Goal: Information Seeking & Learning: Learn about a topic

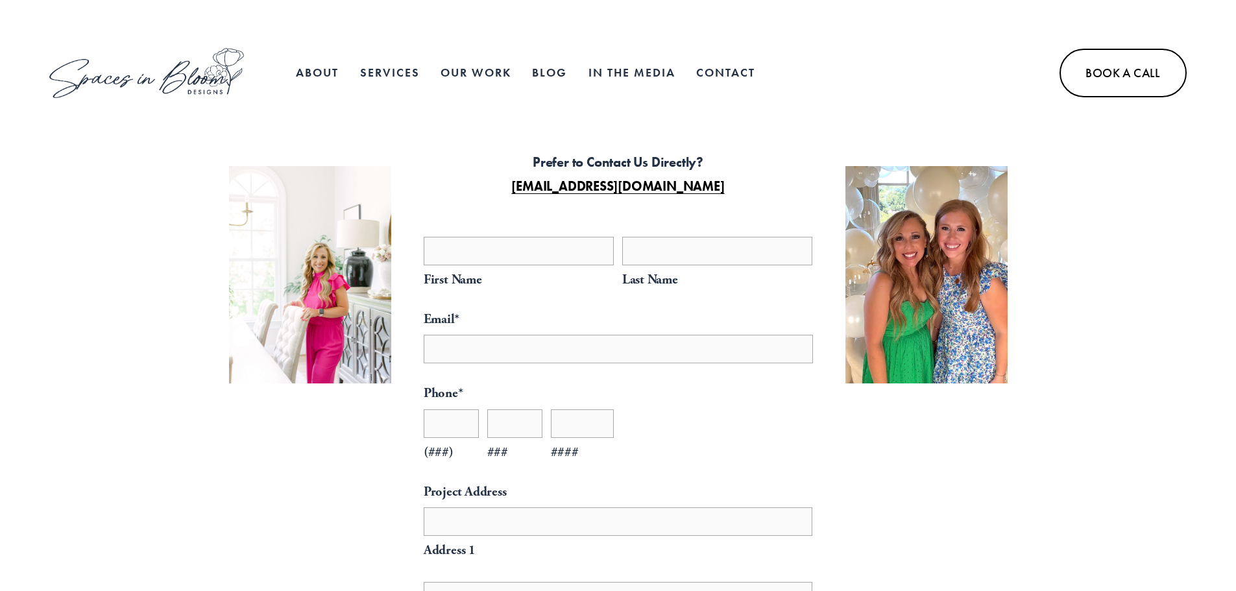
select select "**"
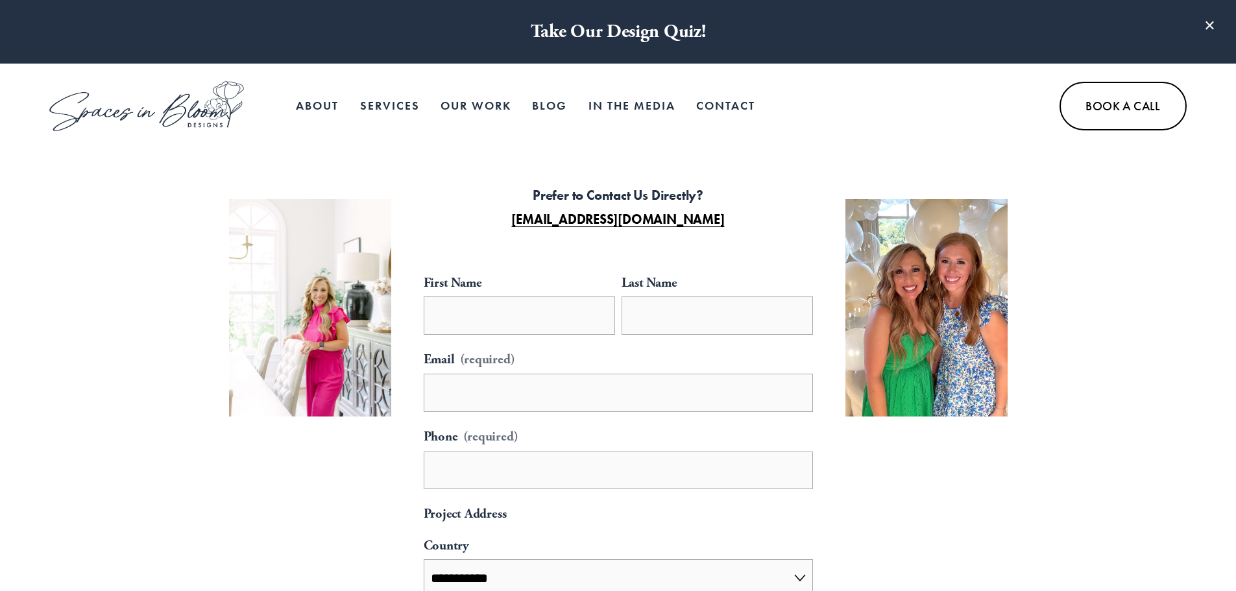
click at [466, 103] on link "Our Work" at bounding box center [475, 106] width 71 height 26
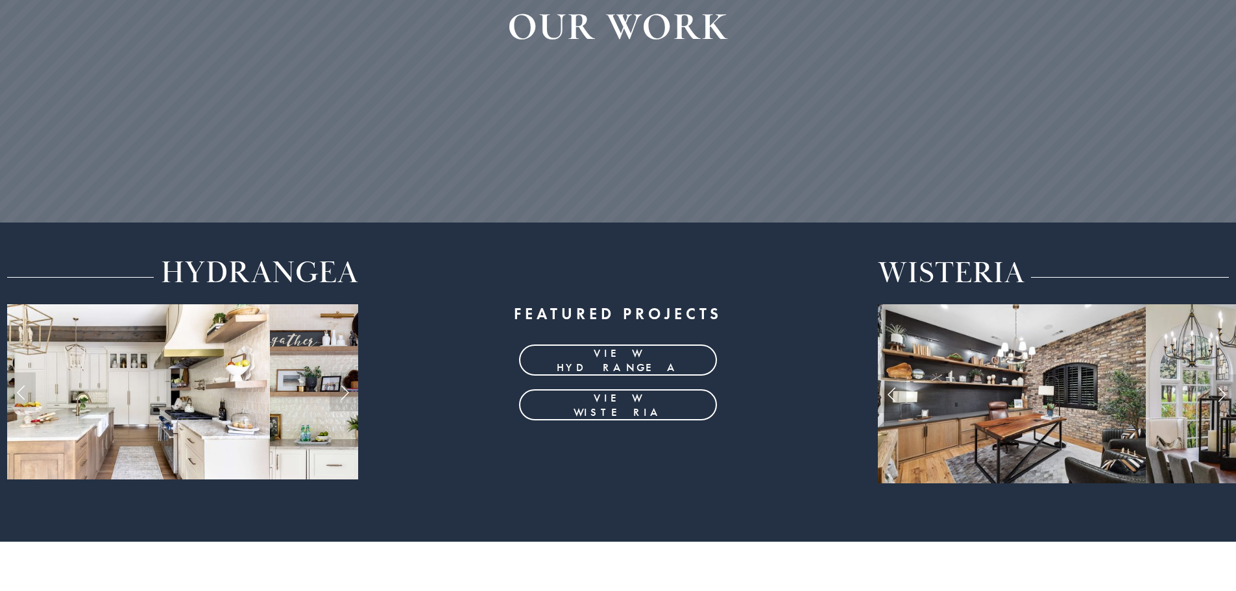
scroll to position [324, 0]
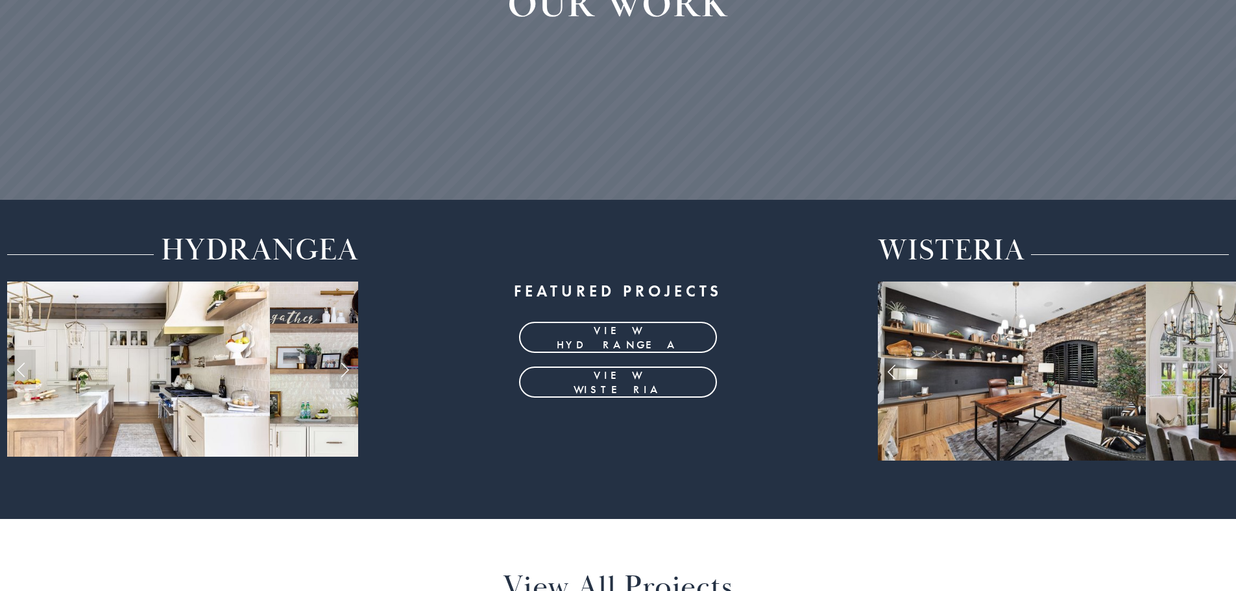
click at [304, 366] on img at bounding box center [328, 370] width 117 height 176
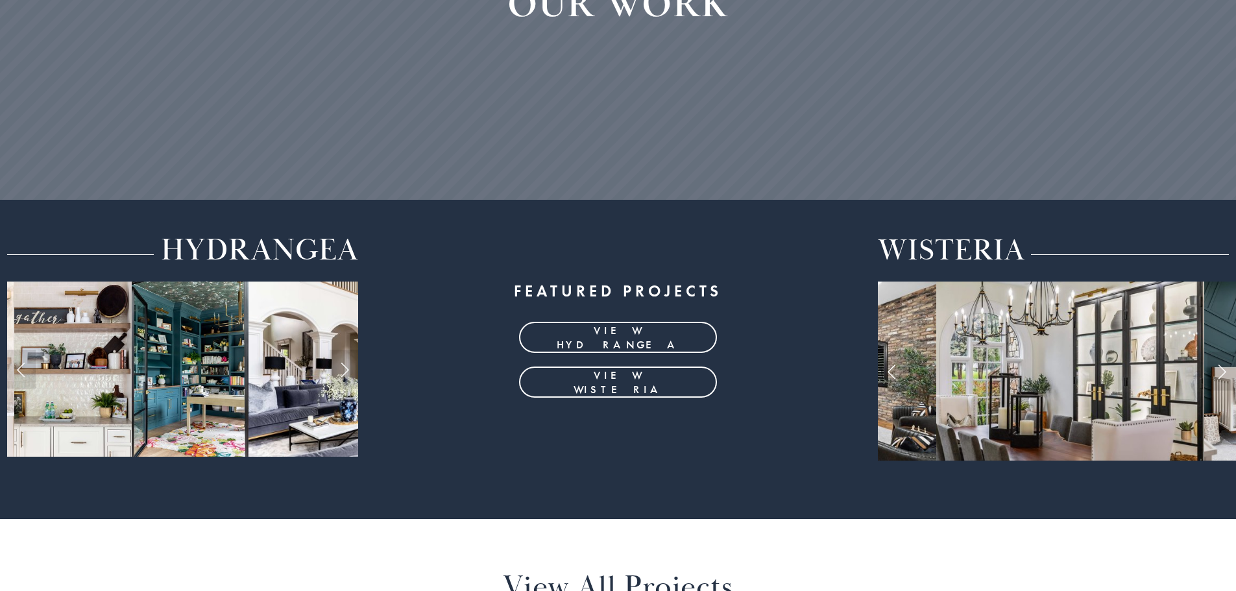
click at [590, 322] on link "view hydrangea" at bounding box center [618, 337] width 198 height 31
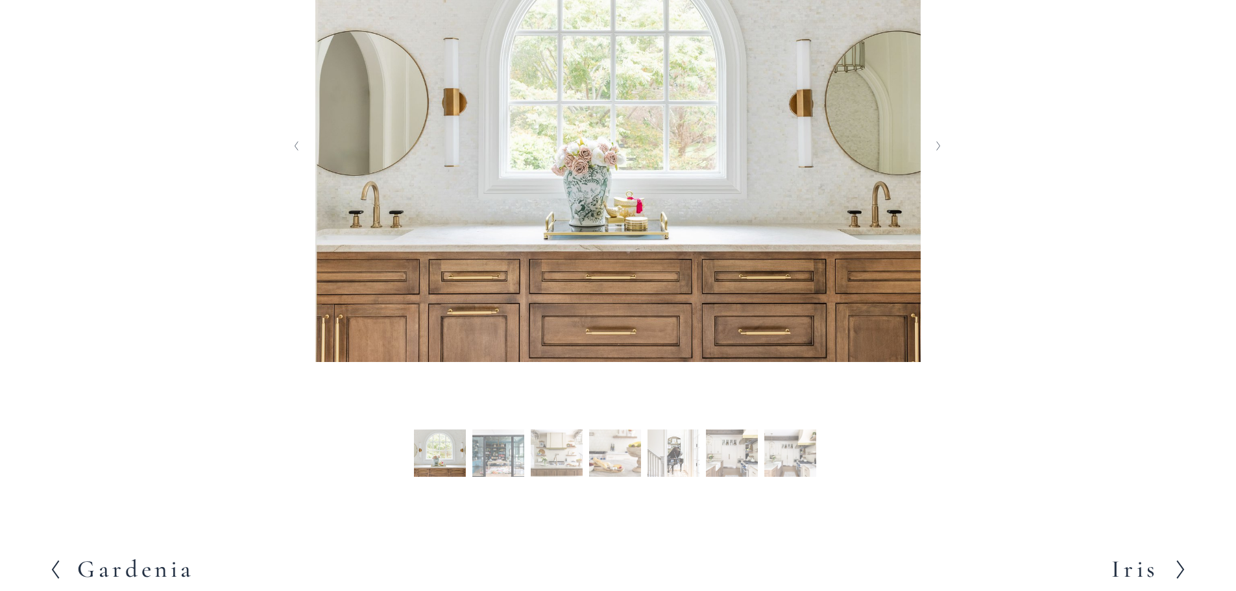
scroll to position [454, 0]
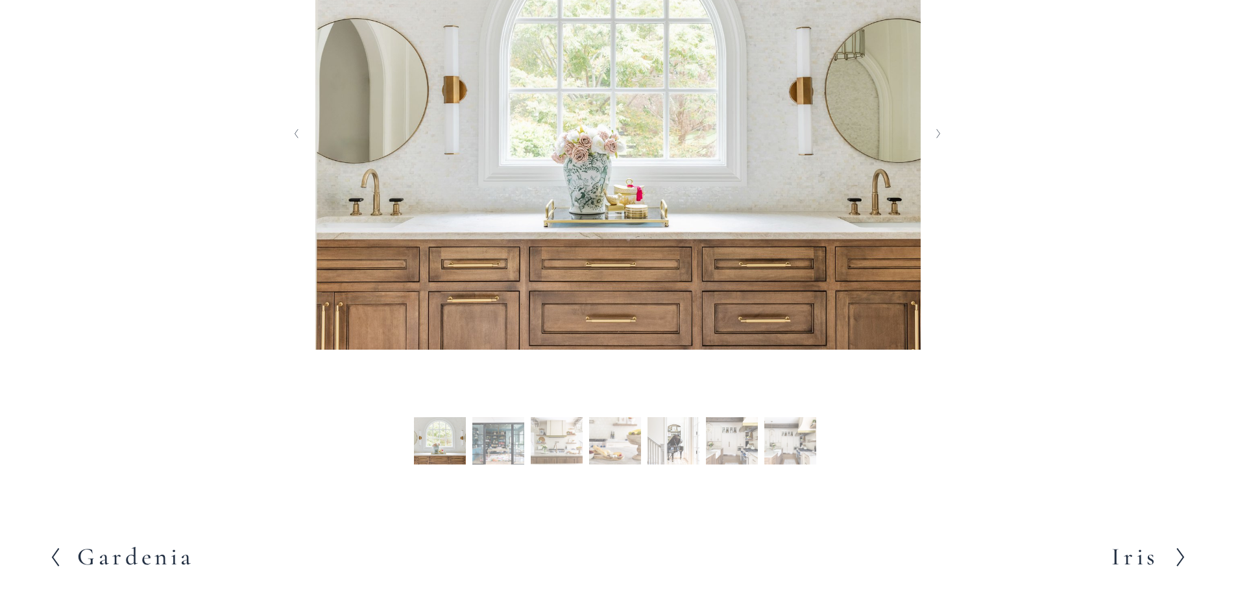
click at [499, 453] on button "Slide 2 Slide 2 (current slide)" at bounding box center [498, 443] width 52 height 52
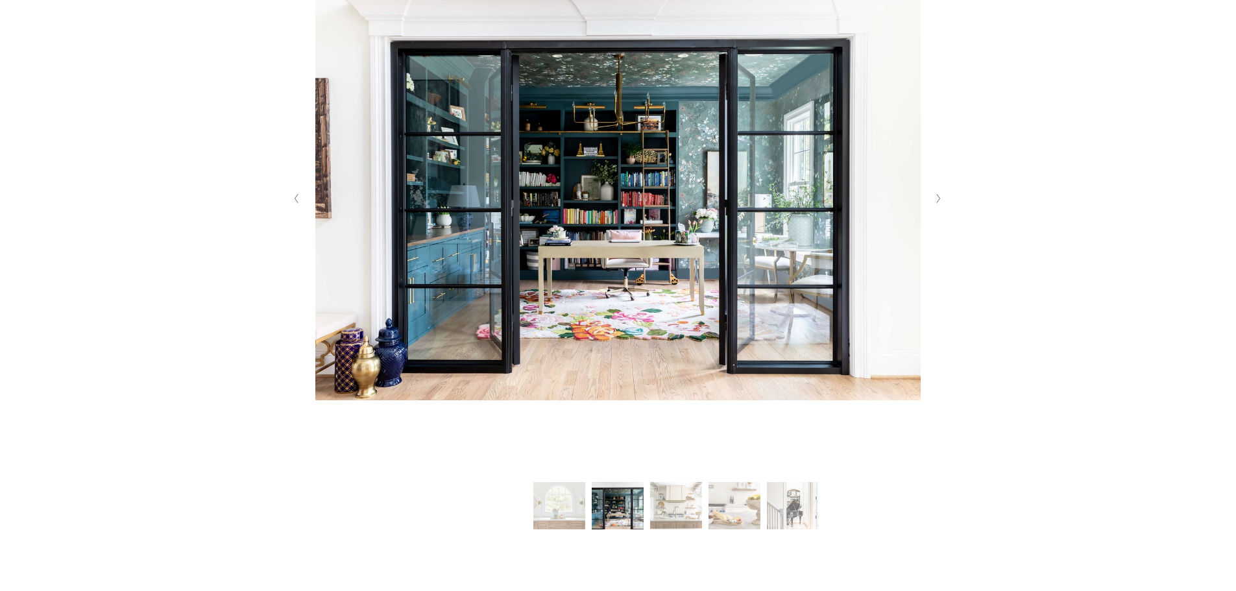
scroll to position [324, 0]
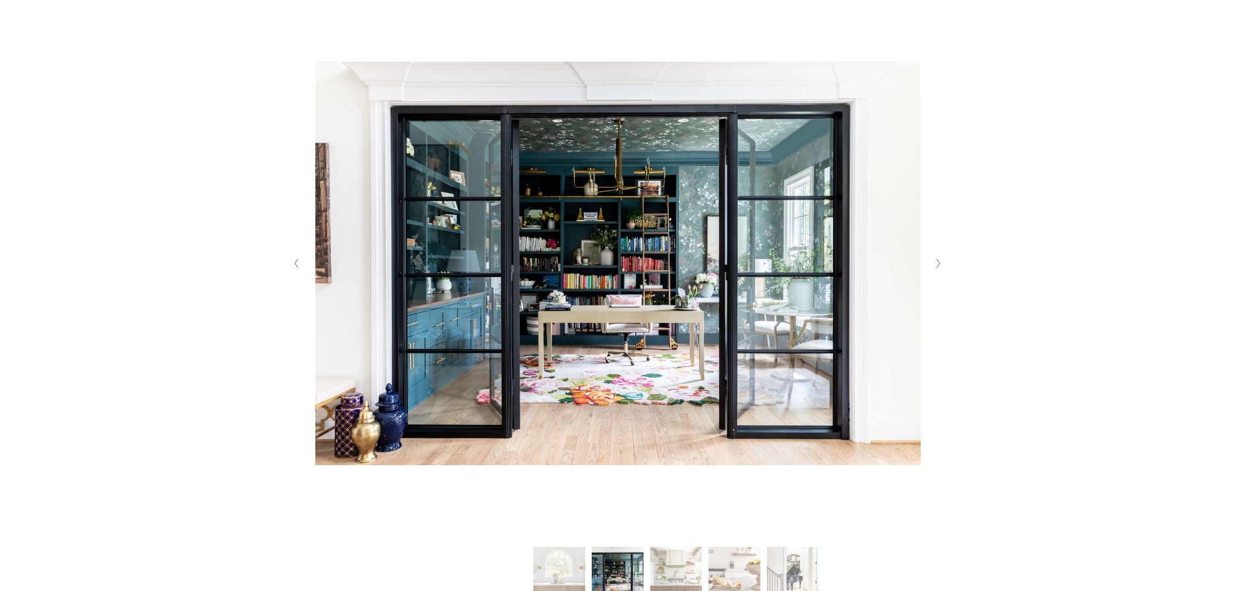
click at [940, 260] on icon "Next Slide" at bounding box center [938, 263] width 6 height 10
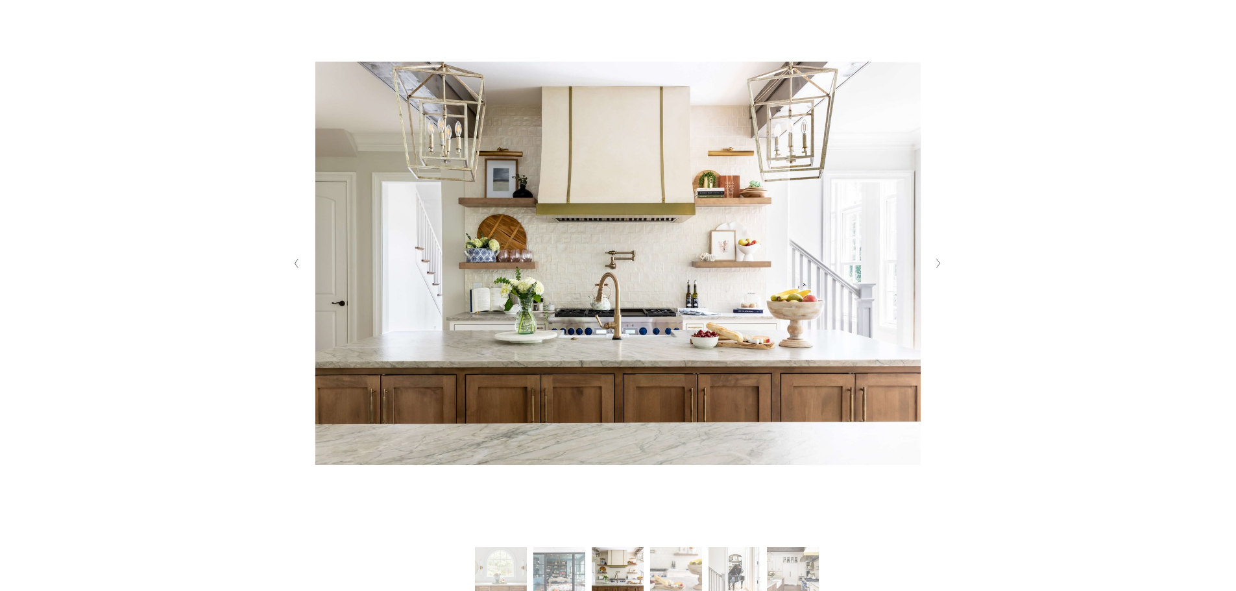
click at [938, 265] on polyline "Next Slide" at bounding box center [938, 263] width 3 height 9
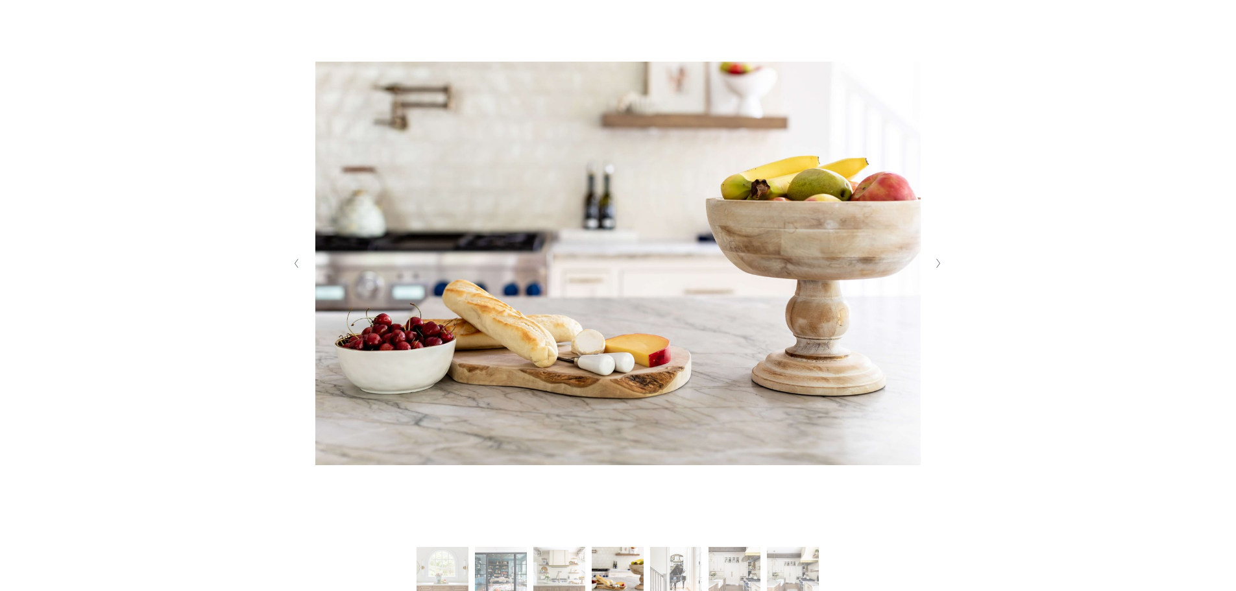
click at [938, 265] on polyline "Next Slide" at bounding box center [938, 263] width 3 height 9
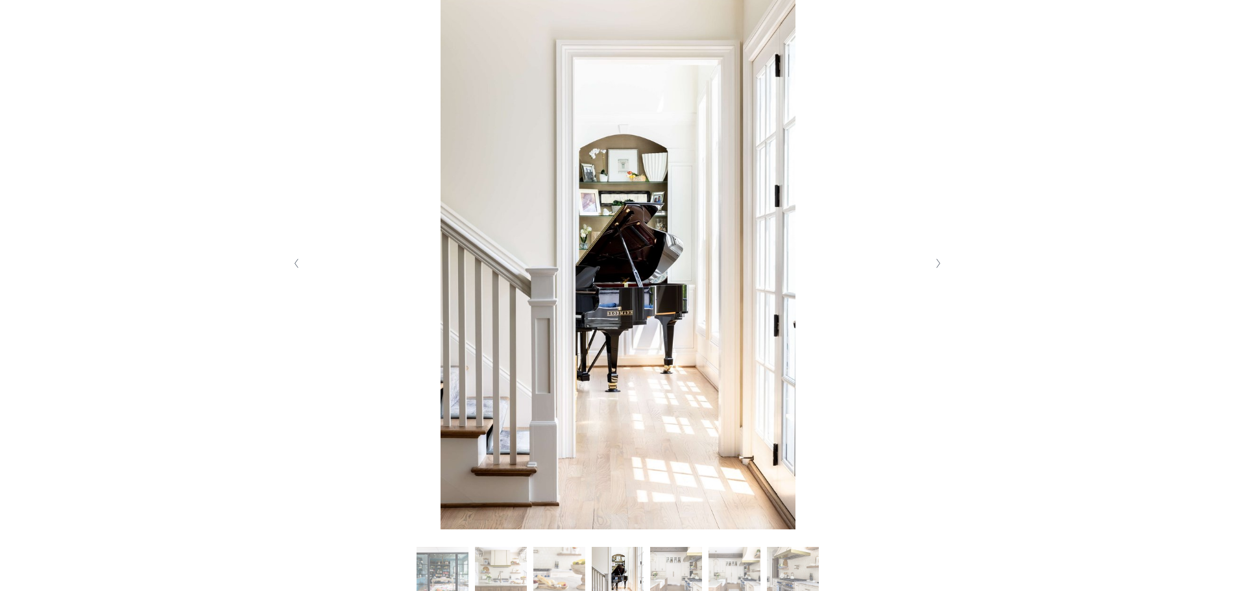
click at [938, 265] on polyline "Next Slide" at bounding box center [938, 263] width 3 height 9
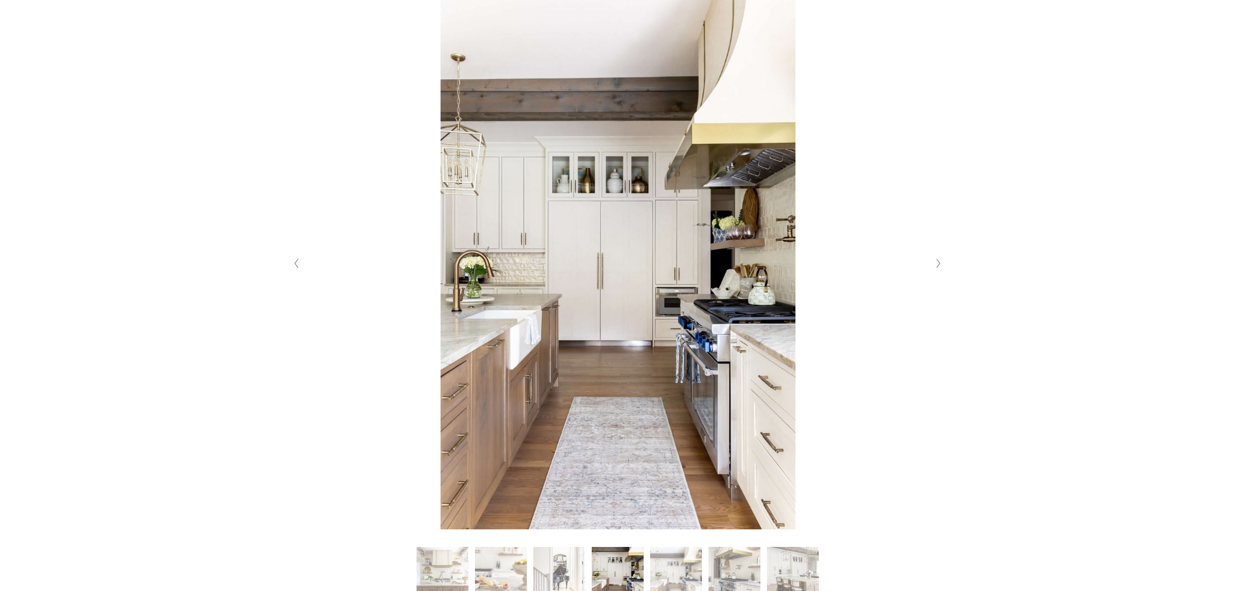
click at [938, 265] on polyline "Next Slide" at bounding box center [938, 263] width 3 height 9
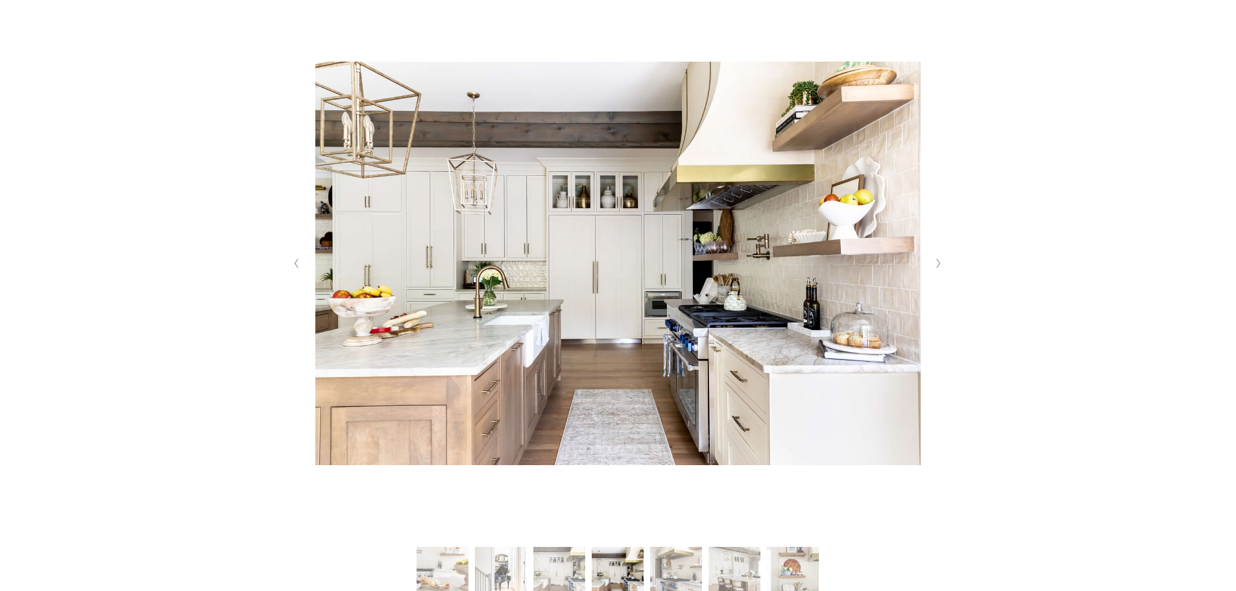
click at [938, 265] on polyline "Next Slide" at bounding box center [938, 263] width 3 height 9
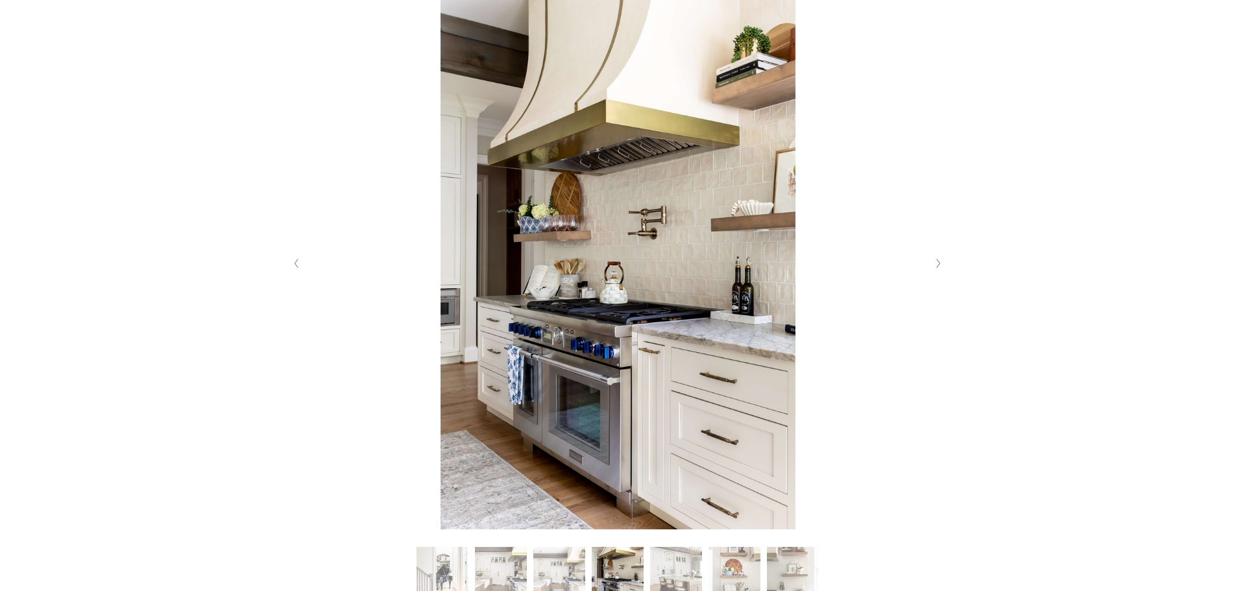
click at [938, 265] on polyline "Next Slide" at bounding box center [938, 263] width 3 height 9
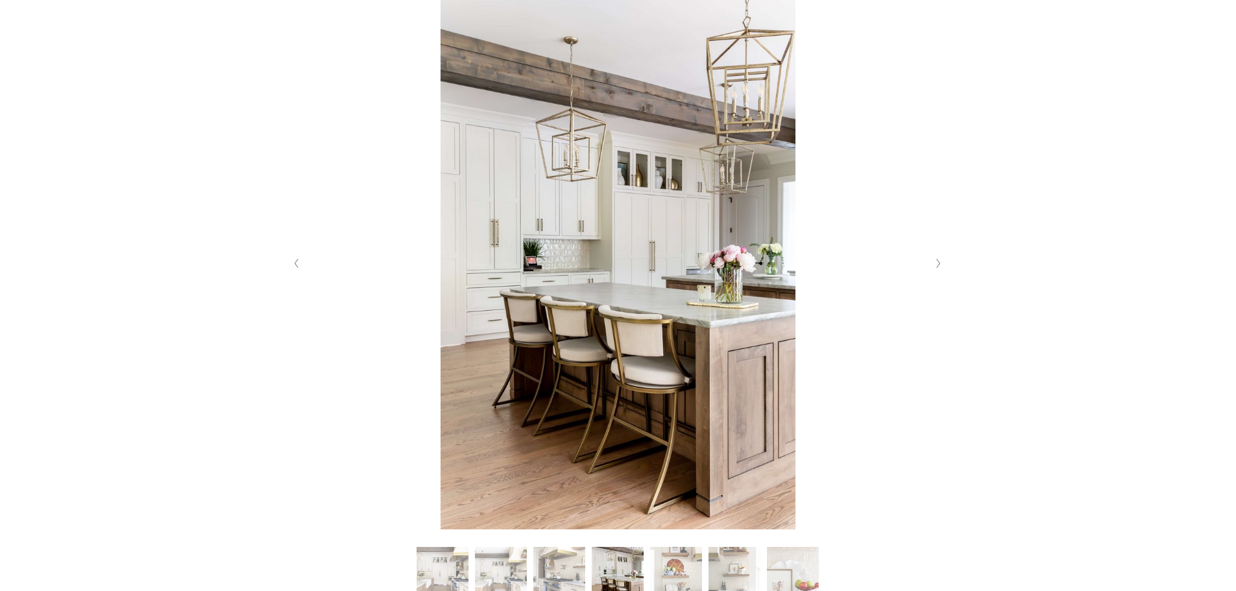
click at [938, 265] on polyline "Next Slide" at bounding box center [938, 263] width 3 height 9
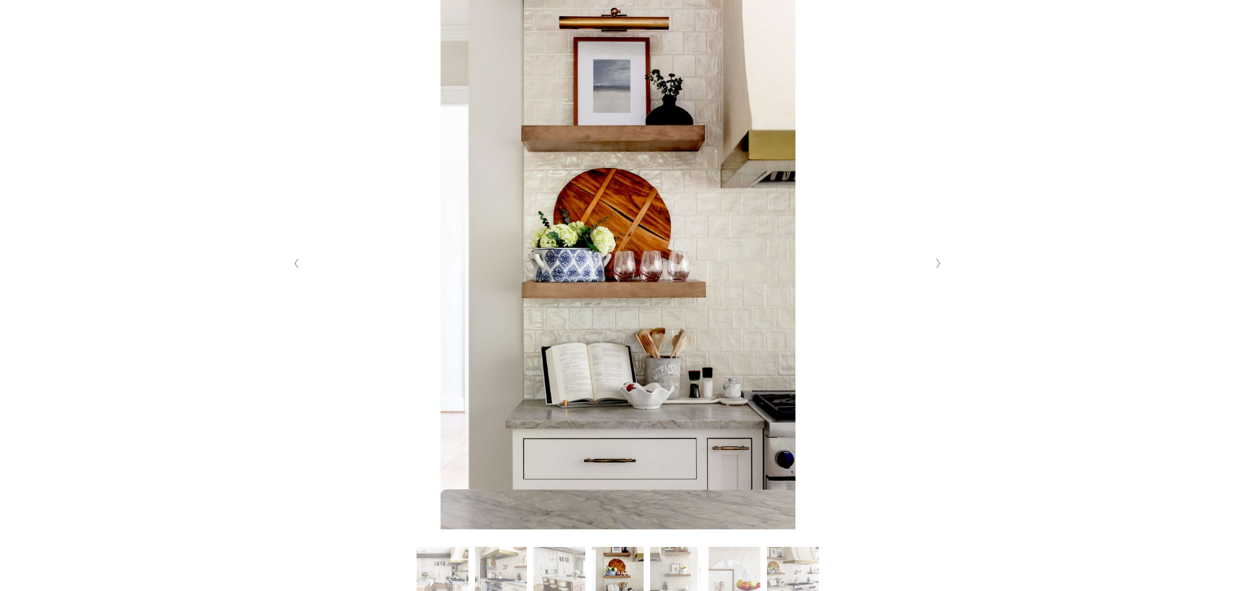
click at [938, 265] on polyline "Next Slide" at bounding box center [938, 263] width 3 height 9
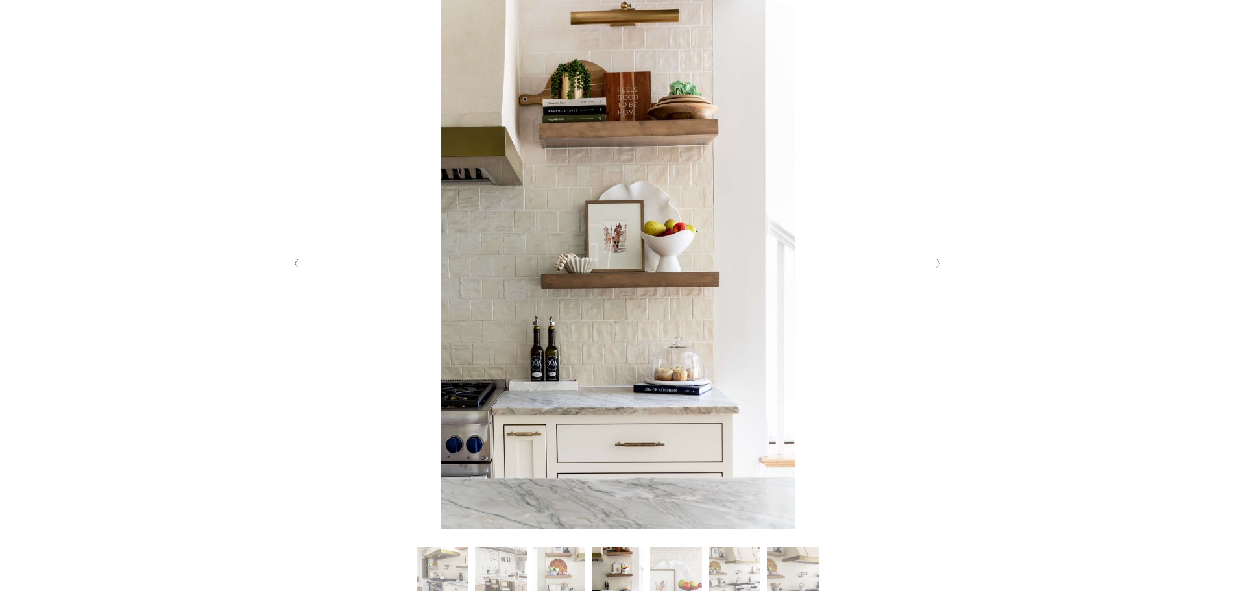
click at [938, 265] on polyline "Next Slide" at bounding box center [938, 263] width 3 height 9
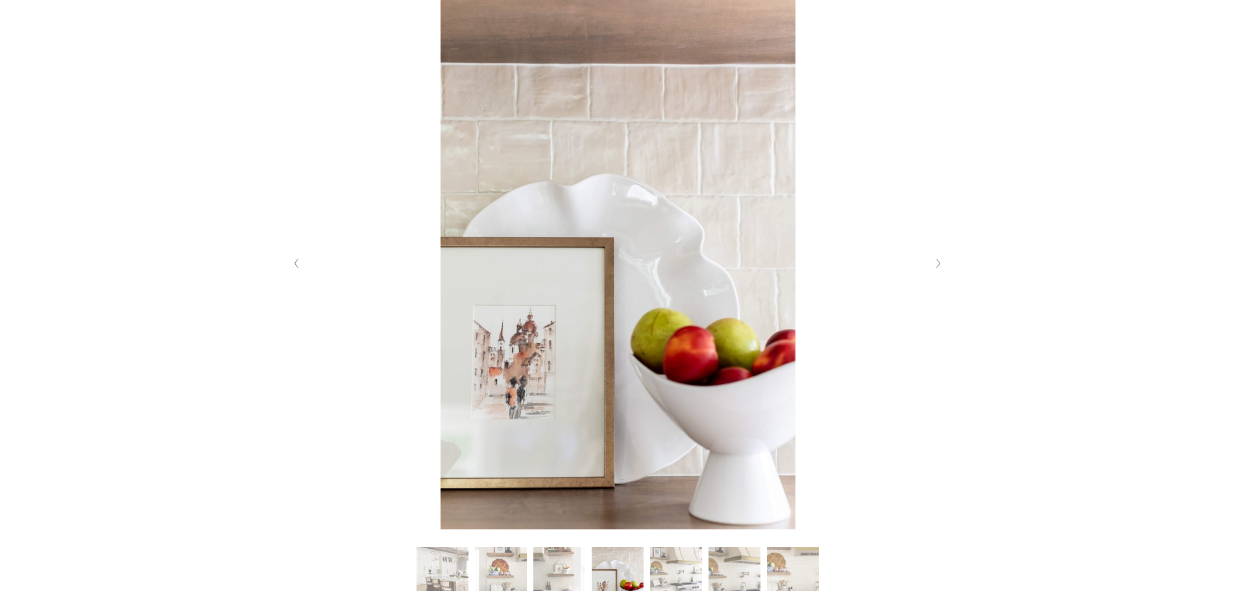
click at [938, 265] on polyline "Next Slide" at bounding box center [938, 263] width 3 height 9
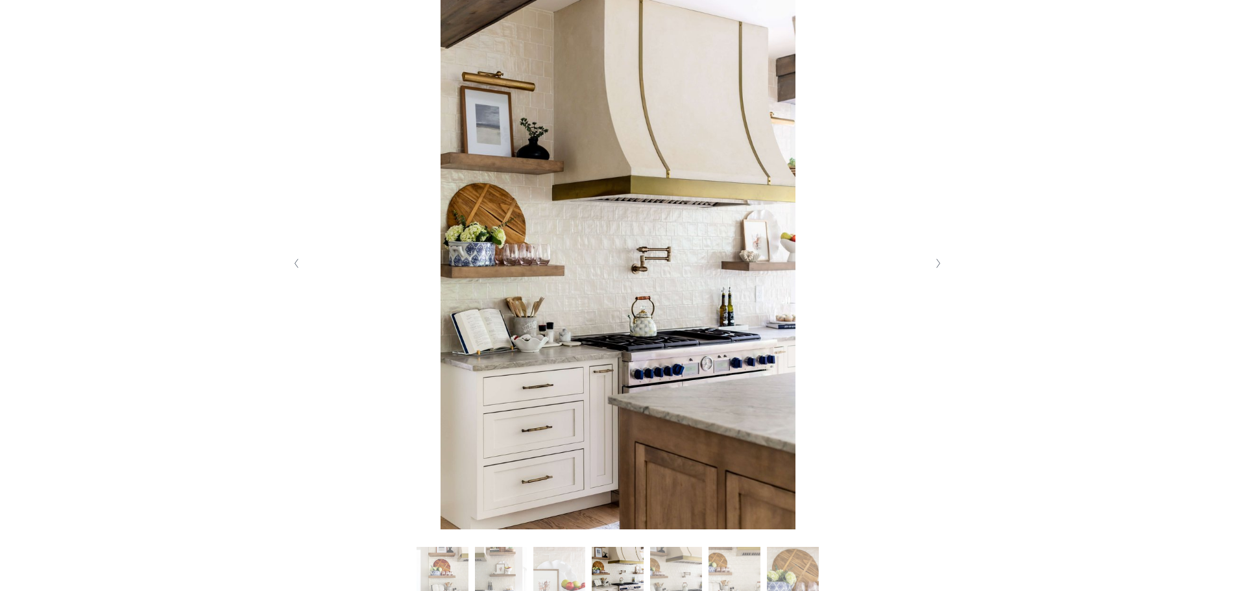
click at [938, 265] on polyline "Next Slide" at bounding box center [938, 263] width 3 height 9
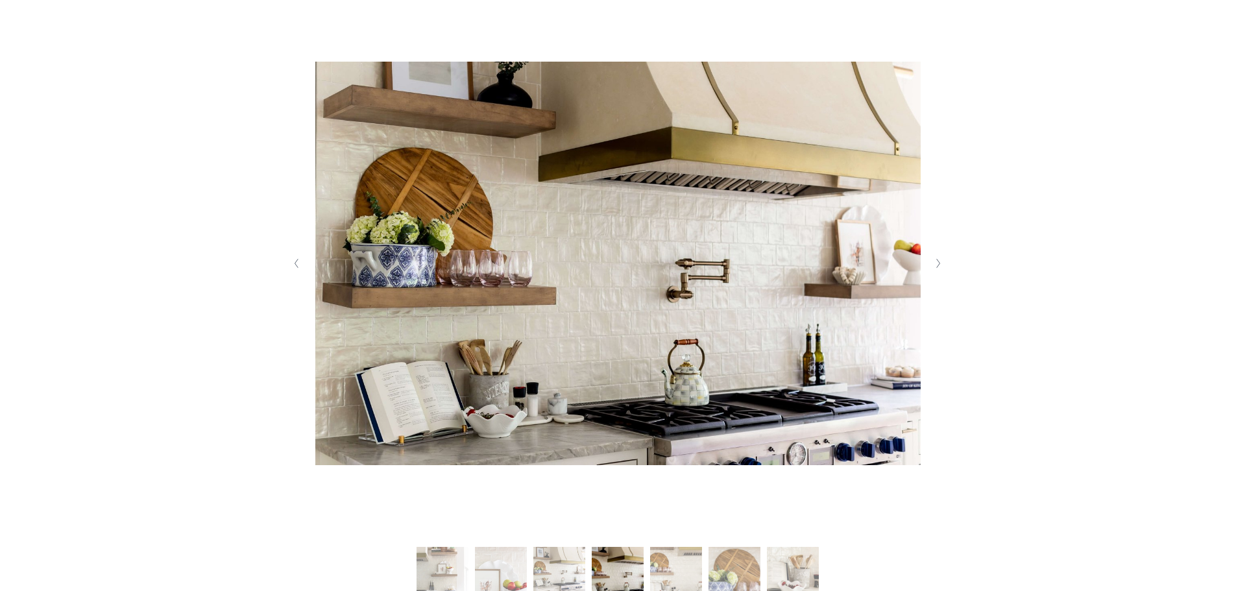
click at [938, 265] on polyline "Next Slide" at bounding box center [938, 263] width 3 height 9
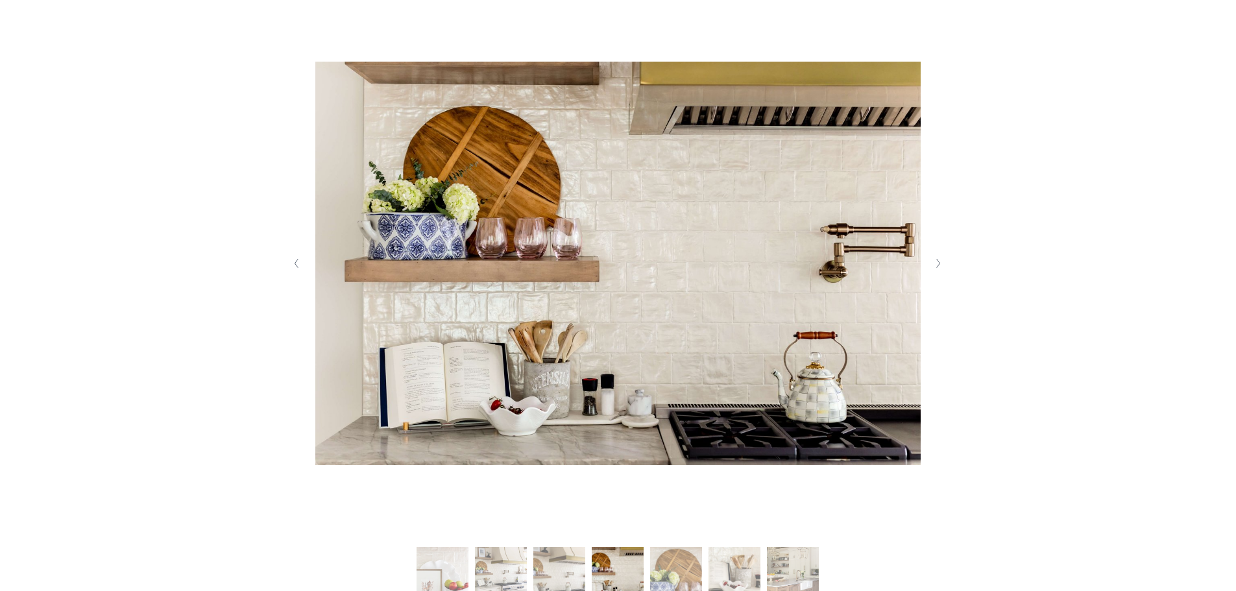
click at [938, 265] on polyline "Next Slide" at bounding box center [938, 263] width 3 height 9
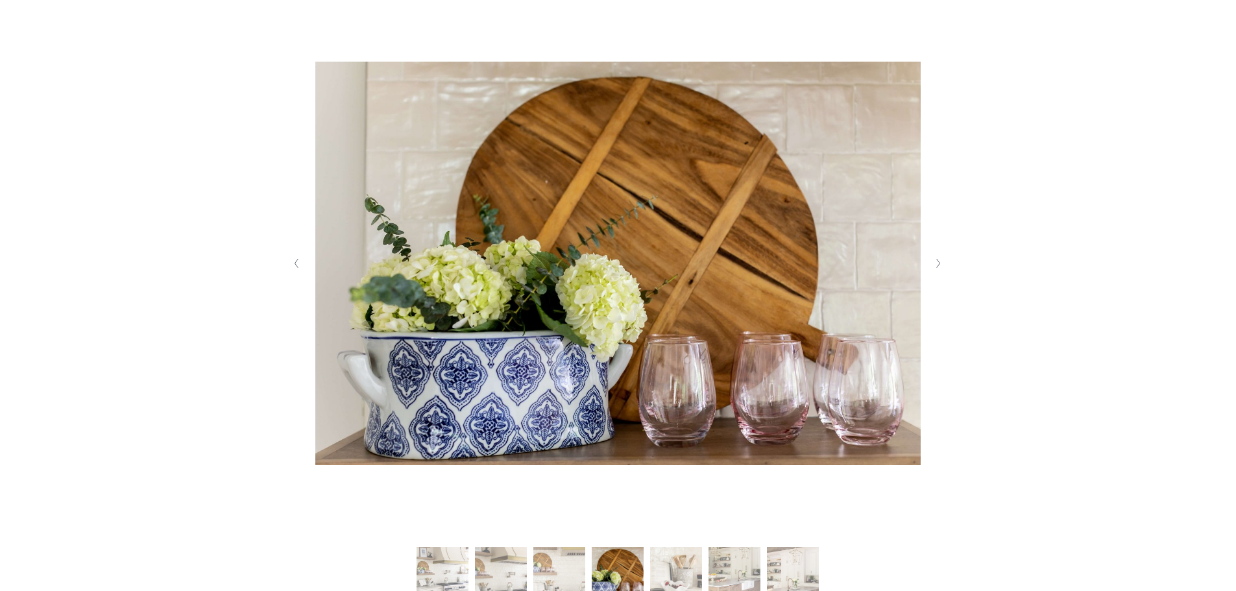
click at [938, 265] on polyline "Next Slide" at bounding box center [938, 263] width 3 height 9
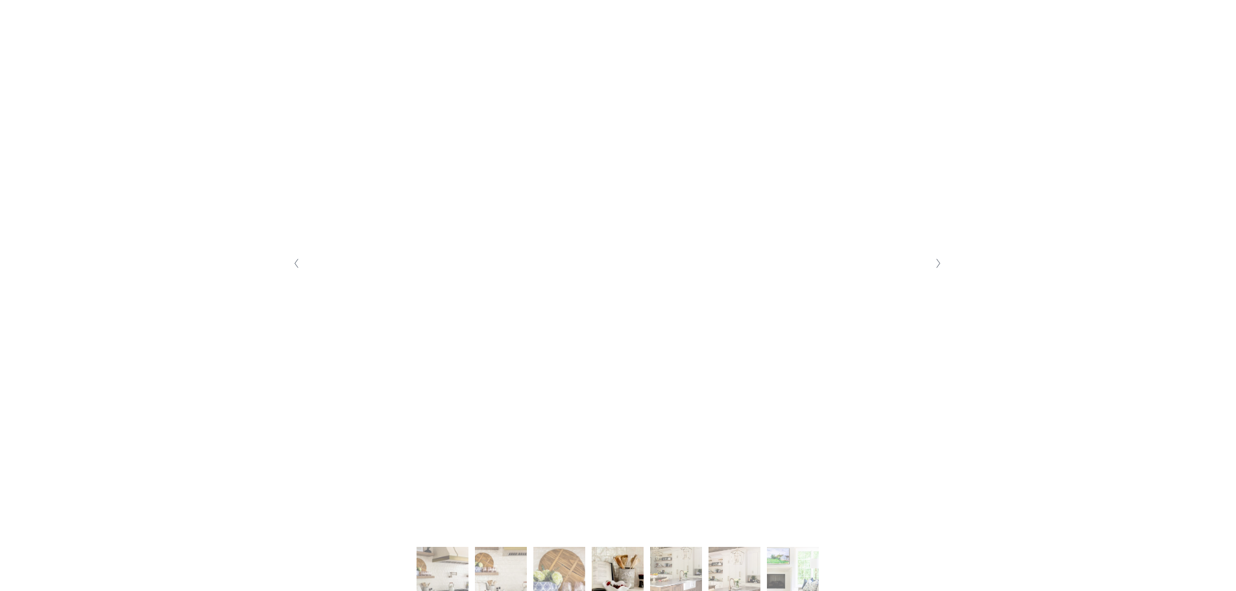
click at [939, 269] on icon "Next Slide" at bounding box center [938, 263] width 6 height 10
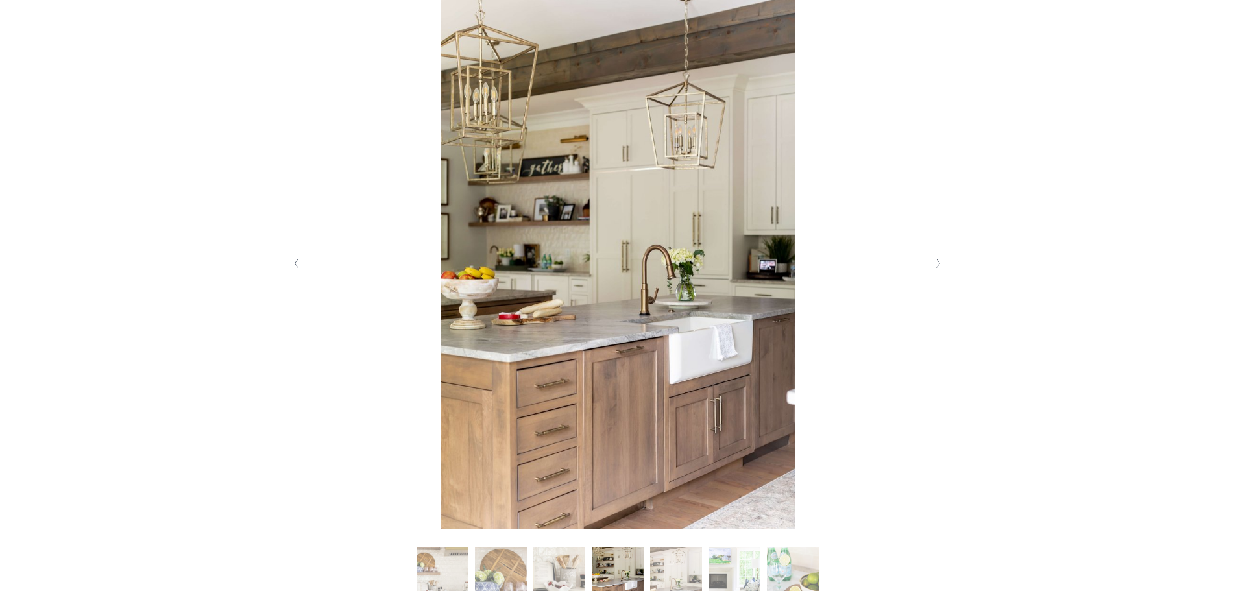
click at [939, 269] on icon "Next Slide" at bounding box center [938, 263] width 6 height 10
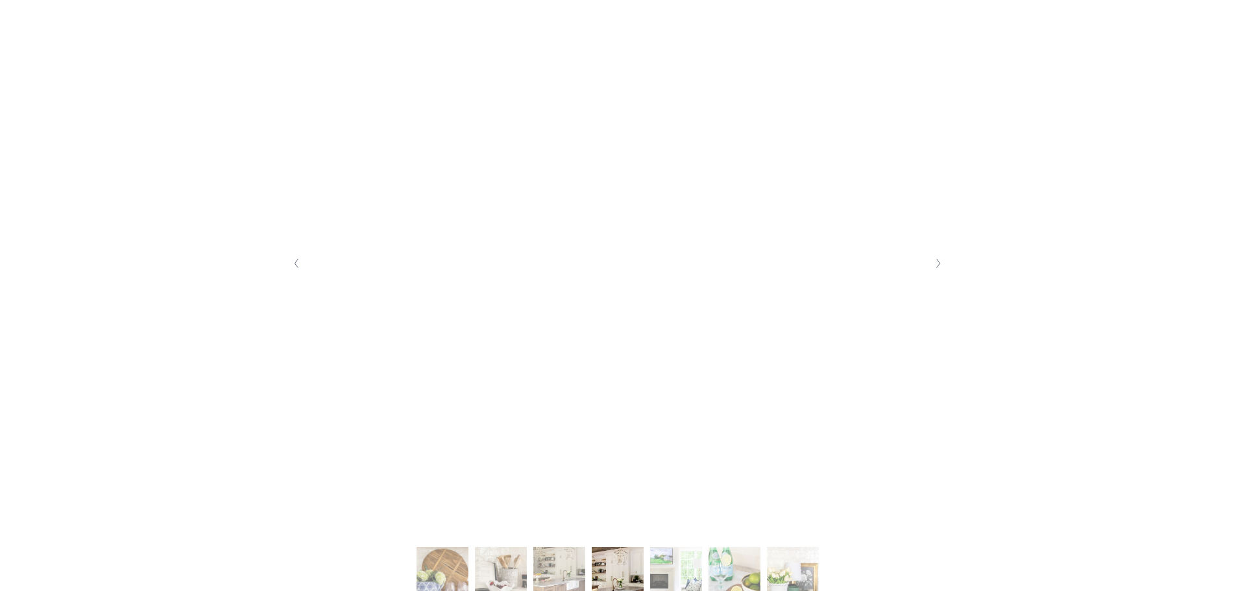
click at [939, 269] on icon "Next Slide" at bounding box center [938, 263] width 6 height 10
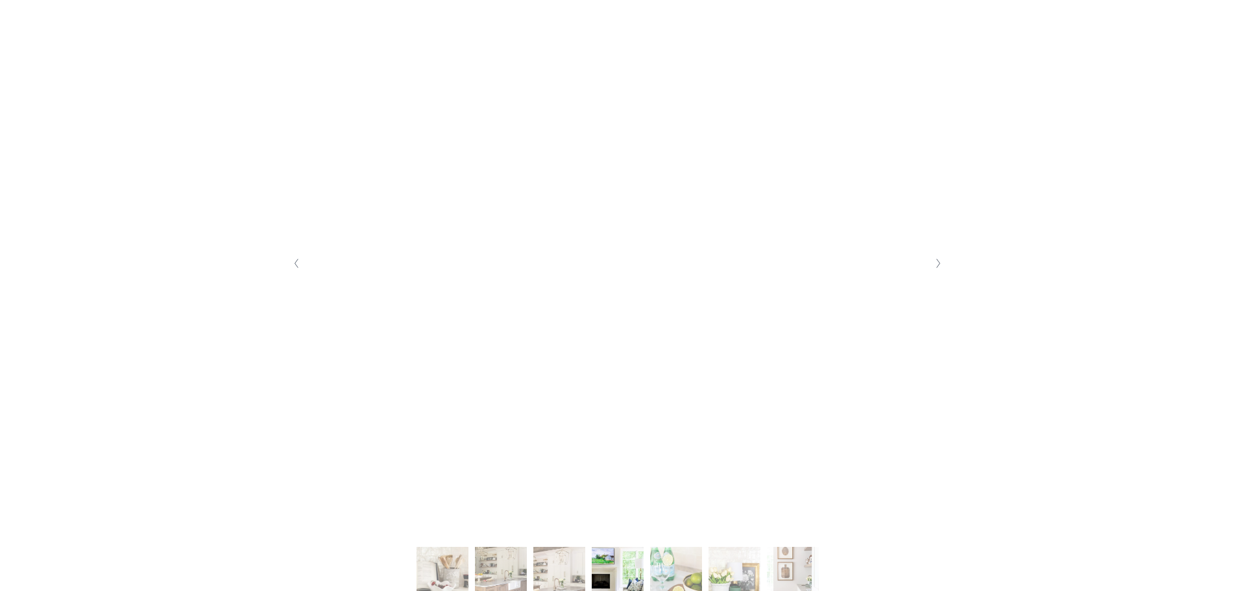
click at [939, 269] on icon "Next Slide" at bounding box center [938, 263] width 6 height 10
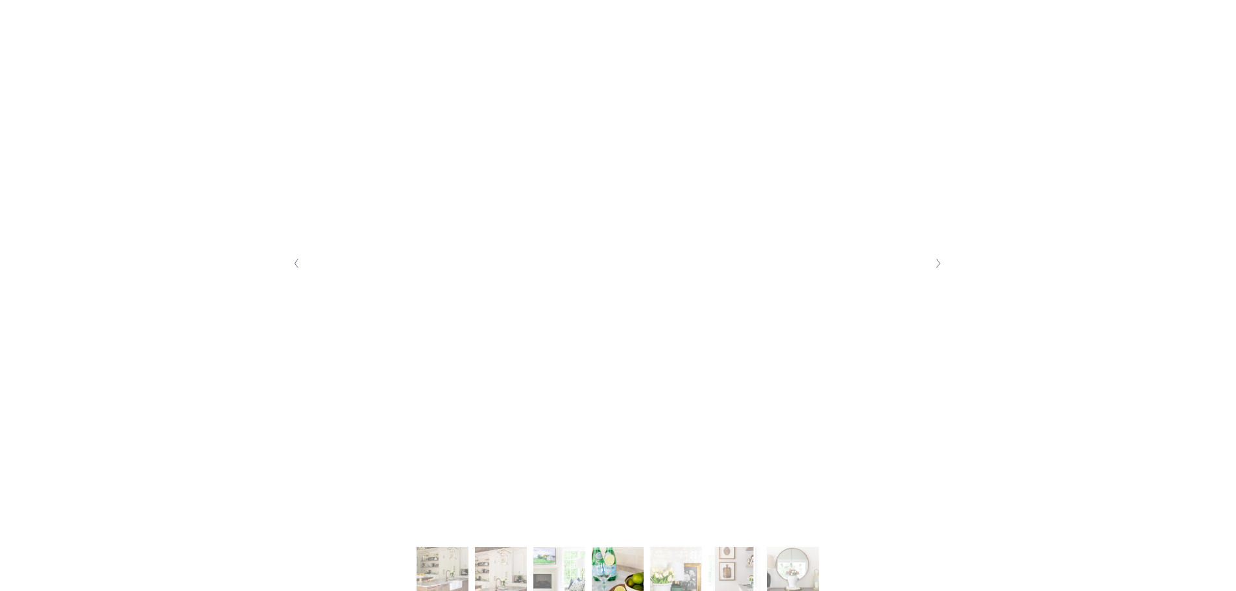
click at [939, 269] on icon "Next Slide" at bounding box center [938, 263] width 6 height 10
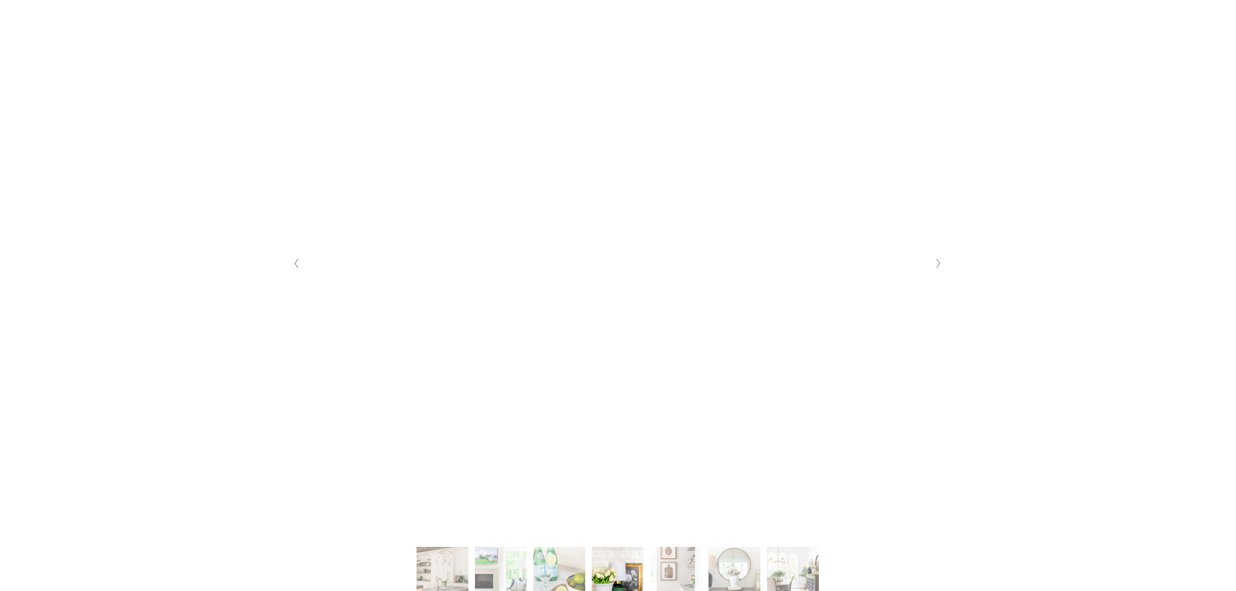
click at [939, 269] on icon "Next Slide" at bounding box center [938, 263] width 6 height 10
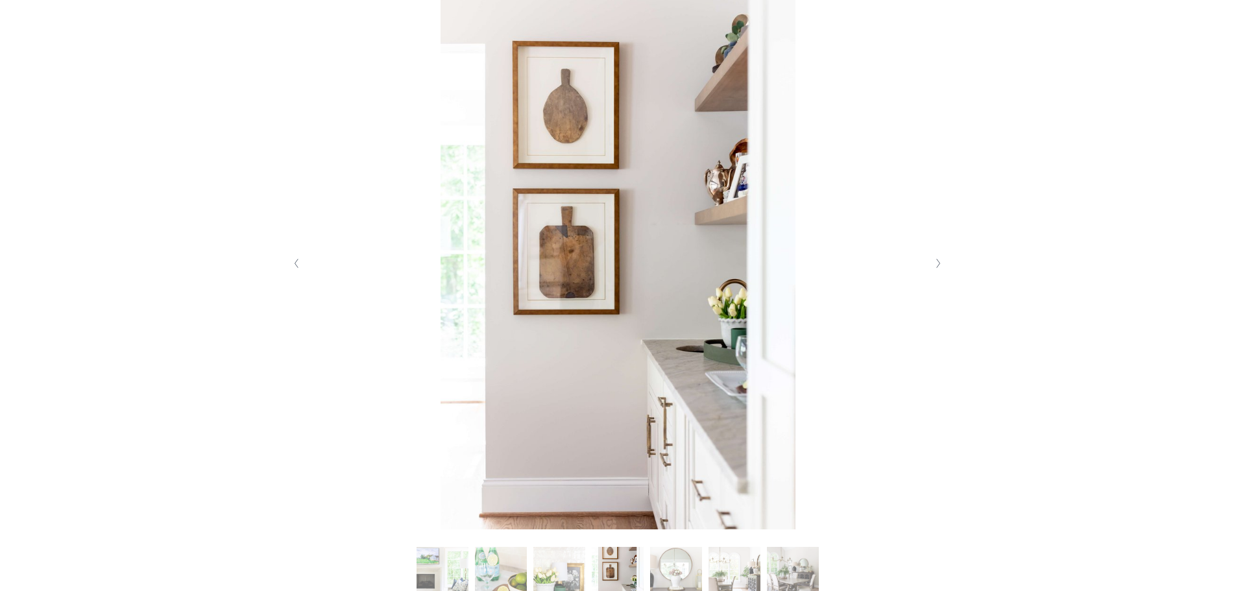
click at [939, 269] on icon "Next Slide" at bounding box center [938, 263] width 6 height 10
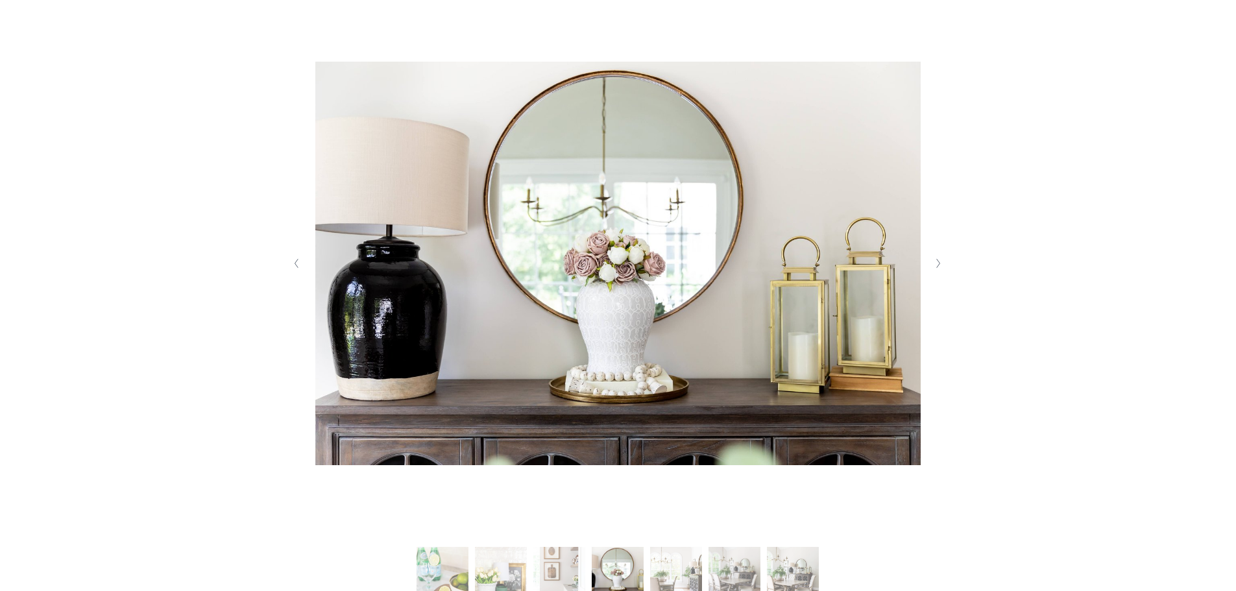
click at [939, 269] on icon "Next Slide" at bounding box center [938, 263] width 6 height 10
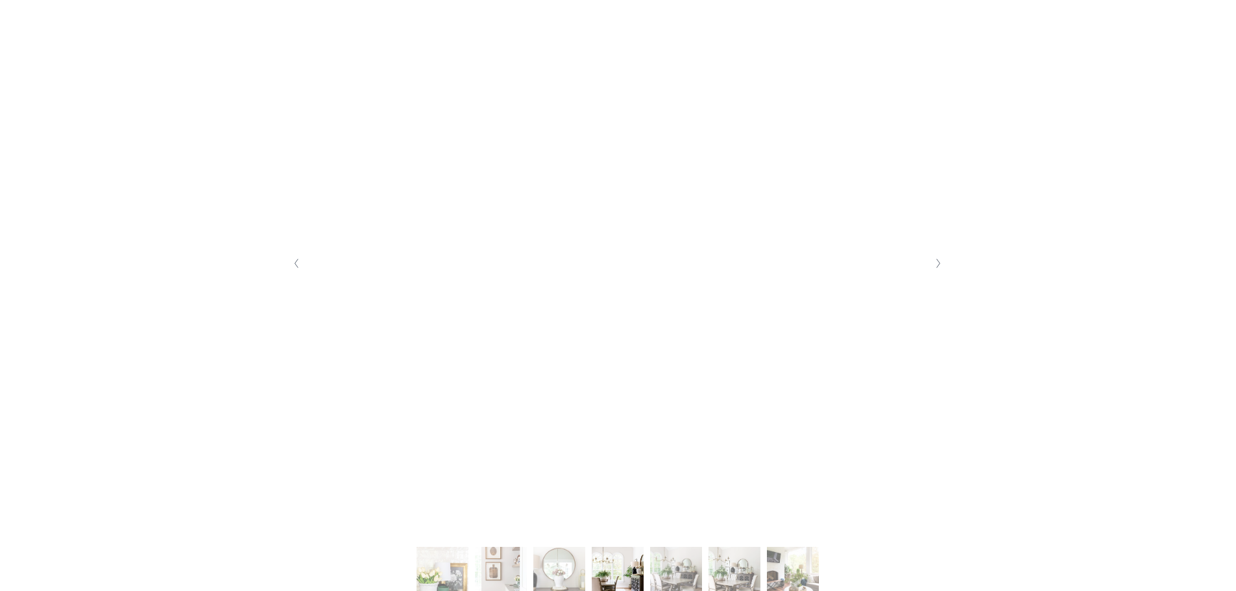
click at [939, 269] on icon "Next Slide" at bounding box center [938, 263] width 6 height 10
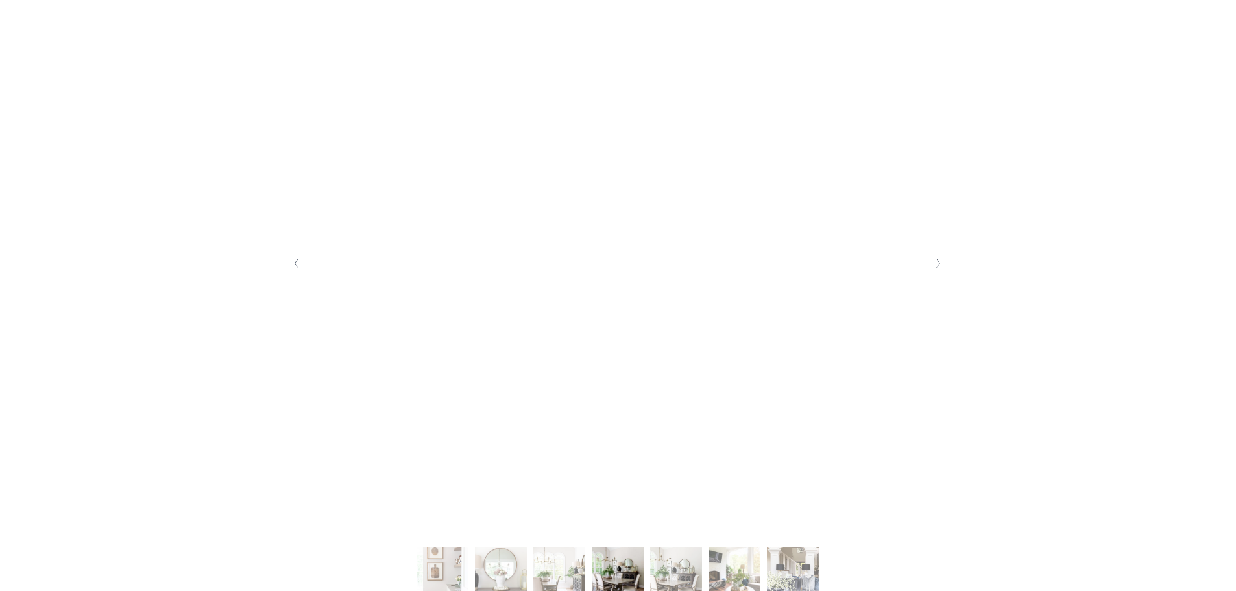
click at [939, 269] on icon "Next Slide" at bounding box center [938, 263] width 6 height 10
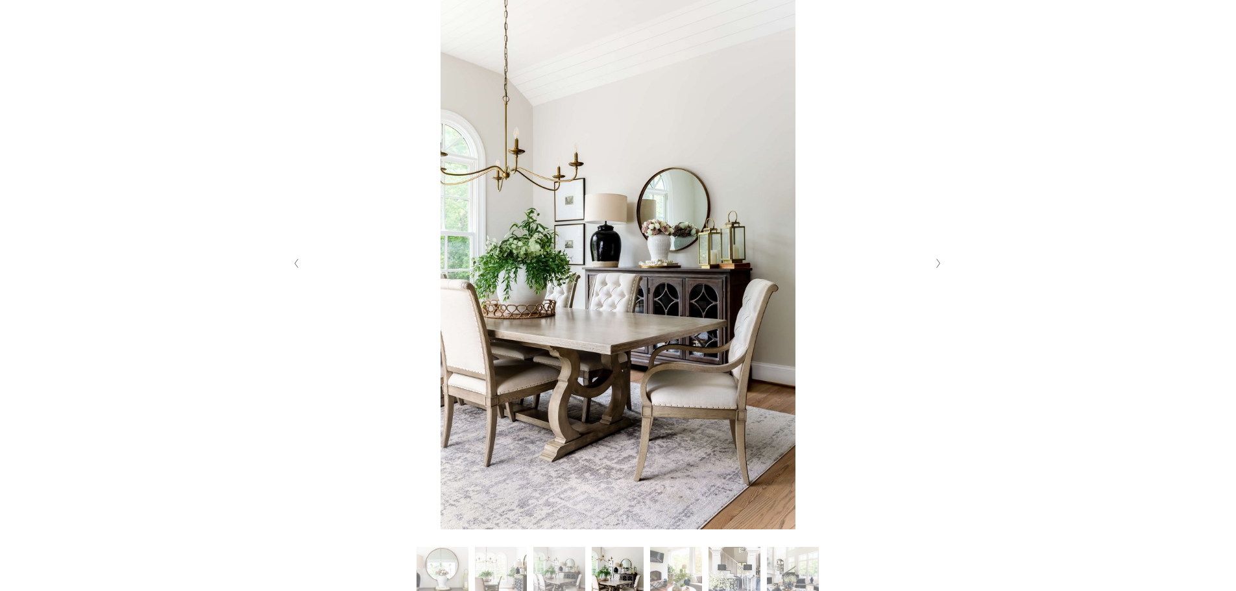
click at [939, 269] on icon "Next Slide" at bounding box center [938, 263] width 6 height 10
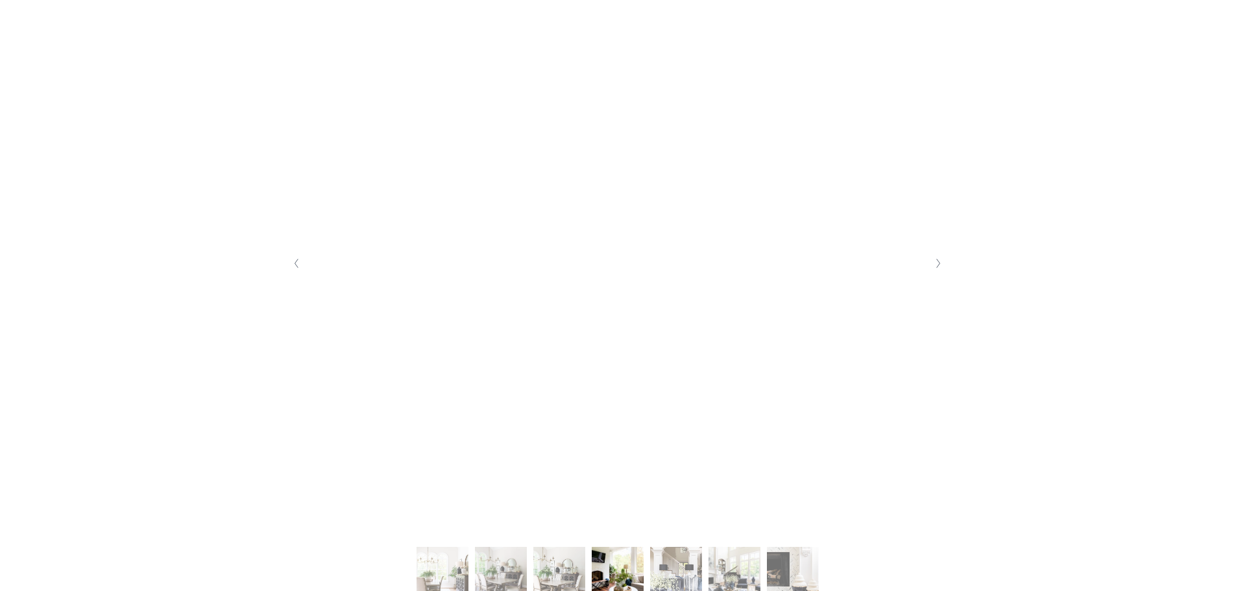
click at [939, 269] on icon "Next Slide" at bounding box center [938, 263] width 6 height 10
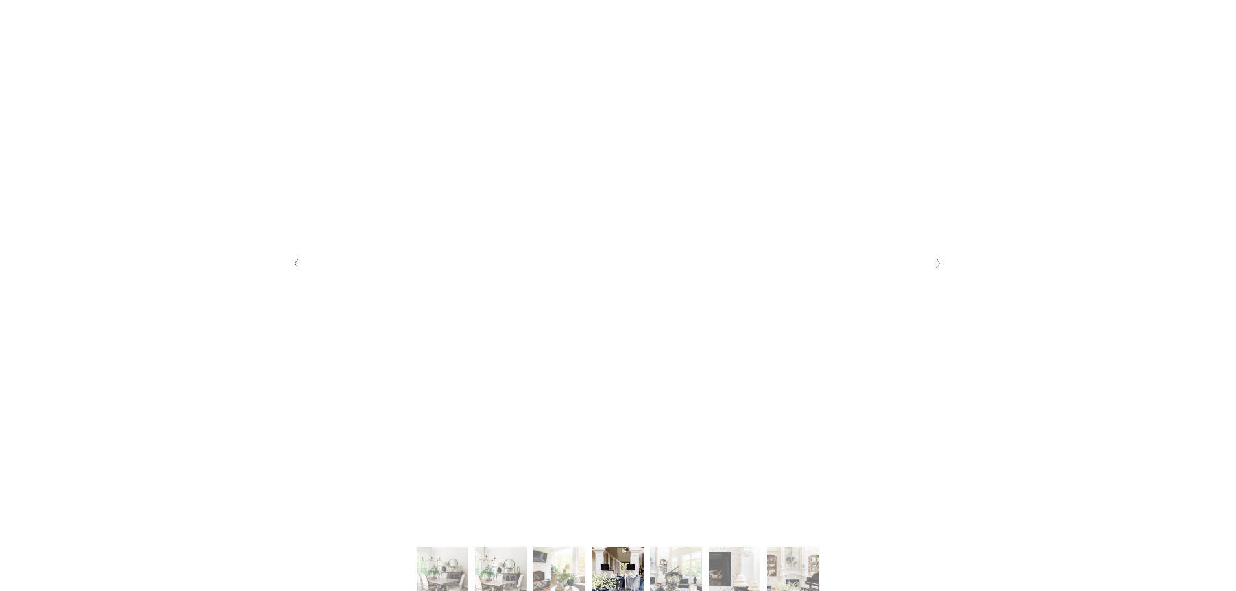
click at [939, 269] on icon "Next Slide" at bounding box center [938, 263] width 6 height 10
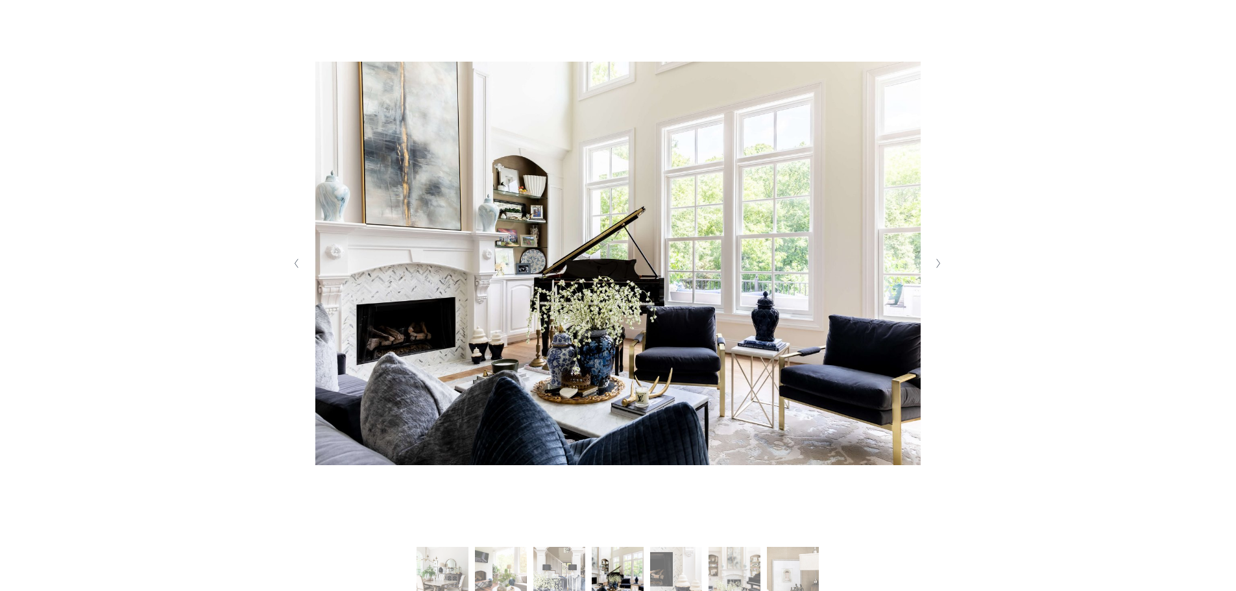
click at [294, 266] on icon "Previous Slide" at bounding box center [296, 263] width 6 height 10
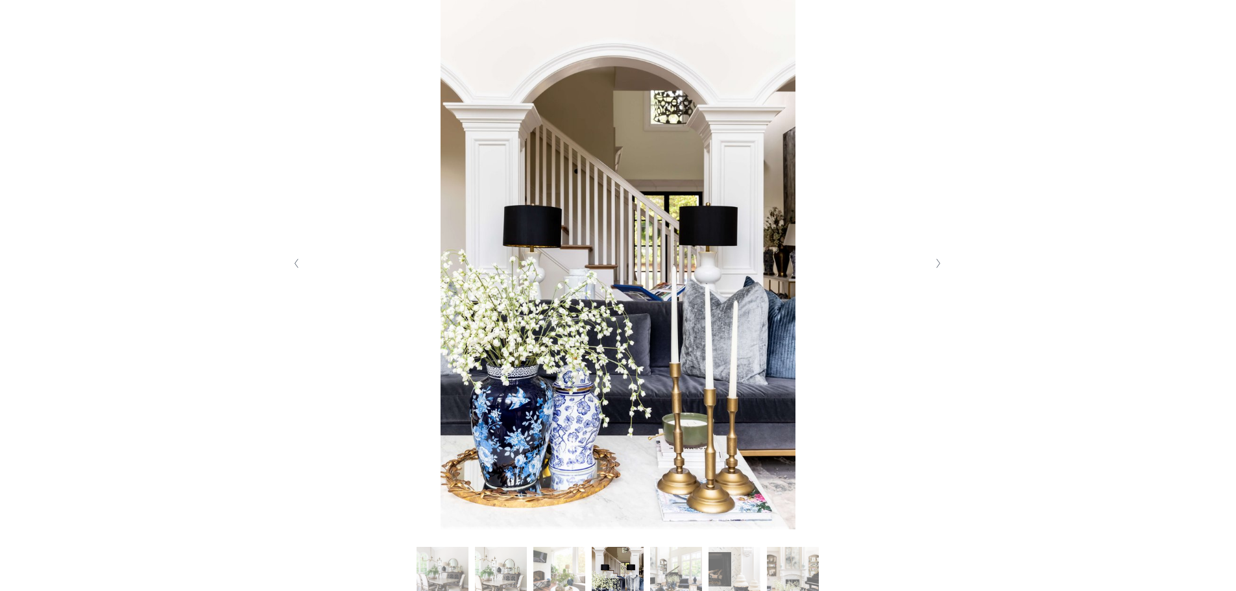
click at [294, 266] on icon "Previous Slide" at bounding box center [296, 263] width 6 height 10
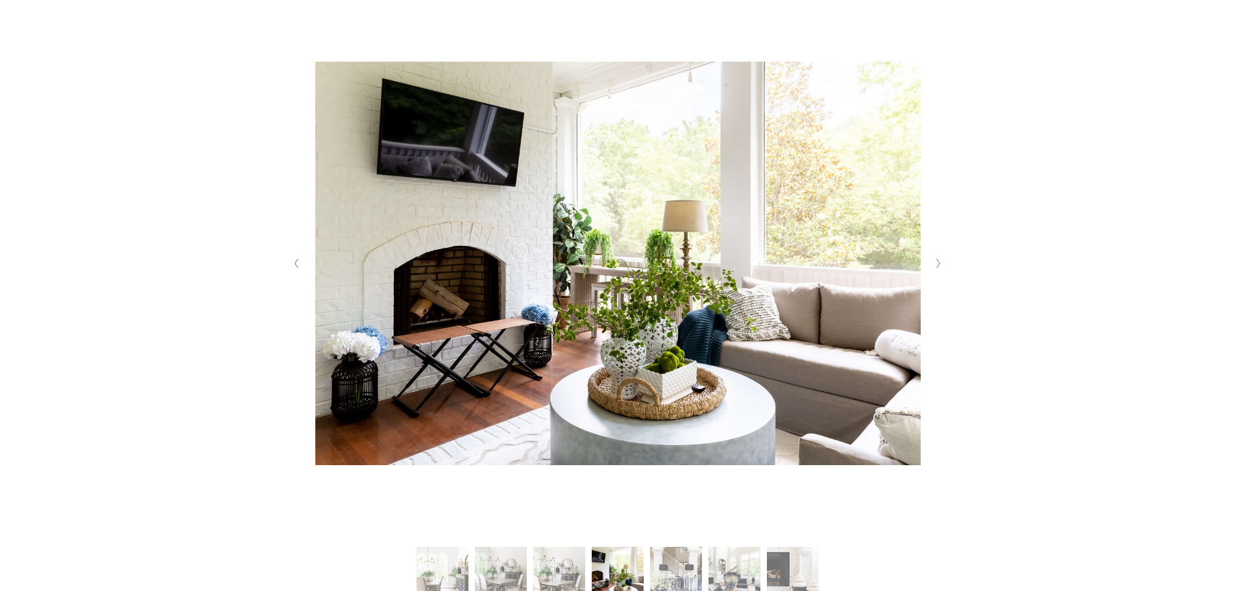
click at [933, 266] on button "Next Slide" at bounding box center [939, 263] width 18 height 21
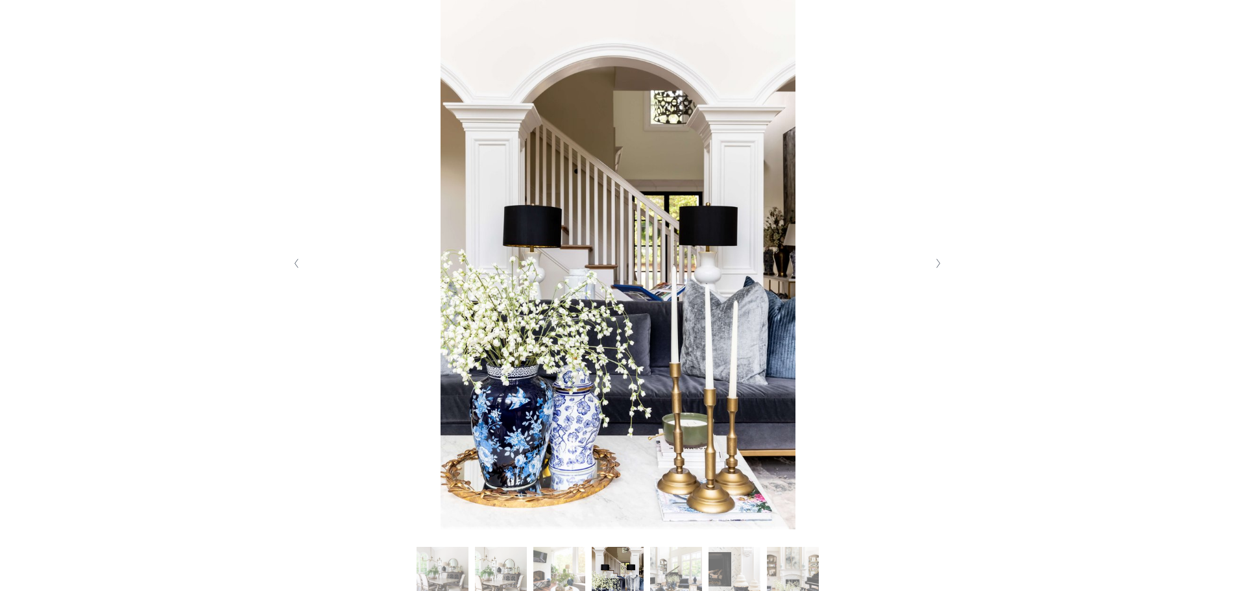
click at [933, 266] on button "Next Slide" at bounding box center [939, 263] width 18 height 21
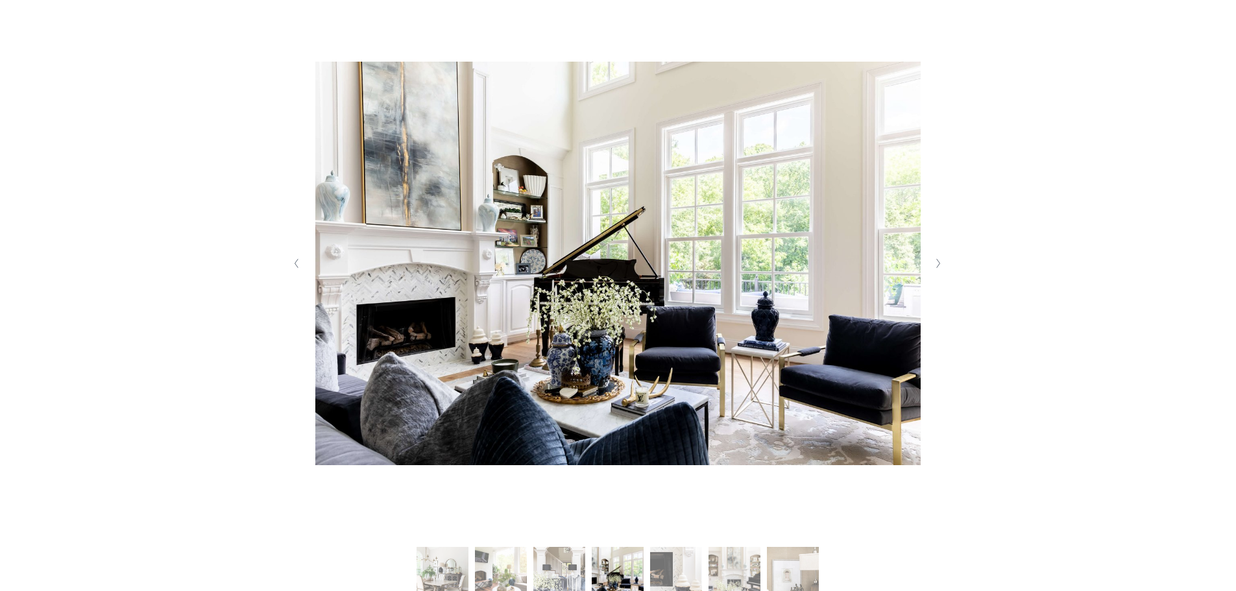
click at [933, 266] on button "Next Slide" at bounding box center [939, 263] width 18 height 21
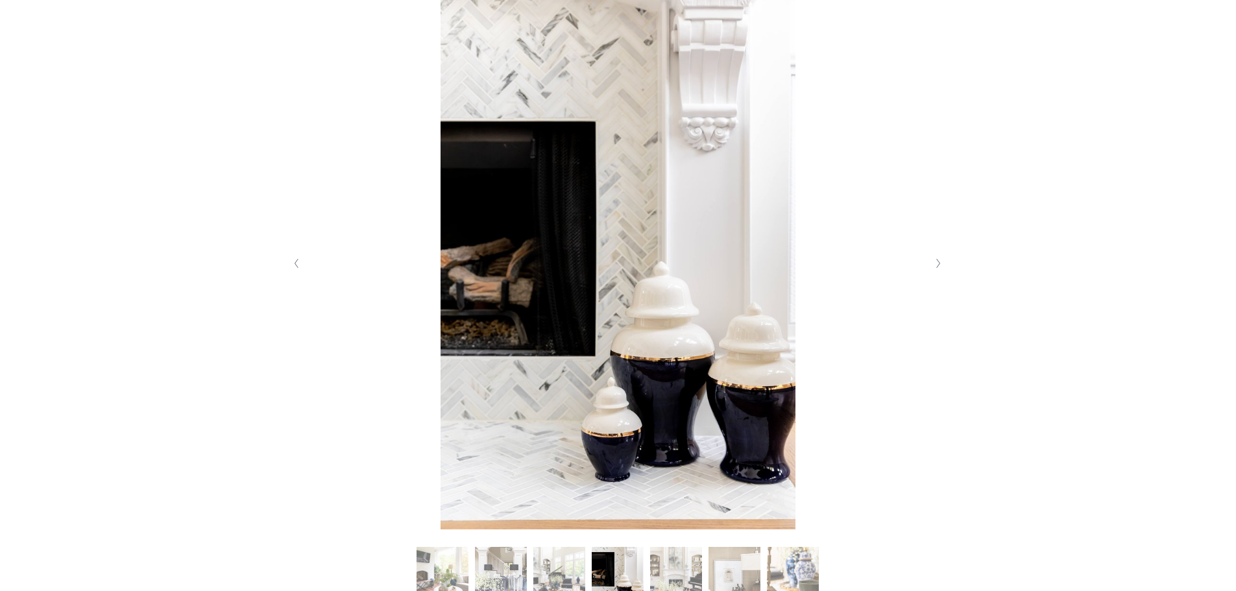
click at [933, 266] on button "Next Slide" at bounding box center [939, 263] width 18 height 21
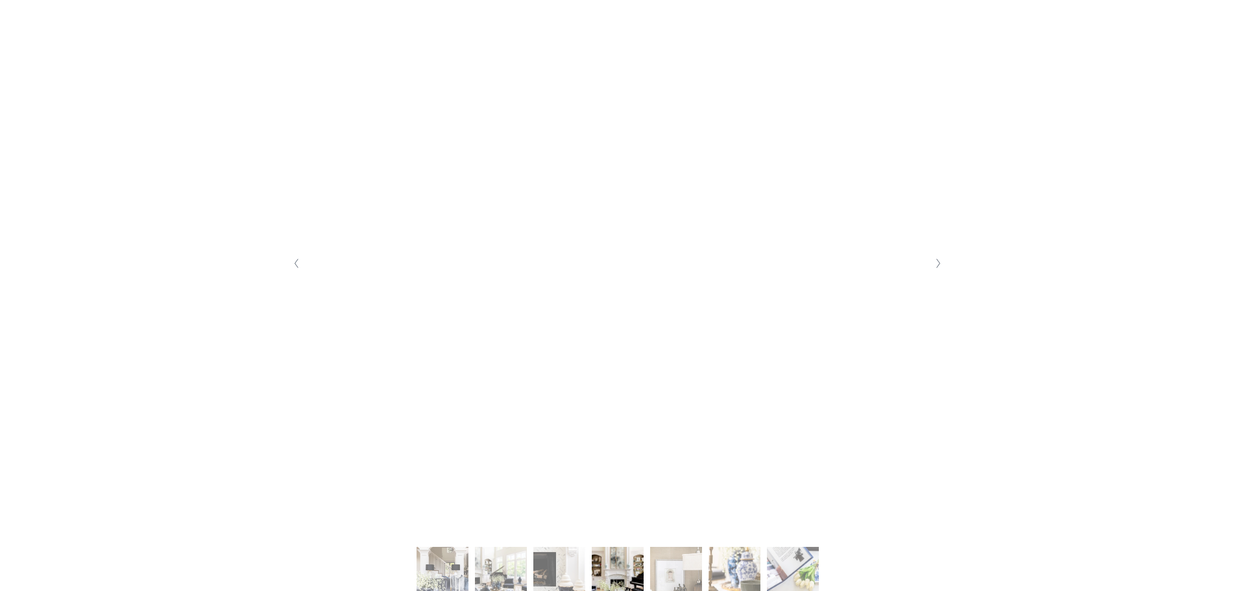
click at [933, 266] on button "Next Slide" at bounding box center [939, 263] width 18 height 21
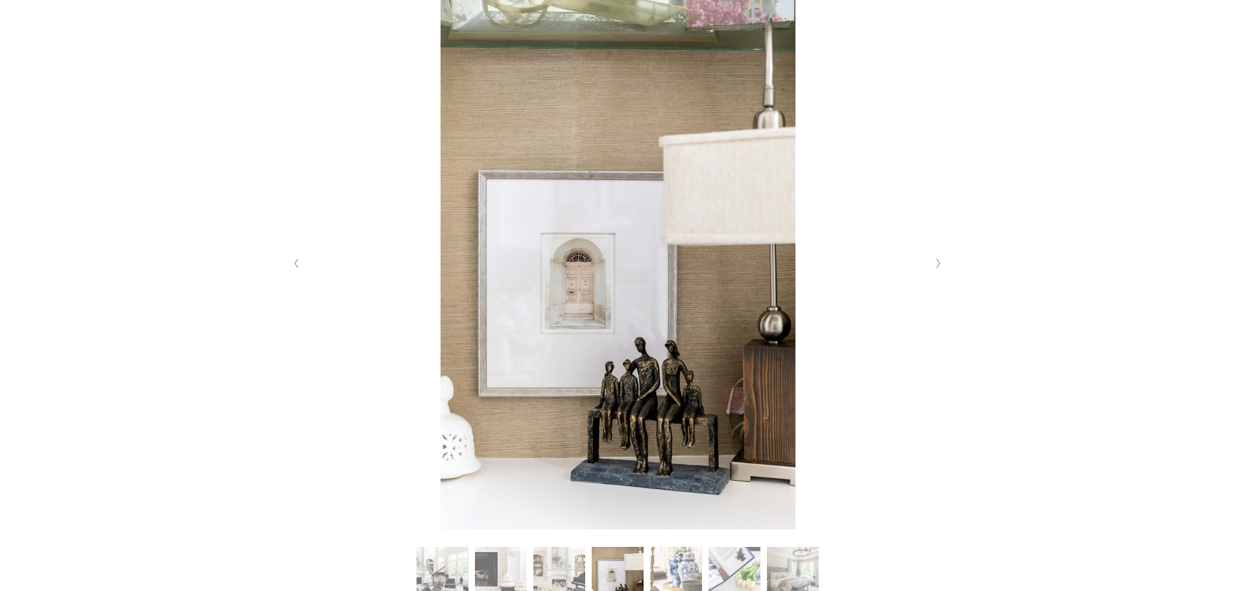
click at [933, 266] on button "Next Slide" at bounding box center [939, 263] width 18 height 21
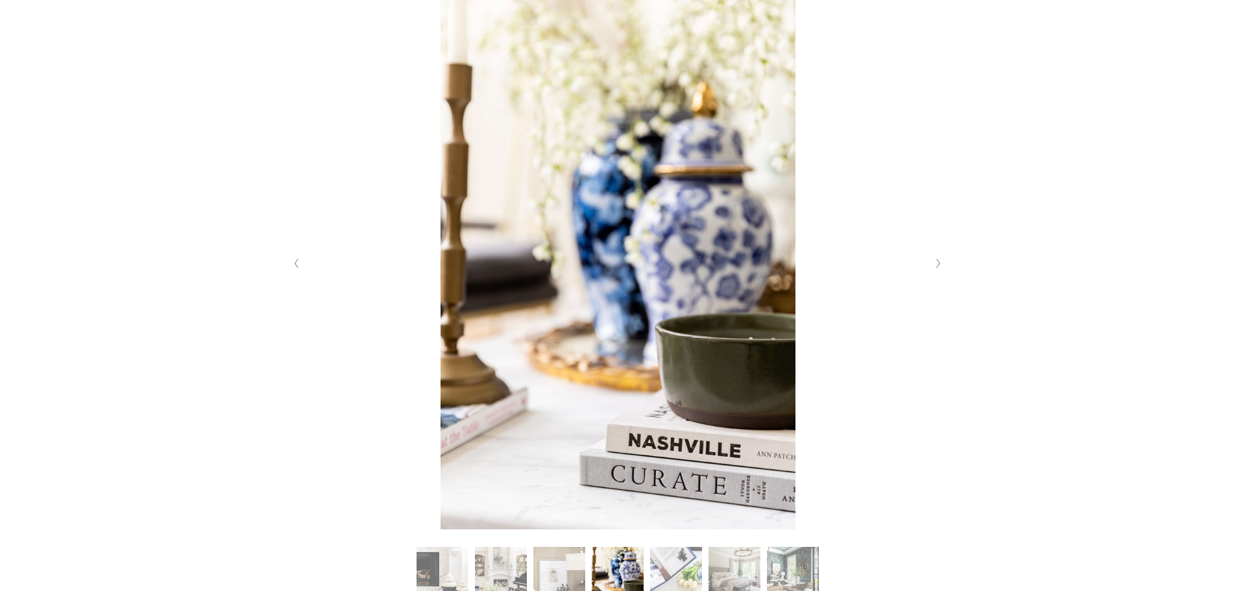
click at [299, 267] on icon "Previous Slide" at bounding box center [296, 263] width 6 height 10
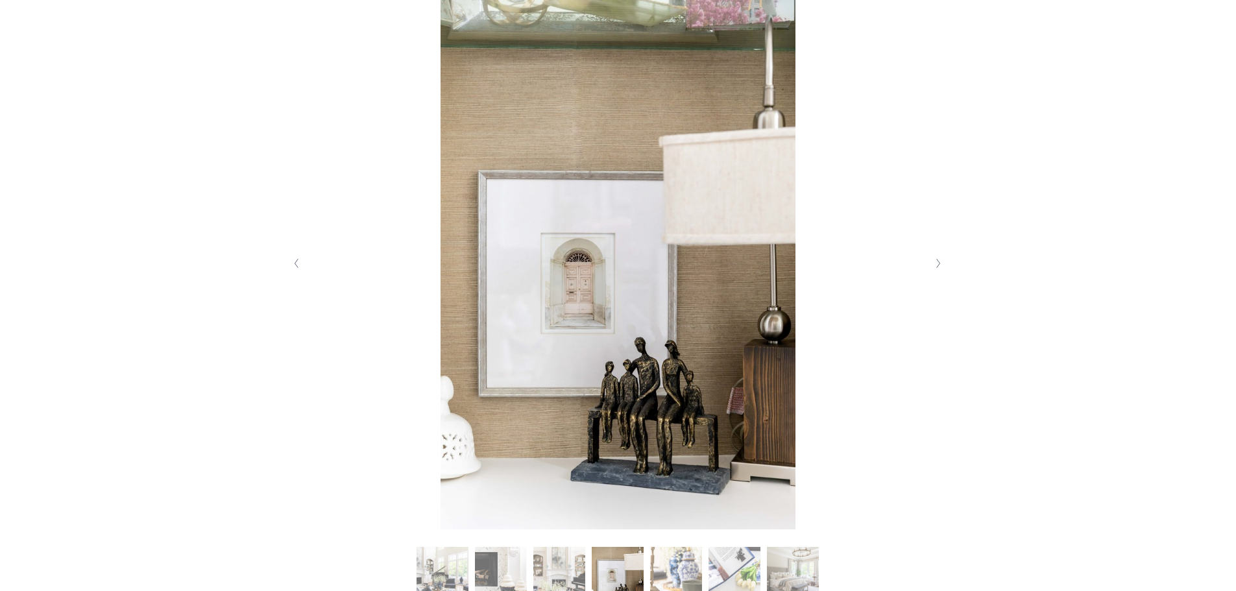
click at [936, 271] on button "Next Slide" at bounding box center [939, 263] width 18 height 21
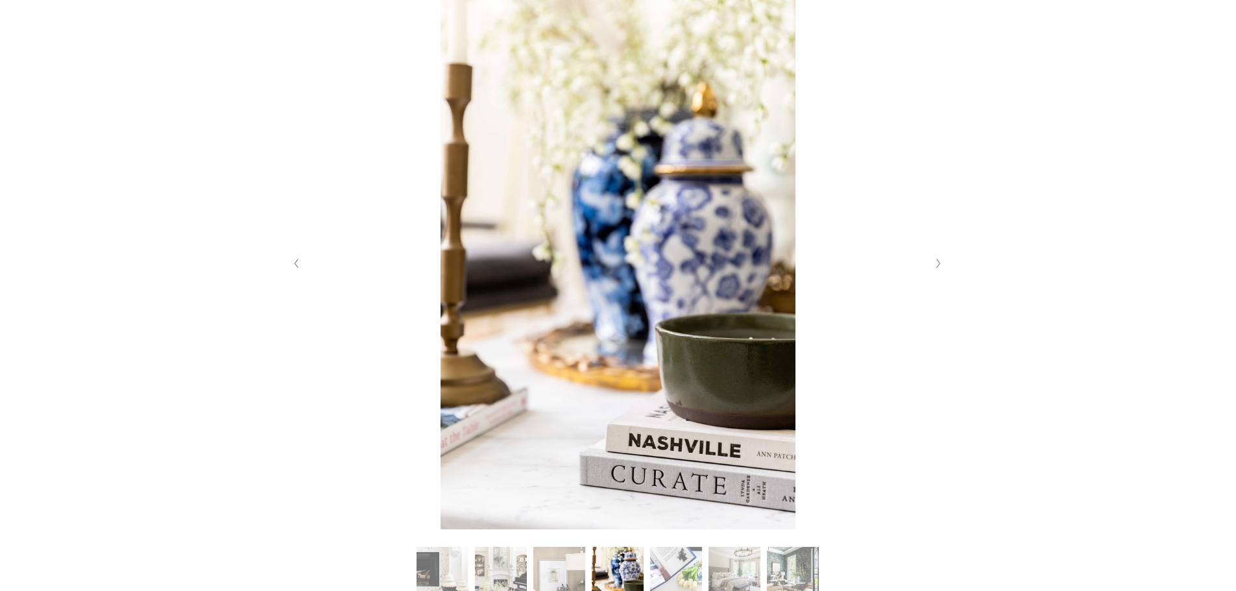
click at [936, 271] on button "Next Slide" at bounding box center [939, 263] width 18 height 21
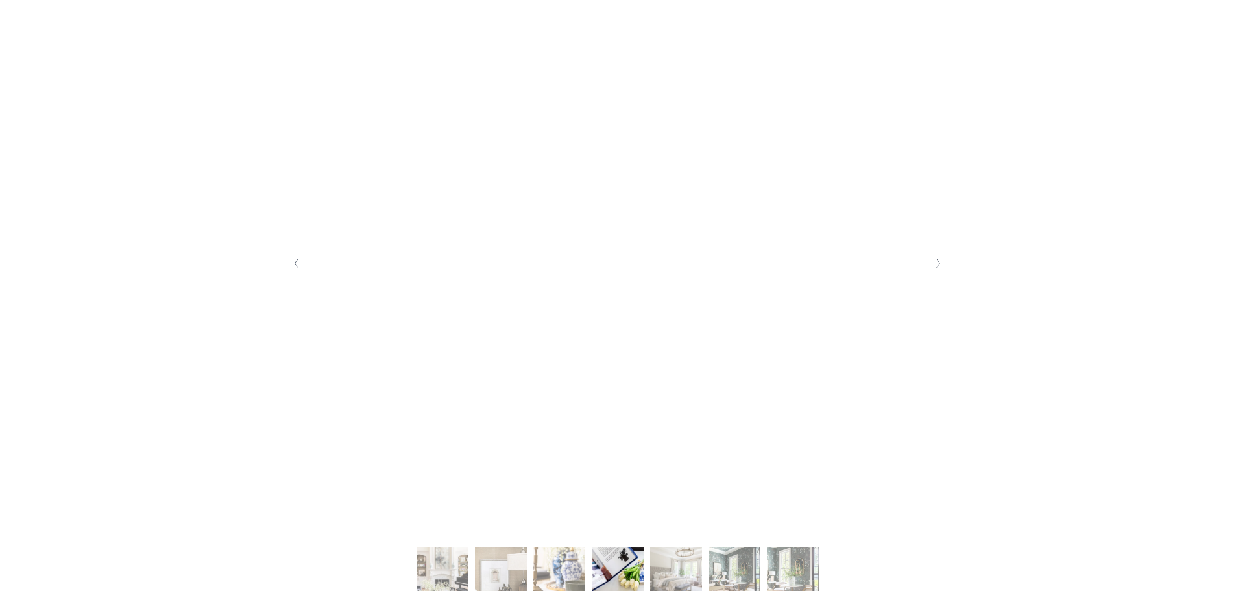
click at [936, 271] on button "Next Slide" at bounding box center [939, 263] width 18 height 21
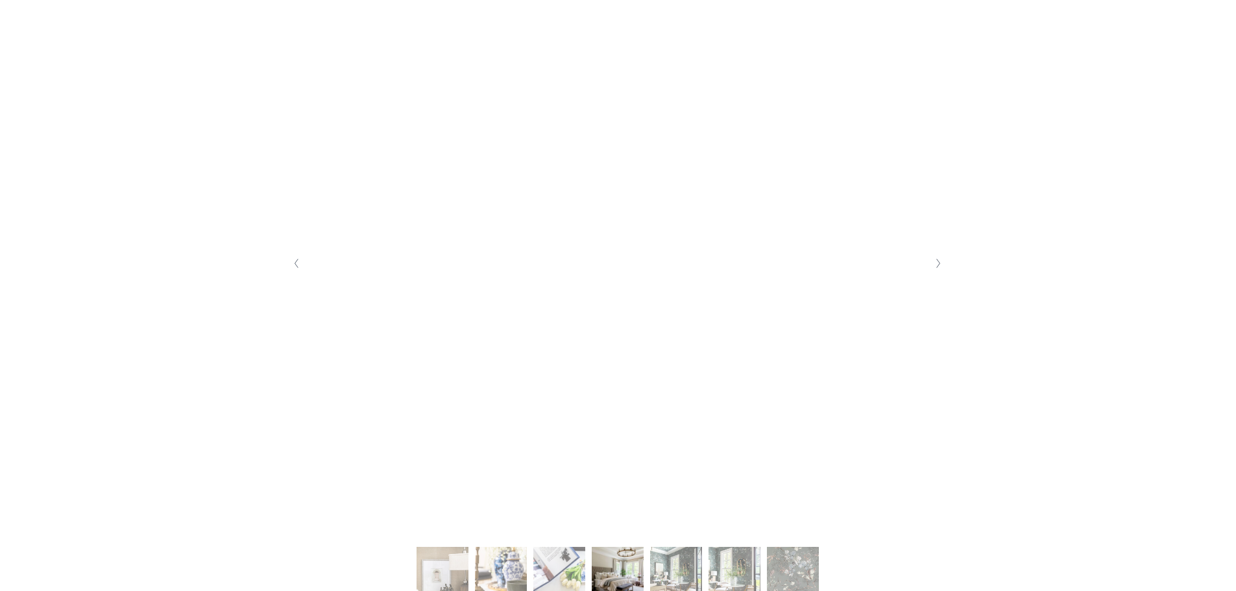
click at [936, 271] on button "Next Slide" at bounding box center [939, 263] width 18 height 21
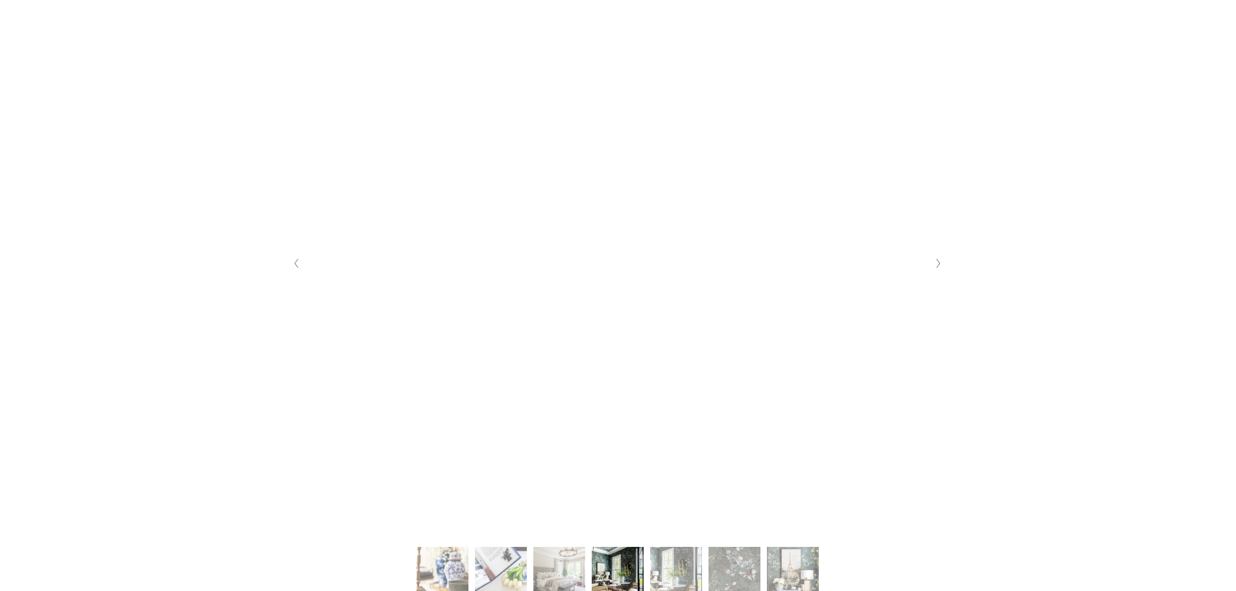
click at [936, 271] on button "Next Slide" at bounding box center [939, 263] width 18 height 21
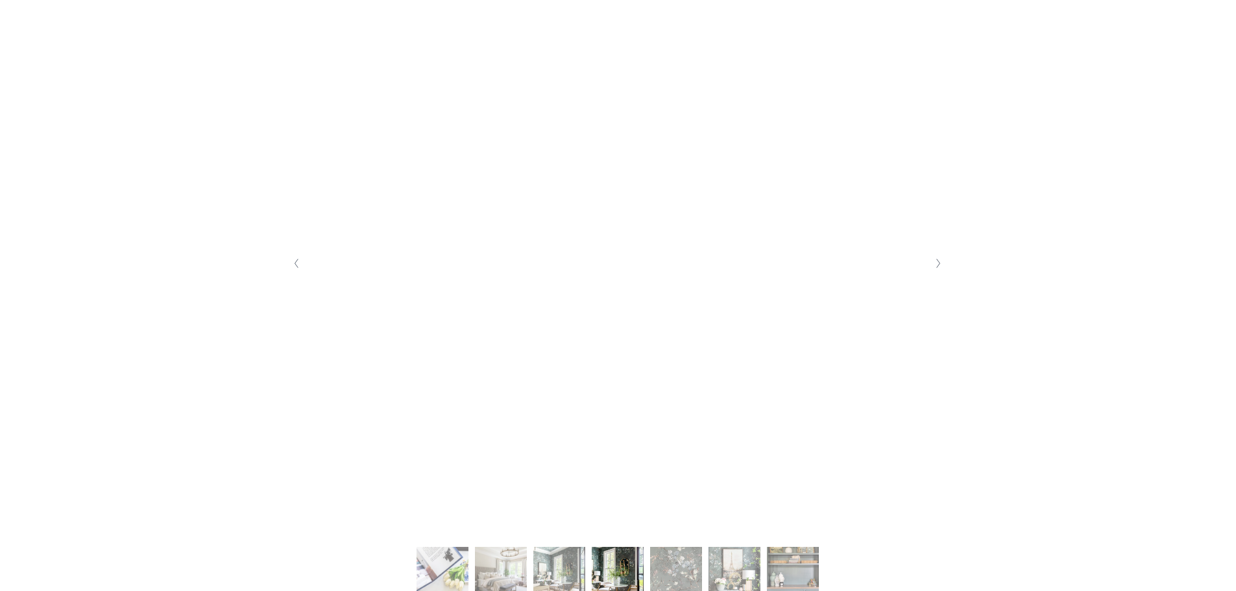
click at [936, 271] on button "Next Slide" at bounding box center [939, 263] width 18 height 21
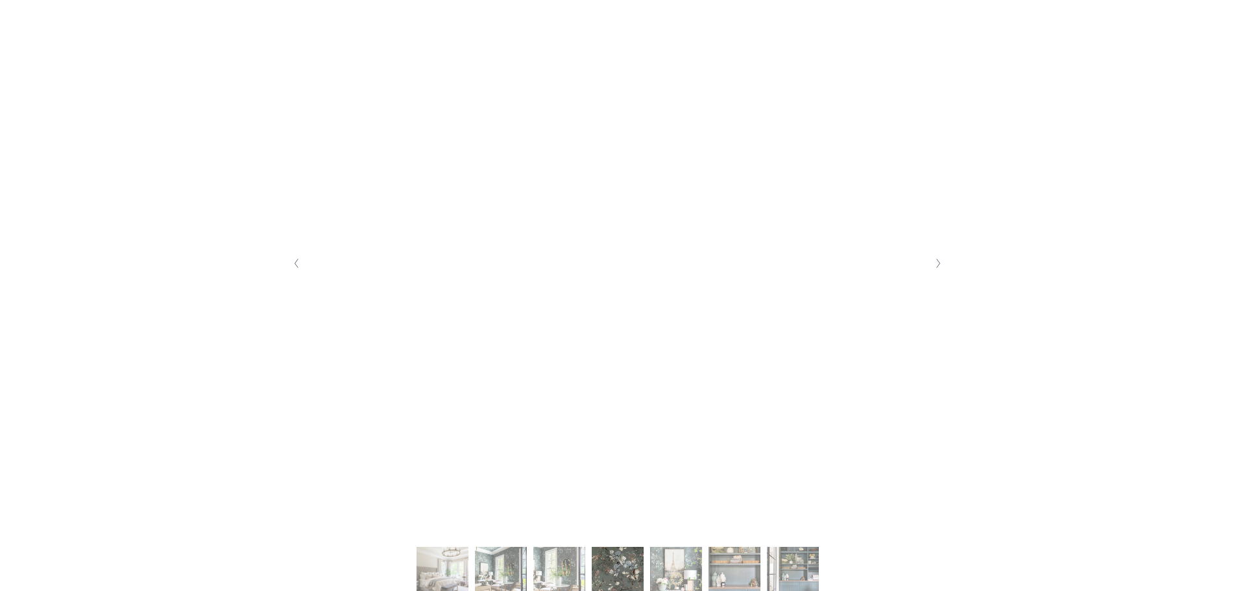
click at [936, 271] on button "Next Slide" at bounding box center [939, 263] width 18 height 21
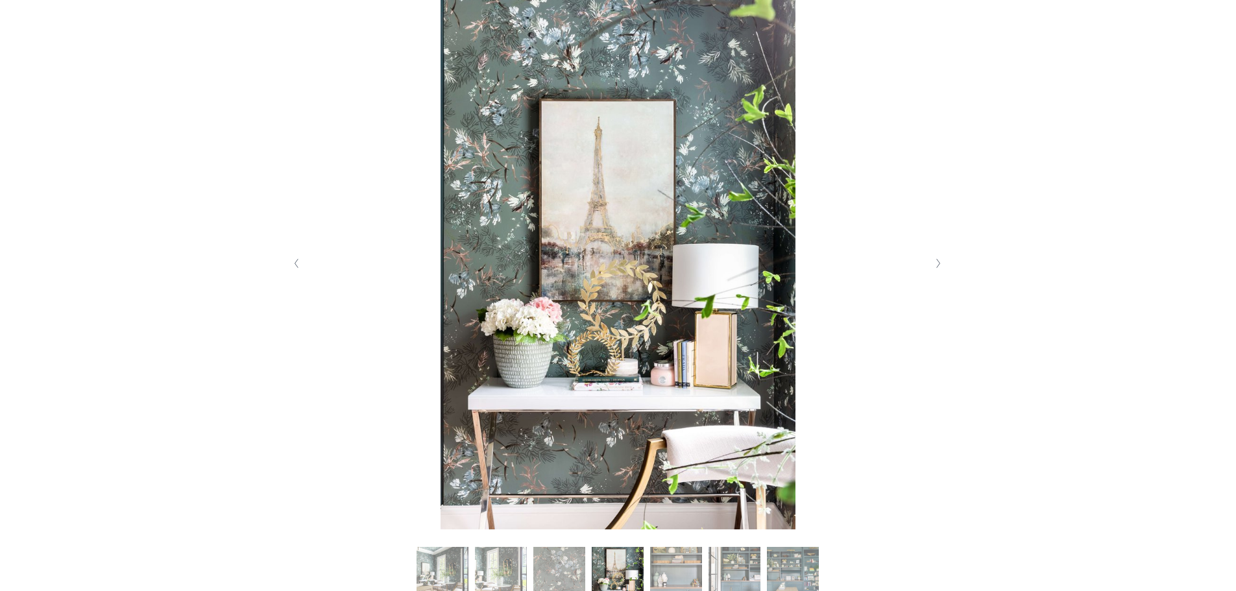
click at [936, 271] on button "Next Slide" at bounding box center [939, 263] width 18 height 21
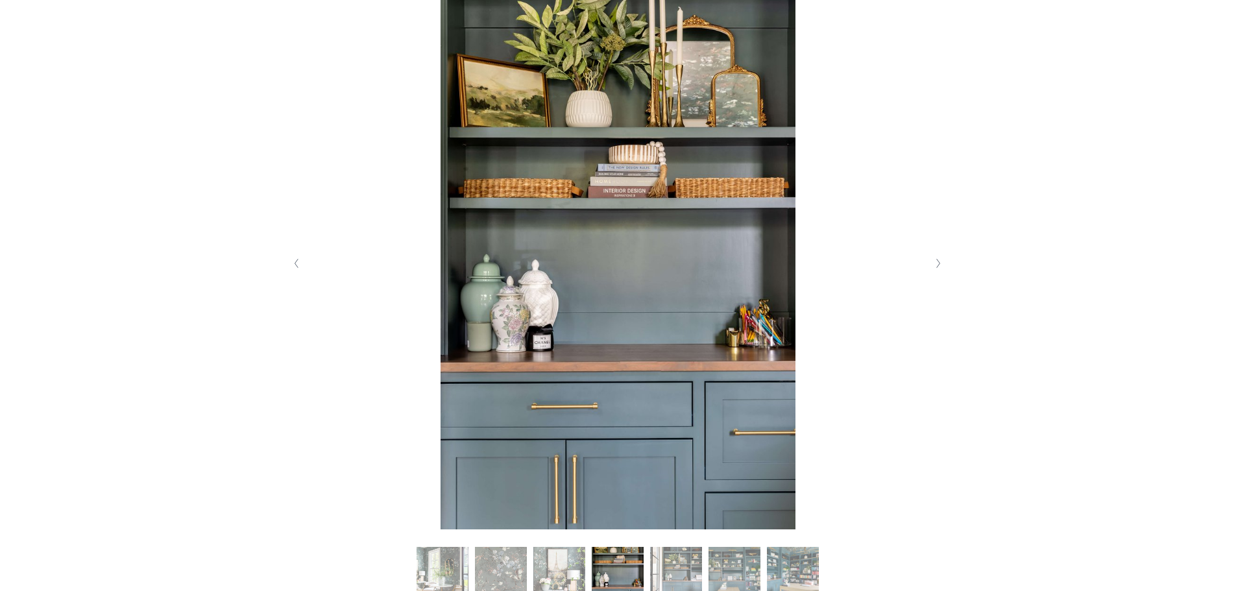
click at [936, 271] on button "Next Slide" at bounding box center [939, 263] width 18 height 21
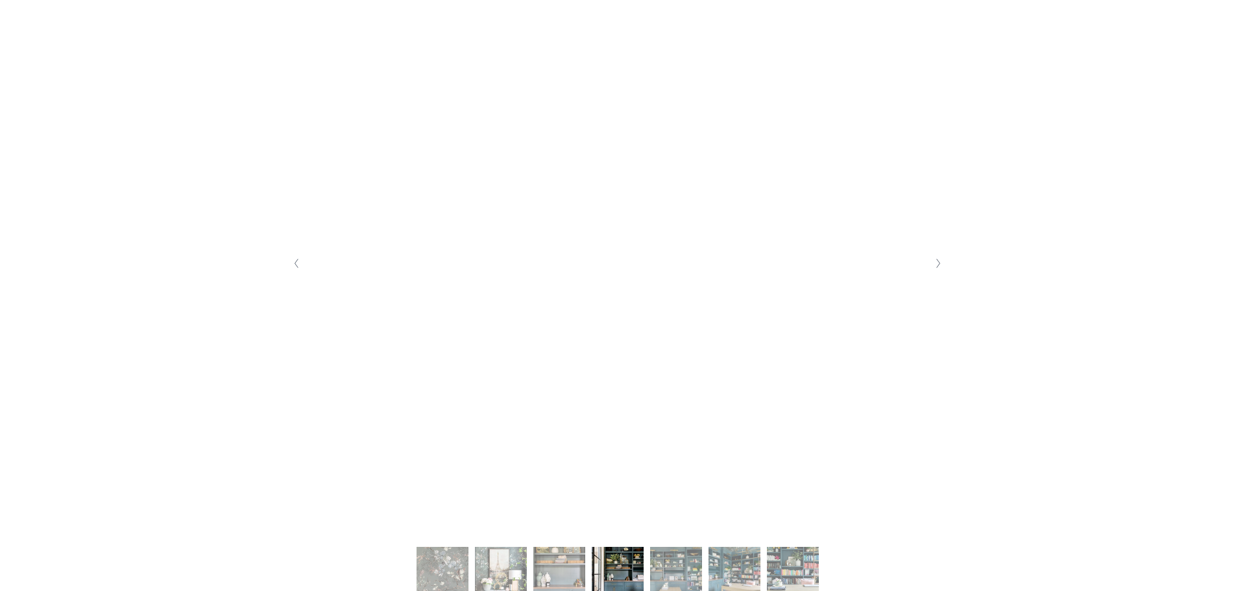
click at [936, 271] on button "Next Slide" at bounding box center [939, 263] width 18 height 21
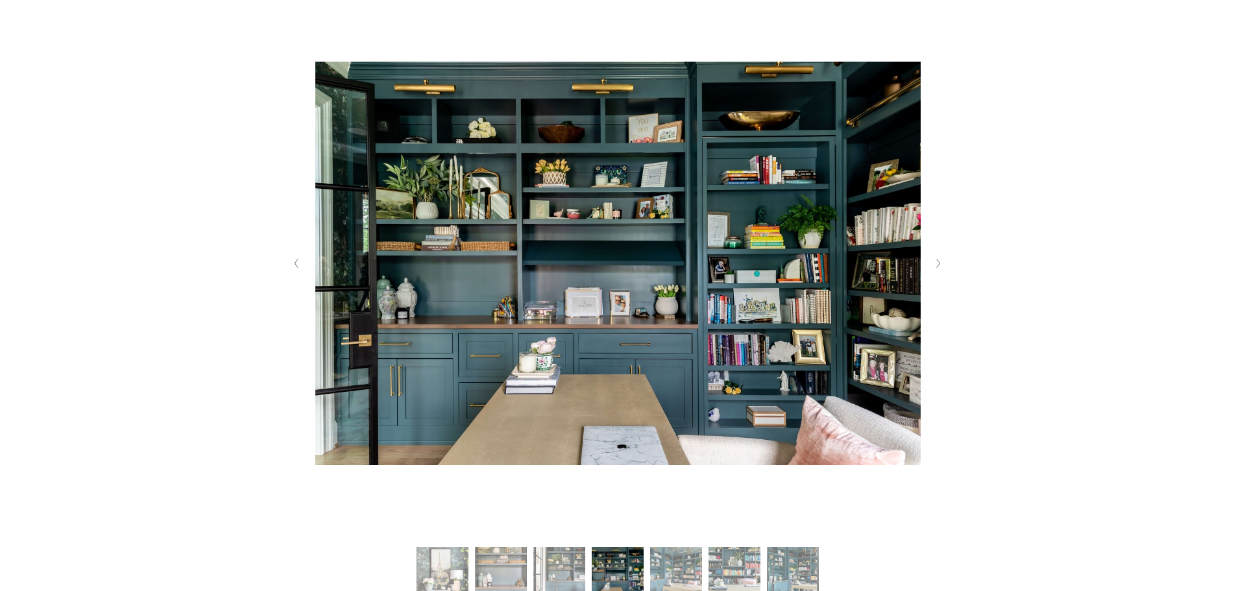
click at [936, 271] on button "Next Slide" at bounding box center [939, 263] width 18 height 21
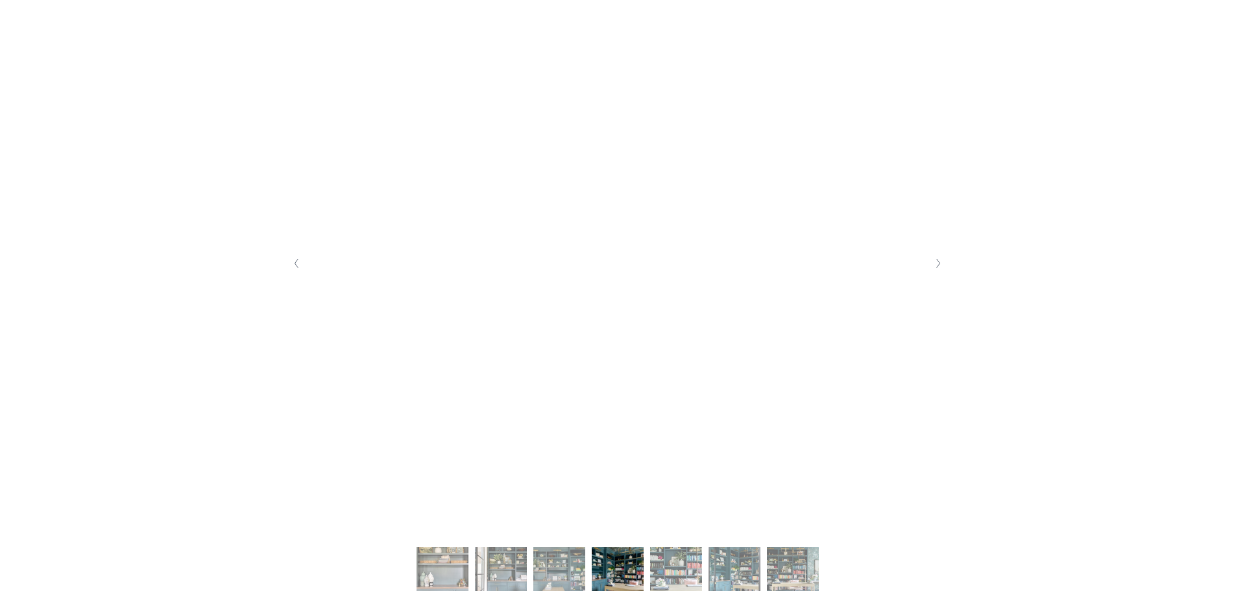
click at [936, 271] on button "Next Slide" at bounding box center [939, 263] width 18 height 21
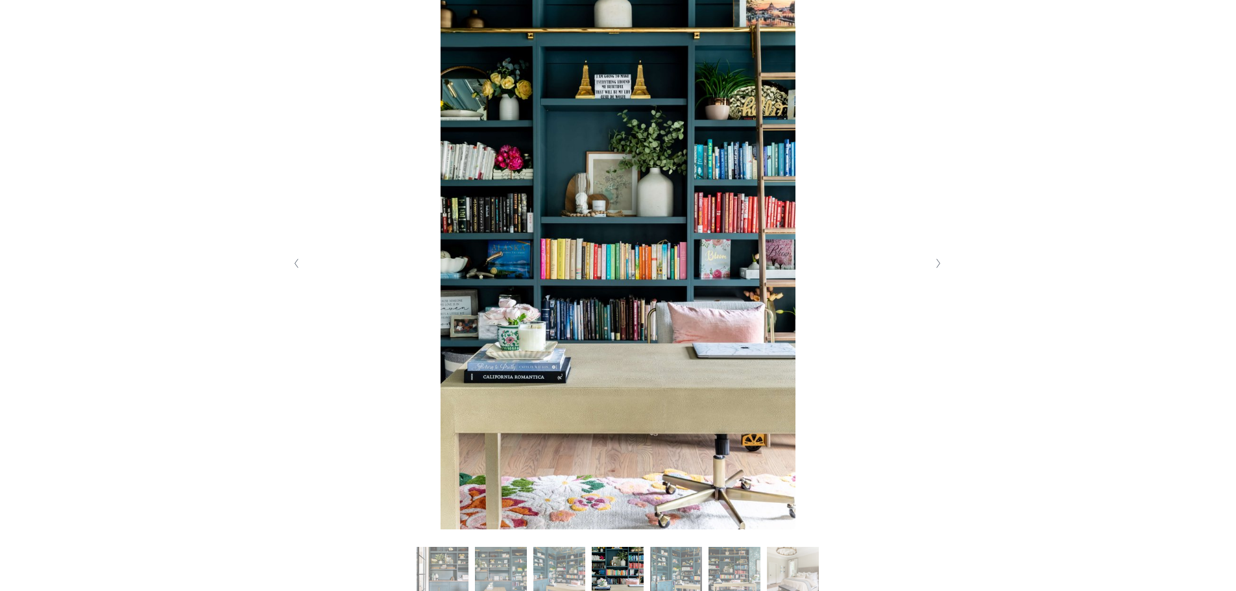
click at [936, 271] on button "Next Slide" at bounding box center [939, 263] width 18 height 21
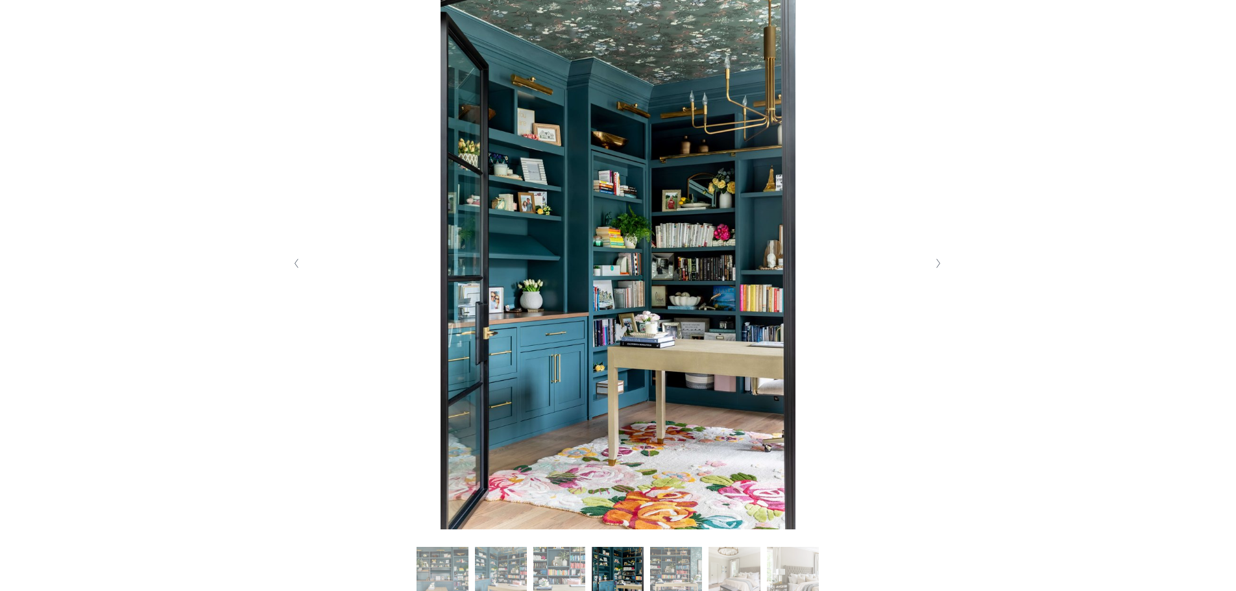
click at [936, 271] on button "Next Slide" at bounding box center [939, 263] width 18 height 21
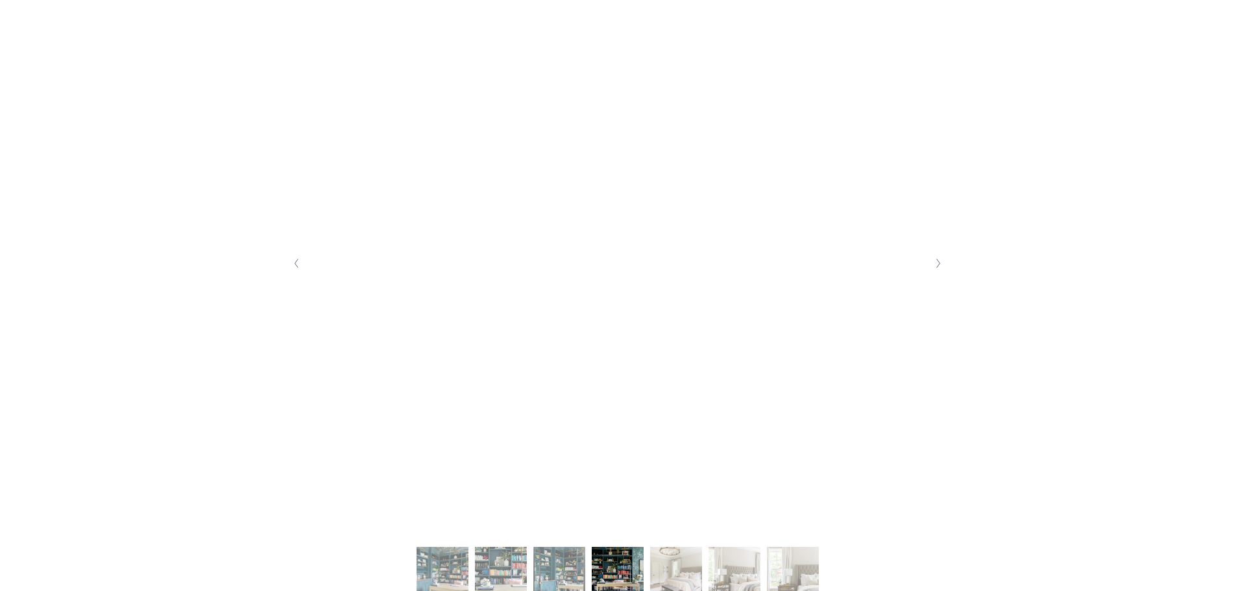
click at [936, 271] on button "Next Slide" at bounding box center [939, 263] width 18 height 21
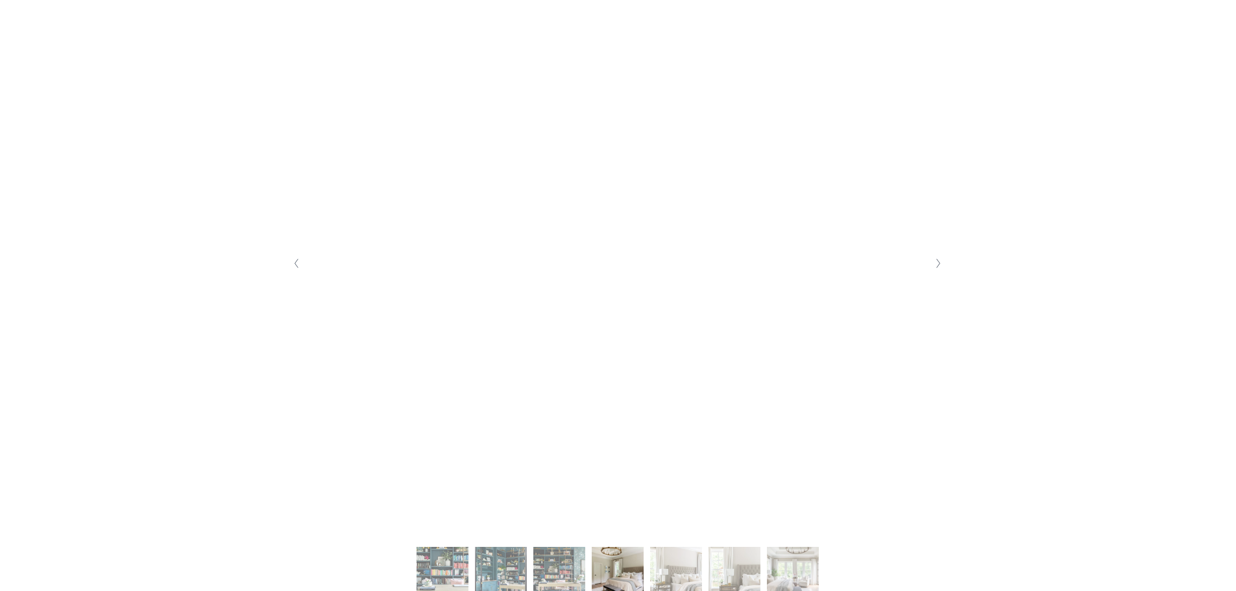
click at [936, 271] on button "Next Slide" at bounding box center [939, 263] width 18 height 21
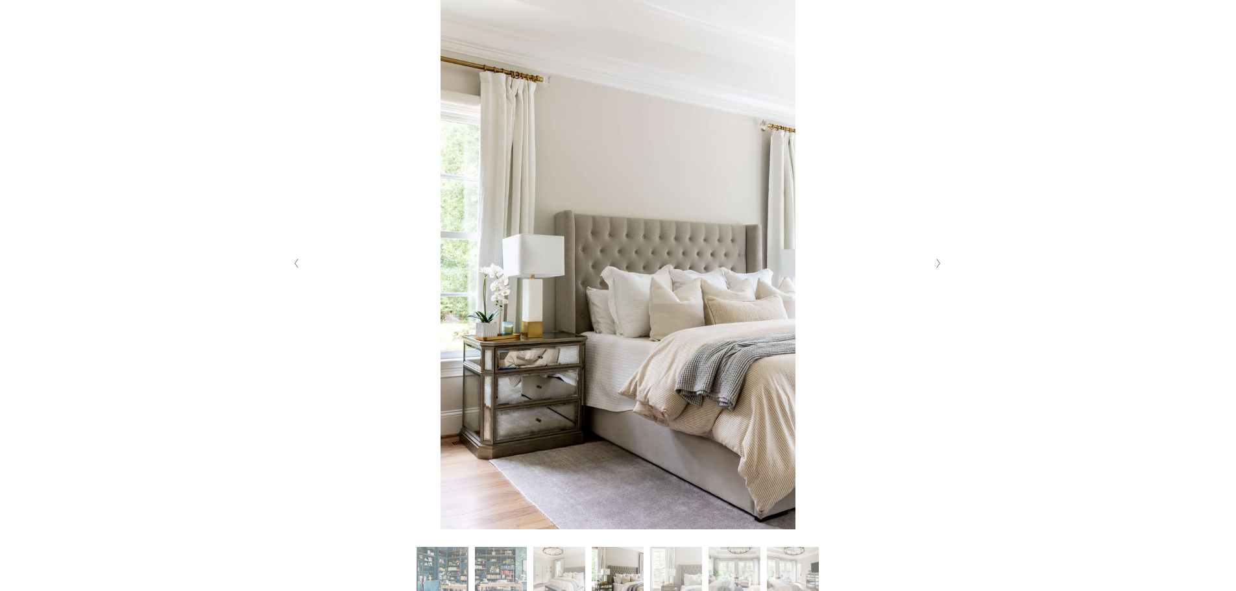
click at [936, 271] on button "Next Slide" at bounding box center [939, 263] width 18 height 21
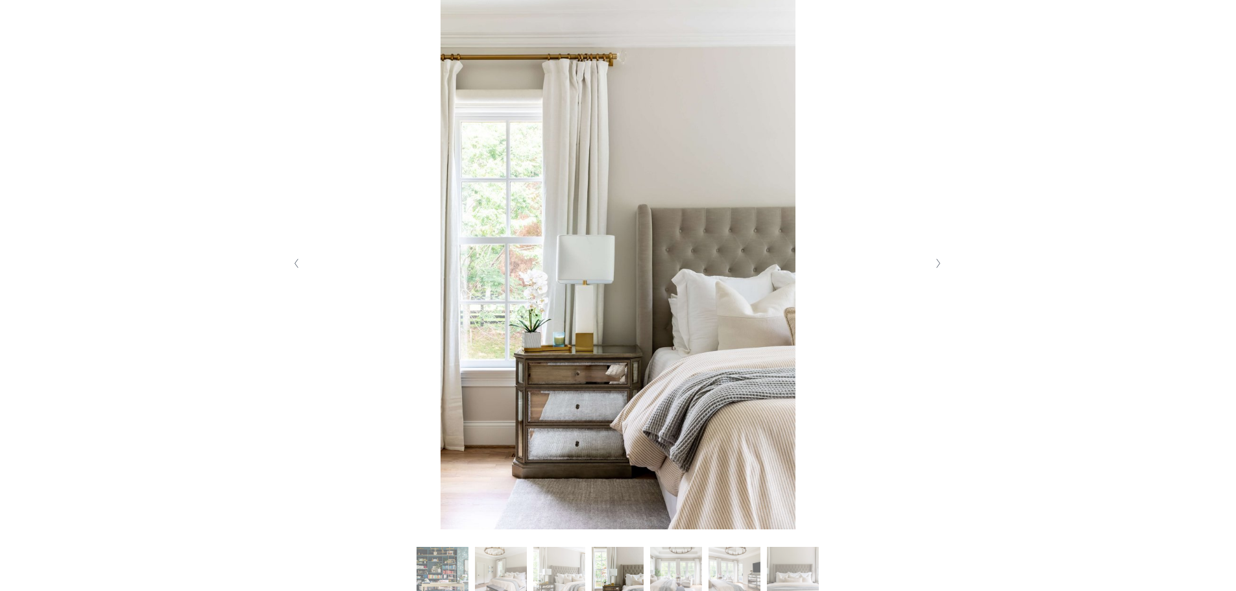
click at [936, 271] on button "Next Slide" at bounding box center [939, 263] width 18 height 21
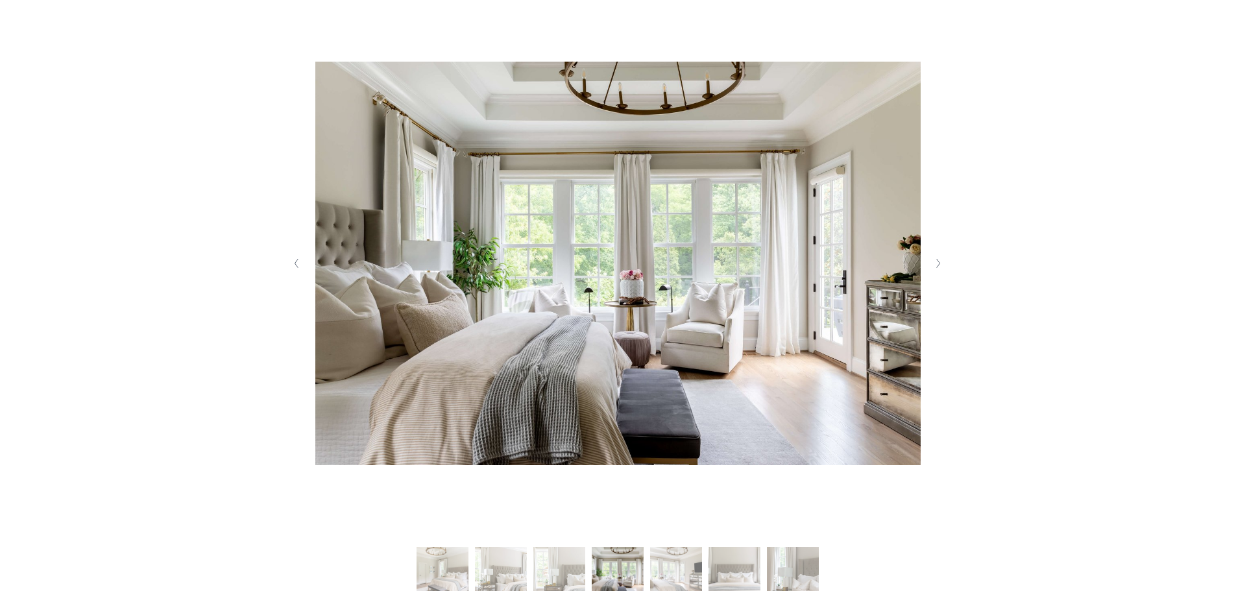
click at [936, 271] on button "Next Slide" at bounding box center [939, 263] width 18 height 21
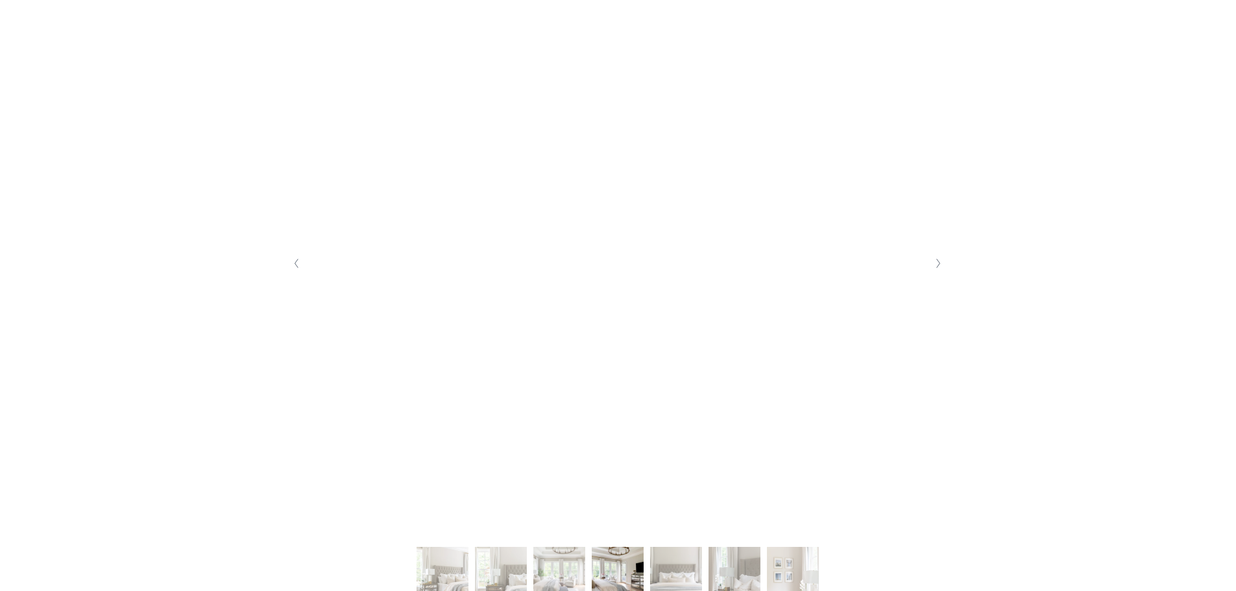
click at [936, 271] on button "Next Slide" at bounding box center [939, 263] width 18 height 21
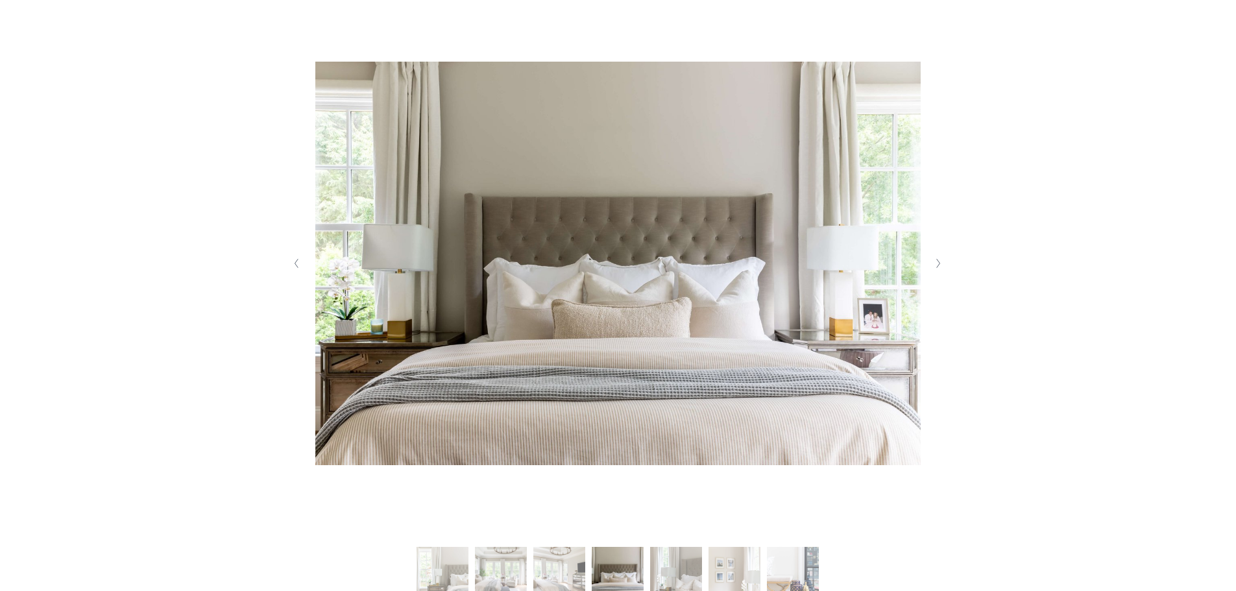
click at [936, 271] on button "Next Slide" at bounding box center [939, 263] width 18 height 21
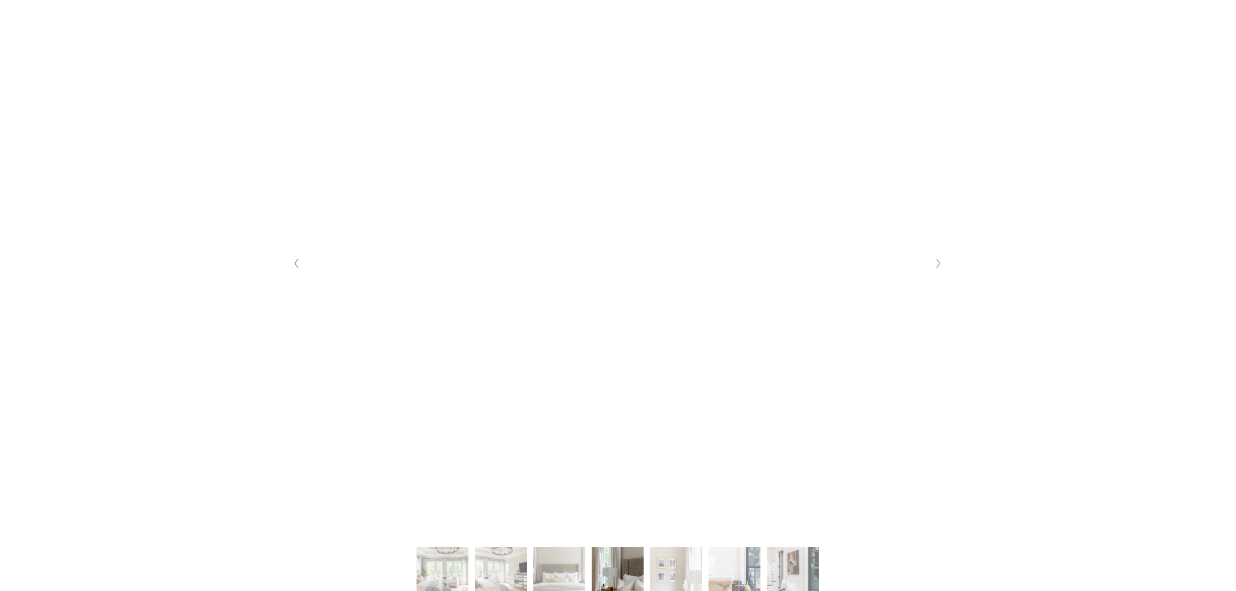
click at [936, 271] on button "Next Slide" at bounding box center [939, 263] width 18 height 21
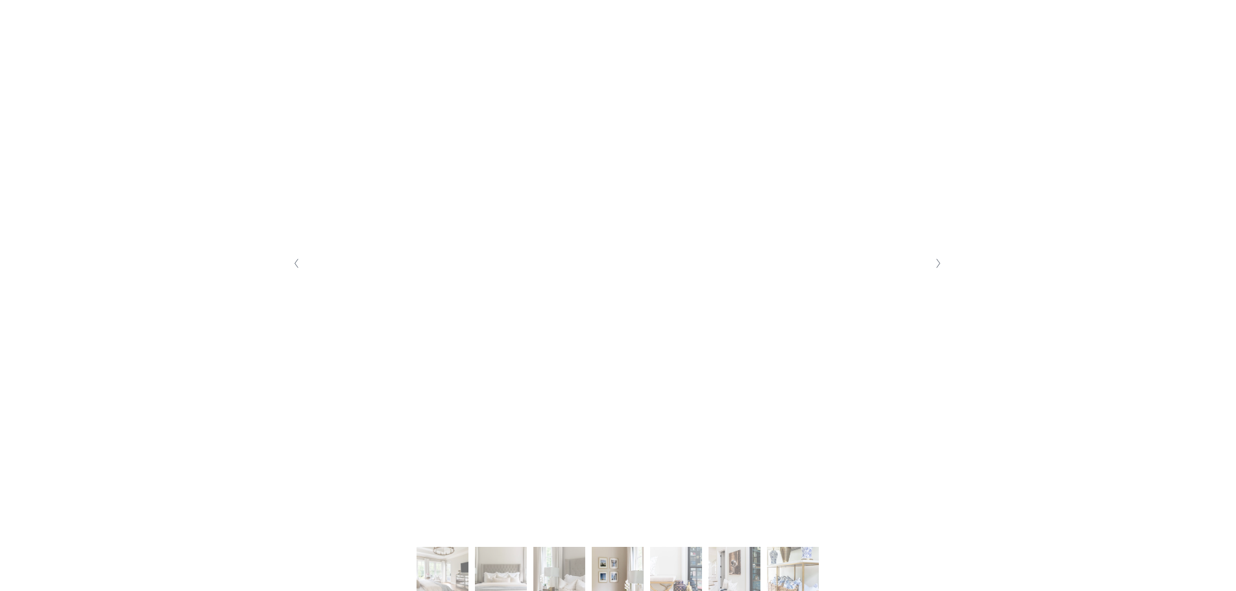
click at [936, 271] on button "Next Slide" at bounding box center [939, 263] width 18 height 21
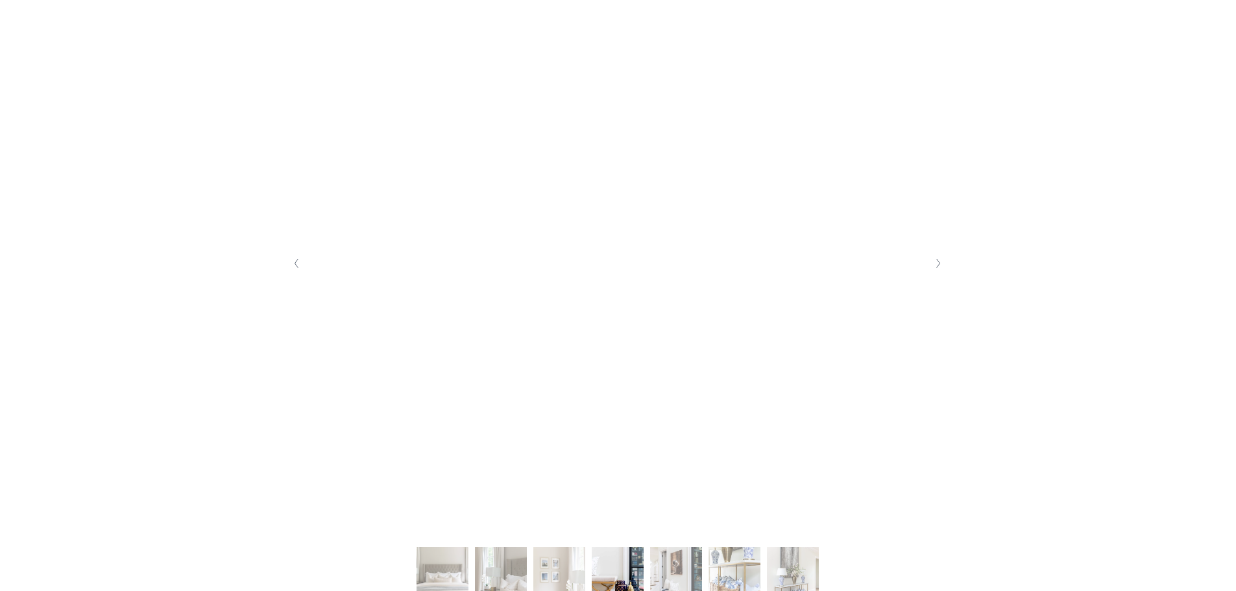
click at [936, 271] on button "Next Slide" at bounding box center [939, 263] width 18 height 21
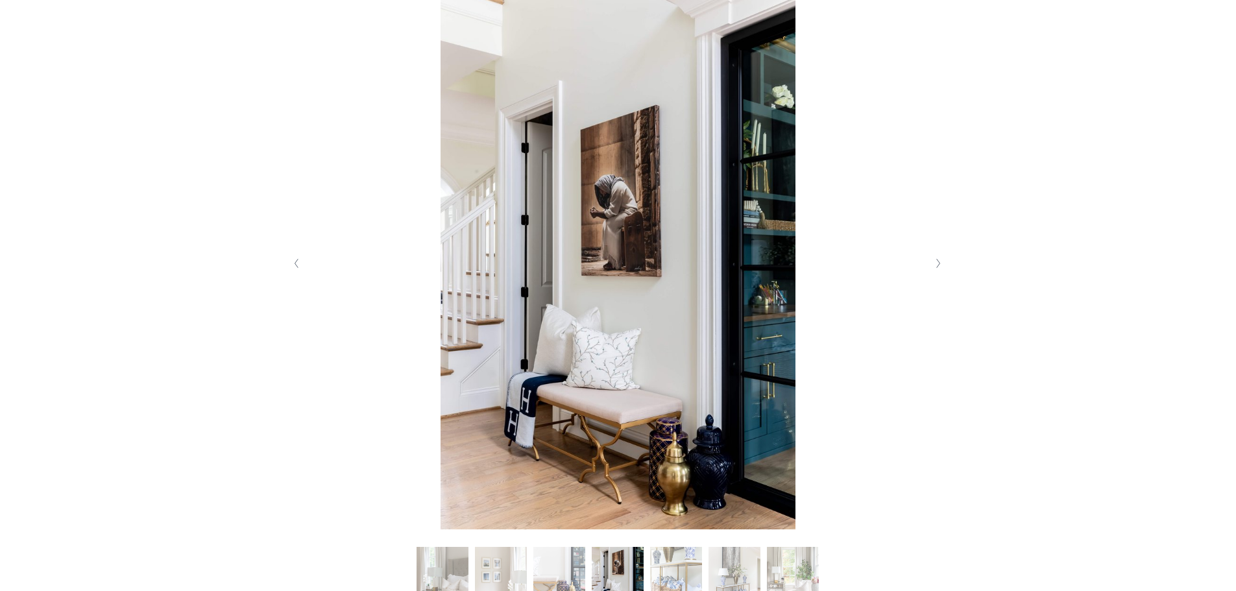
click at [936, 271] on button "Next Slide" at bounding box center [939, 263] width 18 height 21
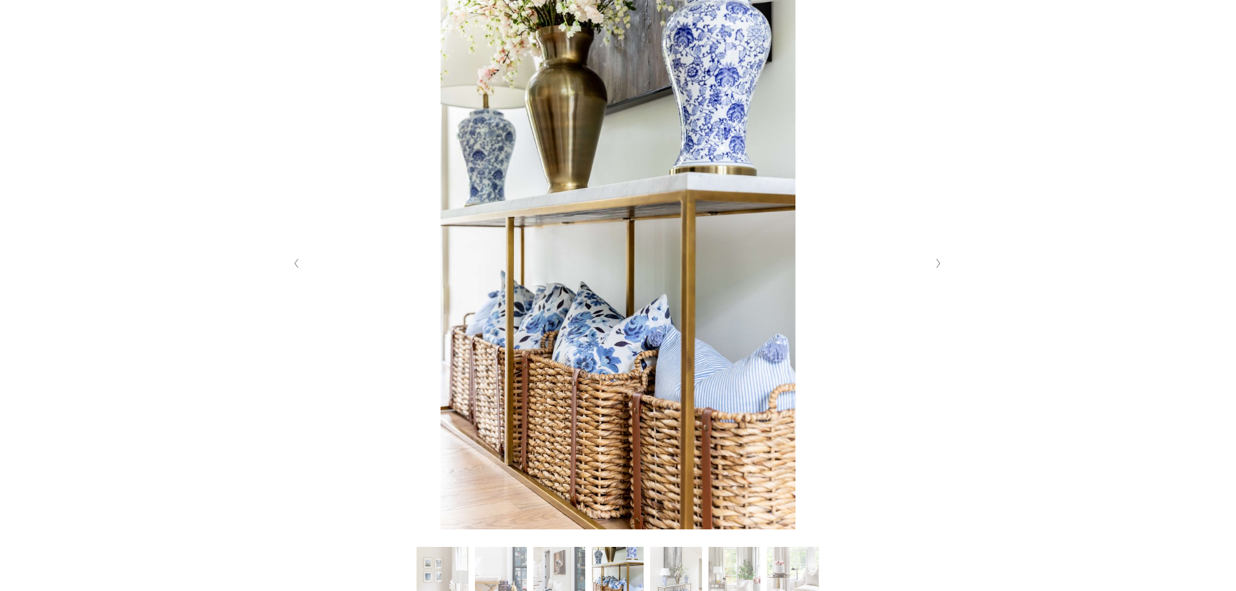
click at [936, 271] on button "Next Slide" at bounding box center [939, 263] width 18 height 21
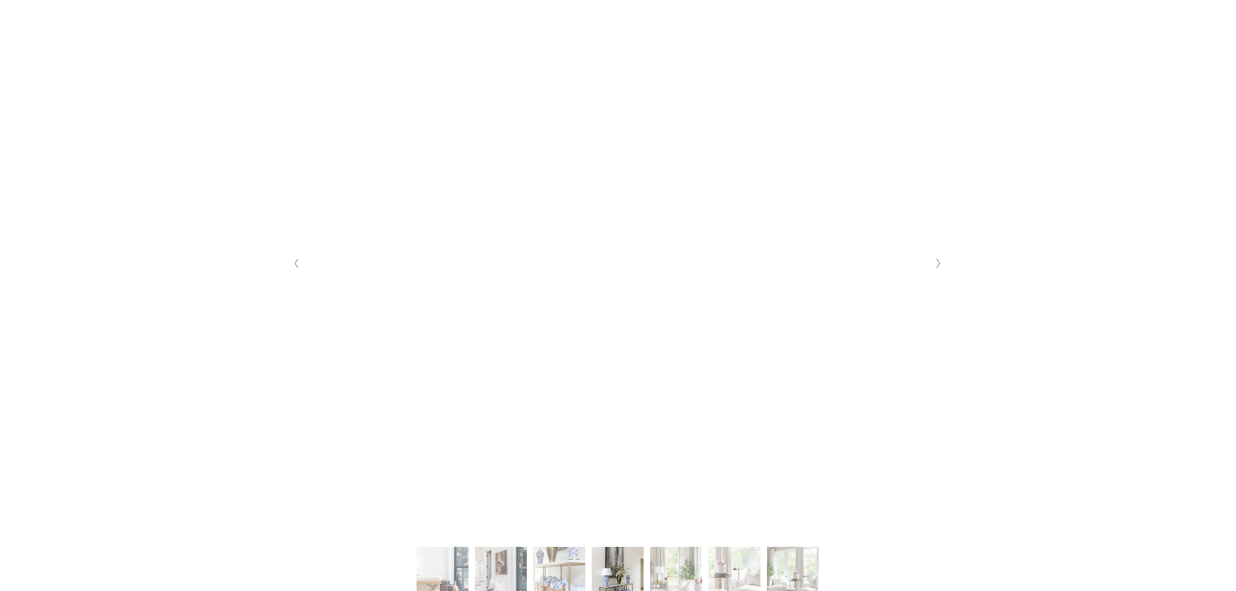
click at [936, 271] on button "Next Slide" at bounding box center [939, 263] width 18 height 21
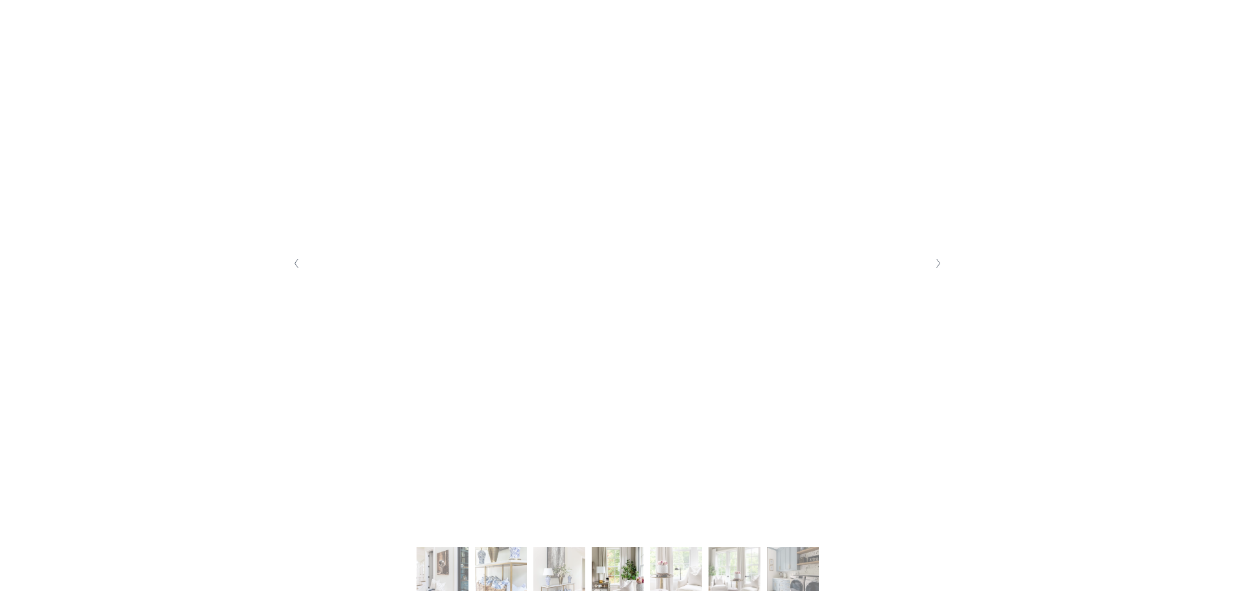
click at [936, 271] on button "Next Slide" at bounding box center [939, 263] width 18 height 21
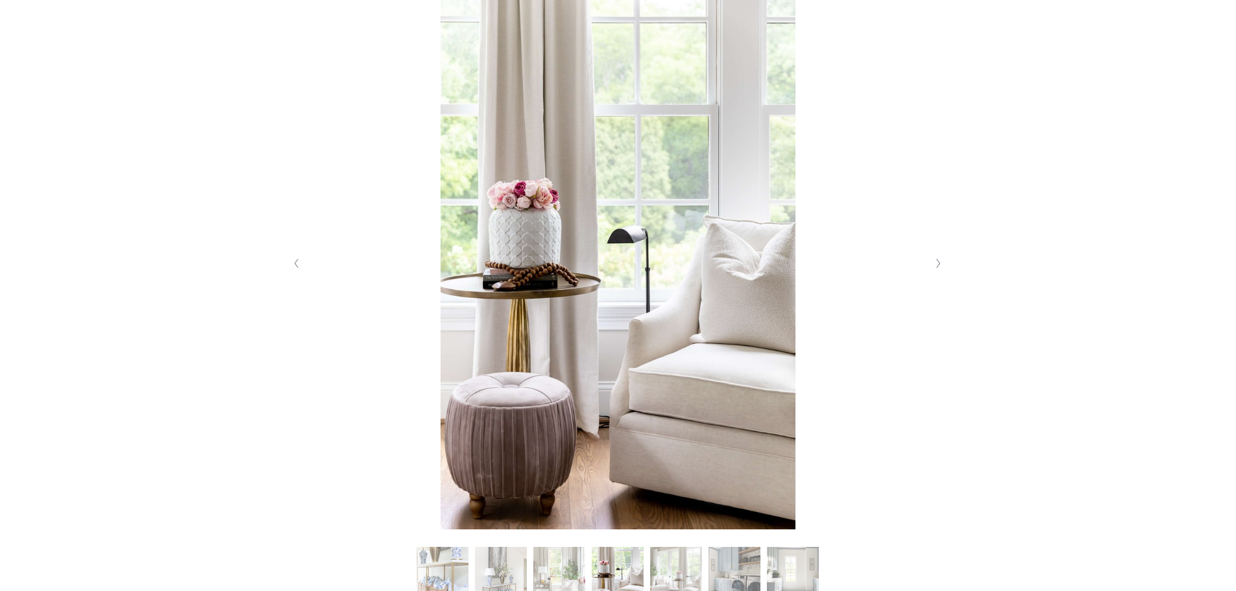
click at [936, 271] on button "Next Slide" at bounding box center [939, 263] width 18 height 21
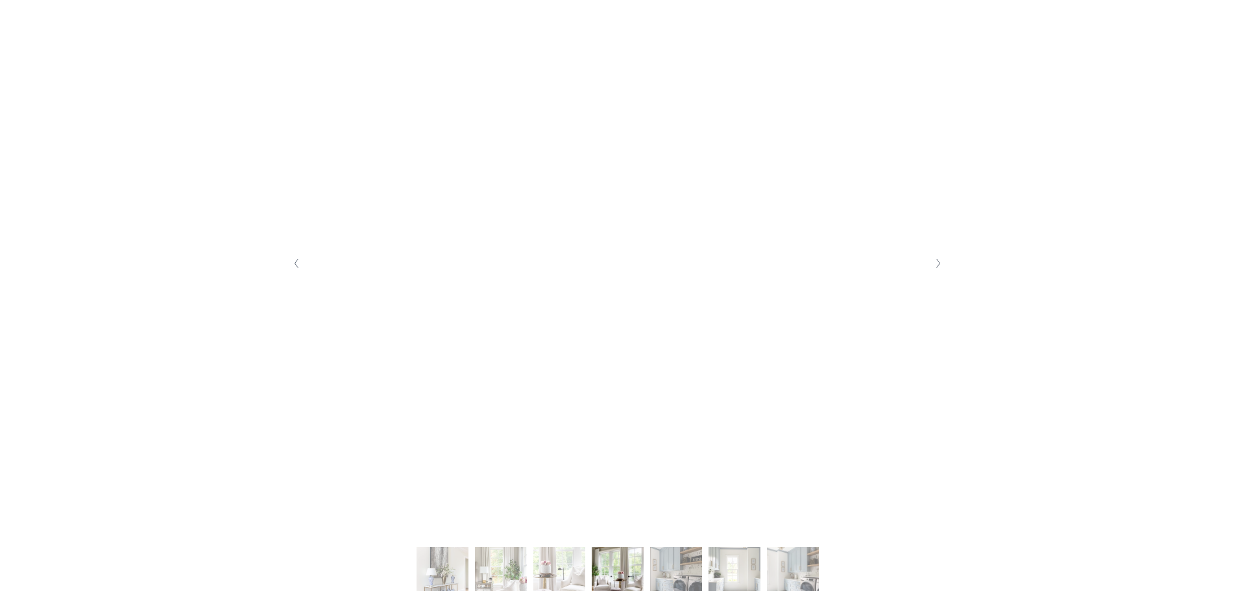
click at [936, 271] on button "Next Slide" at bounding box center [939, 263] width 18 height 21
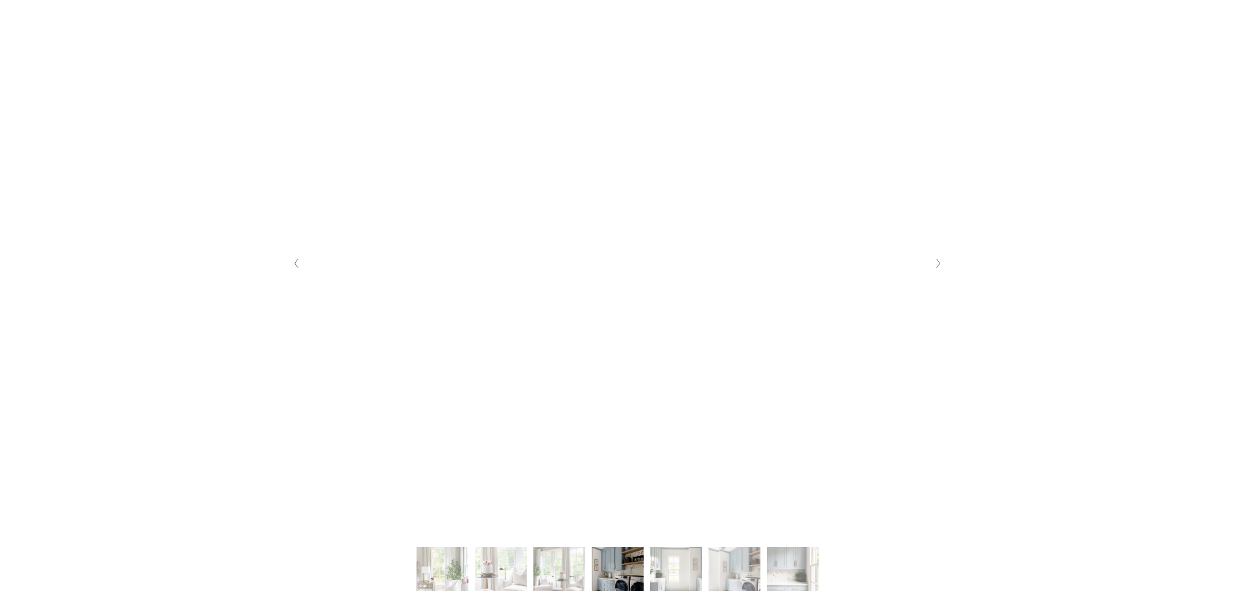
click at [936, 271] on button "Next Slide" at bounding box center [939, 263] width 18 height 21
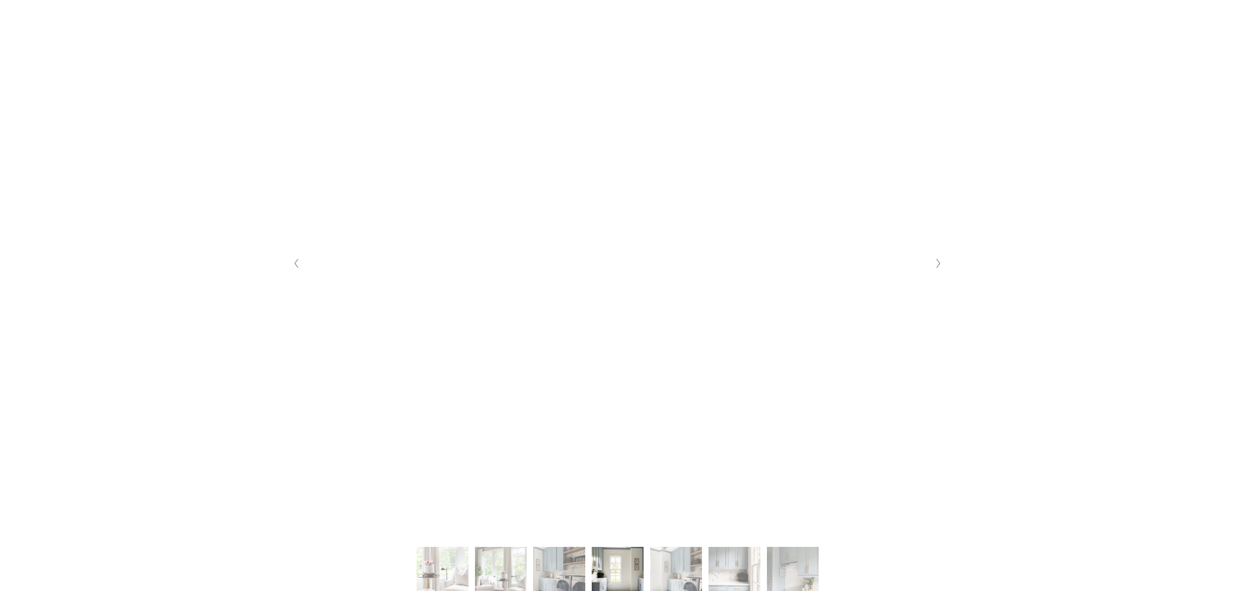
click at [936, 271] on button "Next Slide" at bounding box center [939, 263] width 18 height 21
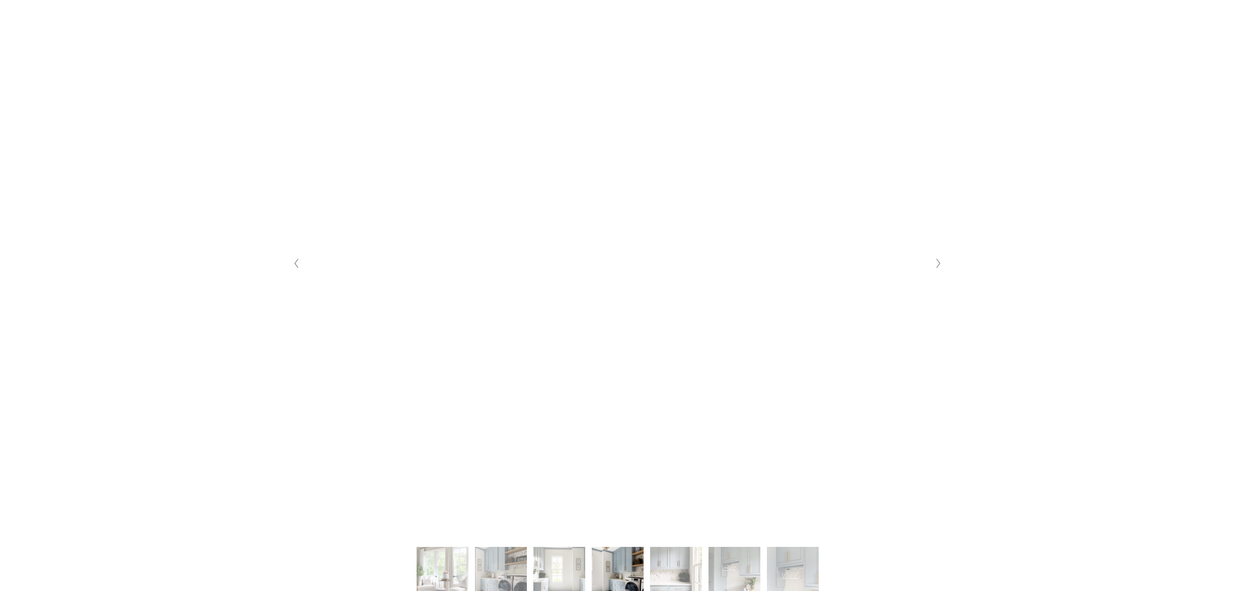
click at [936, 271] on button "Next Slide" at bounding box center [939, 263] width 18 height 21
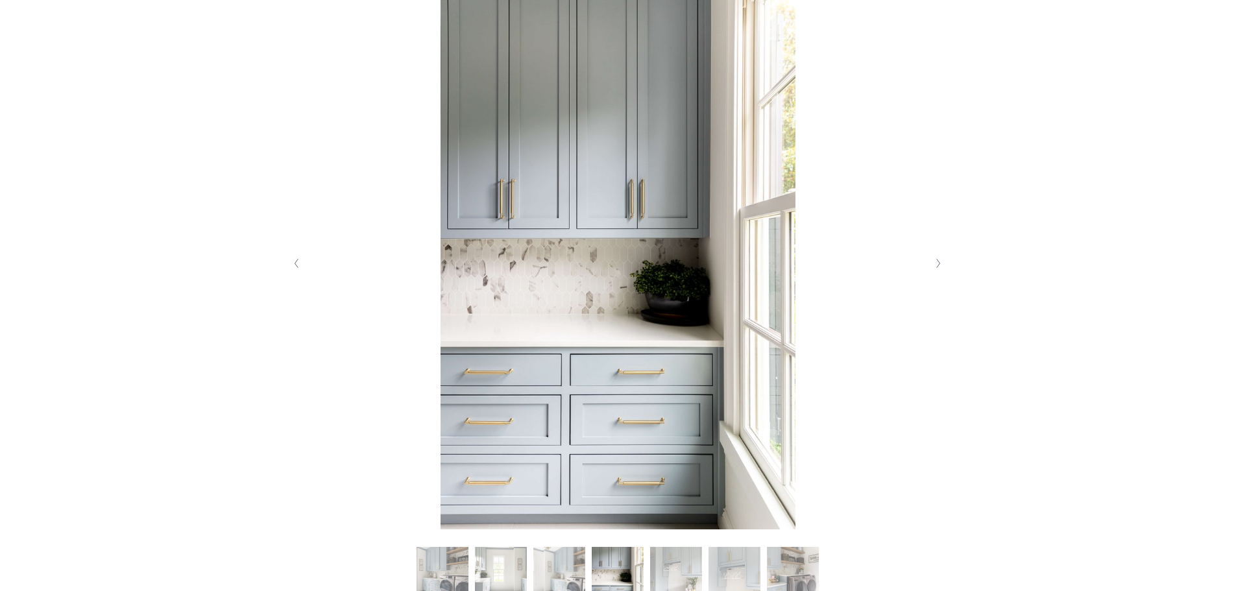
click at [936, 271] on button "Next Slide" at bounding box center [939, 263] width 18 height 21
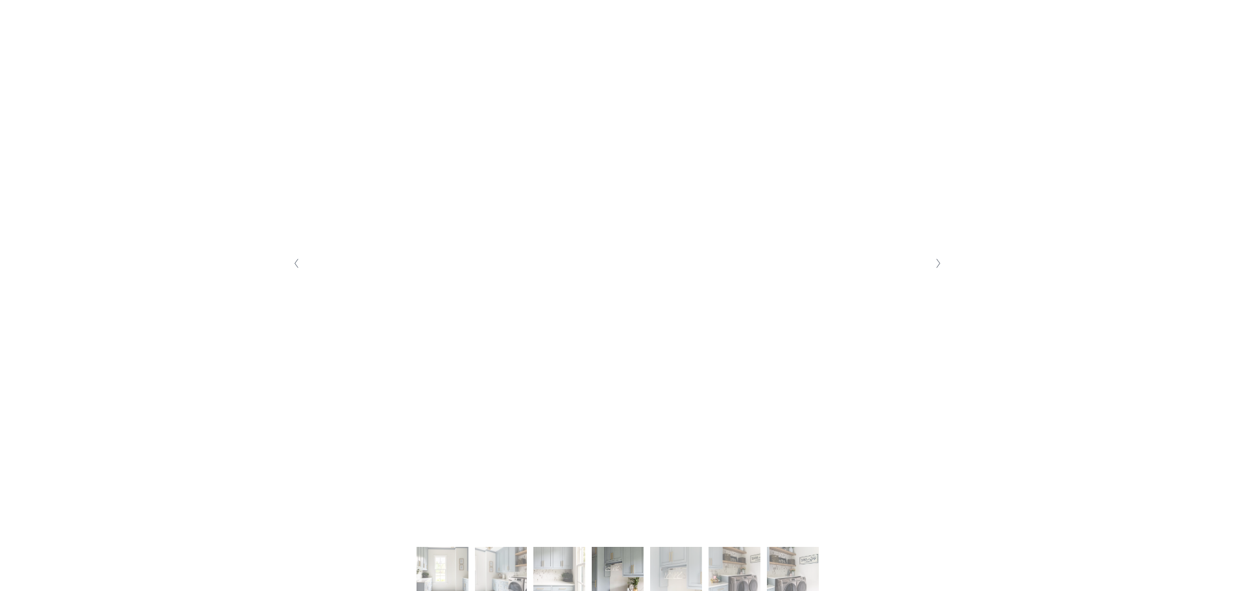
click at [936, 271] on button "Next Slide" at bounding box center [939, 263] width 18 height 21
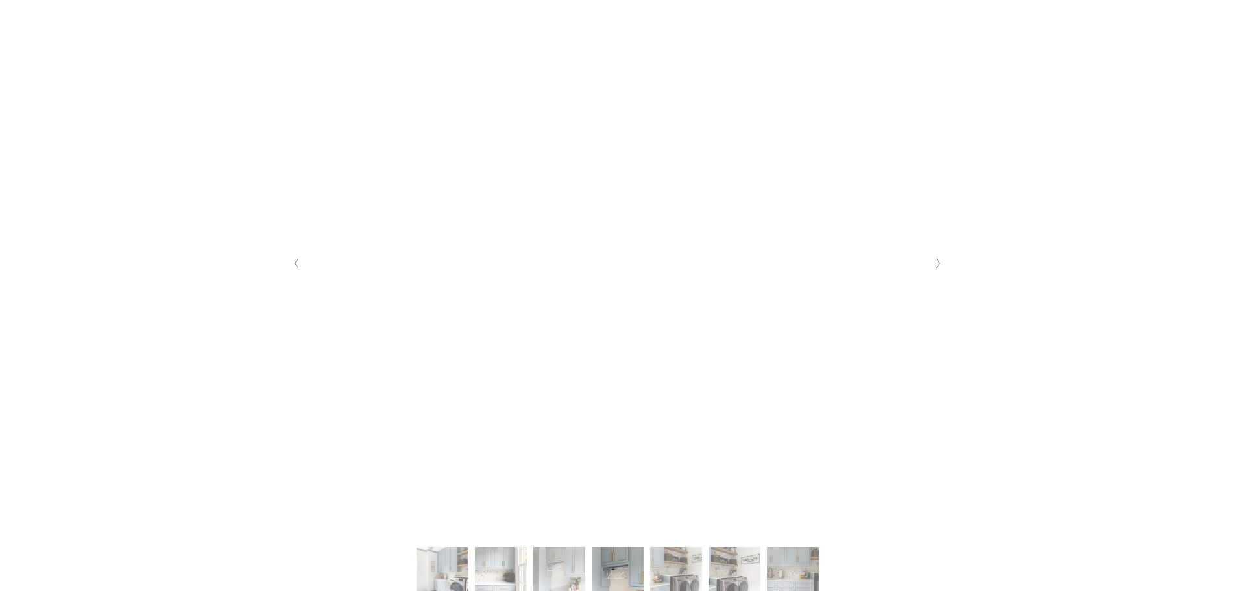
click at [936, 271] on button "Next Slide" at bounding box center [939, 263] width 18 height 21
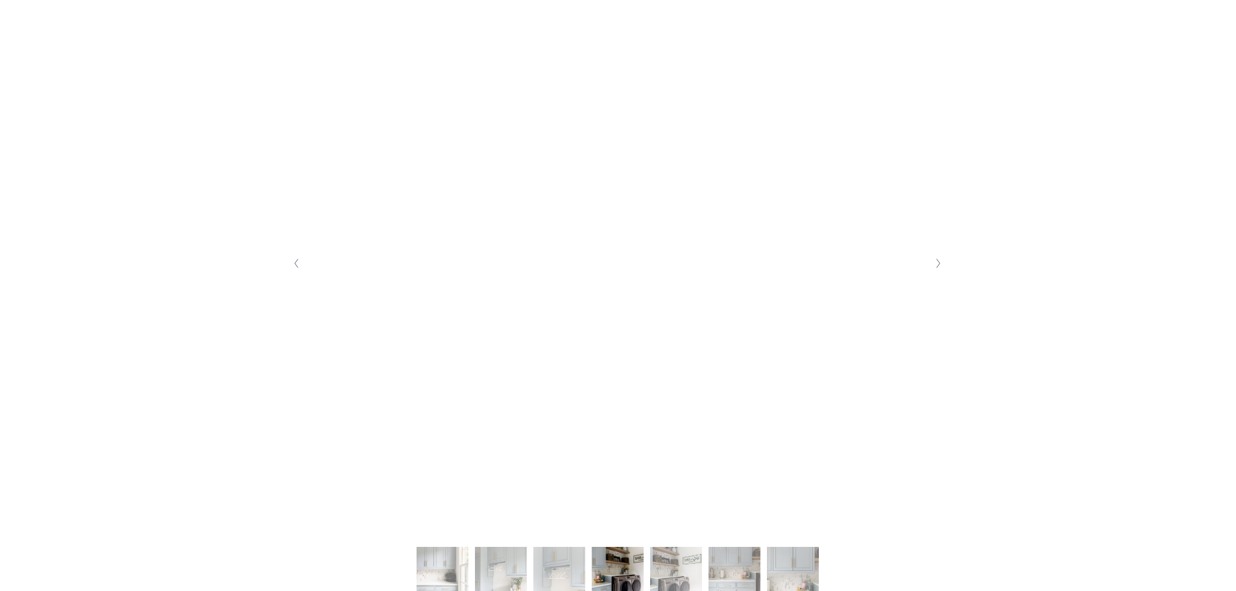
click at [936, 271] on button "Next Slide" at bounding box center [939, 263] width 18 height 21
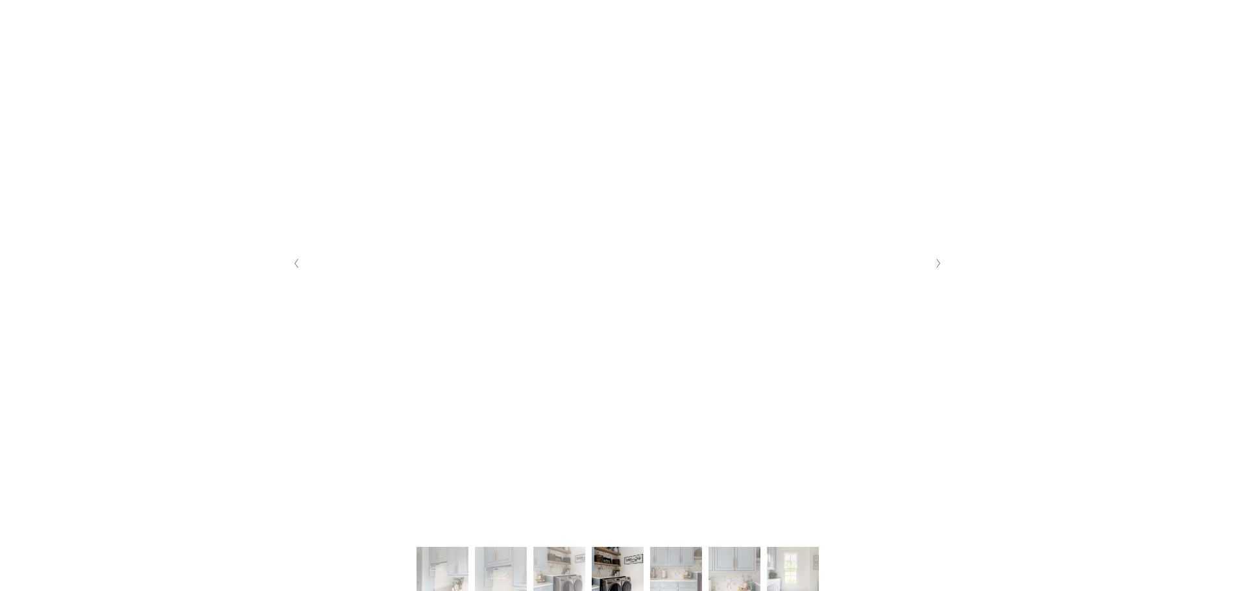
click at [936, 271] on button "Next Slide" at bounding box center [939, 263] width 18 height 21
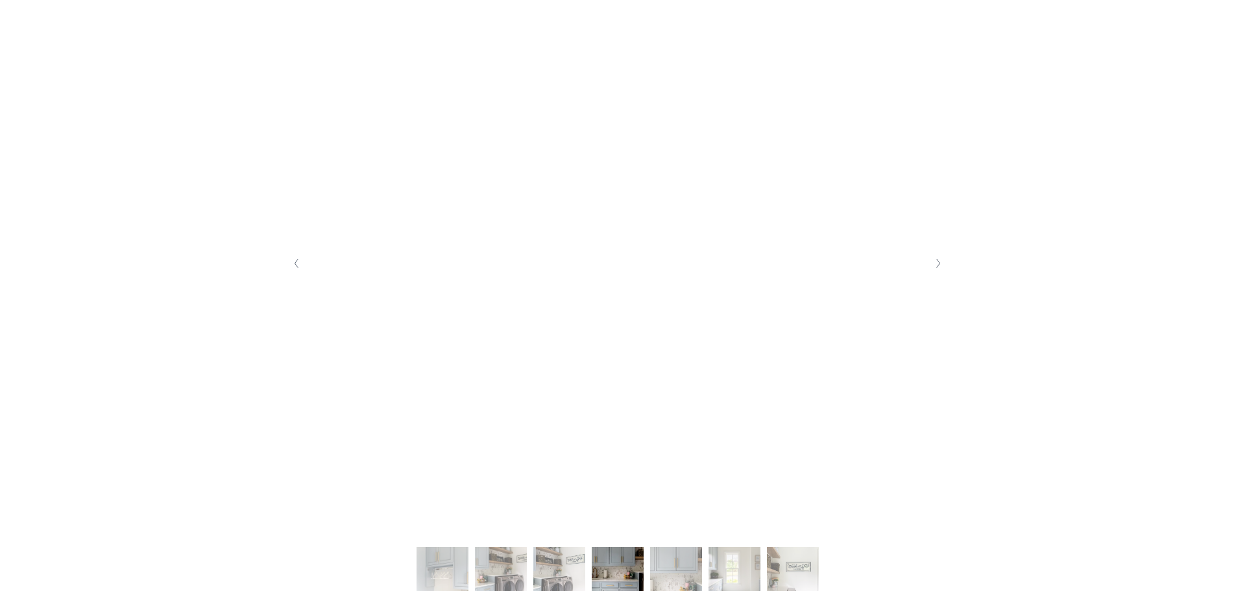
click at [936, 271] on button "Next Slide" at bounding box center [939, 263] width 18 height 21
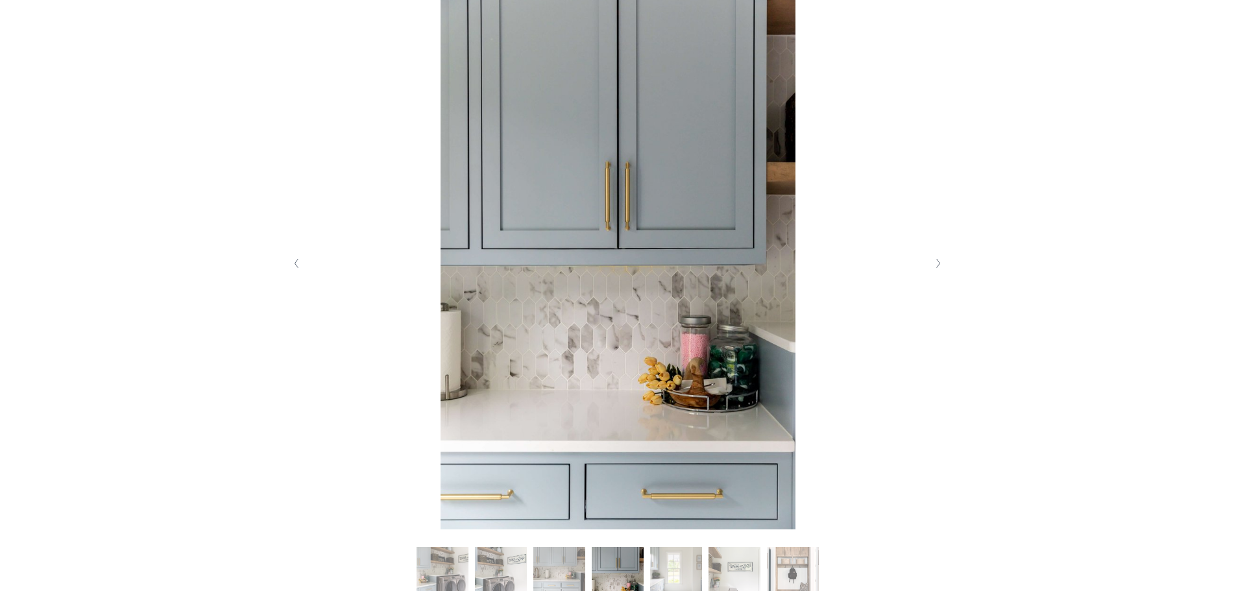
click at [936, 271] on button "Next Slide" at bounding box center [939, 263] width 18 height 21
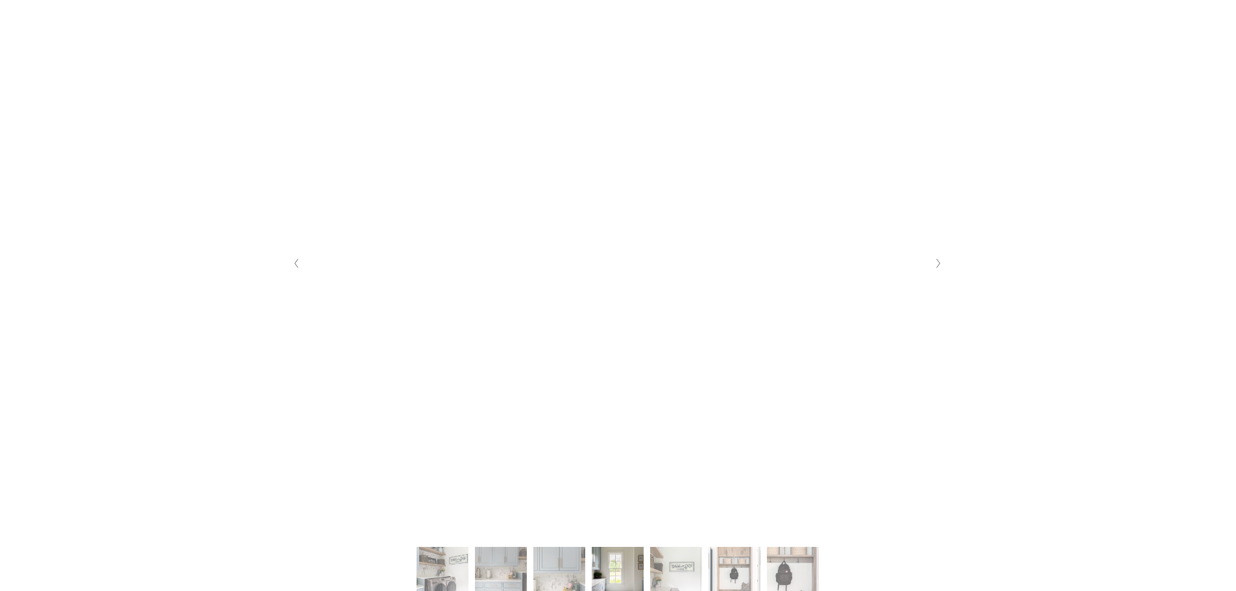
click at [936, 271] on button "Next Slide" at bounding box center [939, 263] width 18 height 21
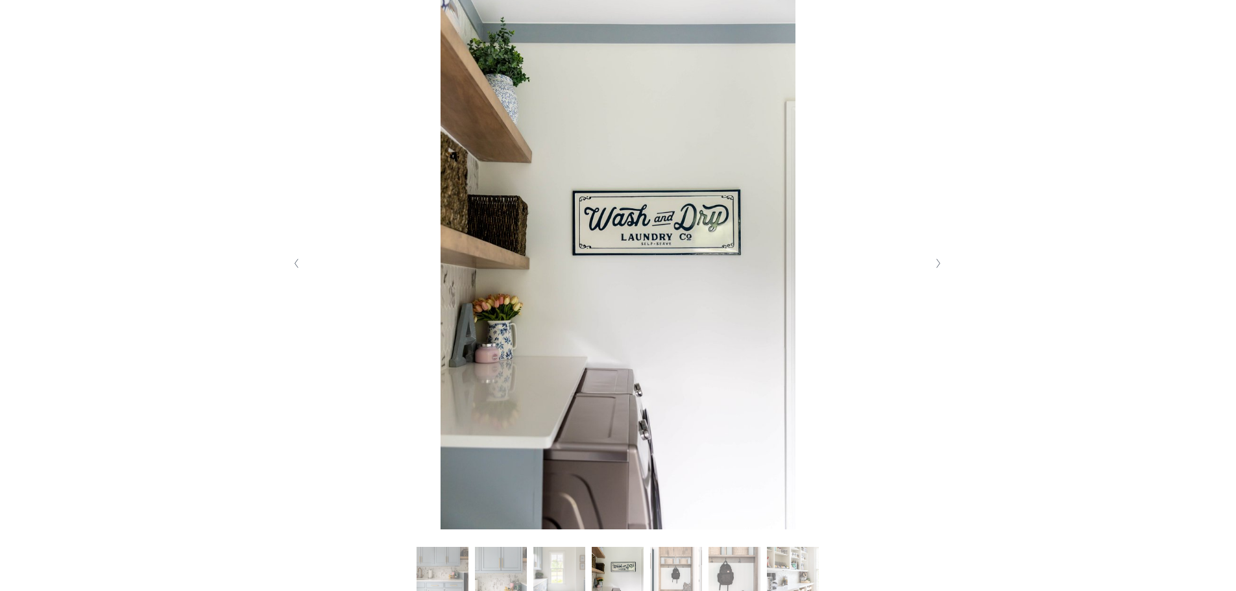
click at [936, 271] on button "Next Slide" at bounding box center [939, 263] width 18 height 21
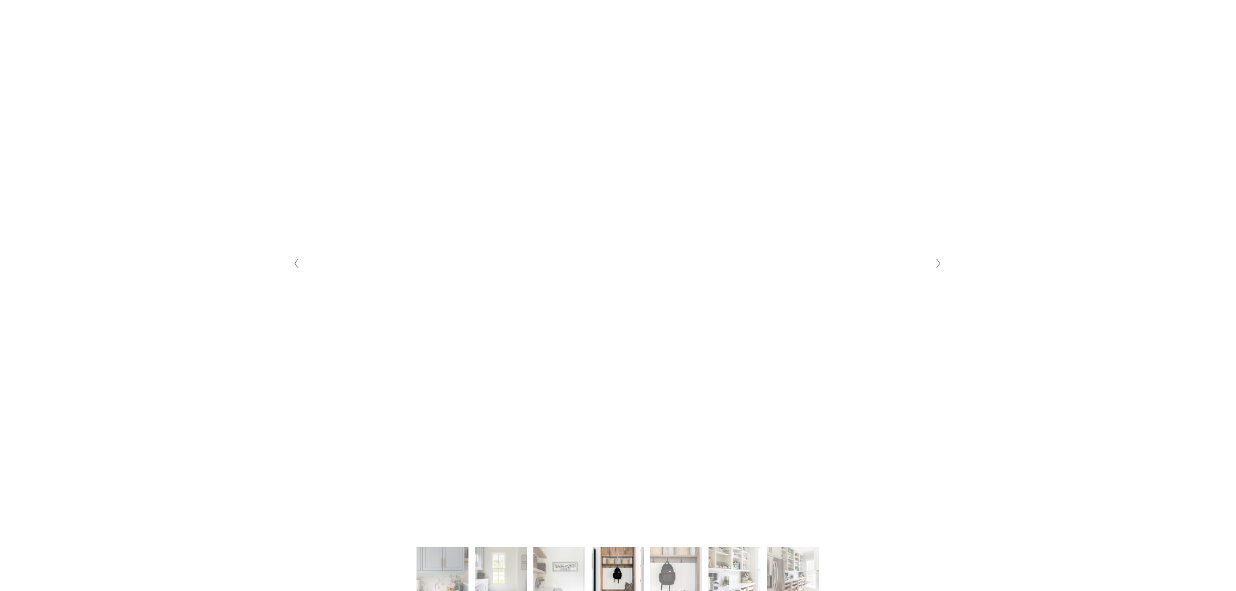
click at [936, 271] on button "Next Slide" at bounding box center [939, 263] width 18 height 21
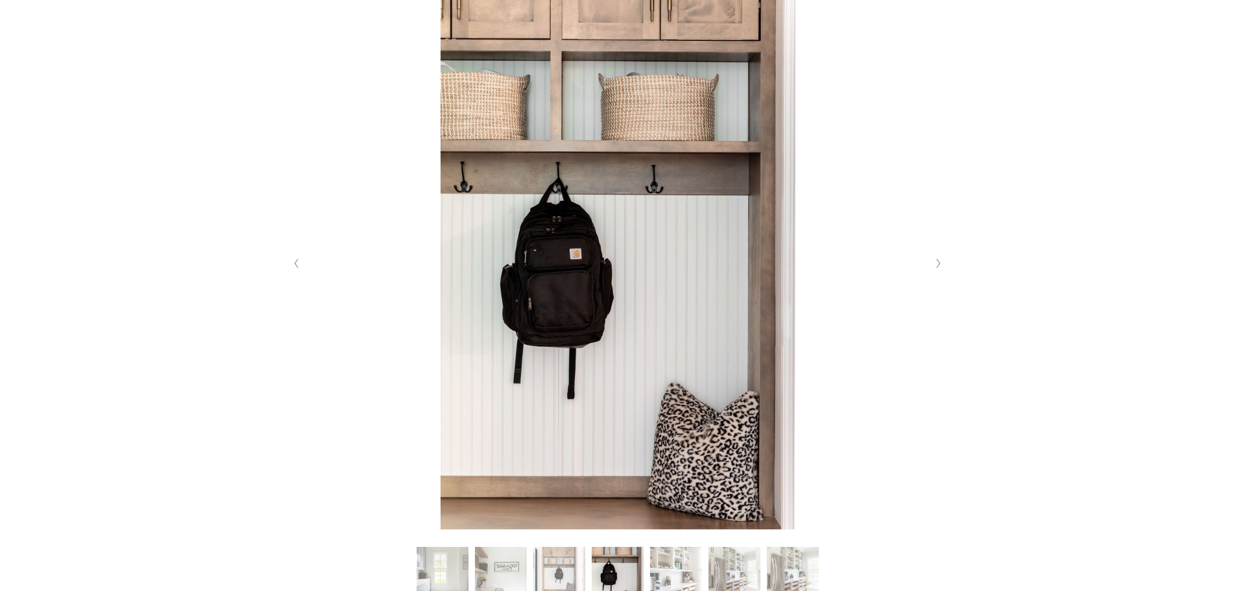
click at [936, 271] on button "Next Slide" at bounding box center [939, 263] width 18 height 21
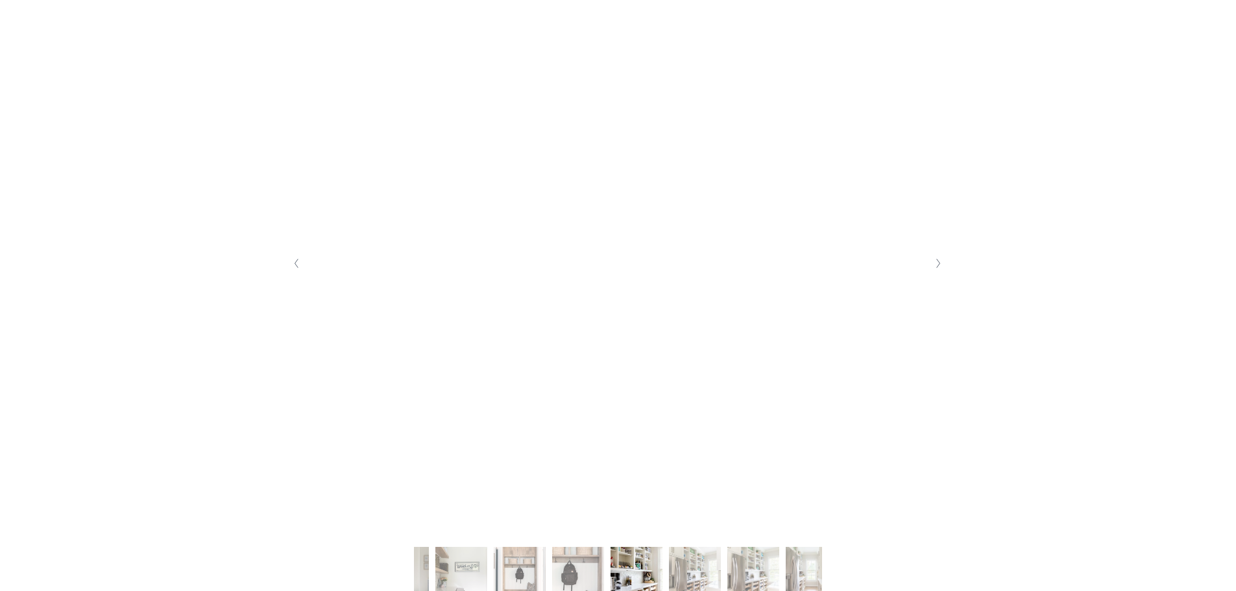
click at [936, 271] on button "Next Slide" at bounding box center [939, 263] width 18 height 21
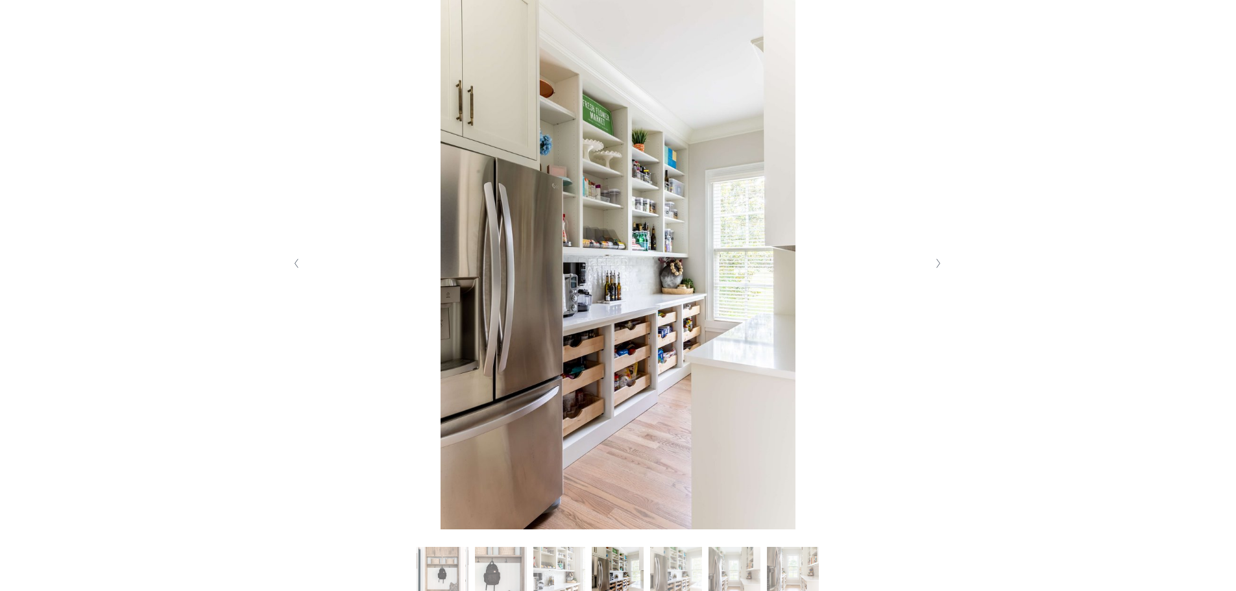
click at [936, 271] on button "Next Slide" at bounding box center [939, 263] width 18 height 21
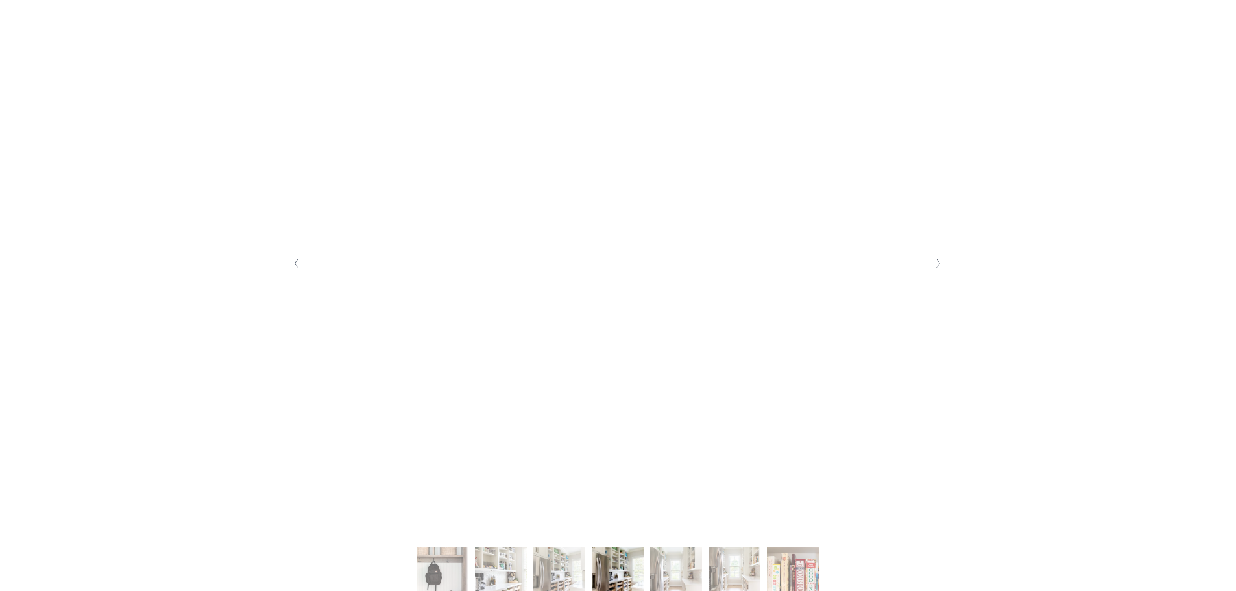
click at [936, 271] on button "Next Slide" at bounding box center [939, 263] width 18 height 21
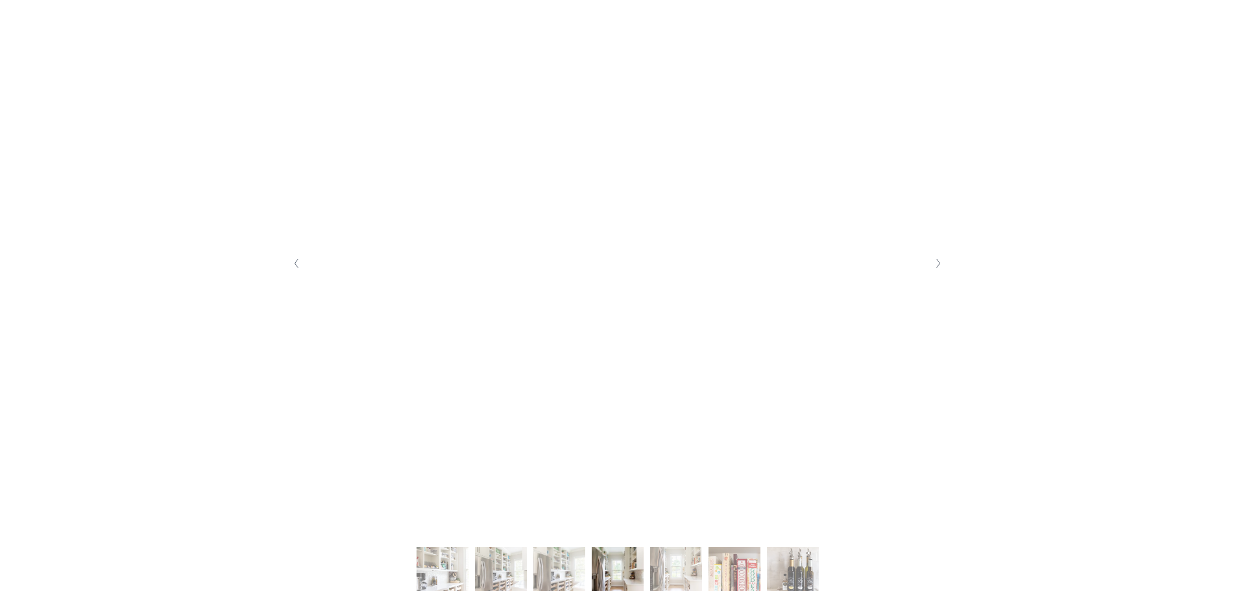
click at [936, 271] on button "Next Slide" at bounding box center [939, 263] width 18 height 21
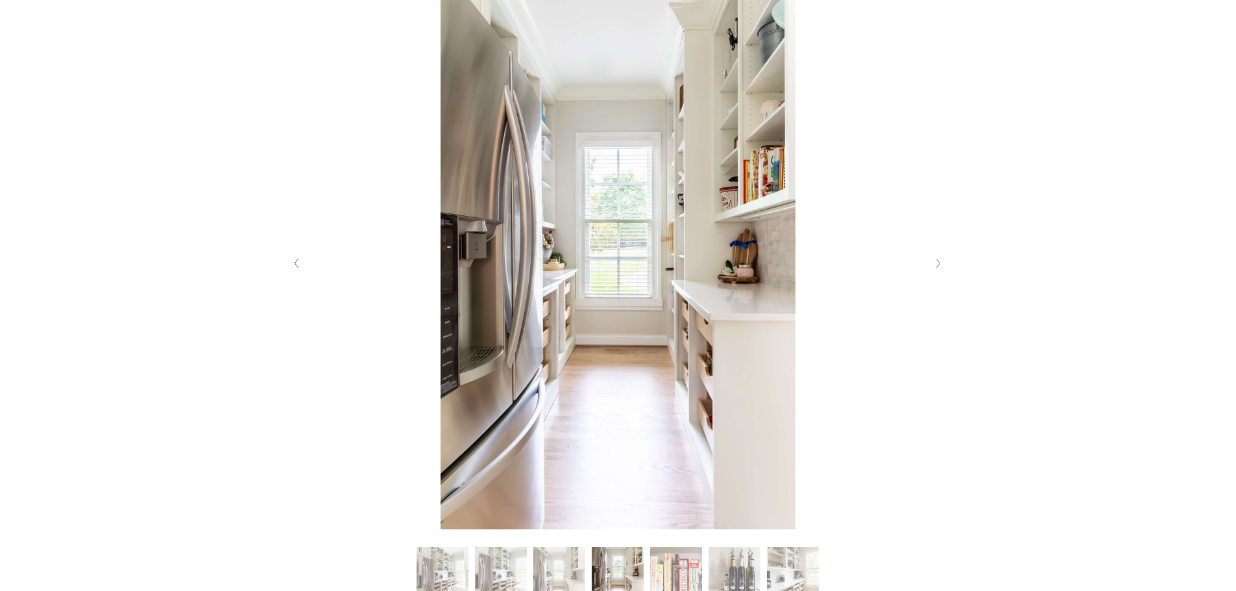
click at [936, 271] on button "Next Slide" at bounding box center [939, 263] width 18 height 21
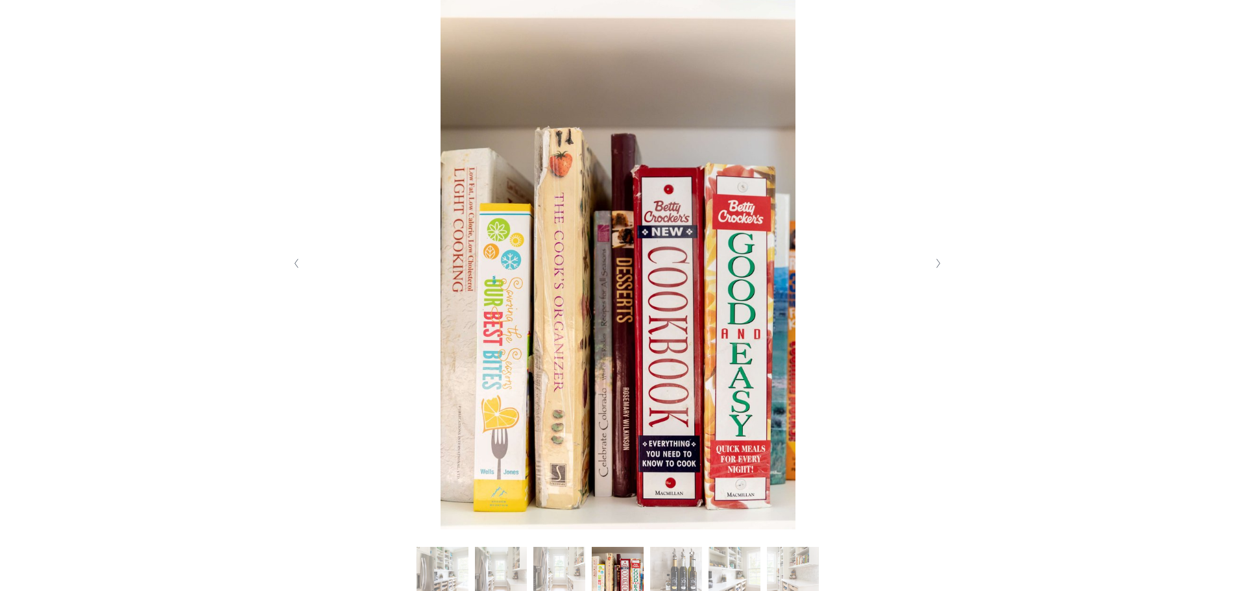
click at [936, 271] on button "Next Slide" at bounding box center [939, 263] width 18 height 21
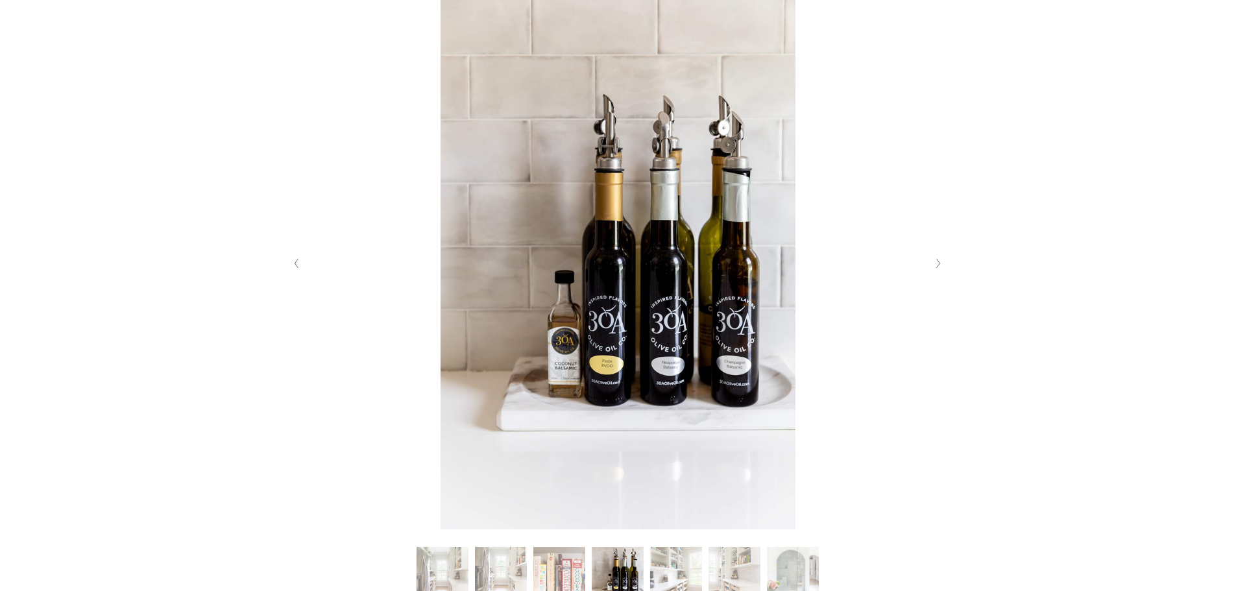
click at [936, 271] on button "Next Slide" at bounding box center [939, 263] width 18 height 21
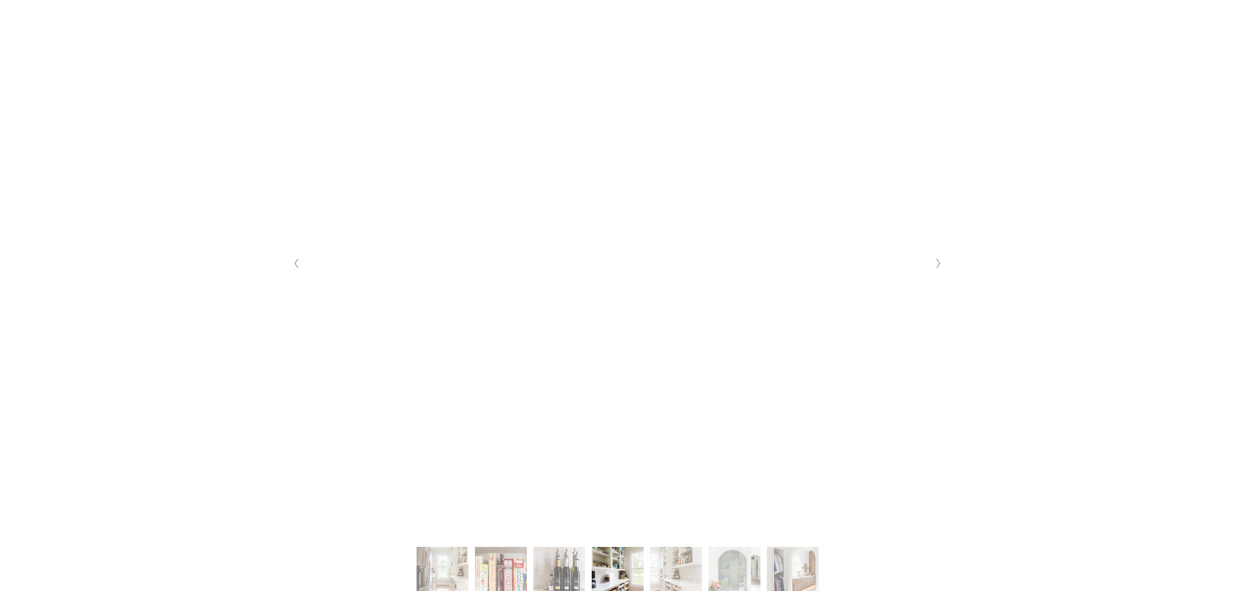
click at [936, 271] on button "Next Slide" at bounding box center [939, 263] width 18 height 21
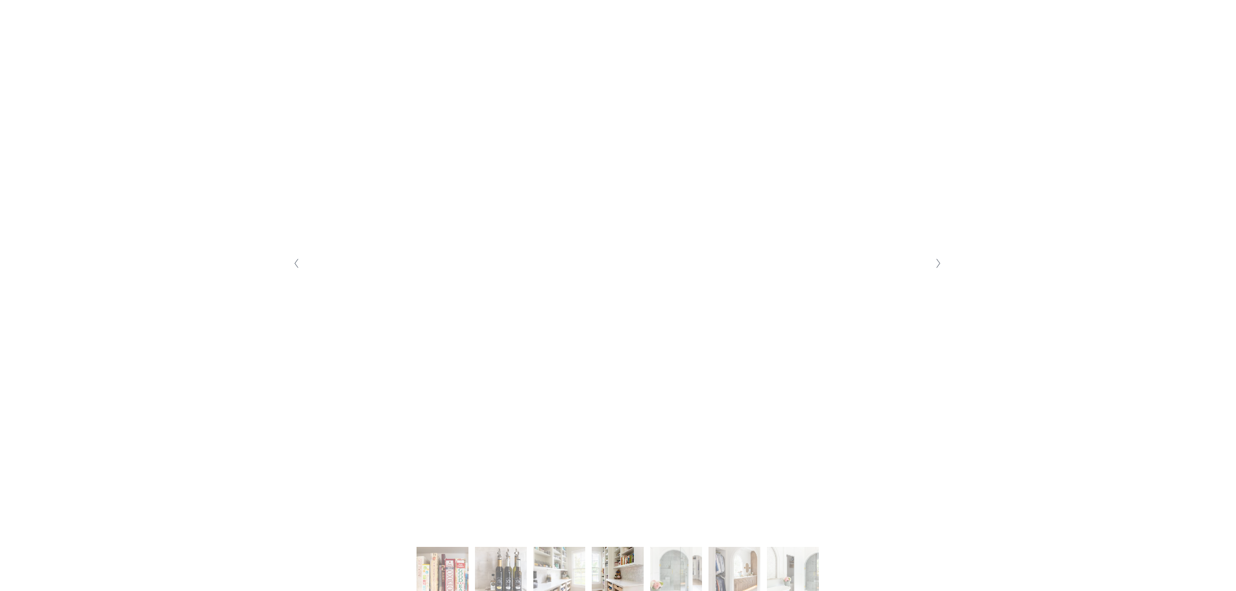
click at [936, 271] on button "Next Slide" at bounding box center [939, 263] width 18 height 21
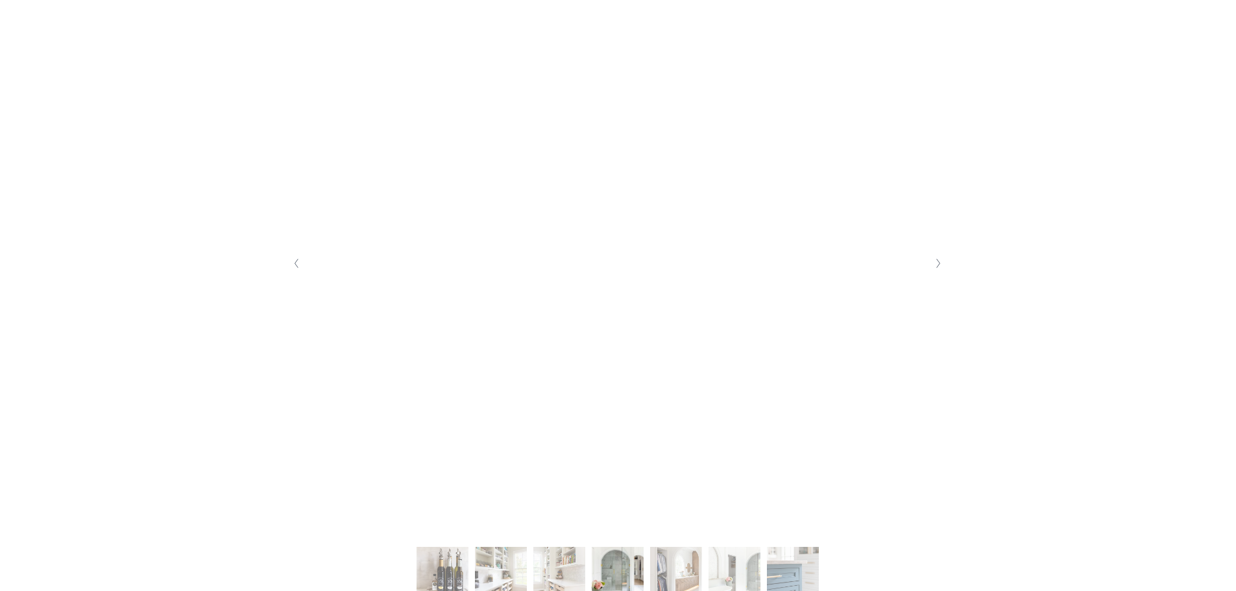
click at [936, 271] on button "Next Slide" at bounding box center [939, 263] width 18 height 21
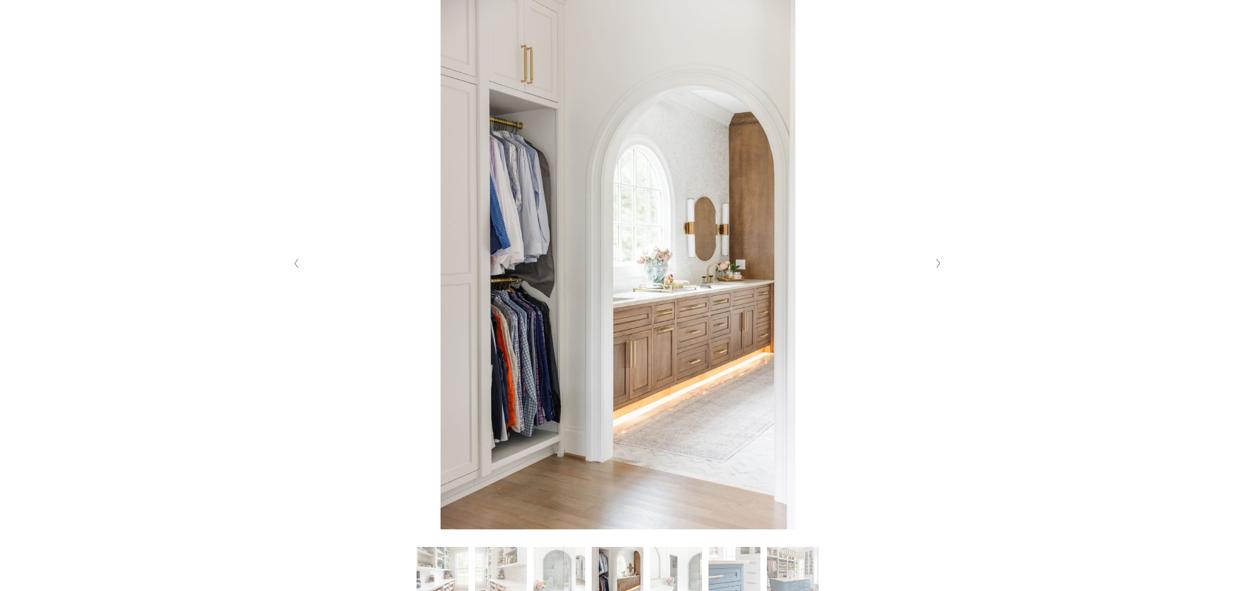
click at [936, 271] on button "Next Slide" at bounding box center [939, 263] width 18 height 21
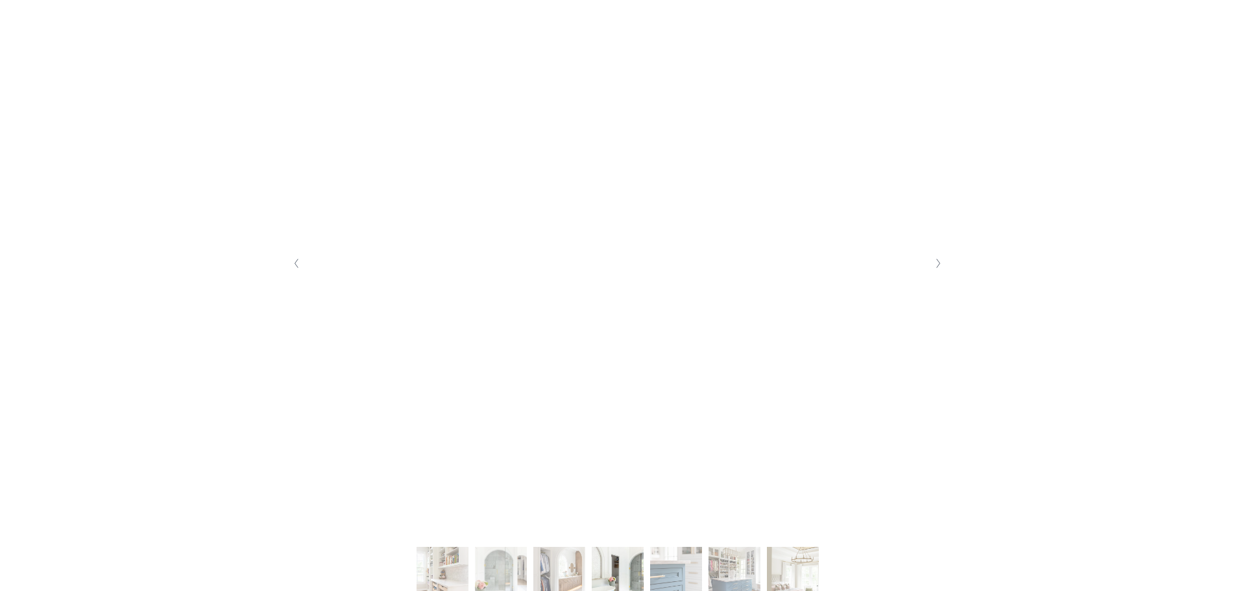
click at [936, 271] on button "Next Slide" at bounding box center [939, 263] width 18 height 21
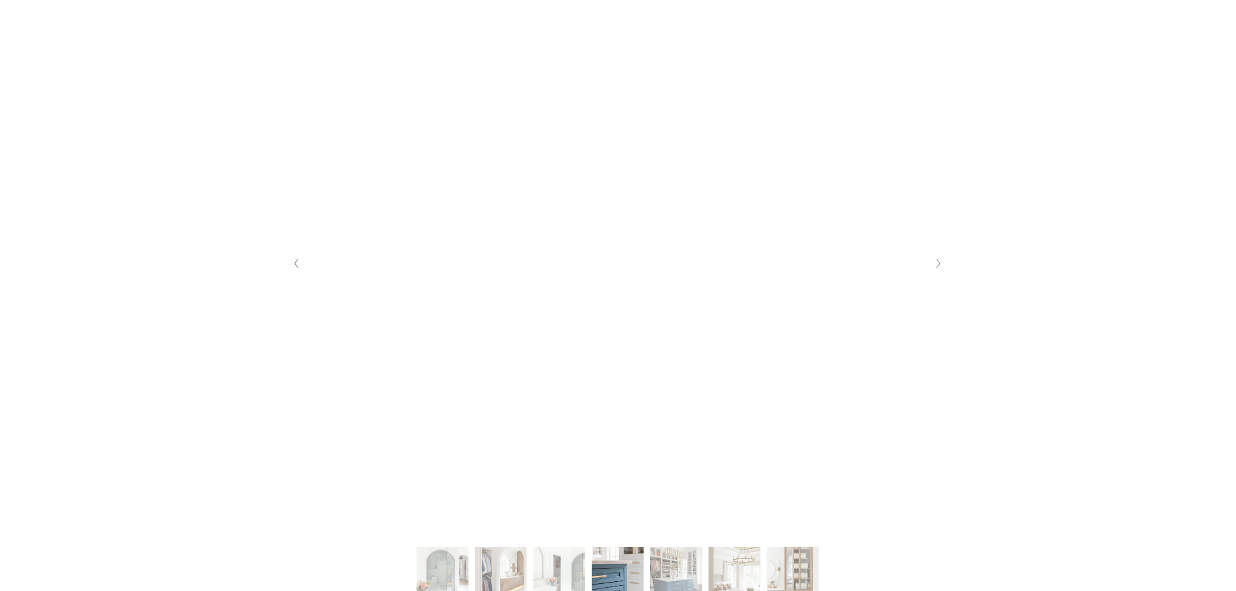
click at [936, 271] on button "Next Slide" at bounding box center [939, 263] width 18 height 21
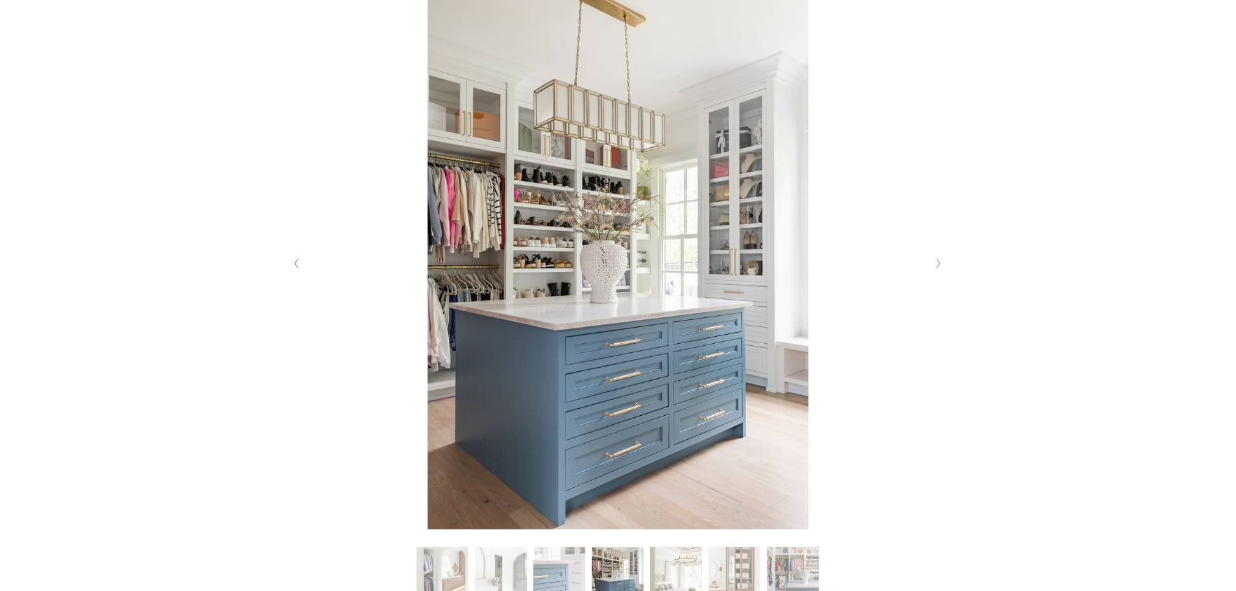
click at [936, 271] on button "Next Slide" at bounding box center [939, 263] width 18 height 21
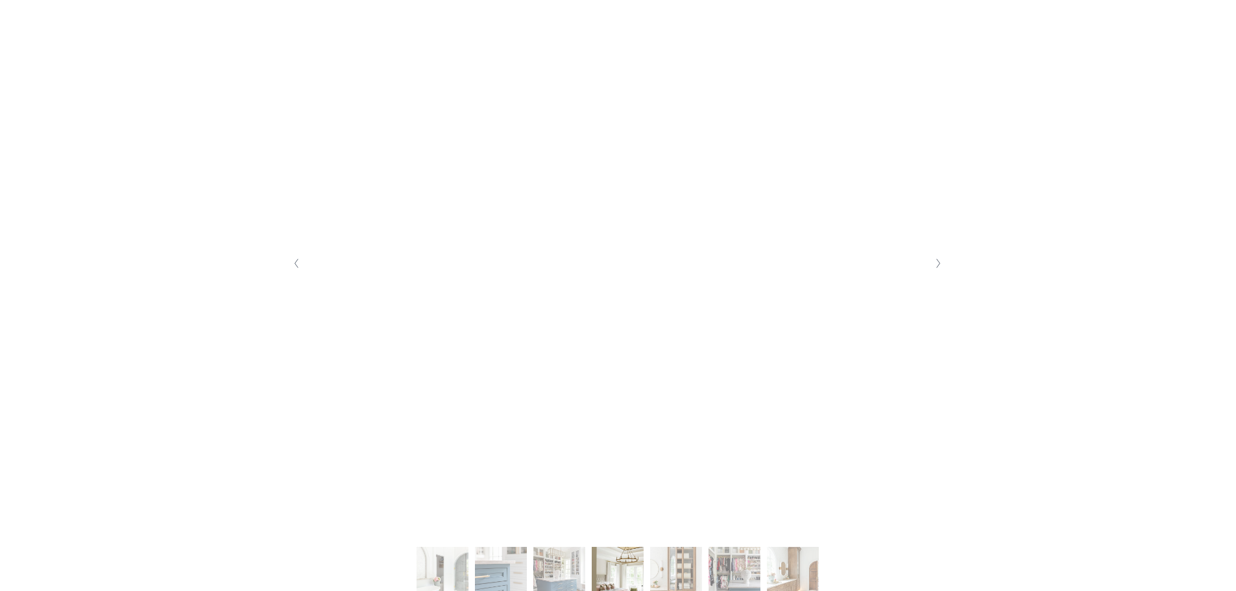
click at [936, 271] on button "Next Slide" at bounding box center [939, 263] width 18 height 21
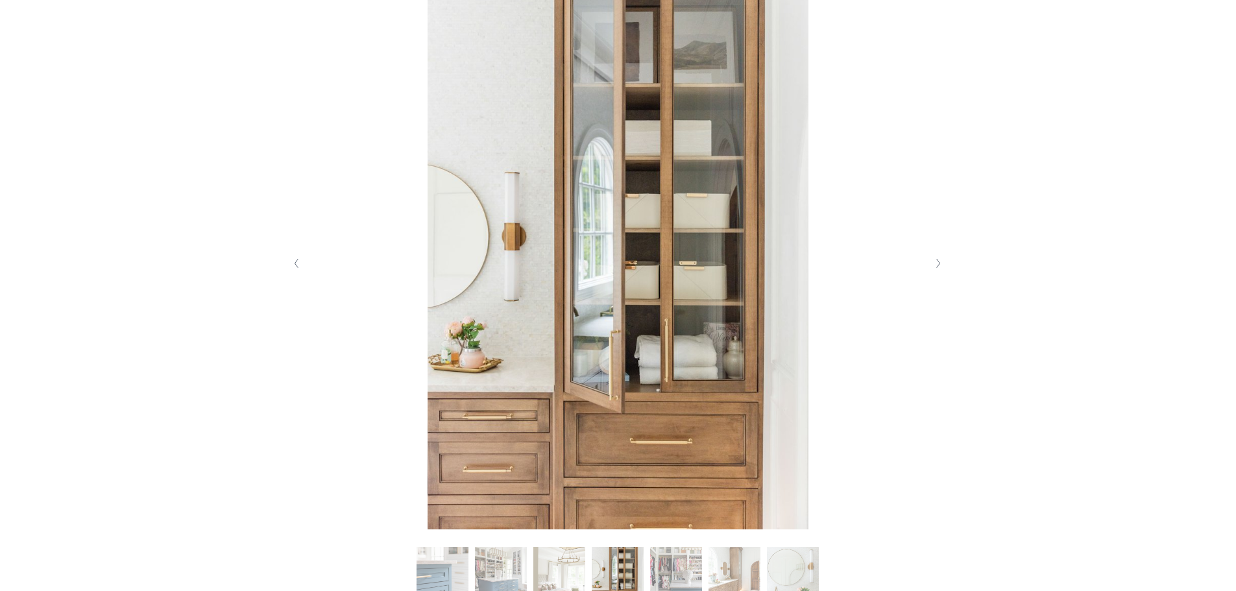
click at [296, 267] on icon "Previous Slide" at bounding box center [296, 263] width 6 height 10
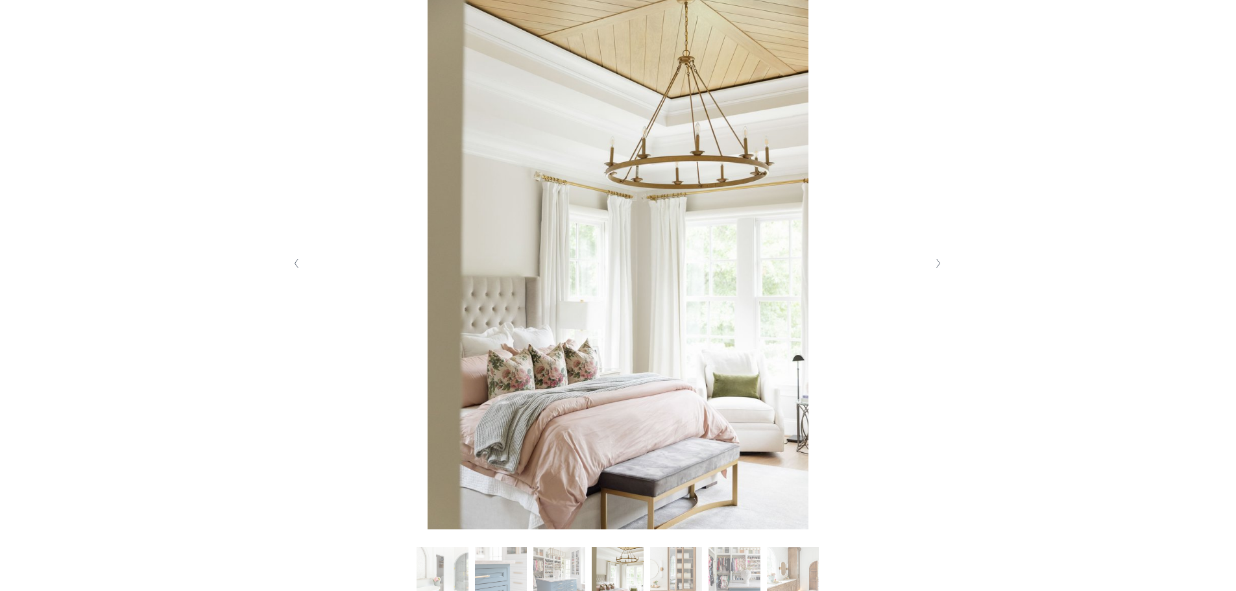
click at [936, 267] on icon "Next Slide" at bounding box center [938, 263] width 6 height 10
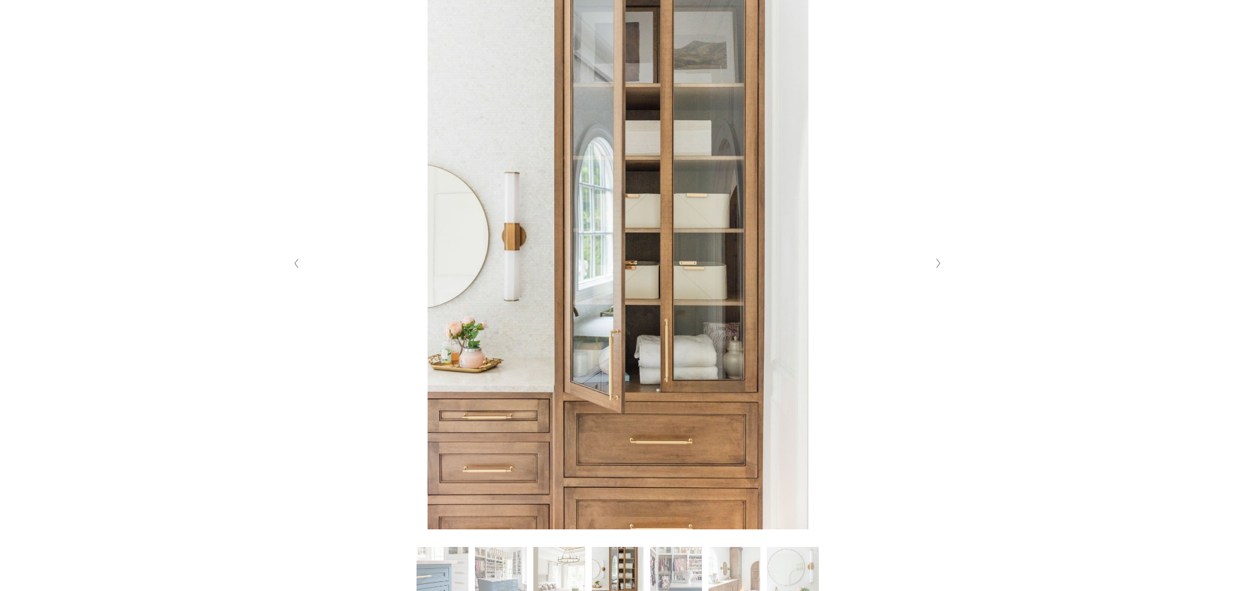
click at [935, 267] on icon "Next Slide" at bounding box center [938, 263] width 6 height 10
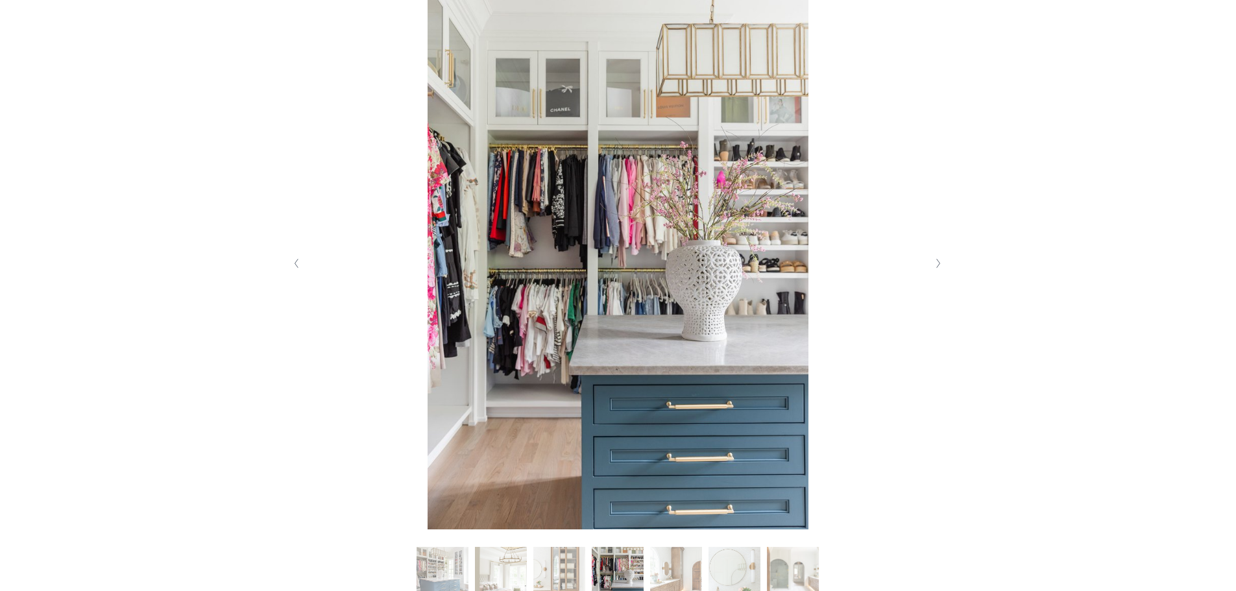
click at [935, 267] on icon "Next Slide" at bounding box center [938, 263] width 6 height 10
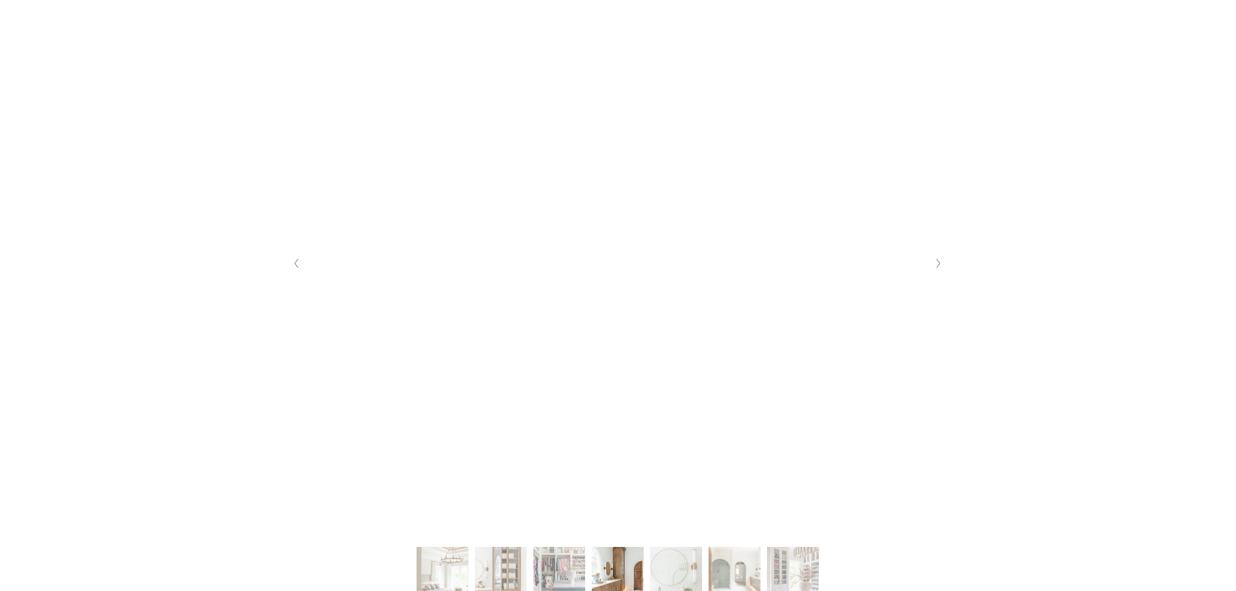
click at [935, 267] on icon "Next Slide" at bounding box center [938, 263] width 6 height 10
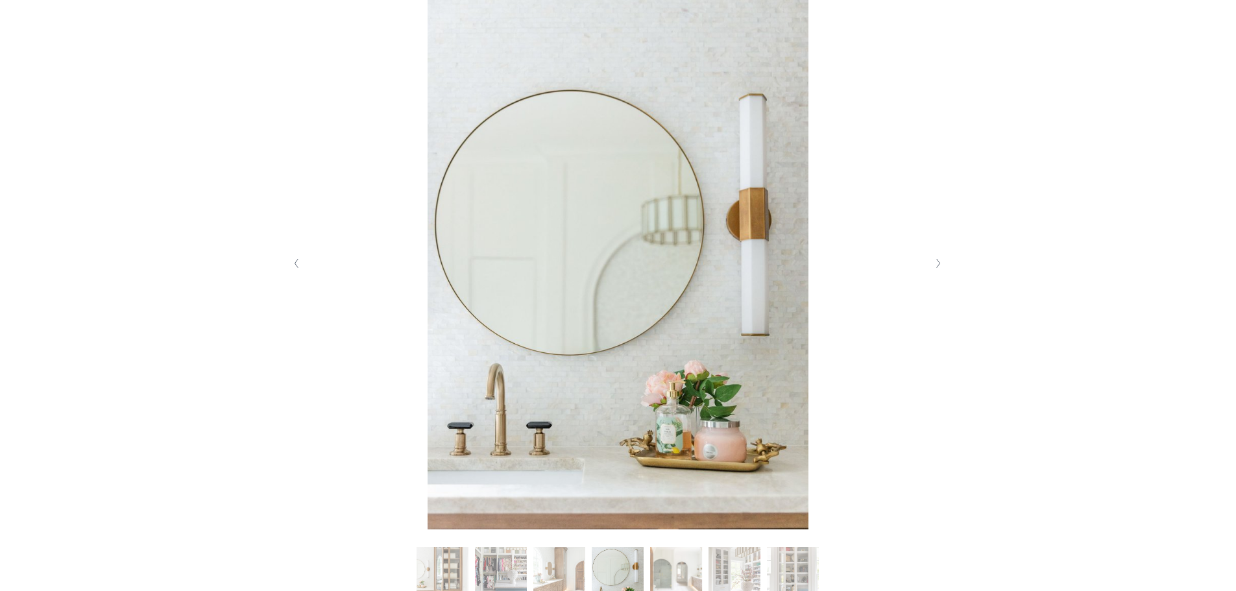
click at [935, 267] on icon "Next Slide" at bounding box center [938, 263] width 6 height 10
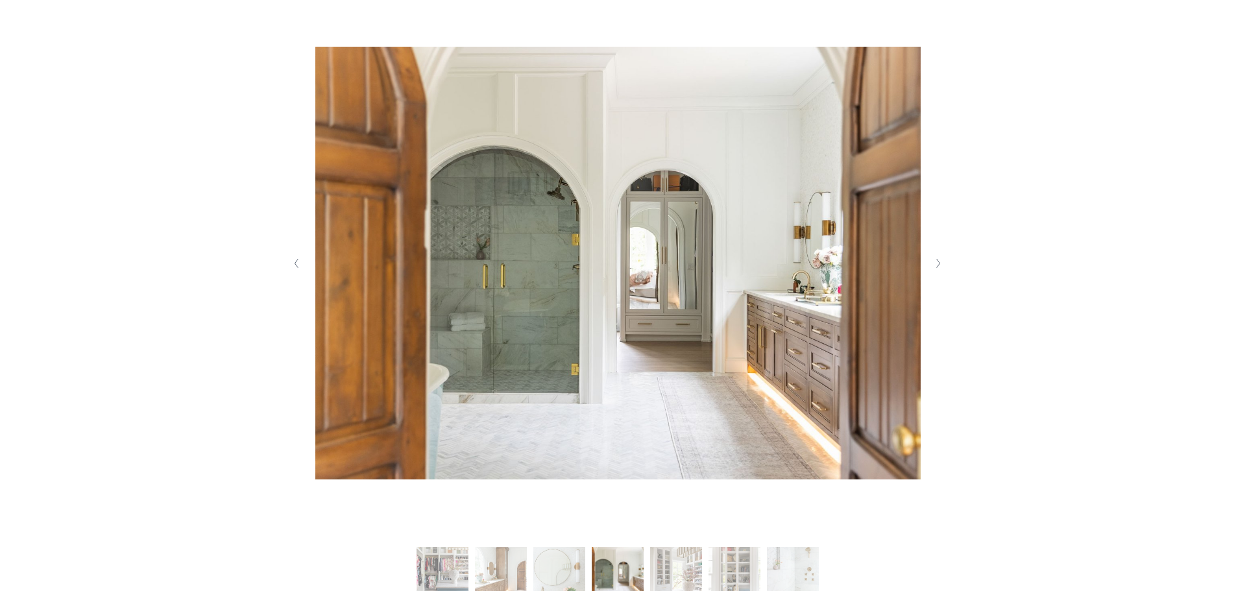
drag, startPoint x: 293, startPoint y: 269, endPoint x: 352, endPoint y: 276, distance: 60.2
click at [293, 269] on button "Previous Slide" at bounding box center [297, 263] width 18 height 21
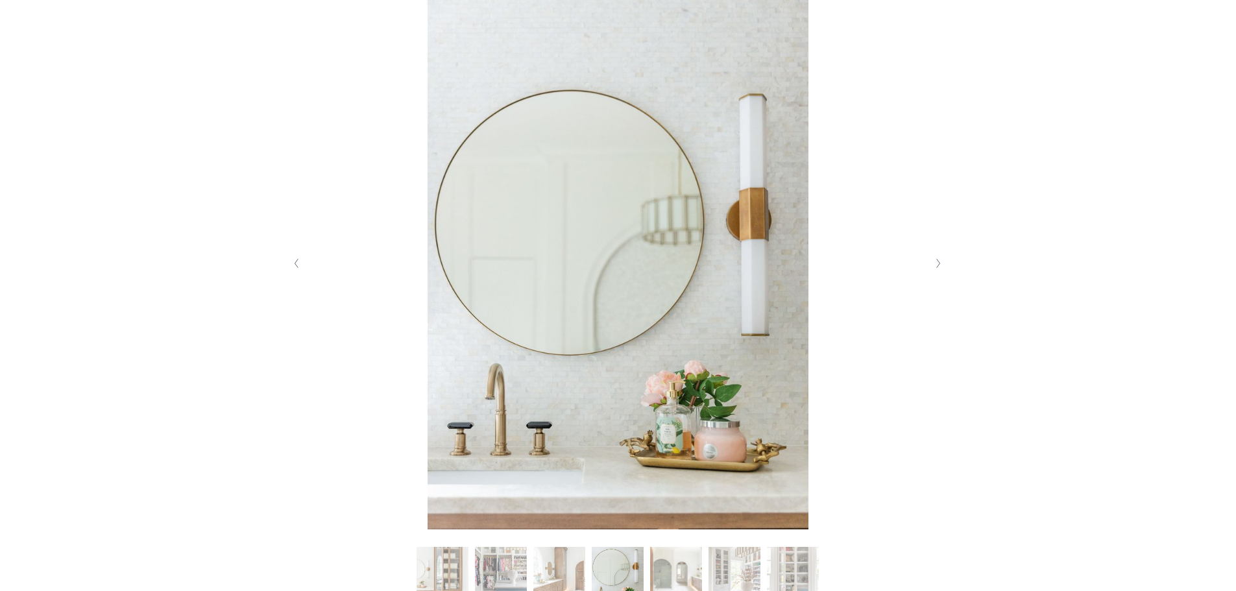
click at [944, 267] on button "Next Slide" at bounding box center [939, 263] width 18 height 21
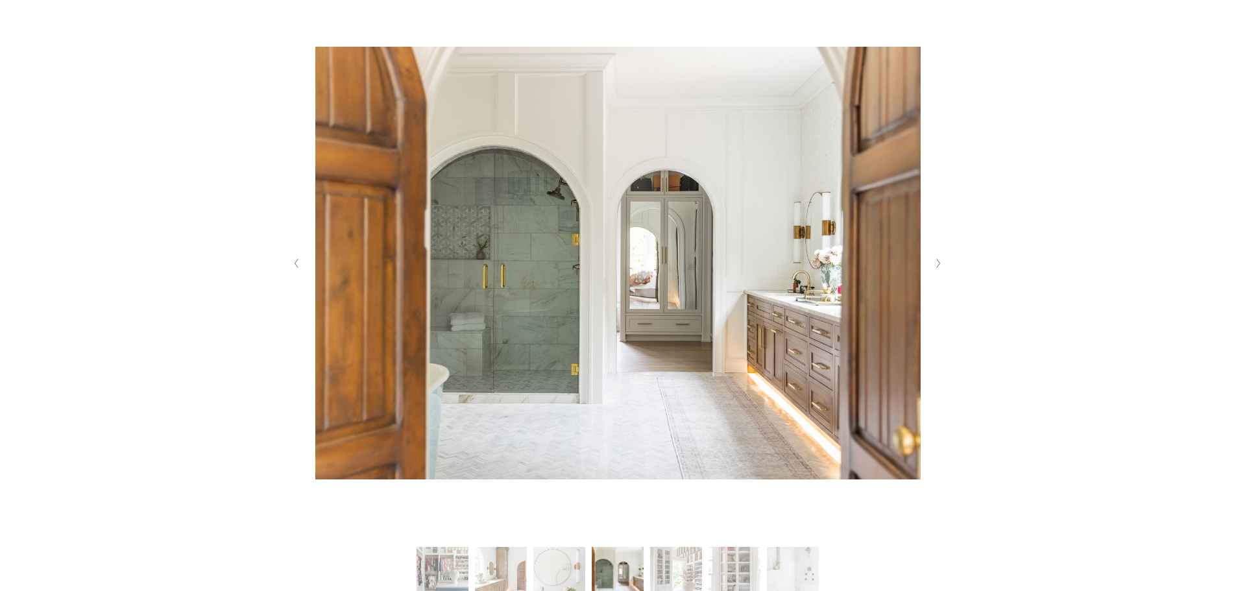
click at [944, 267] on button "Next Slide" at bounding box center [939, 263] width 18 height 21
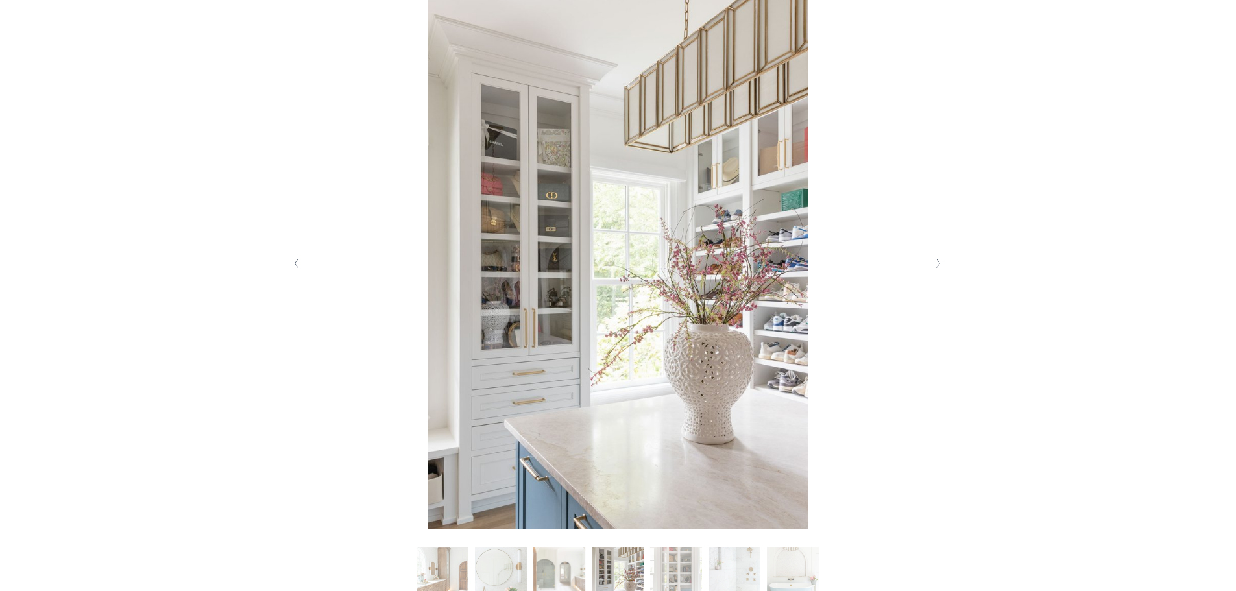
click at [944, 267] on button "Next Slide" at bounding box center [939, 263] width 18 height 21
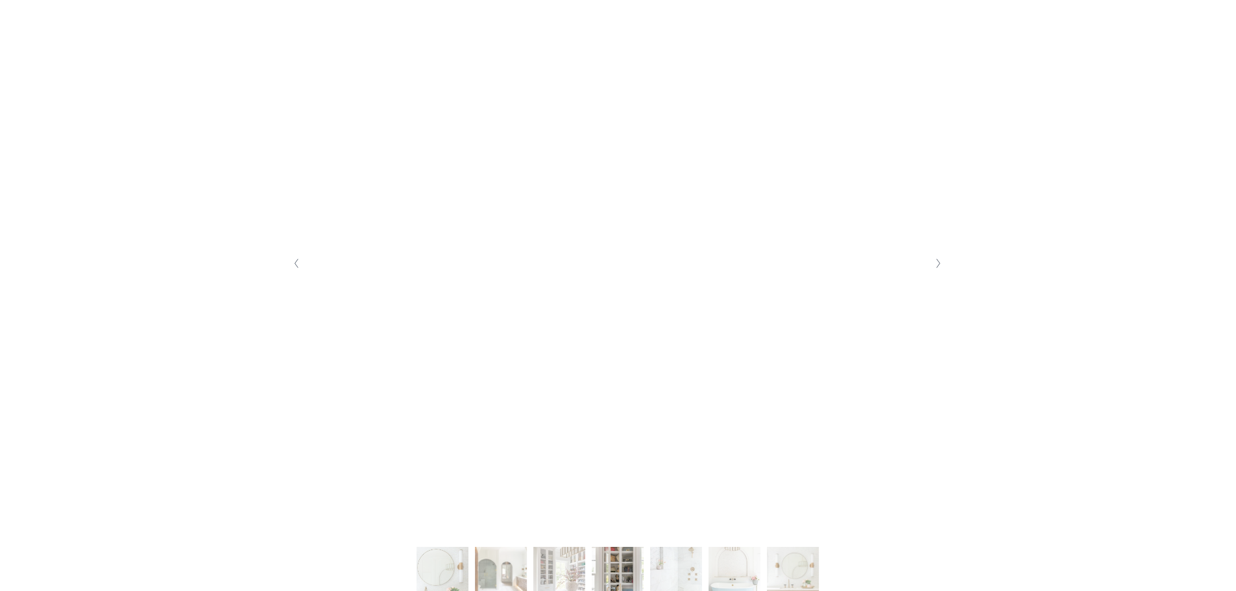
click at [944, 267] on button "Next Slide" at bounding box center [939, 263] width 18 height 21
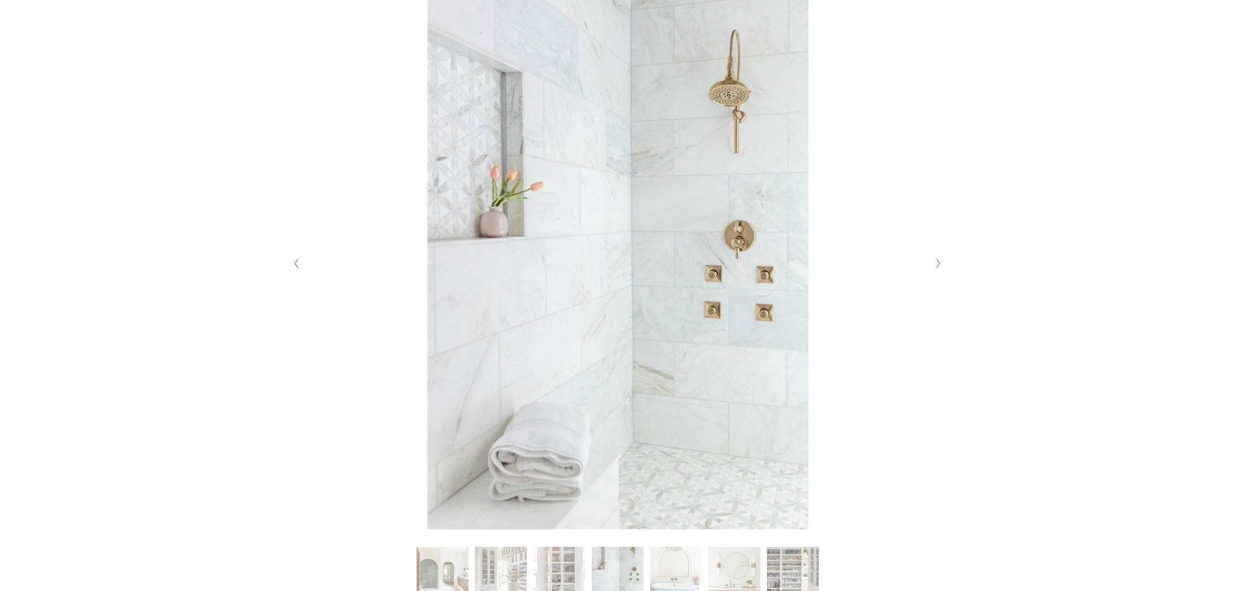
click at [944, 267] on button "Next Slide" at bounding box center [939, 263] width 18 height 21
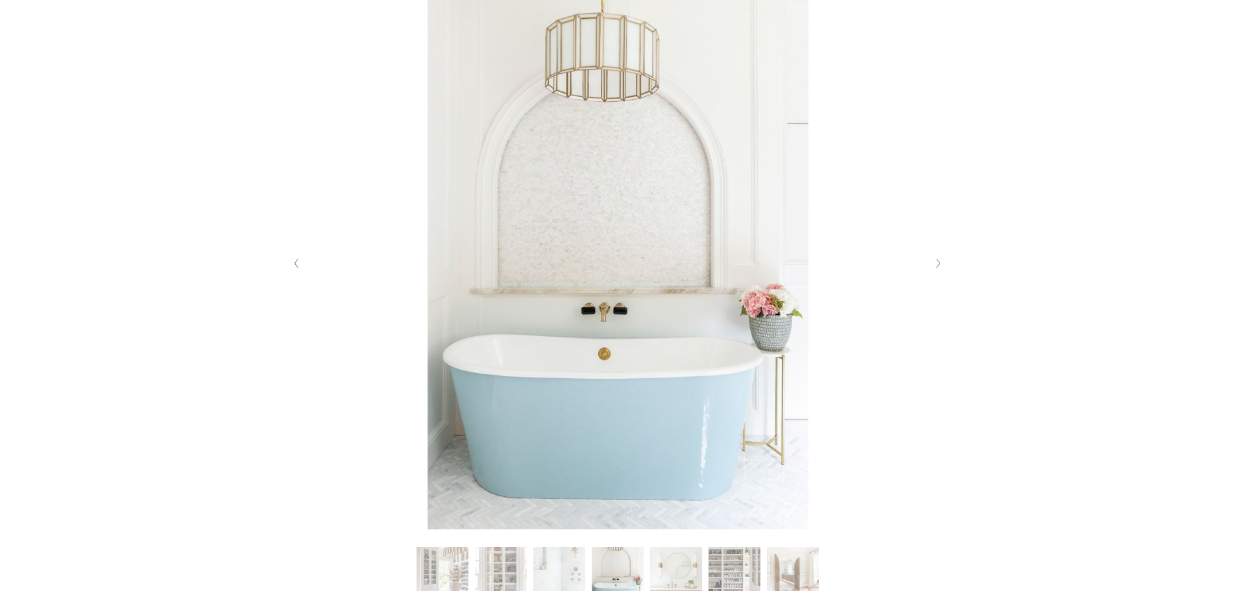
click at [944, 267] on button "Next Slide" at bounding box center [939, 263] width 18 height 21
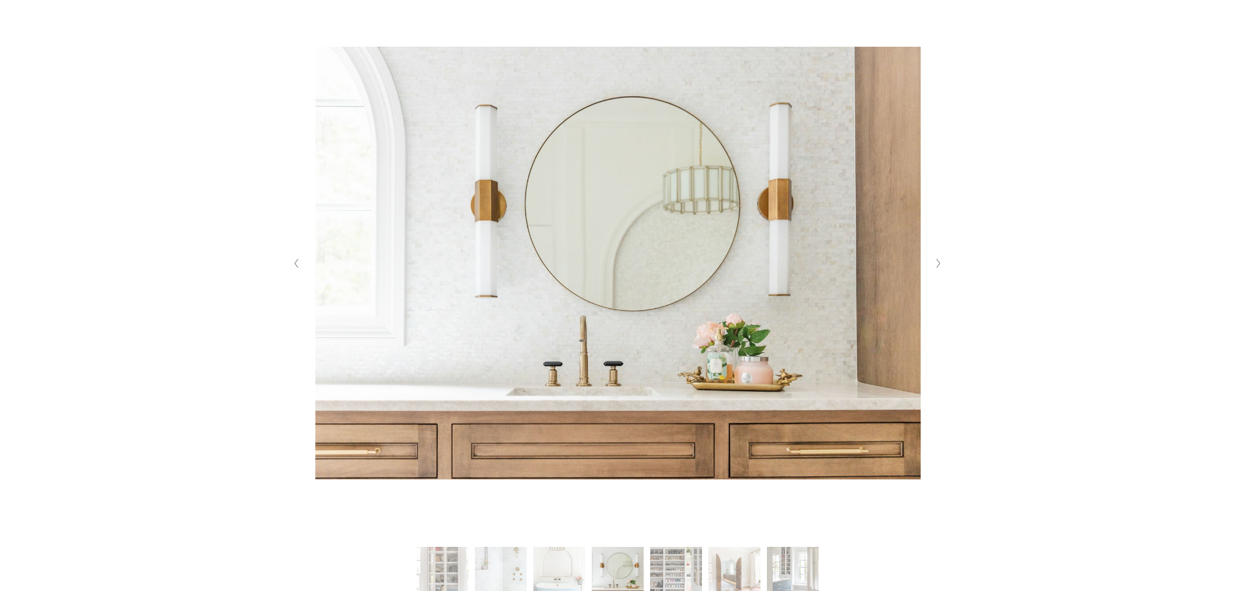
click at [944, 267] on button "Next Slide" at bounding box center [939, 263] width 18 height 21
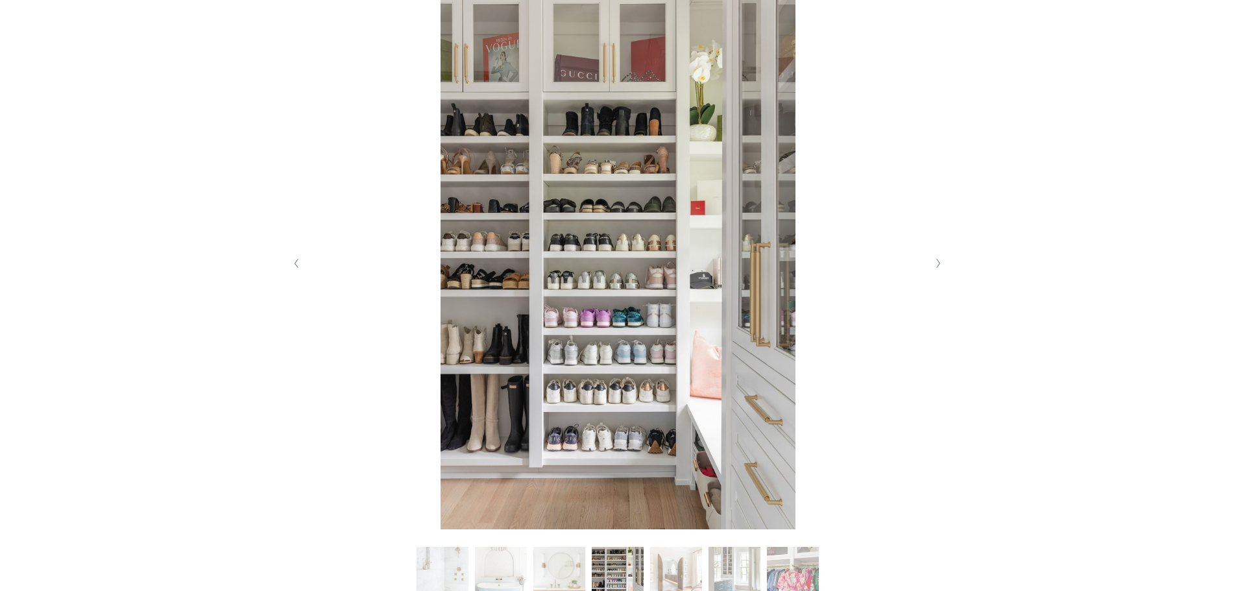
click at [944, 267] on button "Next Slide" at bounding box center [939, 263] width 18 height 21
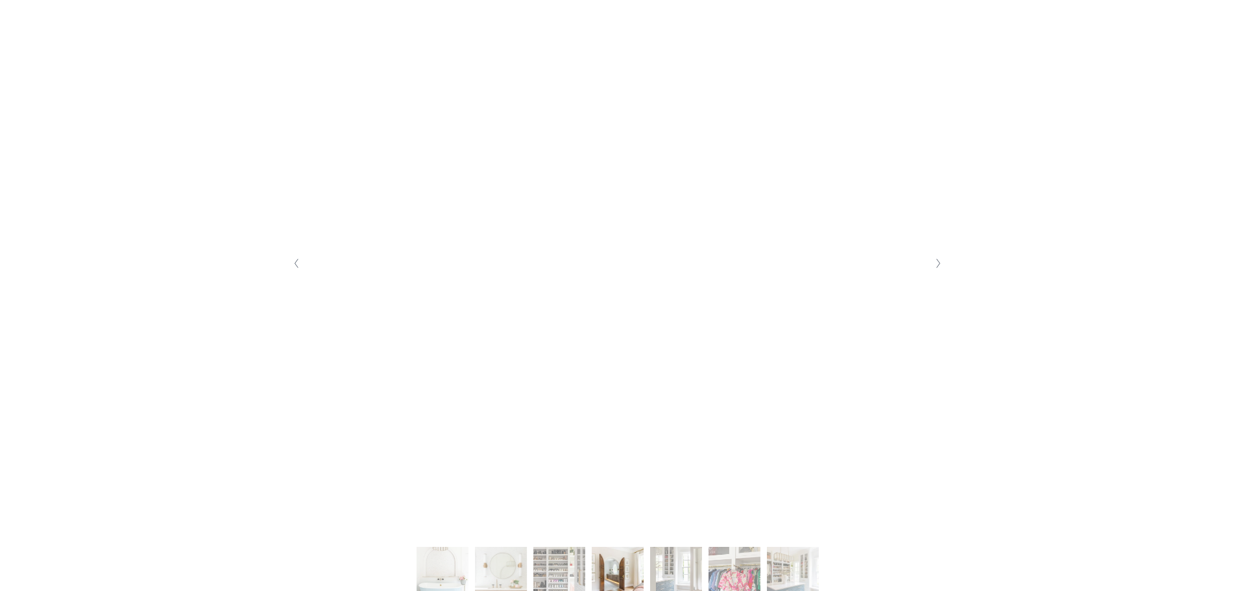
click at [944, 267] on button "Next Slide" at bounding box center [939, 263] width 18 height 21
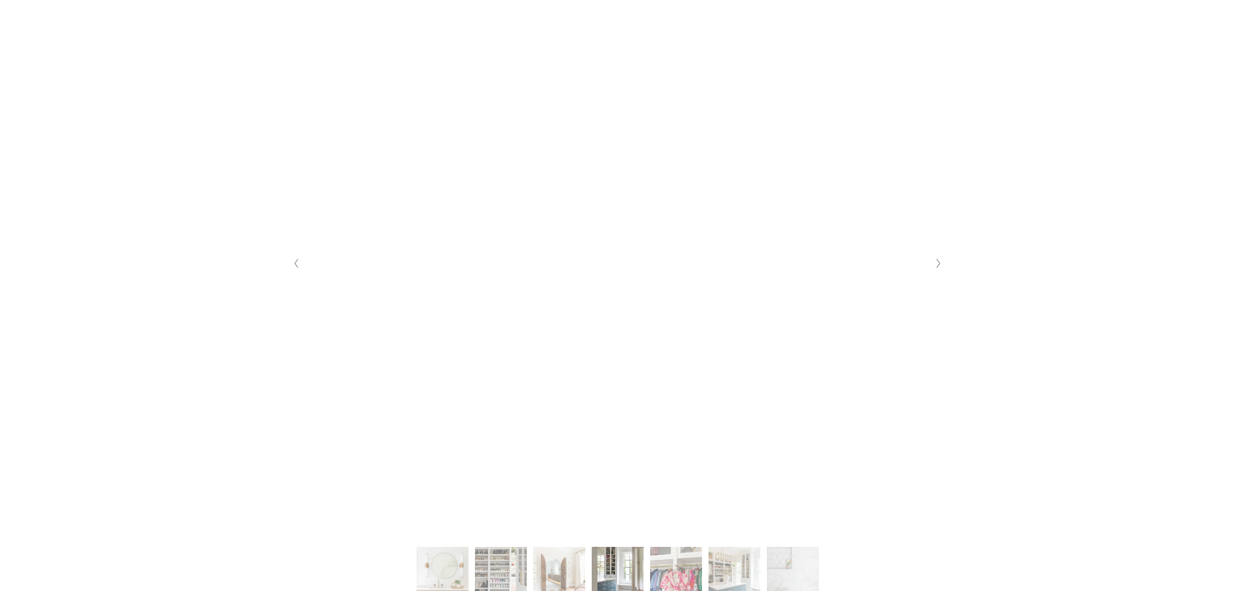
click at [944, 267] on button "Next Slide" at bounding box center [939, 263] width 18 height 21
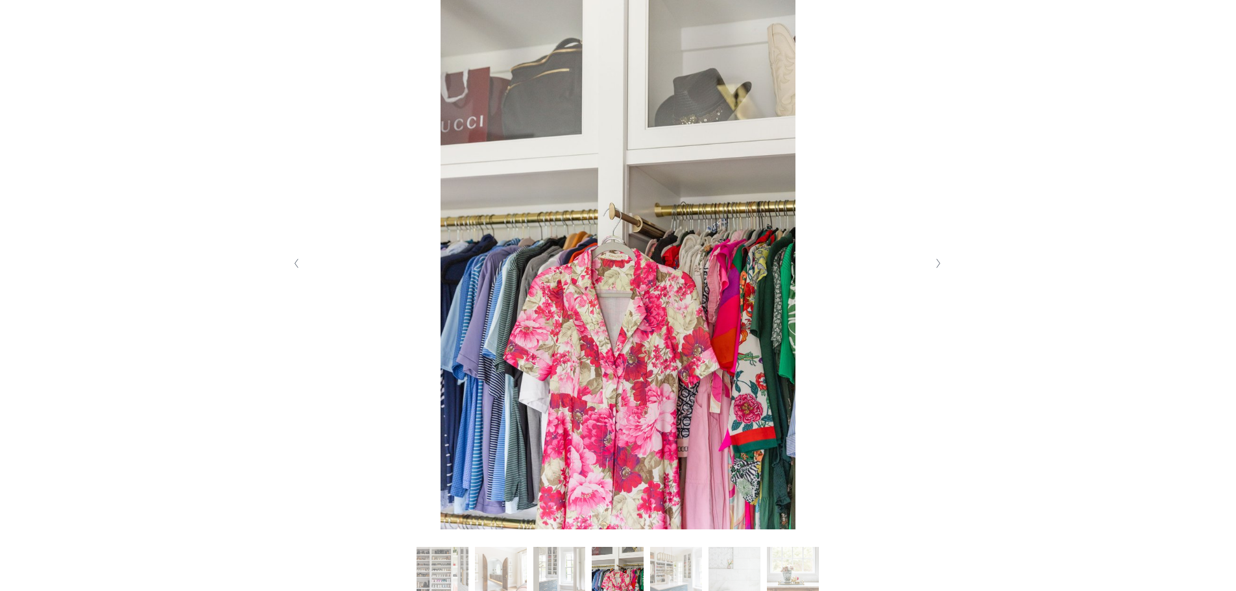
click at [944, 267] on button "Next Slide" at bounding box center [939, 263] width 18 height 21
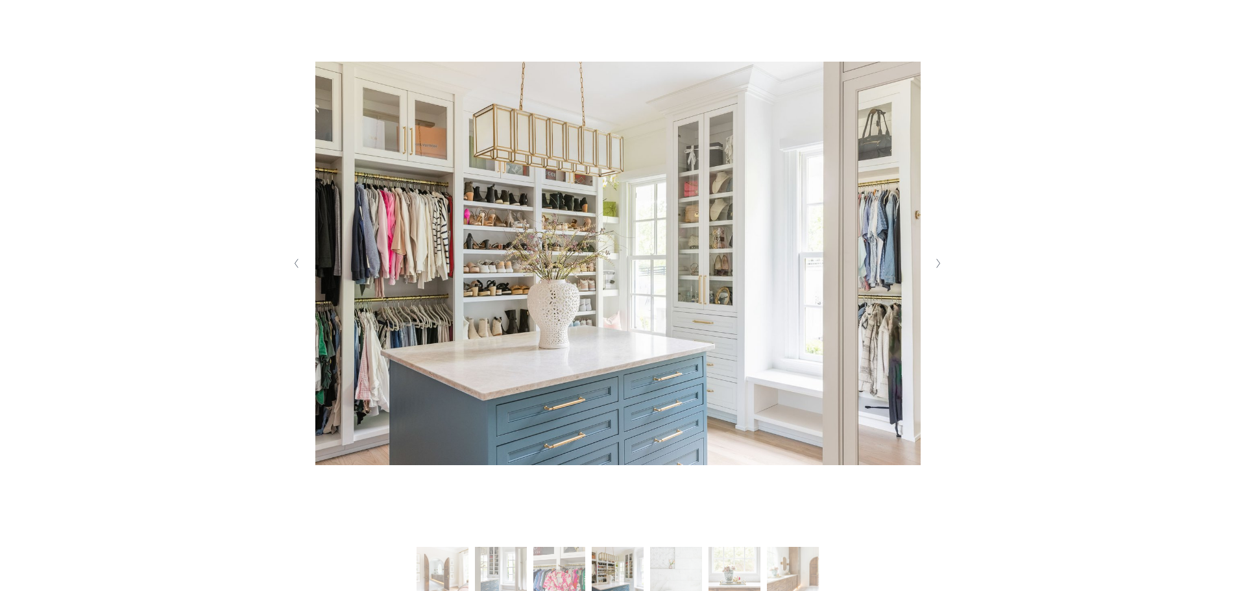
click at [944, 267] on button "Next Slide" at bounding box center [939, 263] width 18 height 21
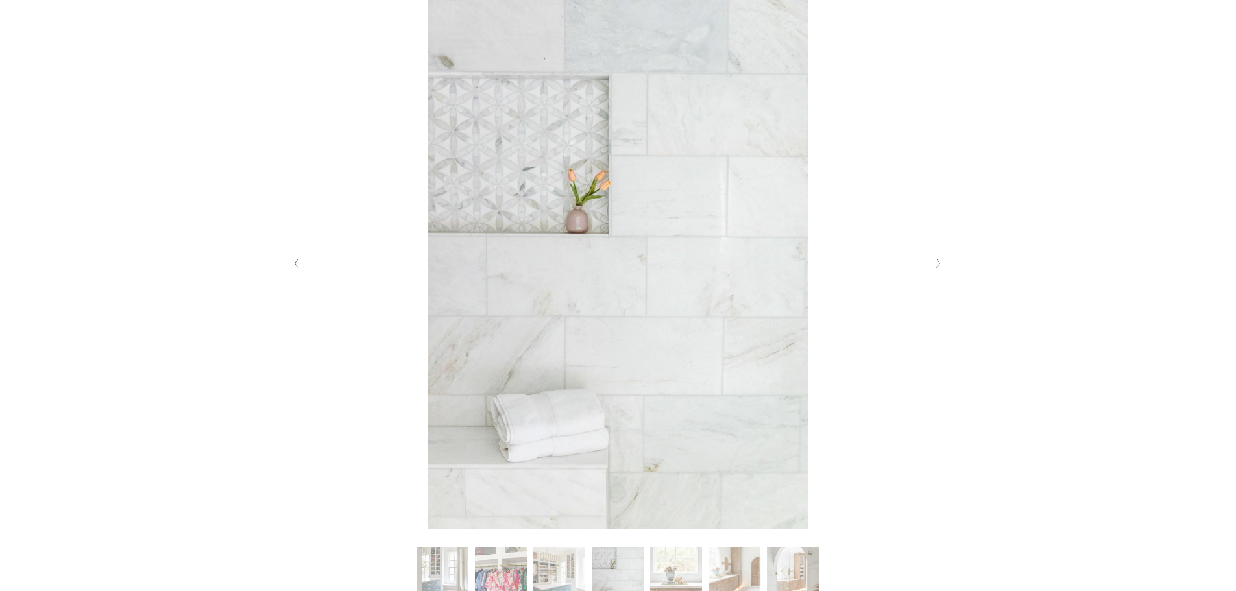
click at [944, 267] on button "Next Slide" at bounding box center [939, 263] width 18 height 21
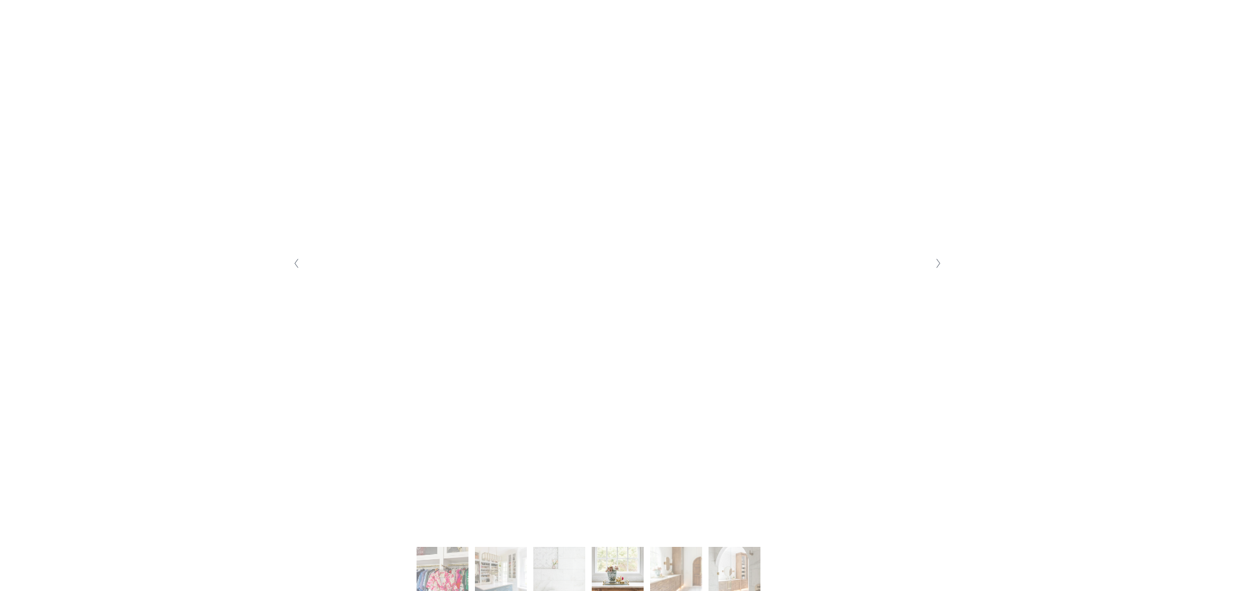
click at [944, 267] on button "Next Slide" at bounding box center [939, 263] width 18 height 21
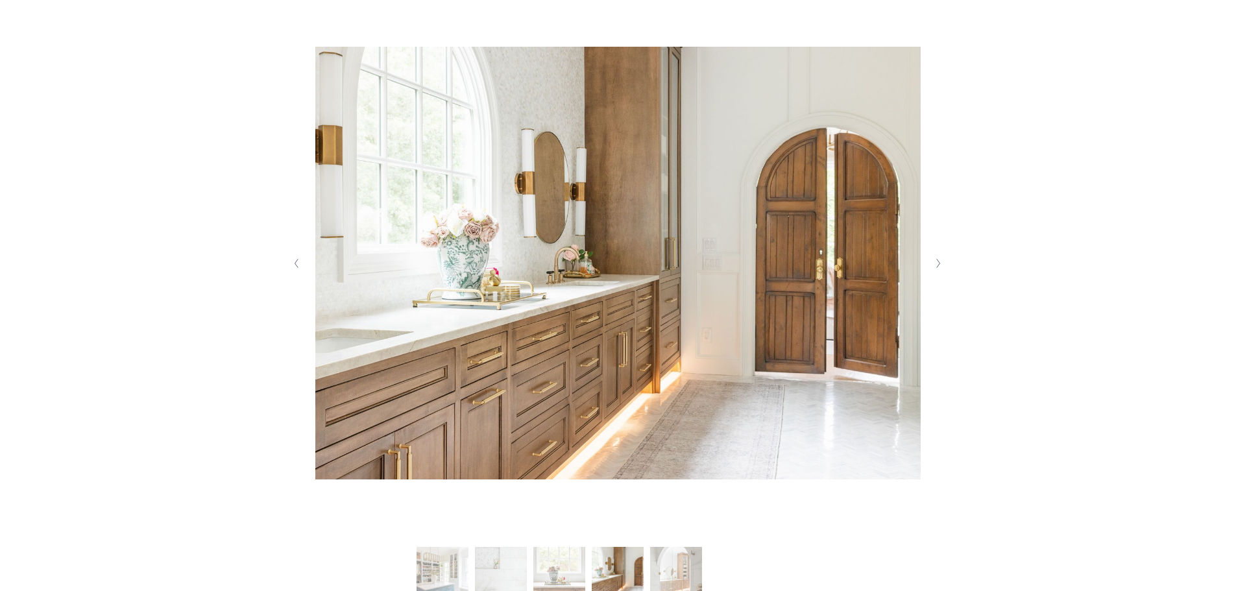
click at [944, 267] on button "Next Slide" at bounding box center [939, 263] width 18 height 21
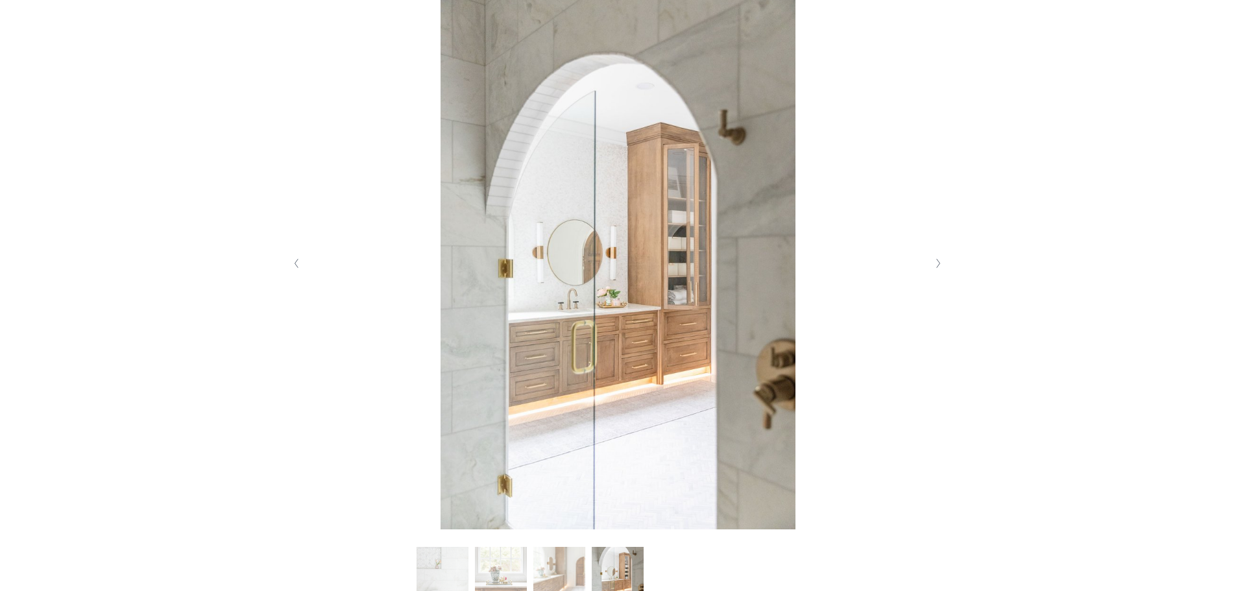
click at [944, 267] on button "Next Slide" at bounding box center [939, 263] width 18 height 21
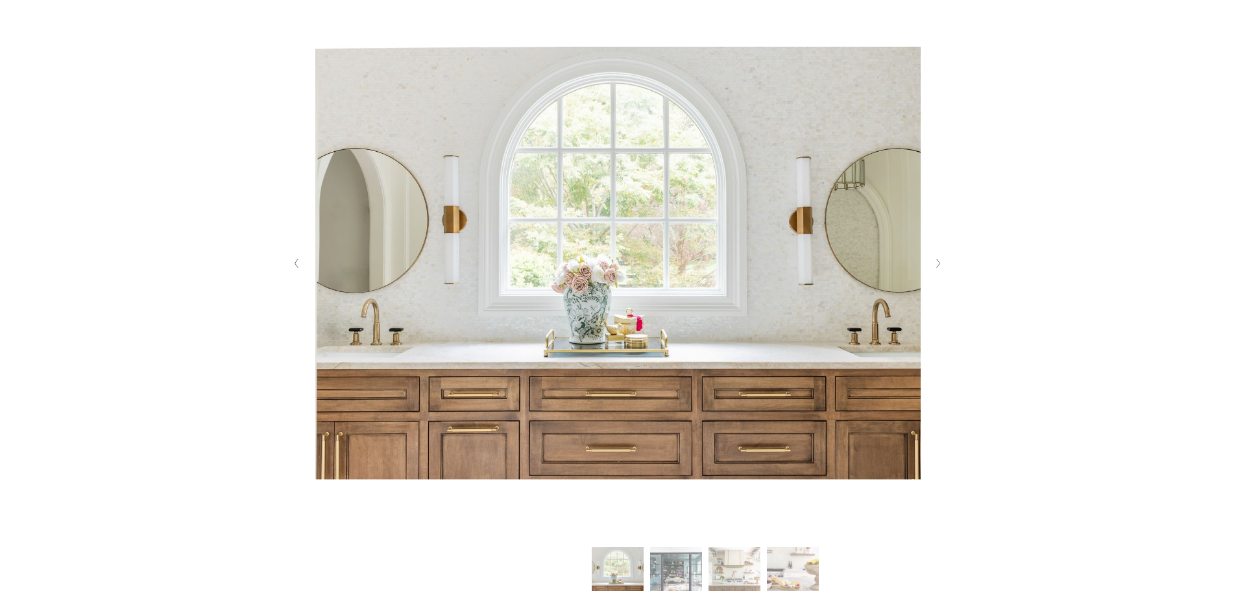
click at [944, 267] on button "Next Slide" at bounding box center [939, 263] width 18 height 21
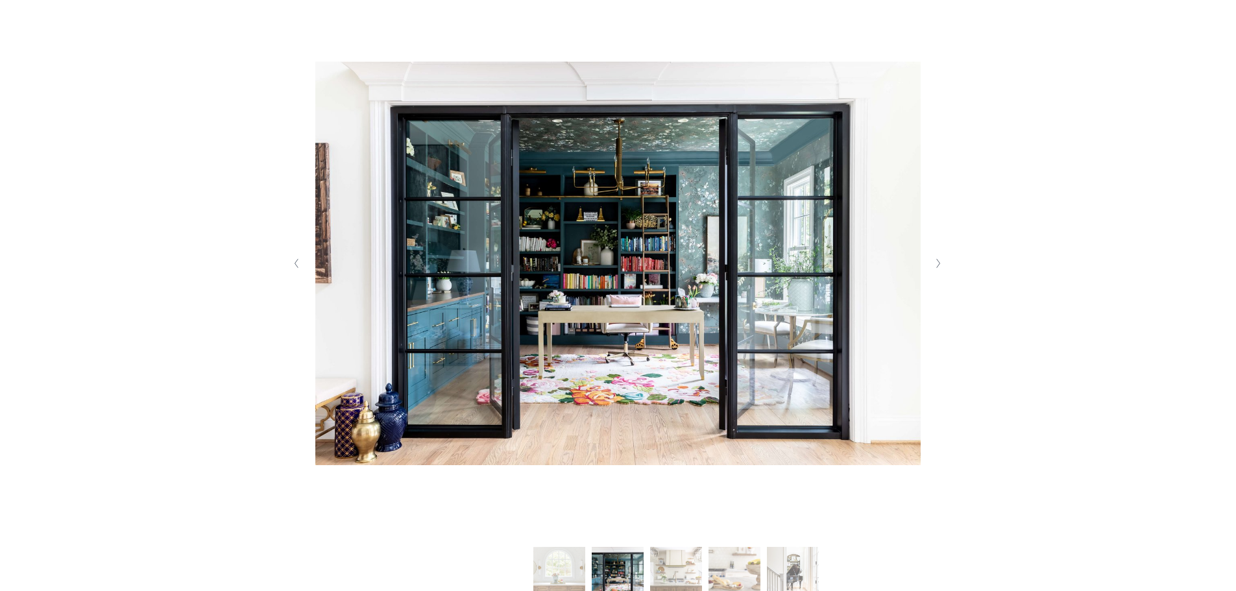
click at [944, 267] on button "Next Slide" at bounding box center [939, 263] width 18 height 21
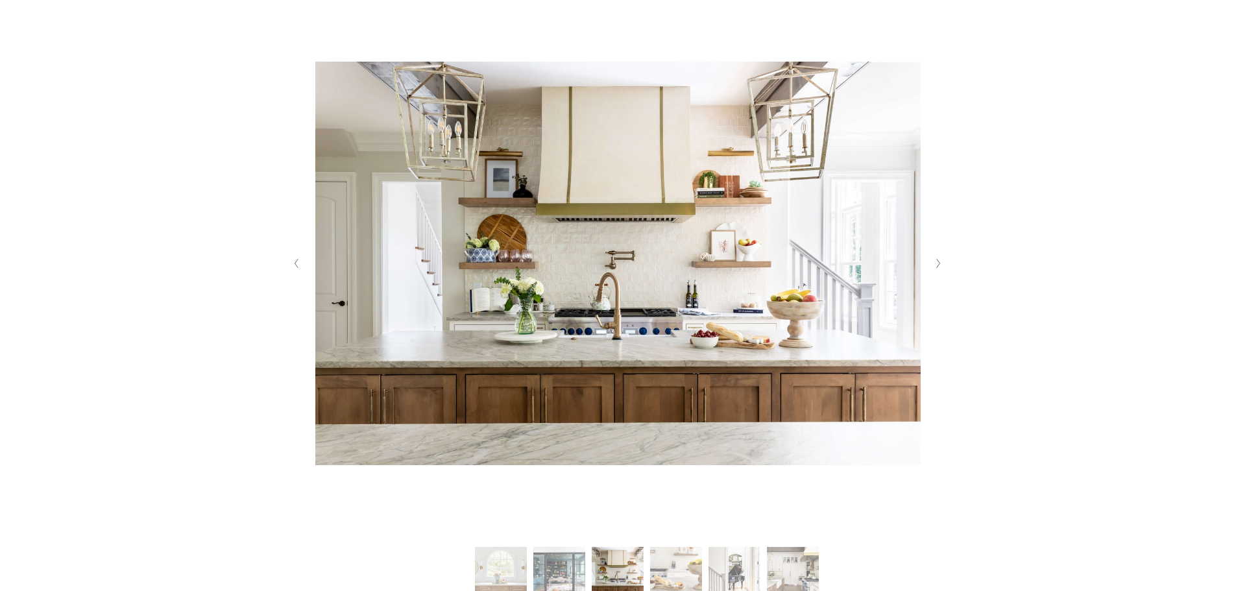
click at [944, 267] on button "Next Slide" at bounding box center [939, 263] width 18 height 21
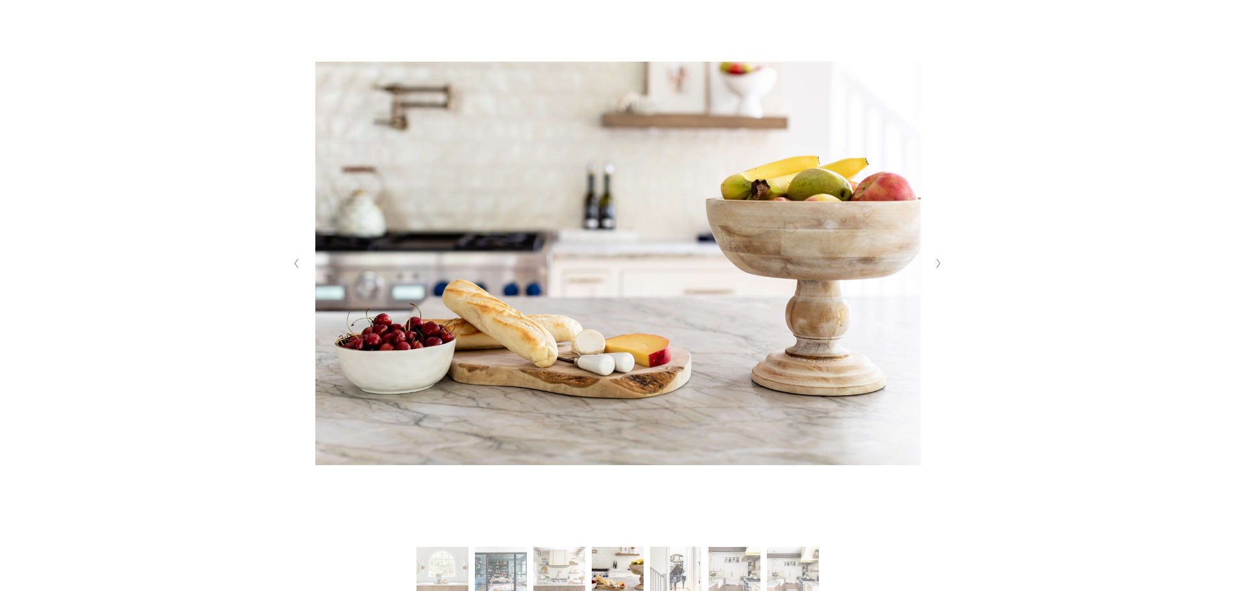
click at [944, 267] on button "Next Slide" at bounding box center [939, 263] width 18 height 21
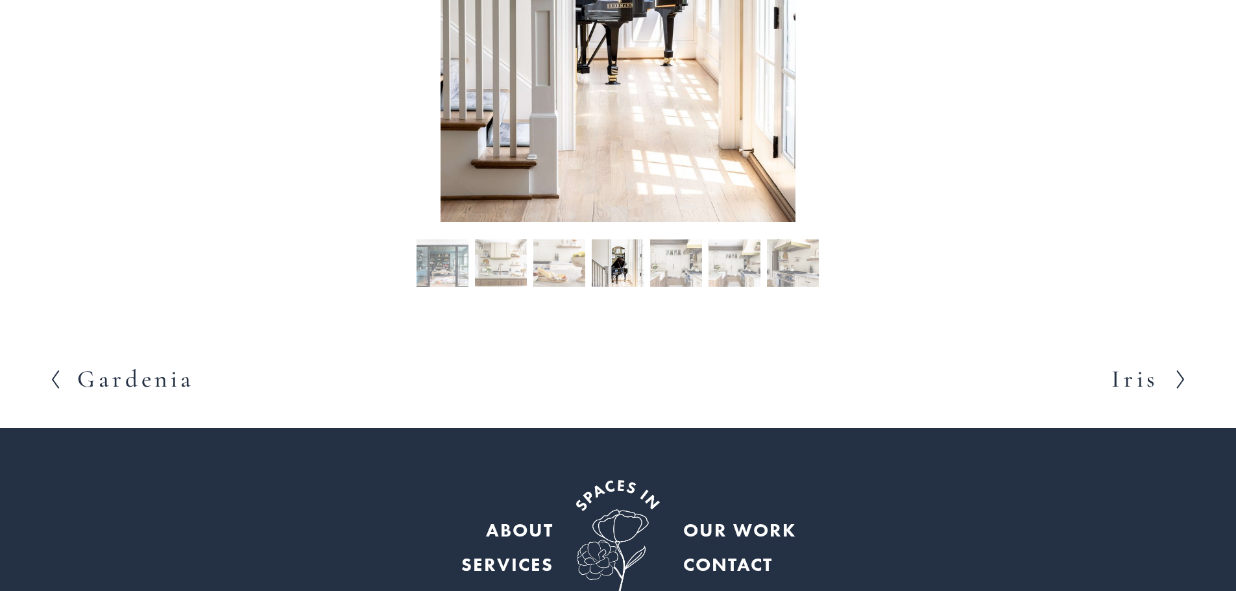
scroll to position [649, 0]
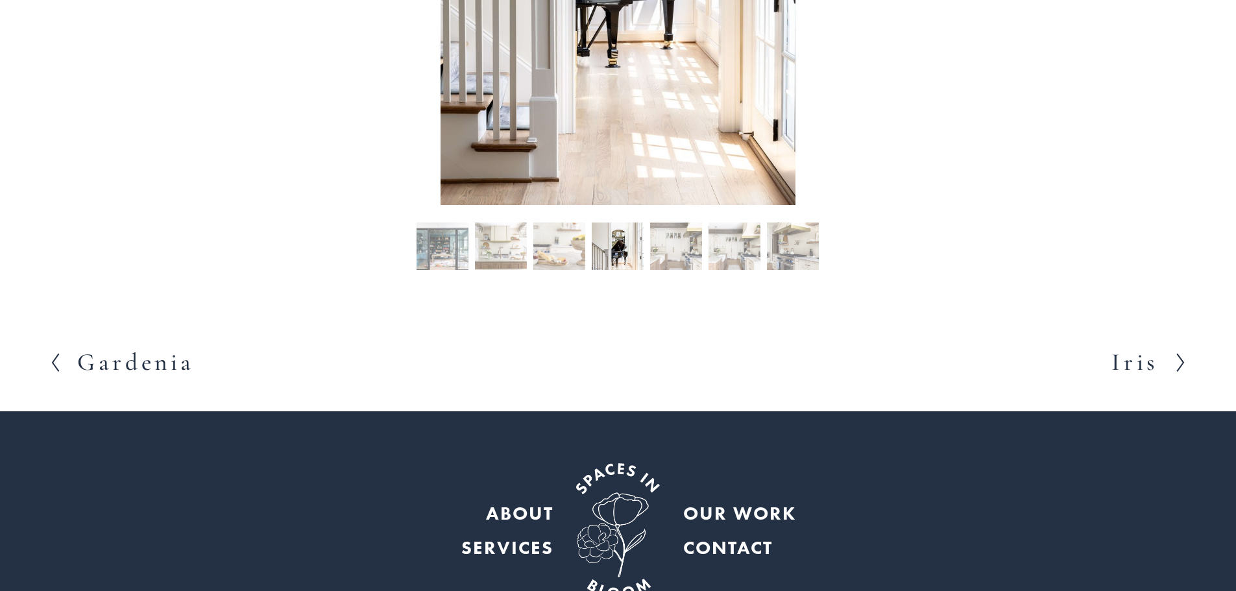
click at [1127, 362] on h2 "Iris" at bounding box center [1134, 362] width 47 height 24
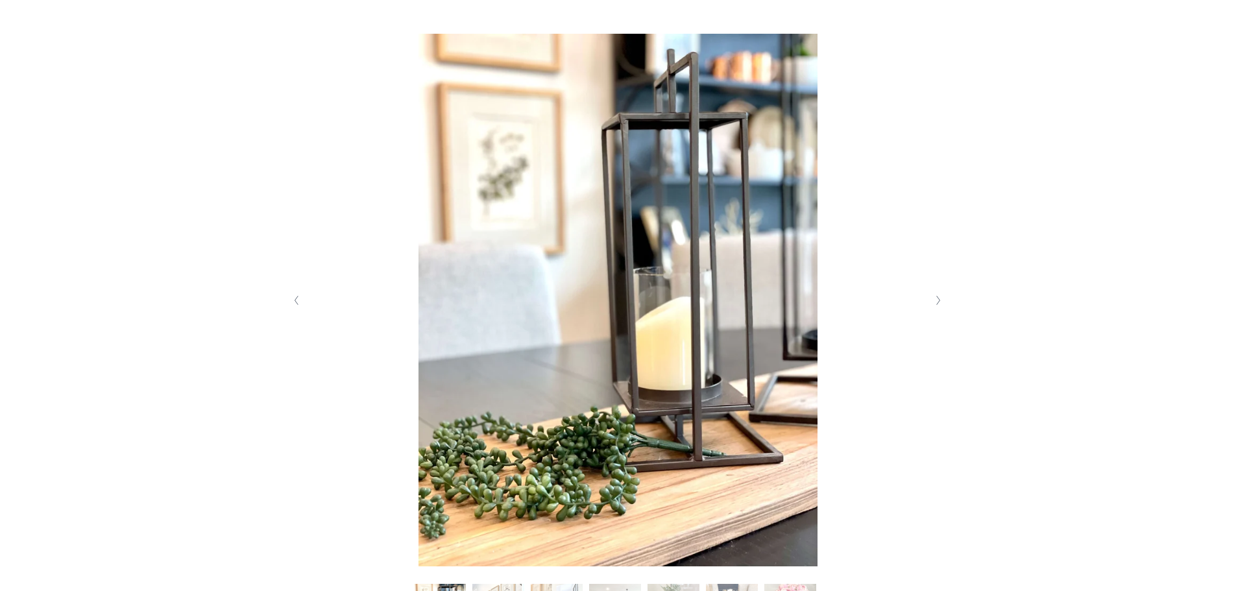
scroll to position [259, 0]
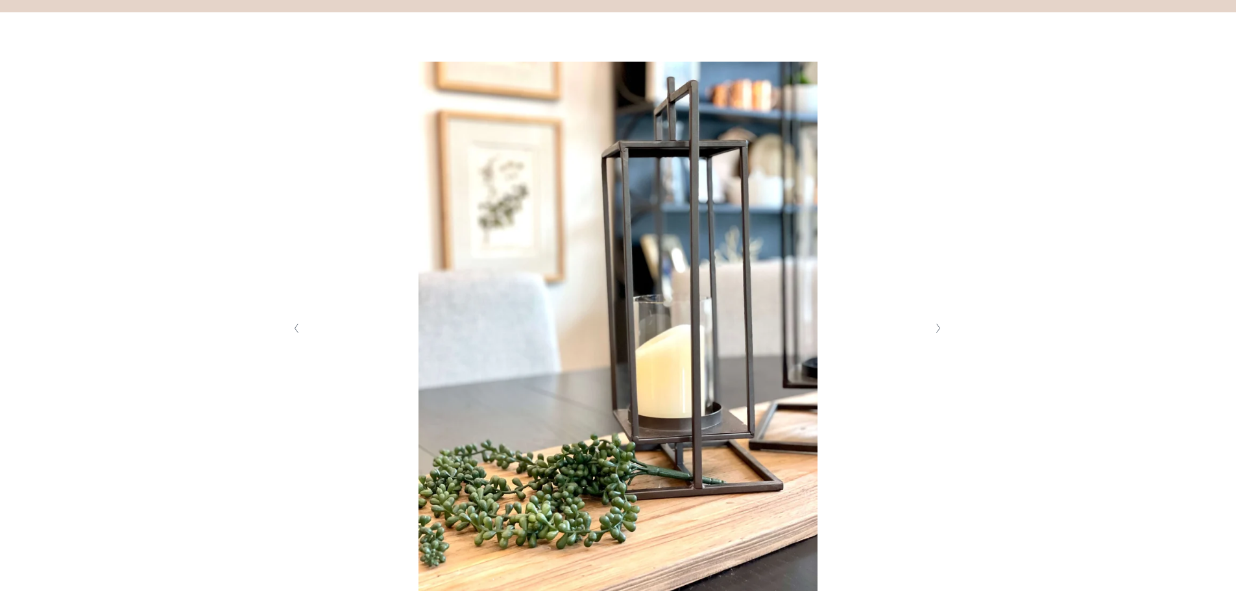
click at [935, 322] on button "Next Slide" at bounding box center [939, 328] width 18 height 21
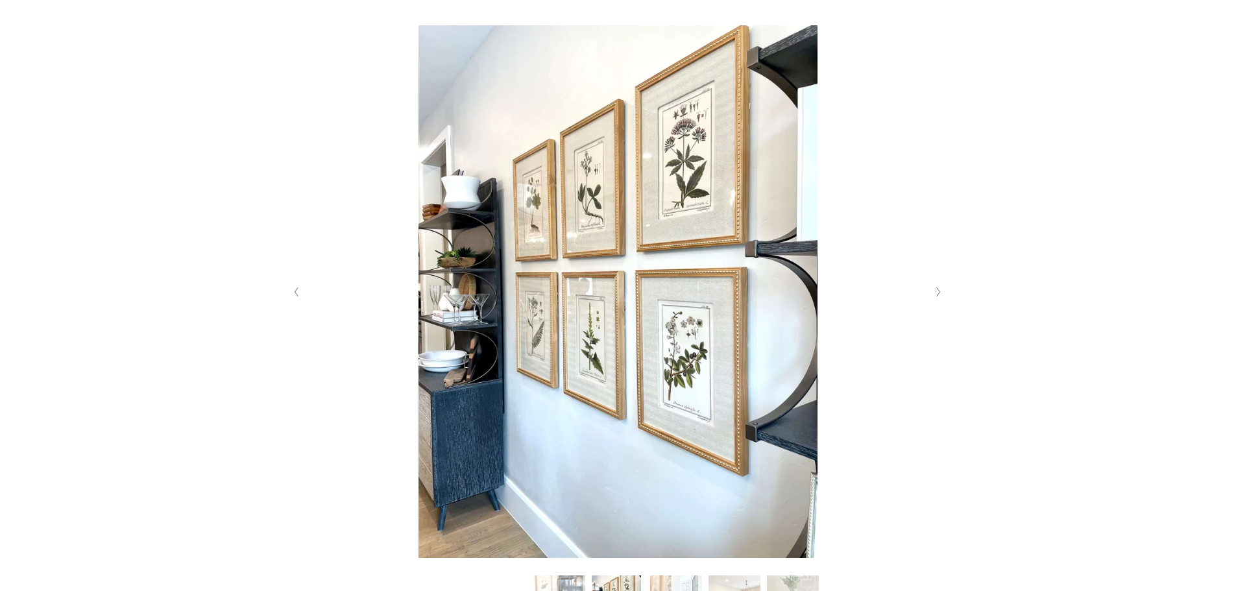
scroll to position [324, 0]
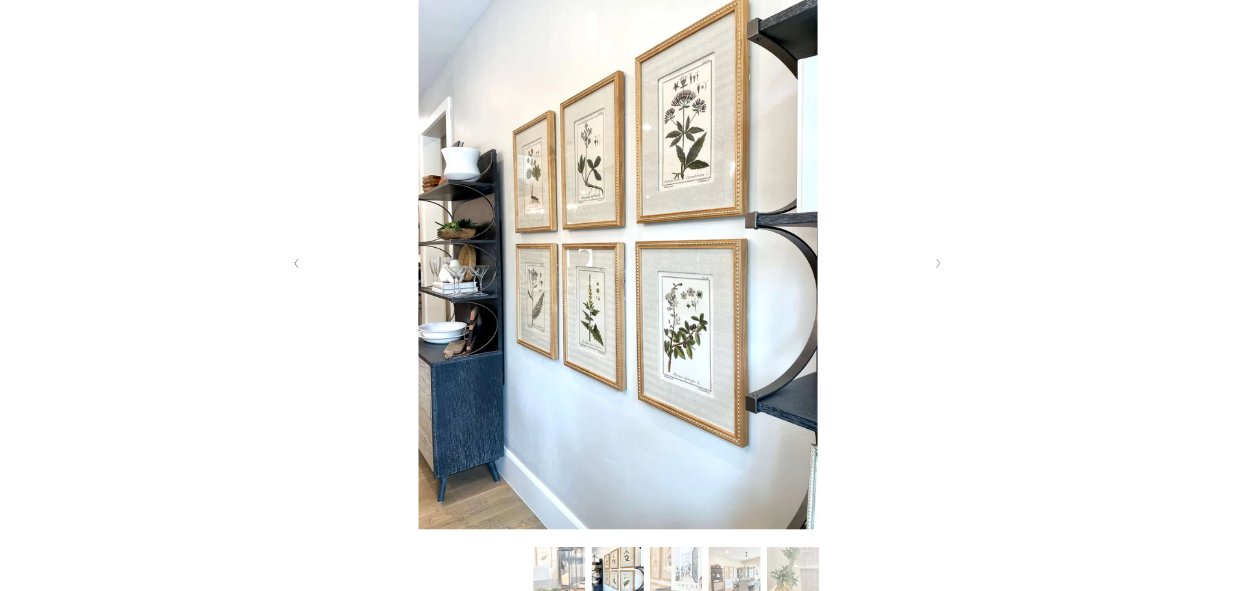
click at [937, 269] on icon "Next Slide" at bounding box center [938, 263] width 6 height 10
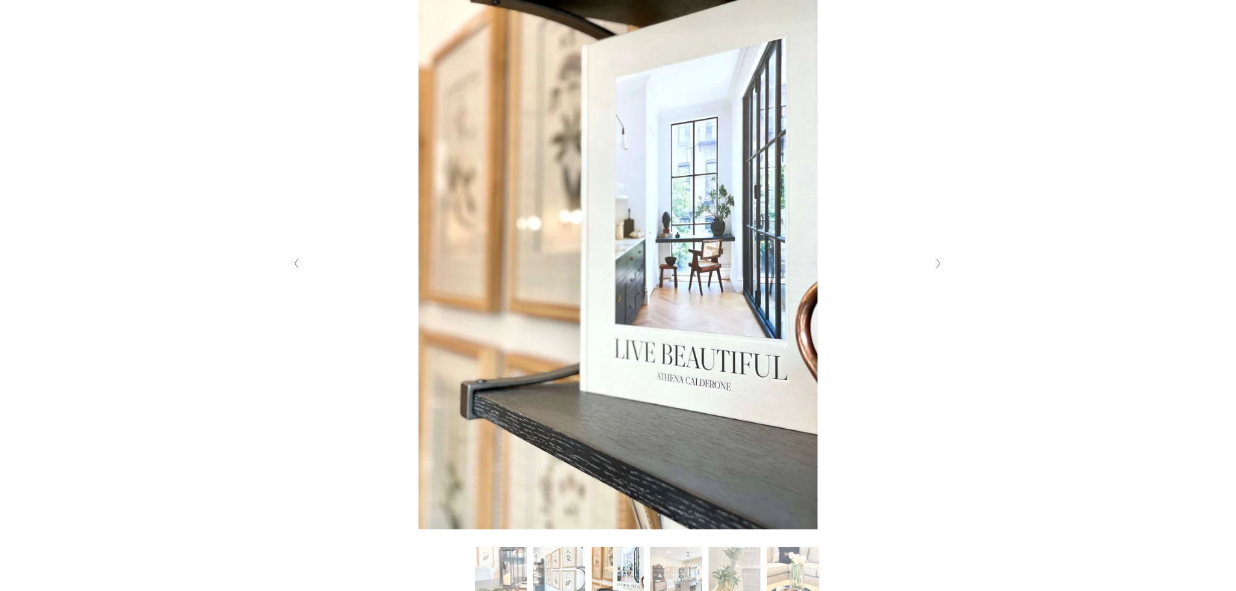
click at [937, 269] on icon "Next Slide" at bounding box center [938, 263] width 6 height 10
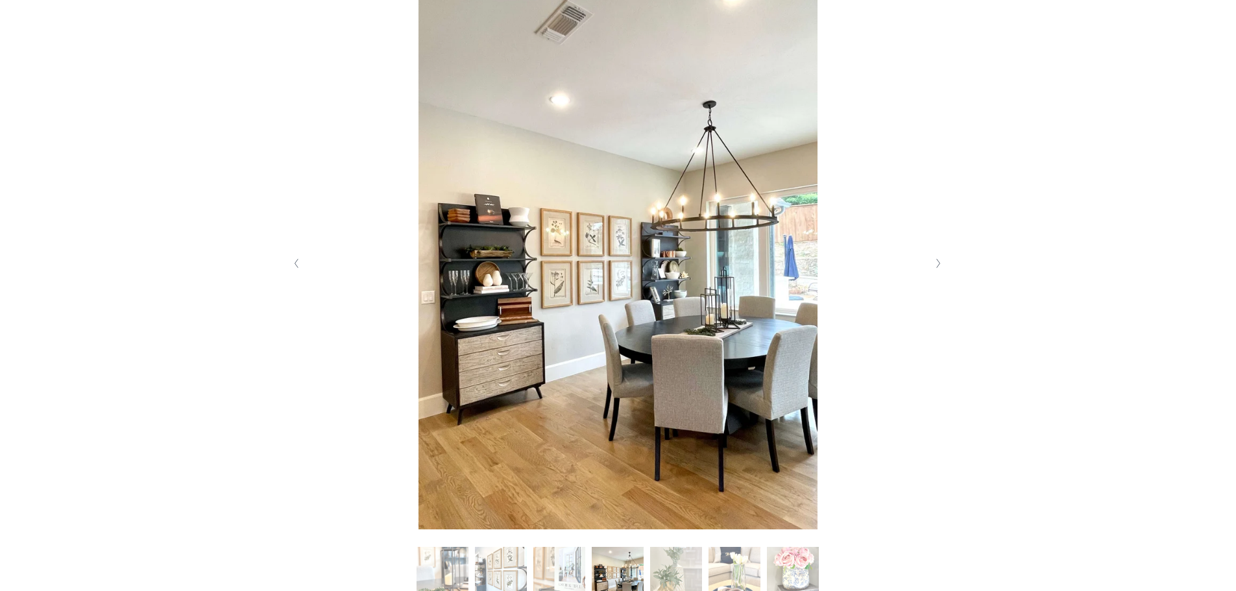
click at [937, 269] on icon "Next Slide" at bounding box center [938, 263] width 6 height 10
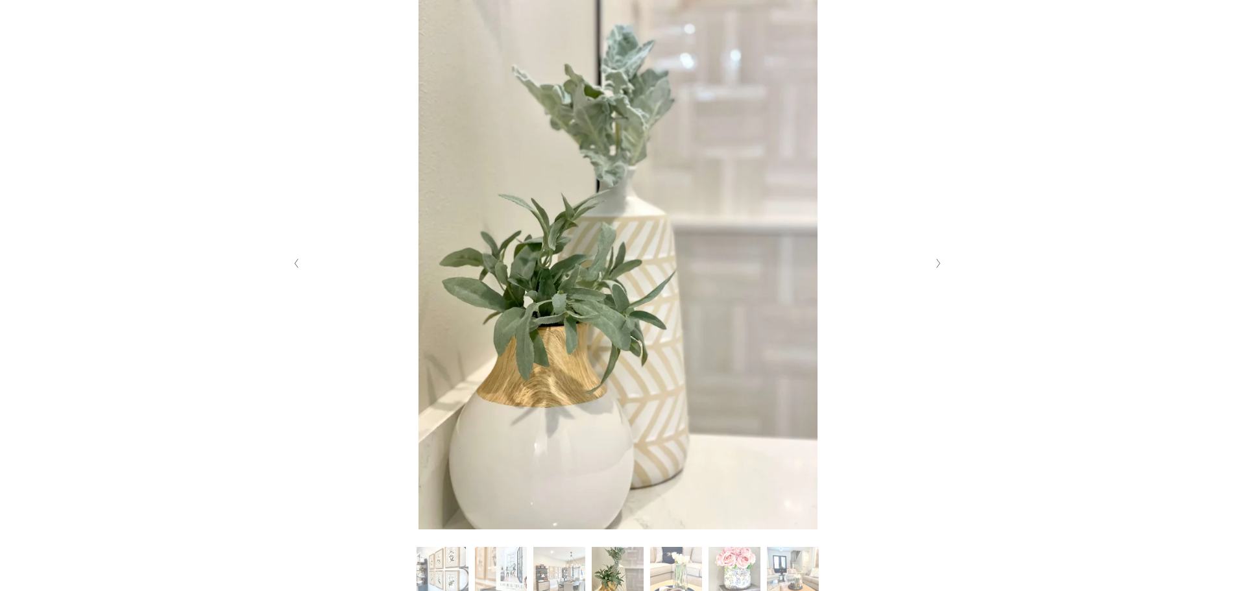
click at [933, 269] on button "Next Slide" at bounding box center [939, 263] width 18 height 21
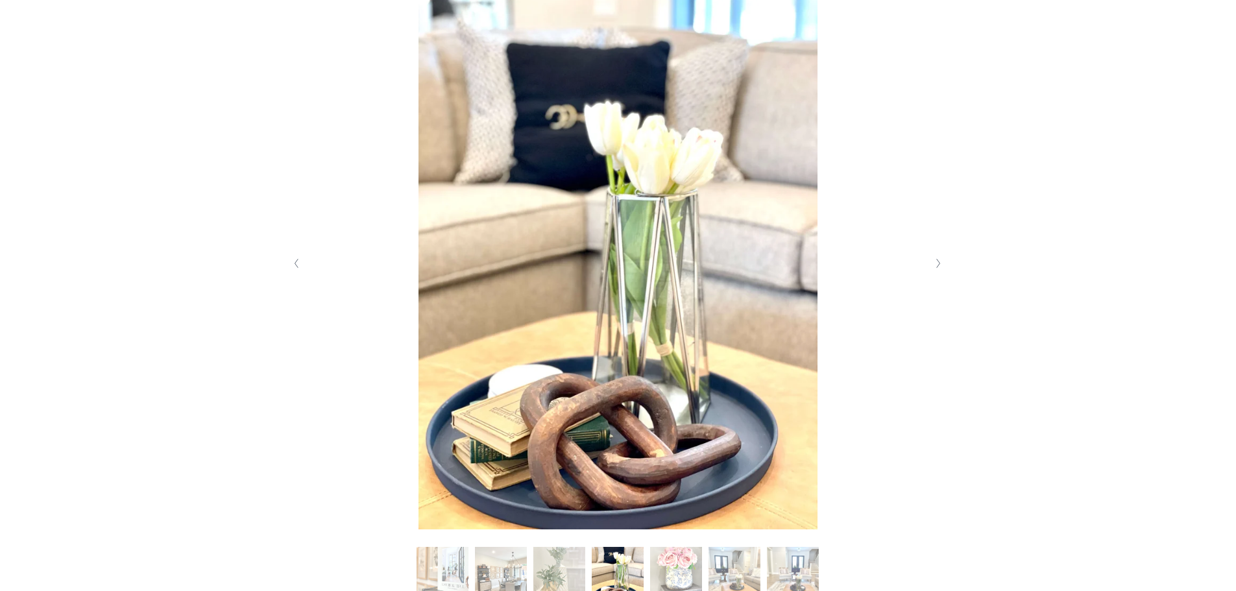
click at [933, 269] on button "Next Slide" at bounding box center [939, 263] width 18 height 21
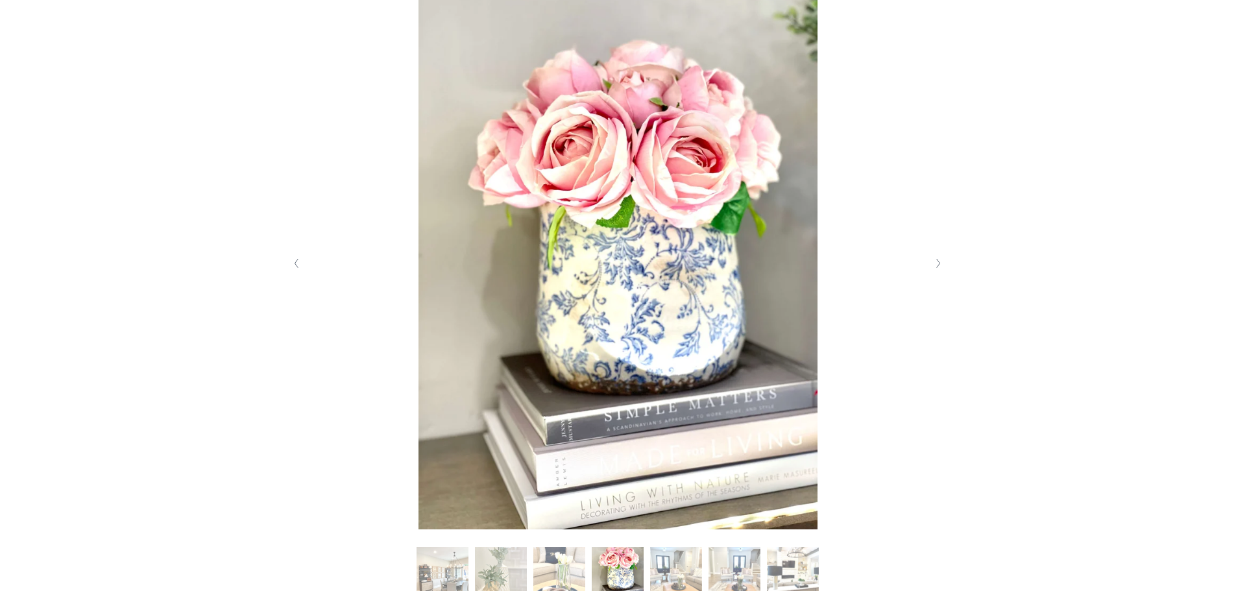
click at [933, 269] on button "Next Slide" at bounding box center [939, 263] width 18 height 21
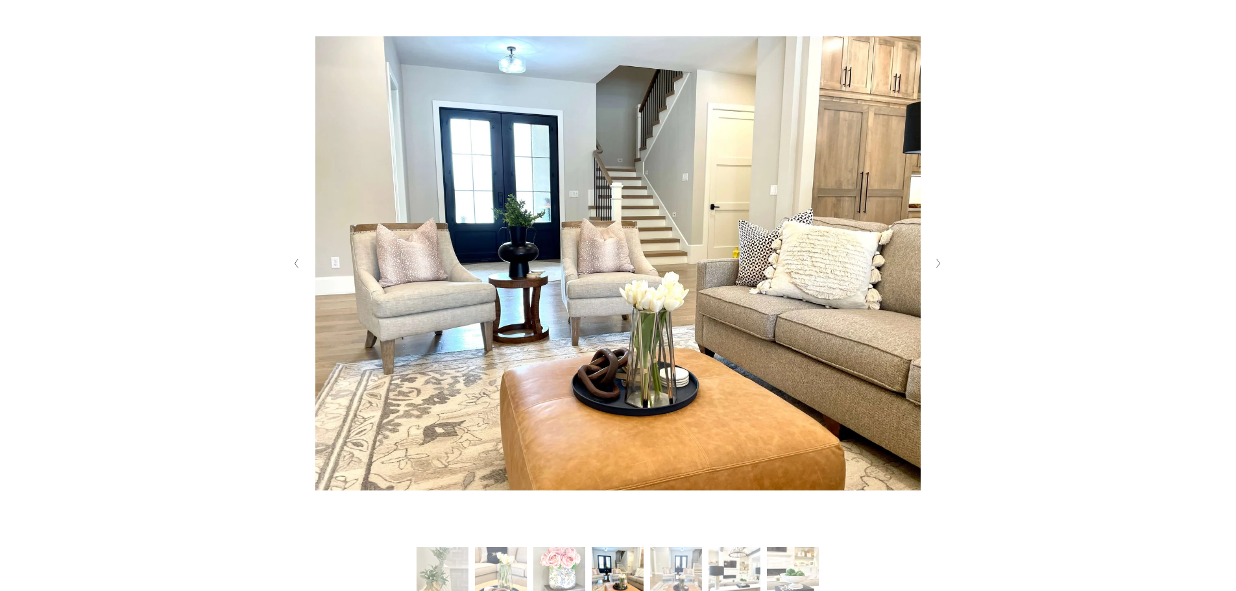
click at [933, 269] on button "Next Slide" at bounding box center [939, 263] width 18 height 21
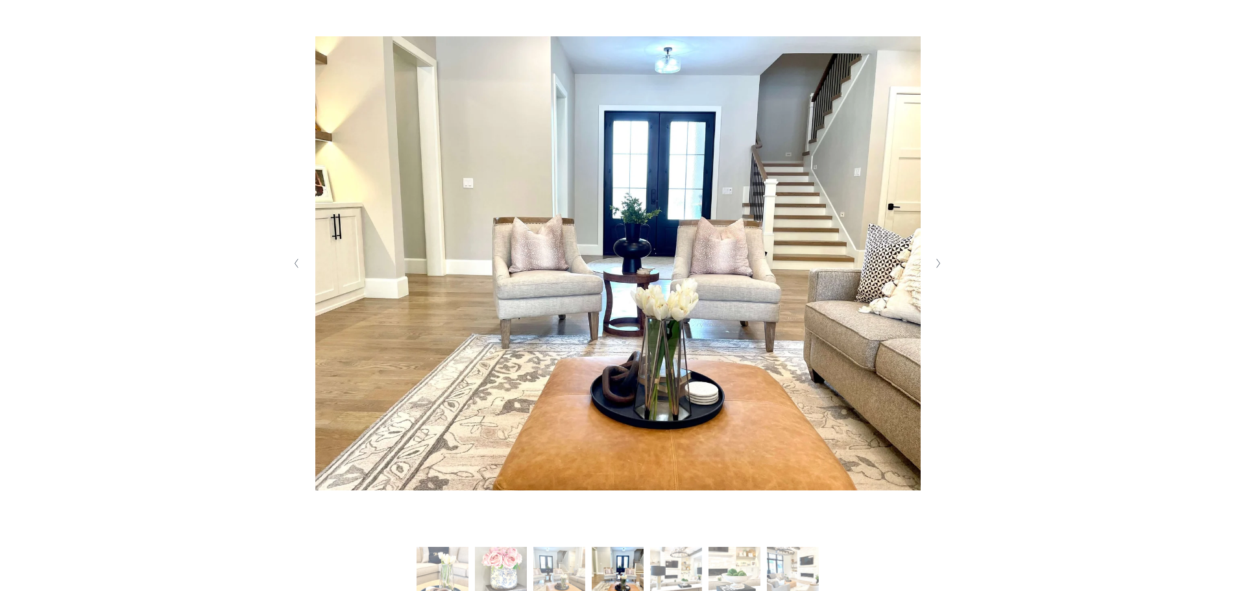
click at [933, 269] on button "Next Slide" at bounding box center [939, 263] width 18 height 21
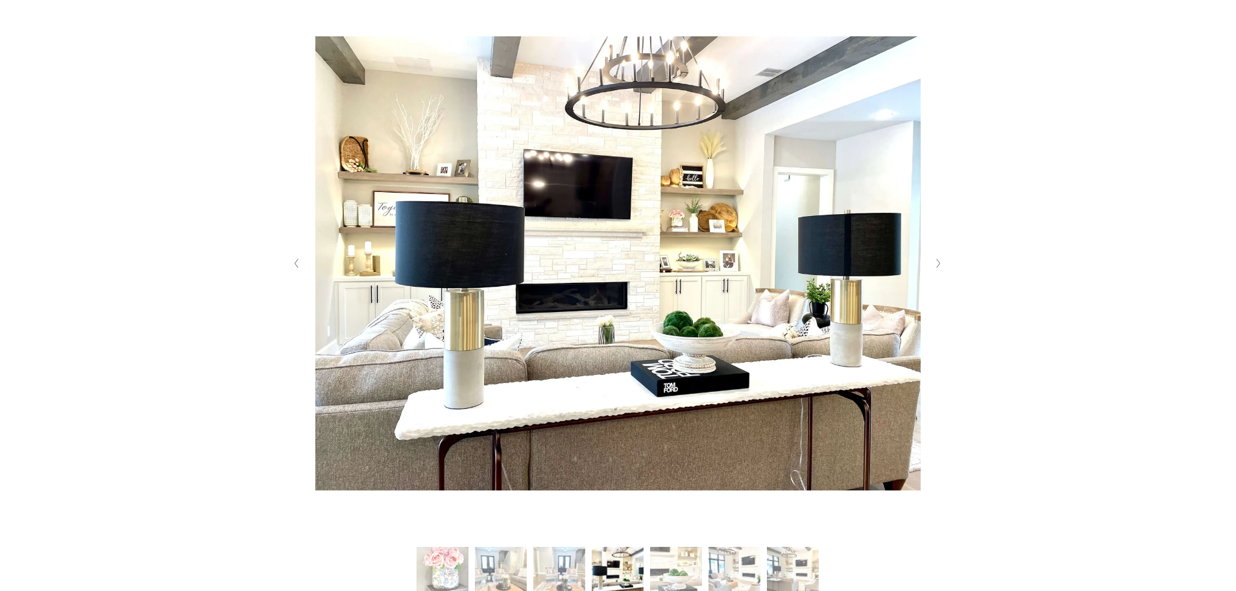
click at [933, 269] on button "Next Slide" at bounding box center [939, 263] width 18 height 21
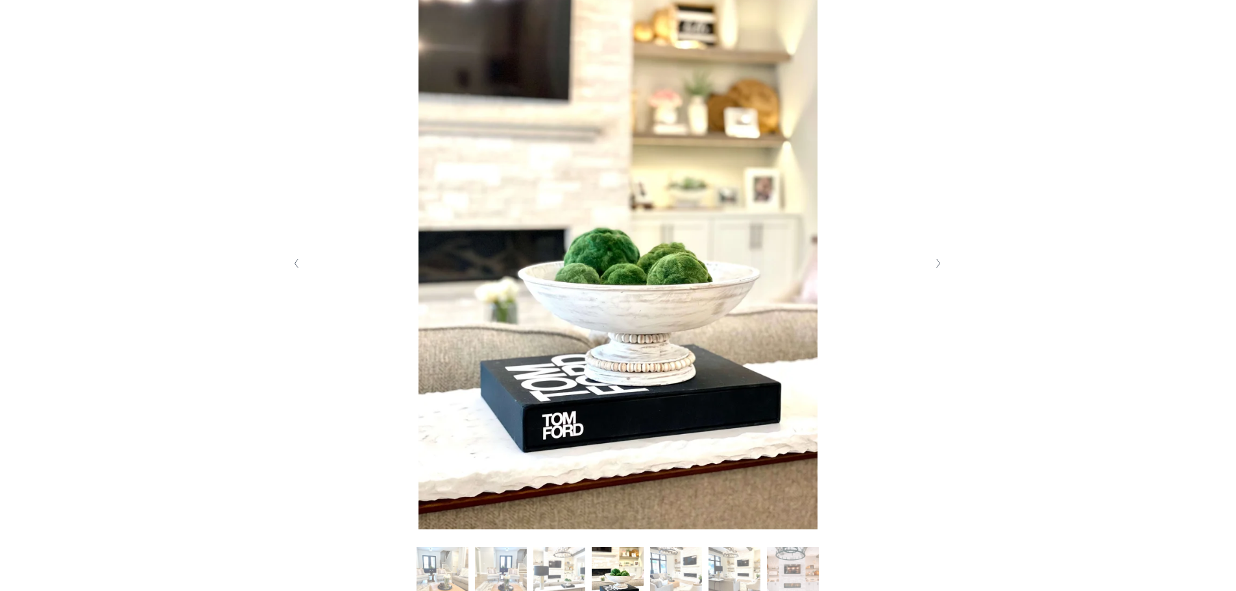
click at [933, 269] on button "Next Slide" at bounding box center [939, 263] width 18 height 21
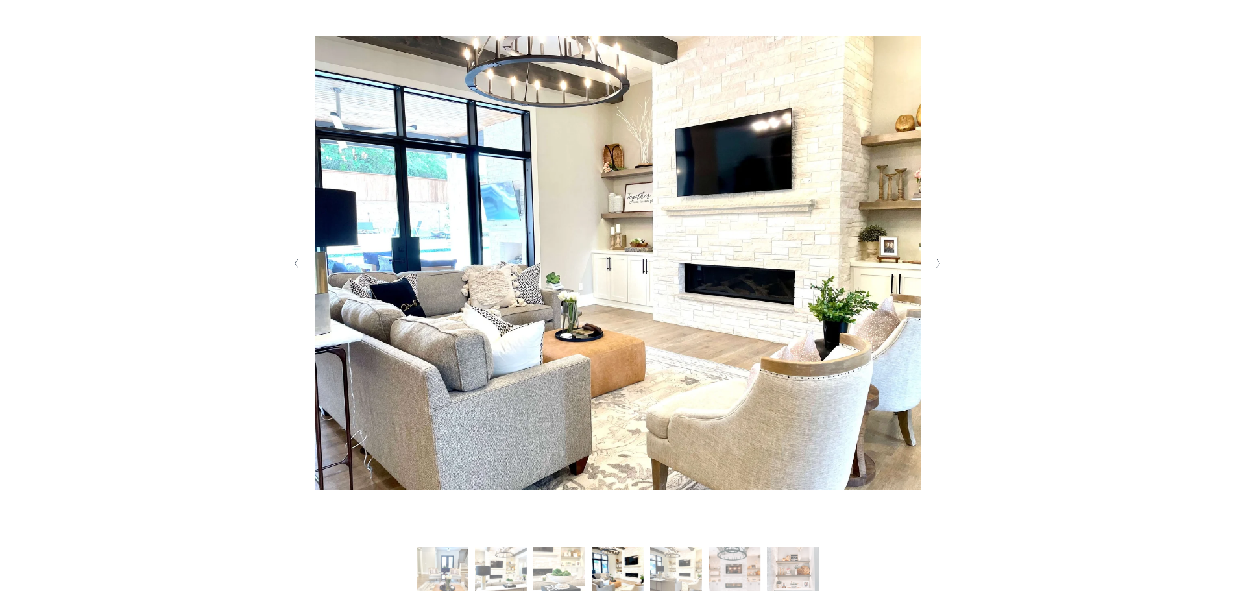
click at [933, 269] on button "Next Slide" at bounding box center [939, 263] width 18 height 21
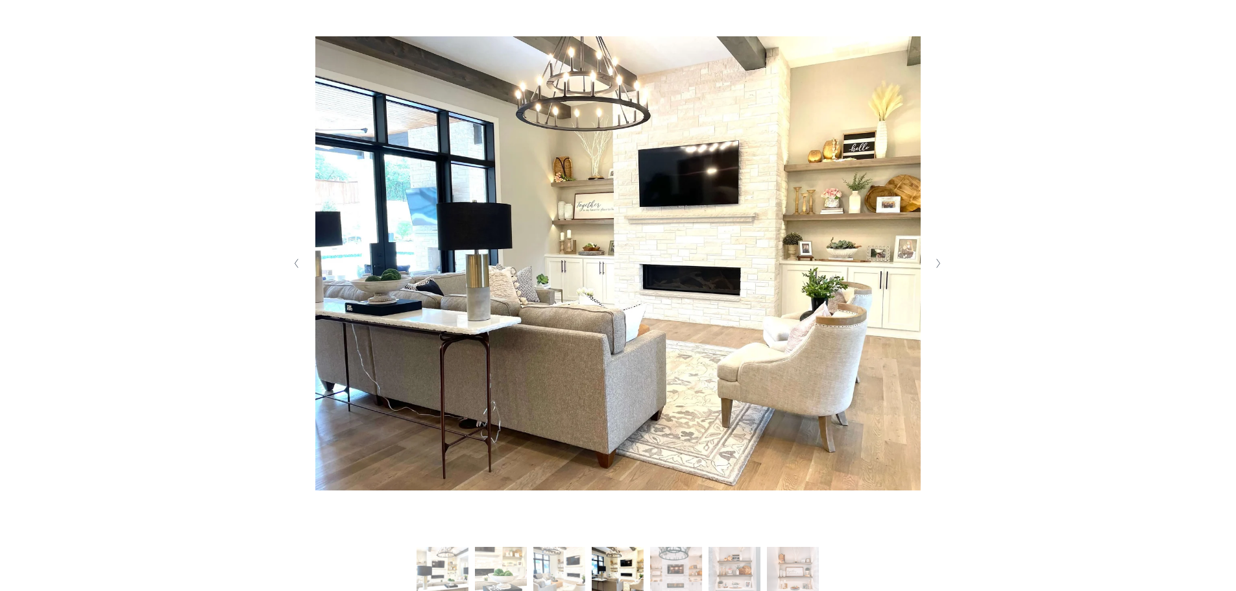
click at [933, 269] on button "Next Slide" at bounding box center [939, 263] width 18 height 21
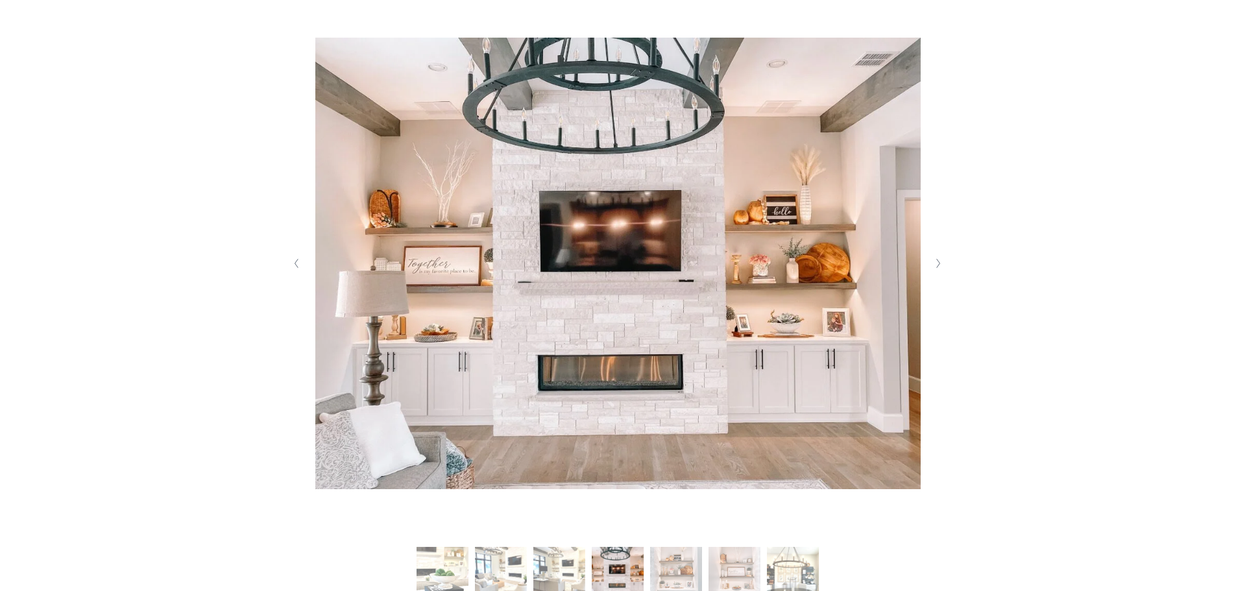
click at [933, 269] on button "Next Slide" at bounding box center [939, 263] width 18 height 21
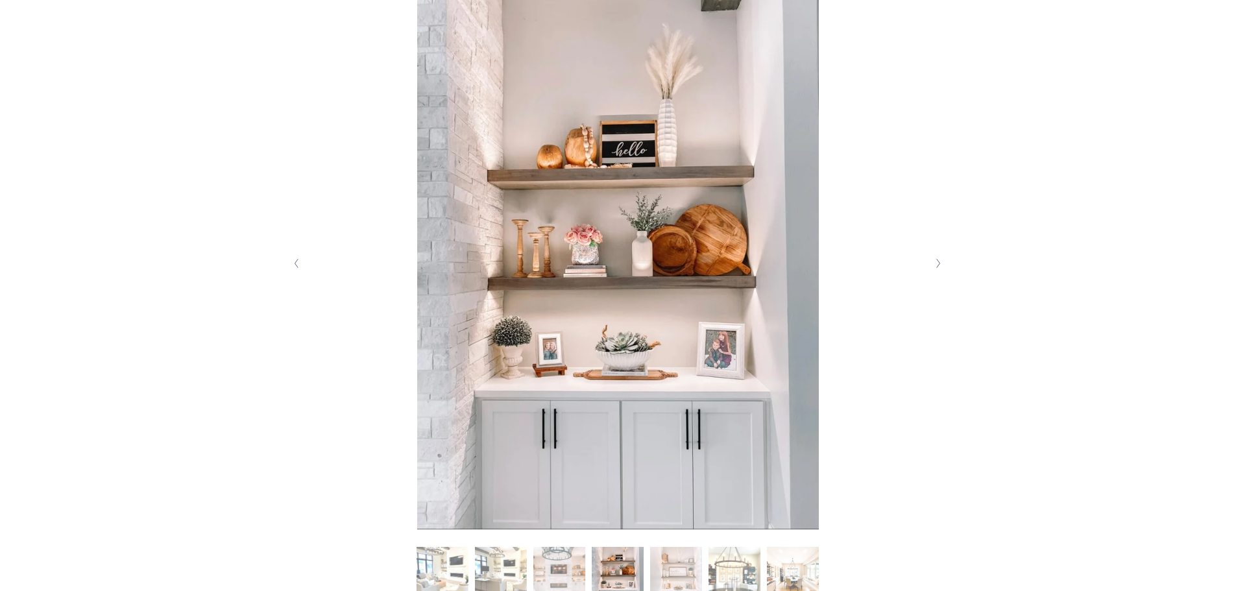
click at [304, 269] on button "Previous Slide" at bounding box center [297, 263] width 18 height 21
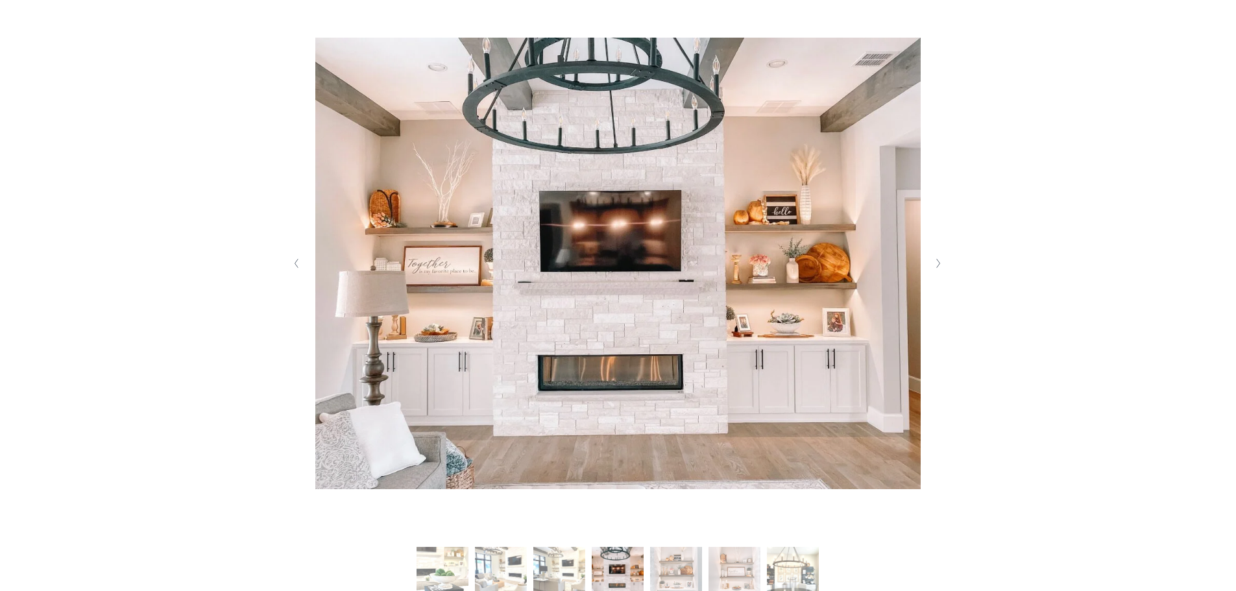
click at [943, 261] on button "Next Slide" at bounding box center [939, 263] width 18 height 21
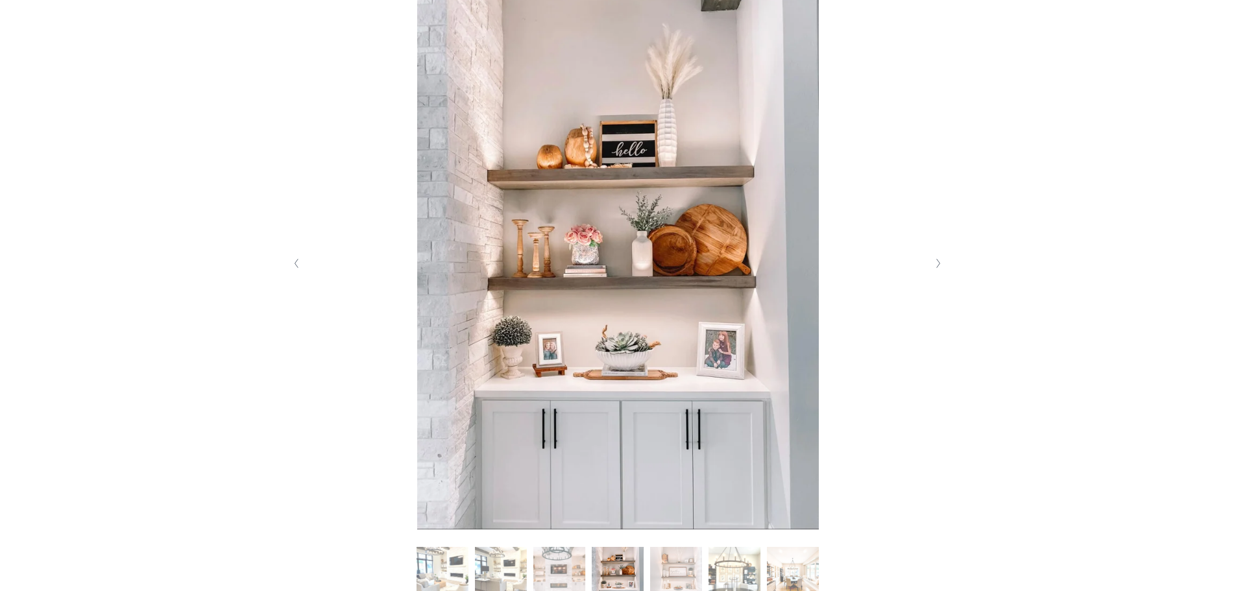
click at [943, 261] on button "Next Slide" at bounding box center [939, 263] width 18 height 21
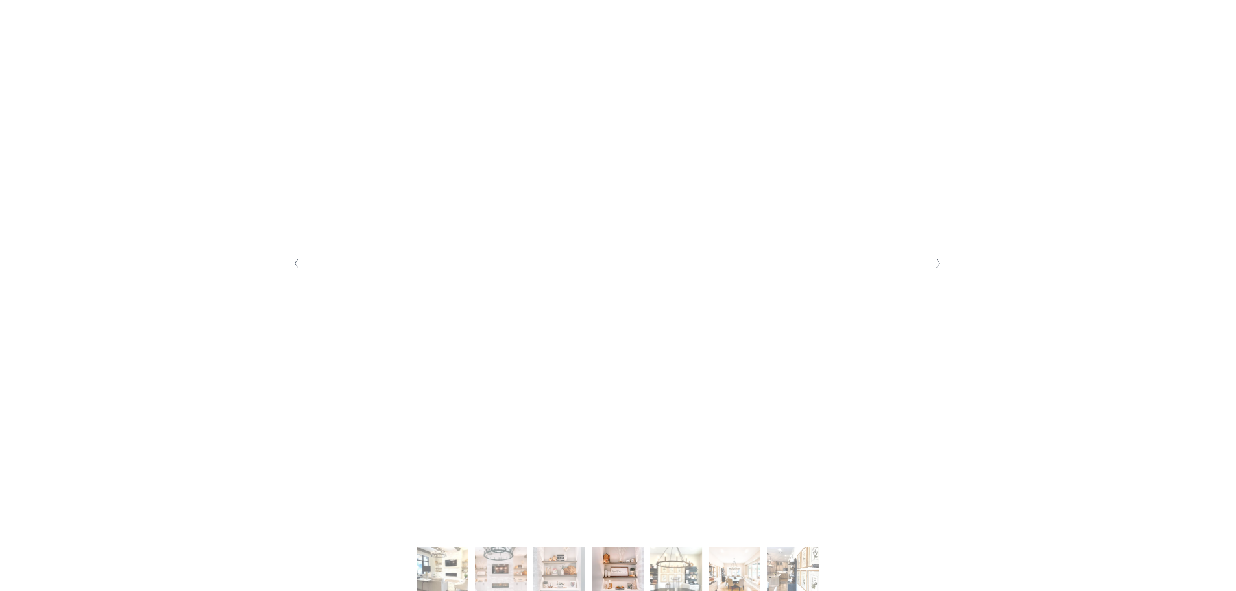
click at [943, 261] on button "Next Slide" at bounding box center [939, 263] width 18 height 21
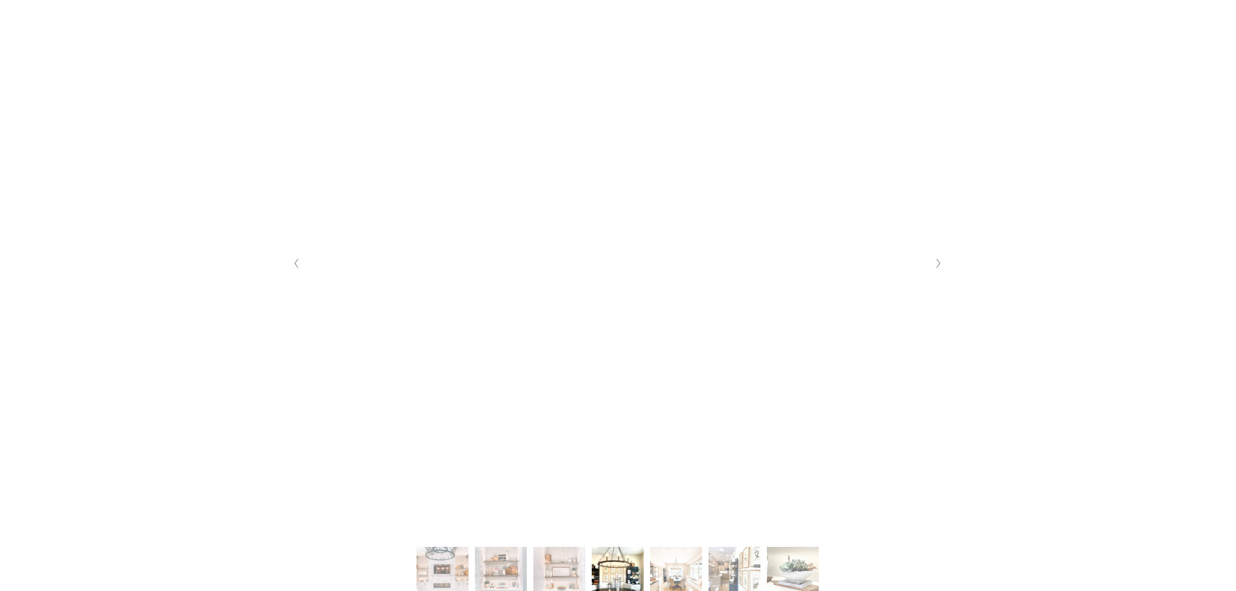
click at [943, 261] on button "Next Slide" at bounding box center [939, 263] width 18 height 21
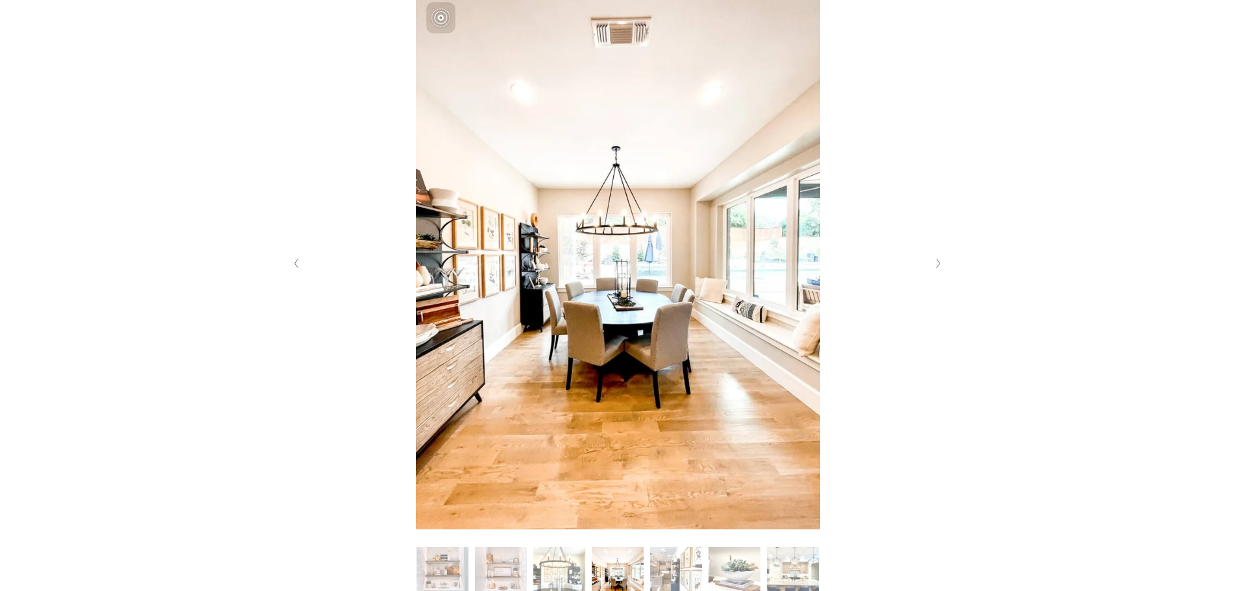
click at [943, 261] on button "Next Slide" at bounding box center [939, 263] width 18 height 21
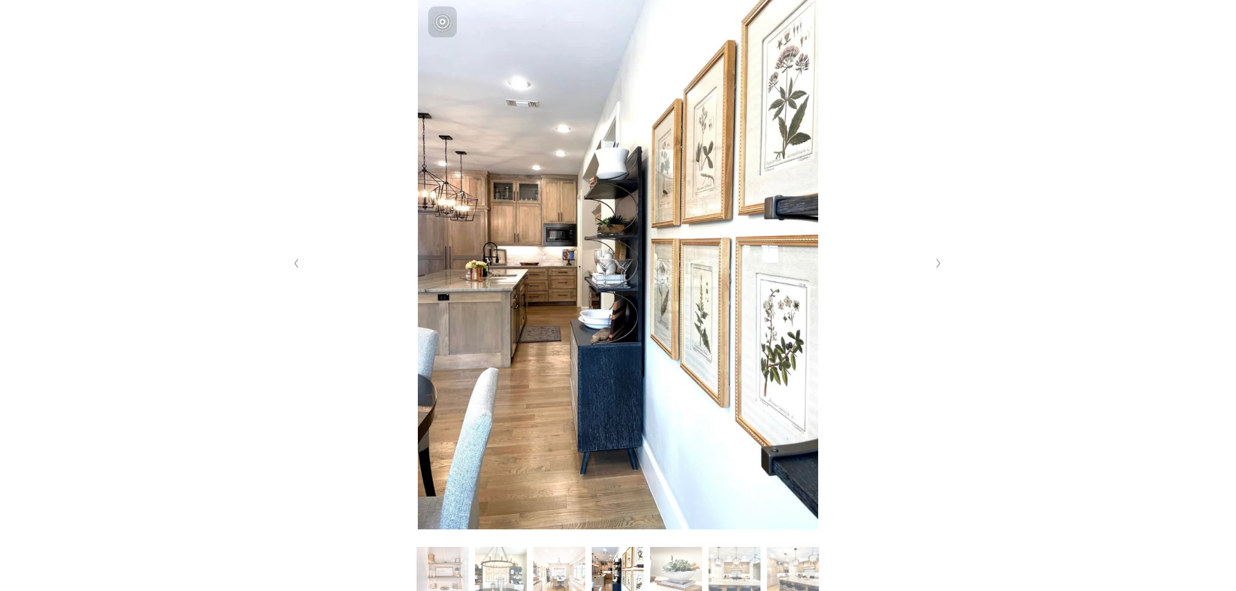
click at [943, 261] on button "Next Slide" at bounding box center [939, 263] width 18 height 21
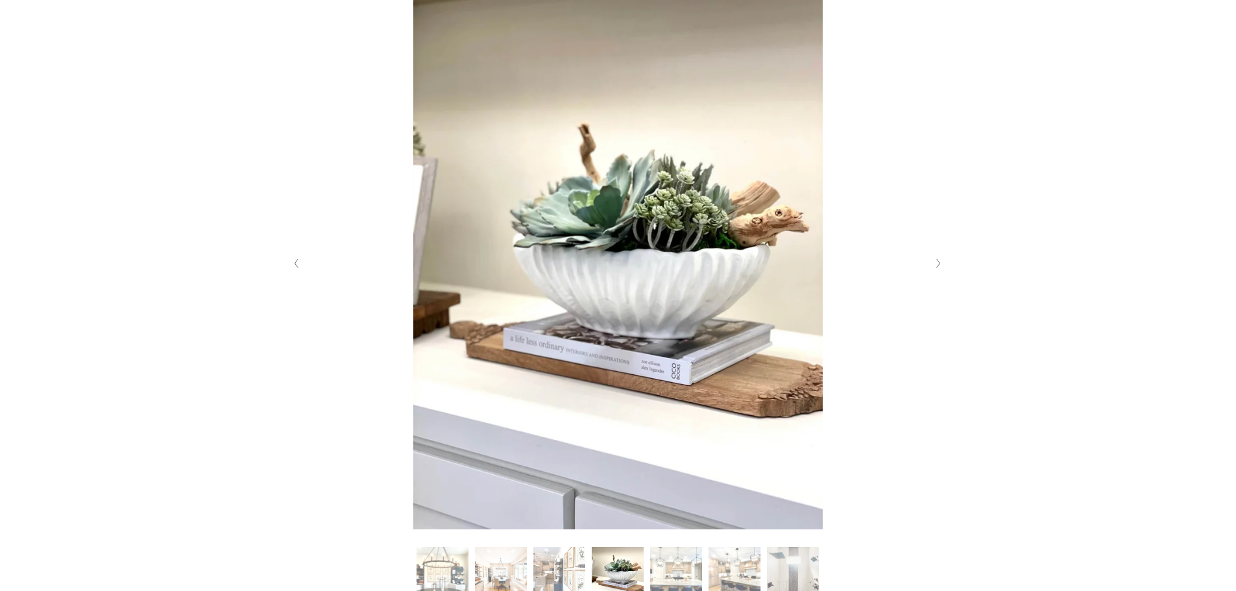
click at [943, 261] on button "Next Slide" at bounding box center [939, 263] width 18 height 21
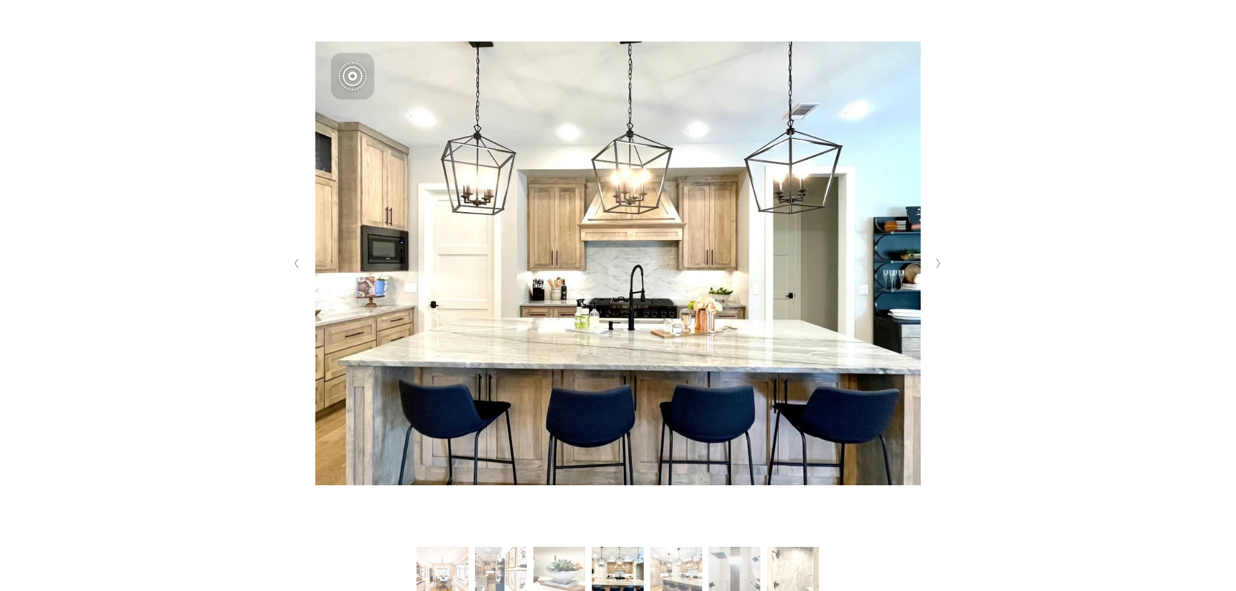
click at [943, 261] on button "Next Slide" at bounding box center [939, 263] width 18 height 21
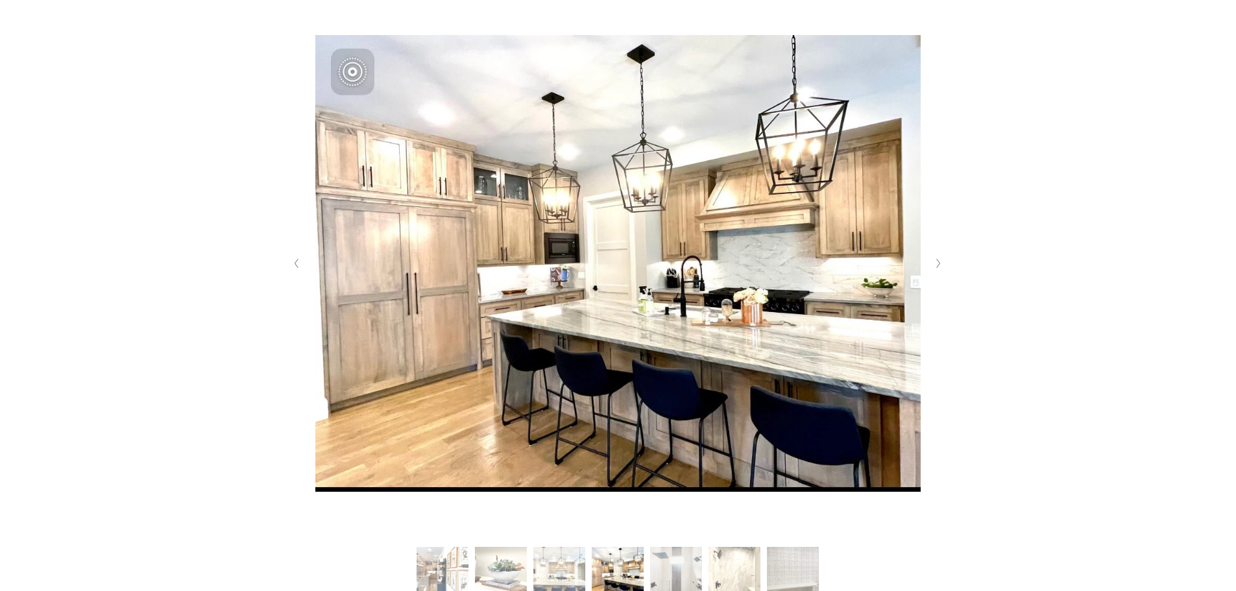
click at [943, 261] on button "Next Slide" at bounding box center [939, 263] width 18 height 21
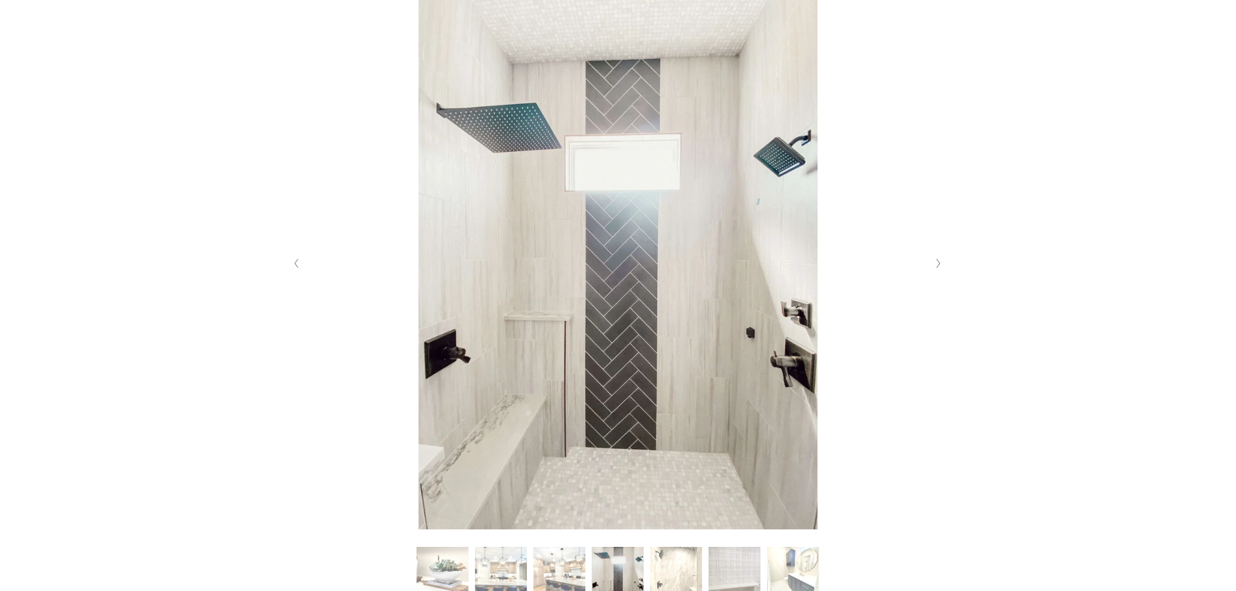
click at [943, 261] on button "Next Slide" at bounding box center [939, 263] width 18 height 21
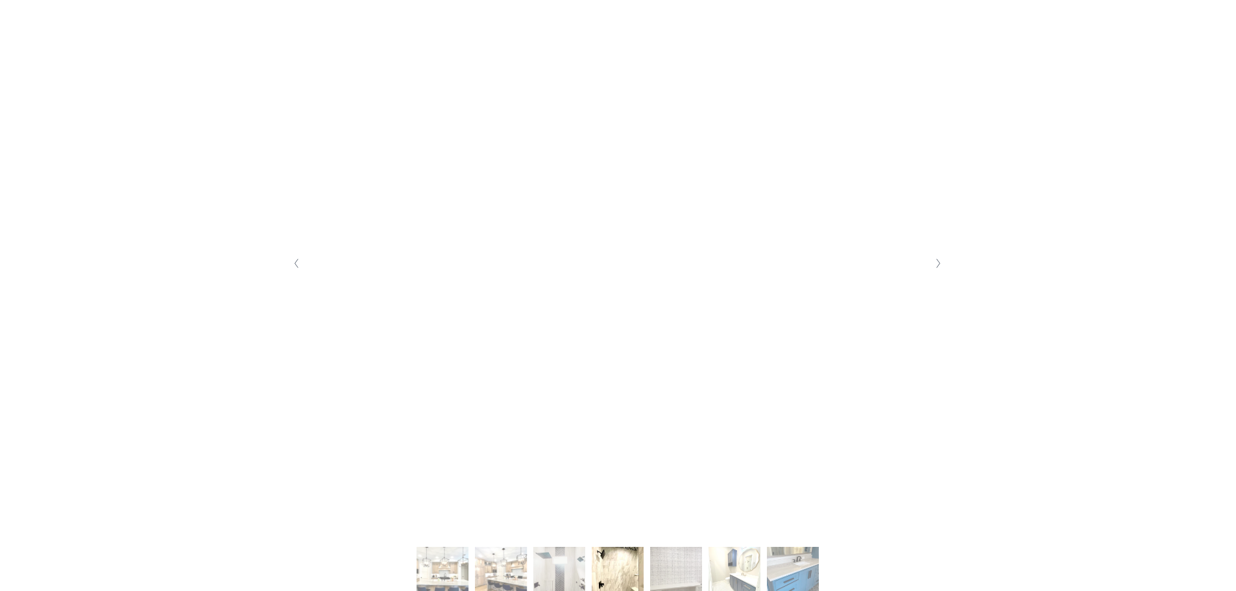
click at [943, 261] on button "Next Slide" at bounding box center [939, 263] width 18 height 21
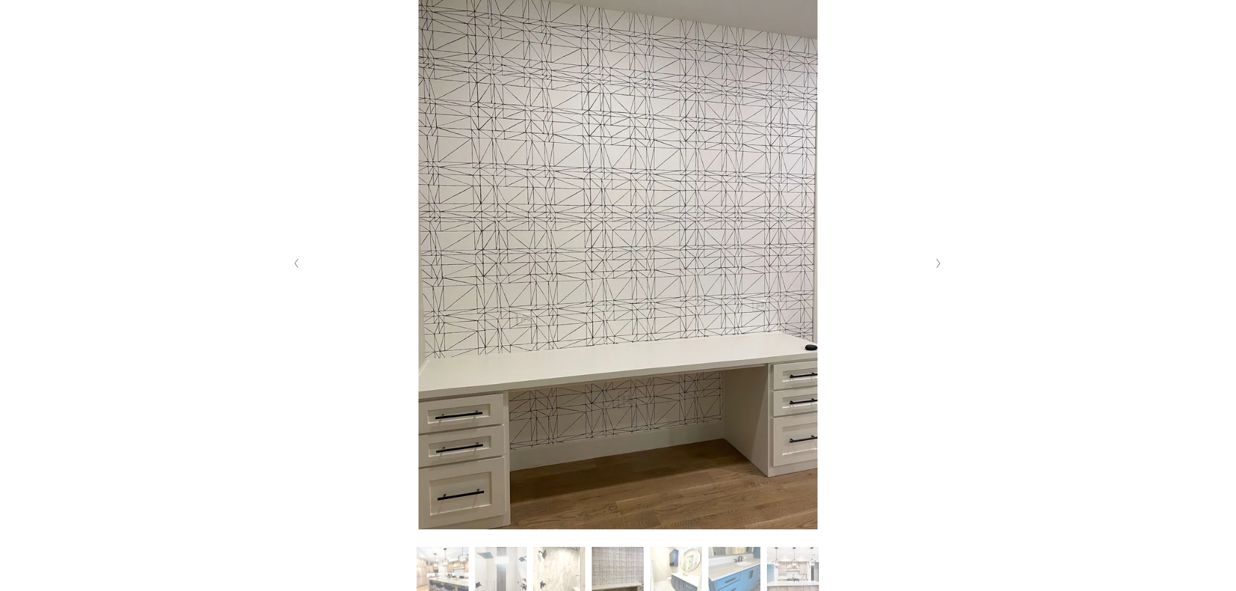
click at [943, 261] on button "Next Slide" at bounding box center [939, 263] width 18 height 21
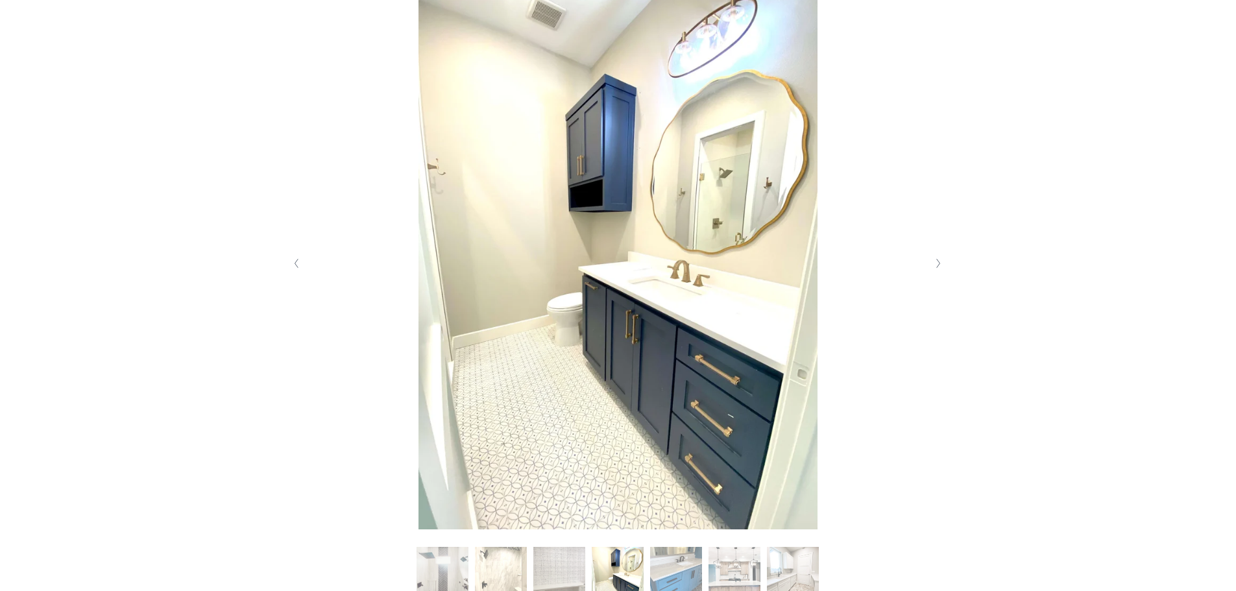
click at [943, 261] on button "Next Slide" at bounding box center [939, 263] width 18 height 21
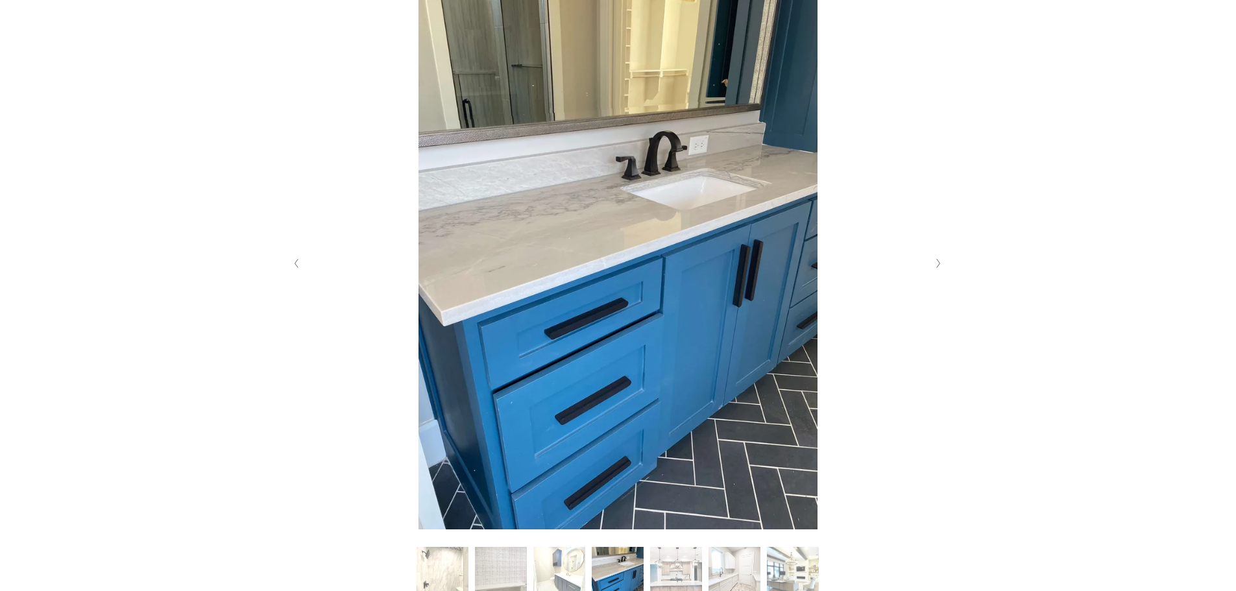
click at [943, 261] on button "Next Slide" at bounding box center [939, 263] width 18 height 21
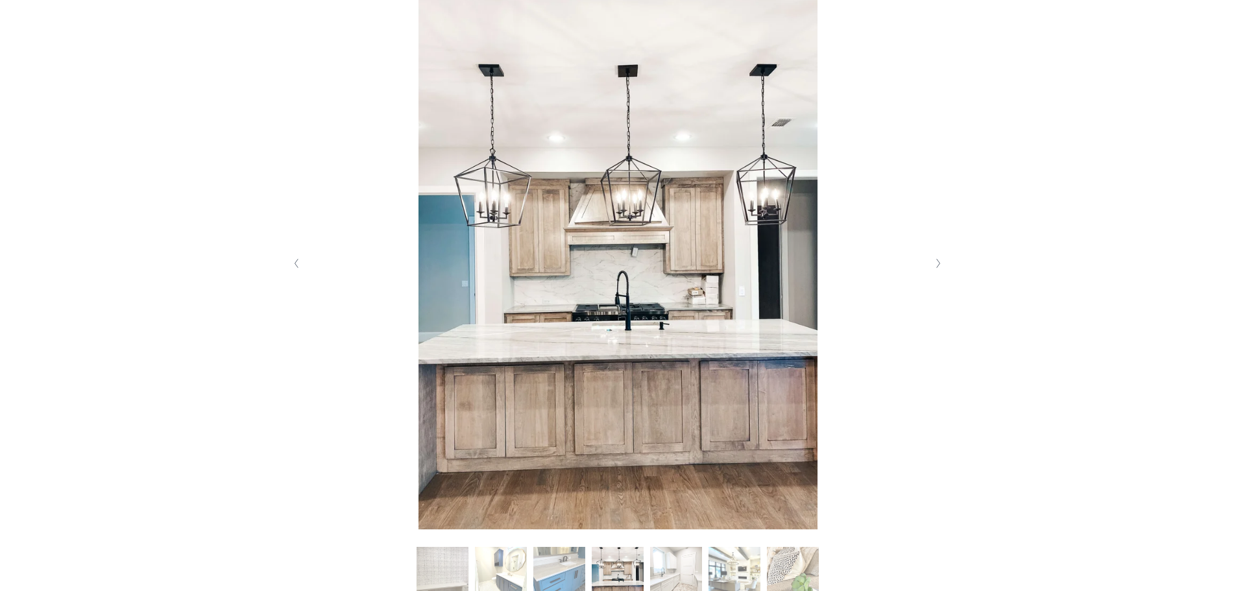
click at [943, 261] on button "Next Slide" at bounding box center [939, 263] width 18 height 21
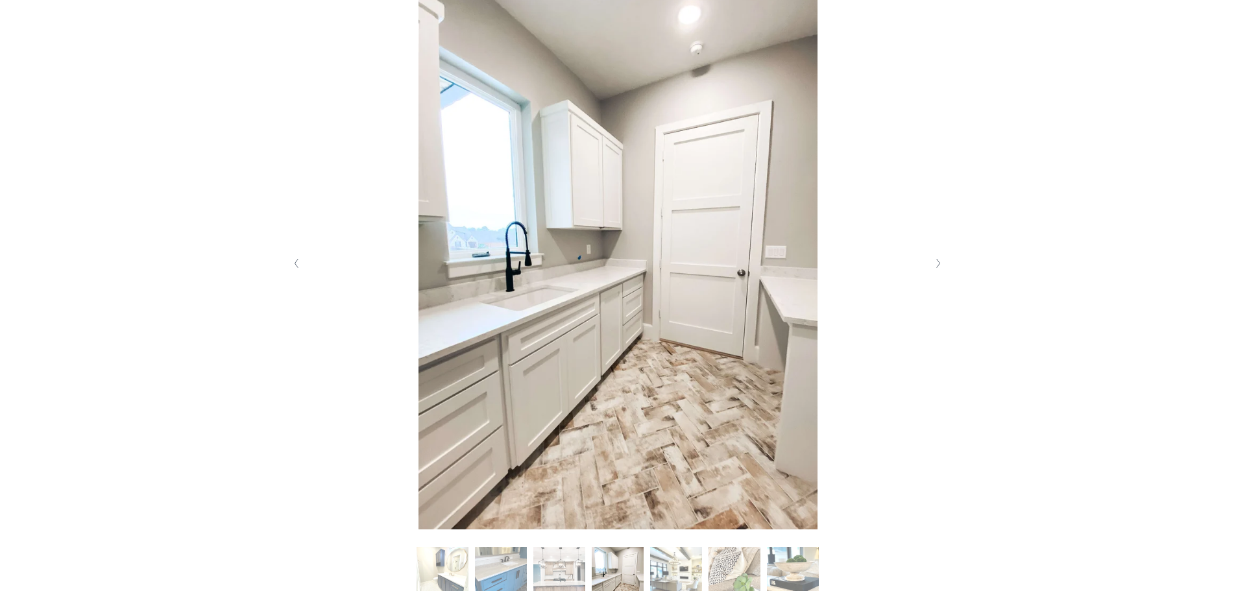
click at [943, 261] on button "Next Slide" at bounding box center [939, 263] width 18 height 21
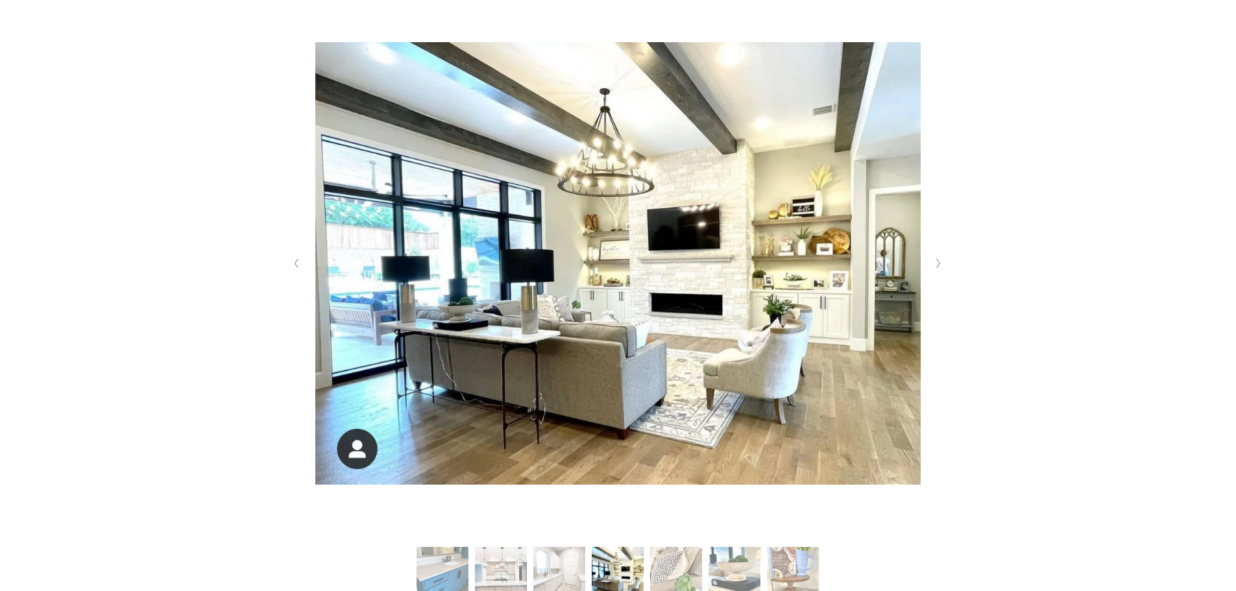
click at [943, 261] on button "Next Slide" at bounding box center [939, 263] width 18 height 21
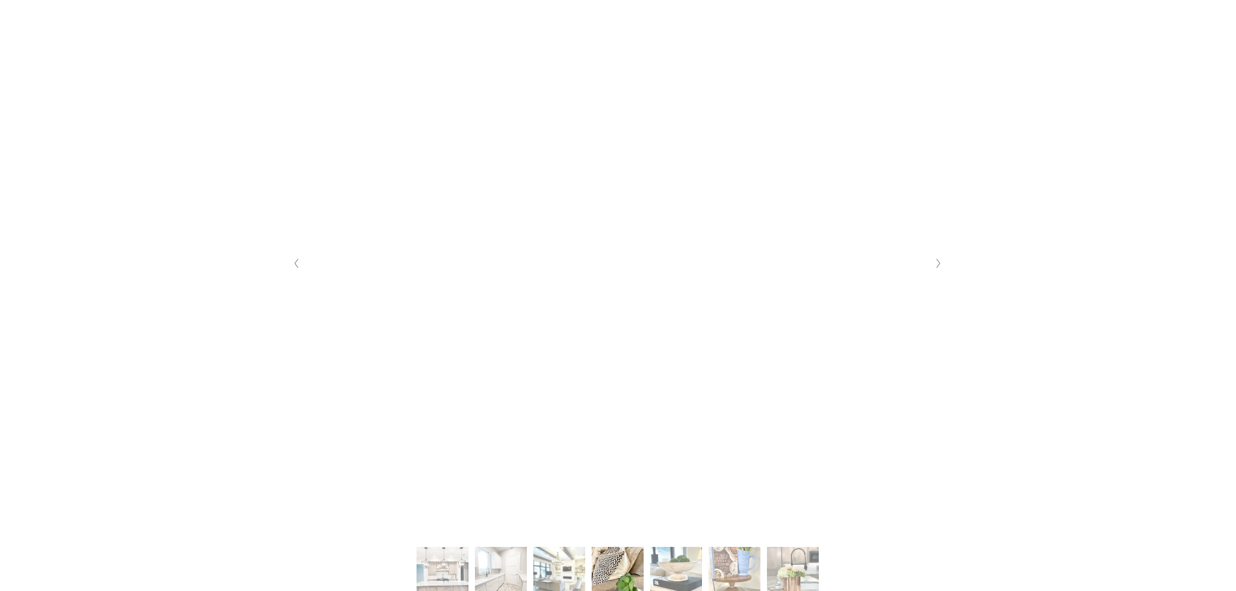
click at [943, 261] on button "Next Slide" at bounding box center [939, 263] width 18 height 21
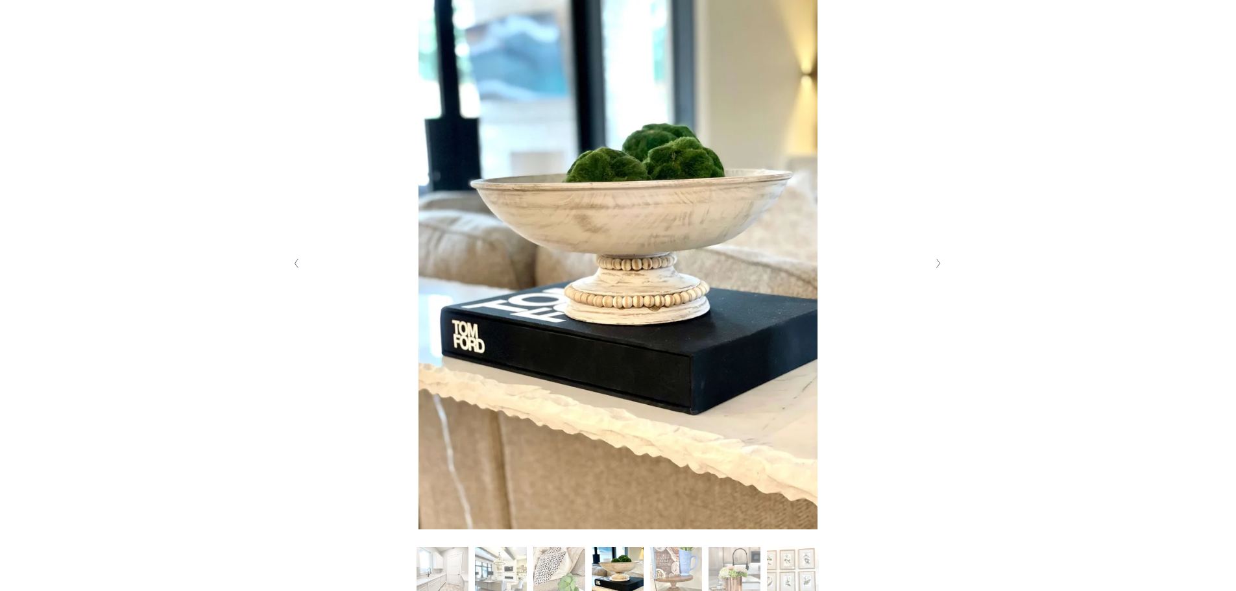
click at [300, 268] on button "Previous Slide" at bounding box center [297, 263] width 18 height 21
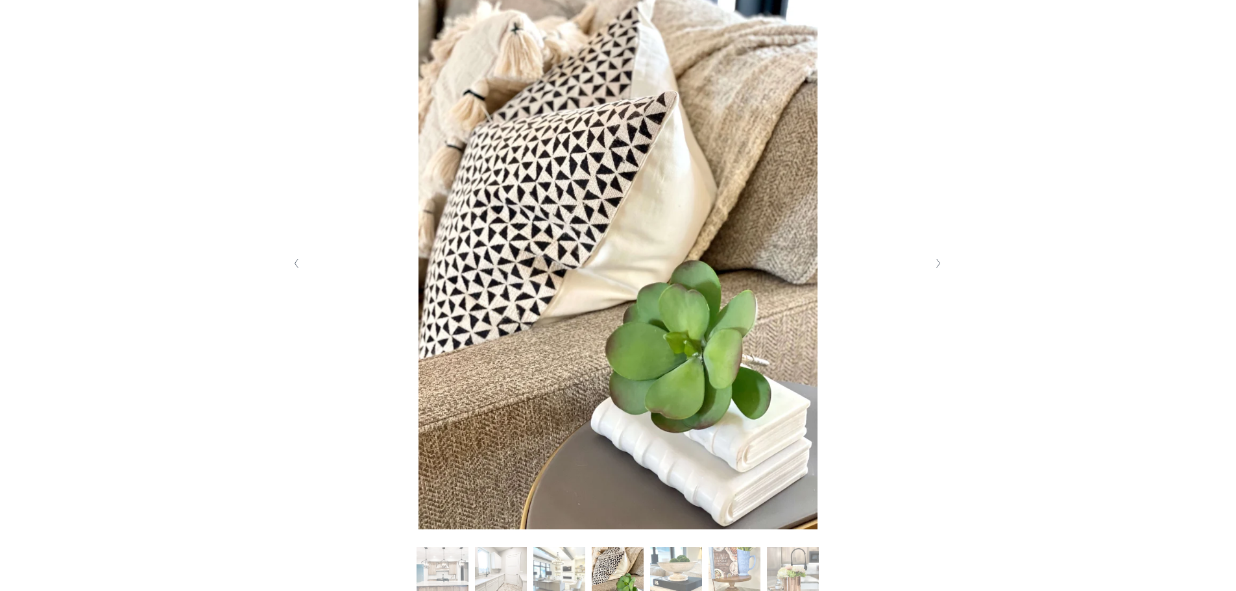
click at [937, 261] on polyline "Next Slide" at bounding box center [938, 263] width 3 height 9
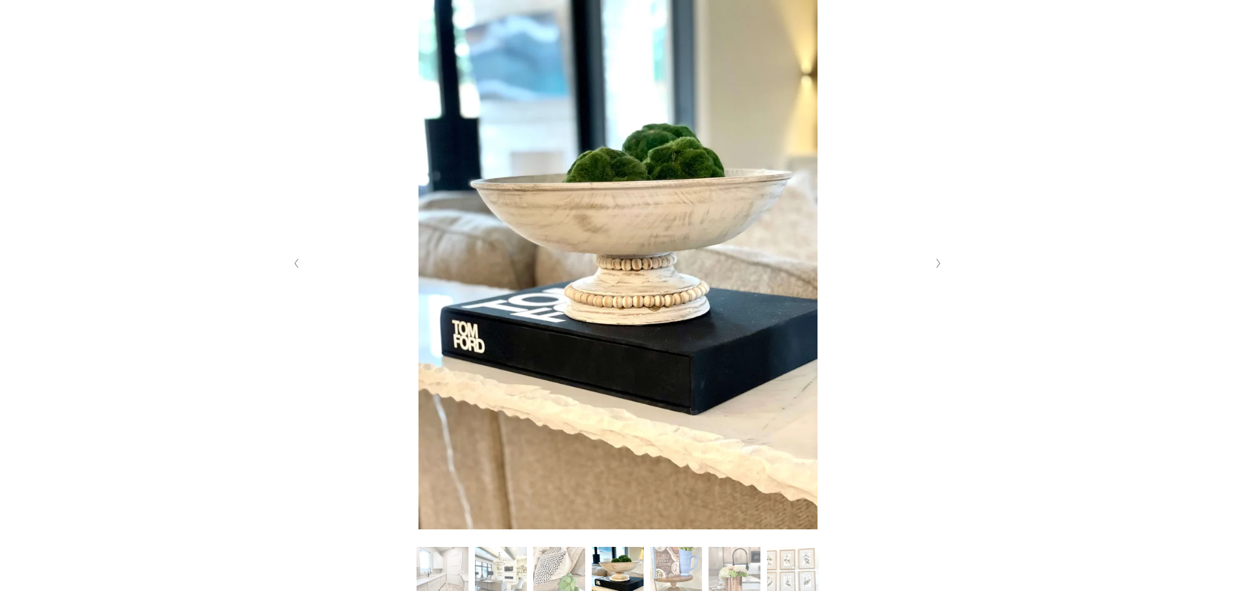
click at [937, 261] on polyline "Next Slide" at bounding box center [938, 263] width 3 height 9
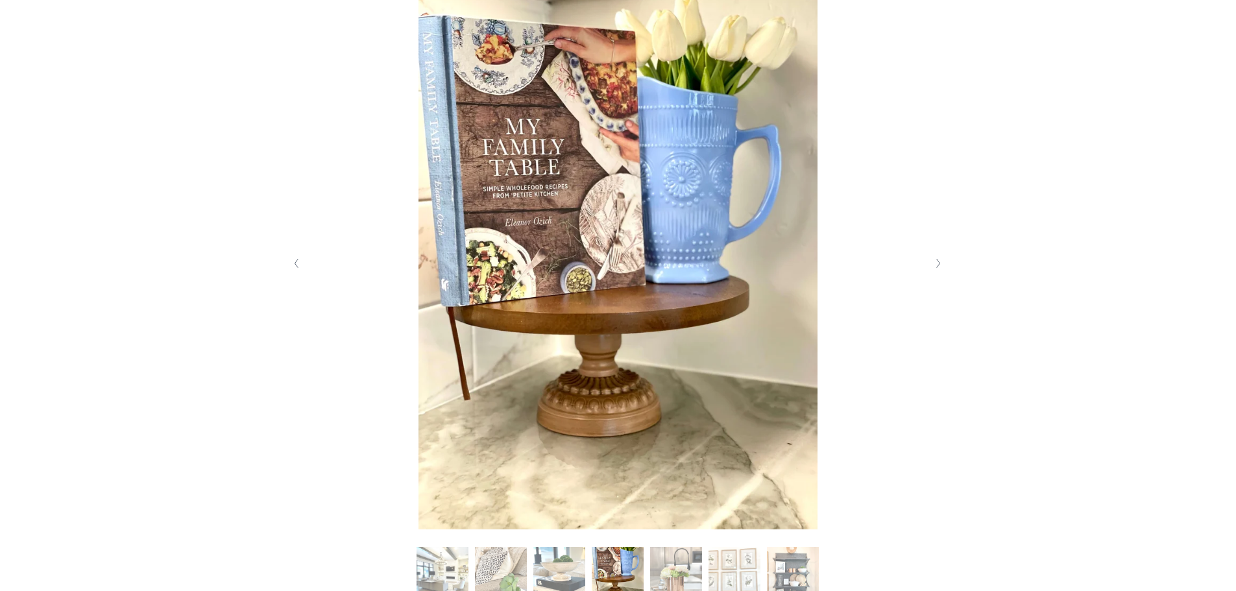
click at [937, 261] on polyline "Next Slide" at bounding box center [938, 263] width 3 height 9
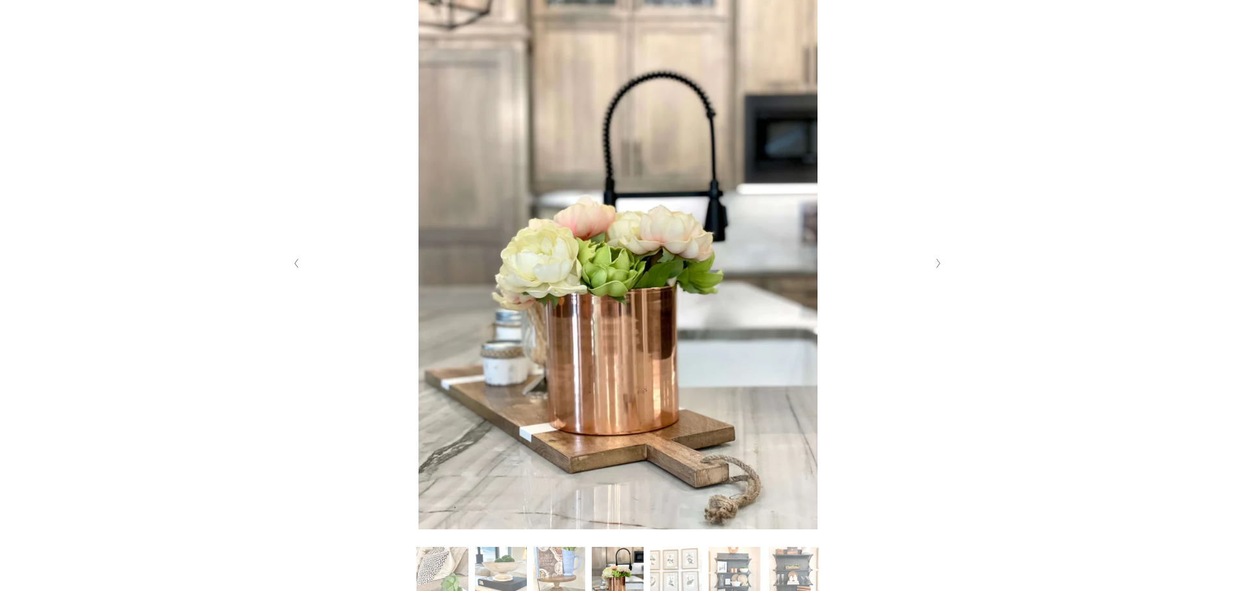
click at [937, 261] on polyline "Next Slide" at bounding box center [938, 263] width 3 height 9
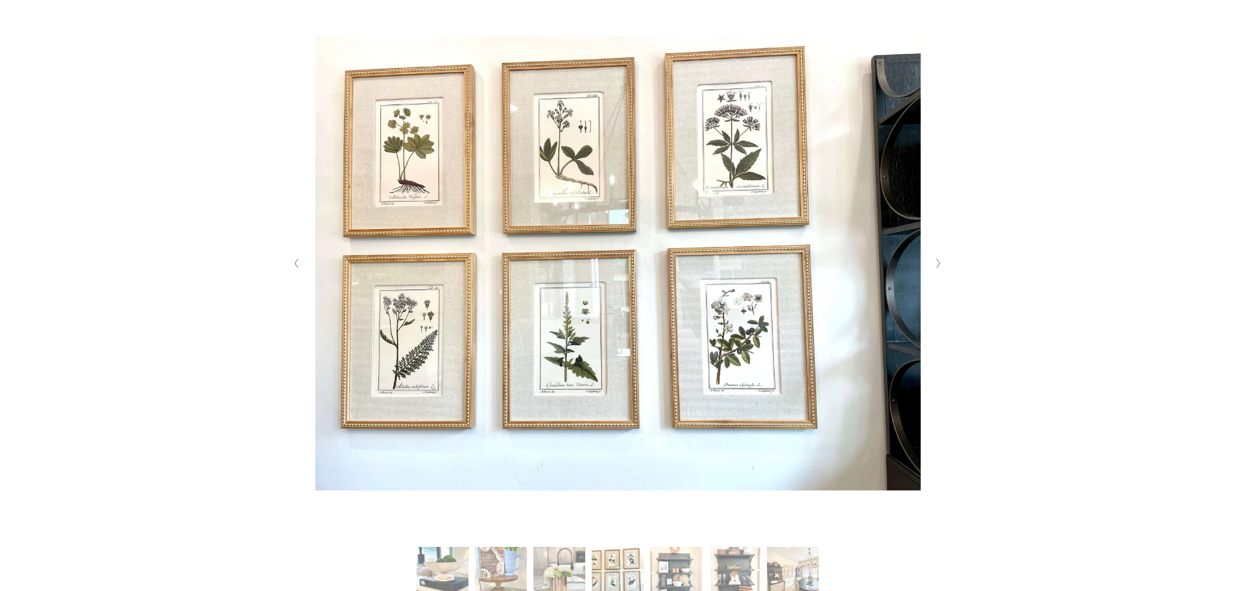
click at [937, 261] on polyline "Next Slide" at bounding box center [938, 263] width 3 height 9
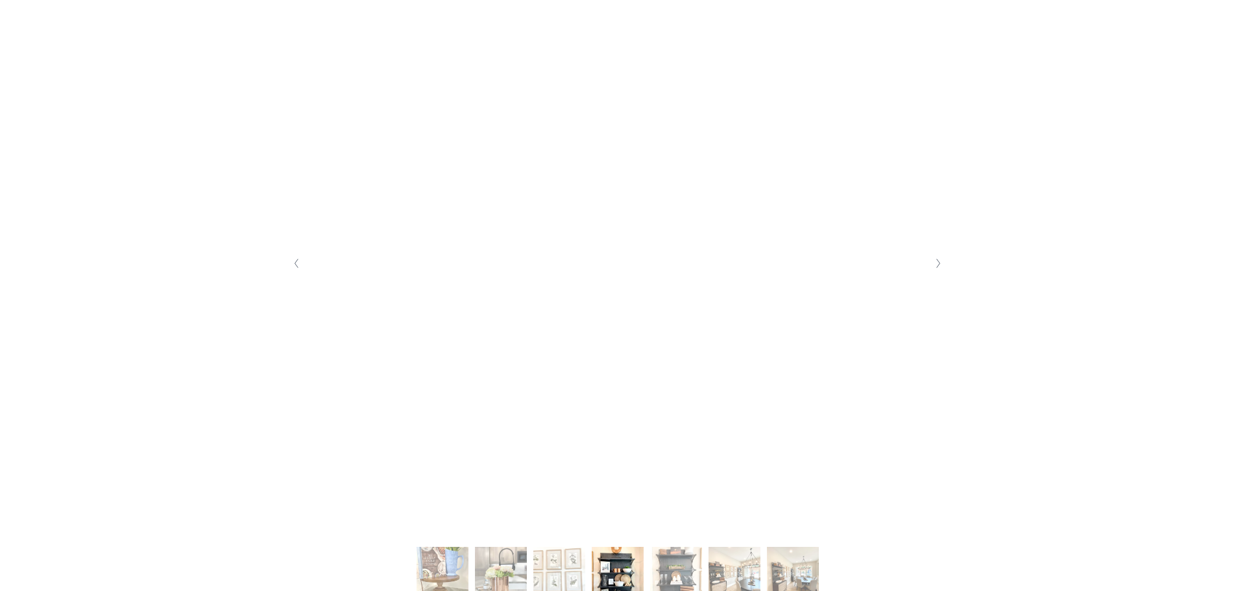
click at [937, 261] on polyline "Next Slide" at bounding box center [938, 263] width 3 height 9
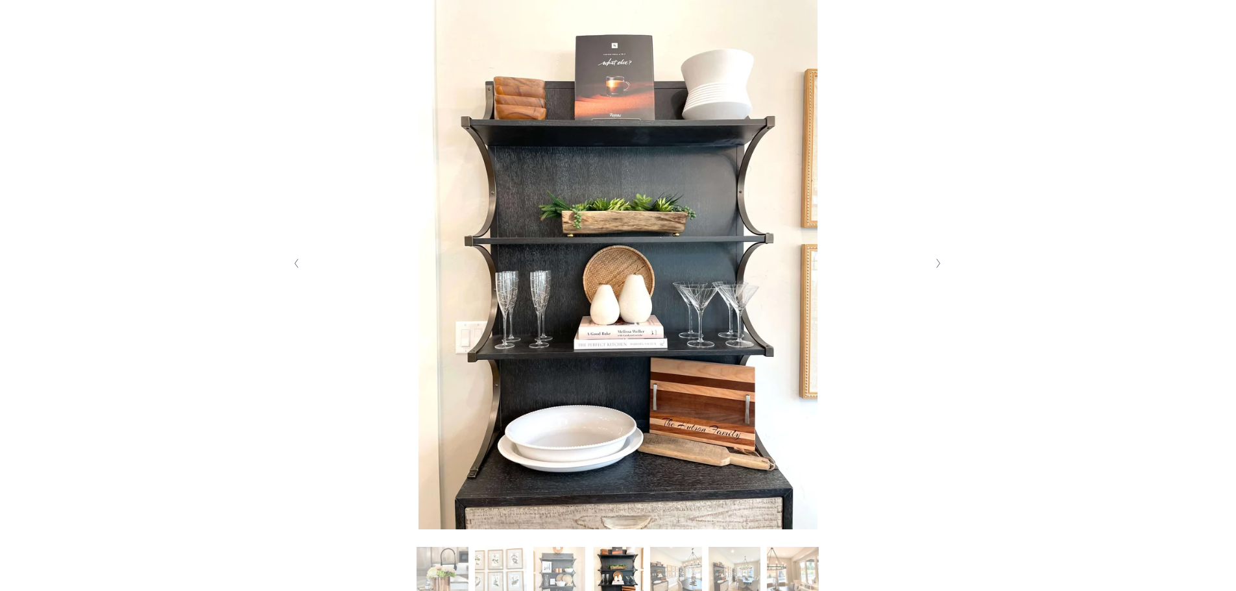
click at [937, 261] on polyline "Next Slide" at bounding box center [938, 263] width 3 height 9
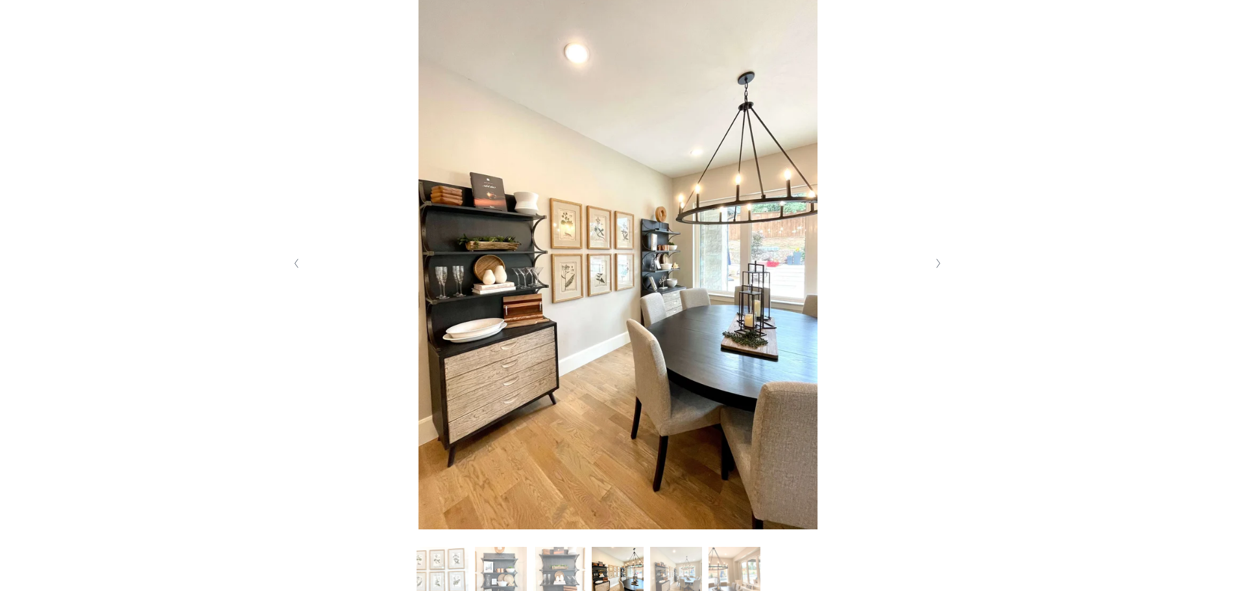
click at [937, 261] on polyline "Next Slide" at bounding box center [938, 263] width 3 height 9
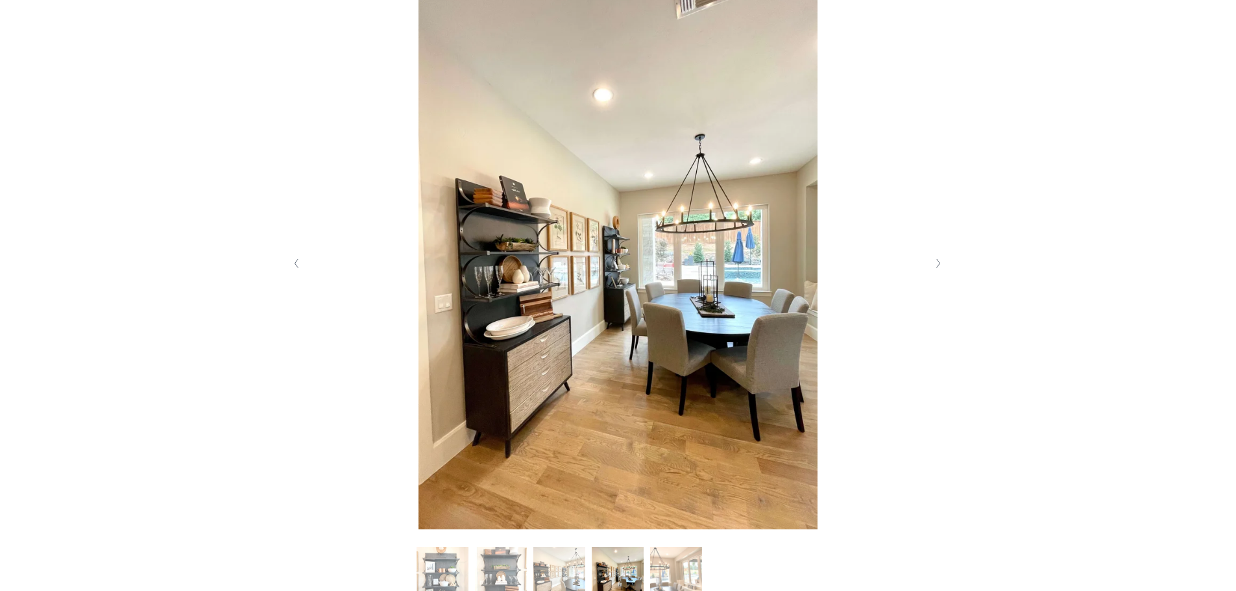
click at [937, 261] on polyline "Next Slide" at bounding box center [938, 263] width 3 height 9
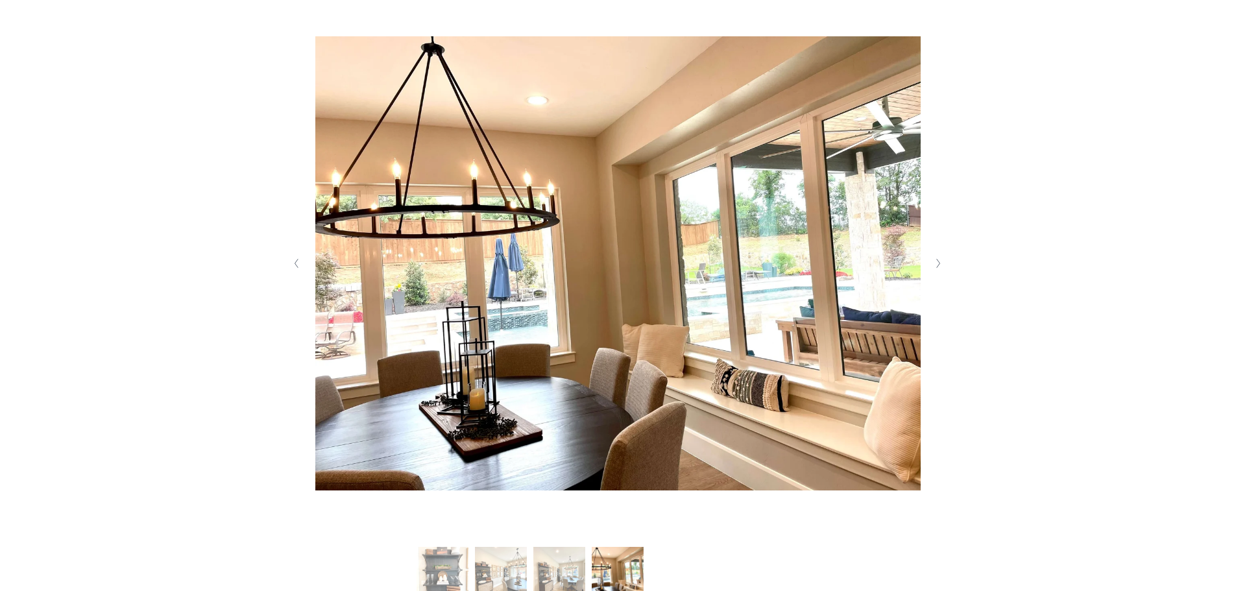
click at [937, 261] on polyline "Next Slide" at bounding box center [938, 263] width 3 height 9
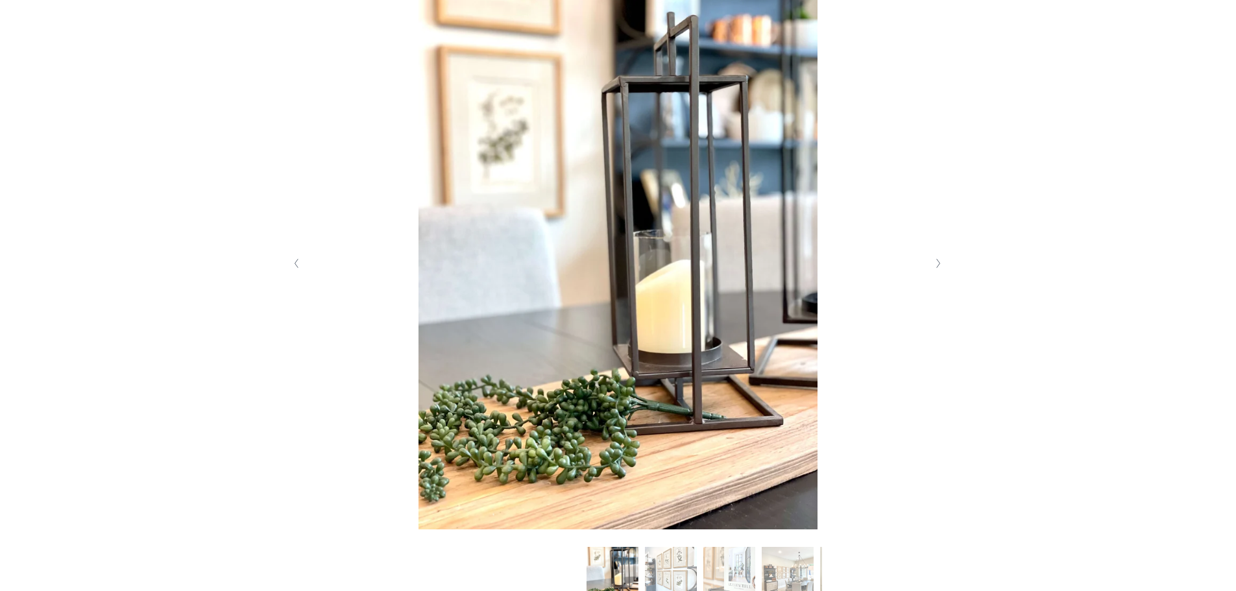
click at [937, 261] on polyline "Next Slide" at bounding box center [938, 263] width 3 height 9
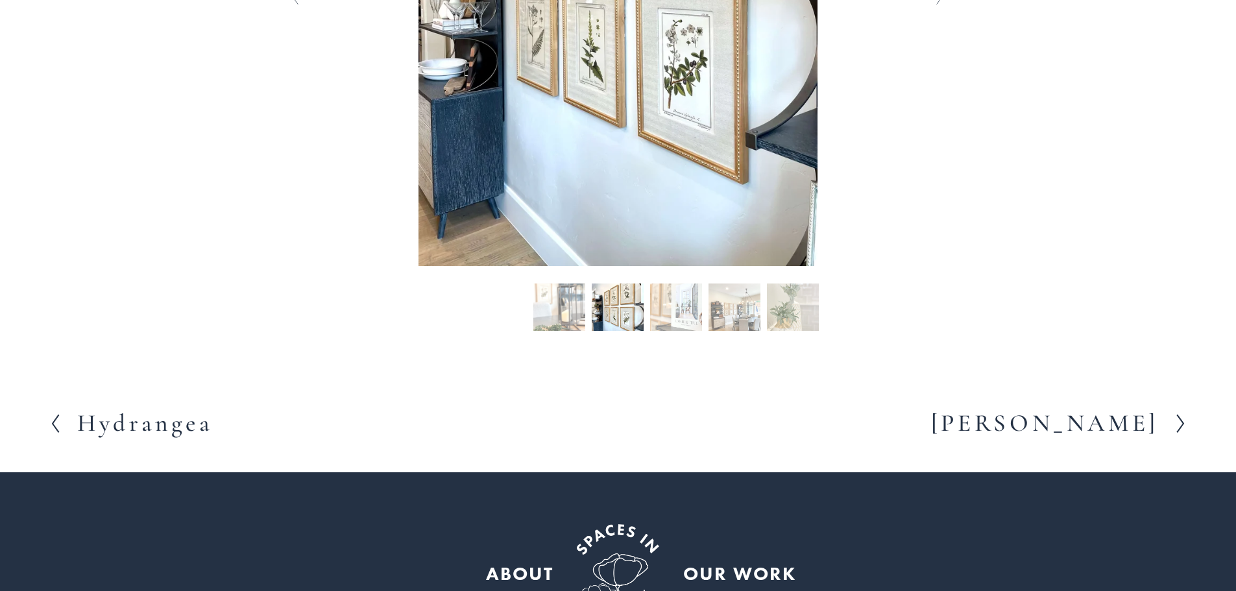
scroll to position [649, 0]
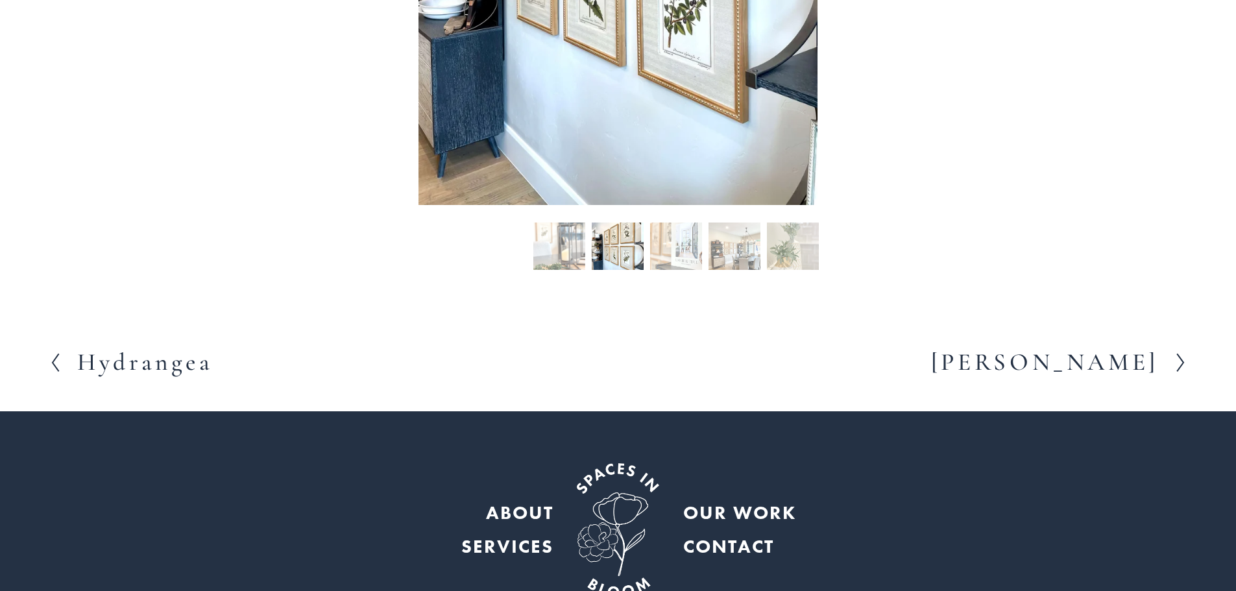
click at [1101, 360] on h2 "Jasmine" at bounding box center [1045, 362] width 228 height 24
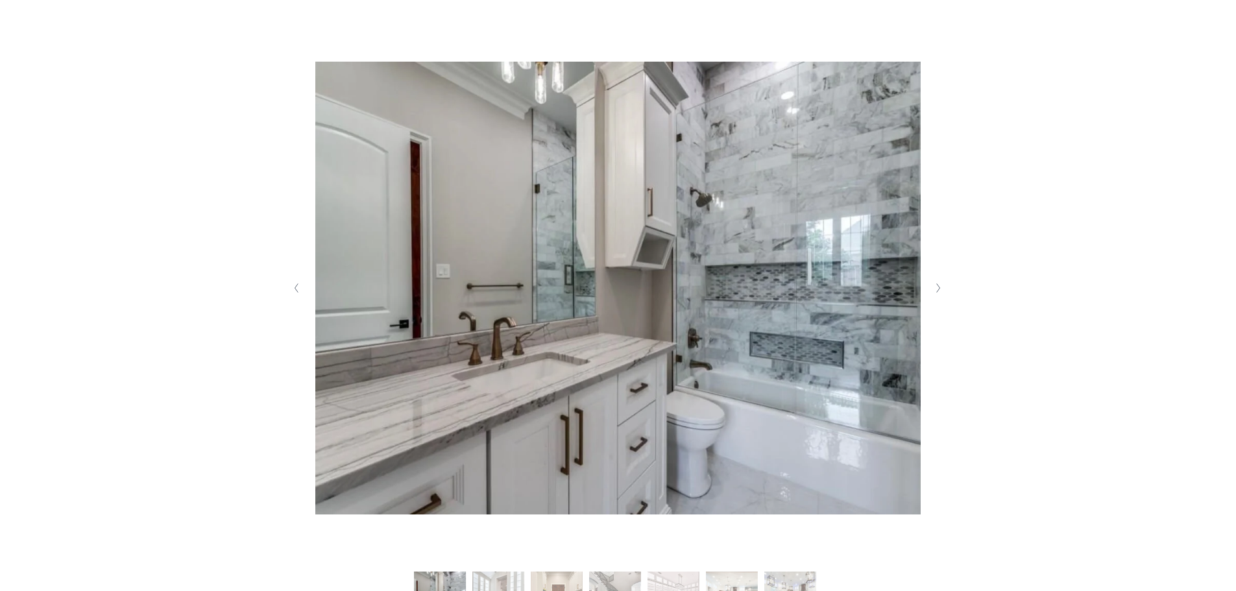
scroll to position [324, 0]
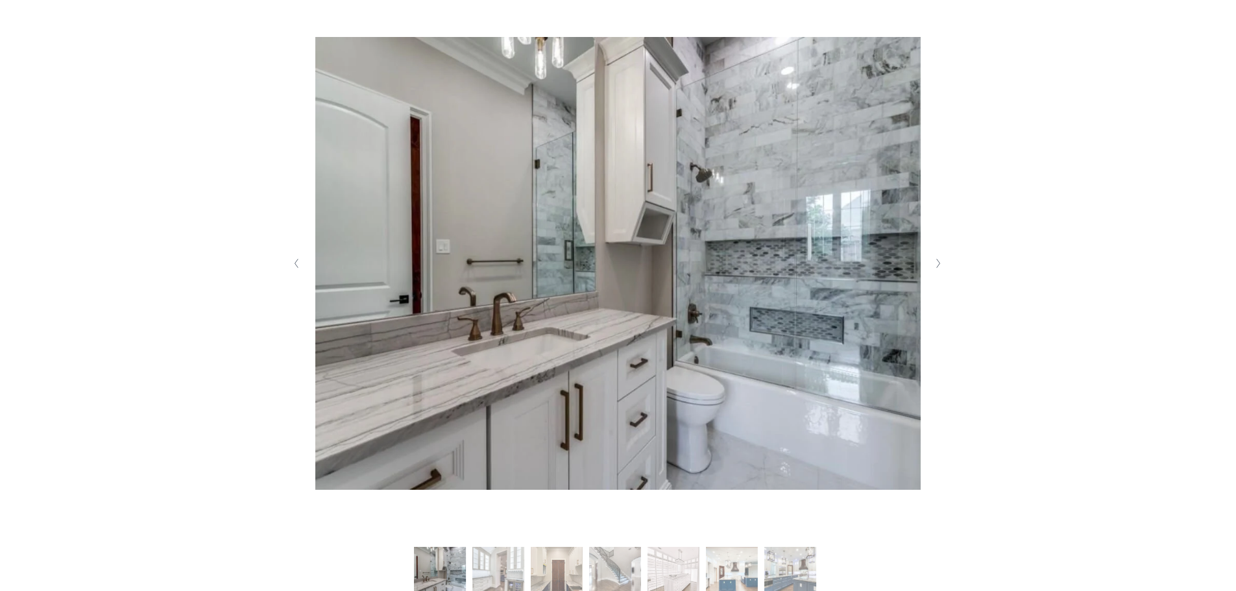
click at [937, 268] on polyline "Next Slide" at bounding box center [938, 263] width 3 height 9
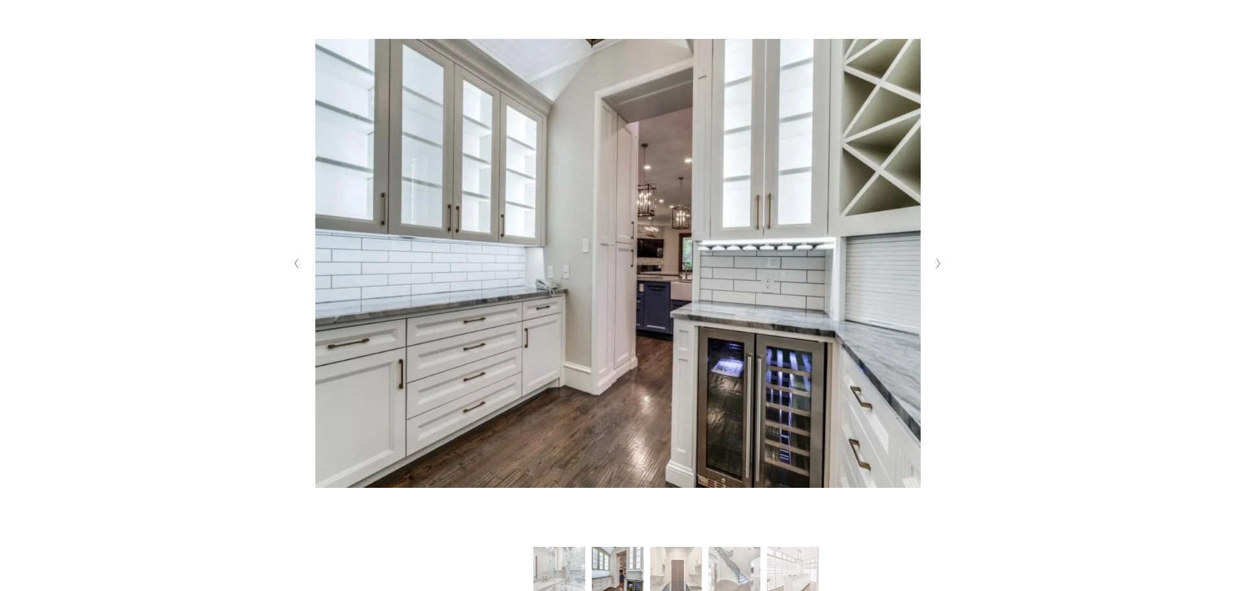
click at [937, 268] on polyline "Next Slide" at bounding box center [938, 263] width 3 height 9
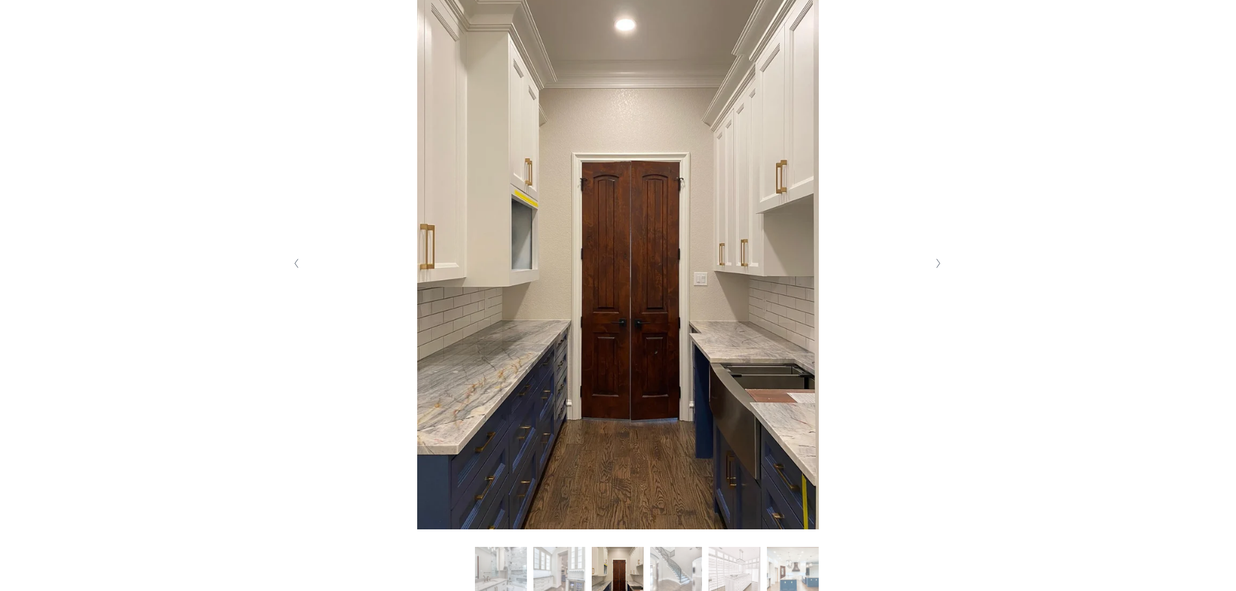
click at [937, 268] on polyline "Next Slide" at bounding box center [938, 263] width 3 height 9
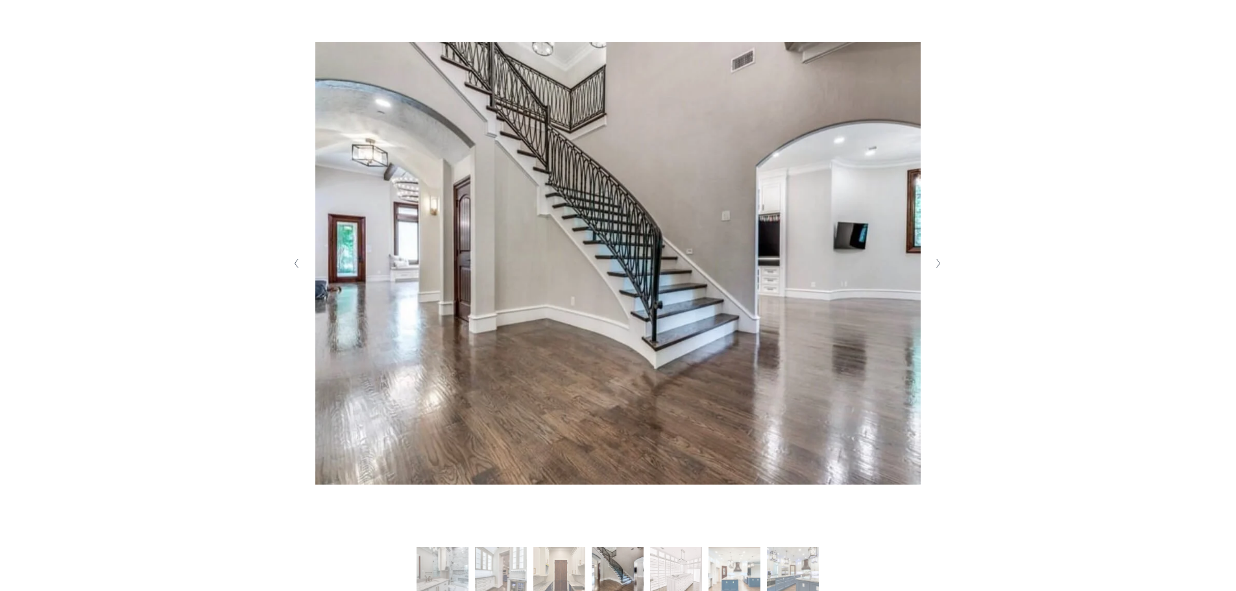
click at [937, 268] on polyline "Next Slide" at bounding box center [938, 263] width 3 height 9
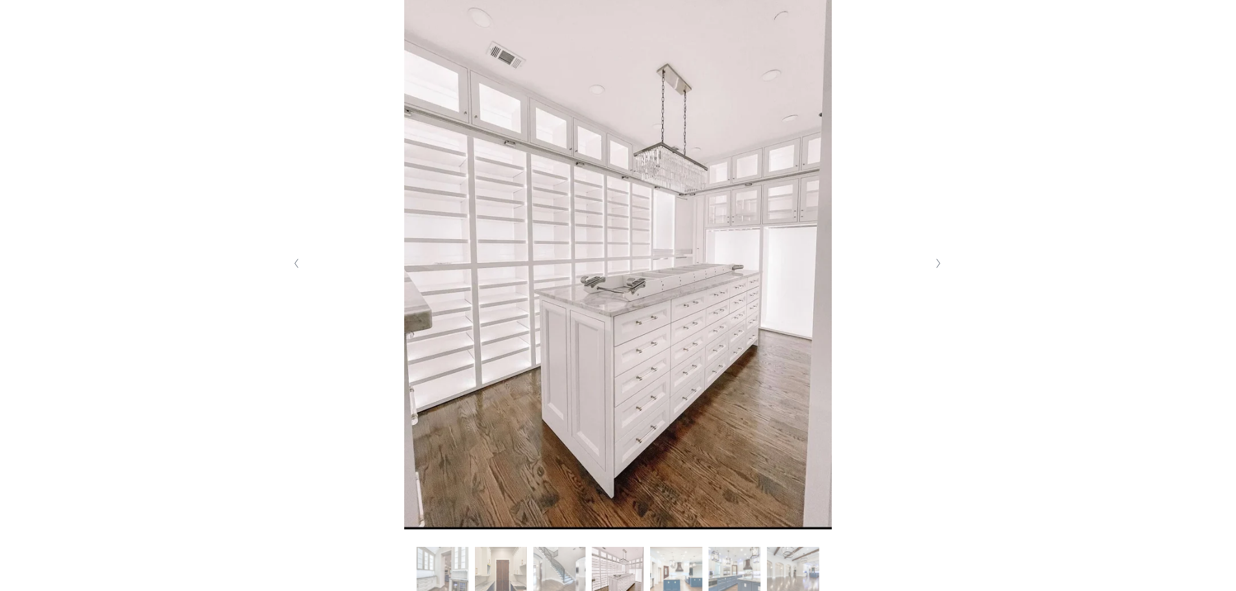
click at [937, 268] on polyline "Next Slide" at bounding box center [938, 263] width 3 height 9
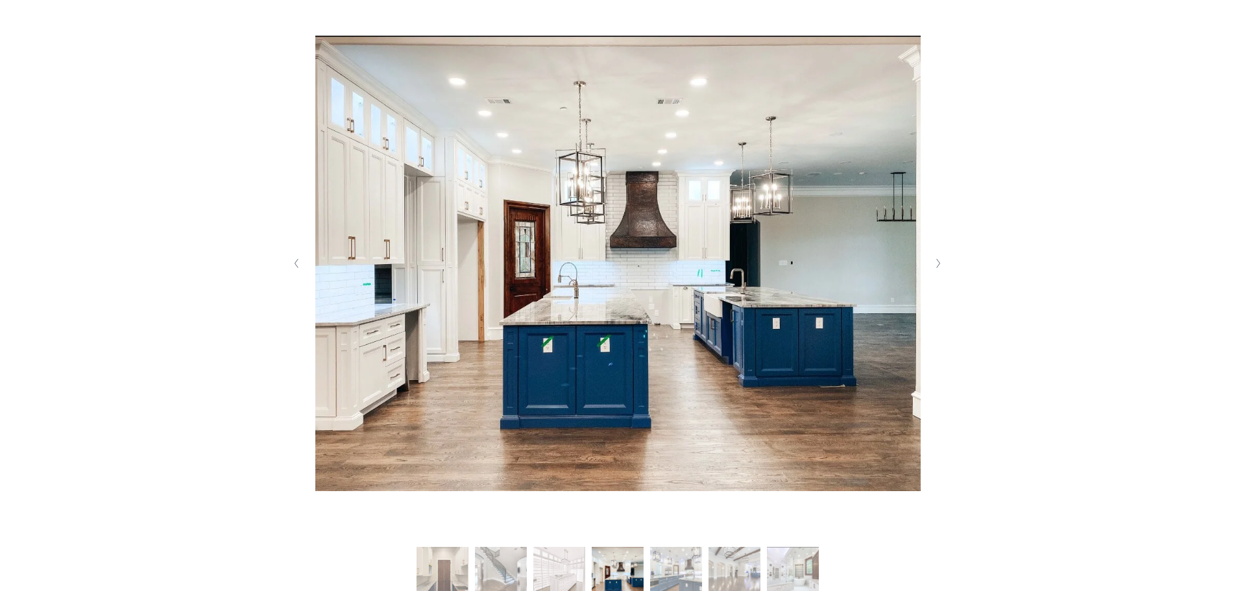
click at [937, 268] on polyline "Next Slide" at bounding box center [938, 263] width 3 height 9
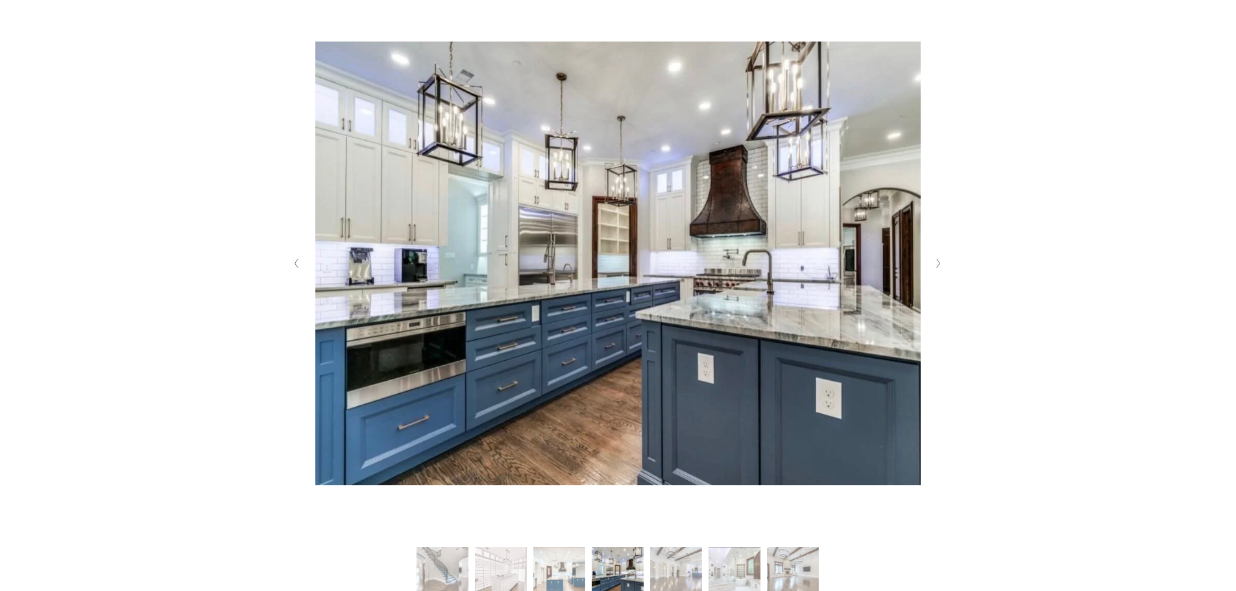
click at [937, 268] on polyline "Next Slide" at bounding box center [938, 263] width 3 height 9
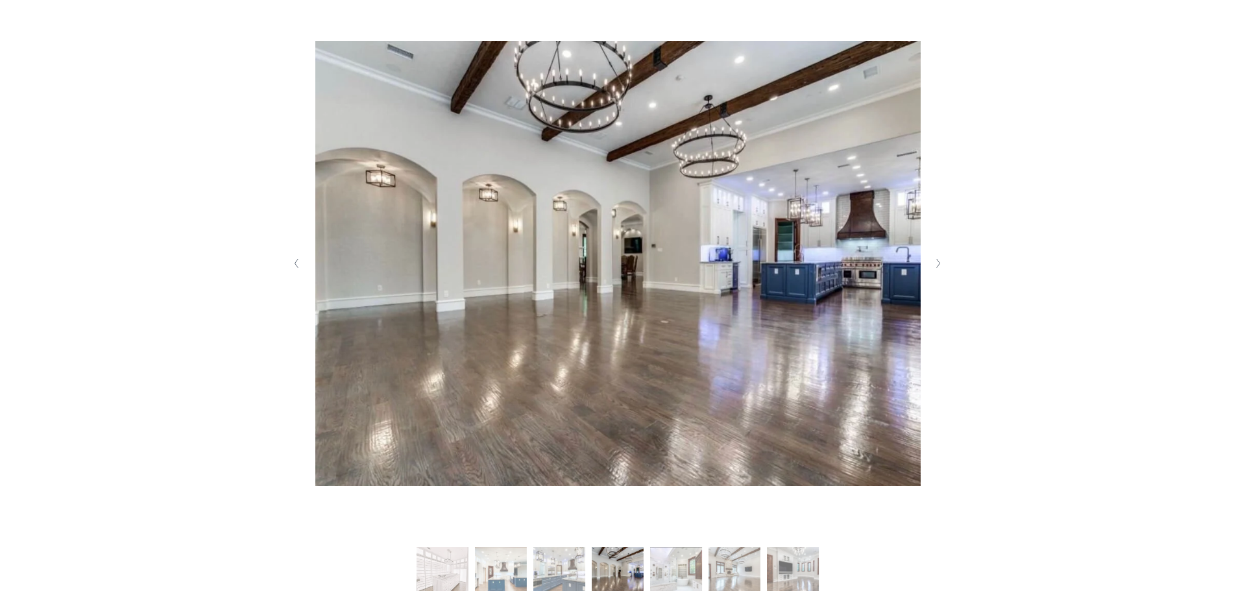
click at [937, 268] on polyline "Next Slide" at bounding box center [938, 263] width 3 height 9
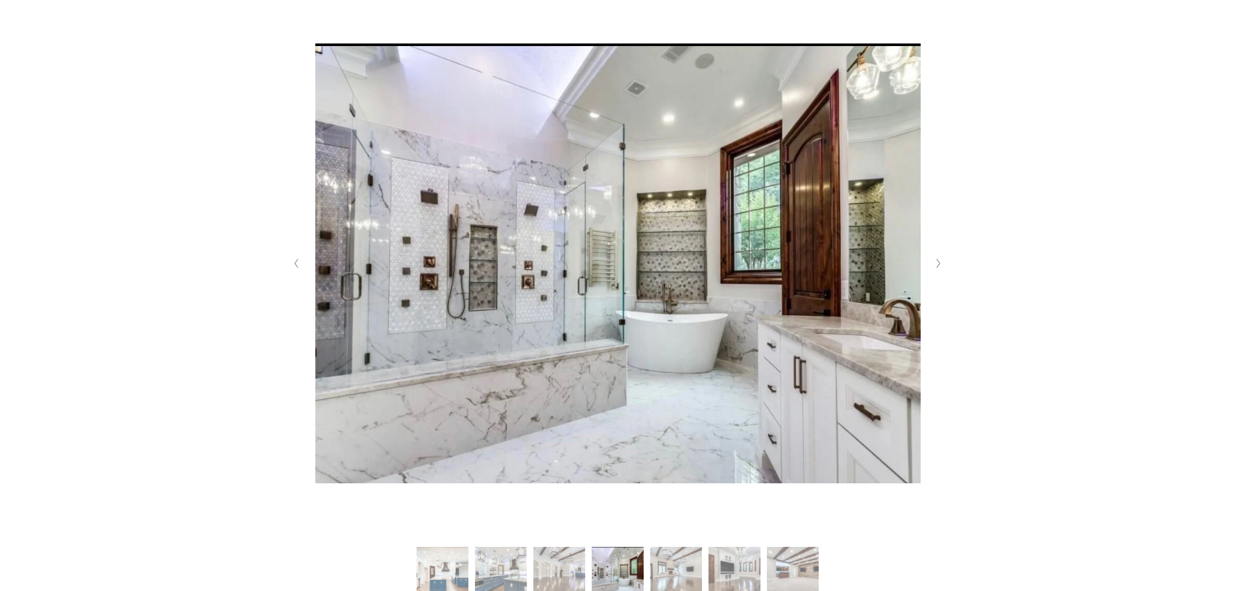
click at [937, 268] on polyline "Next Slide" at bounding box center [938, 263] width 3 height 9
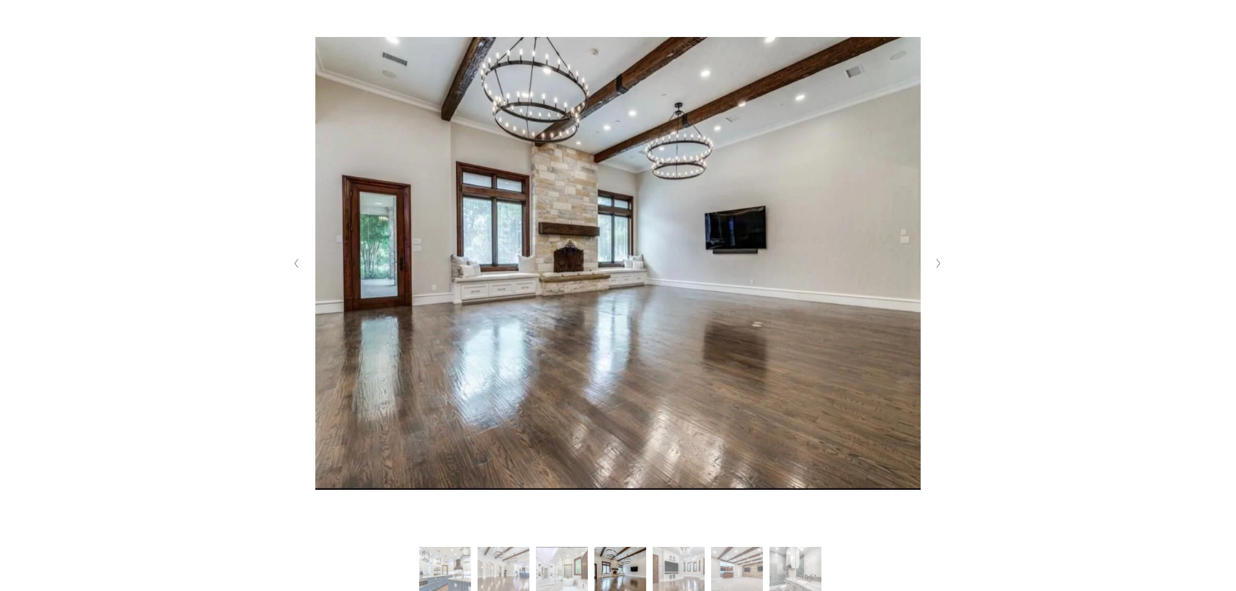
click at [937, 268] on polyline "Next Slide" at bounding box center [938, 263] width 3 height 9
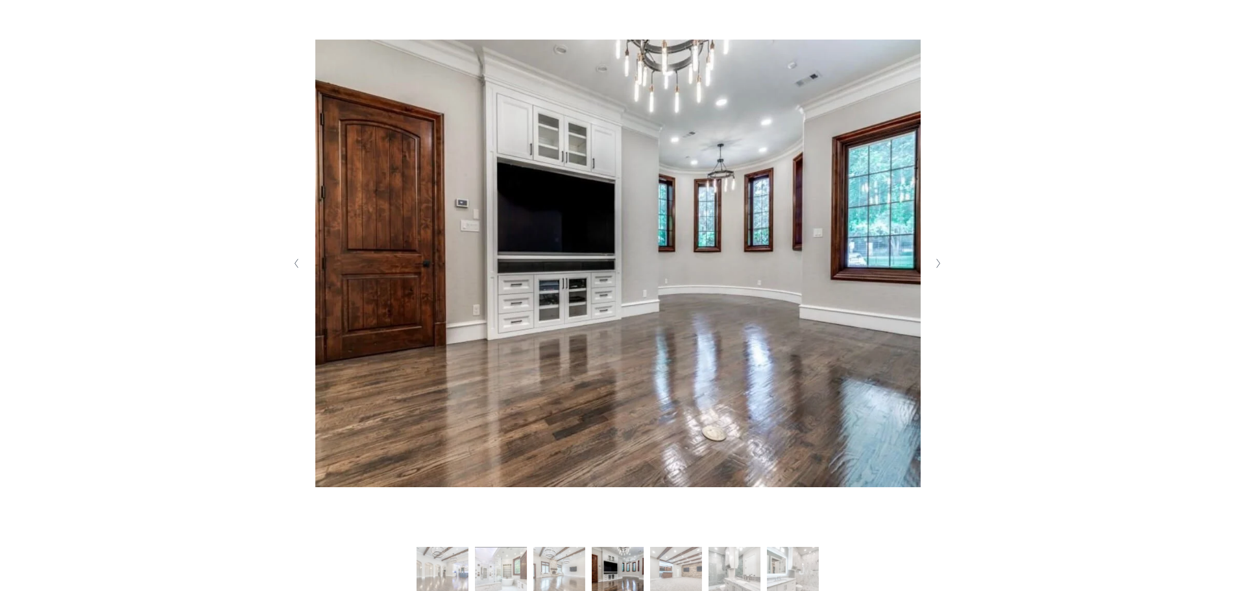
click at [937, 268] on polyline "Next Slide" at bounding box center [938, 263] width 3 height 9
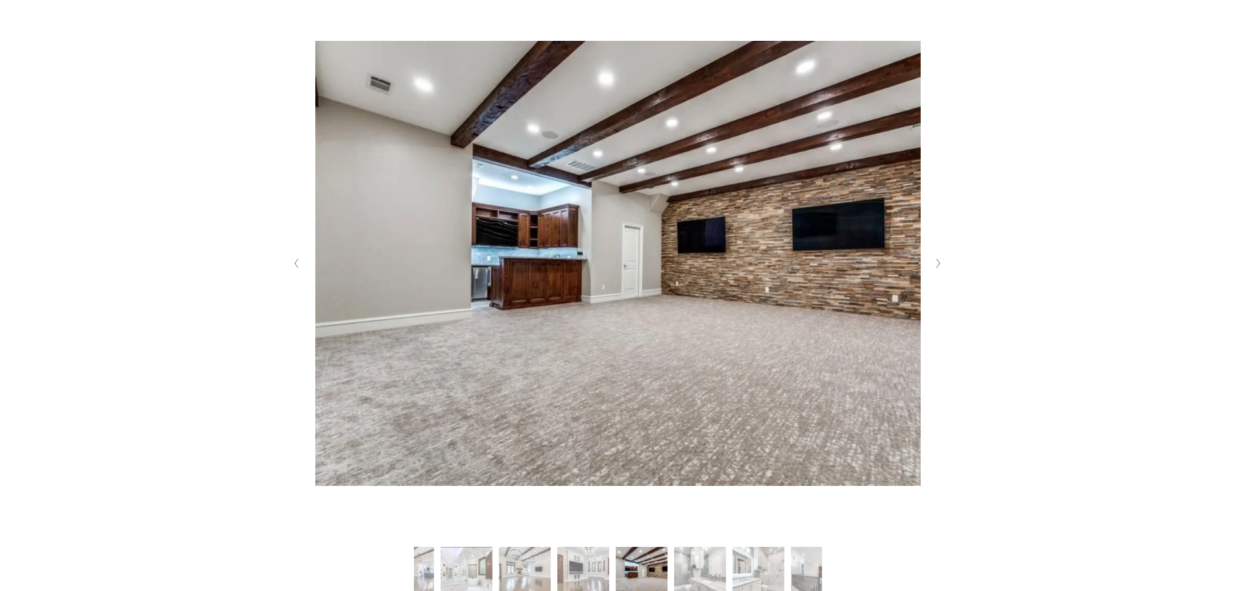
click at [937, 268] on polyline "Next Slide" at bounding box center [938, 263] width 3 height 9
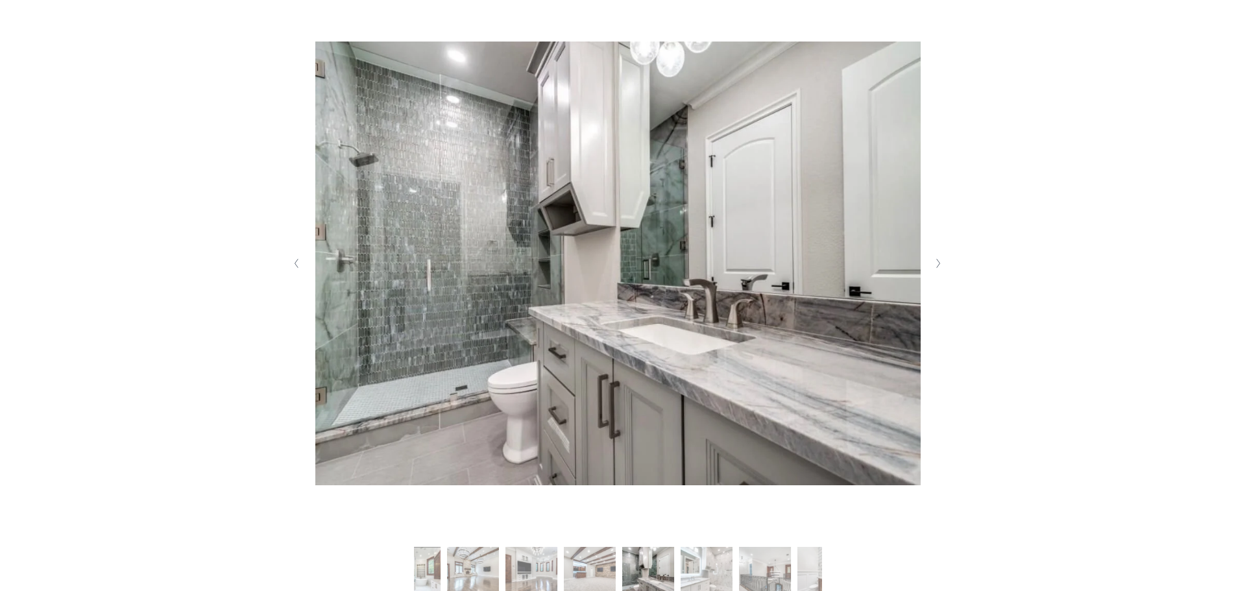
click at [937, 268] on polyline "Next Slide" at bounding box center [938, 263] width 3 height 9
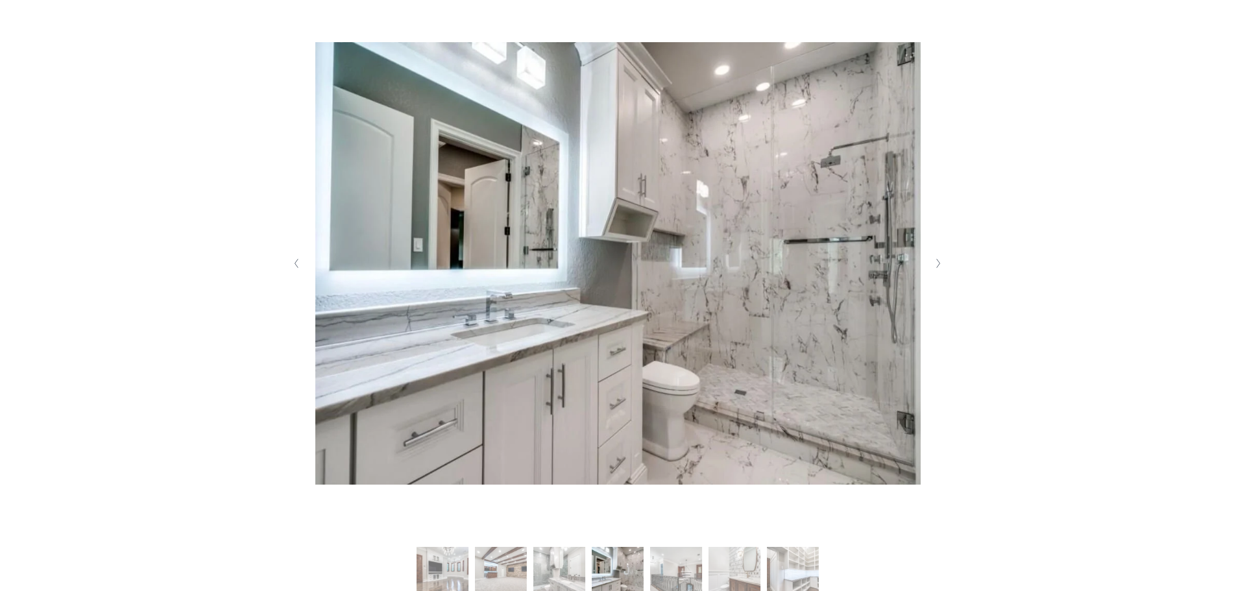
click at [937, 268] on polyline "Next Slide" at bounding box center [938, 263] width 3 height 9
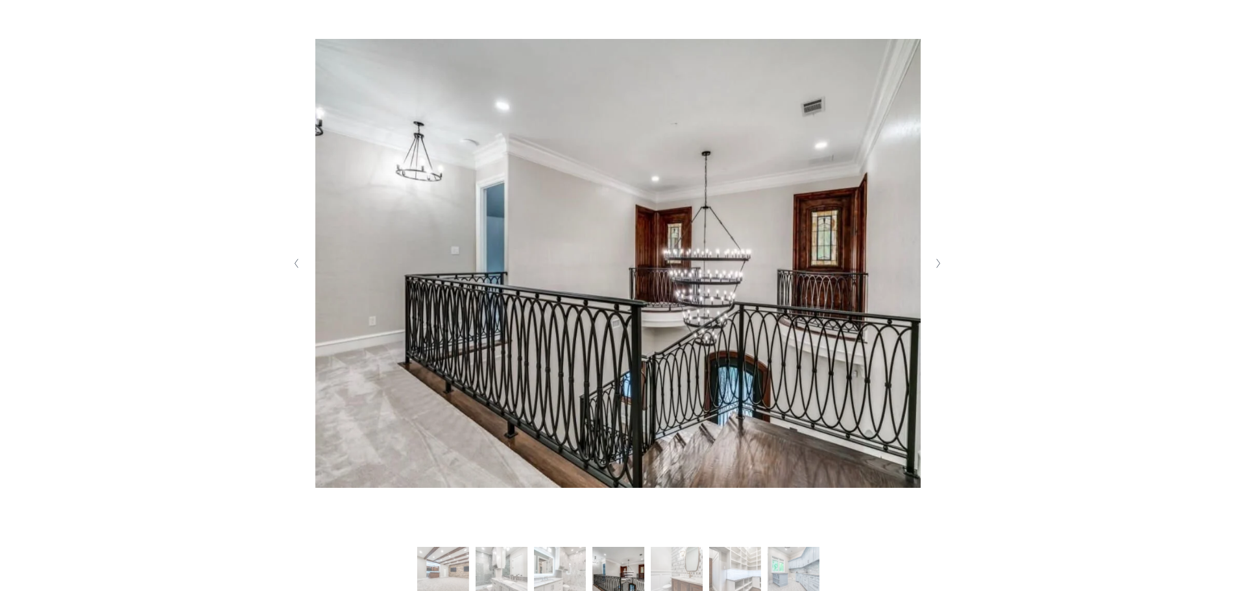
click at [937, 268] on polyline "Next Slide" at bounding box center [938, 263] width 3 height 9
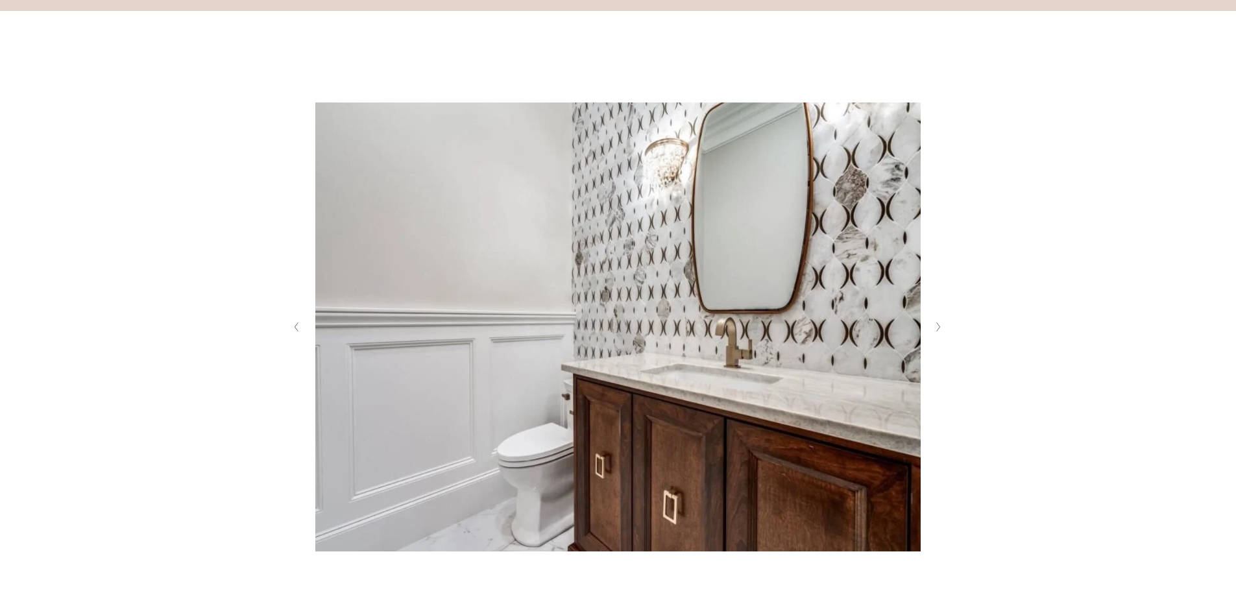
scroll to position [259, 0]
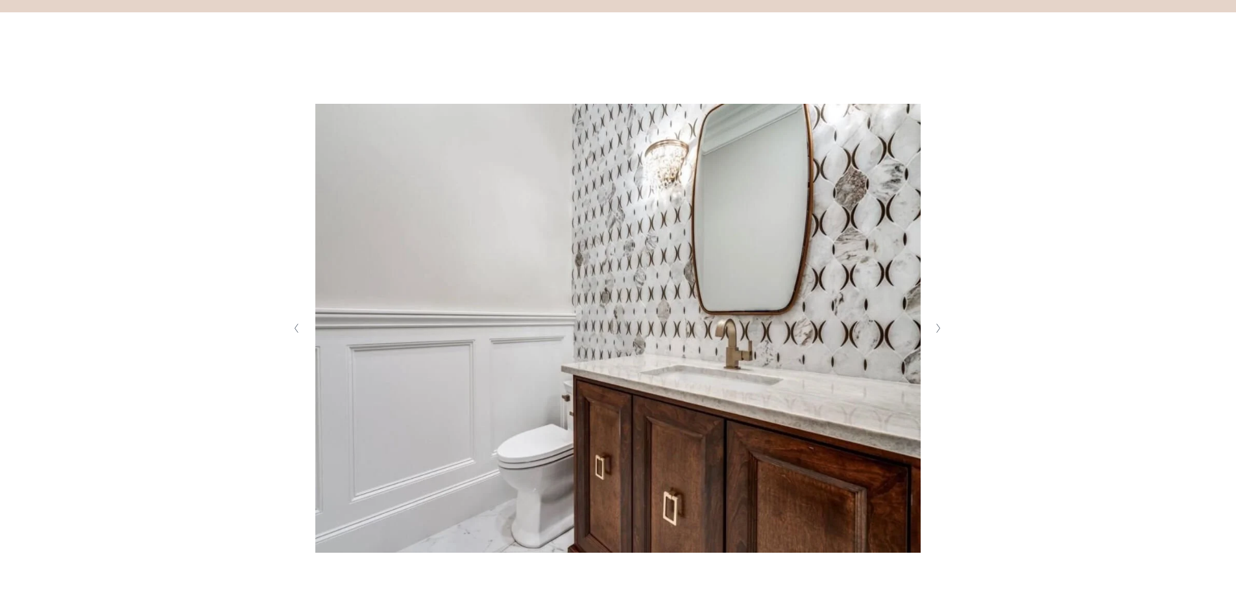
click at [937, 330] on polyline "Next Slide" at bounding box center [938, 328] width 3 height 9
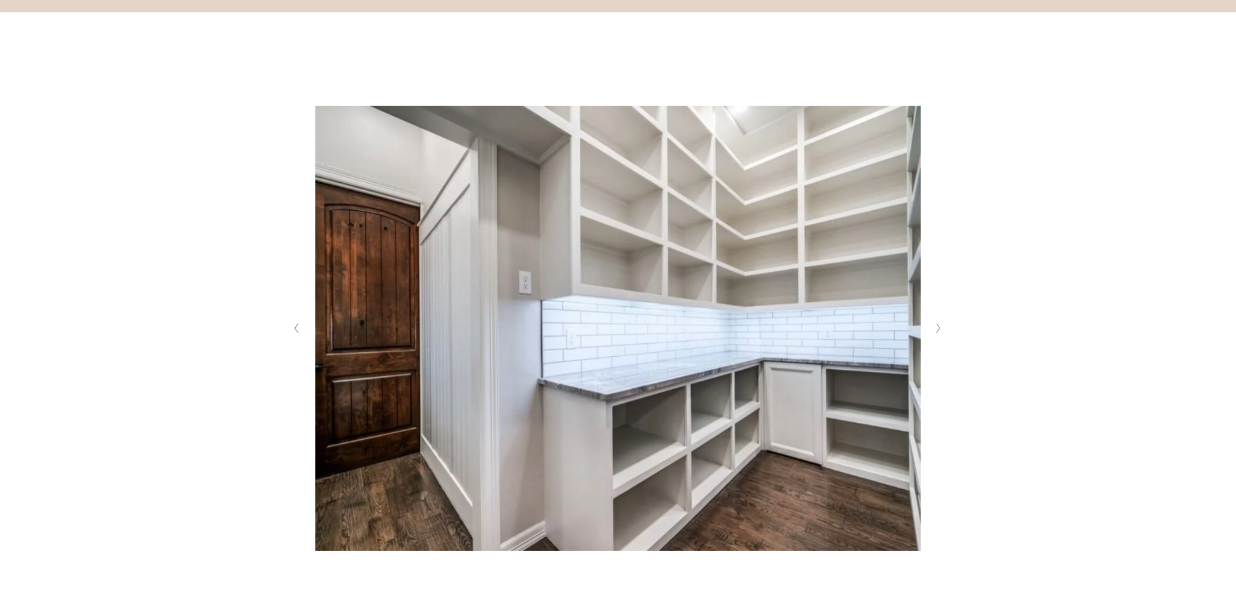
click at [940, 329] on icon "Next Slide" at bounding box center [938, 328] width 6 height 10
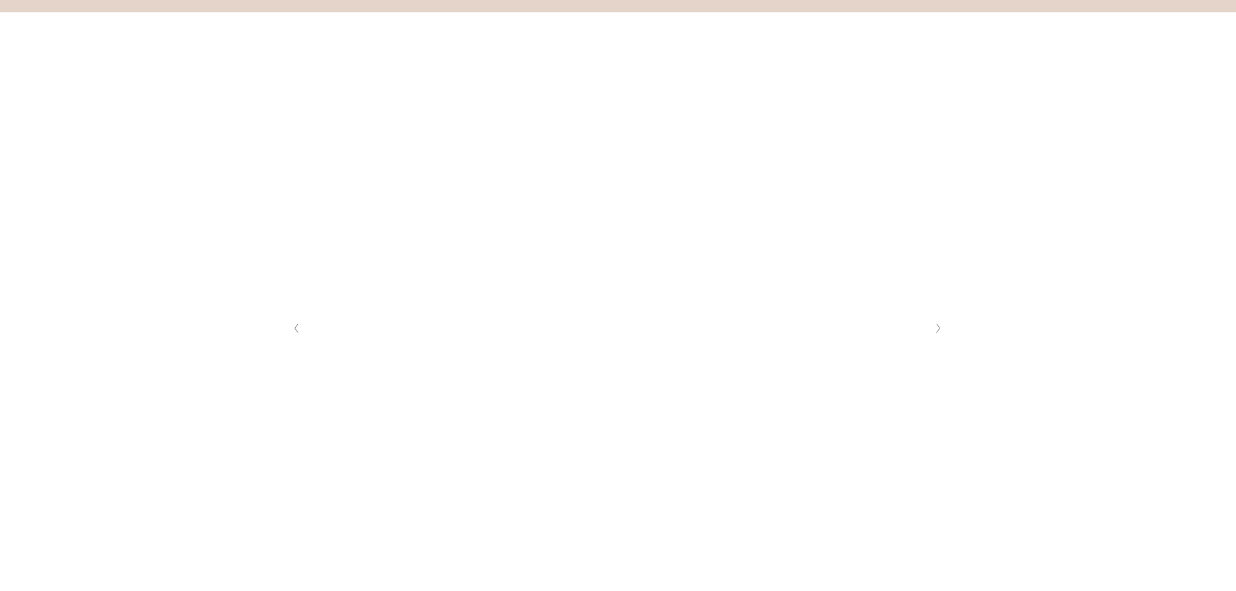
click at [940, 329] on icon "Next Slide" at bounding box center [938, 328] width 6 height 10
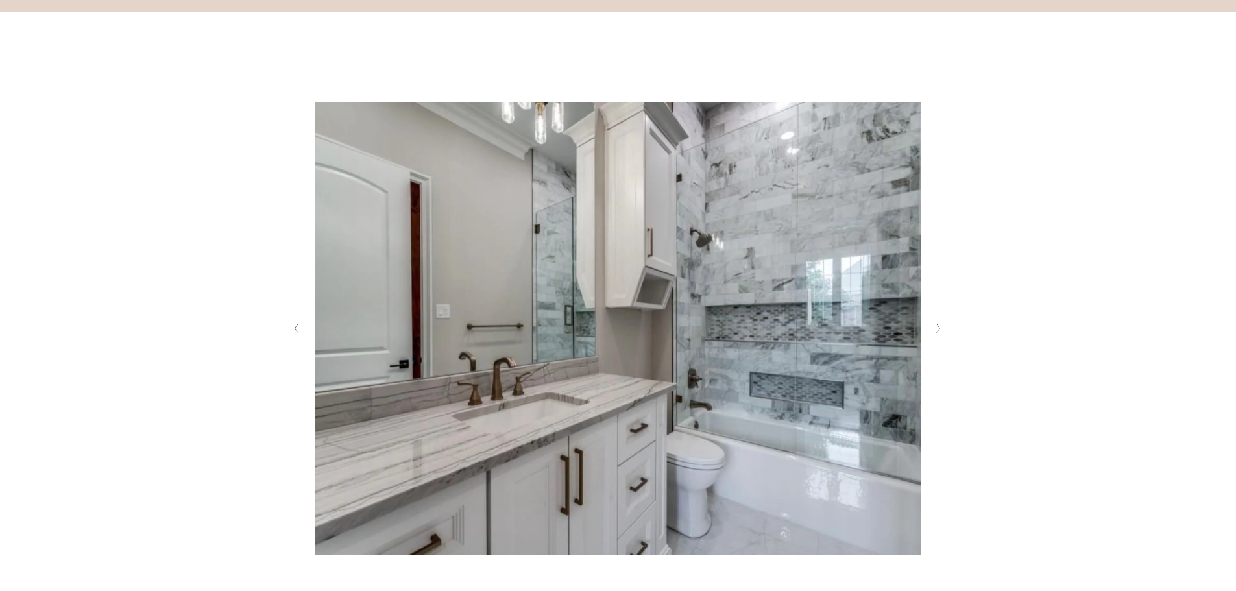
click at [940, 329] on icon "Next Slide" at bounding box center [938, 328] width 6 height 10
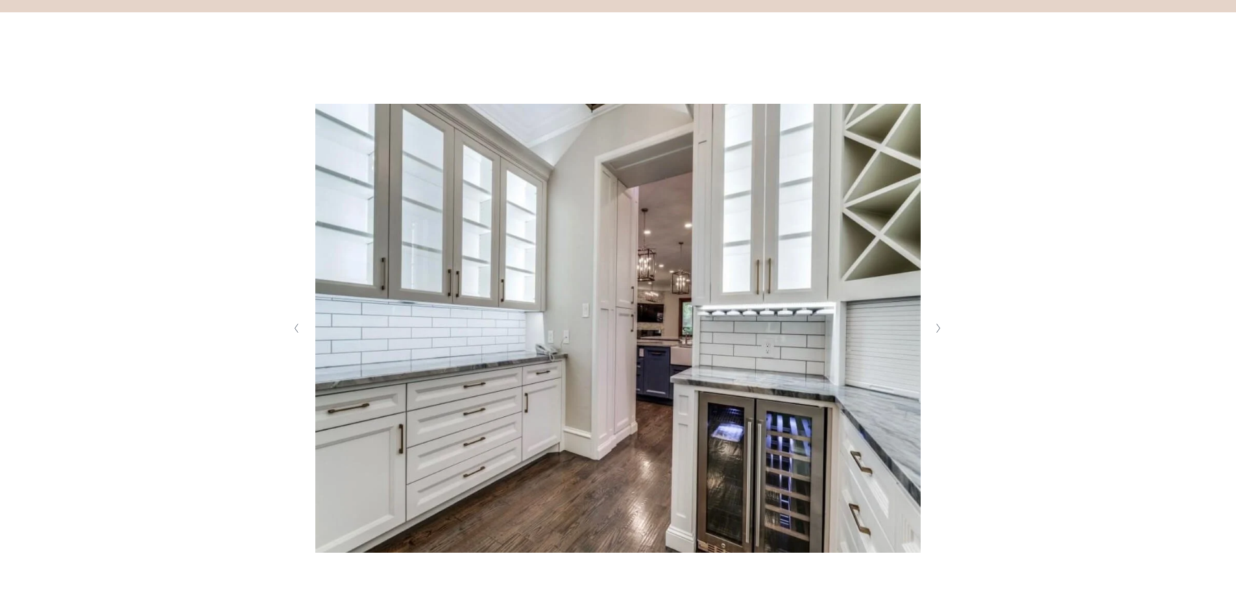
click at [940, 329] on icon "Next Slide" at bounding box center [938, 328] width 6 height 10
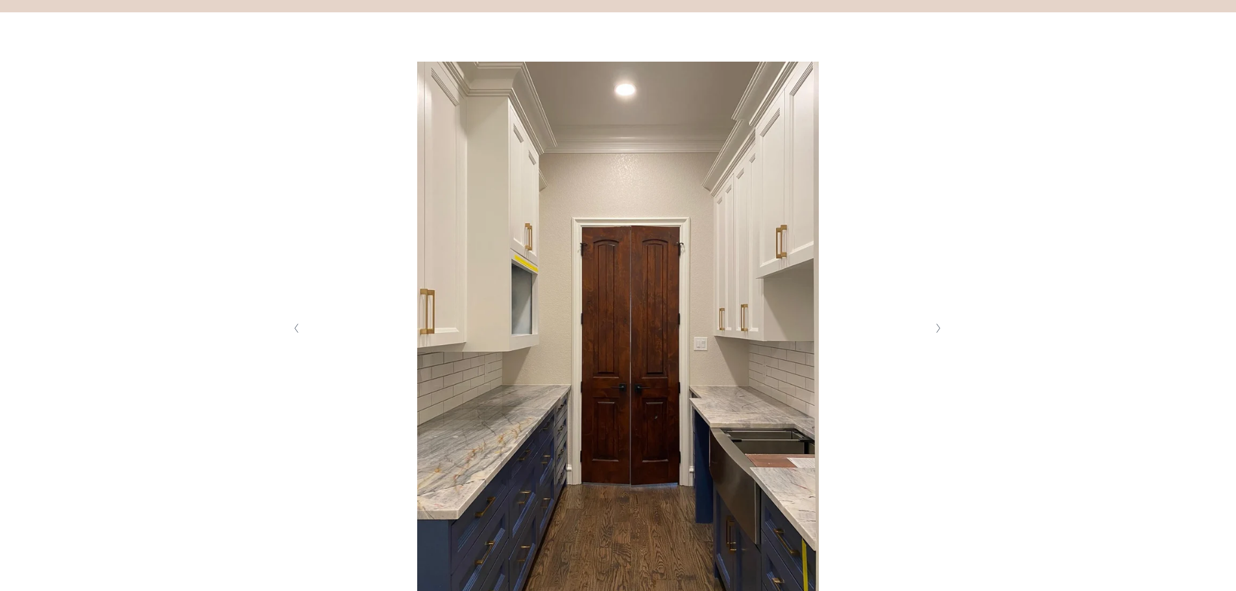
click at [940, 329] on icon "Next Slide" at bounding box center [938, 328] width 6 height 10
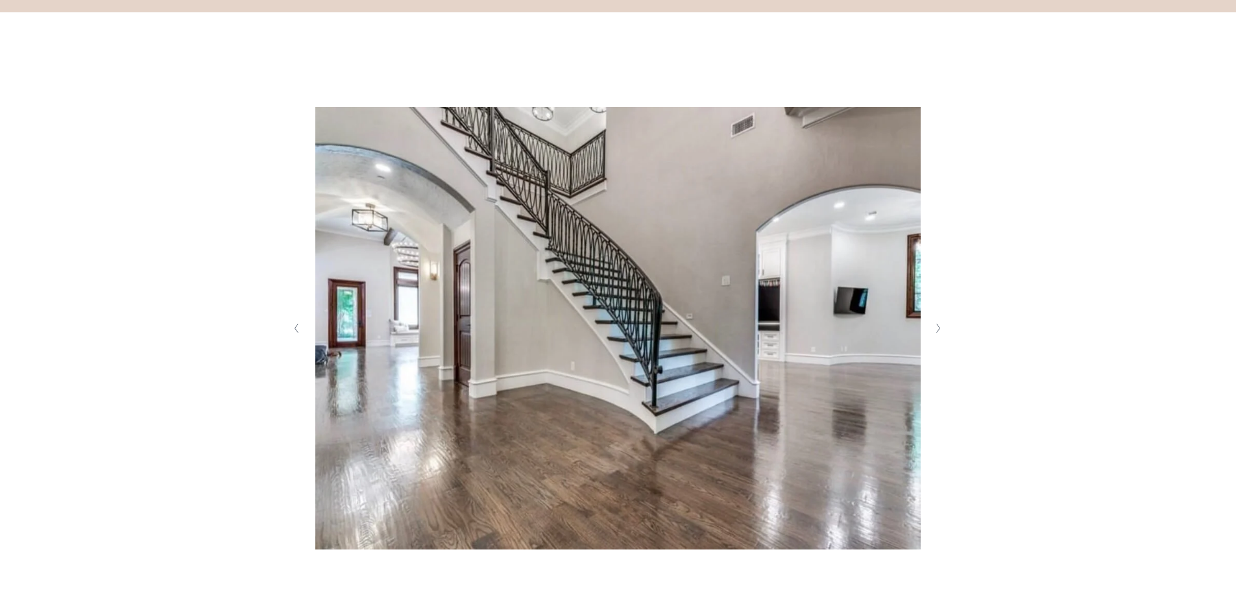
click at [940, 329] on icon "Next Slide" at bounding box center [938, 328] width 6 height 10
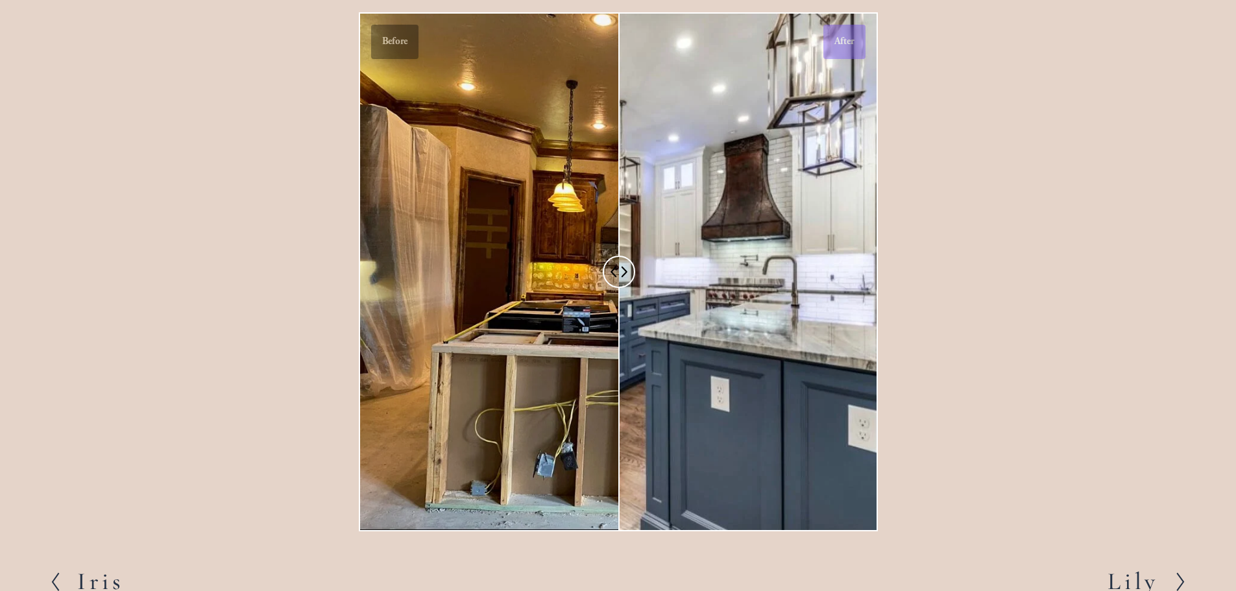
scroll to position [1103, 0]
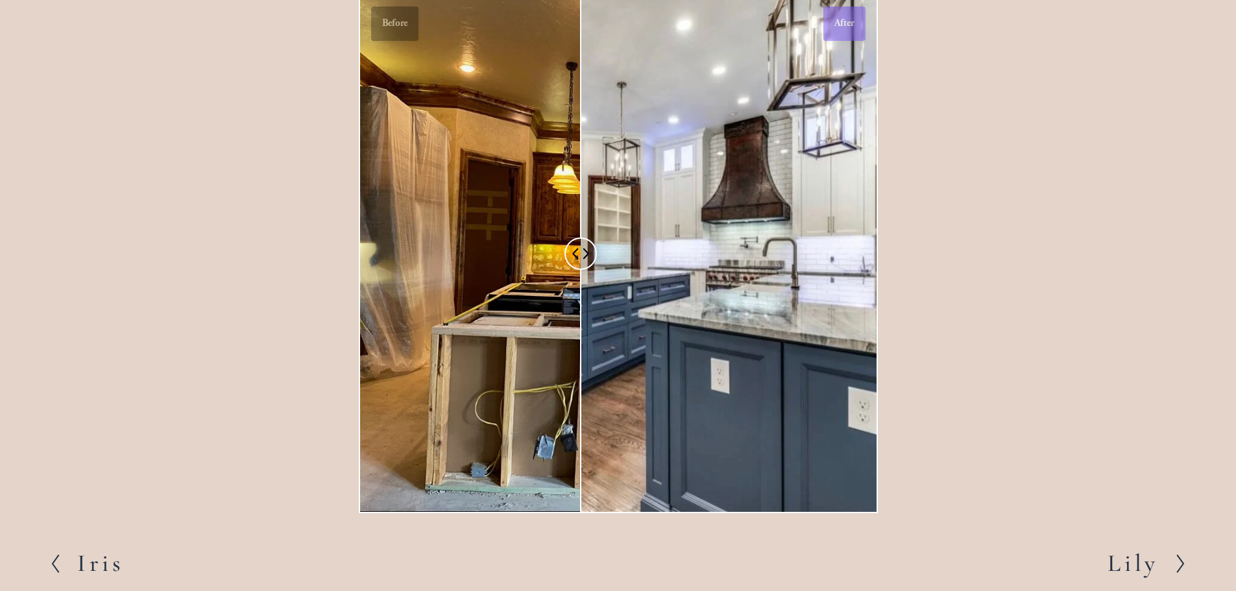
click at [1118, 565] on h2 "Lily" at bounding box center [1132, 563] width 51 height 24
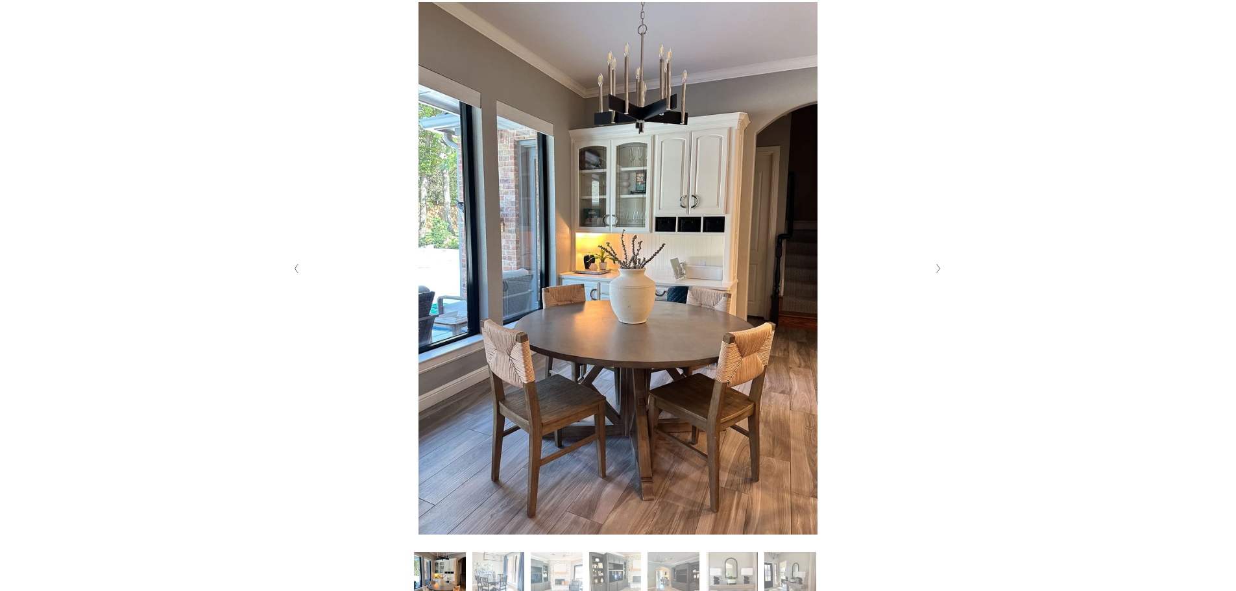
scroll to position [324, 0]
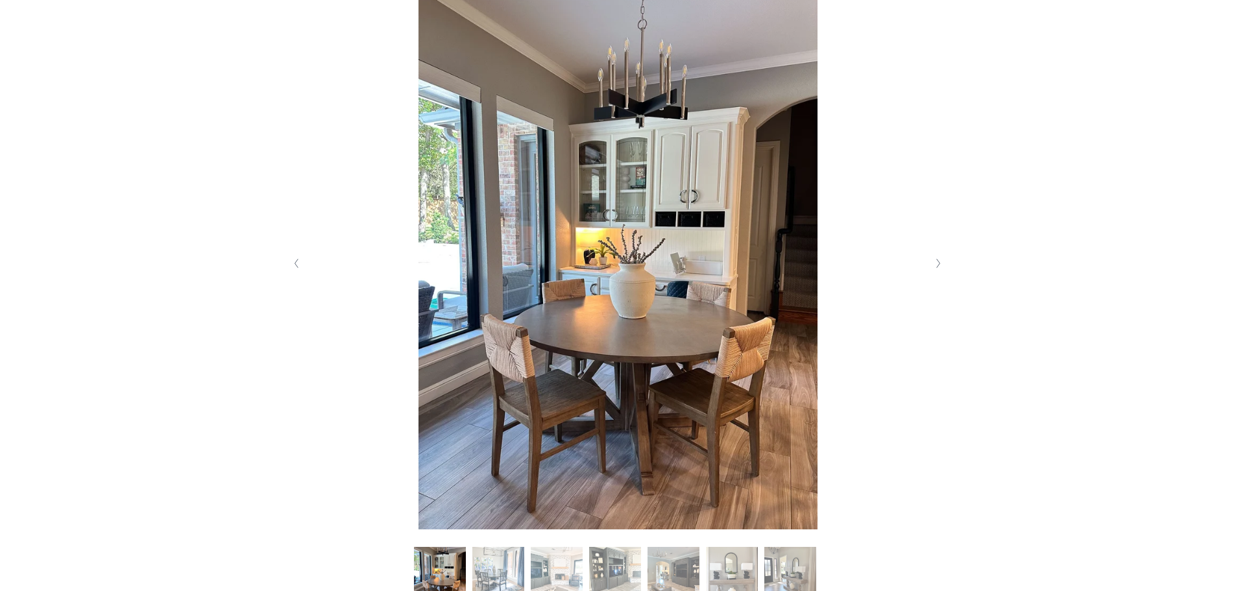
click at [931, 265] on button "Next Slide" at bounding box center [939, 263] width 18 height 21
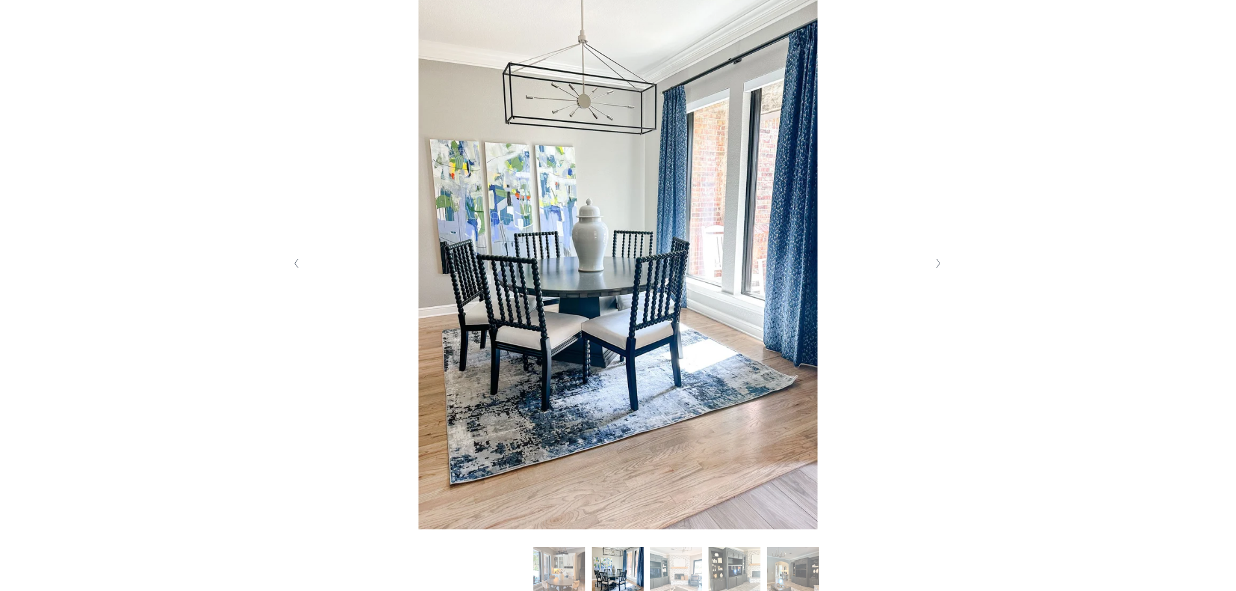
click at [291, 267] on button "Previous Slide" at bounding box center [297, 263] width 18 height 21
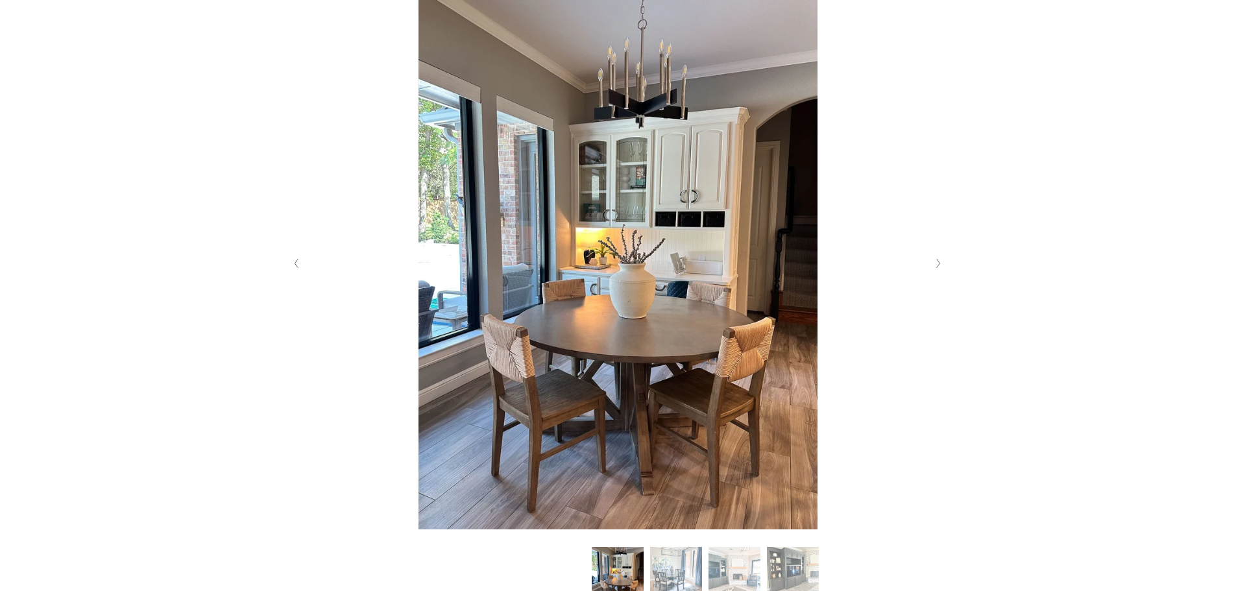
click at [937, 265] on polyline "Next Slide" at bounding box center [938, 263] width 3 height 9
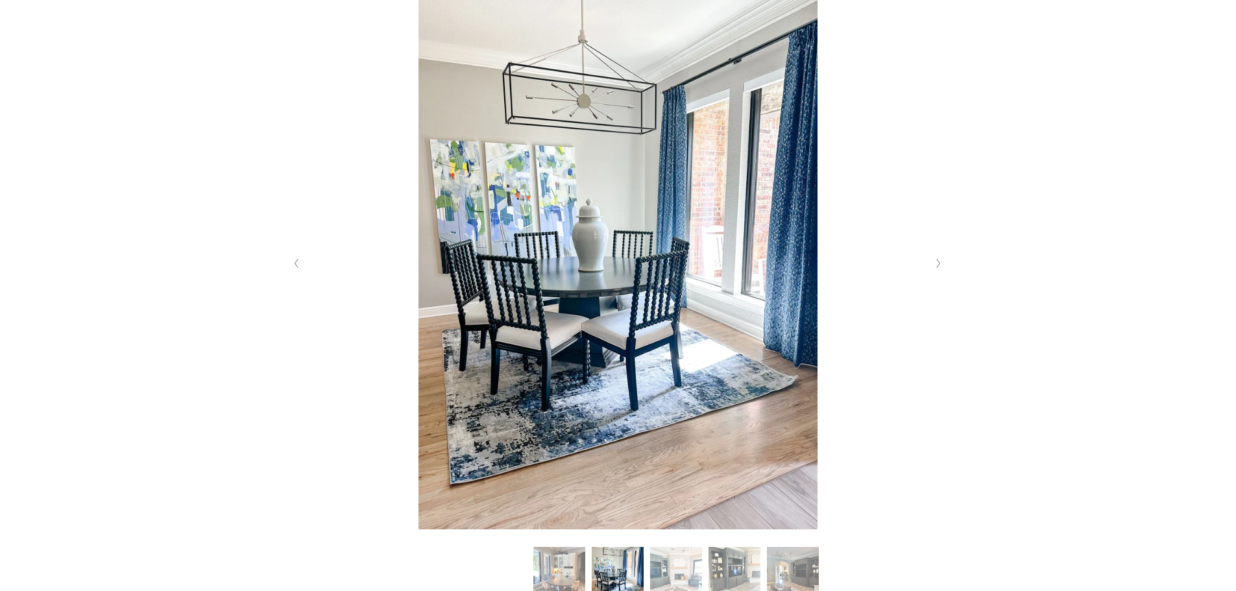
click at [937, 265] on polyline "Next Slide" at bounding box center [938, 263] width 3 height 9
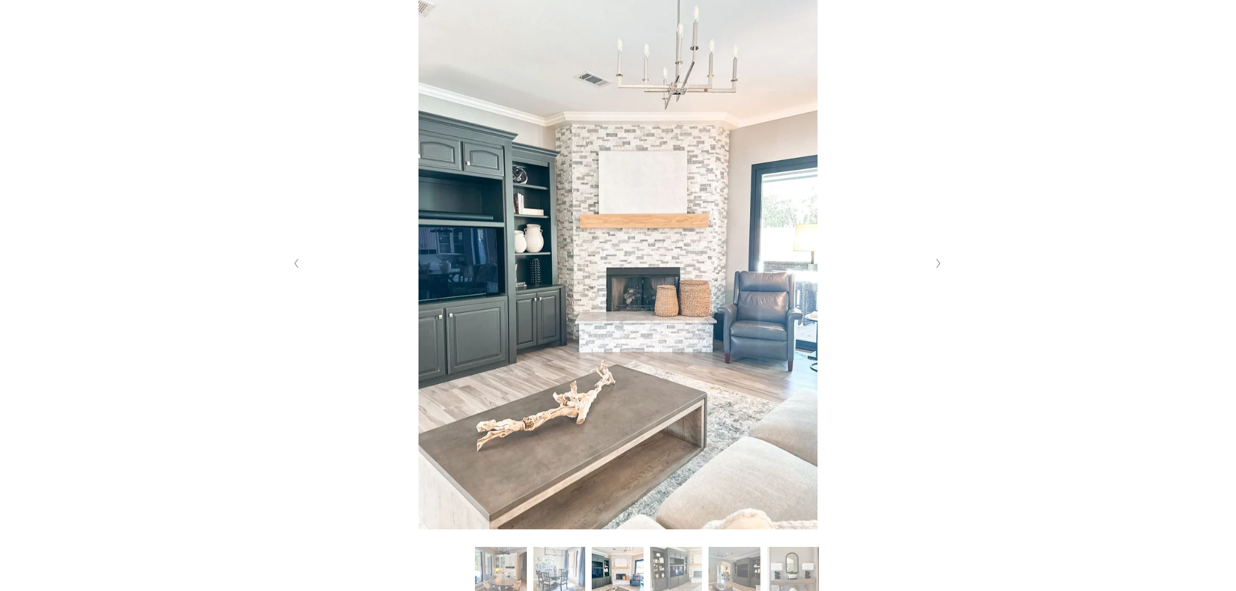
click at [937, 265] on polyline "Next Slide" at bounding box center [938, 263] width 3 height 9
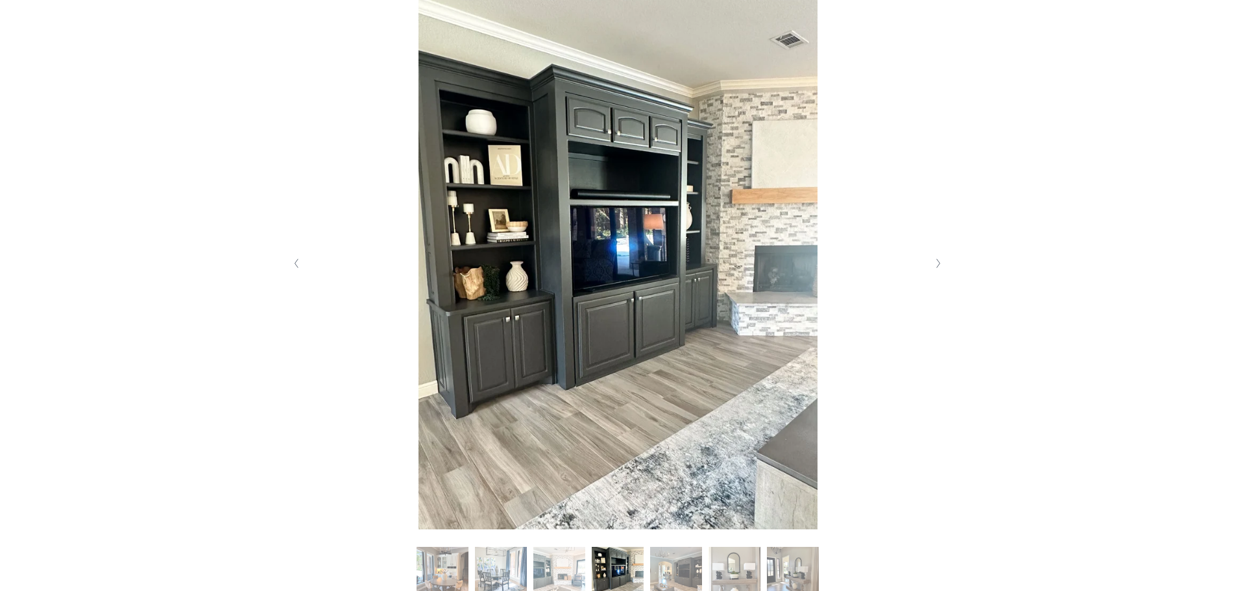
click at [937, 265] on polyline "Next Slide" at bounding box center [938, 263] width 3 height 9
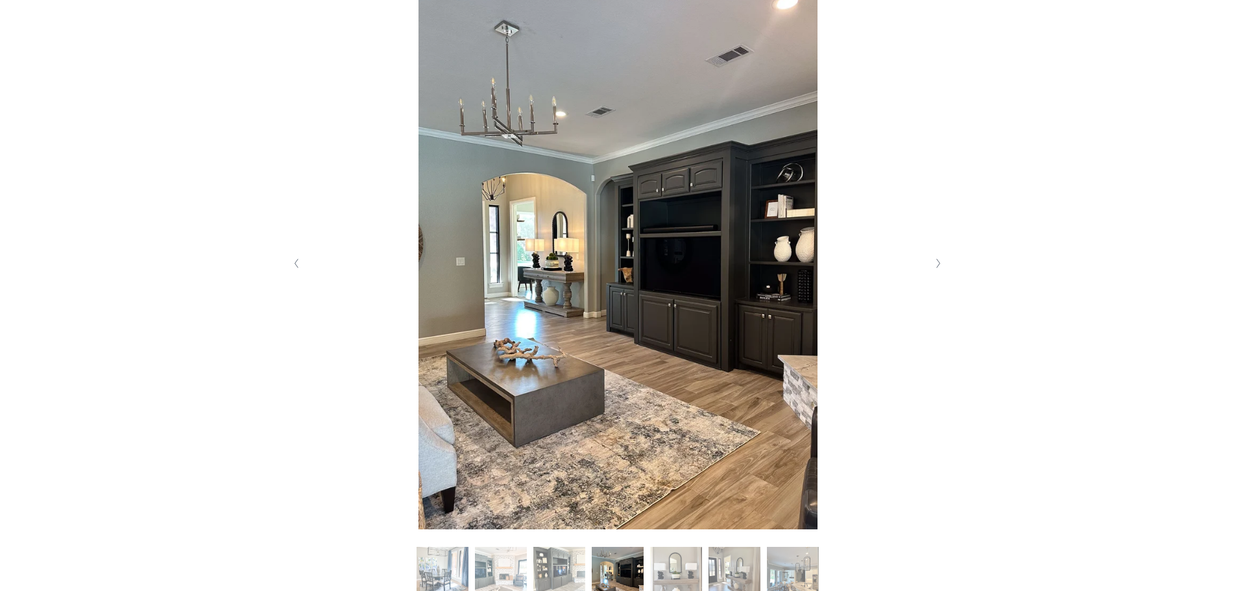
click at [937, 265] on polyline "Next Slide" at bounding box center [938, 263] width 3 height 9
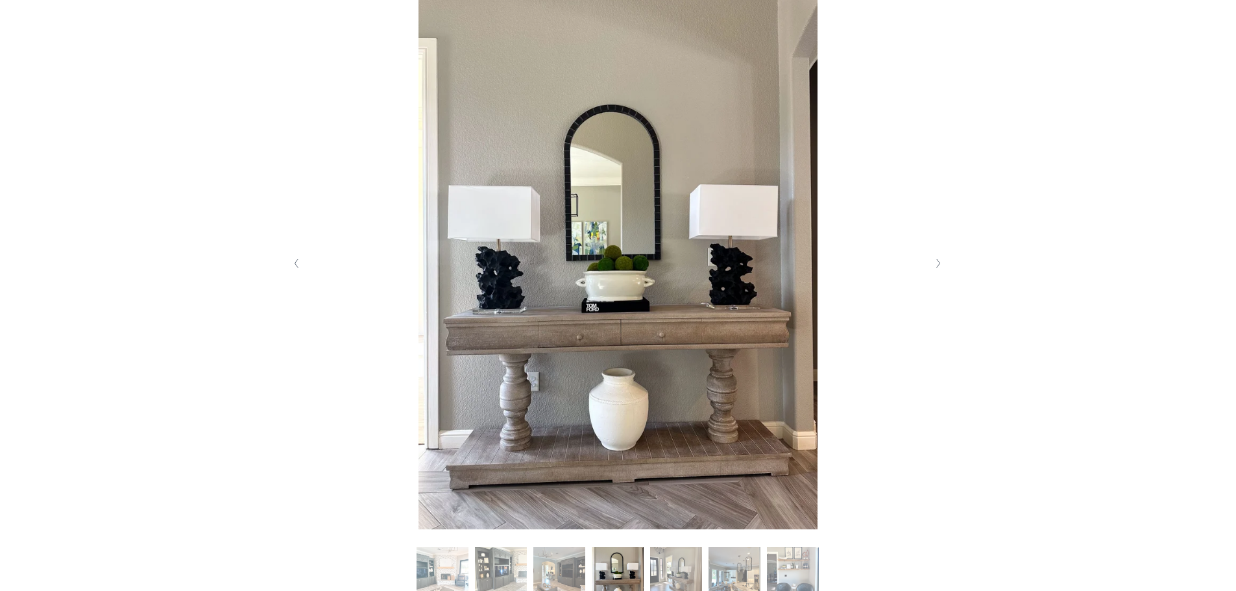
click at [937, 265] on polyline "Next Slide" at bounding box center [938, 263] width 3 height 9
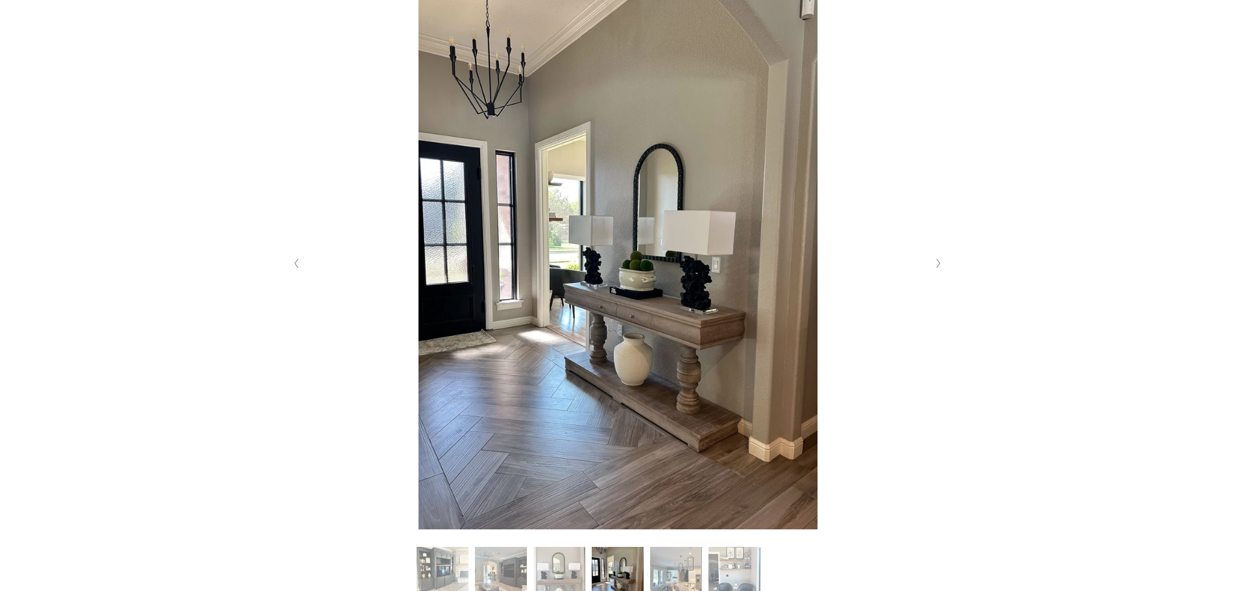
click at [937, 265] on polyline "Next Slide" at bounding box center [938, 263] width 3 height 9
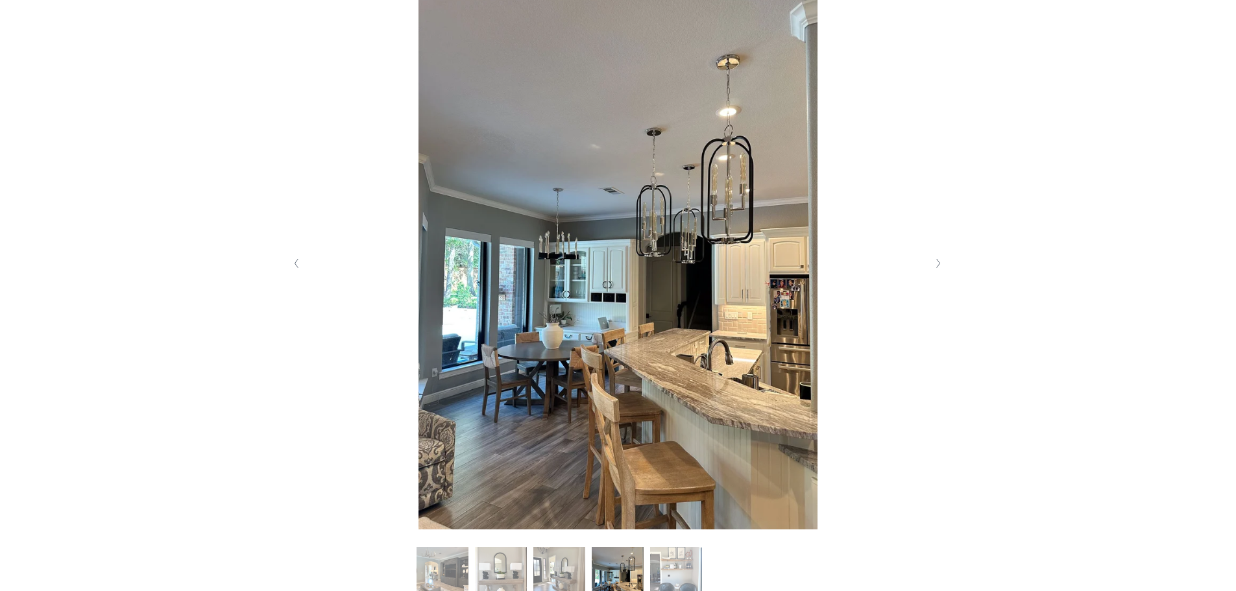
click at [937, 265] on polyline "Next Slide" at bounding box center [938, 263] width 3 height 9
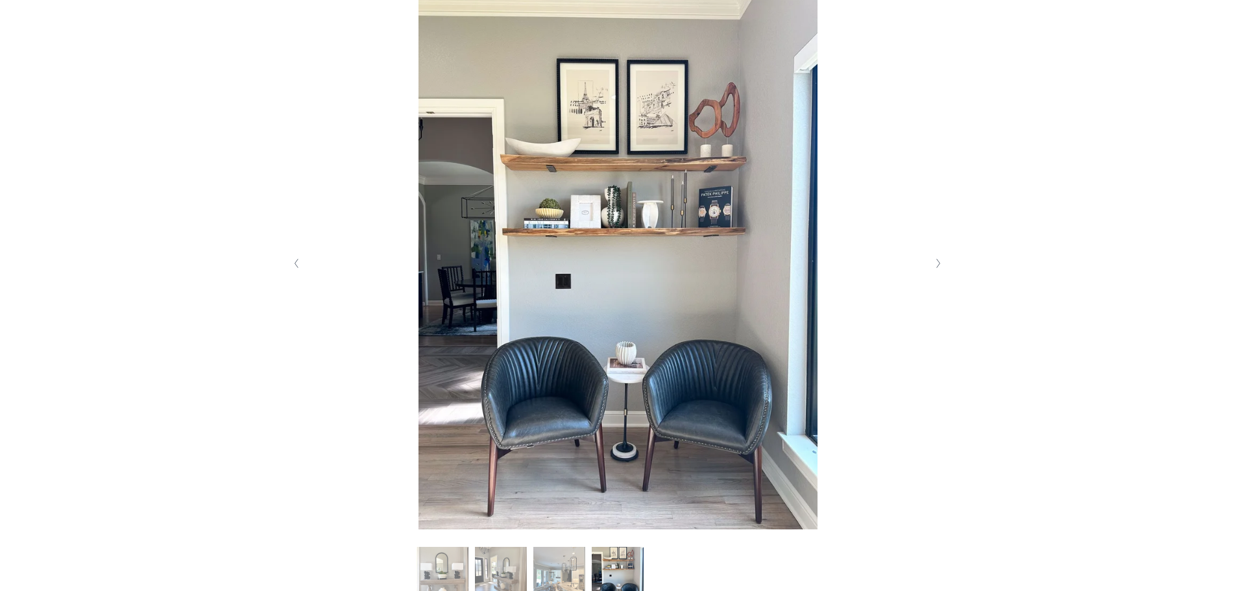
click at [937, 265] on polyline "Next Slide" at bounding box center [938, 263] width 3 height 9
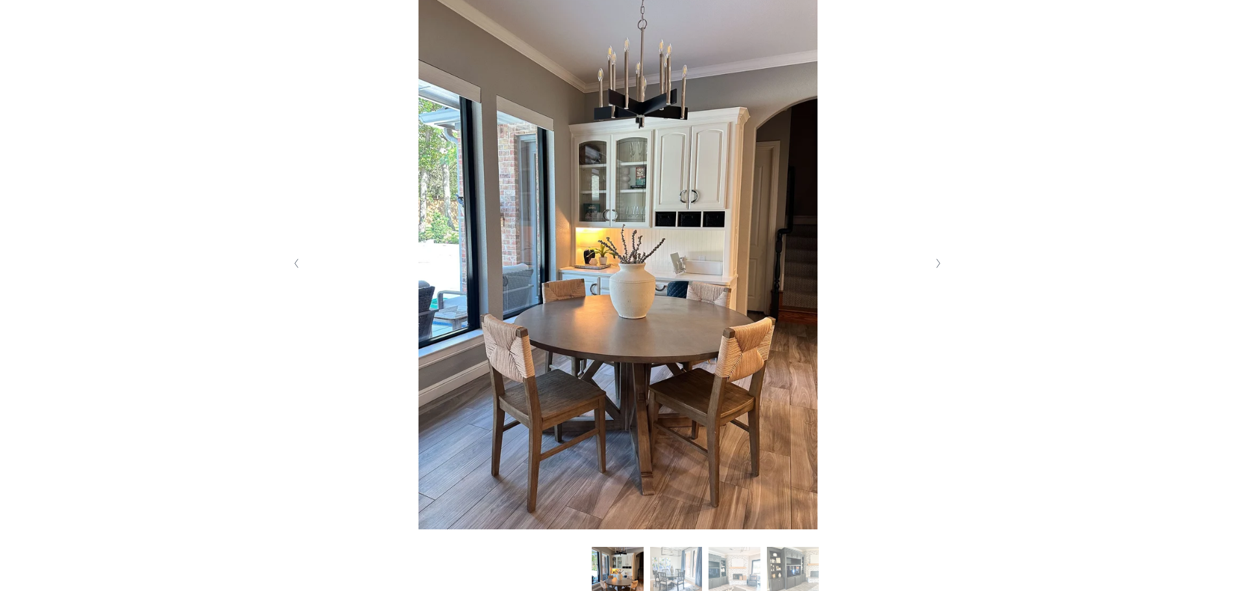
click at [937, 265] on polyline "Next Slide" at bounding box center [938, 263] width 3 height 9
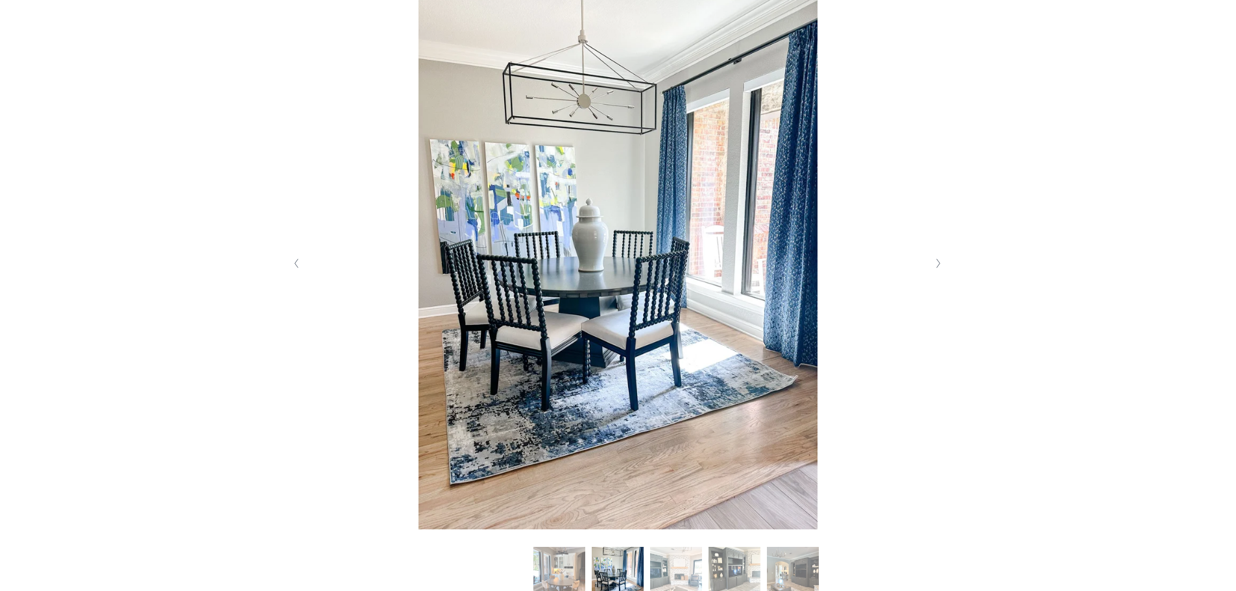
click at [937, 265] on polyline "Next Slide" at bounding box center [938, 263] width 3 height 9
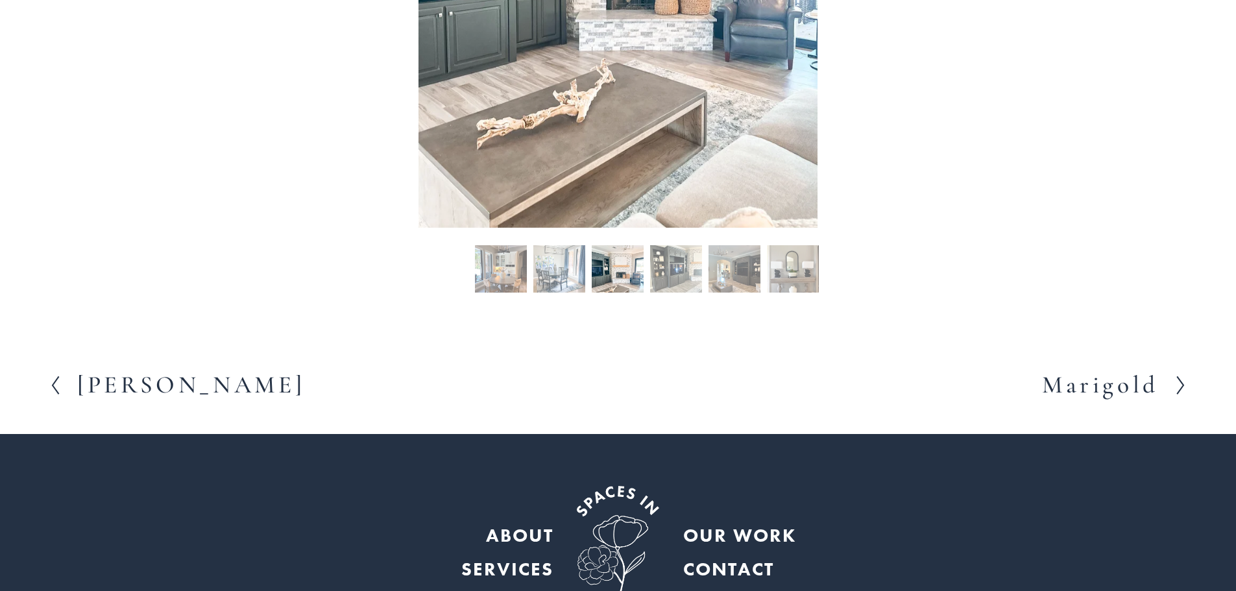
scroll to position [649, 0]
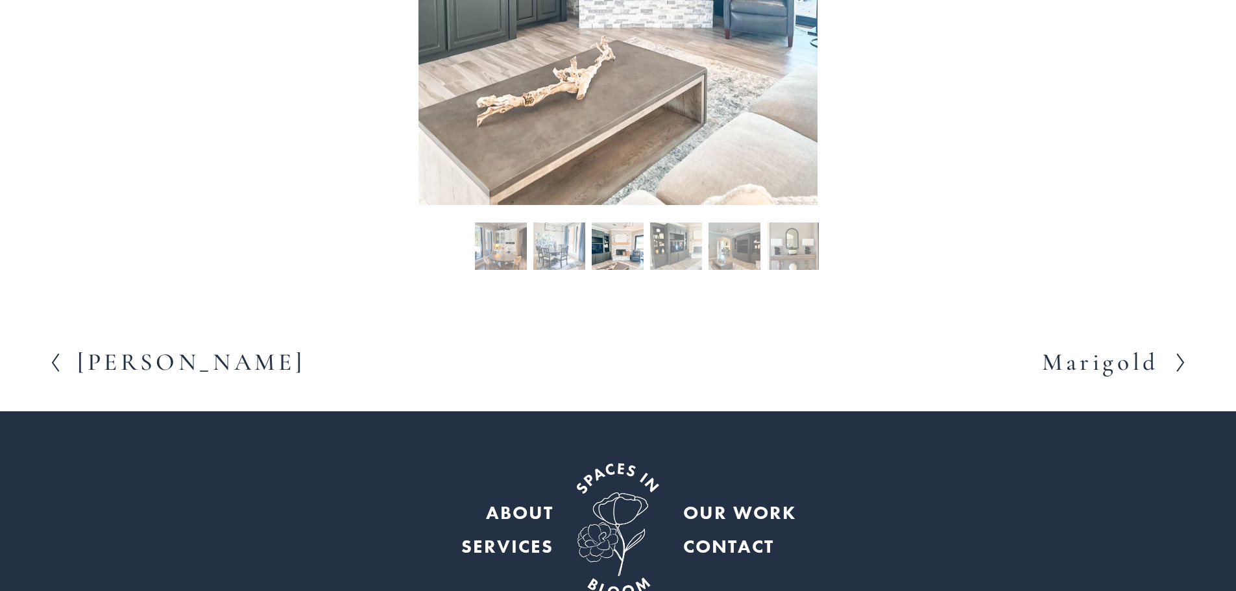
click at [1091, 356] on h2 "Marigold" at bounding box center [1100, 362] width 117 height 24
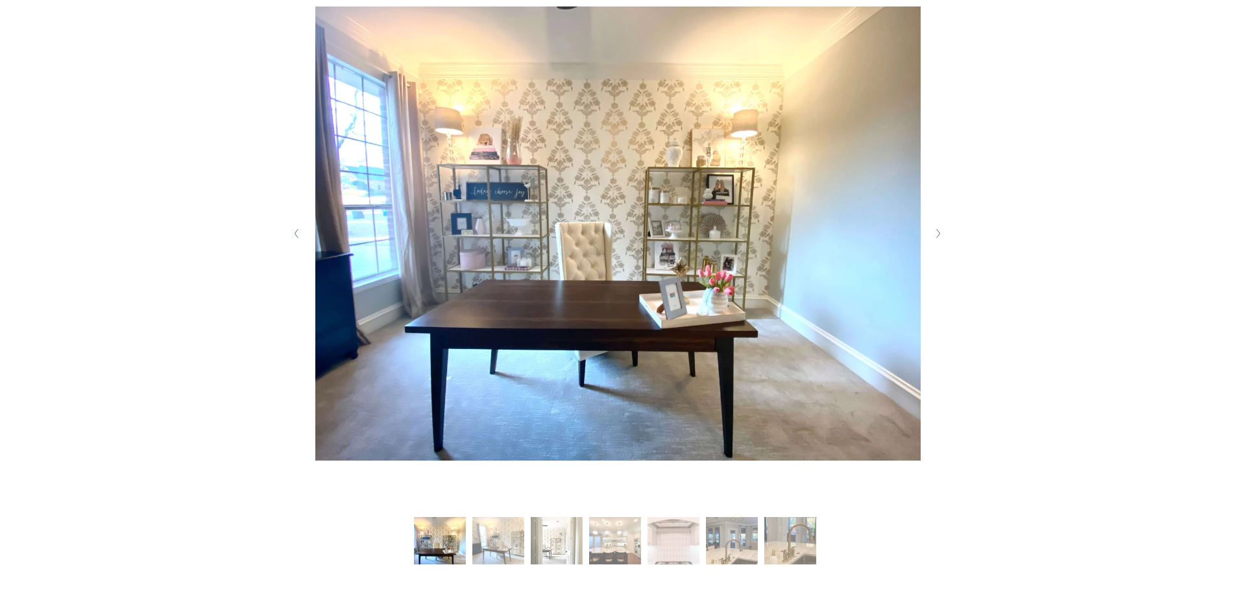
scroll to position [324, 0]
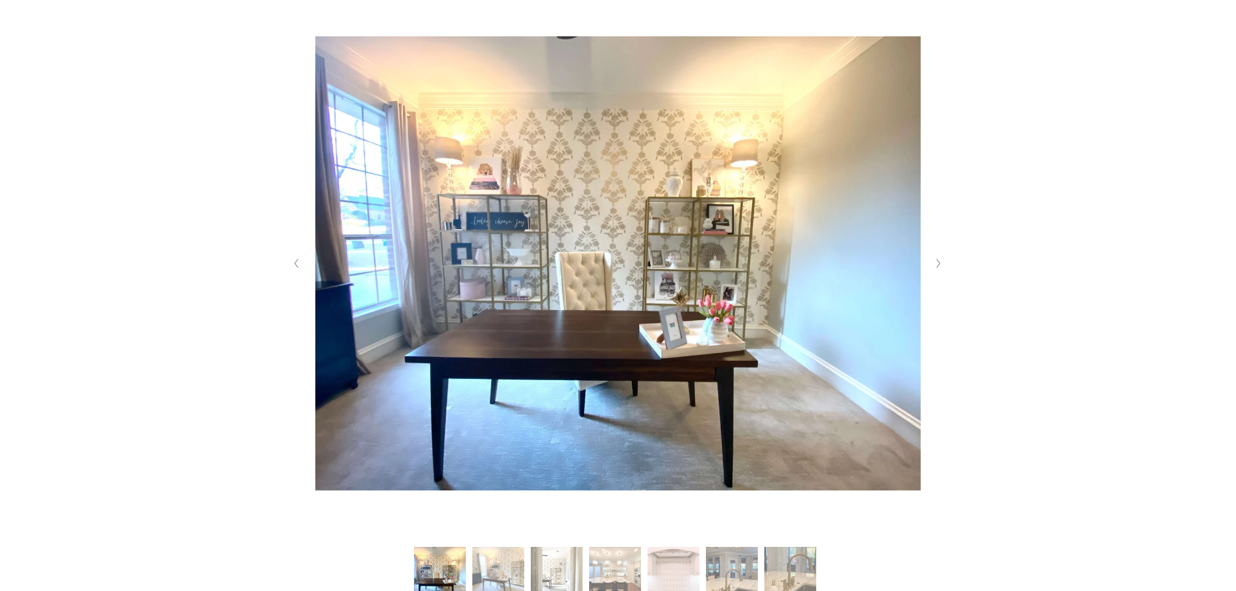
click at [940, 263] on icon "Next Slide" at bounding box center [938, 263] width 6 height 10
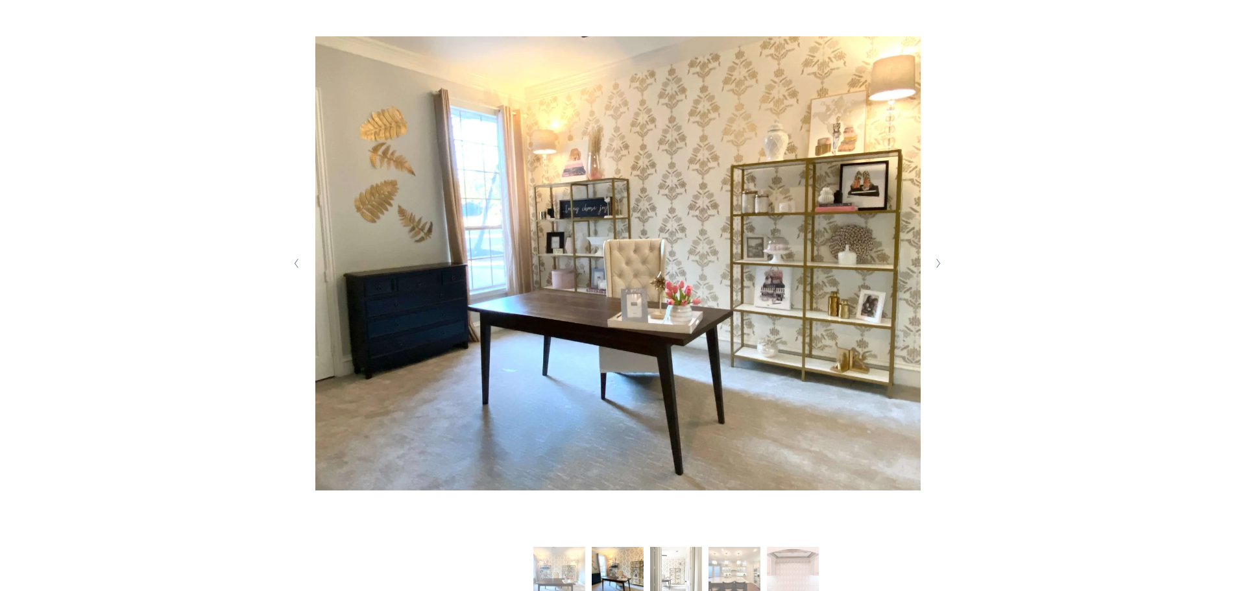
click at [940, 263] on icon "Next Slide" at bounding box center [938, 263] width 6 height 10
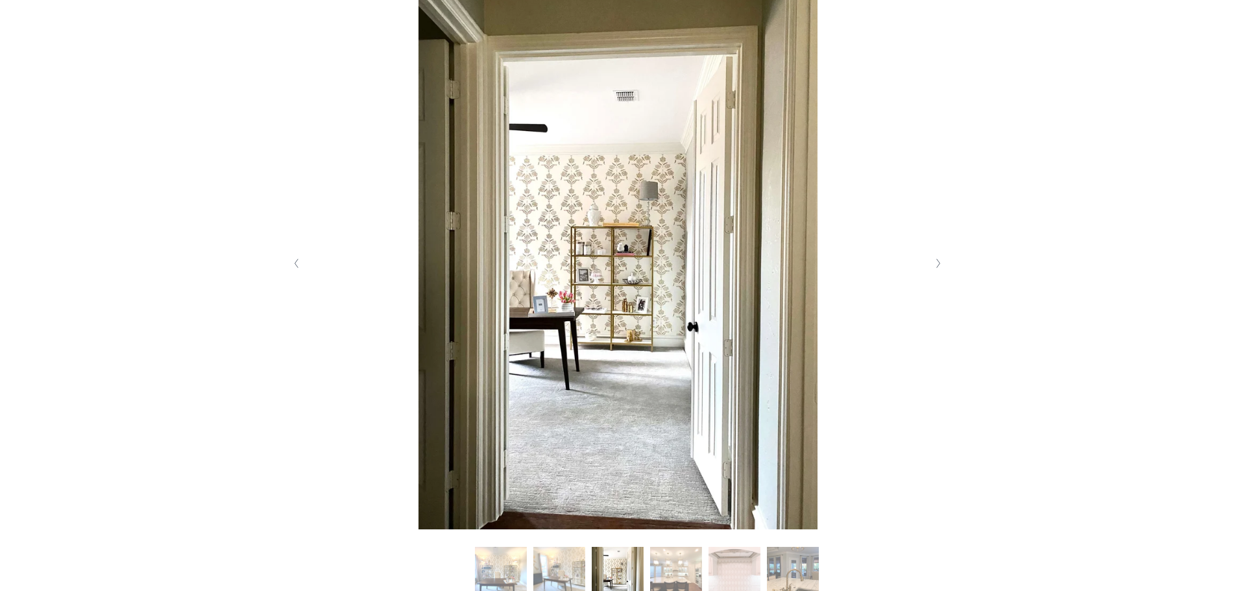
click at [940, 263] on icon "Next Slide" at bounding box center [938, 263] width 6 height 10
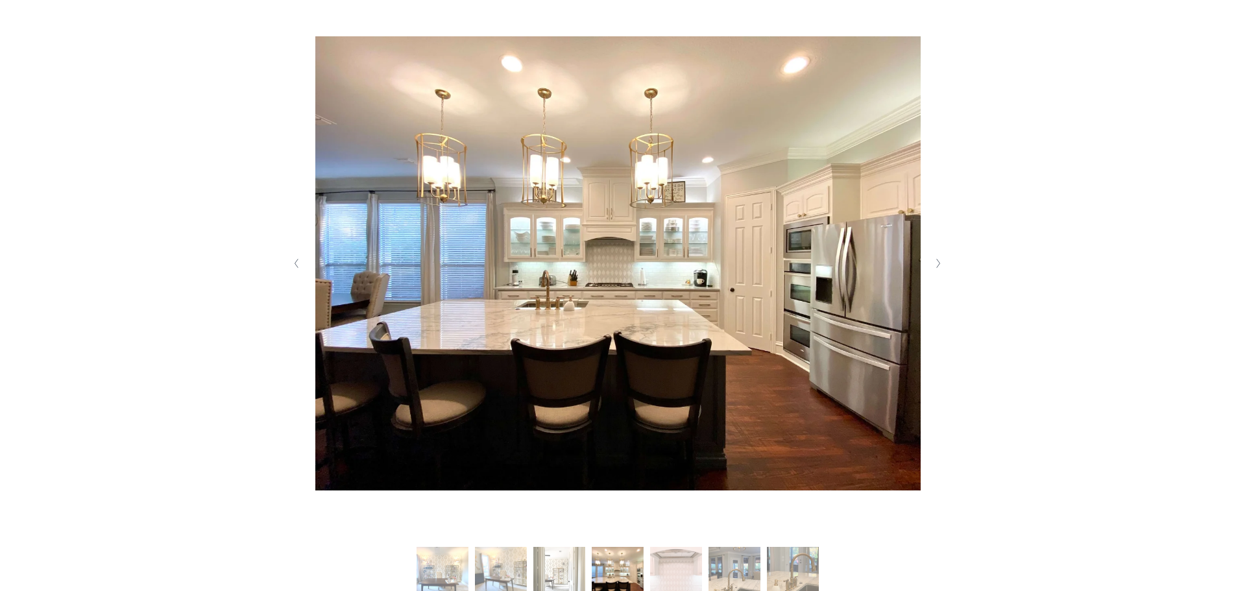
click at [940, 263] on icon "Next Slide" at bounding box center [938, 263] width 6 height 10
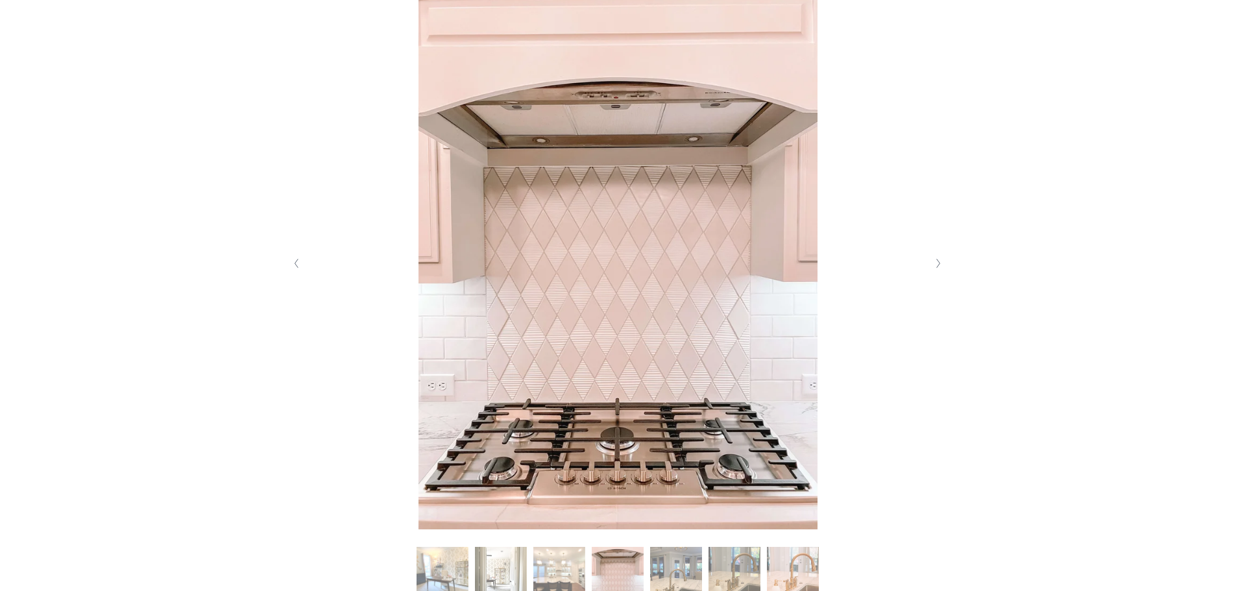
click at [940, 263] on icon "Next Slide" at bounding box center [938, 263] width 6 height 10
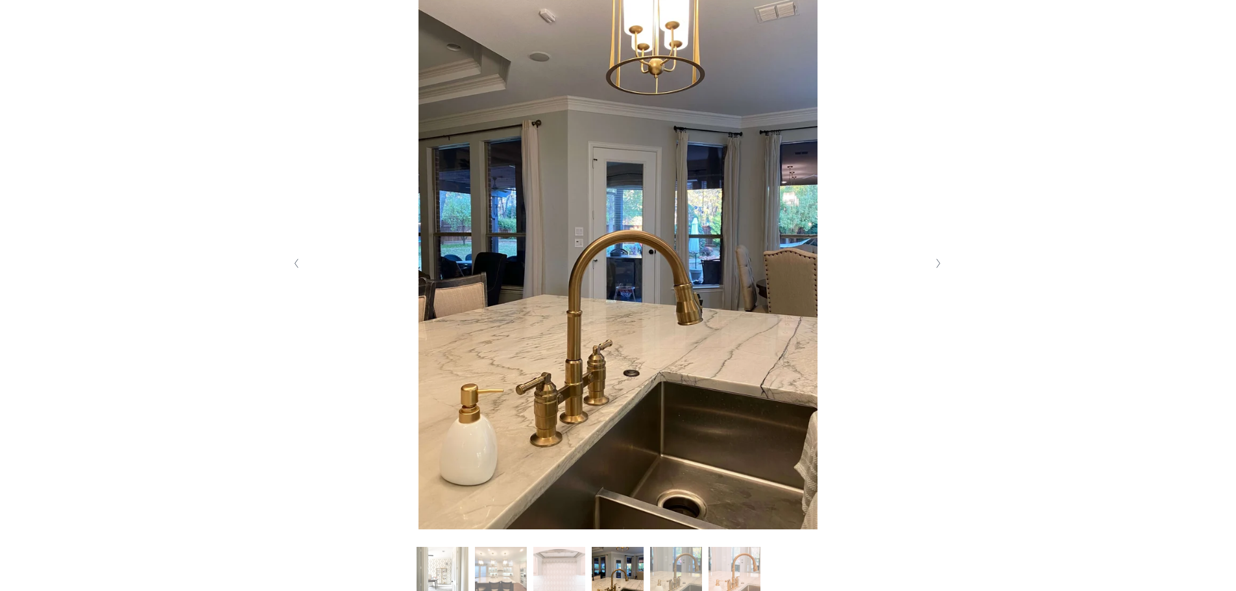
click at [940, 263] on icon "Next Slide" at bounding box center [938, 263] width 6 height 10
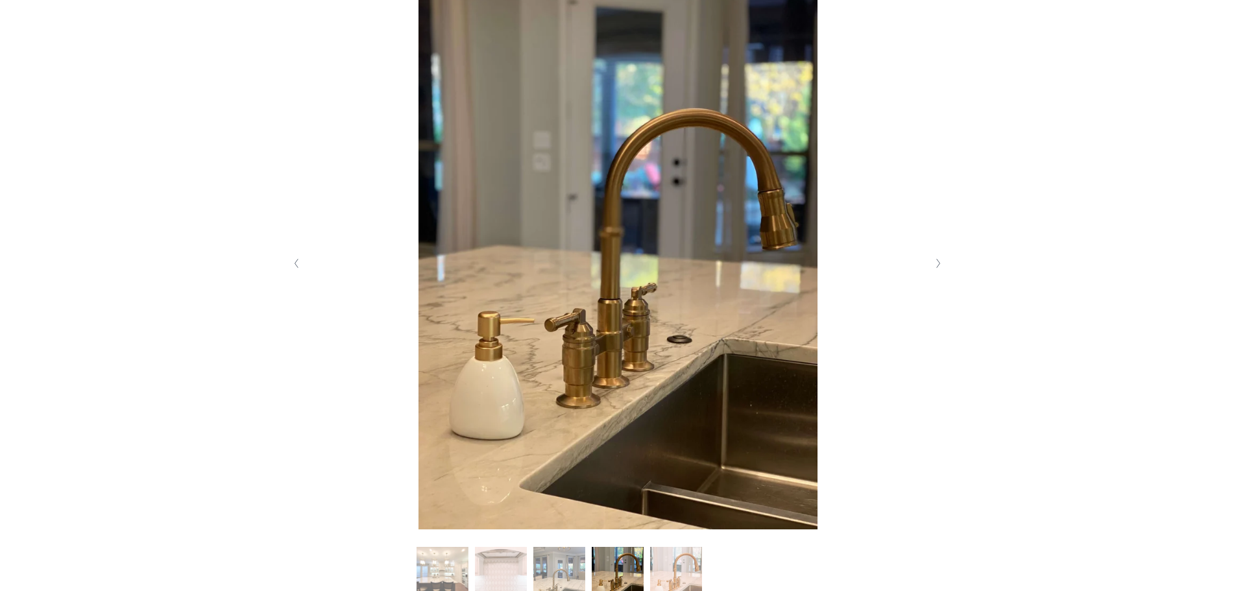
click at [940, 263] on icon "Next Slide" at bounding box center [938, 263] width 6 height 10
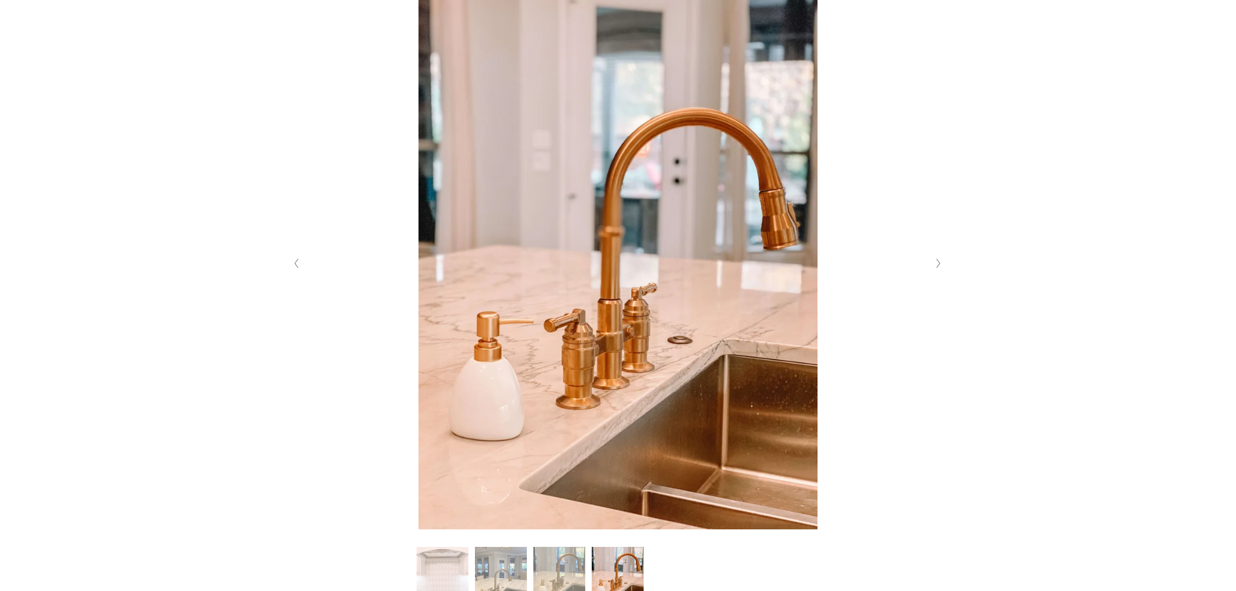
click at [940, 263] on icon "Next Slide" at bounding box center [938, 263] width 6 height 10
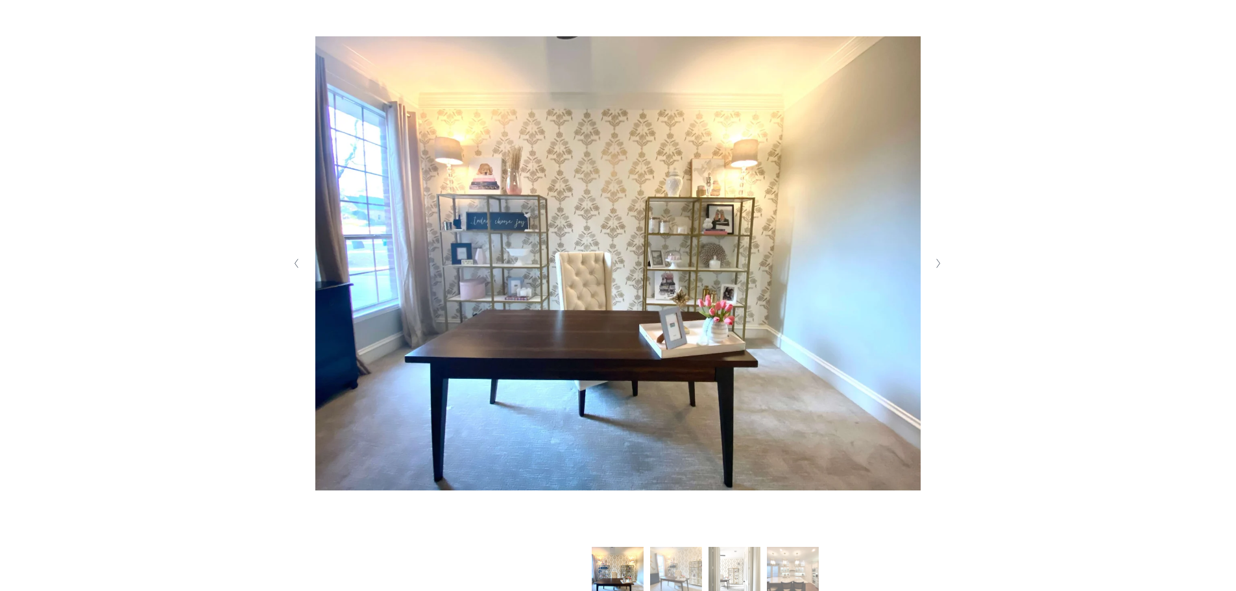
click at [940, 263] on icon "Next Slide" at bounding box center [938, 263] width 6 height 10
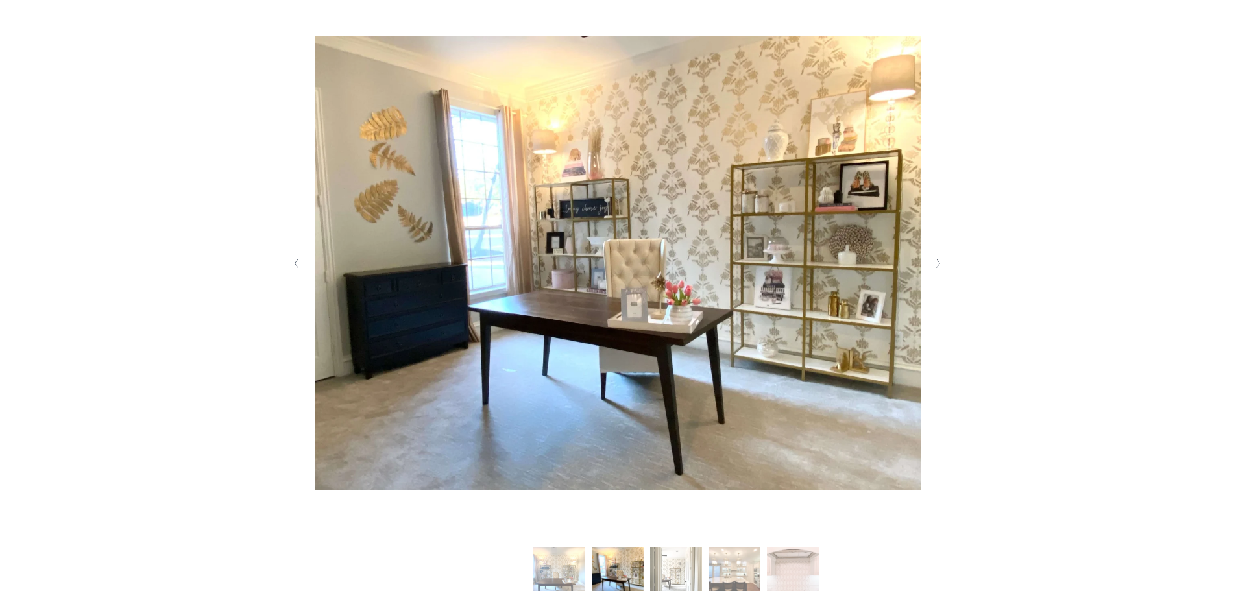
click at [940, 263] on icon "Next Slide" at bounding box center [938, 263] width 6 height 10
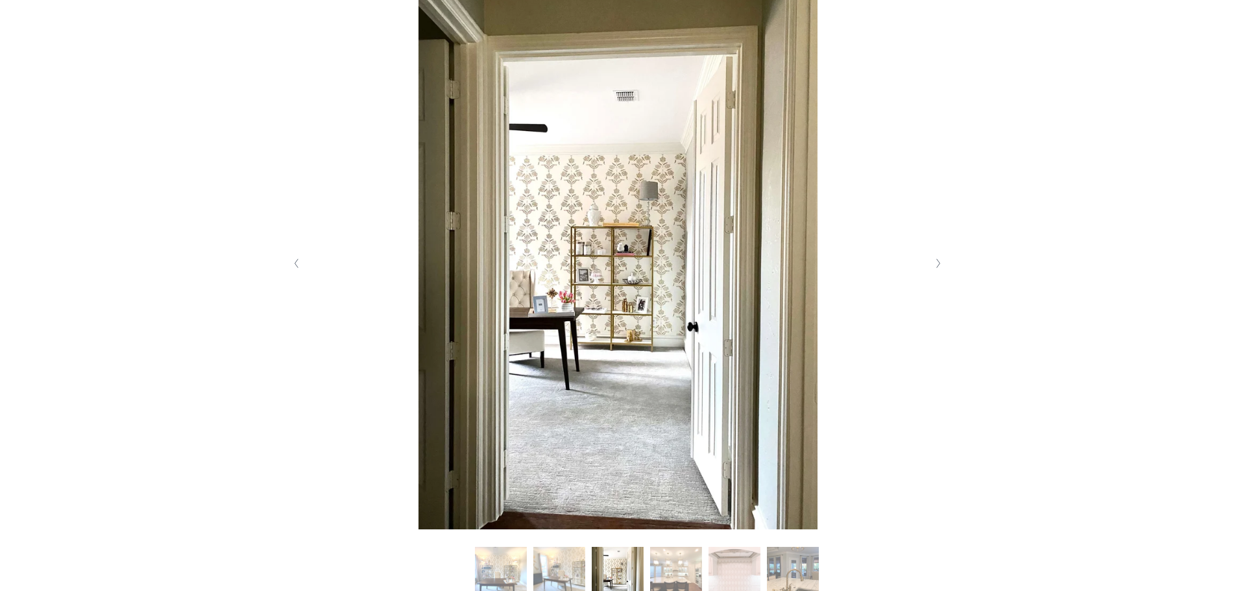
click at [940, 263] on icon "Next Slide" at bounding box center [938, 263] width 6 height 10
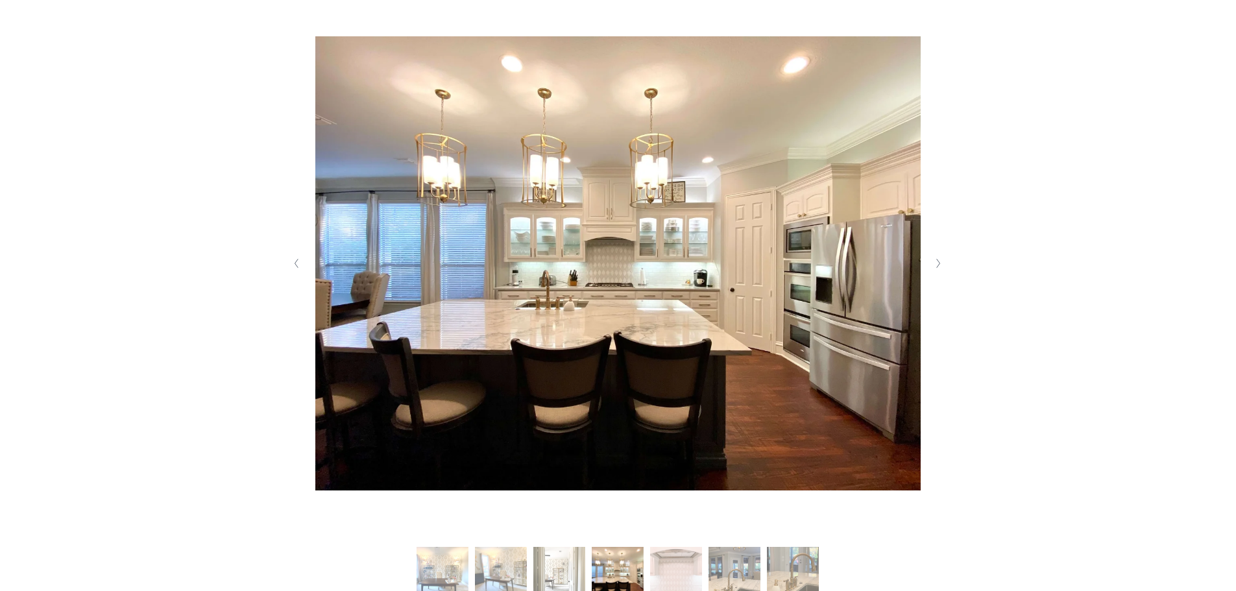
click at [940, 263] on icon "Next Slide" at bounding box center [938, 263] width 6 height 10
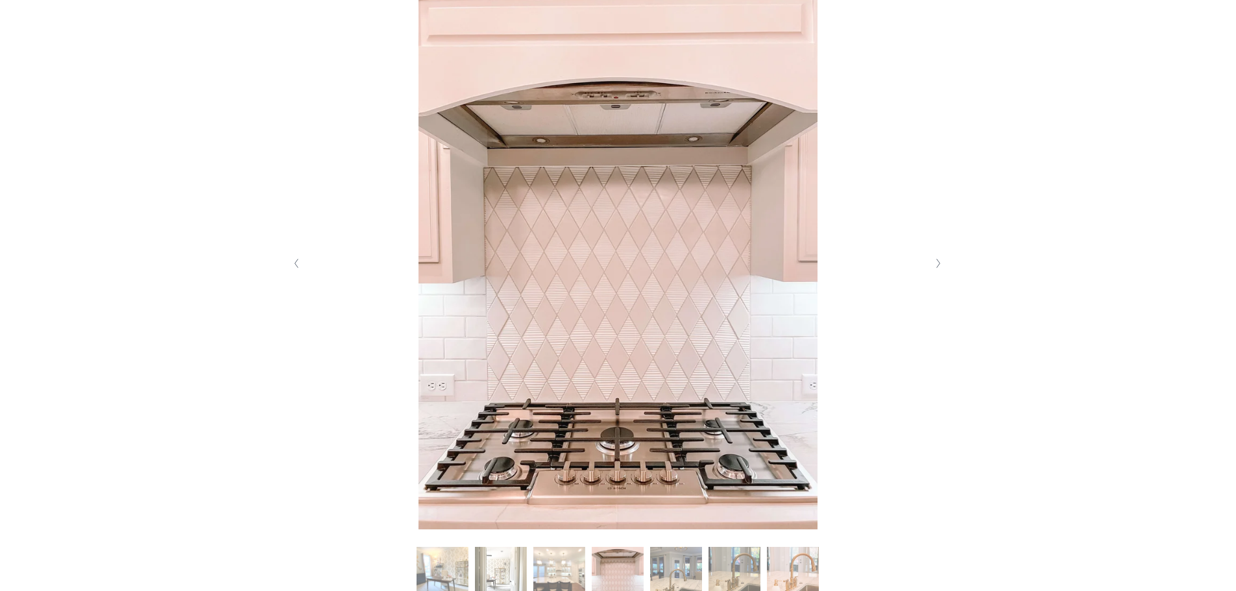
click at [940, 263] on icon "Next Slide" at bounding box center [938, 263] width 6 height 10
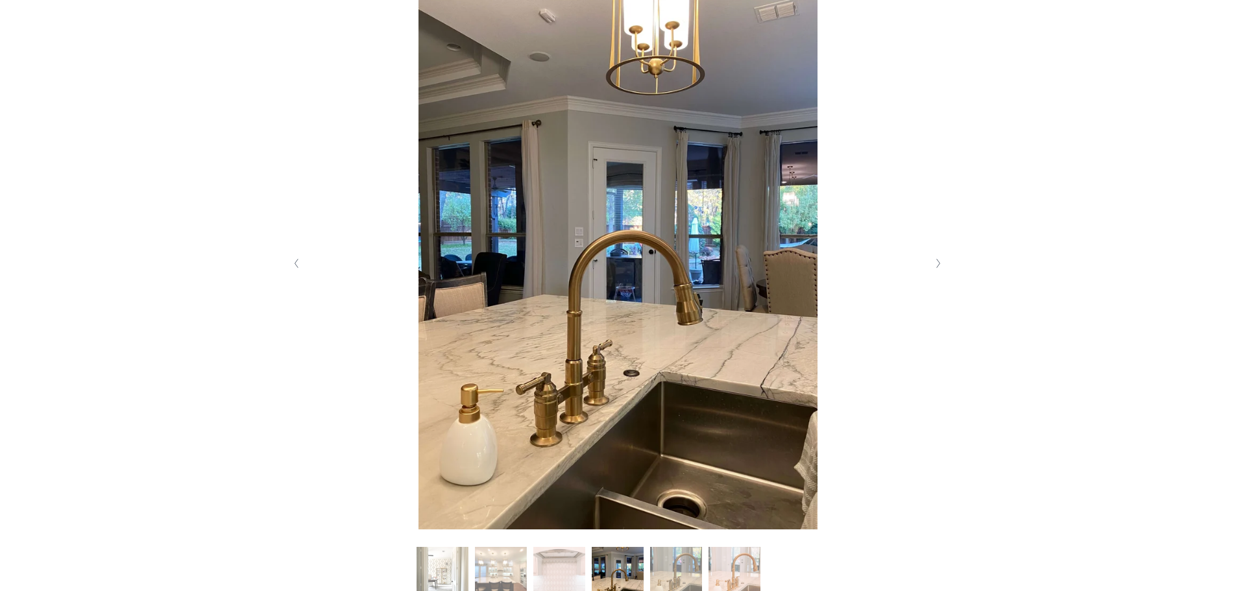
click at [940, 263] on icon "Next Slide" at bounding box center [938, 263] width 6 height 10
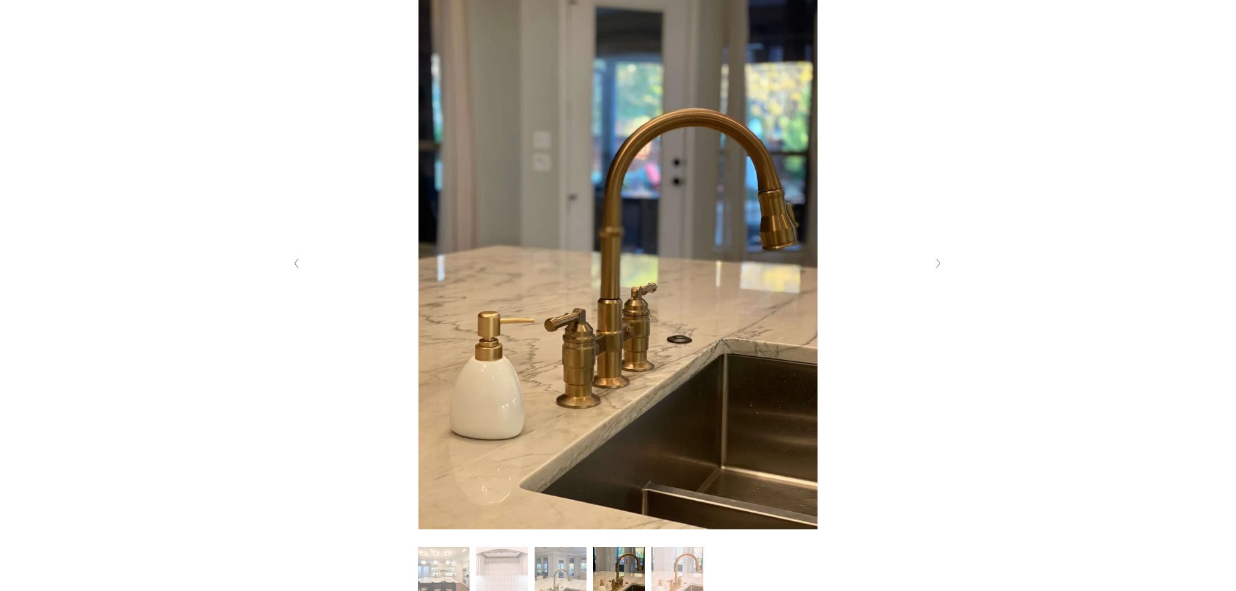
click at [940, 263] on icon "Next Slide" at bounding box center [938, 263] width 6 height 10
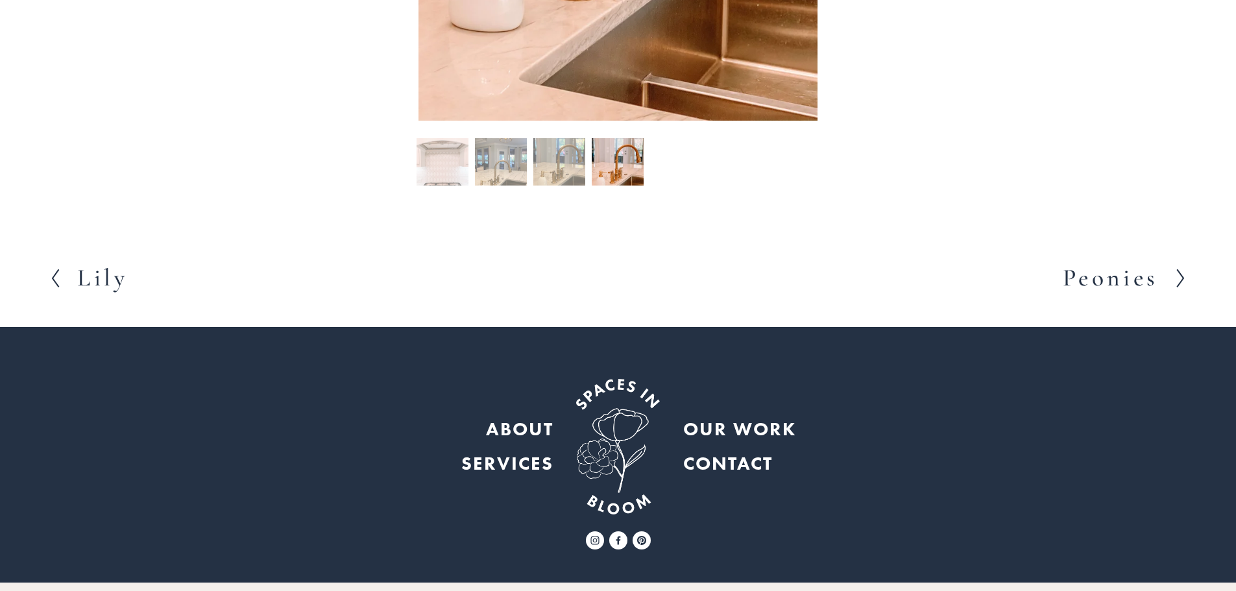
scroll to position [704, 0]
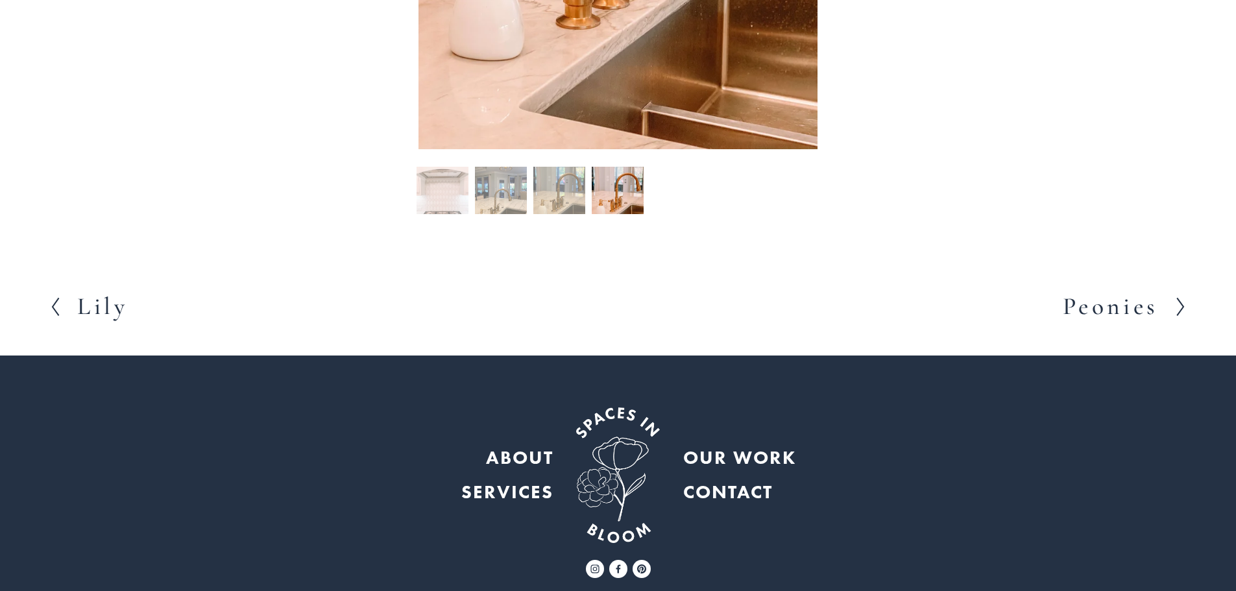
click at [1111, 313] on h2 "Peonies" at bounding box center [1111, 307] width 96 height 24
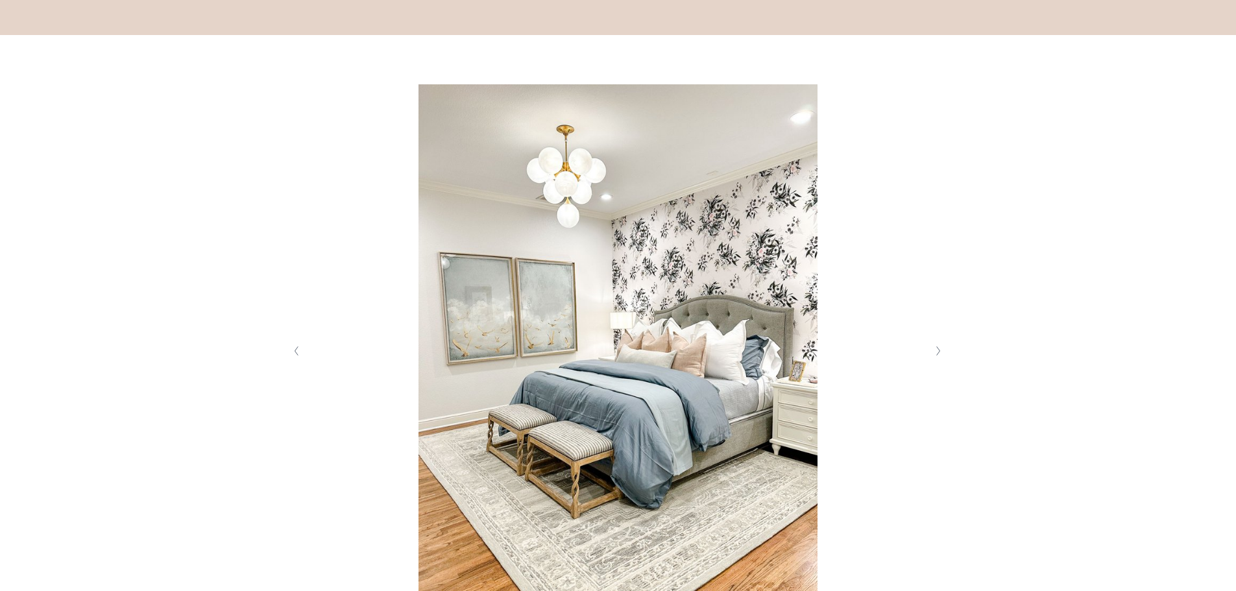
scroll to position [259, 0]
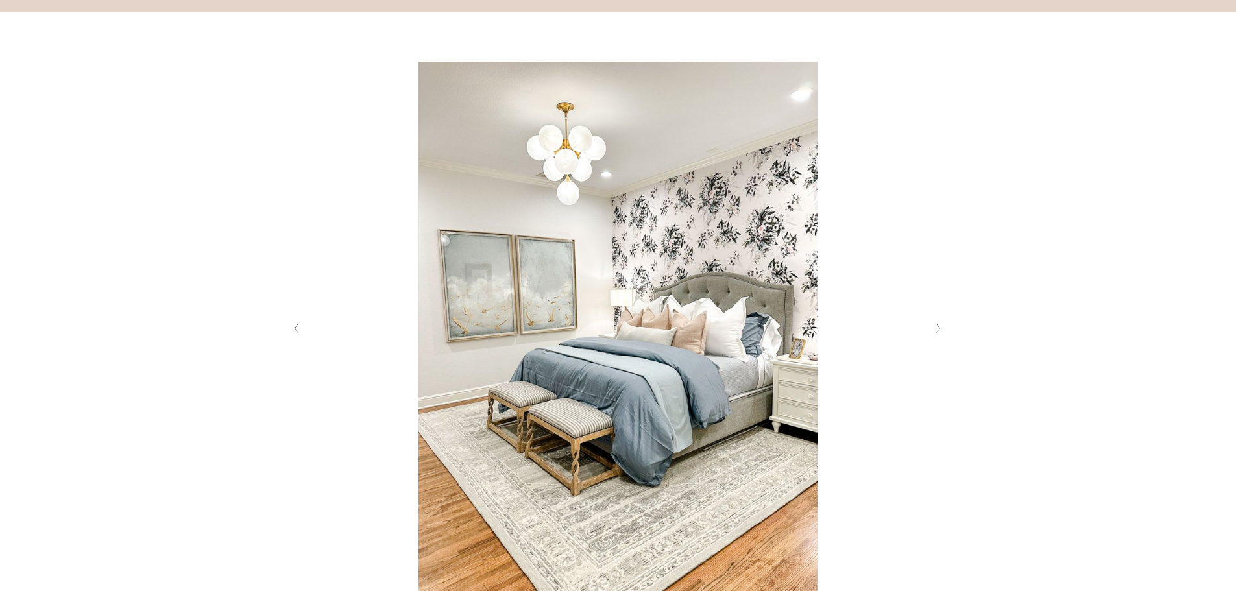
click at [939, 331] on icon "Next Slide" at bounding box center [938, 328] width 6 height 10
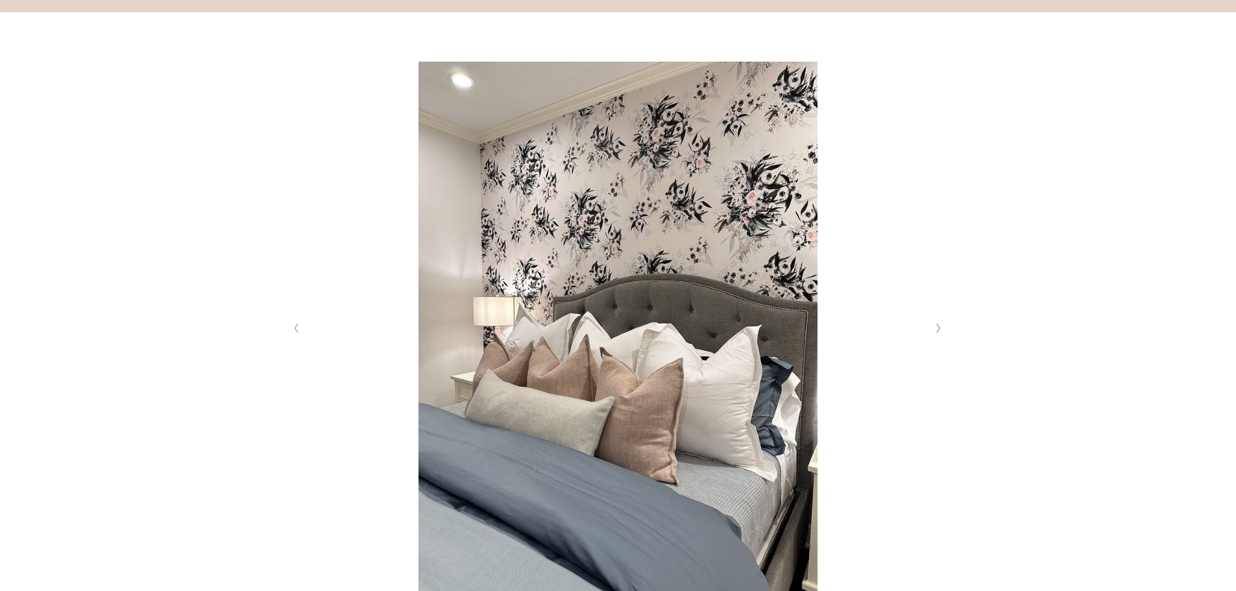
click at [939, 331] on icon "Next Slide" at bounding box center [938, 328] width 6 height 10
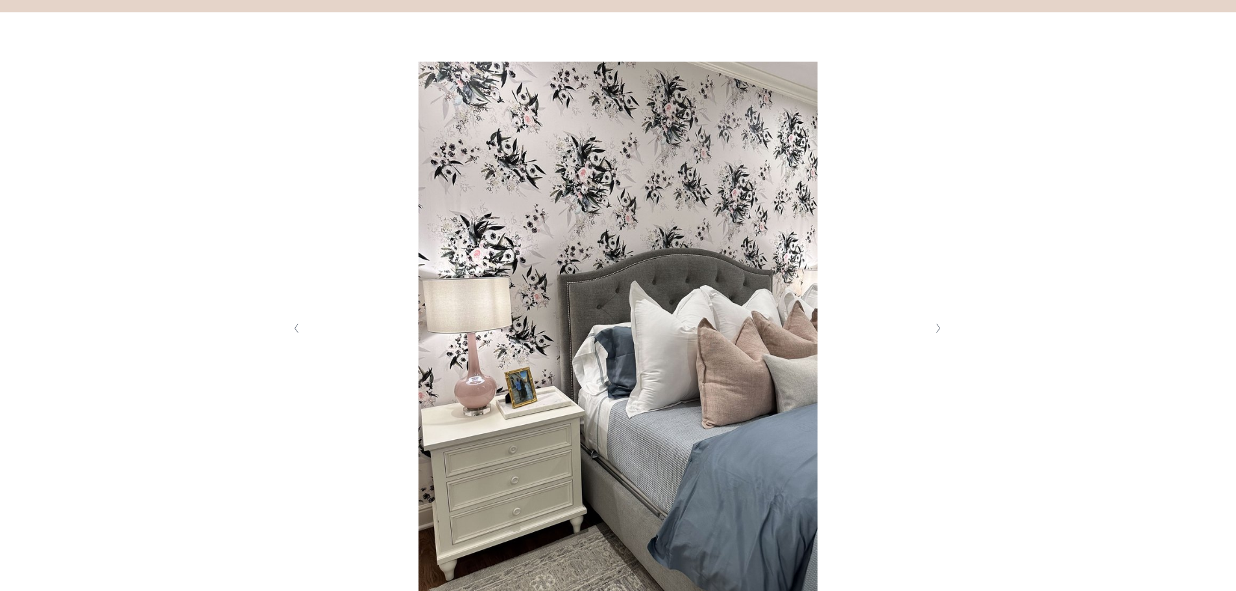
click at [939, 331] on icon "Next Slide" at bounding box center [938, 328] width 6 height 10
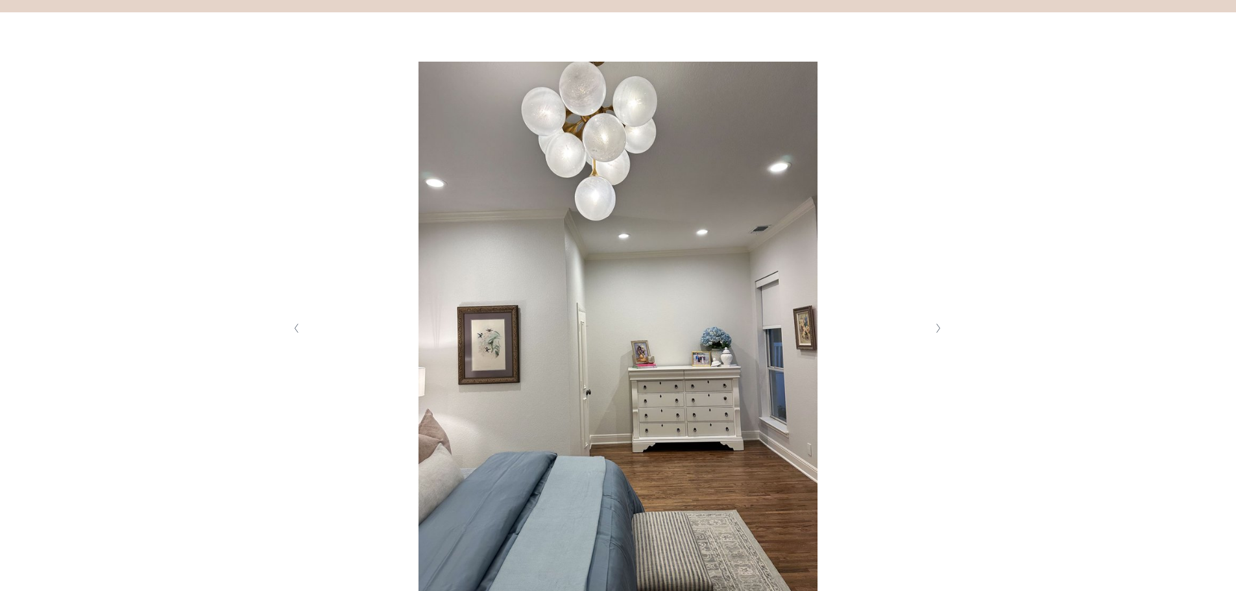
click at [939, 331] on icon "Next Slide" at bounding box center [938, 328] width 6 height 10
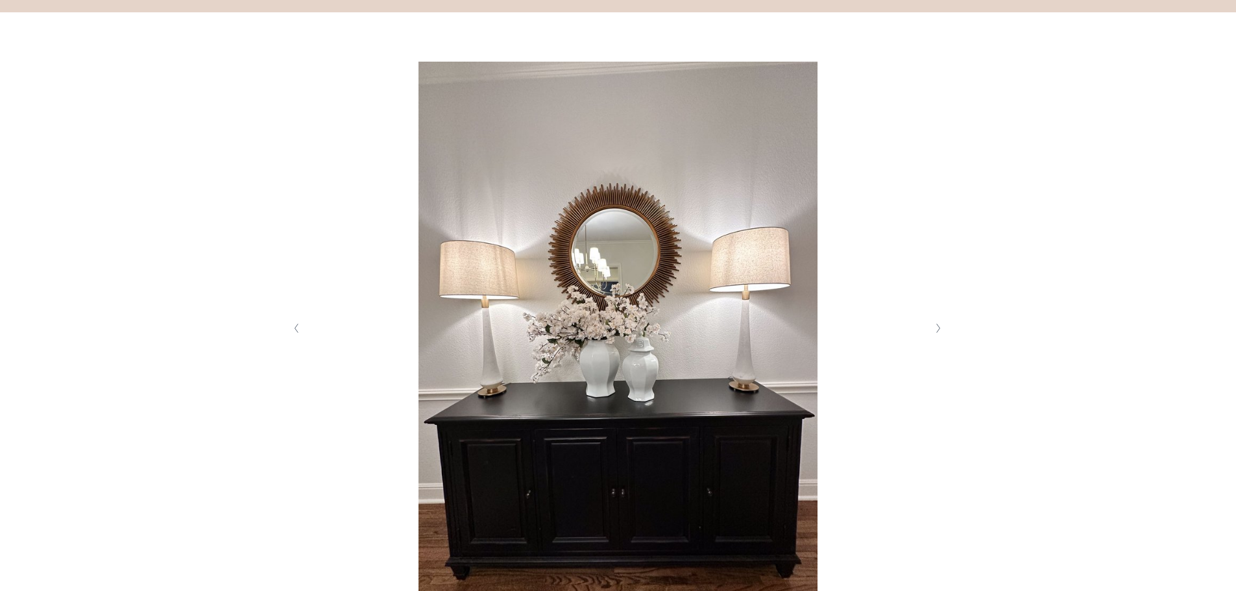
click at [939, 331] on icon "Next Slide" at bounding box center [938, 328] width 6 height 10
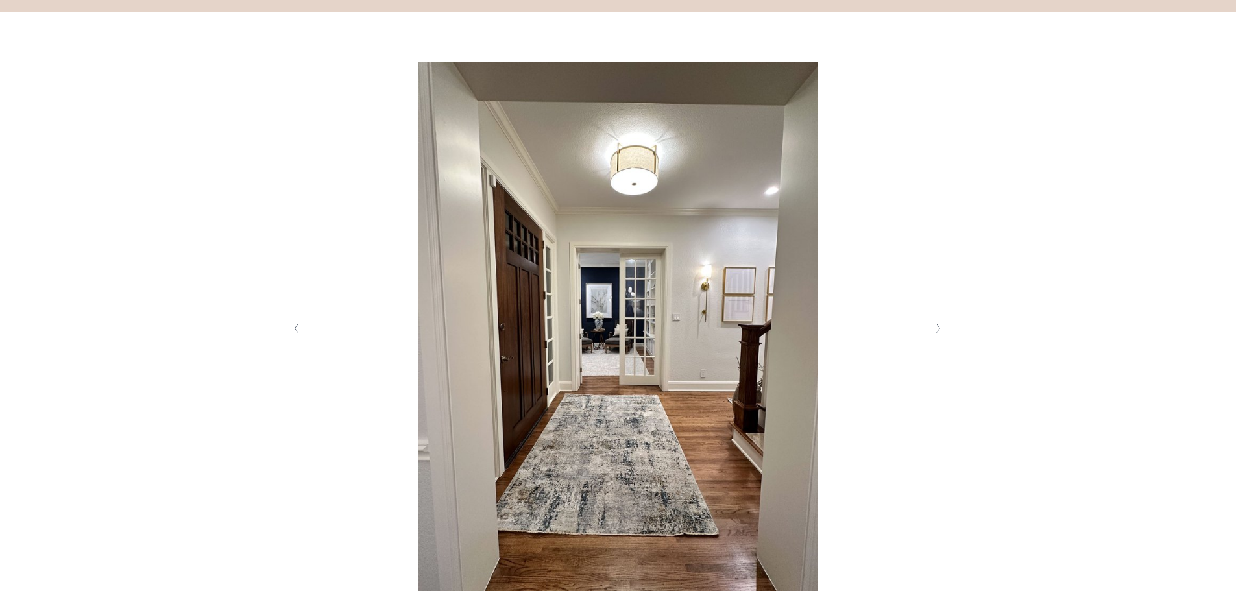
click at [939, 331] on icon "Next Slide" at bounding box center [938, 328] width 6 height 10
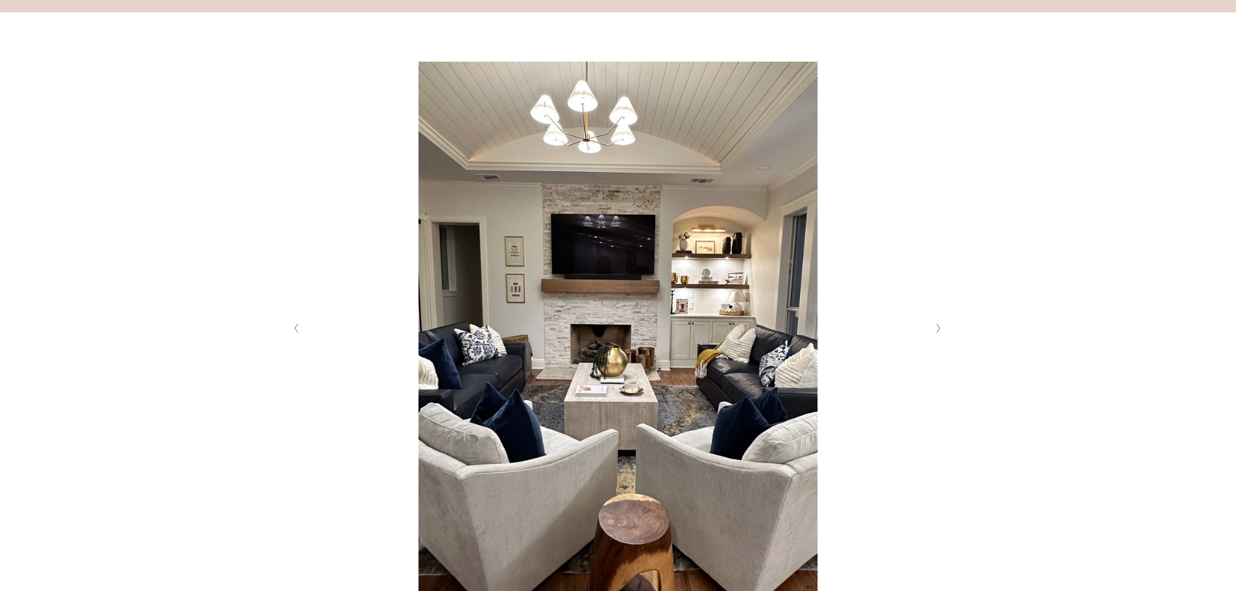
click at [937, 330] on polyline "Next Slide" at bounding box center [938, 328] width 3 height 9
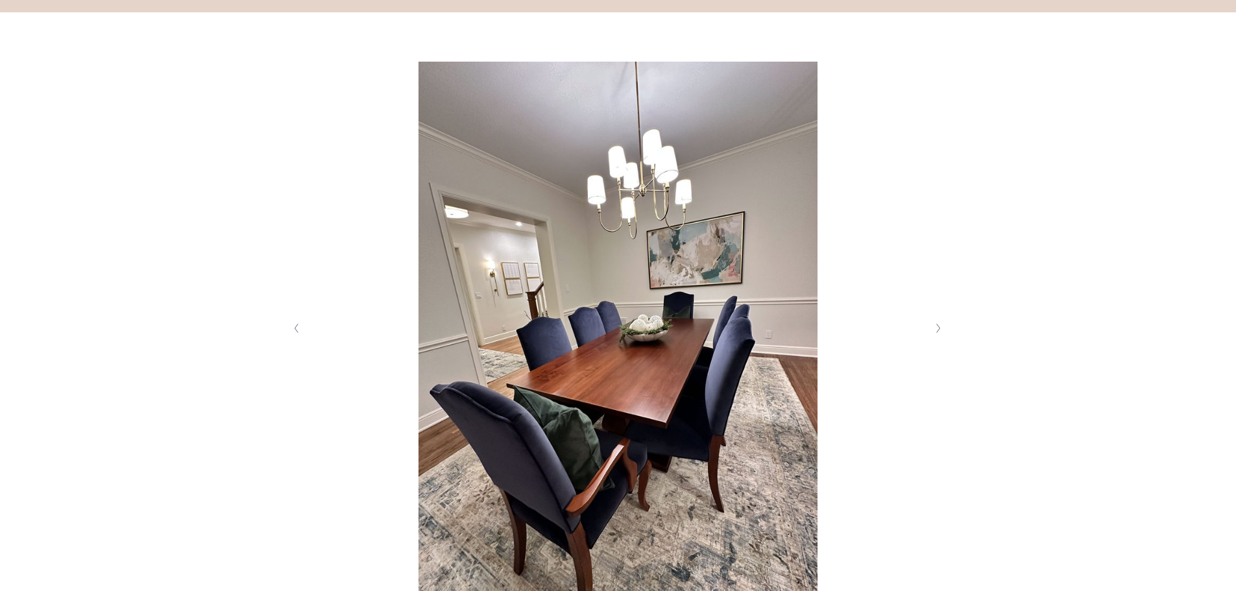
click at [302, 330] on button "Previous Slide" at bounding box center [297, 328] width 18 height 21
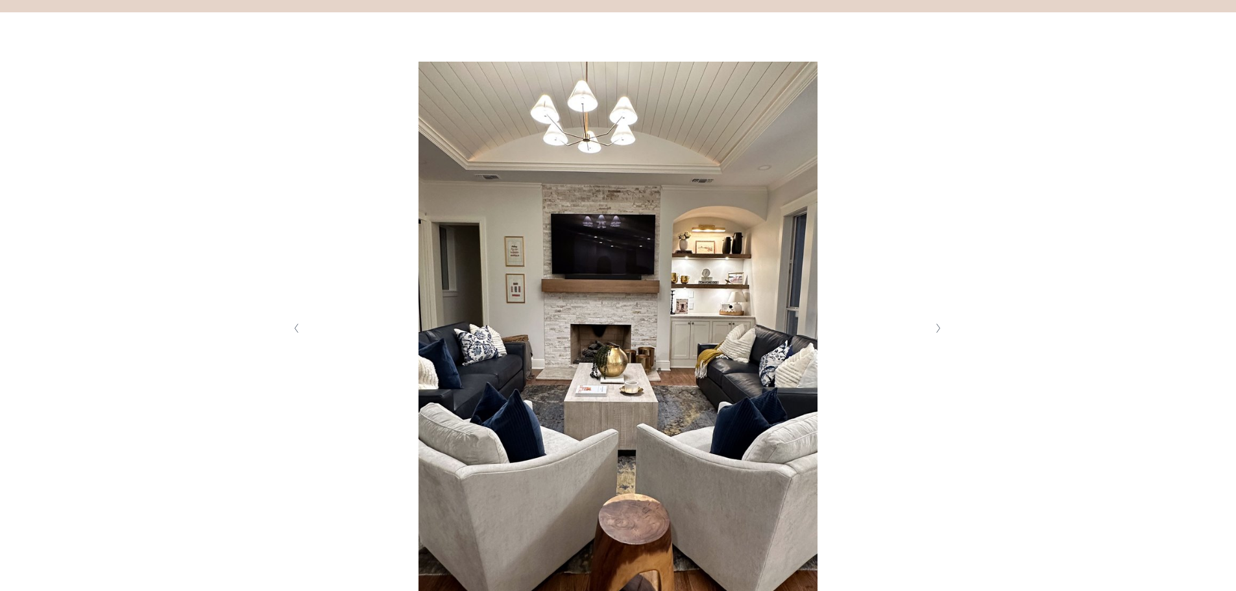
click at [936, 332] on icon "Next Slide" at bounding box center [938, 328] width 6 height 10
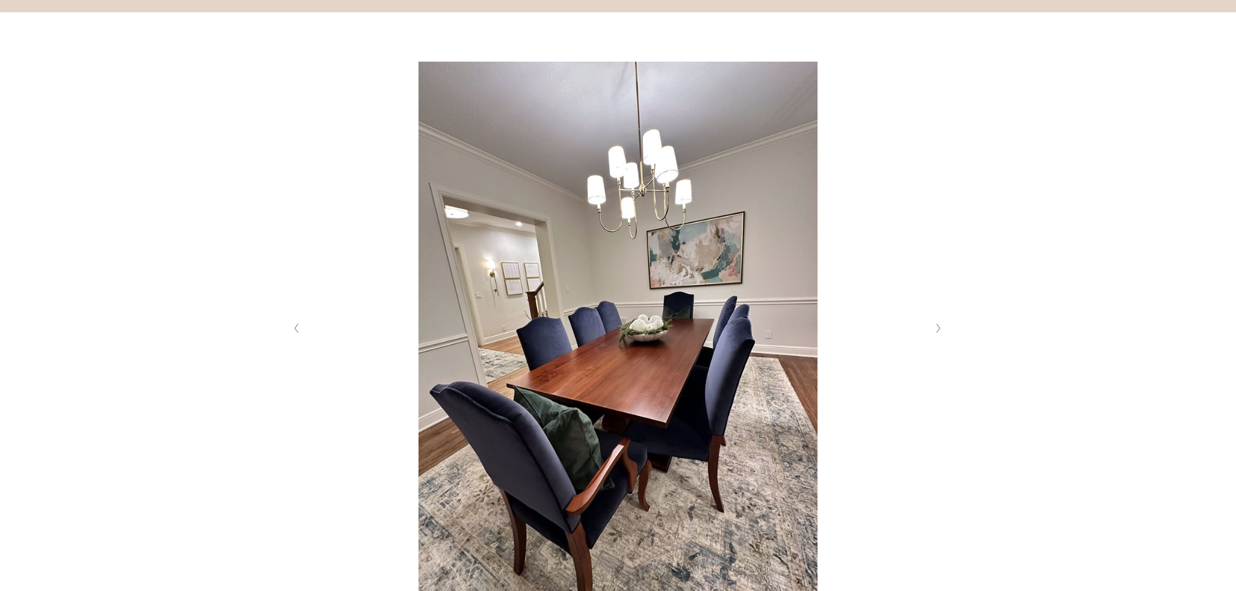
click at [936, 332] on icon "Next Slide" at bounding box center [938, 328] width 6 height 10
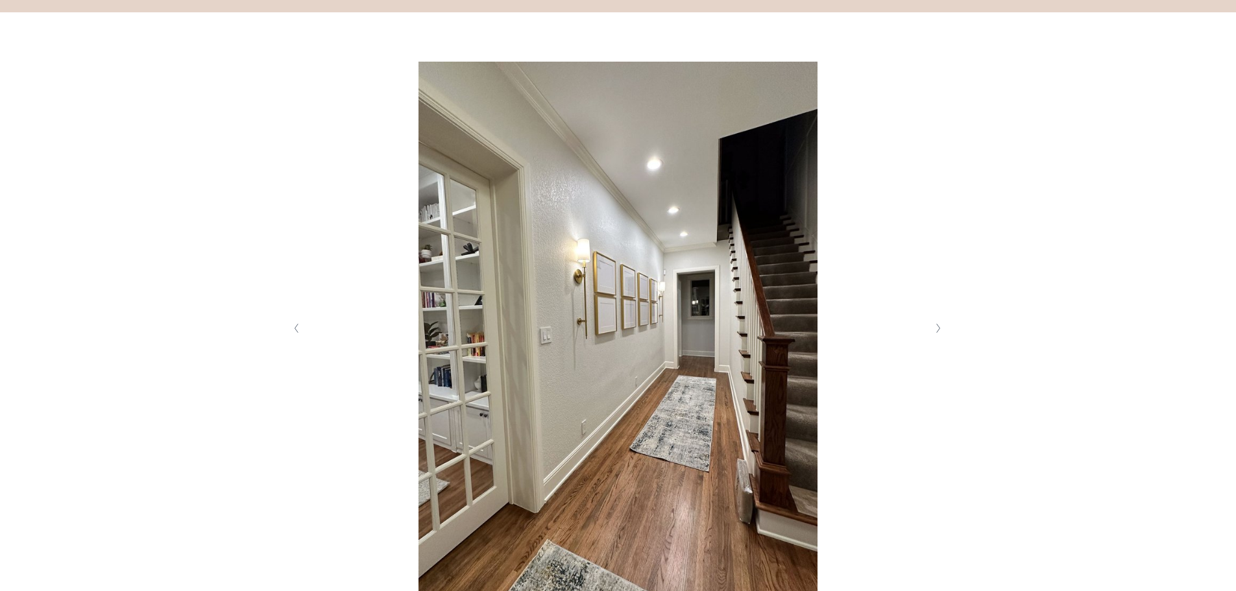
click at [936, 332] on icon "Next Slide" at bounding box center [938, 328] width 6 height 10
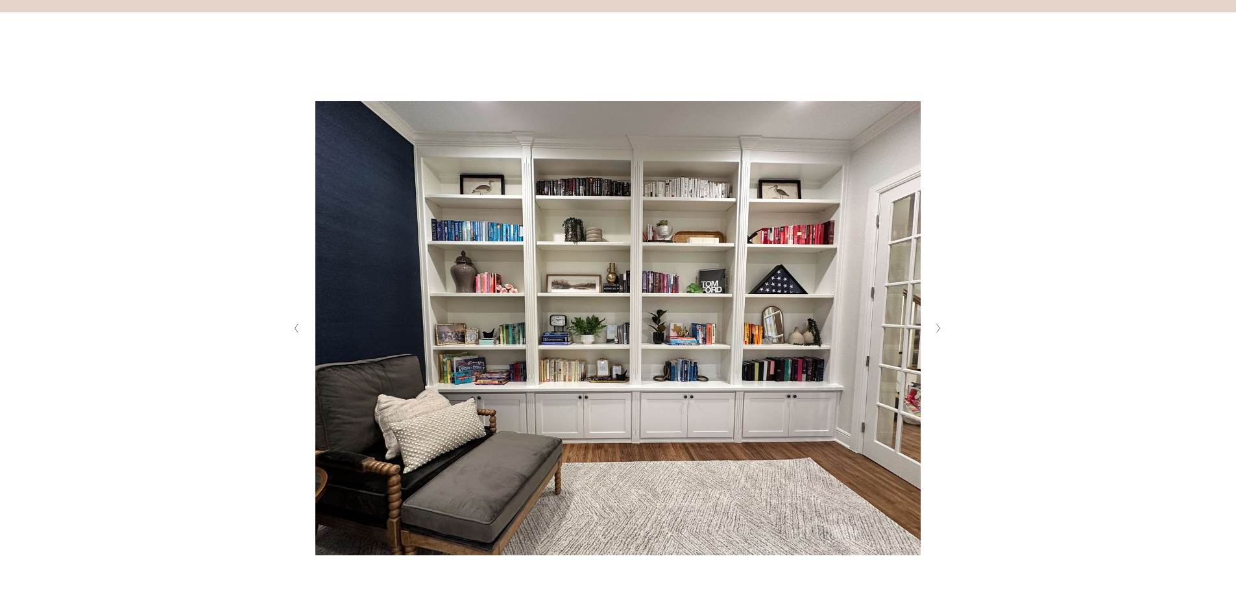
click at [936, 332] on icon "Next Slide" at bounding box center [938, 328] width 6 height 10
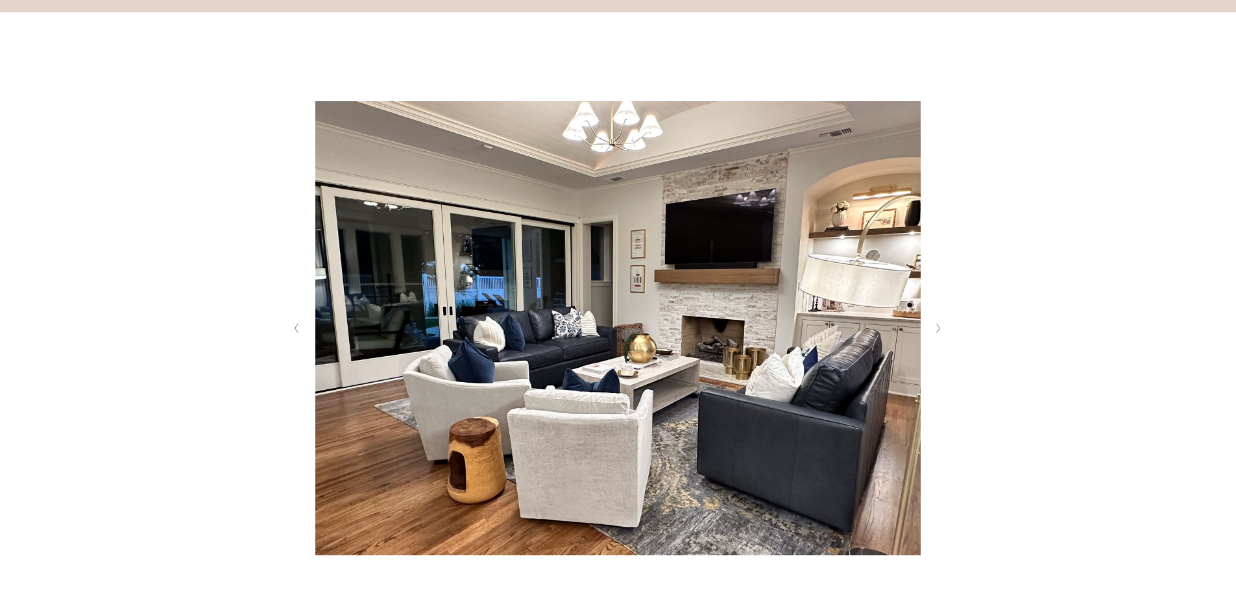
click at [936, 332] on icon "Next Slide" at bounding box center [938, 328] width 6 height 10
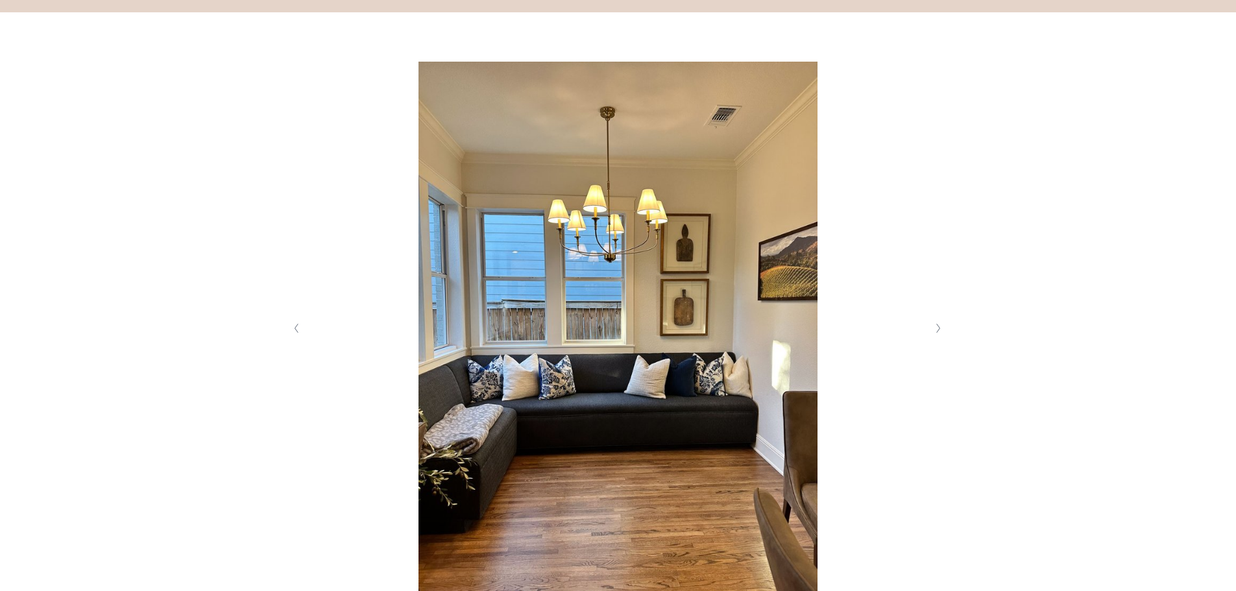
click at [936, 332] on icon "Next Slide" at bounding box center [938, 328] width 6 height 10
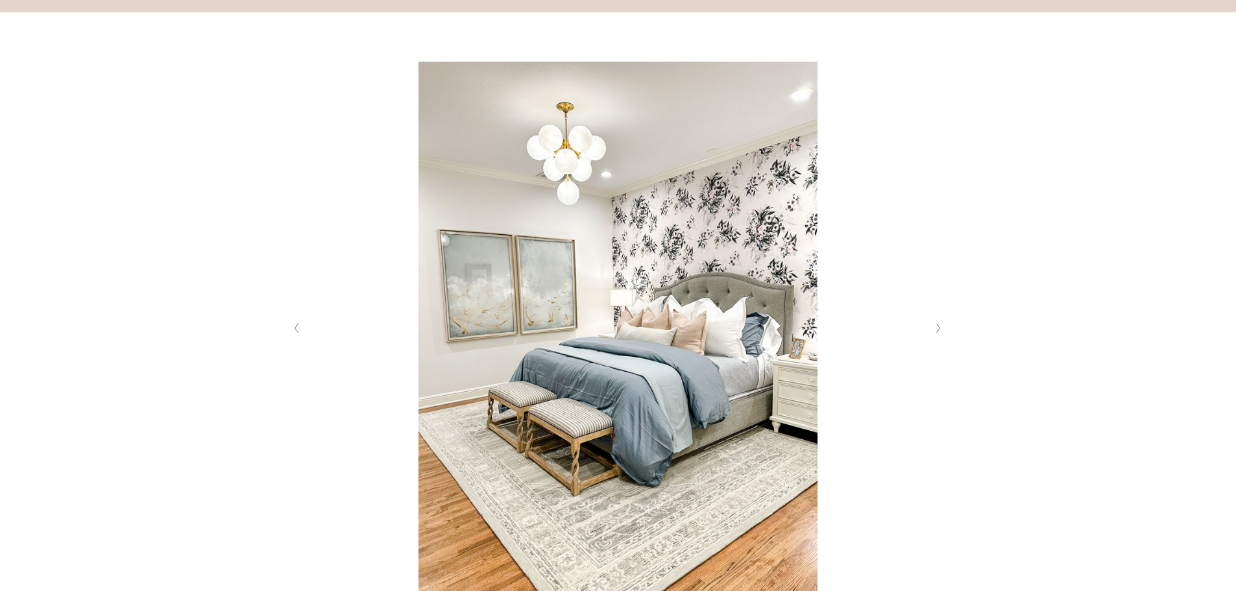
click at [936, 332] on icon "Next Slide" at bounding box center [938, 328] width 6 height 10
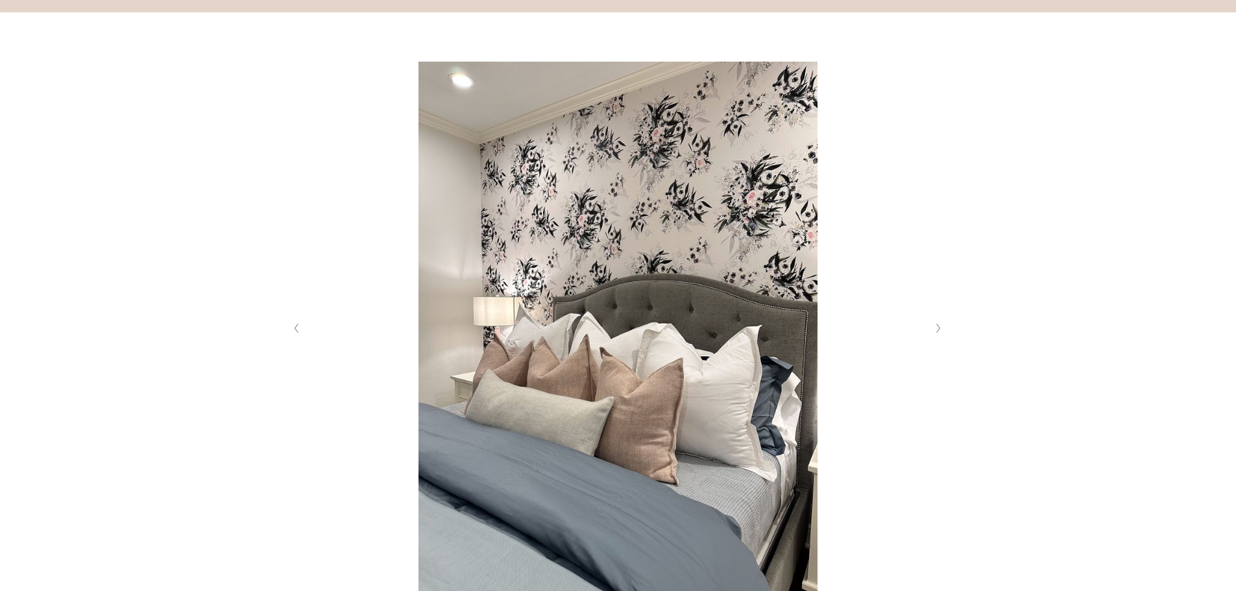
click at [936, 332] on icon "Next Slide" at bounding box center [938, 328] width 6 height 10
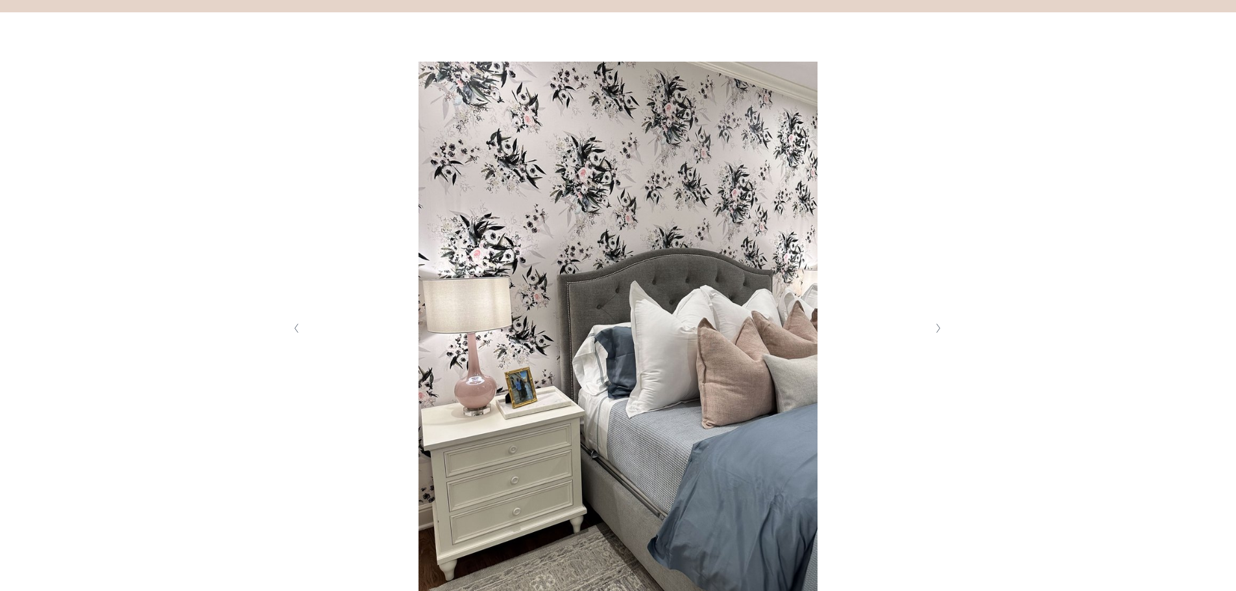
click at [936, 332] on icon "Next Slide" at bounding box center [938, 328] width 6 height 10
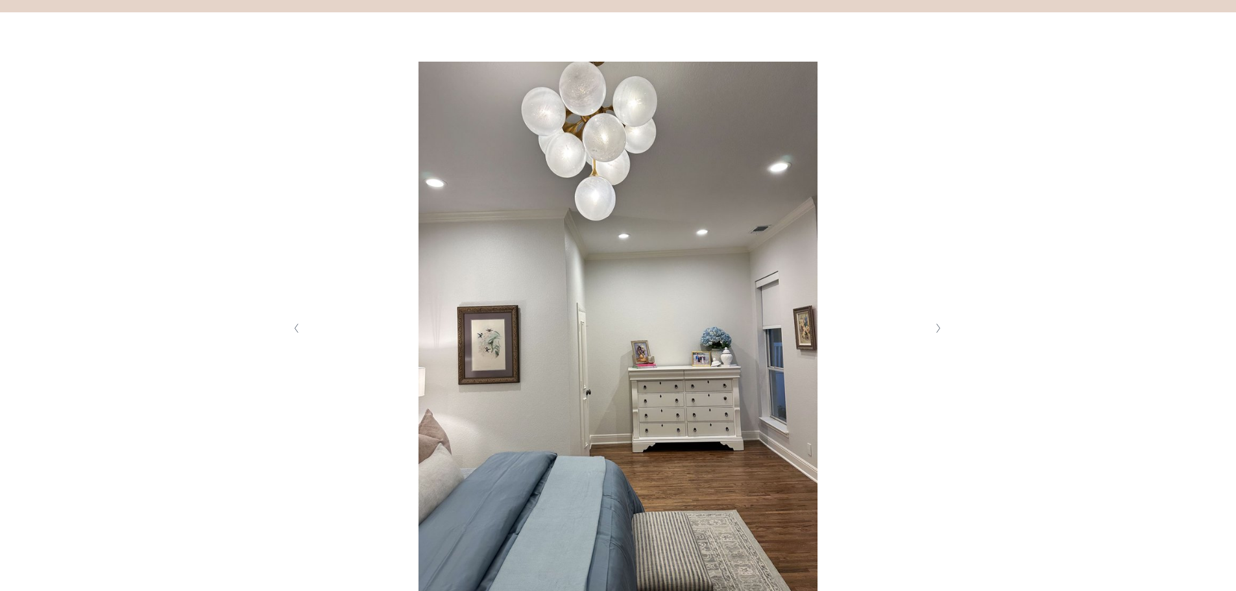
click at [936, 332] on icon "Next Slide" at bounding box center [938, 328] width 6 height 10
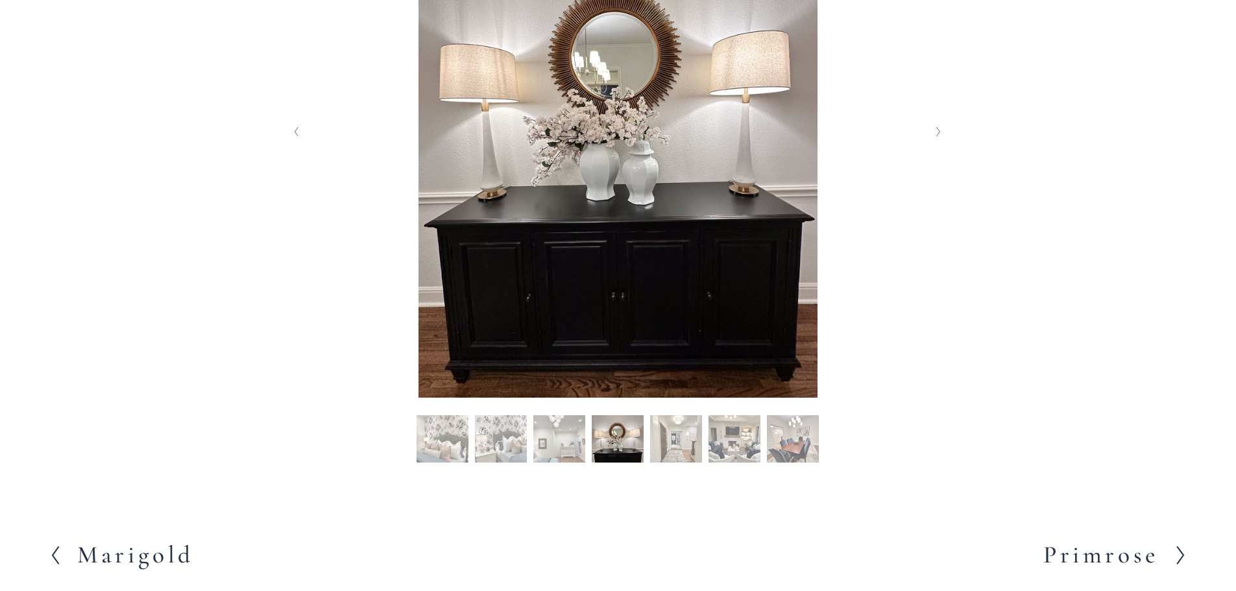
scroll to position [584, 0]
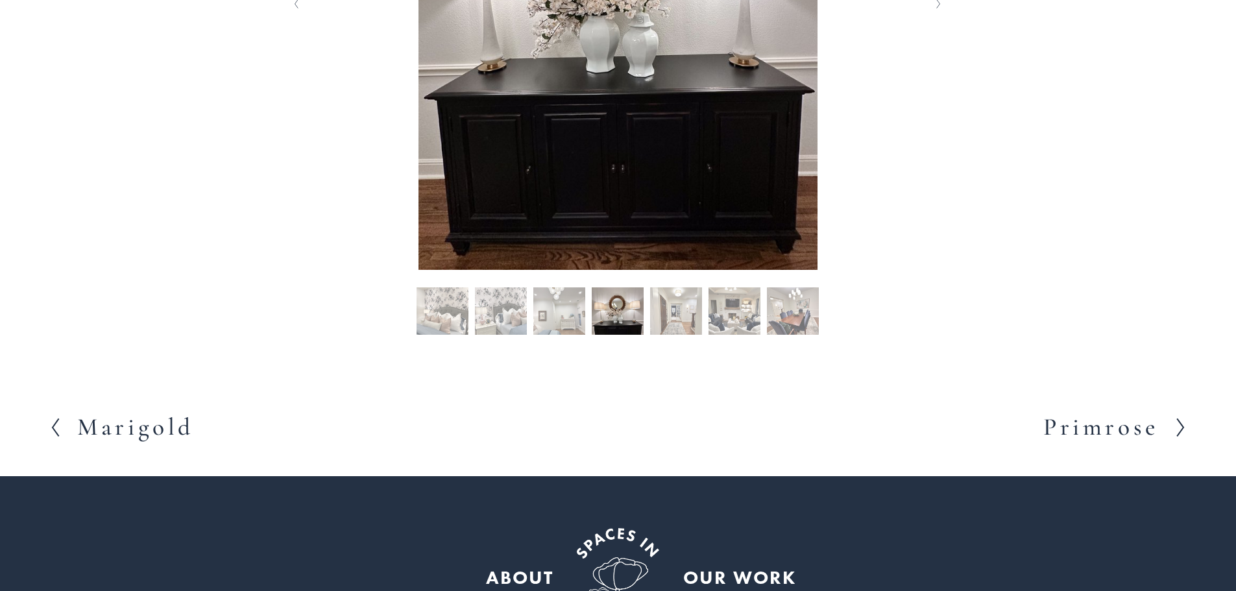
click at [1090, 429] on h2 "Primrose" at bounding box center [1100, 427] width 115 height 24
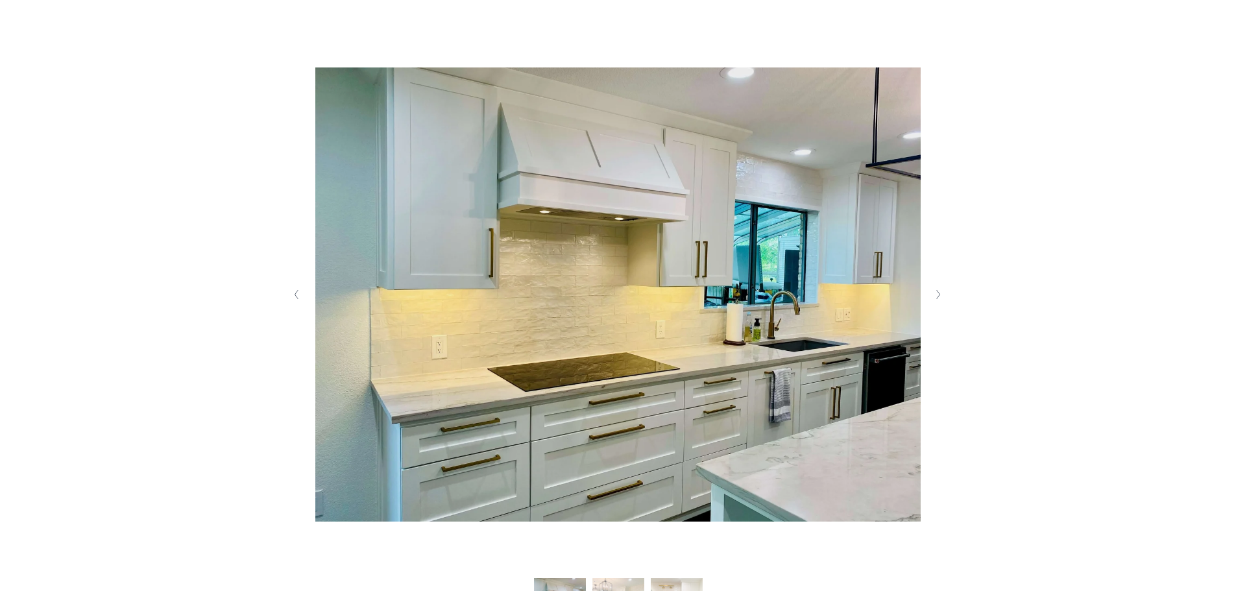
scroll to position [324, 0]
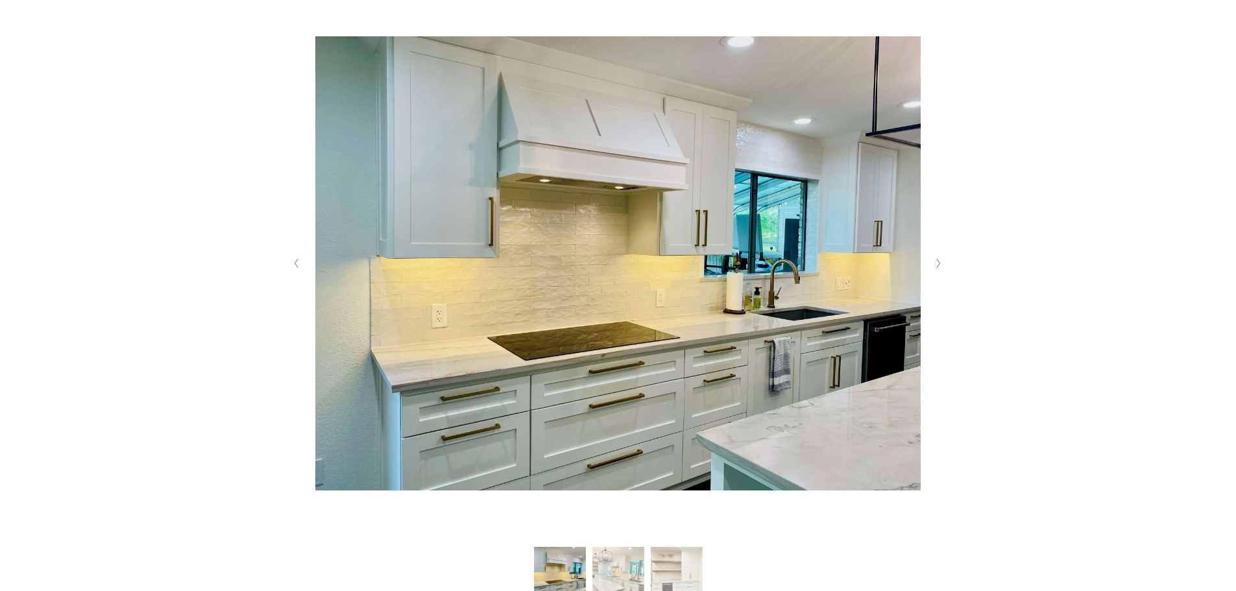
click at [938, 265] on polyline "Next Slide" at bounding box center [938, 263] width 3 height 9
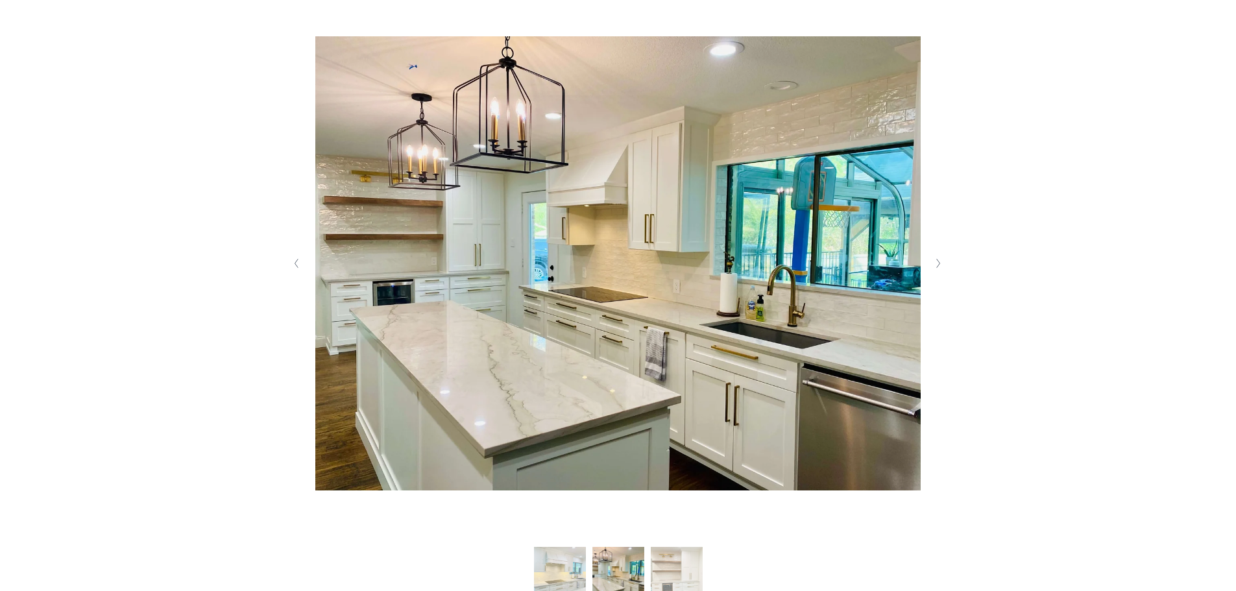
click at [938, 265] on polyline "Next Slide" at bounding box center [938, 263] width 3 height 9
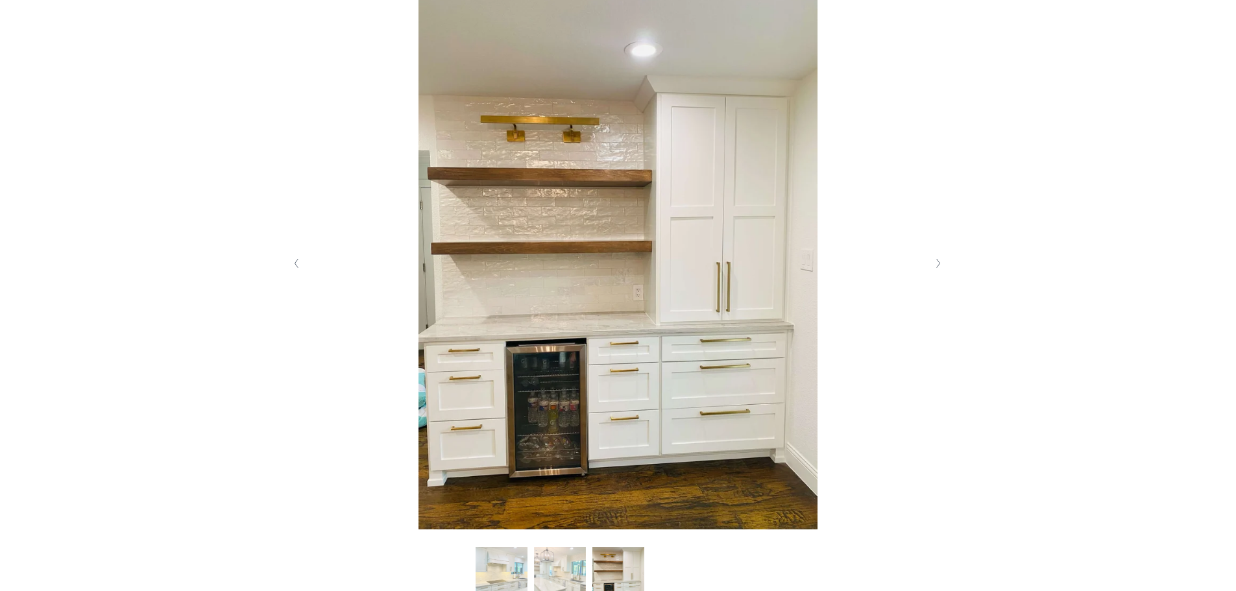
click at [940, 263] on icon "Next Slide" at bounding box center [938, 263] width 6 height 10
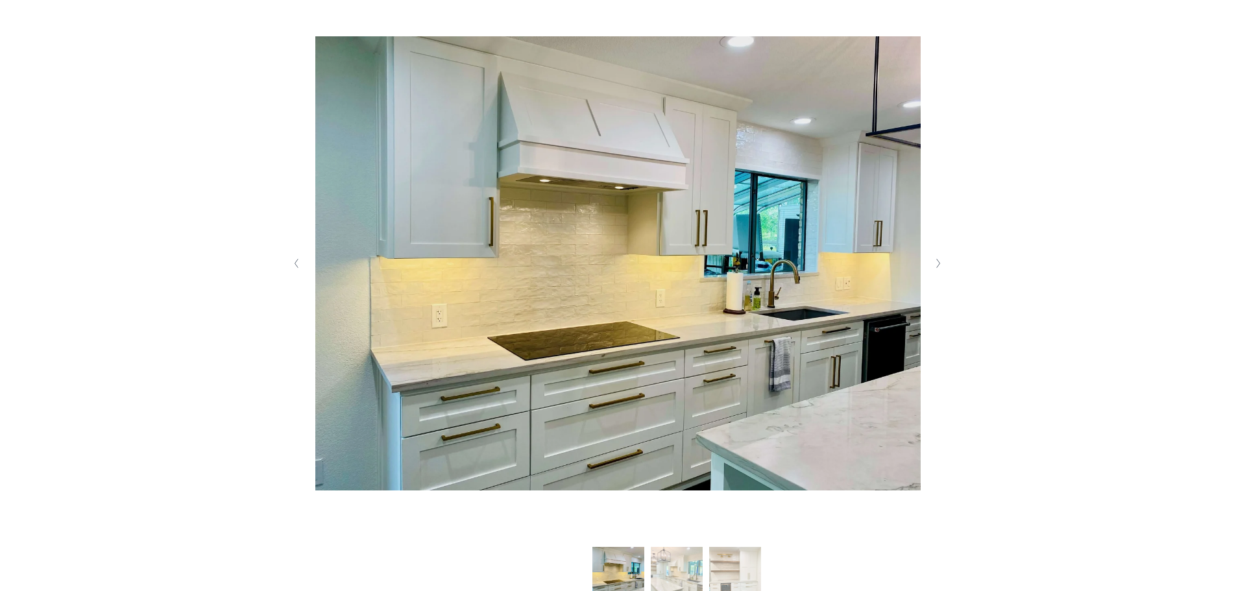
click at [293, 261] on button "Previous Slide" at bounding box center [297, 263] width 18 height 21
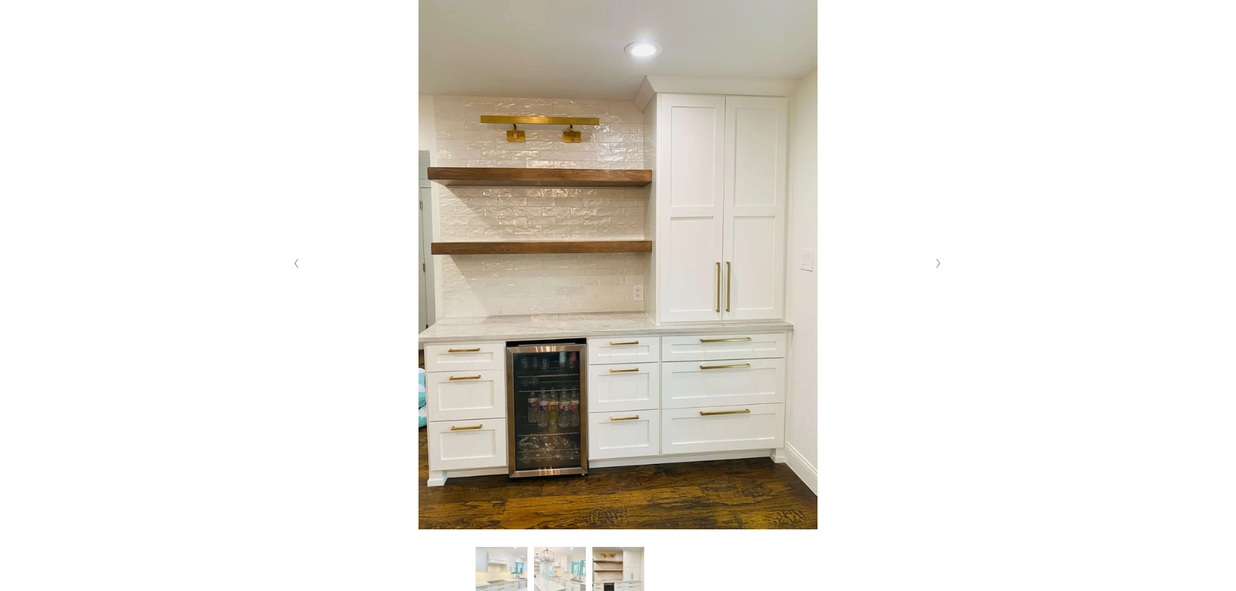
click at [938, 265] on polyline "Next Slide" at bounding box center [938, 263] width 3 height 9
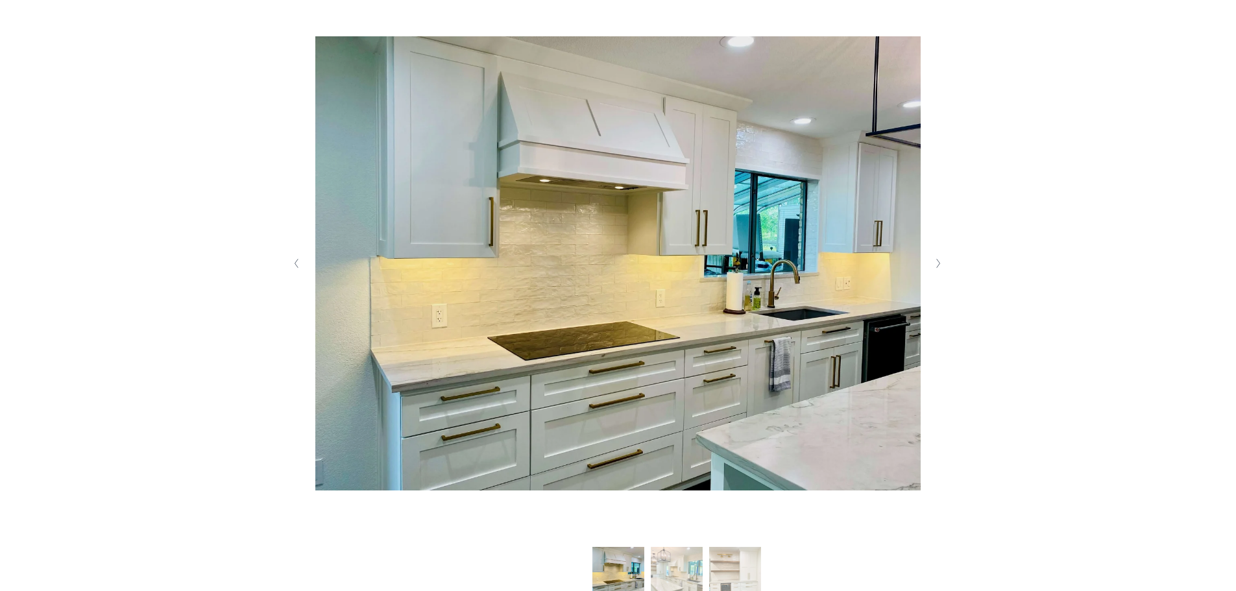
click at [938, 265] on polyline "Next Slide" at bounding box center [938, 263] width 3 height 9
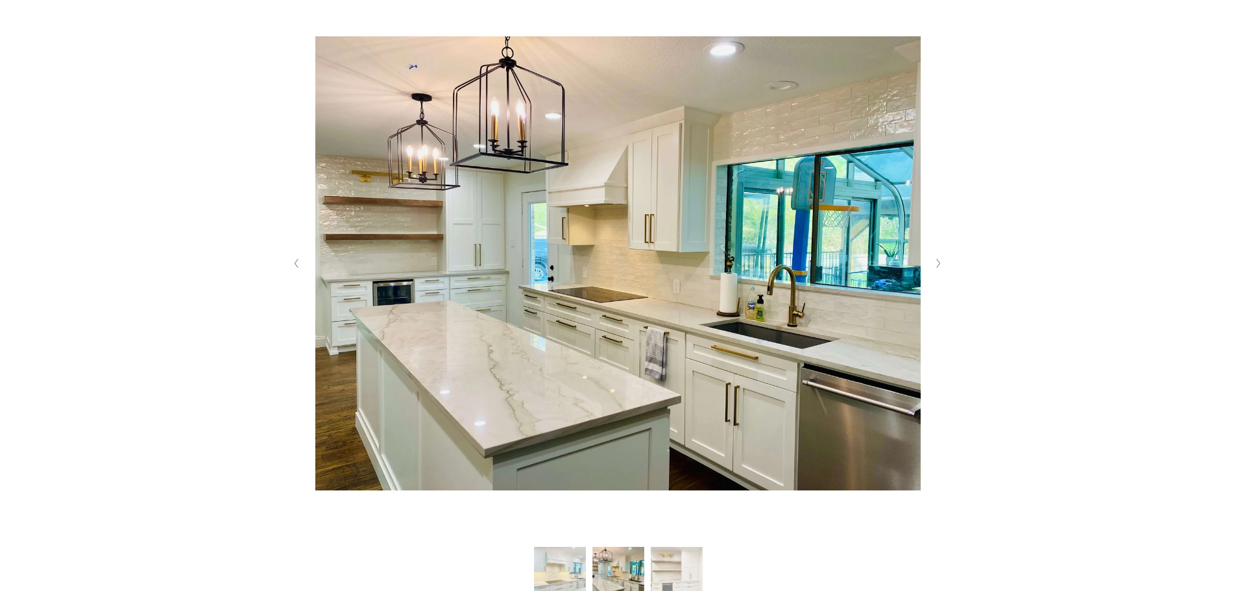
click at [938, 265] on polyline "Next Slide" at bounding box center [938, 263] width 3 height 9
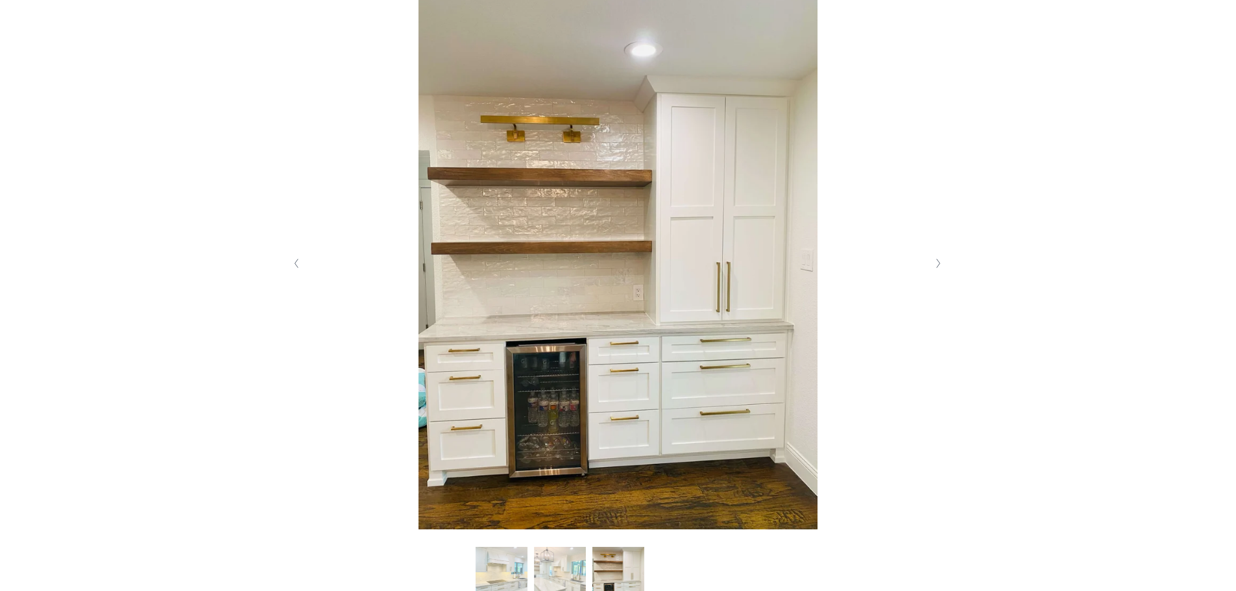
click at [938, 265] on polyline "Next Slide" at bounding box center [938, 263] width 3 height 9
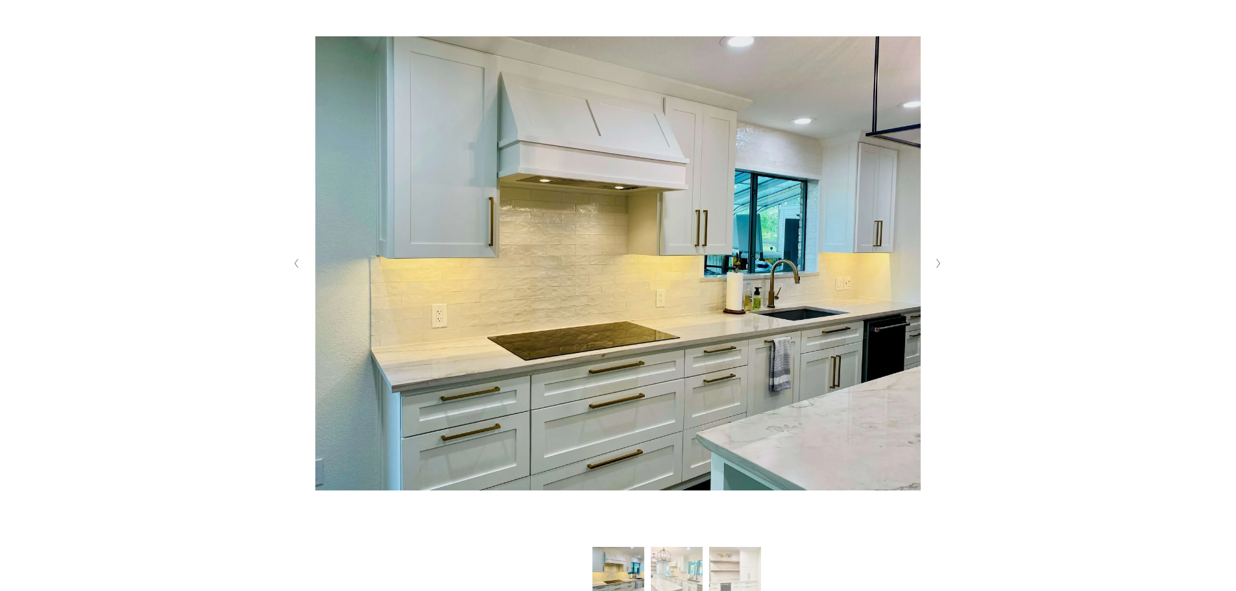
click at [938, 265] on polyline "Next Slide" at bounding box center [938, 263] width 3 height 9
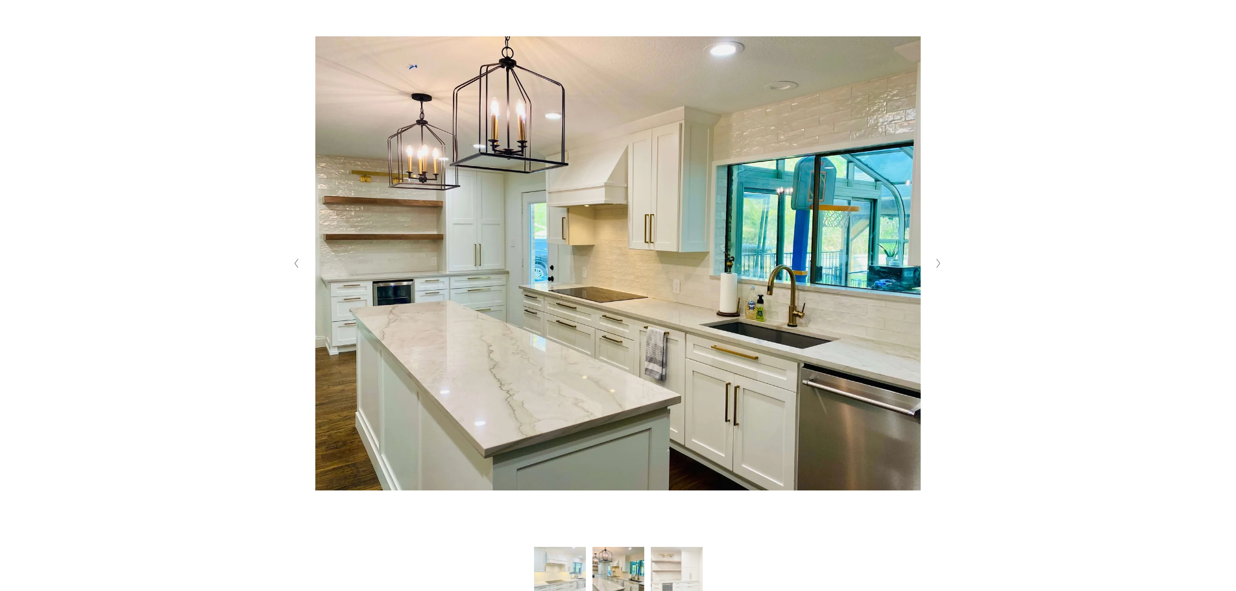
click at [938, 265] on polyline "Next Slide" at bounding box center [938, 263] width 3 height 9
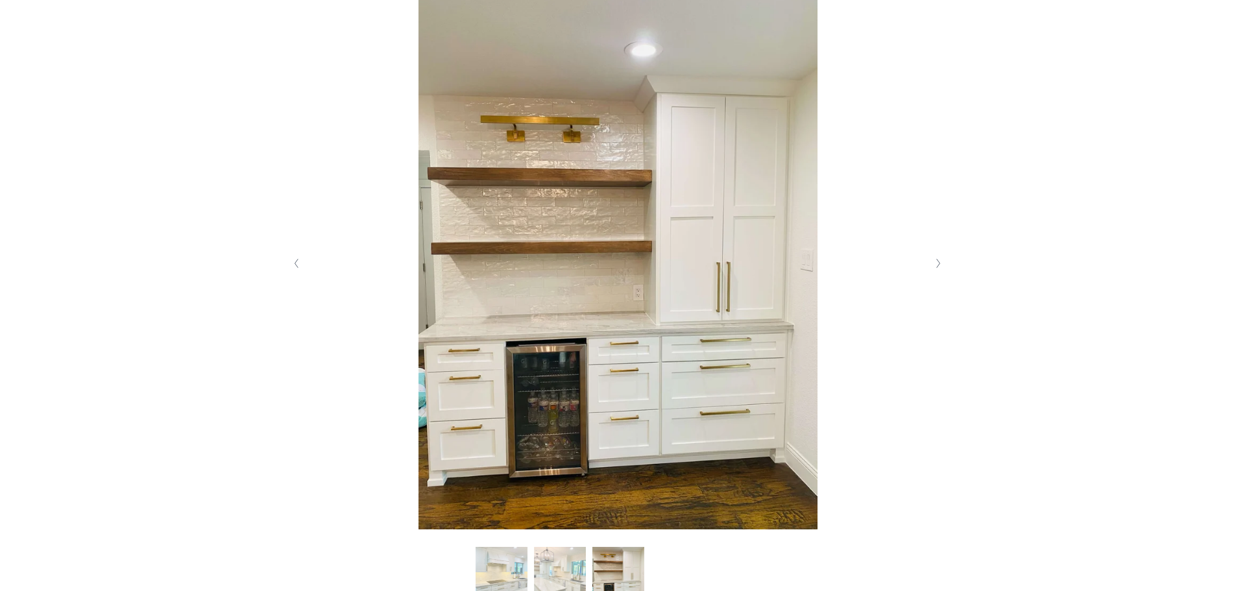
click at [938, 265] on polyline "Next Slide" at bounding box center [938, 263] width 3 height 9
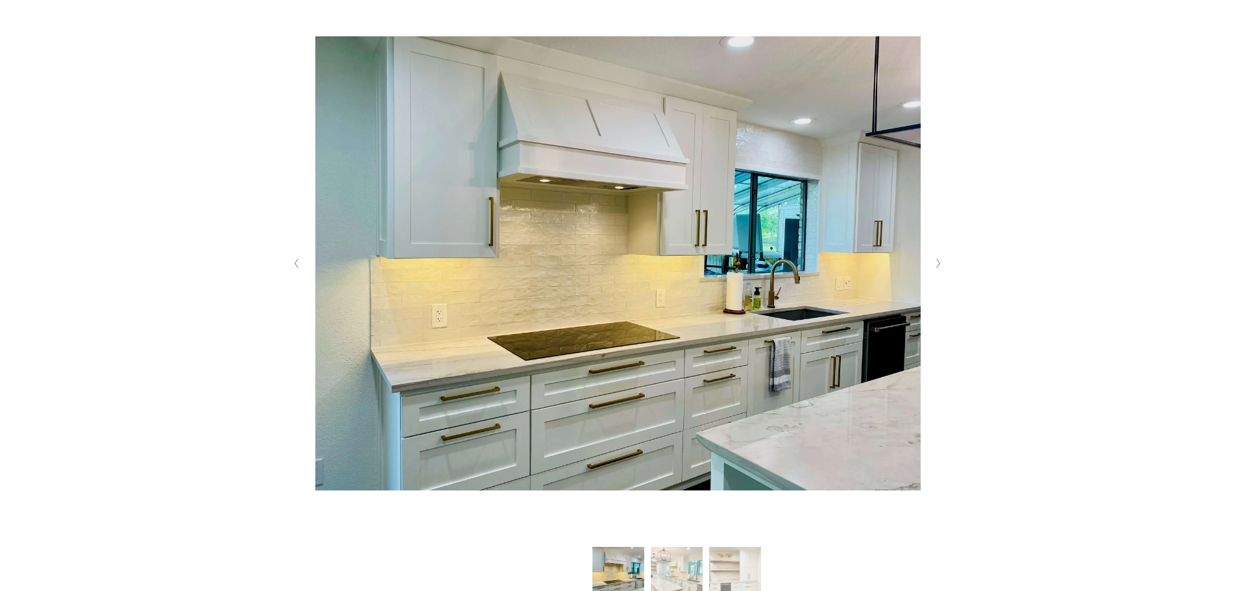
click at [938, 265] on polyline "Next Slide" at bounding box center [938, 263] width 3 height 9
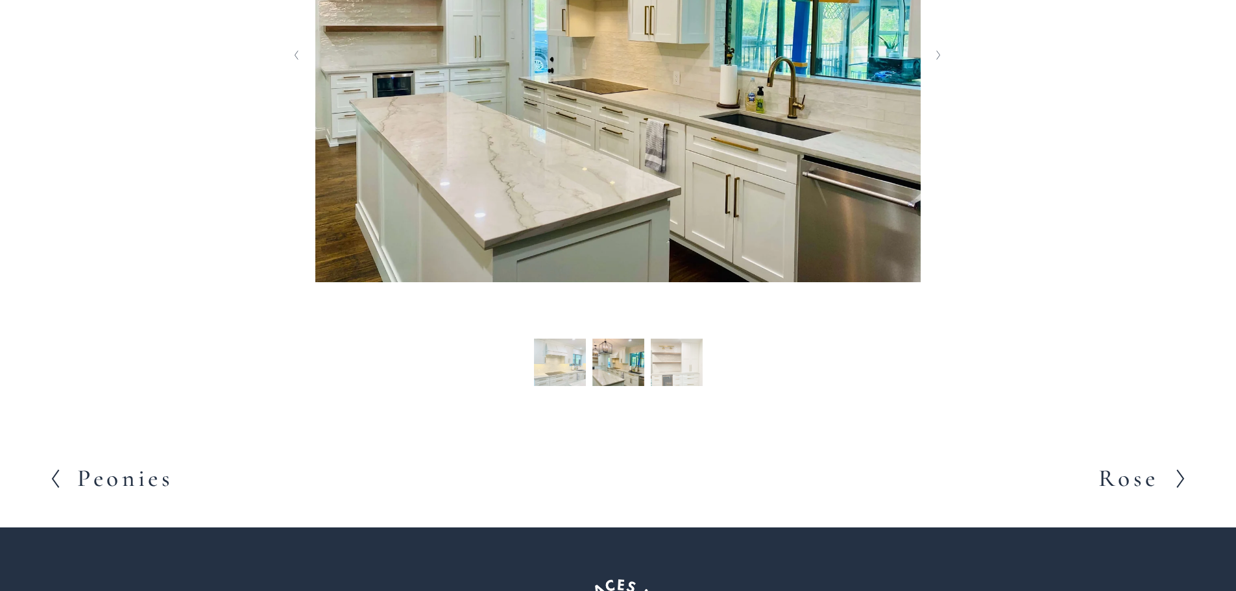
scroll to position [584, 0]
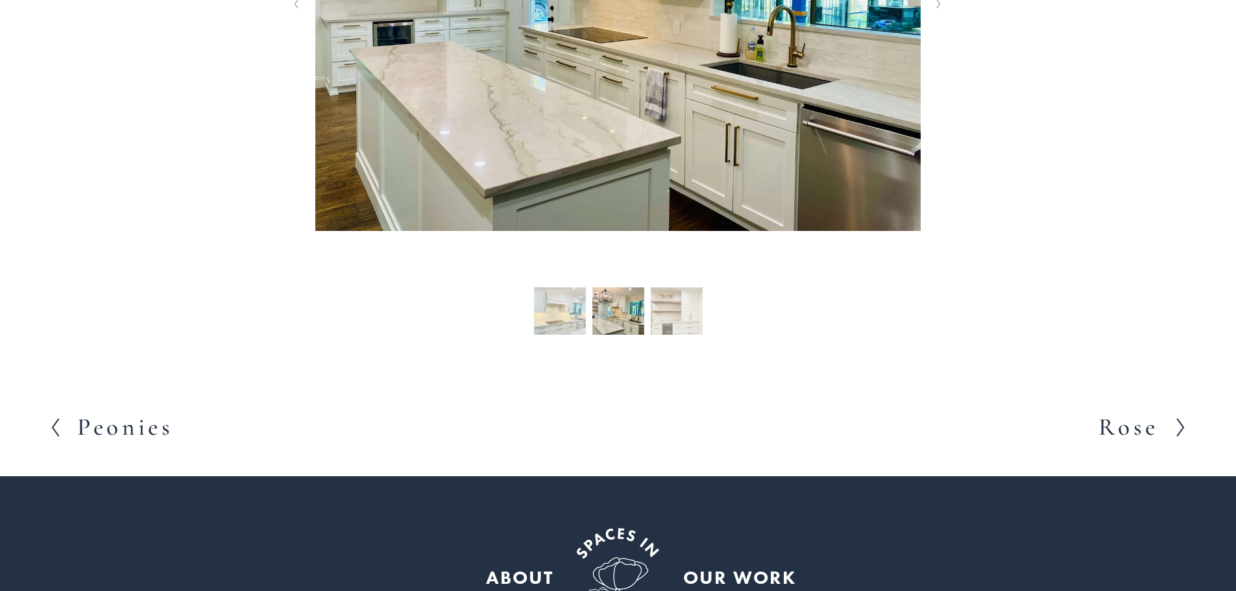
click at [1121, 418] on h2 "Rose" at bounding box center [1128, 427] width 60 height 24
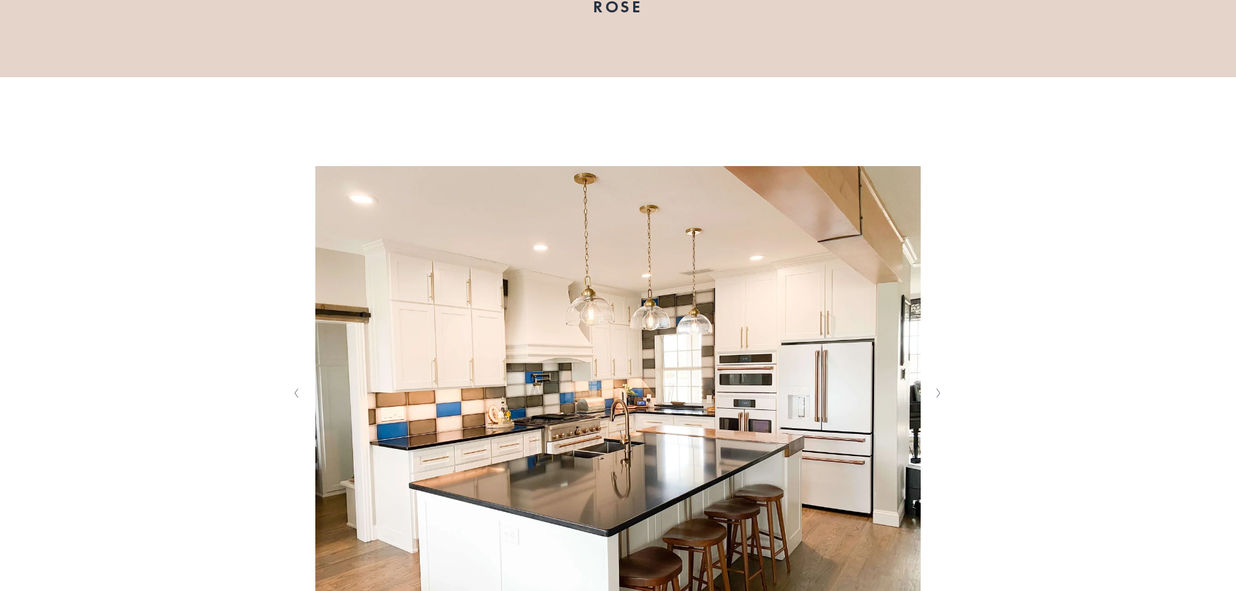
scroll to position [259, 0]
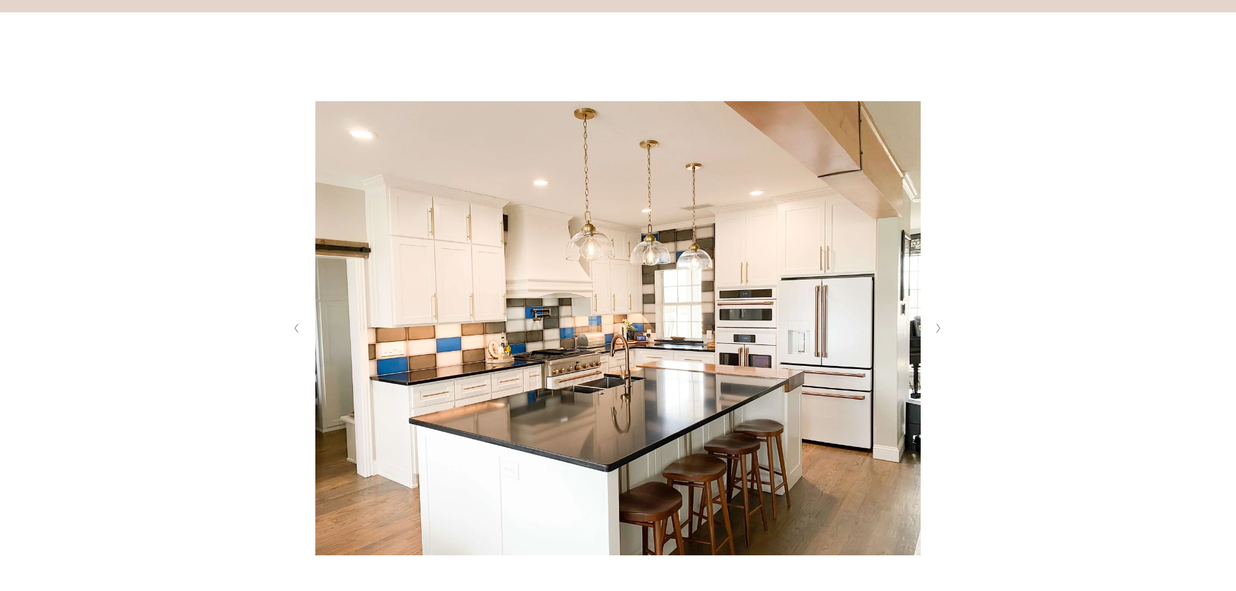
click at [939, 324] on icon "Next Slide" at bounding box center [938, 328] width 6 height 10
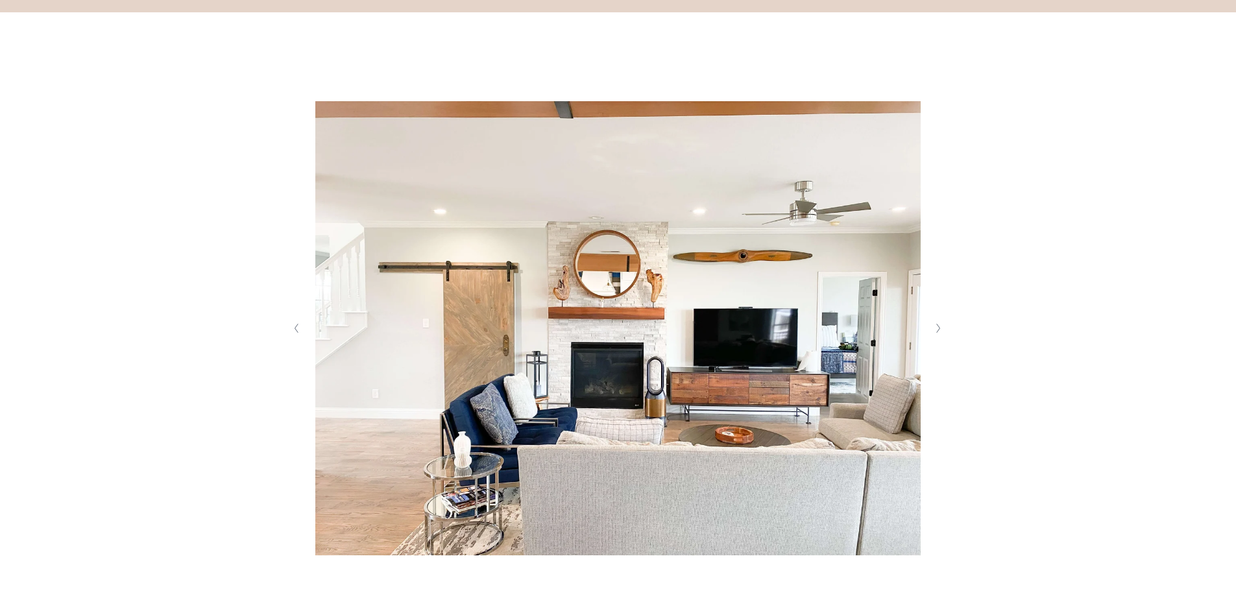
click at [939, 324] on icon "Next Slide" at bounding box center [938, 328] width 6 height 10
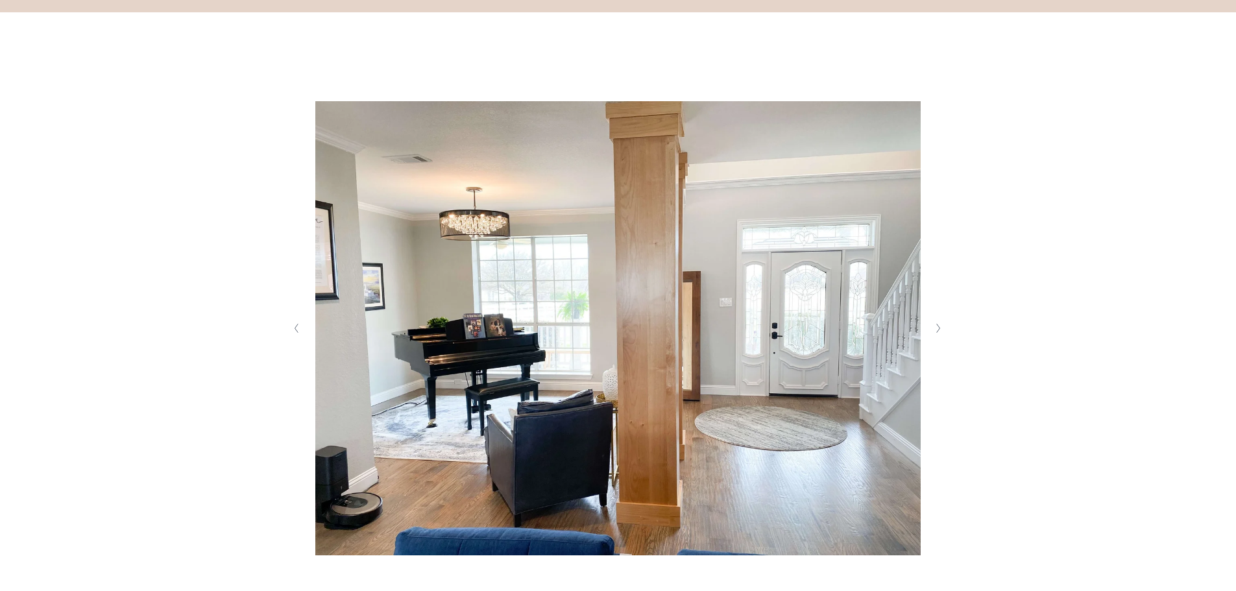
click at [939, 324] on icon "Next Slide" at bounding box center [938, 328] width 6 height 10
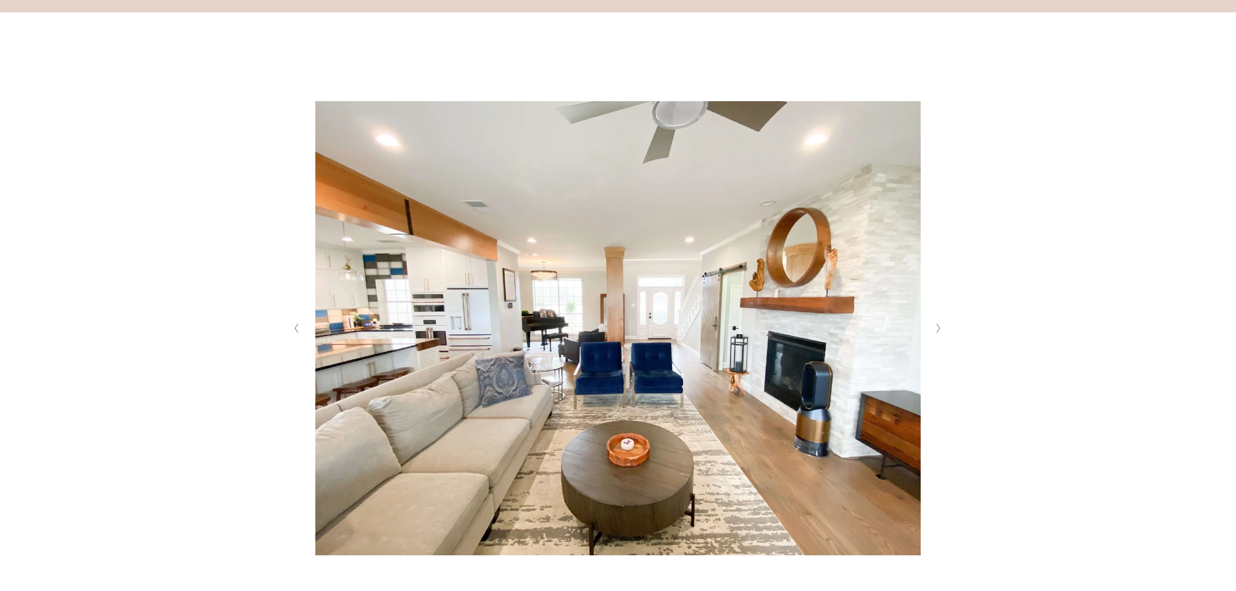
click at [302, 333] on button "Previous Slide" at bounding box center [297, 328] width 18 height 21
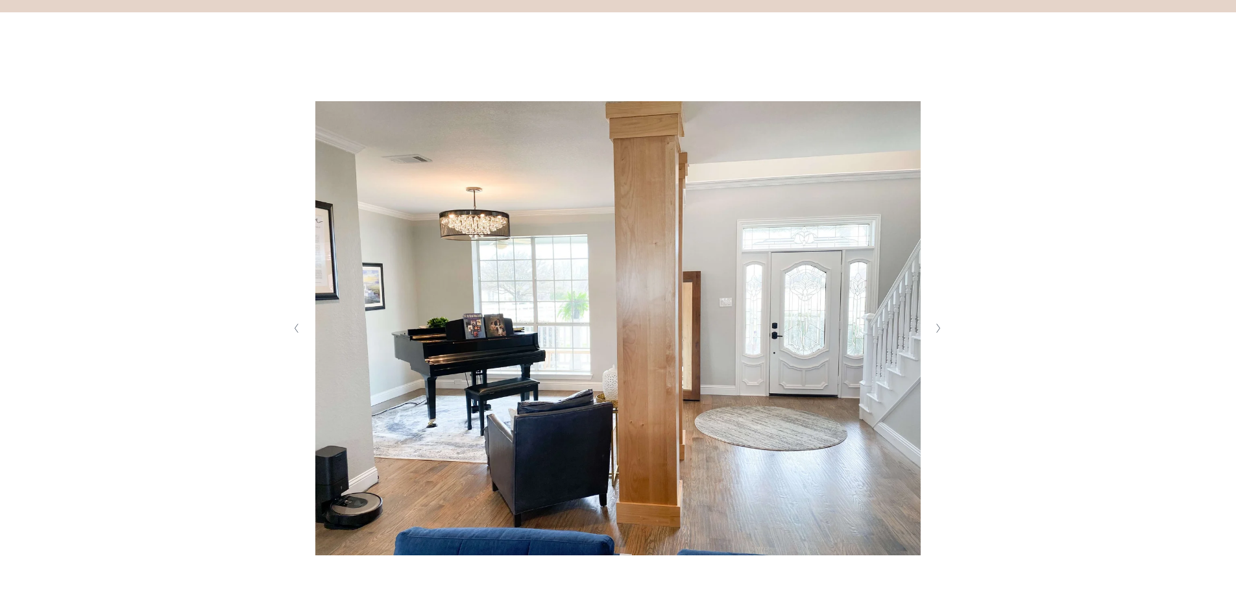
click at [935, 324] on icon "Next Slide" at bounding box center [938, 328] width 6 height 10
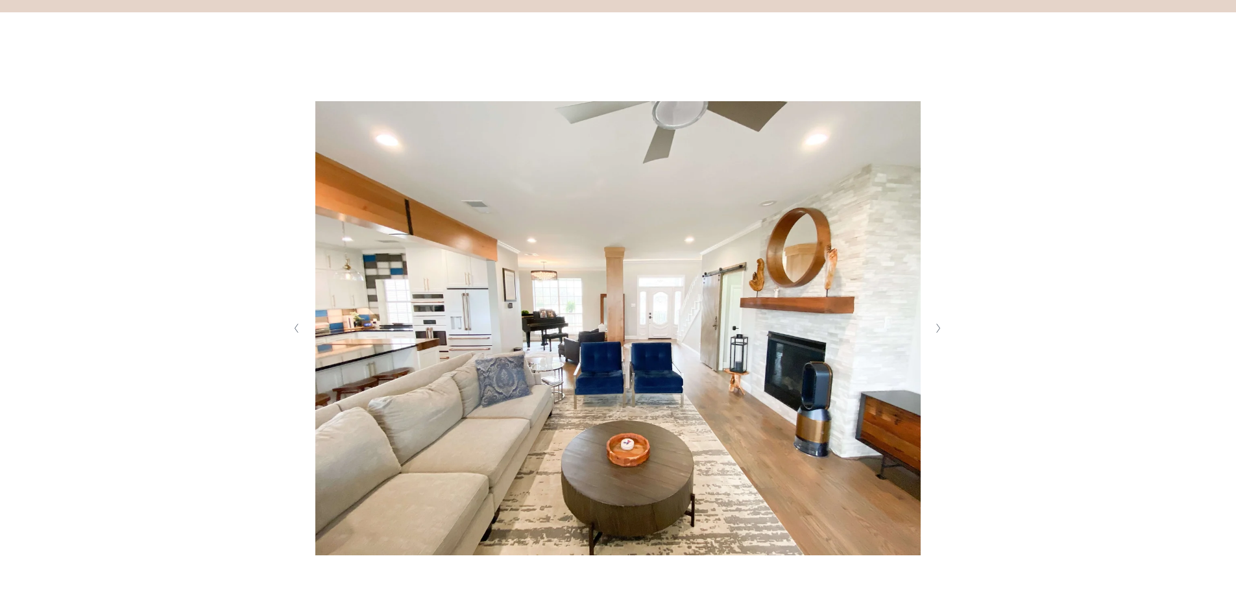
click at [935, 324] on icon "Next Slide" at bounding box center [938, 328] width 6 height 10
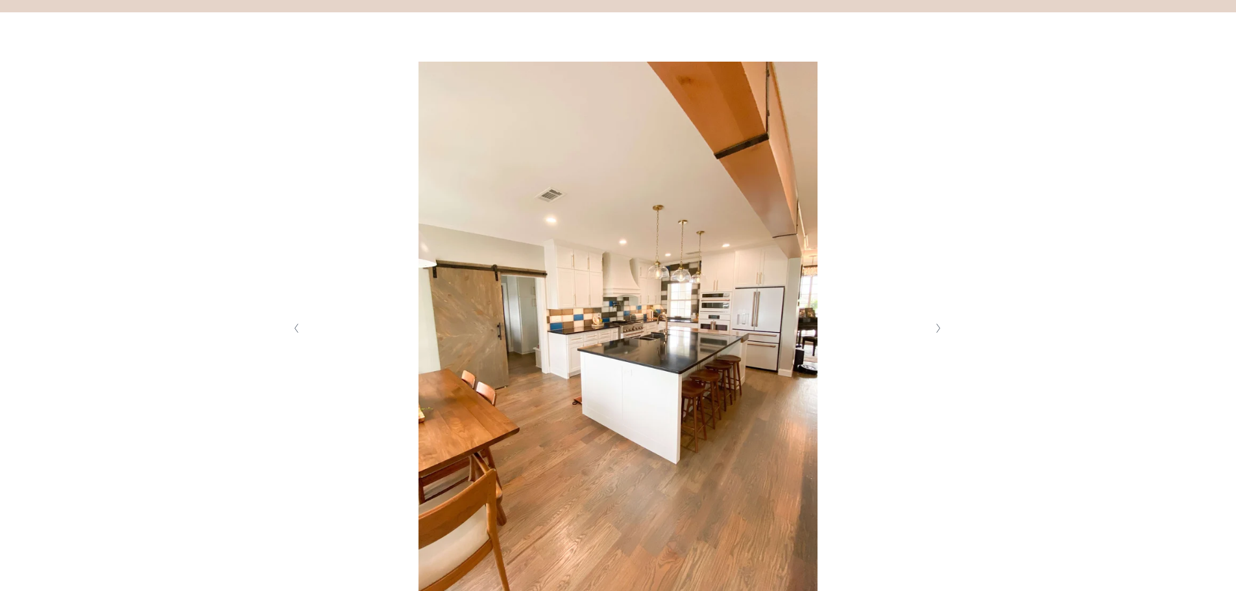
click at [935, 324] on icon "Next Slide" at bounding box center [938, 328] width 6 height 10
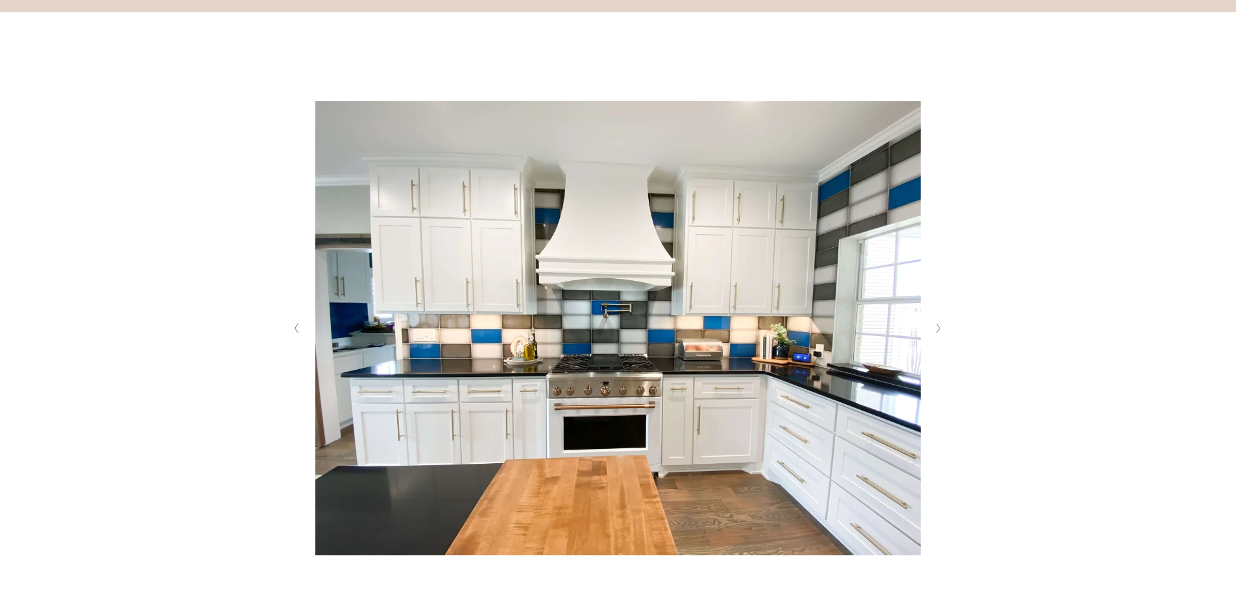
click at [935, 324] on icon "Next Slide" at bounding box center [938, 328] width 6 height 10
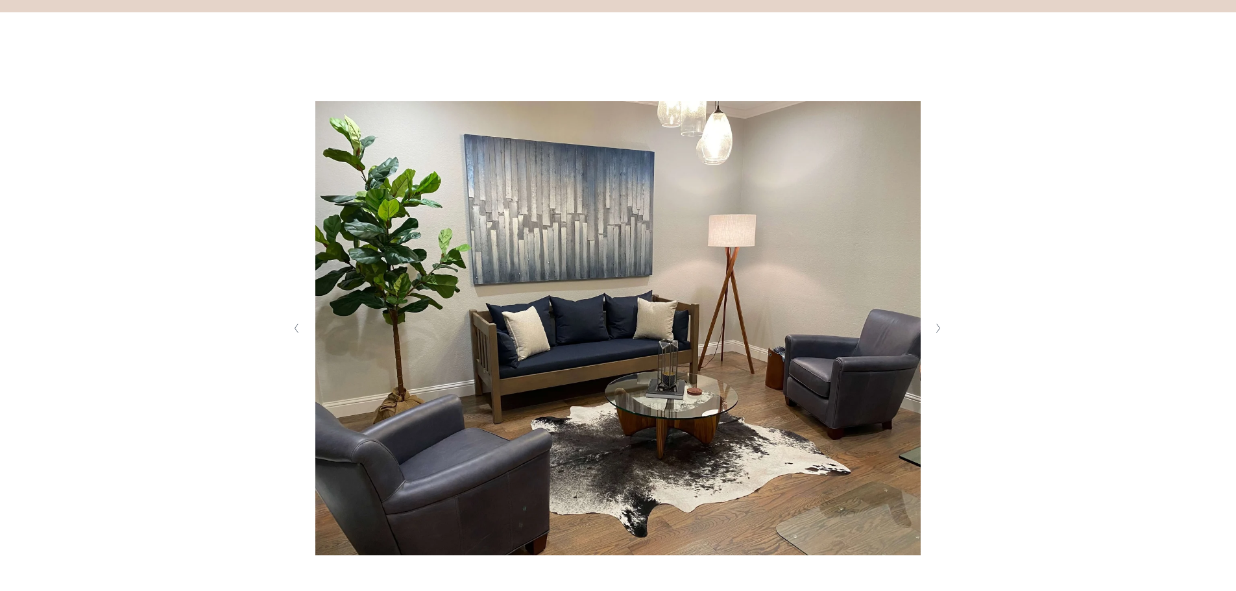
click at [935, 324] on icon "Next Slide" at bounding box center [938, 328] width 6 height 10
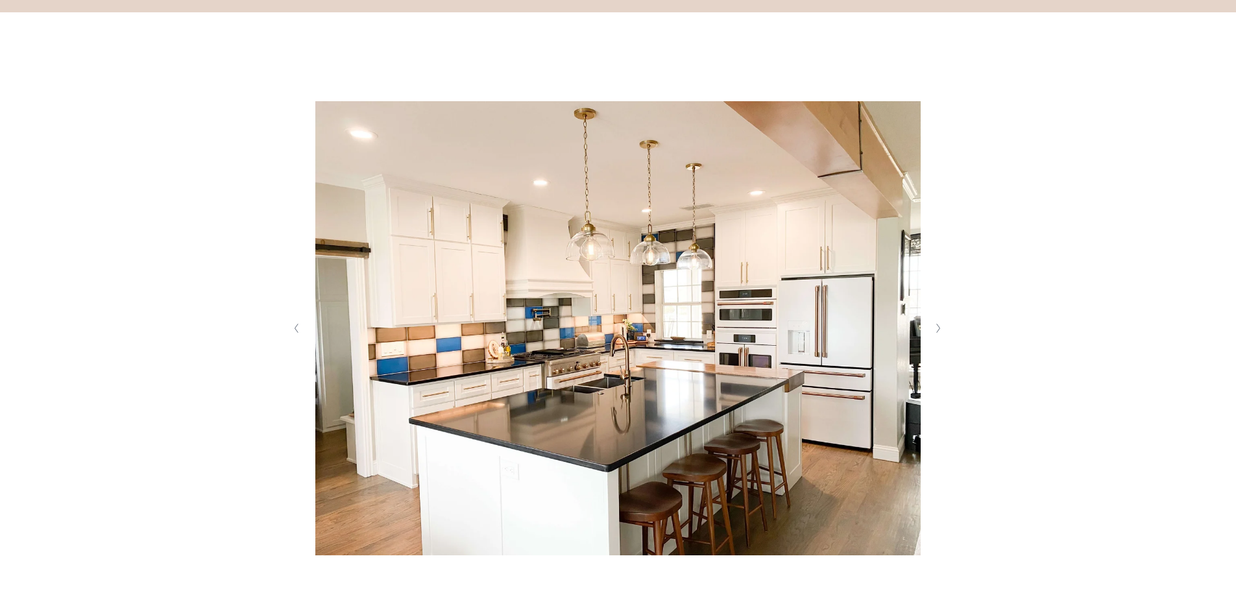
click at [935, 324] on icon "Next Slide" at bounding box center [938, 328] width 6 height 10
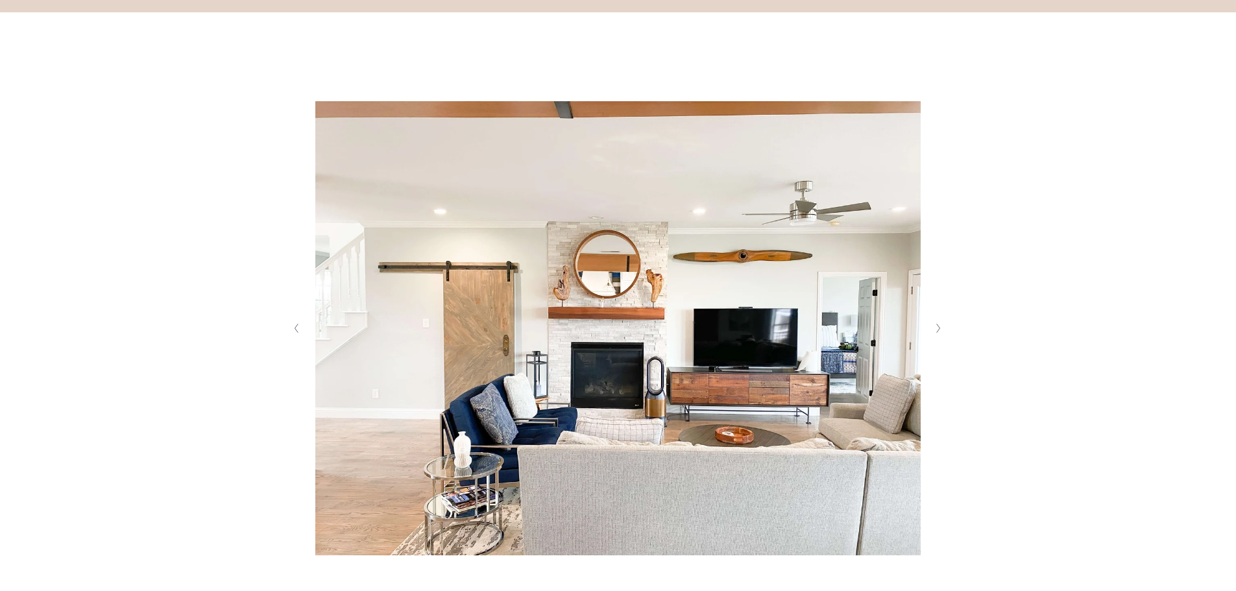
click at [935, 324] on icon "Next Slide" at bounding box center [938, 328] width 6 height 10
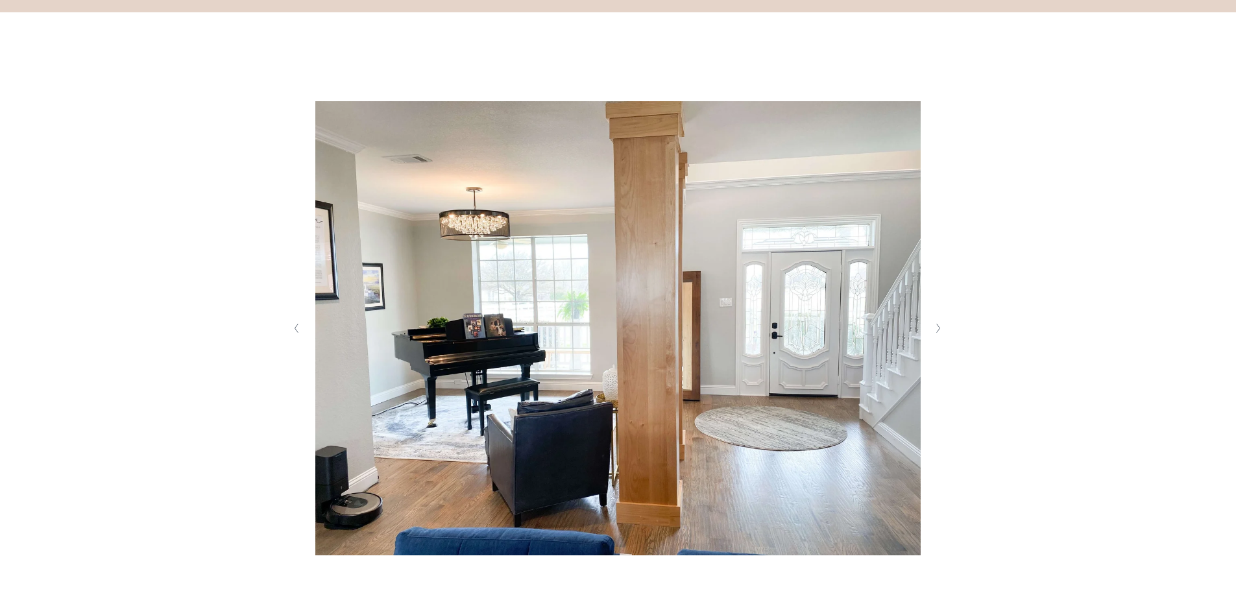
click at [935, 324] on icon "Next Slide" at bounding box center [938, 328] width 6 height 10
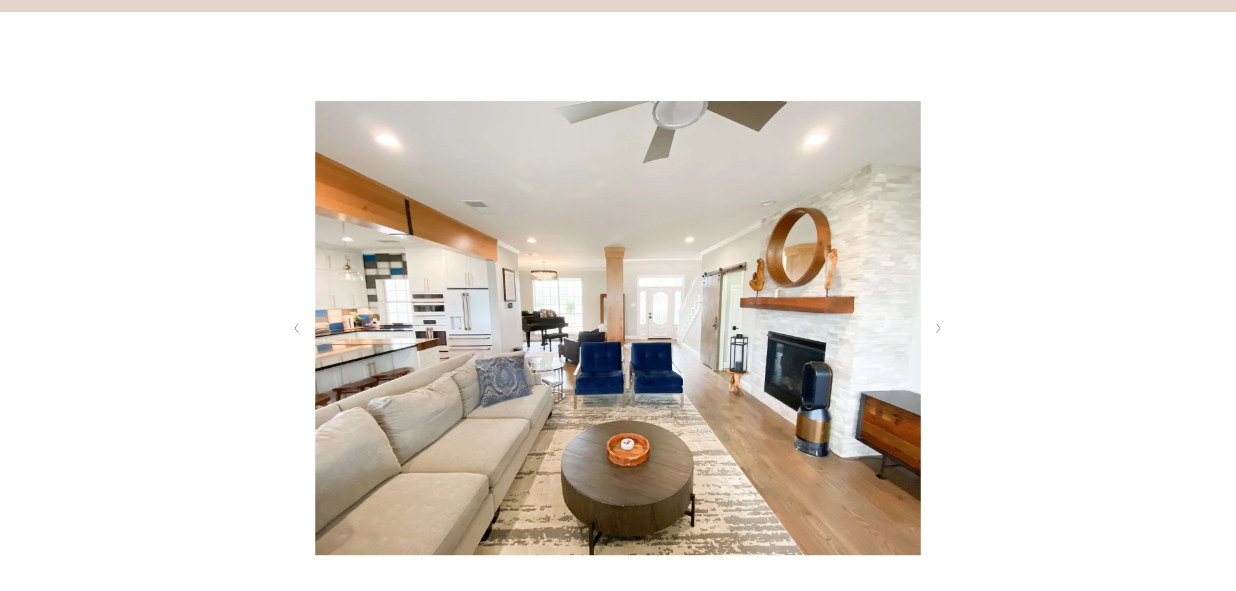
click at [935, 324] on icon "Next Slide" at bounding box center [938, 328] width 6 height 10
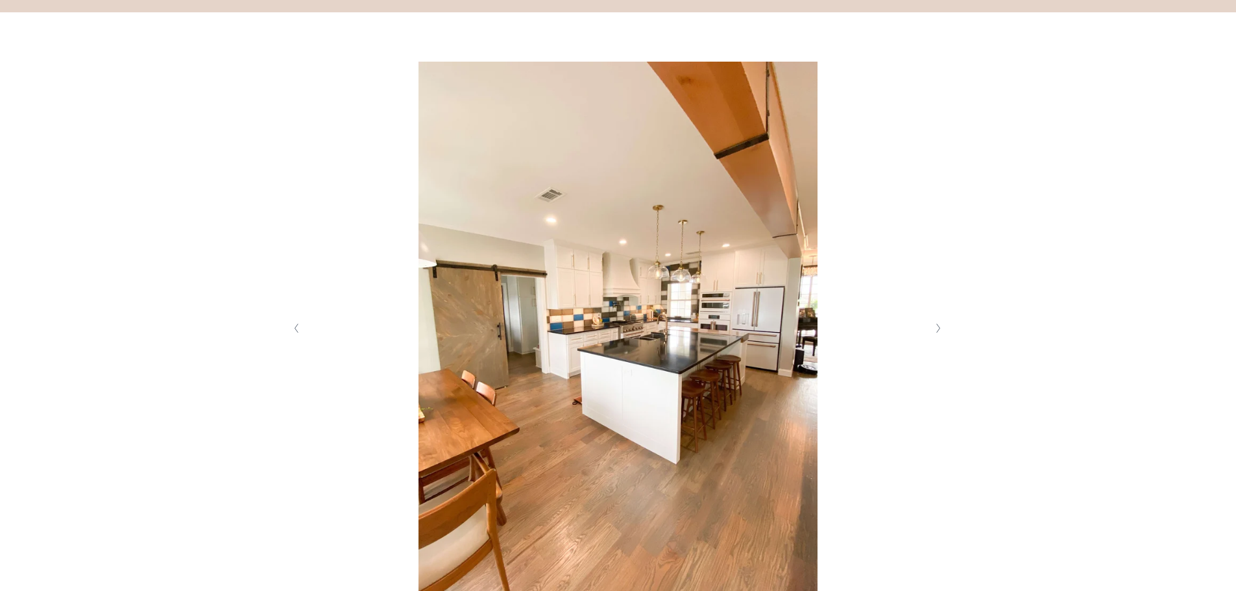
click at [935, 324] on icon "Next Slide" at bounding box center [938, 328] width 6 height 10
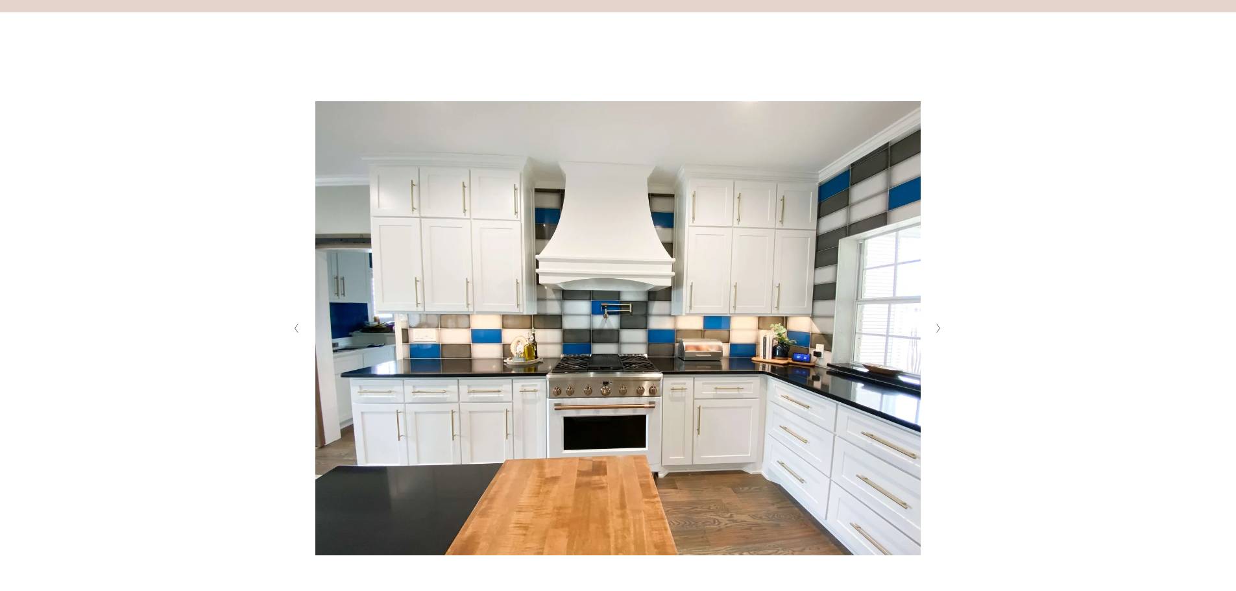
scroll to position [649, 0]
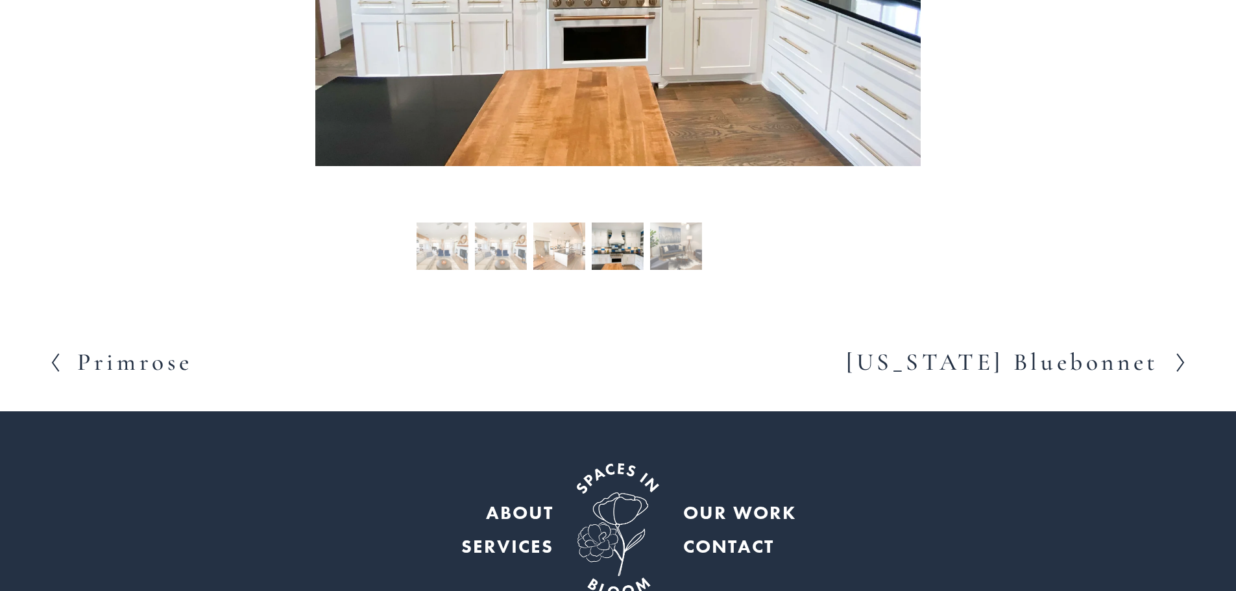
click at [1018, 361] on h2 "Texas Bluebonnet" at bounding box center [1002, 362] width 313 height 24
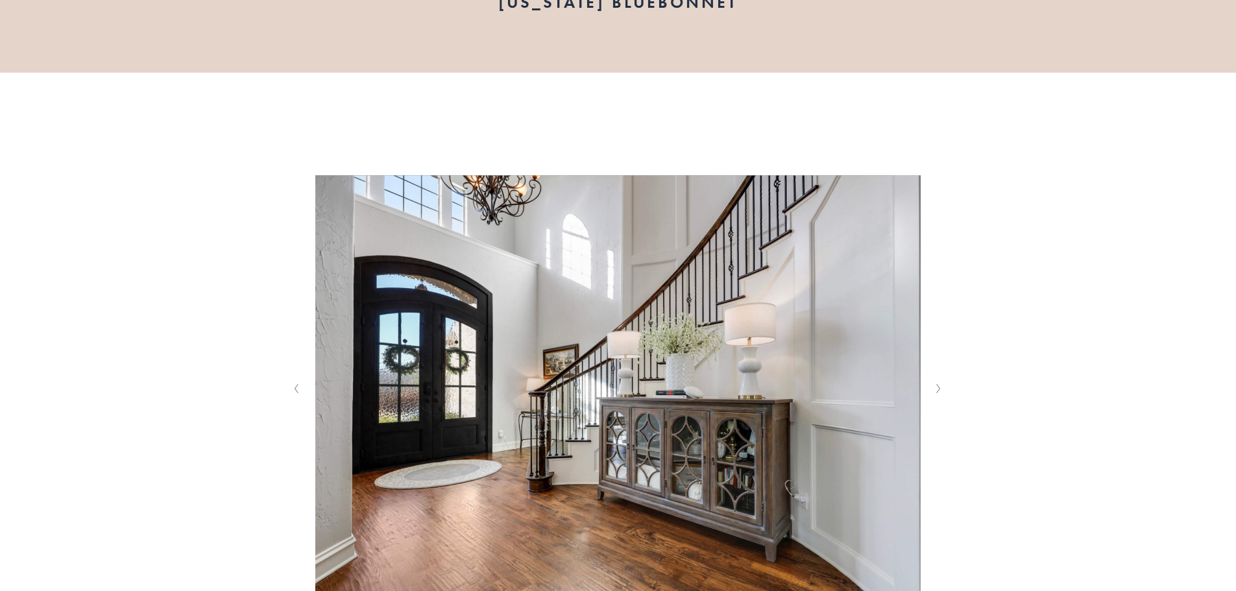
scroll to position [259, 0]
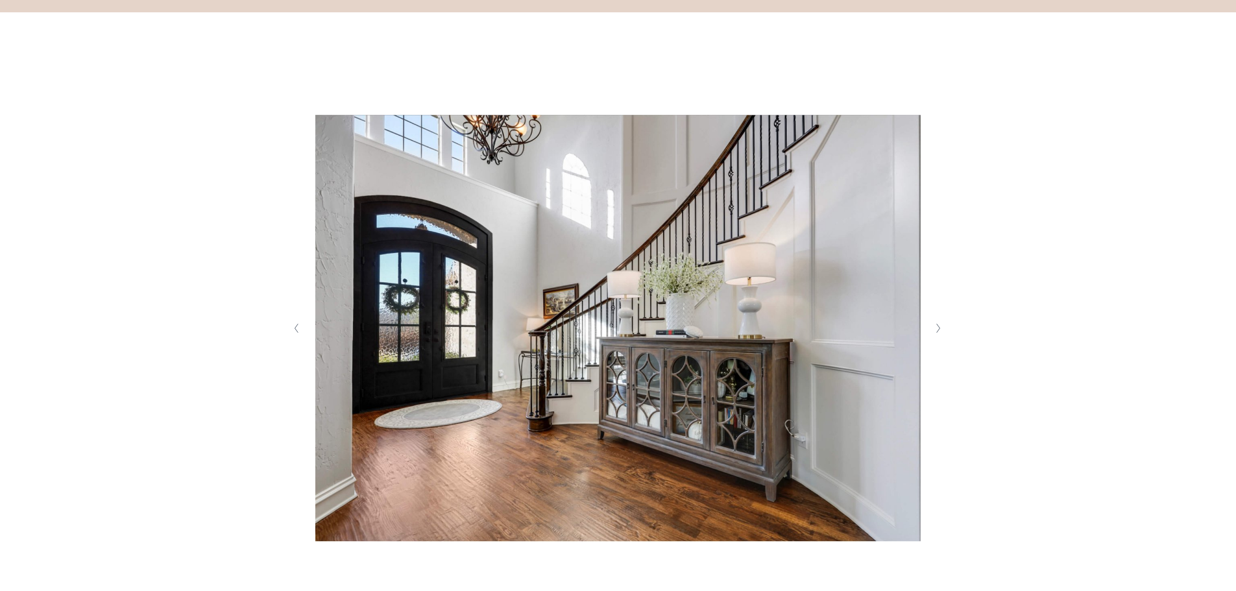
click at [939, 331] on icon "Next Slide" at bounding box center [938, 328] width 6 height 10
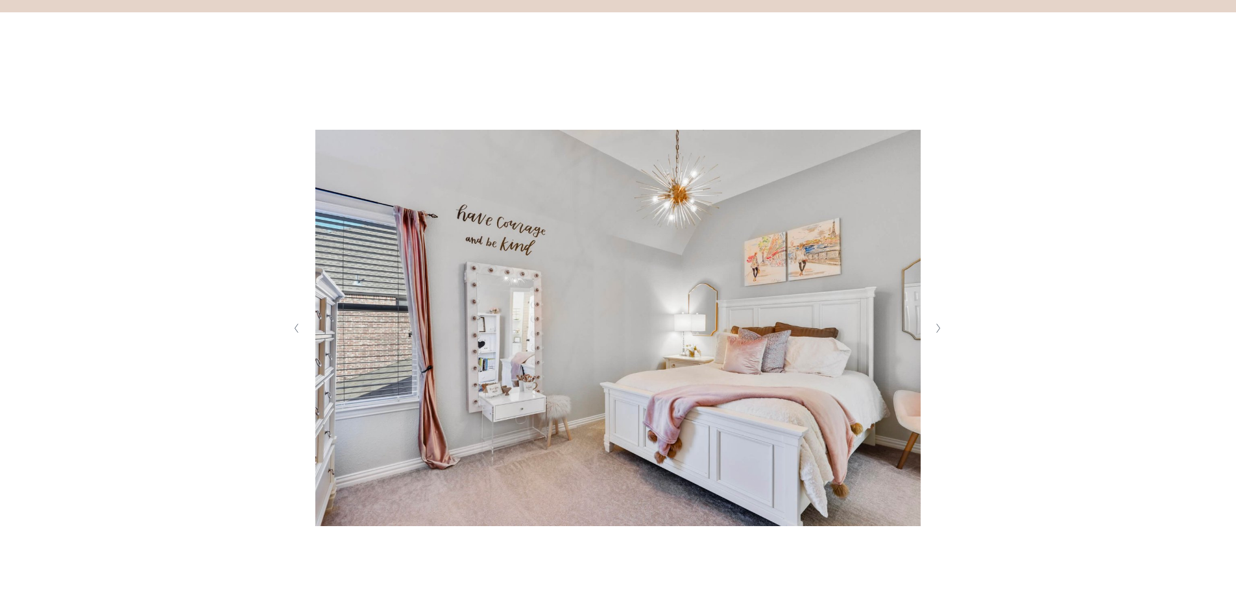
click at [939, 331] on icon "Next Slide" at bounding box center [938, 328] width 6 height 10
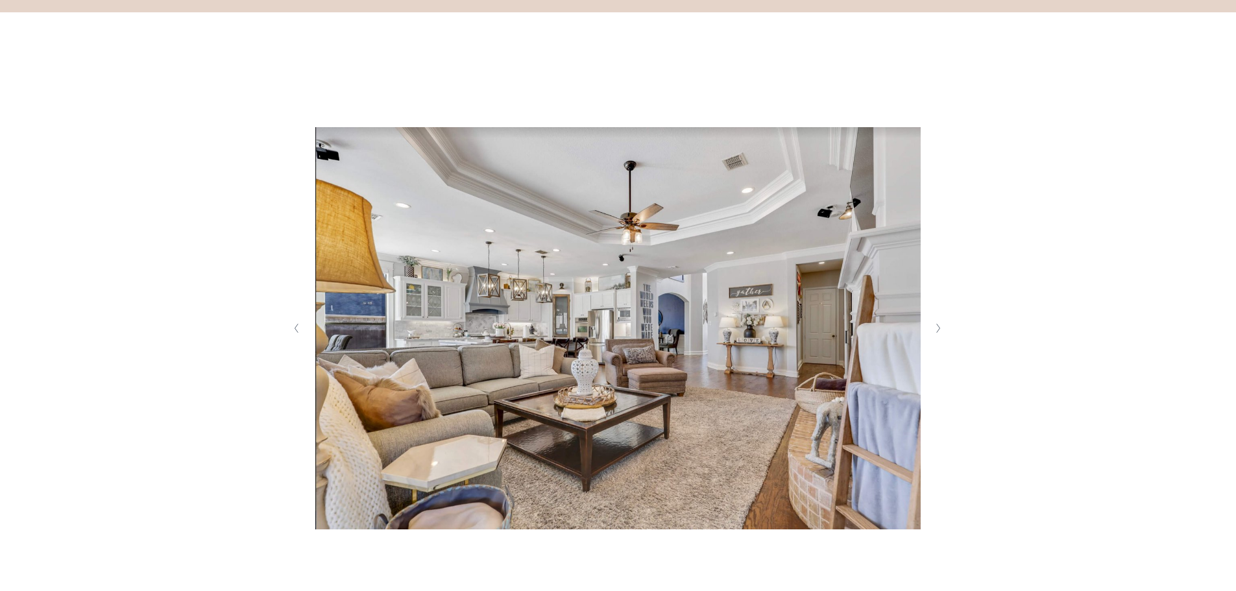
click at [939, 331] on icon "Next Slide" at bounding box center [938, 328] width 6 height 10
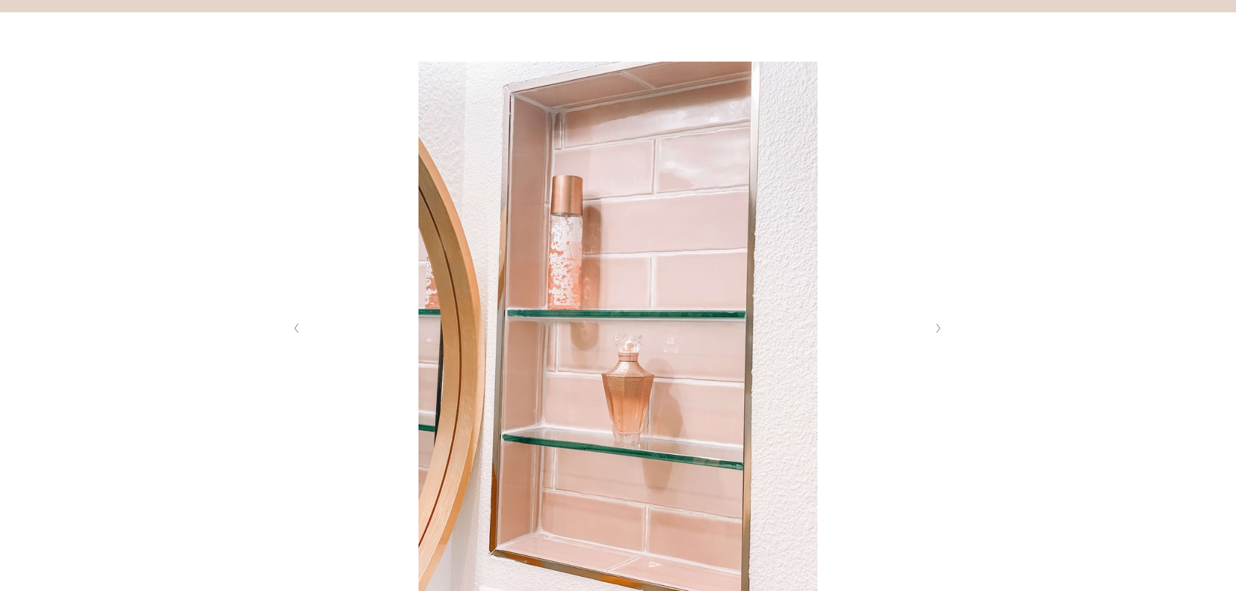
click at [939, 331] on icon "Next Slide" at bounding box center [938, 328] width 6 height 10
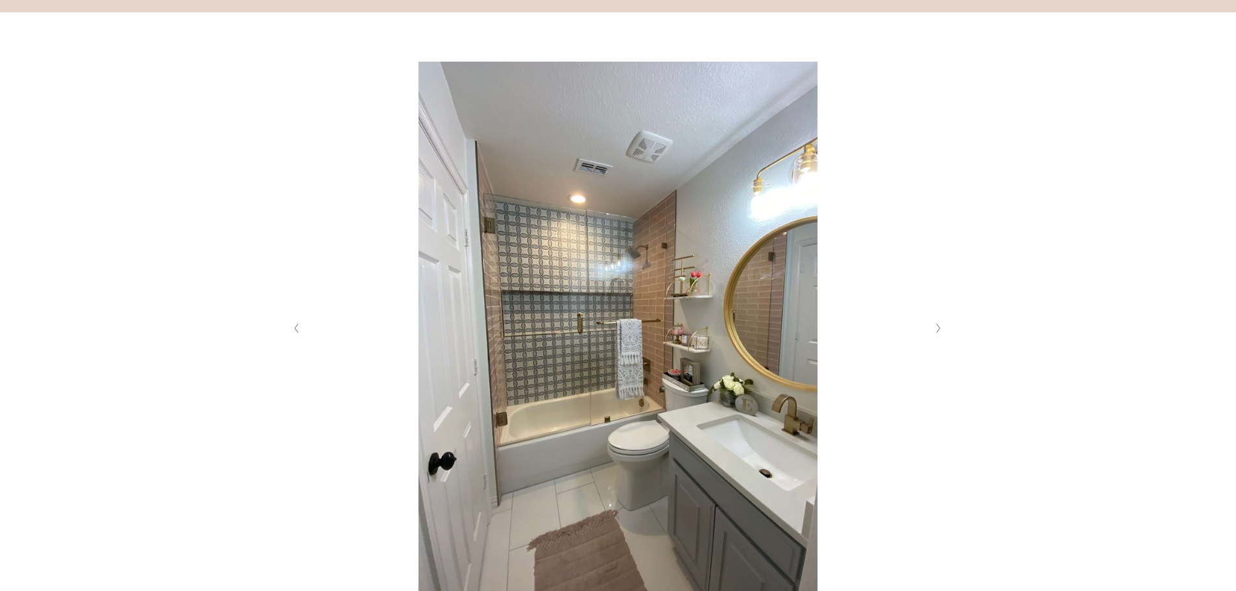
click at [939, 331] on icon "Next Slide" at bounding box center [938, 328] width 6 height 10
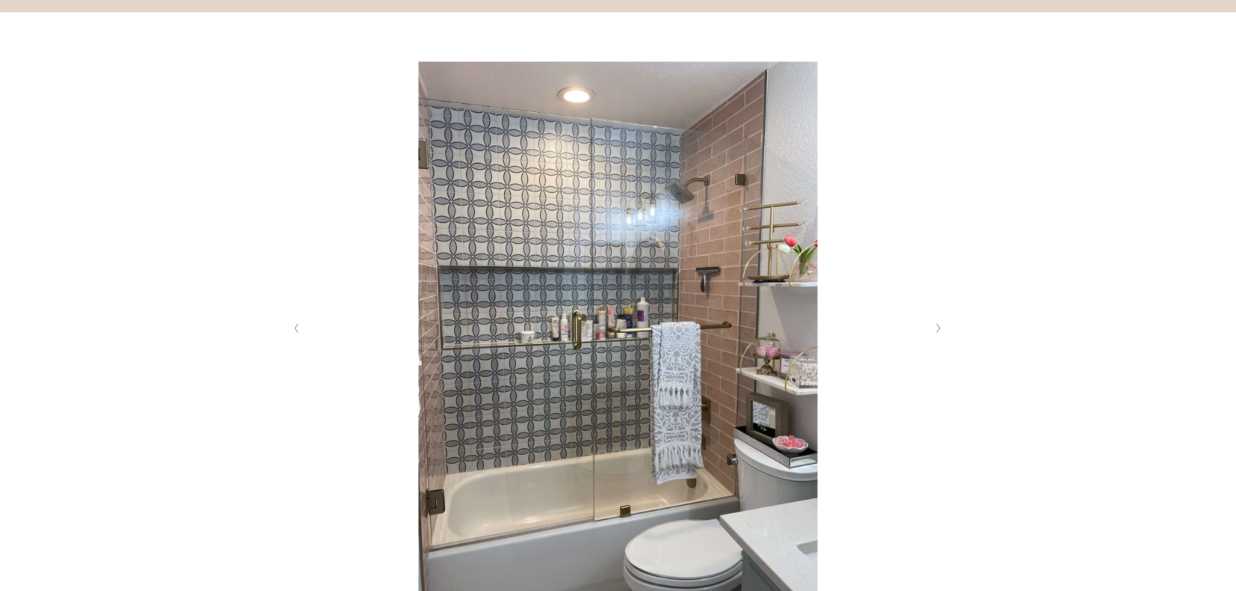
click at [939, 331] on icon "Next Slide" at bounding box center [938, 328] width 6 height 10
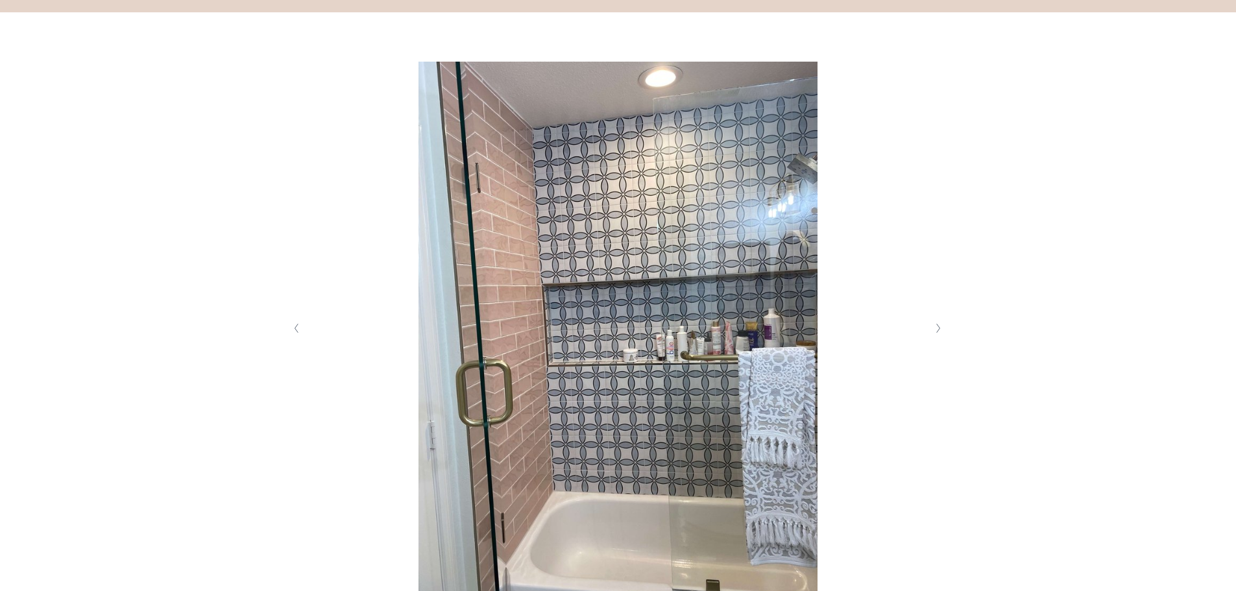
click at [939, 331] on icon "Next Slide" at bounding box center [938, 328] width 6 height 10
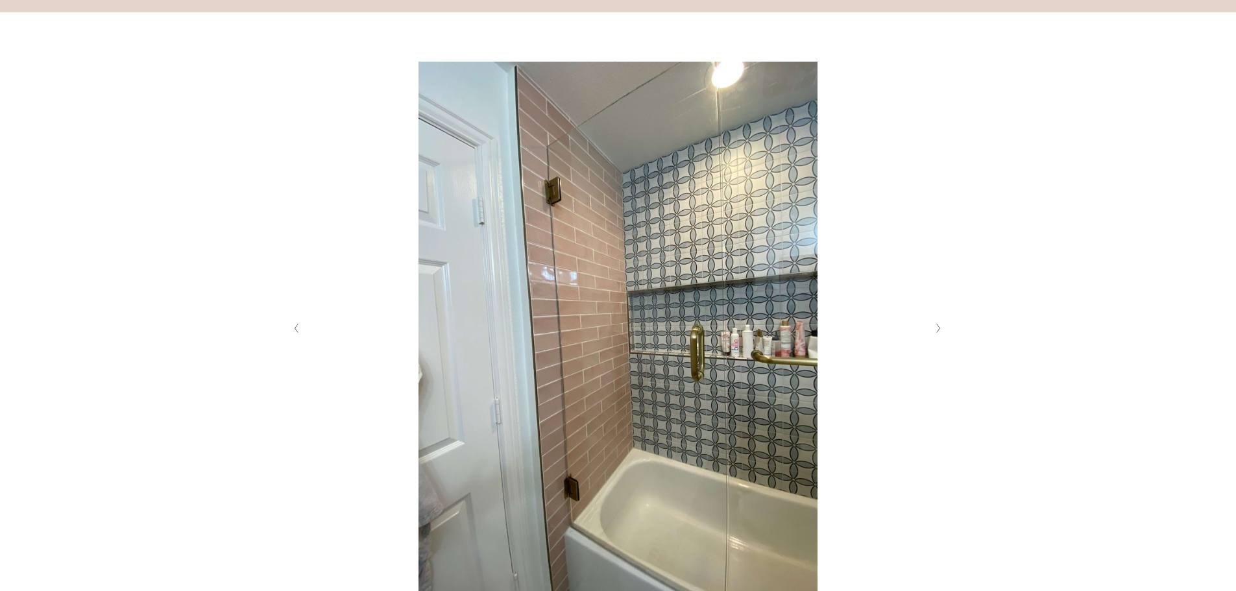
click at [939, 331] on icon "Next Slide" at bounding box center [938, 328] width 6 height 10
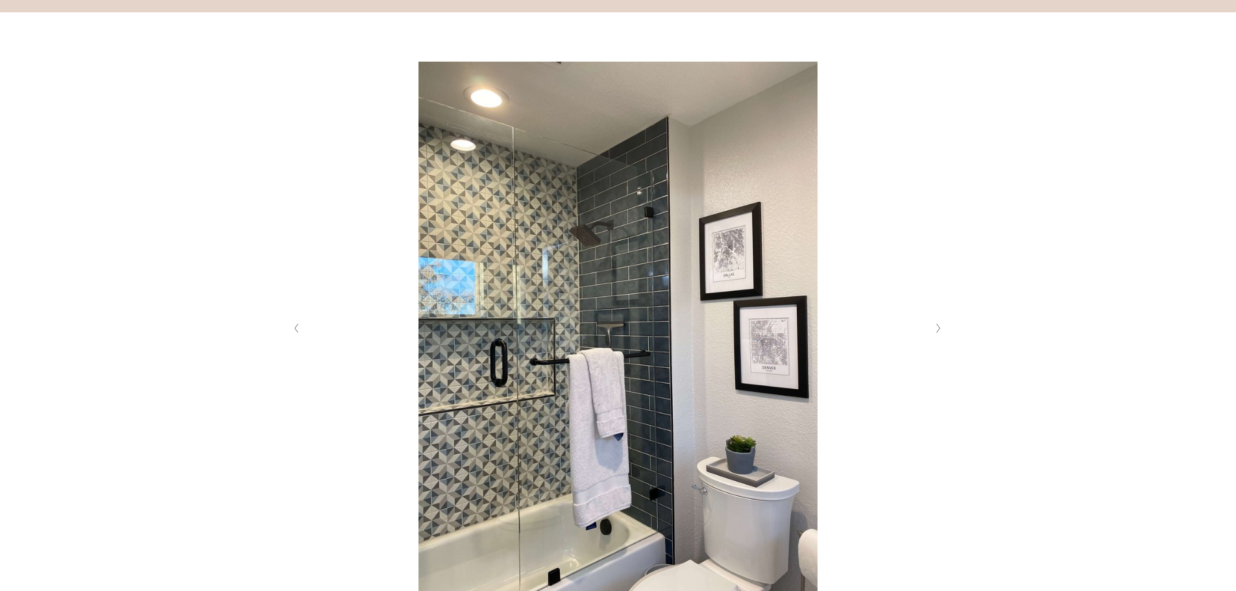
click at [939, 331] on icon "Next Slide" at bounding box center [938, 328] width 6 height 10
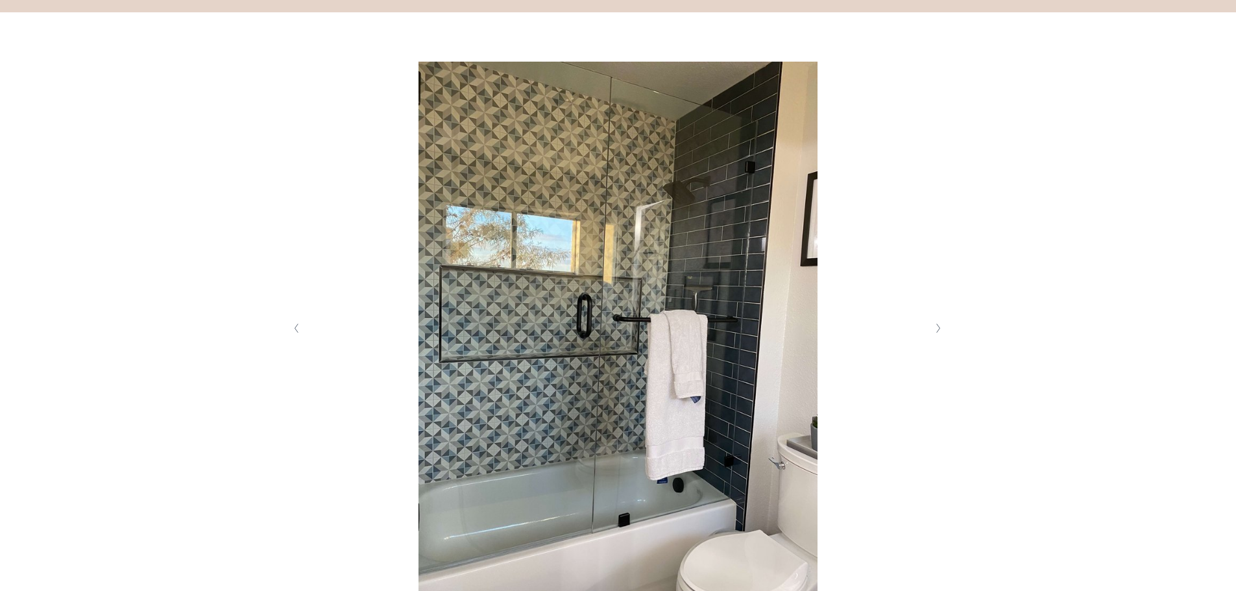
click at [939, 331] on icon "Next Slide" at bounding box center [938, 328] width 6 height 10
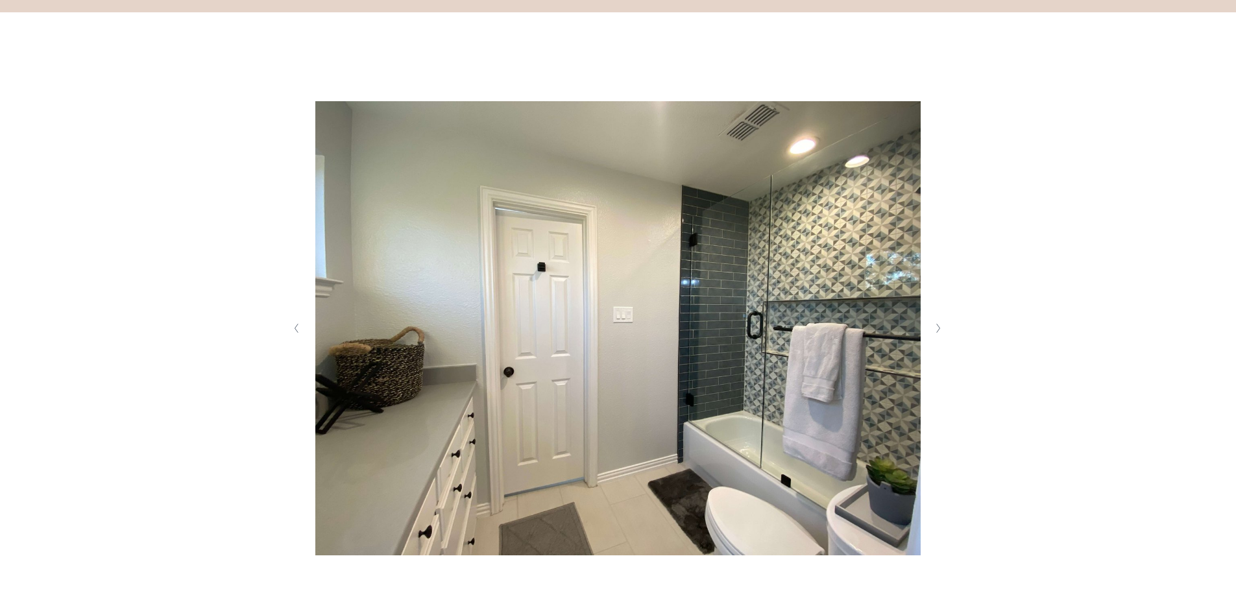
click at [298, 323] on button "Previous Slide" at bounding box center [297, 328] width 18 height 21
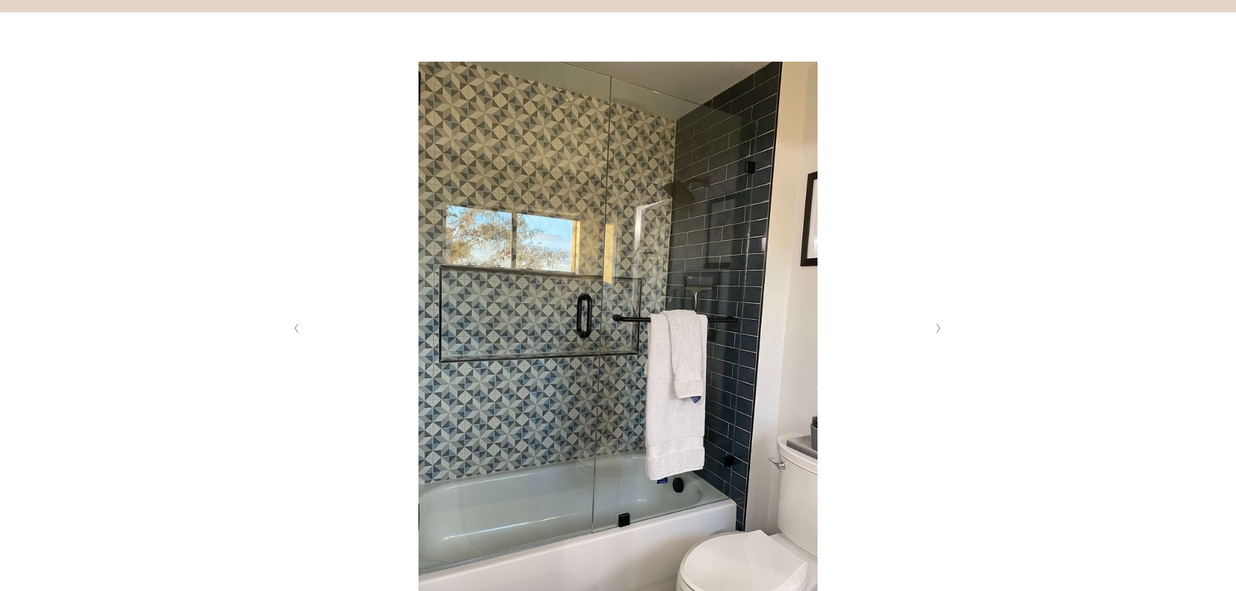
click at [936, 333] on icon "Next Slide" at bounding box center [938, 328] width 6 height 10
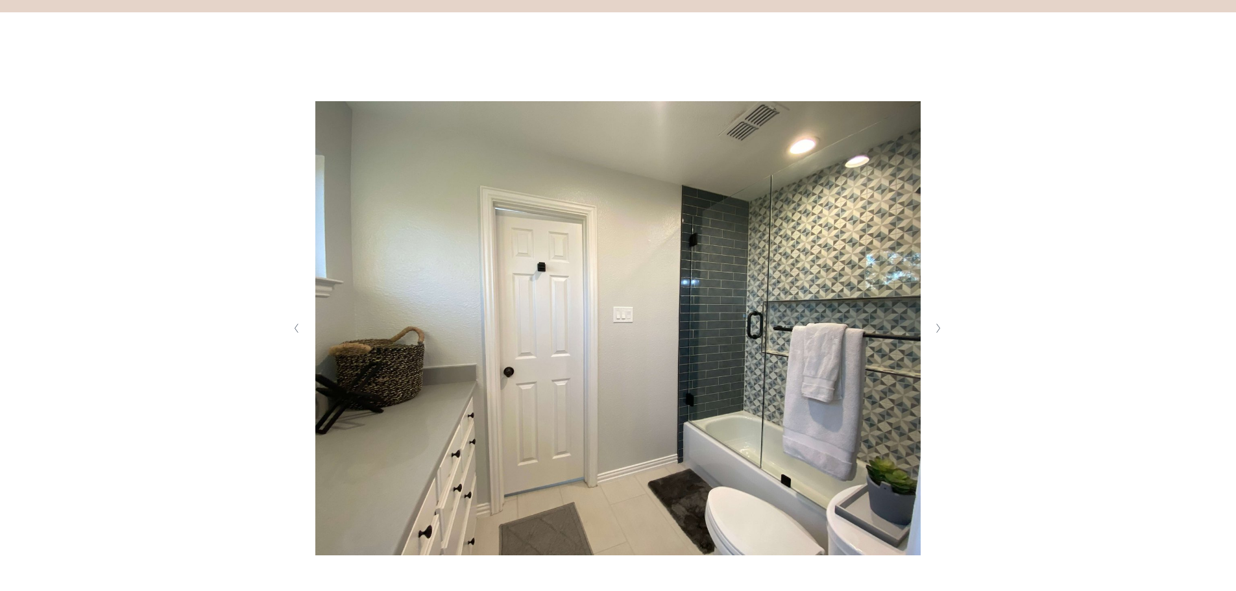
click at [936, 333] on icon "Next Slide" at bounding box center [938, 328] width 6 height 10
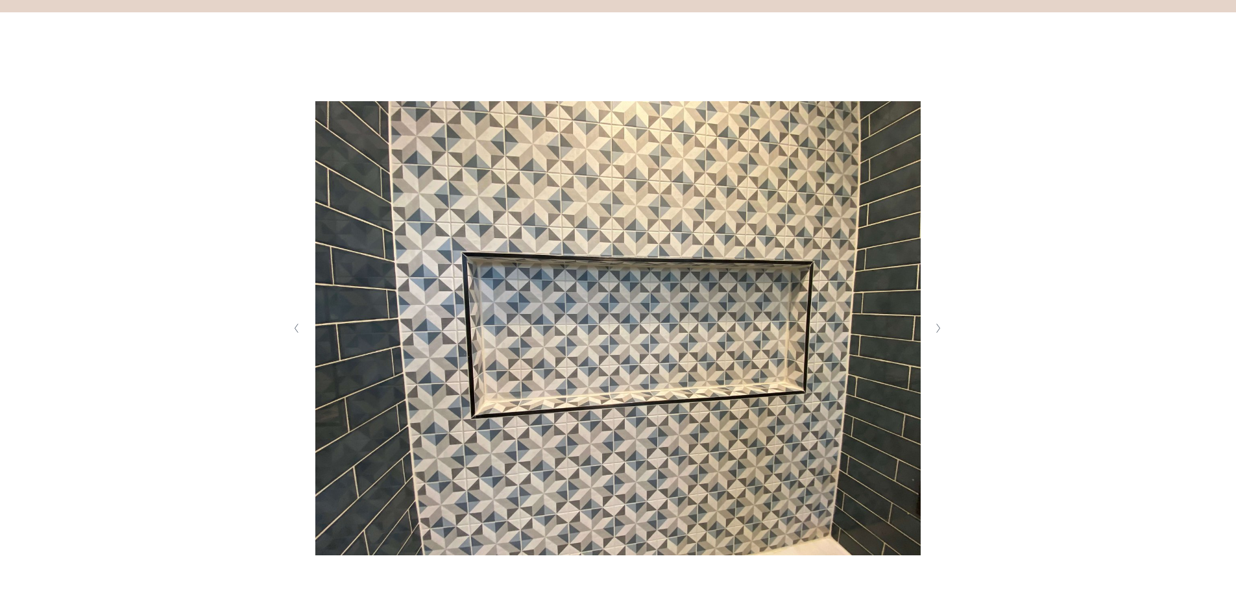
click at [936, 333] on icon "Next Slide" at bounding box center [938, 328] width 6 height 10
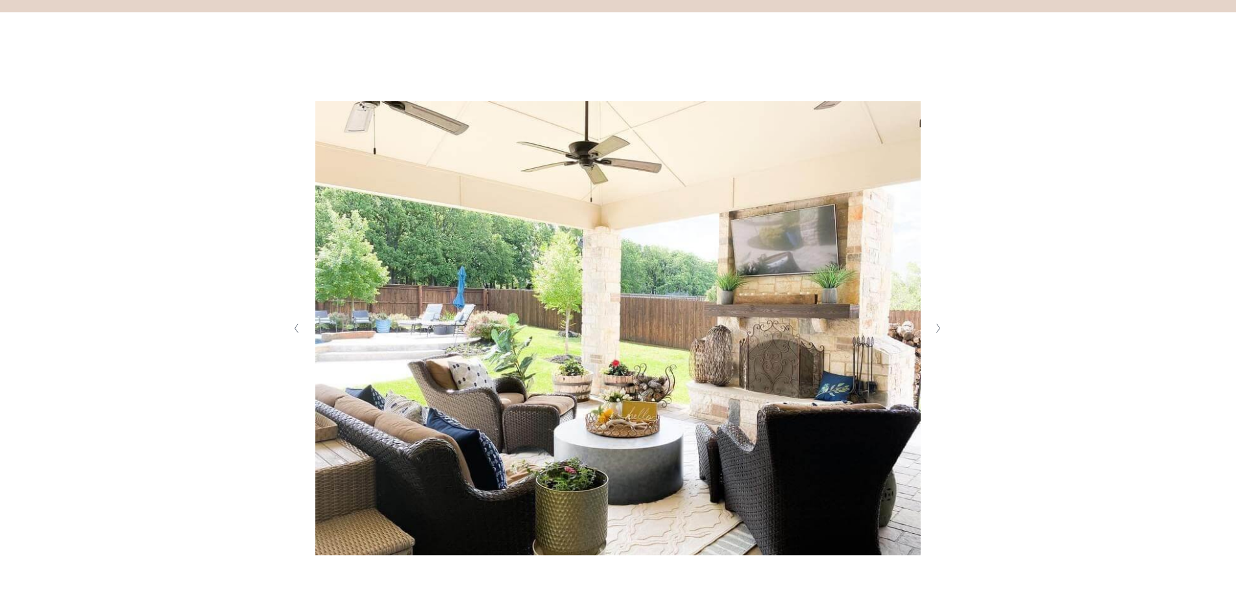
click at [936, 333] on icon "Next Slide" at bounding box center [938, 328] width 6 height 10
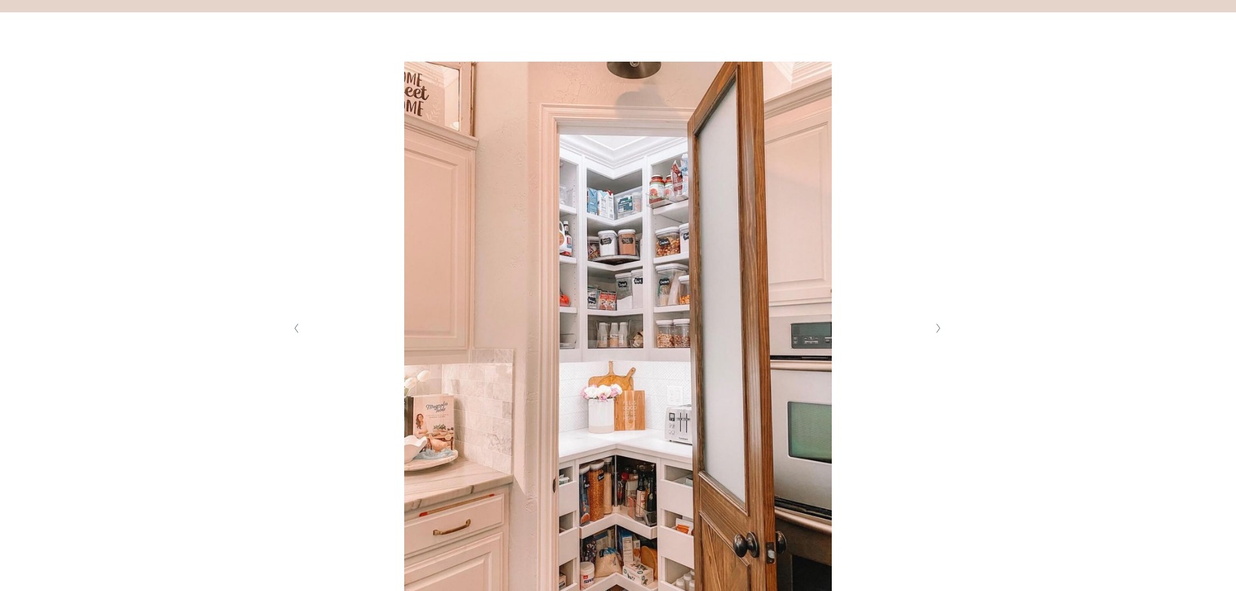
click at [936, 333] on icon "Next Slide" at bounding box center [938, 328] width 6 height 10
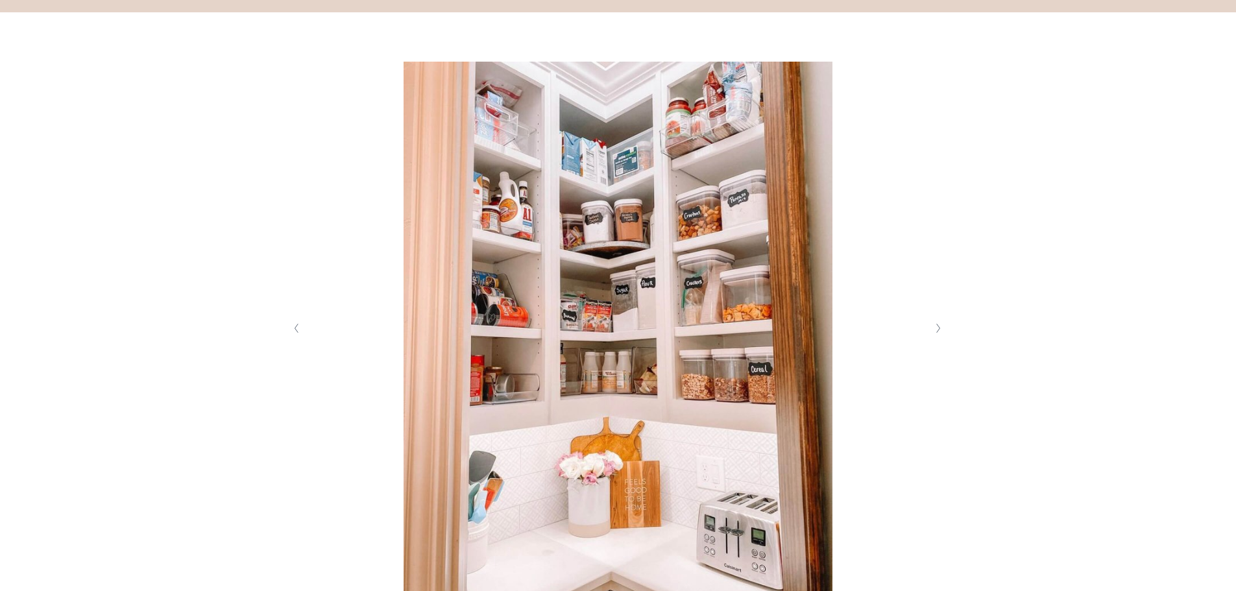
click at [936, 333] on icon "Next Slide" at bounding box center [938, 328] width 6 height 10
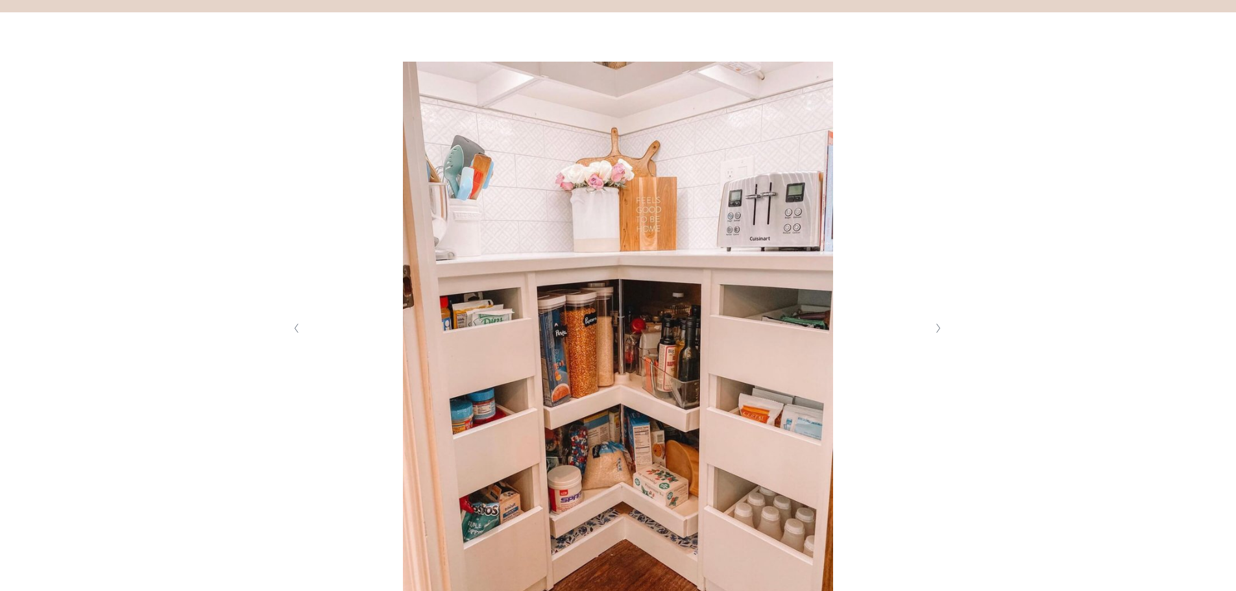
click at [935, 333] on icon "Next Slide" at bounding box center [938, 328] width 6 height 10
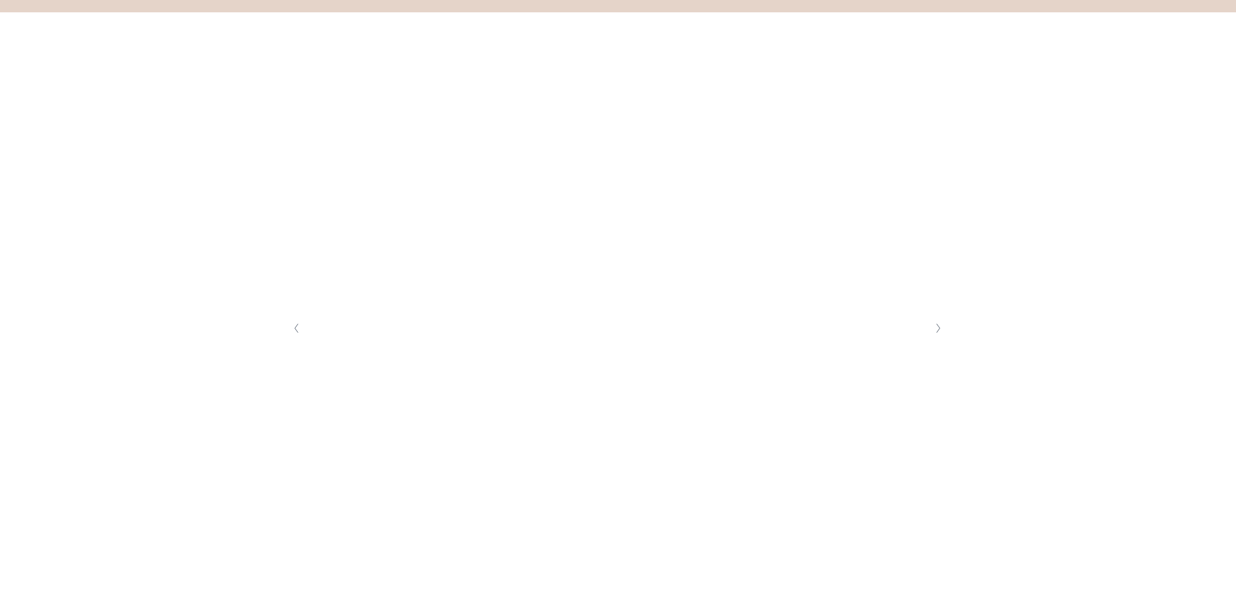
click at [935, 333] on icon "Next Slide" at bounding box center [938, 328] width 6 height 10
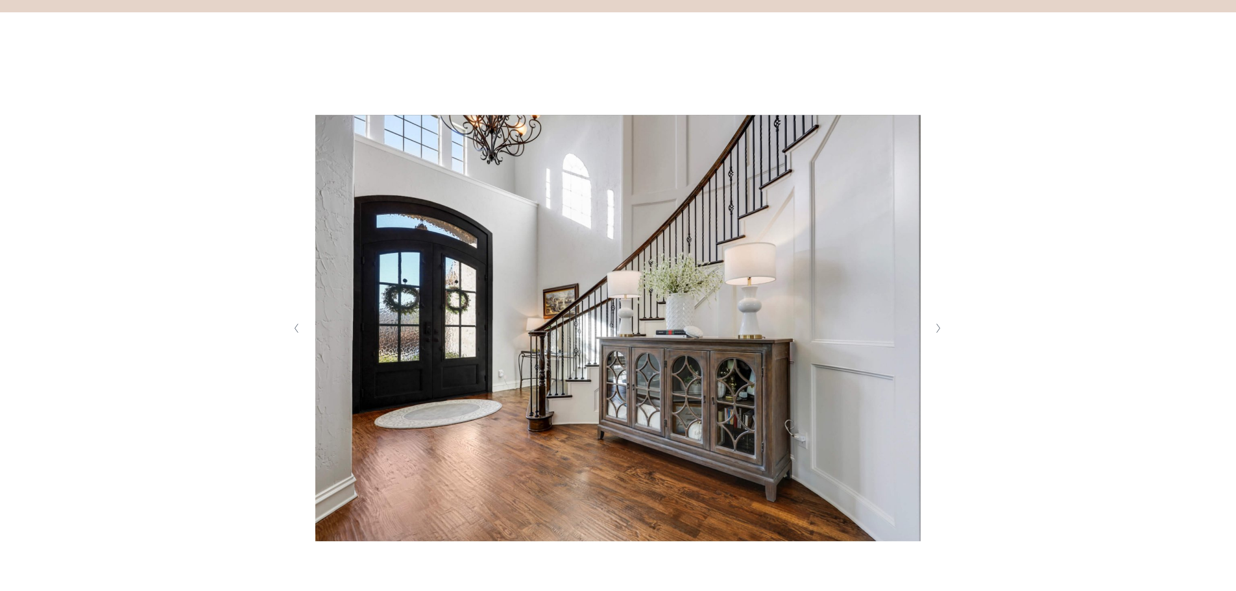
click at [935, 333] on icon "Next Slide" at bounding box center [938, 328] width 6 height 10
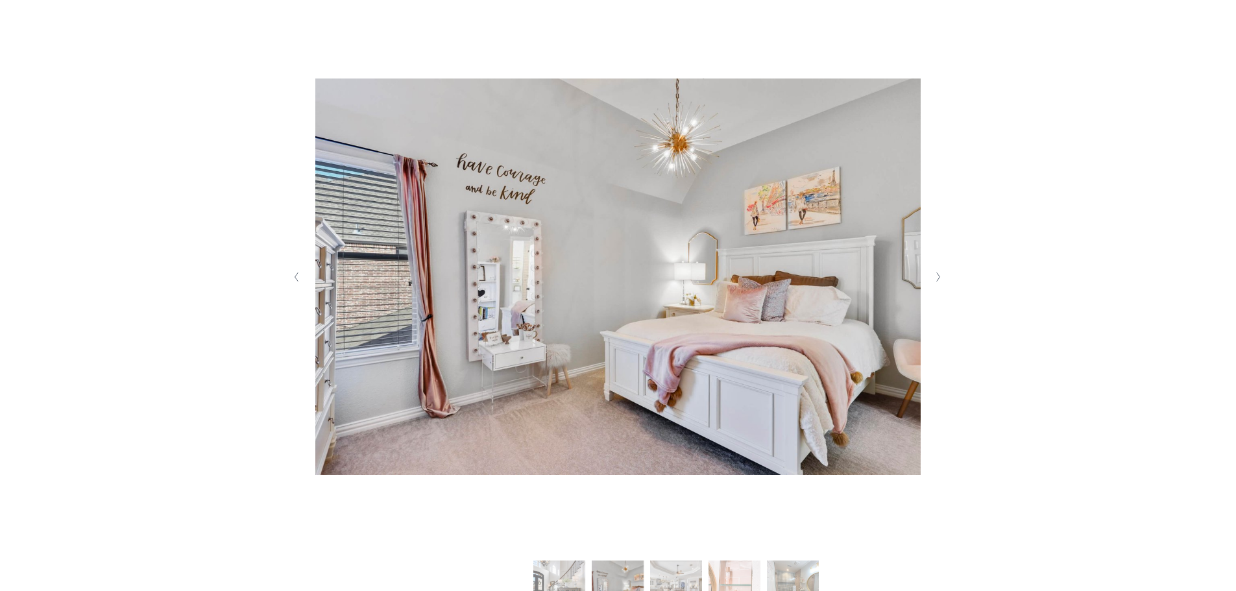
scroll to position [649, 0]
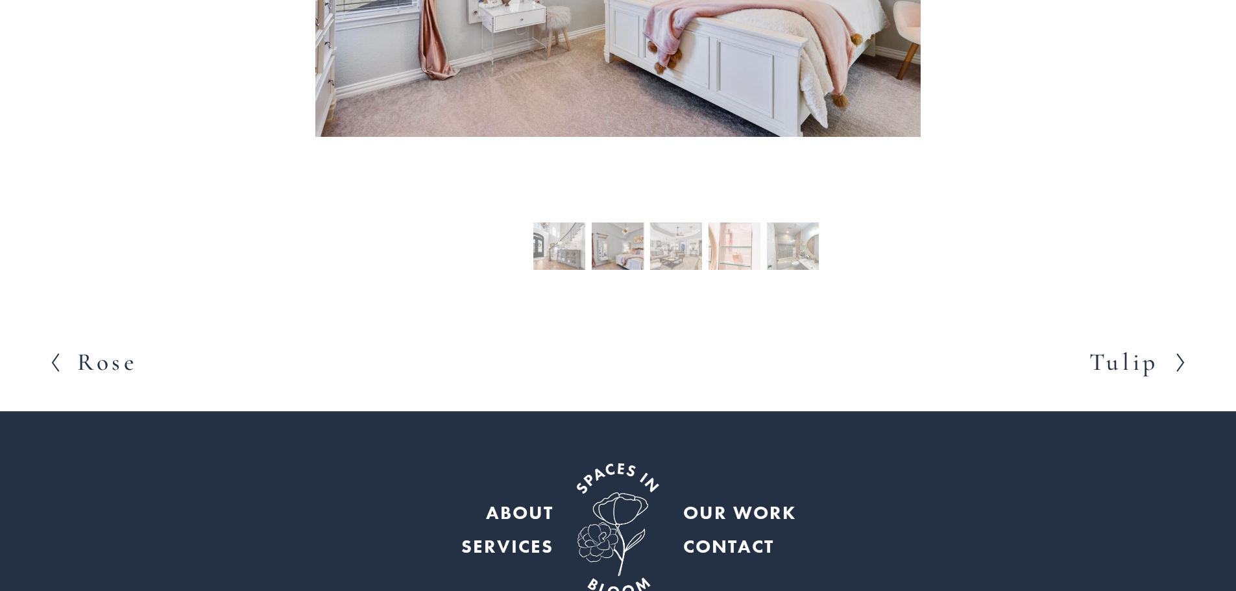
click at [1098, 356] on h2 "Tulip" at bounding box center [1123, 362] width 69 height 24
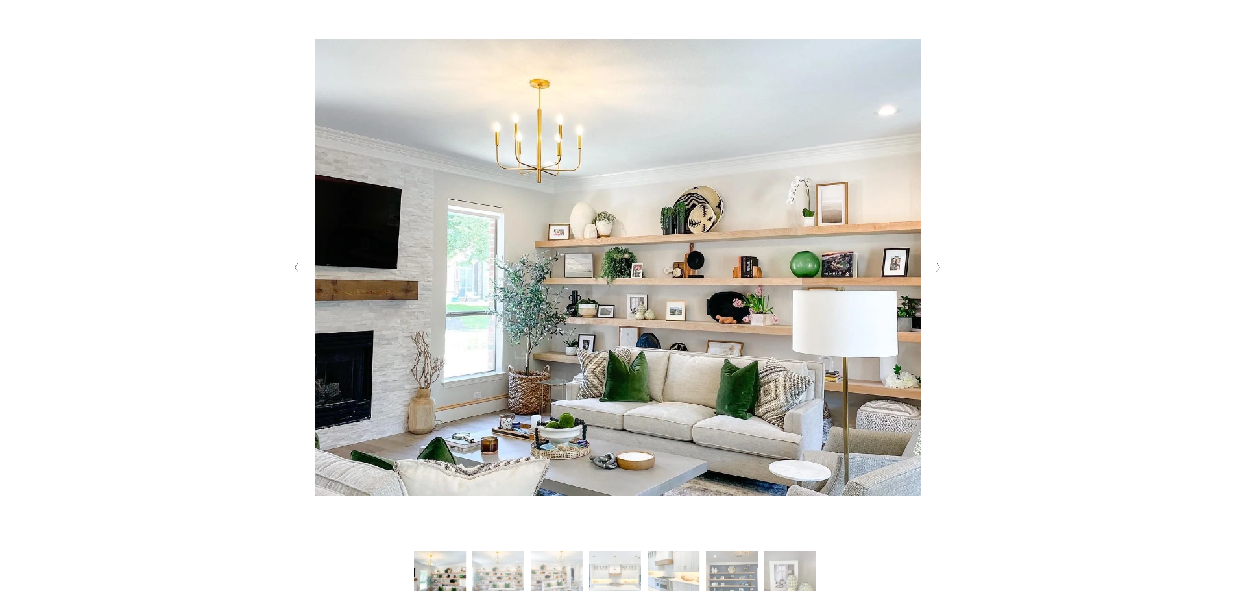
scroll to position [324, 0]
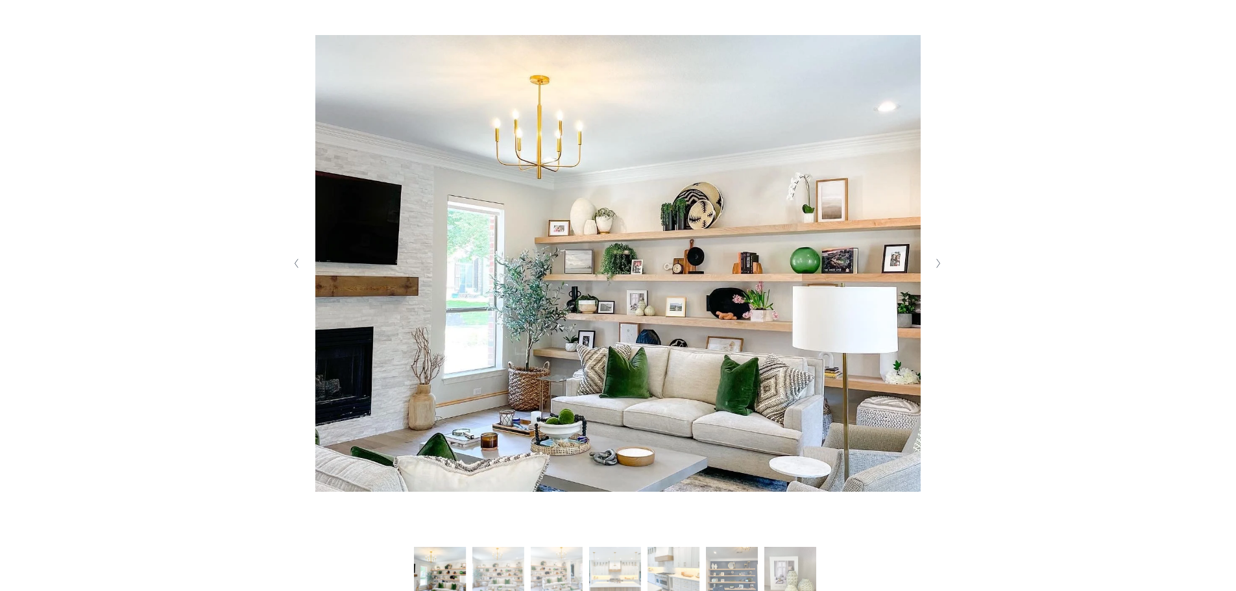
click at [935, 270] on button "Next Slide" at bounding box center [939, 263] width 18 height 21
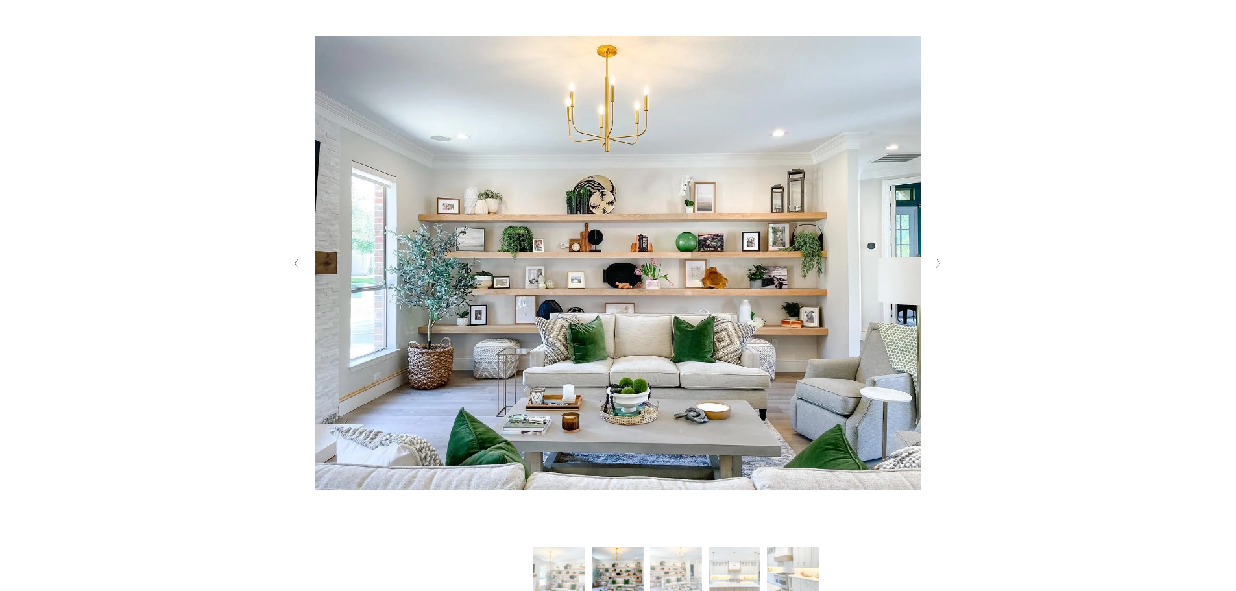
click at [935, 270] on button "Next Slide" at bounding box center [939, 263] width 18 height 21
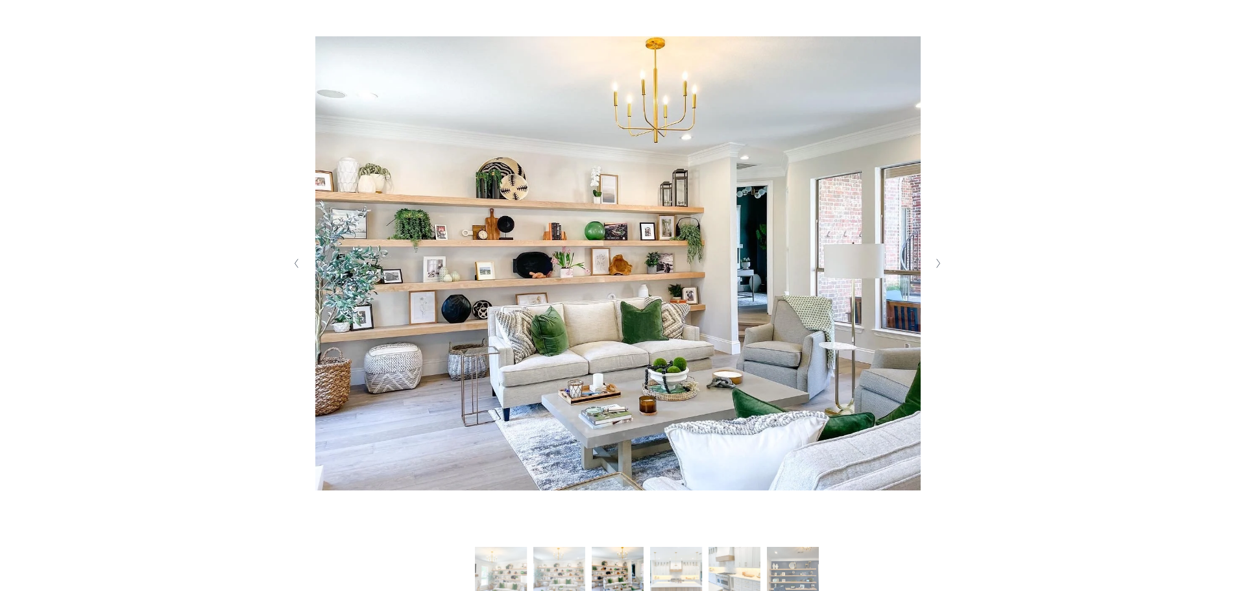
click at [935, 270] on button "Next Slide" at bounding box center [939, 263] width 18 height 21
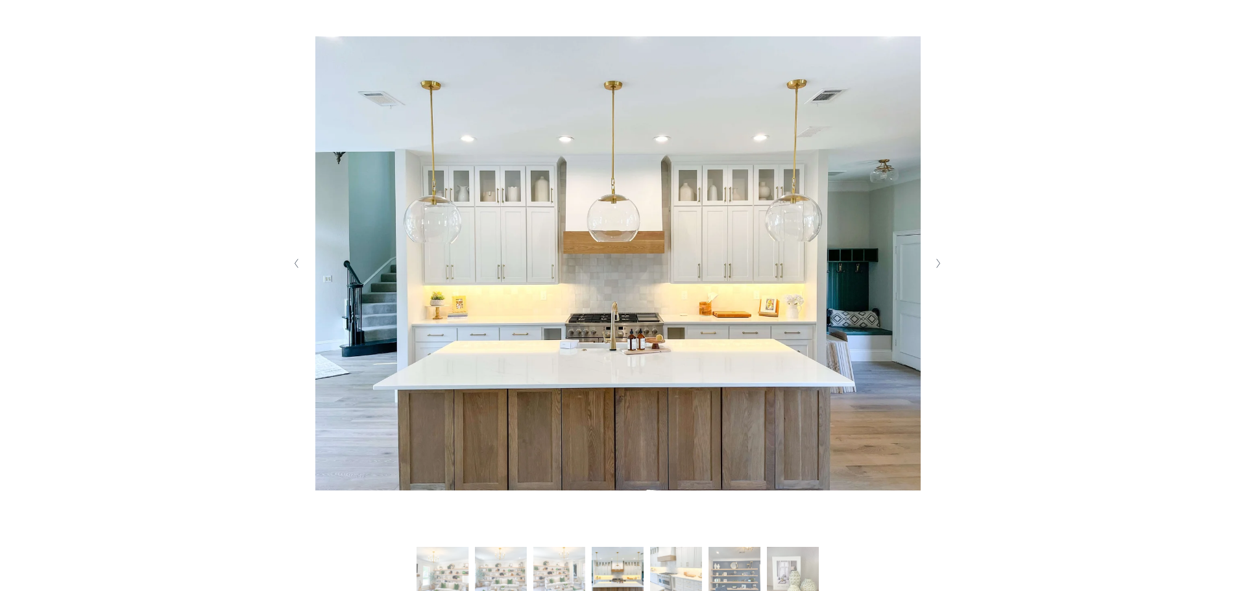
click at [935, 270] on button "Next Slide" at bounding box center [939, 263] width 18 height 21
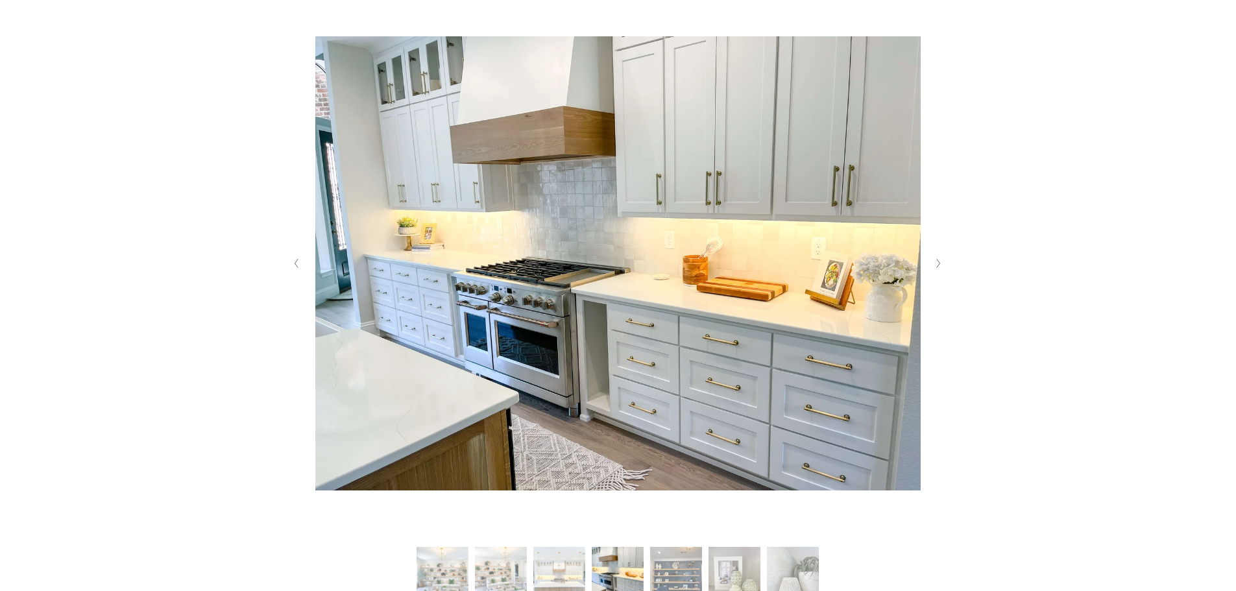
click at [935, 270] on button "Next Slide" at bounding box center [939, 263] width 18 height 21
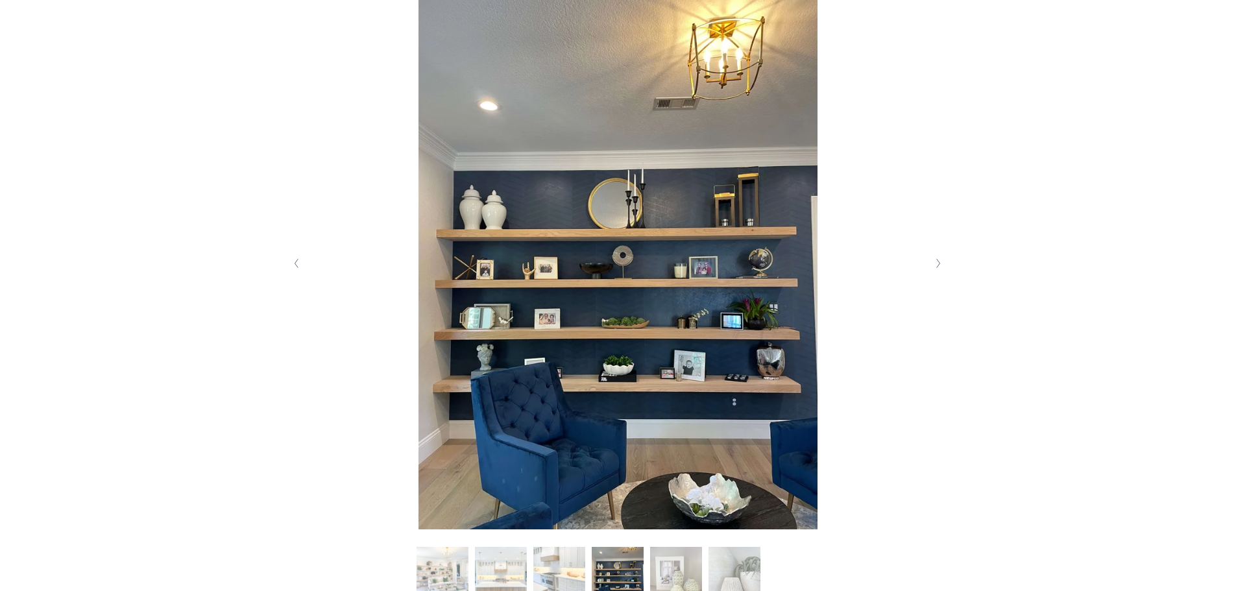
click at [935, 270] on button "Next Slide" at bounding box center [939, 263] width 18 height 21
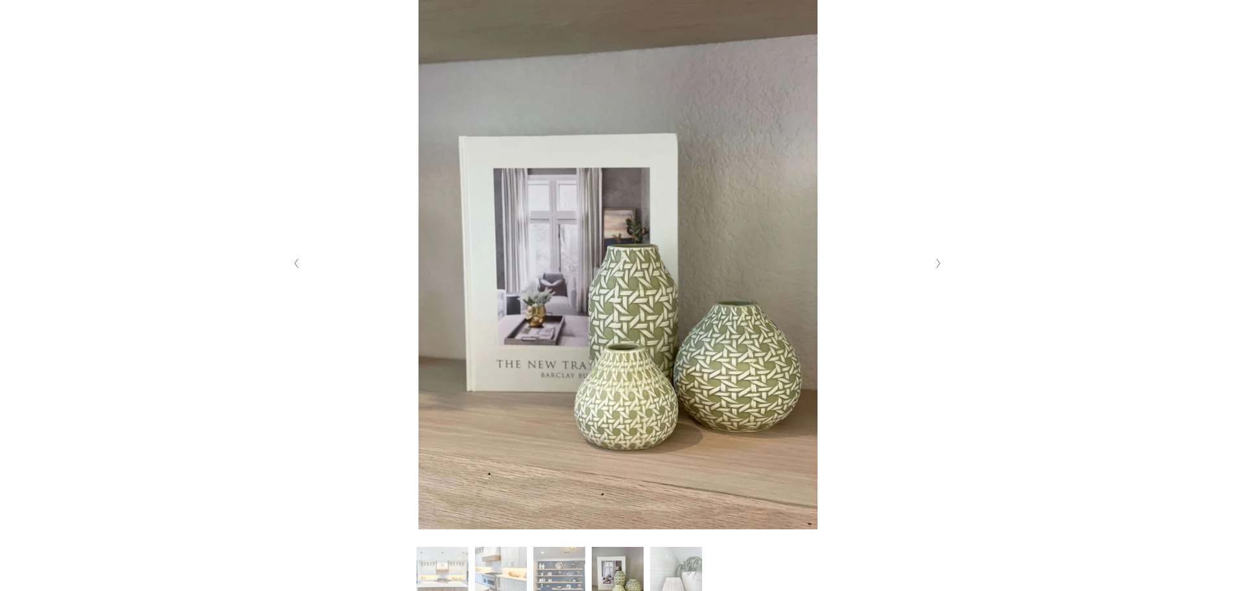
click at [935, 270] on button "Next Slide" at bounding box center [939, 263] width 18 height 21
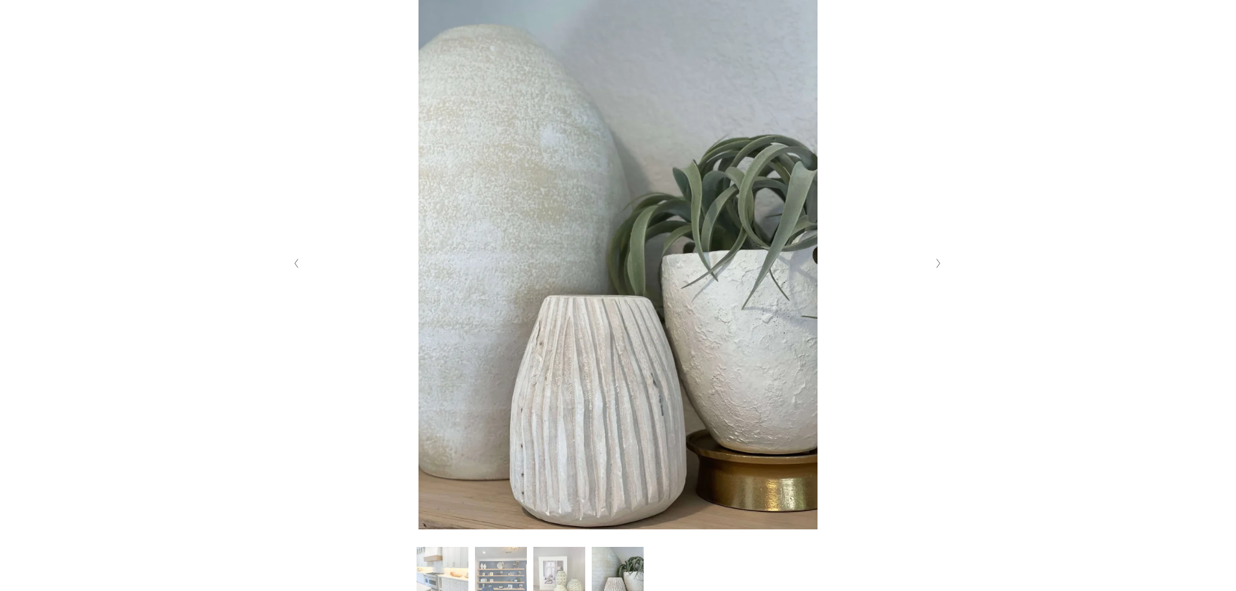
click at [935, 270] on button "Next Slide" at bounding box center [939, 263] width 18 height 21
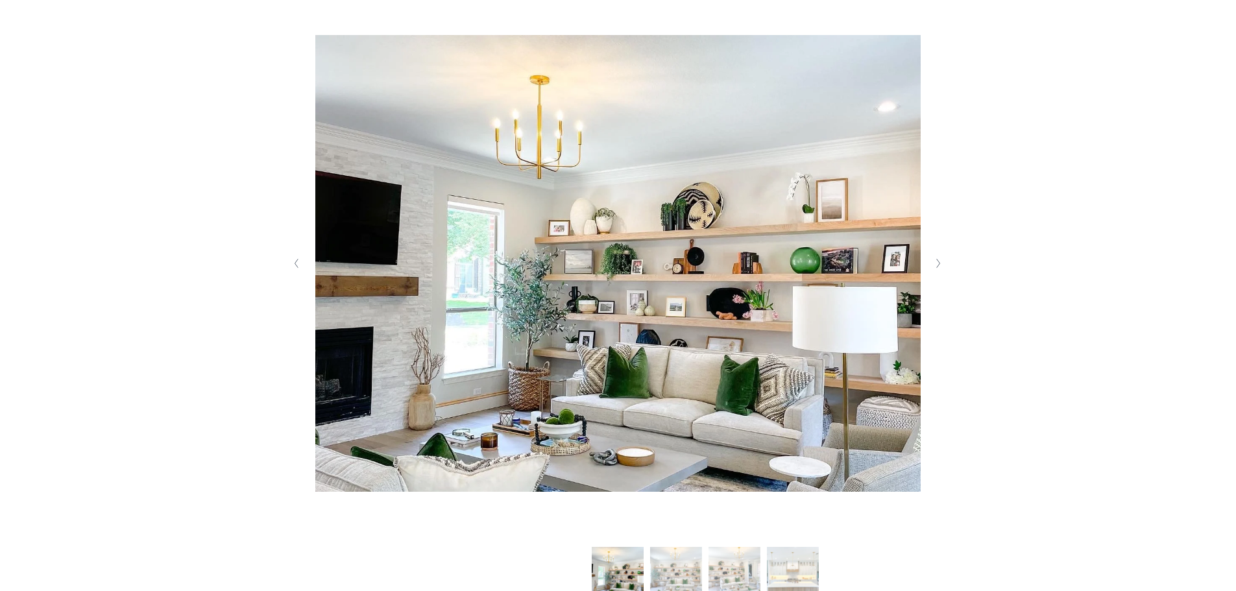
click at [935, 270] on button "Next Slide" at bounding box center [939, 263] width 18 height 21
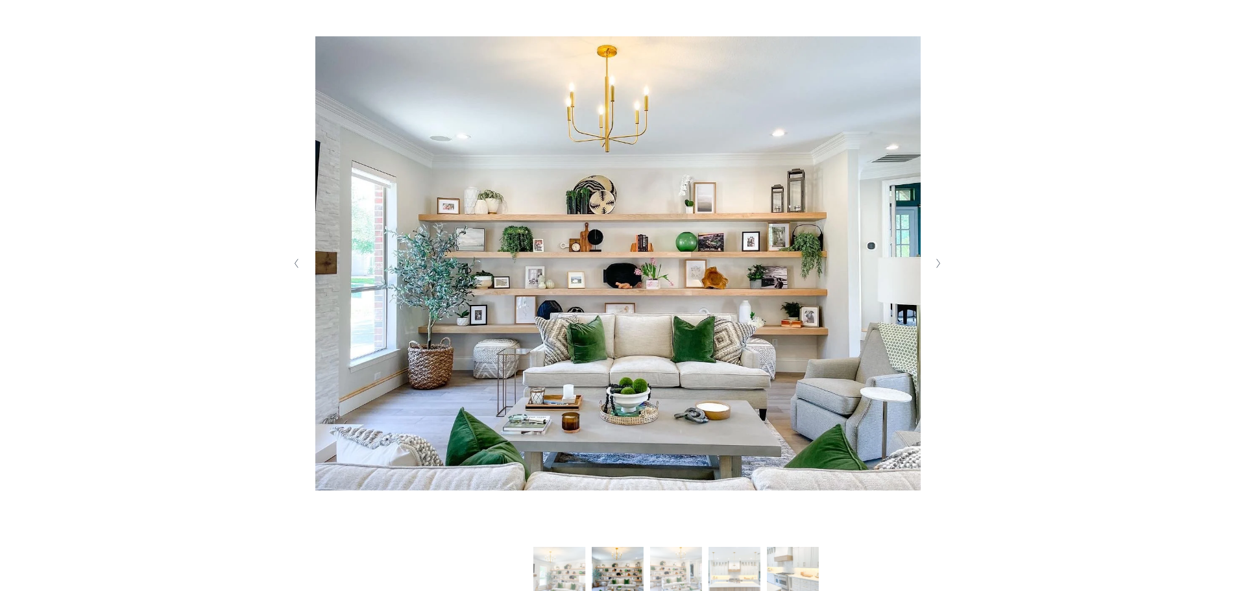
click at [935, 270] on button "Next Slide" at bounding box center [939, 263] width 18 height 21
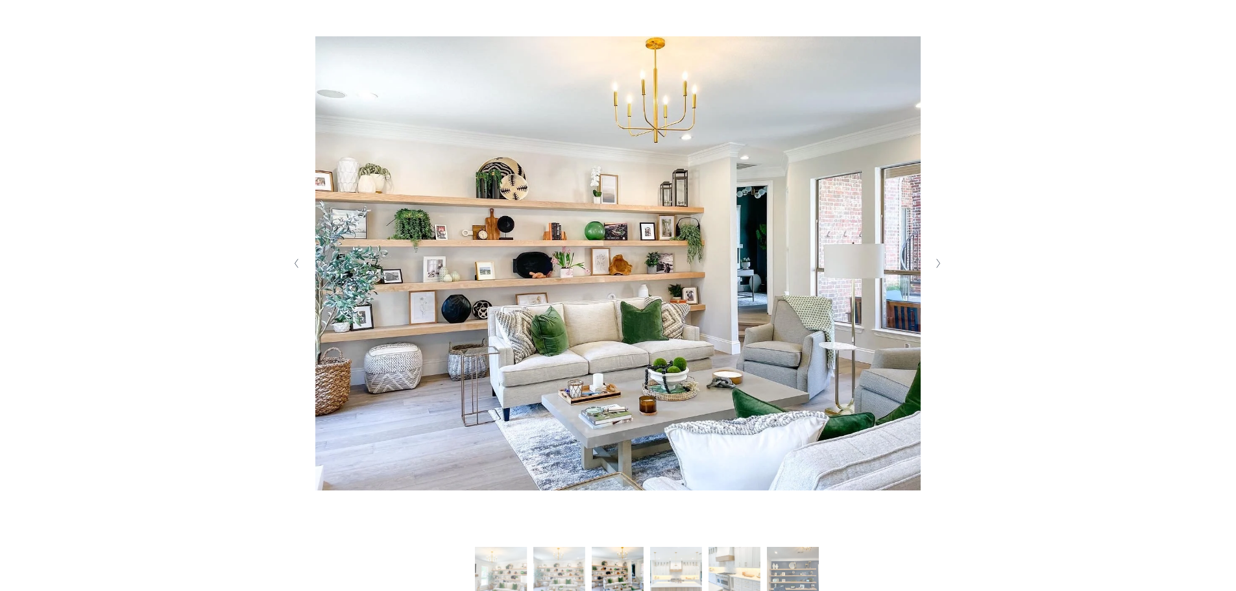
click at [935, 270] on button "Next Slide" at bounding box center [939, 263] width 18 height 21
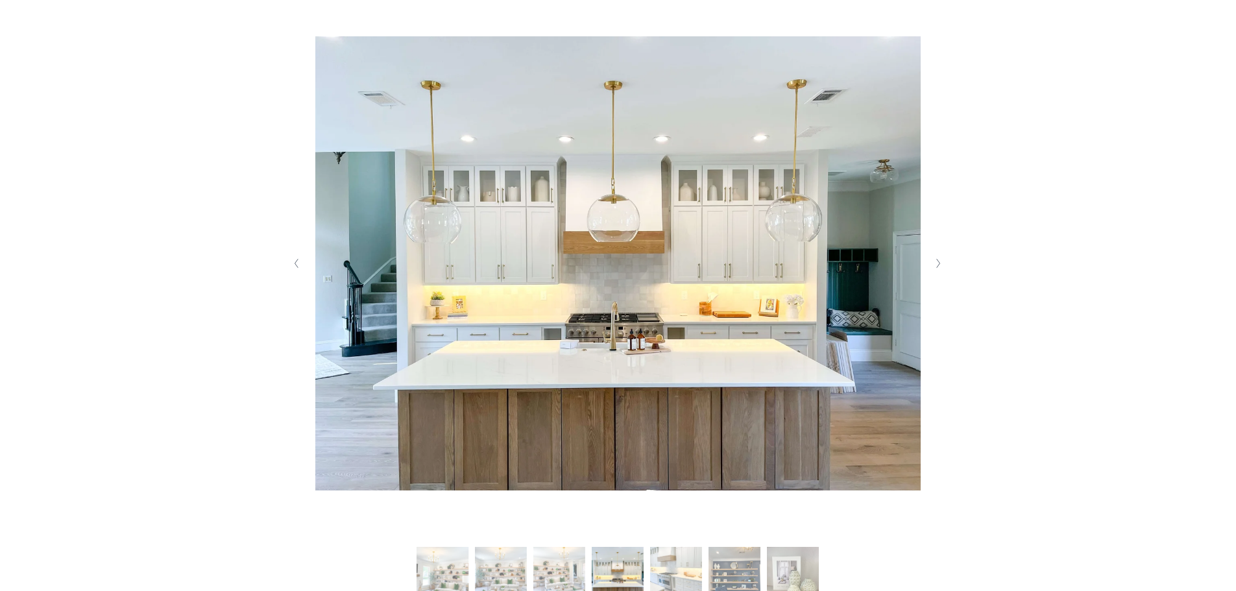
click at [935, 270] on button "Next Slide" at bounding box center [939, 263] width 18 height 21
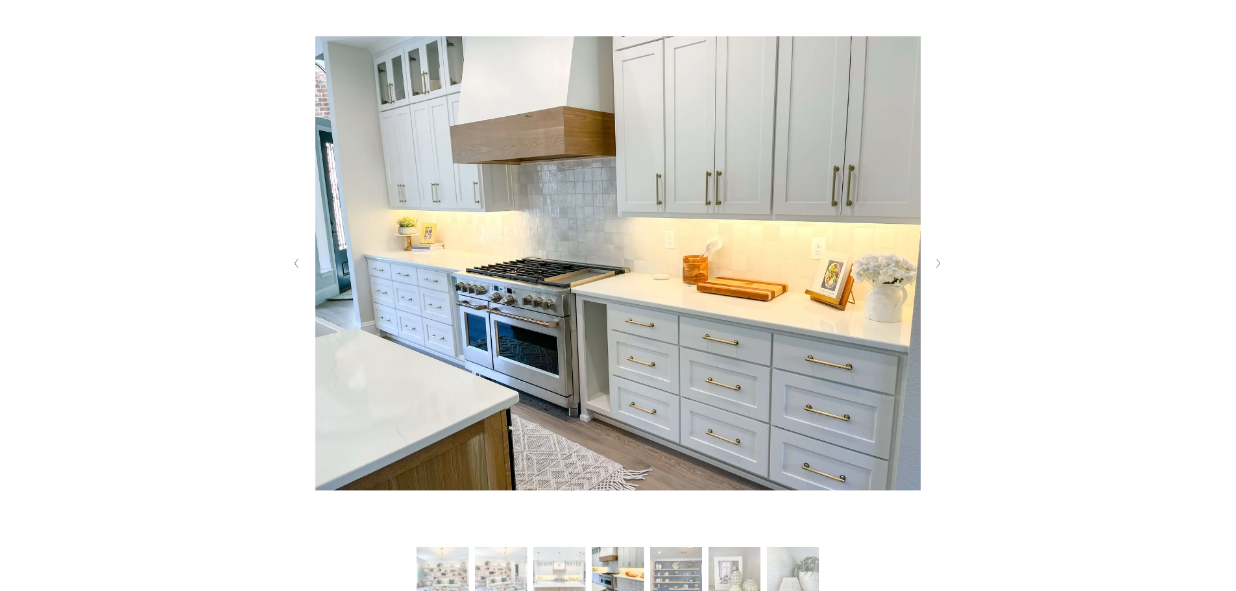
click at [935, 270] on button "Next Slide" at bounding box center [939, 263] width 18 height 21
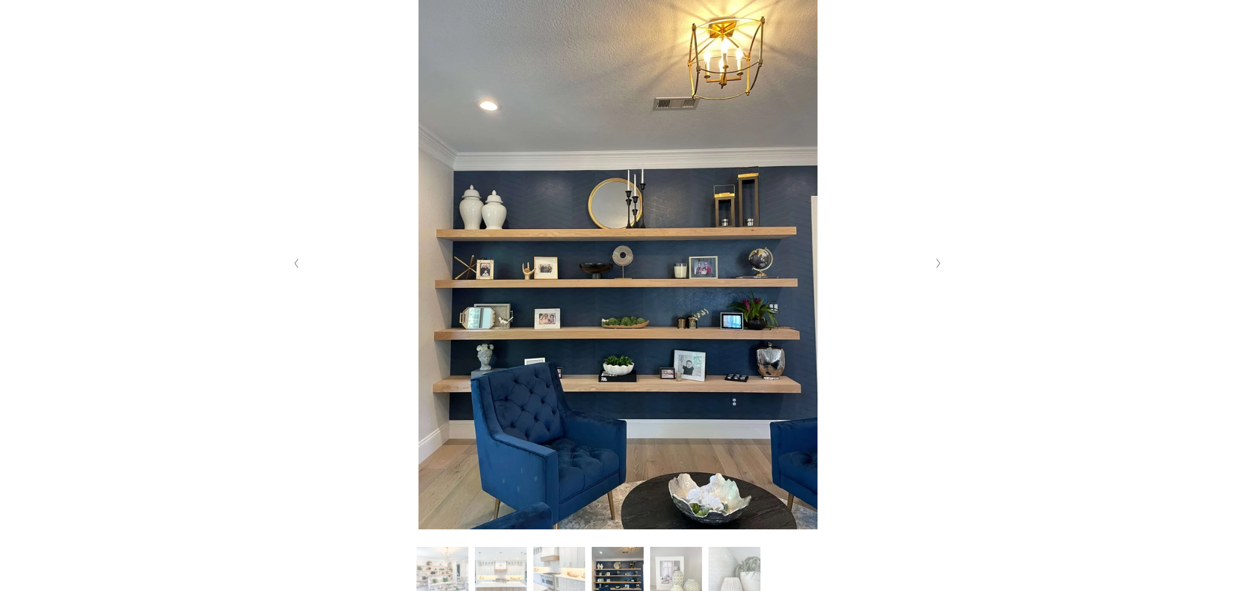
click at [935, 270] on button "Next Slide" at bounding box center [939, 263] width 18 height 21
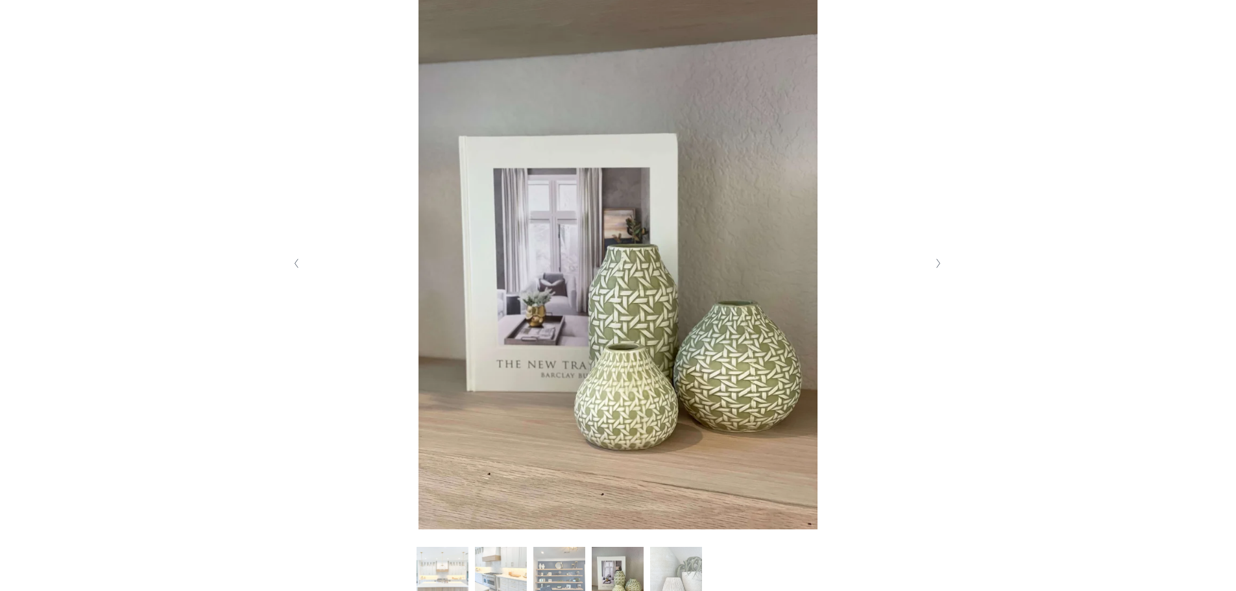
click at [935, 270] on button "Next Slide" at bounding box center [939, 263] width 18 height 21
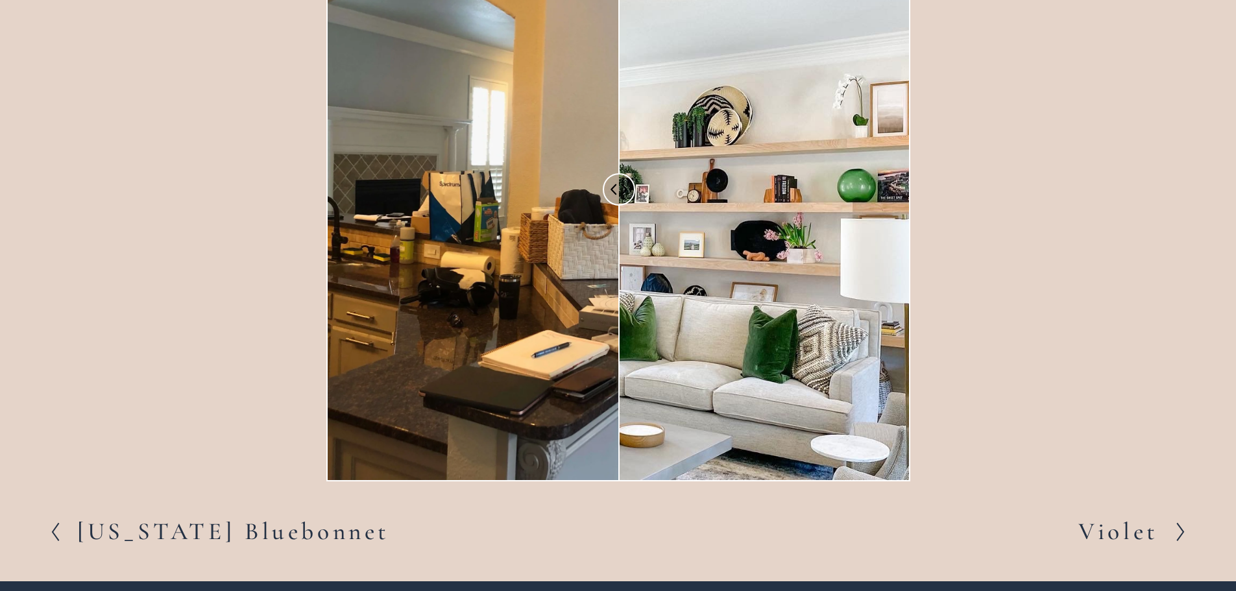
scroll to position [1168, 0]
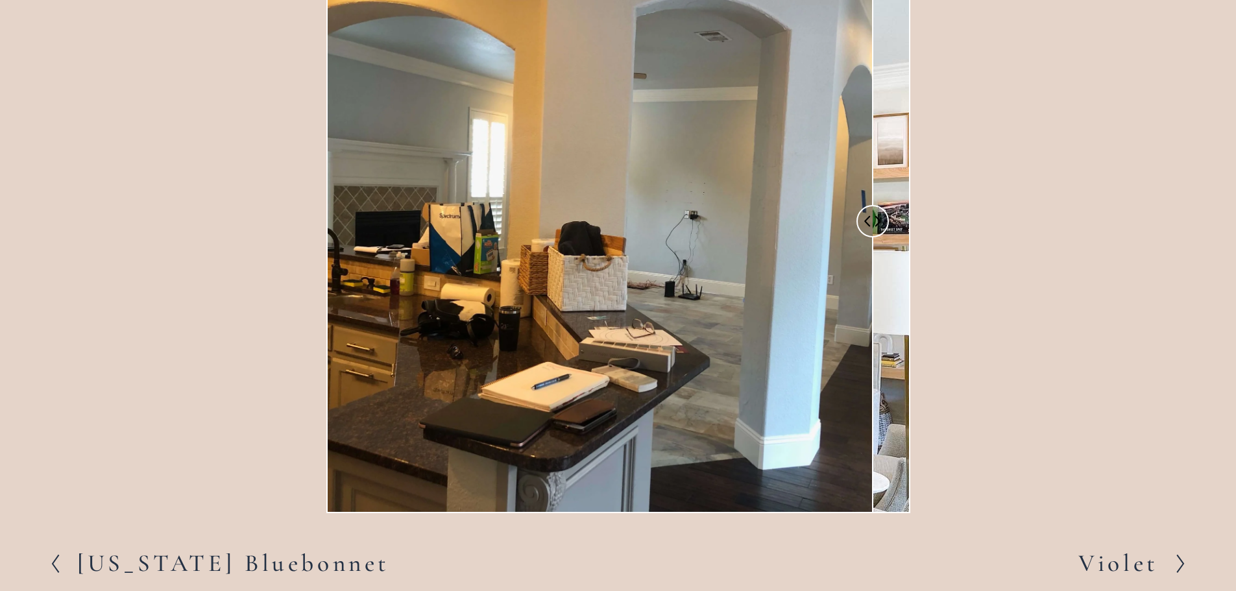
drag, startPoint x: 516, startPoint y: 286, endPoint x: 871, endPoint y: 285, distance: 354.8
click at [871, 285] on div at bounding box center [601, 221] width 546 height 581
click at [1126, 564] on h2 "Violet" at bounding box center [1118, 563] width 80 height 24
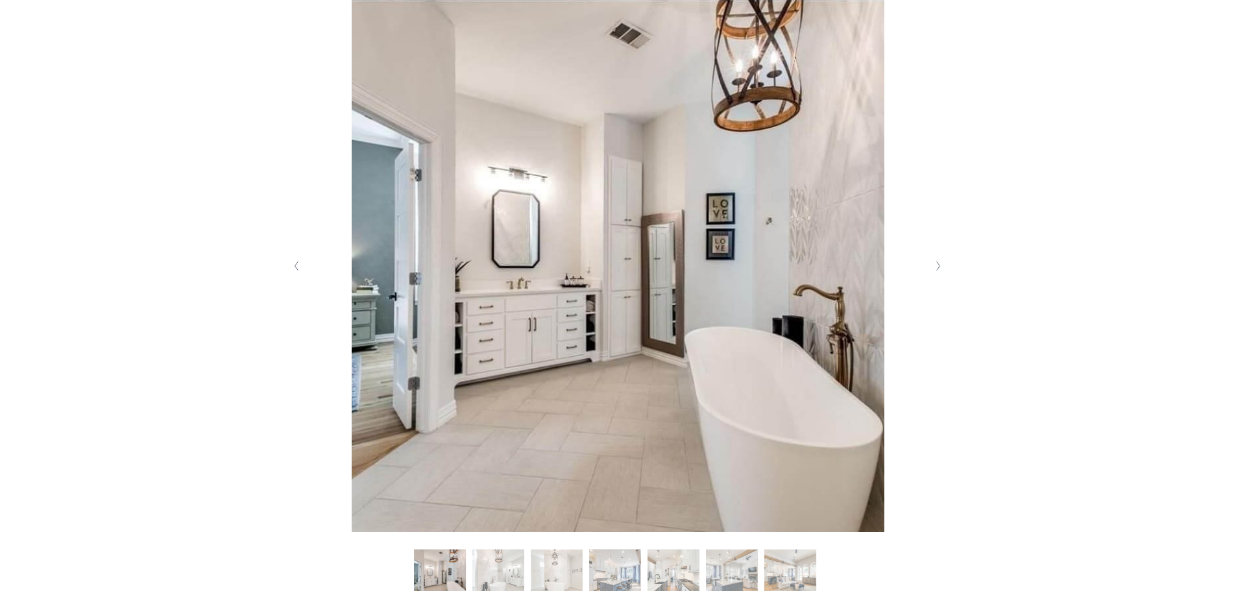
scroll to position [324, 0]
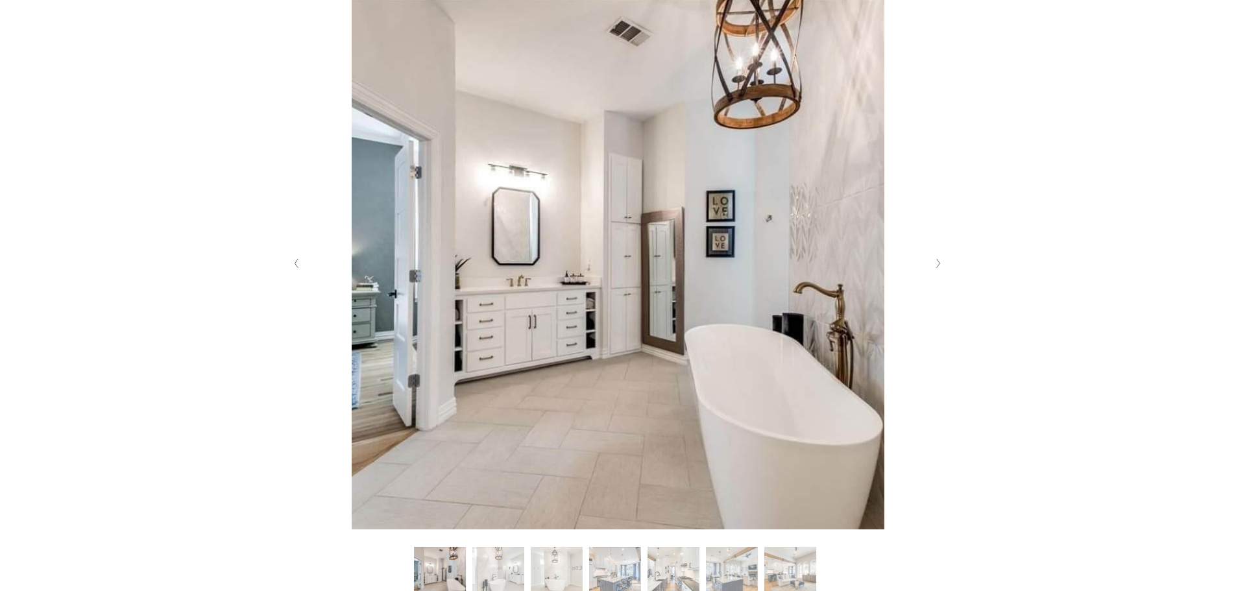
click at [938, 271] on button "Next Slide" at bounding box center [939, 263] width 18 height 21
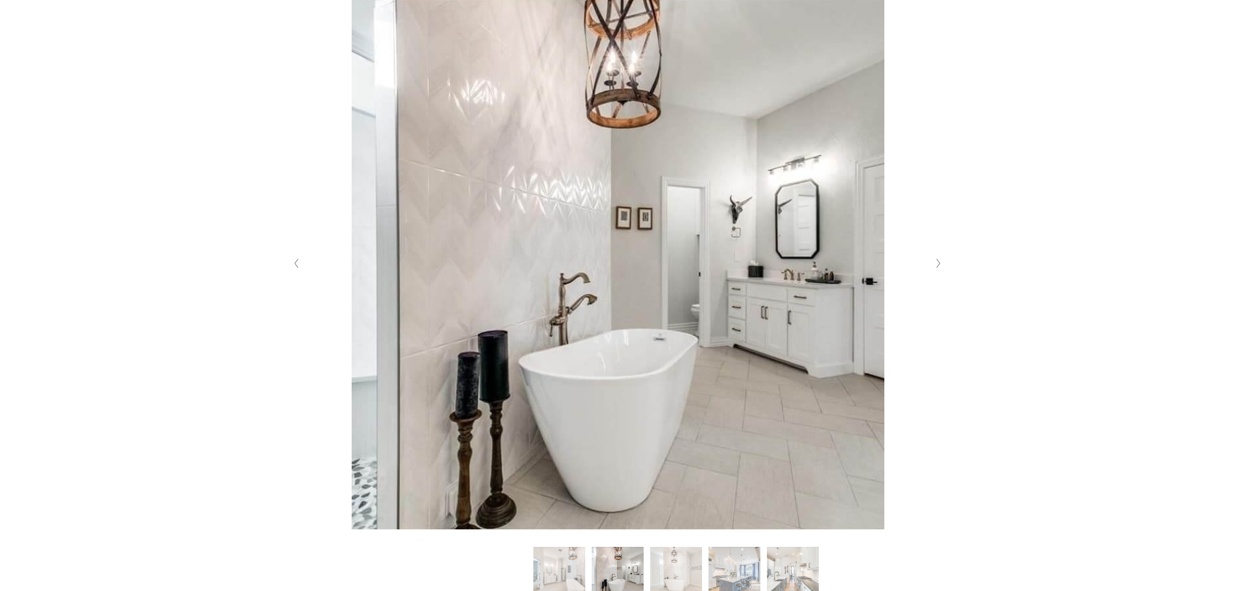
click at [938, 271] on button "Next Slide" at bounding box center [939, 263] width 18 height 21
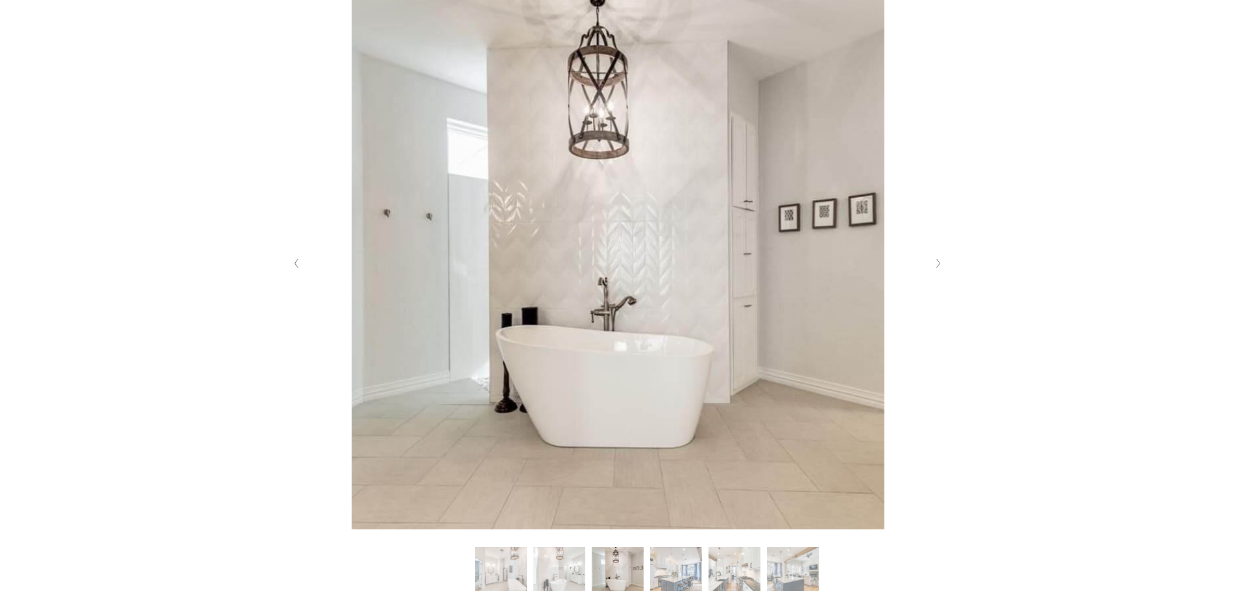
click at [938, 271] on button "Next Slide" at bounding box center [939, 263] width 18 height 21
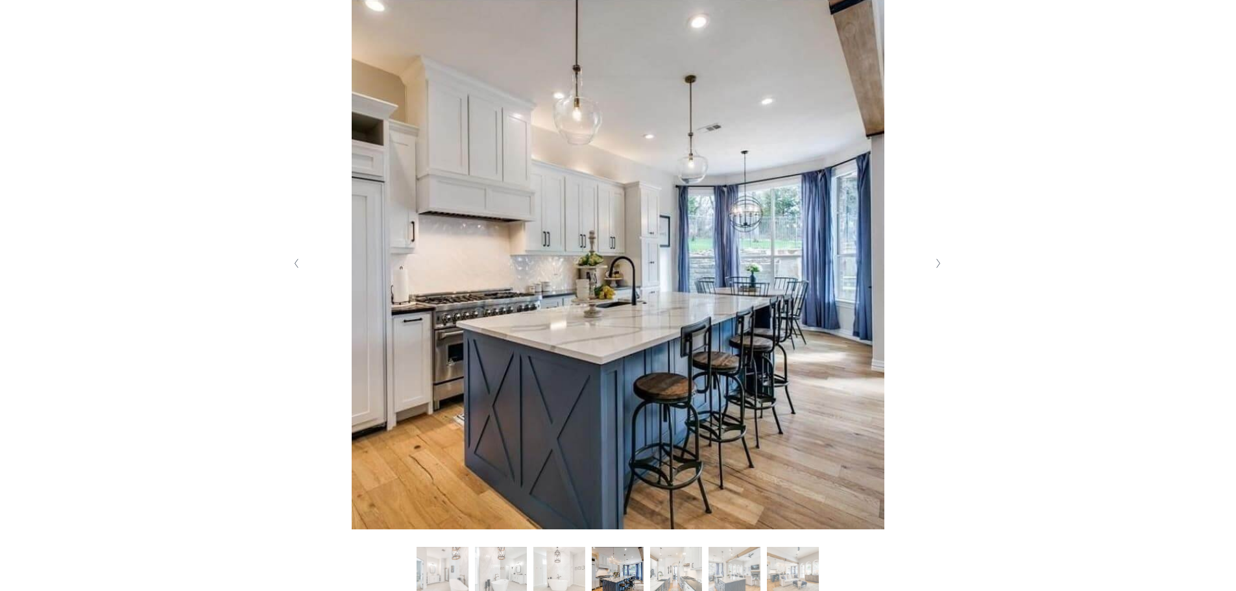
click at [938, 271] on button "Next Slide" at bounding box center [939, 263] width 18 height 21
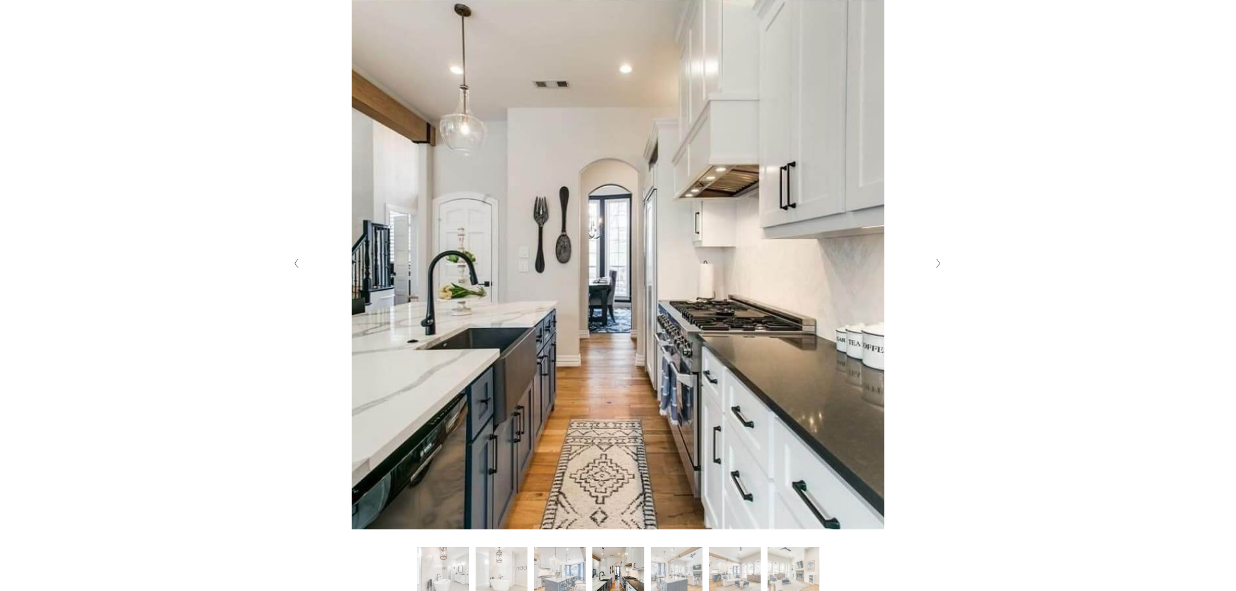
click at [938, 271] on button "Next Slide" at bounding box center [939, 263] width 18 height 21
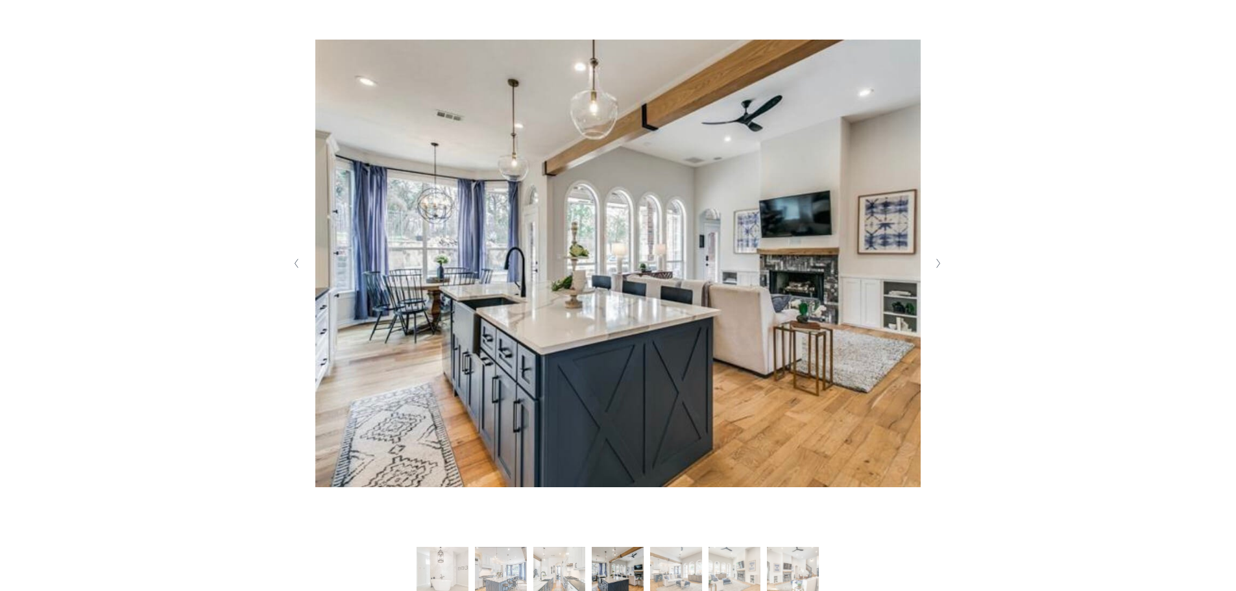
click at [938, 271] on button "Next Slide" at bounding box center [939, 263] width 18 height 21
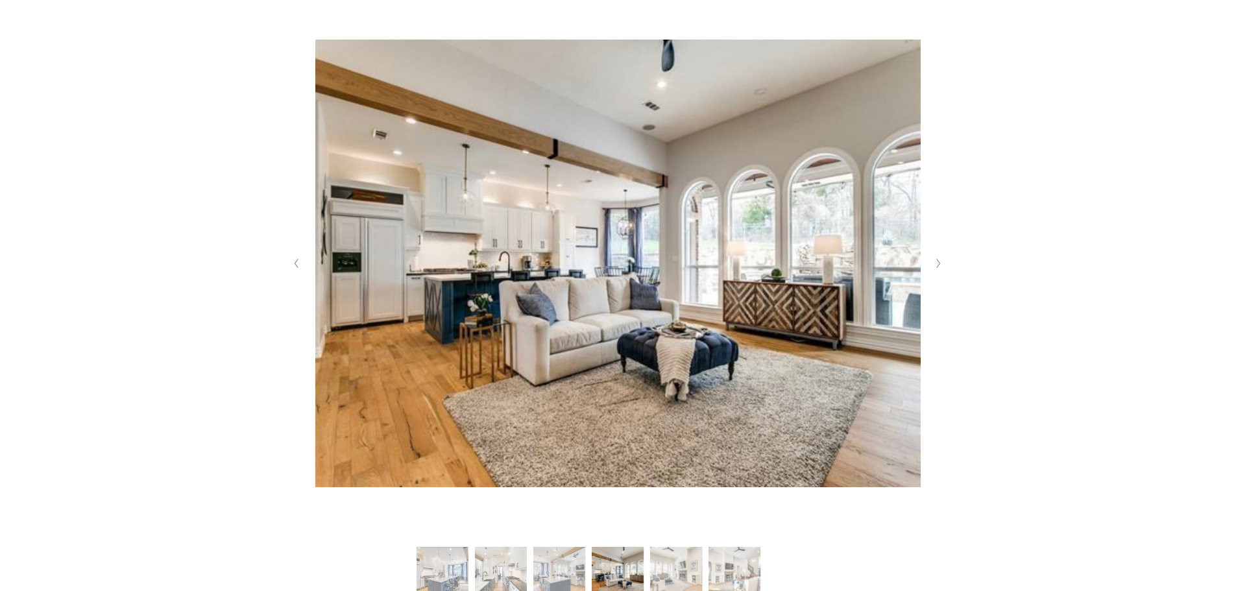
click at [938, 271] on button "Next Slide" at bounding box center [939, 263] width 18 height 21
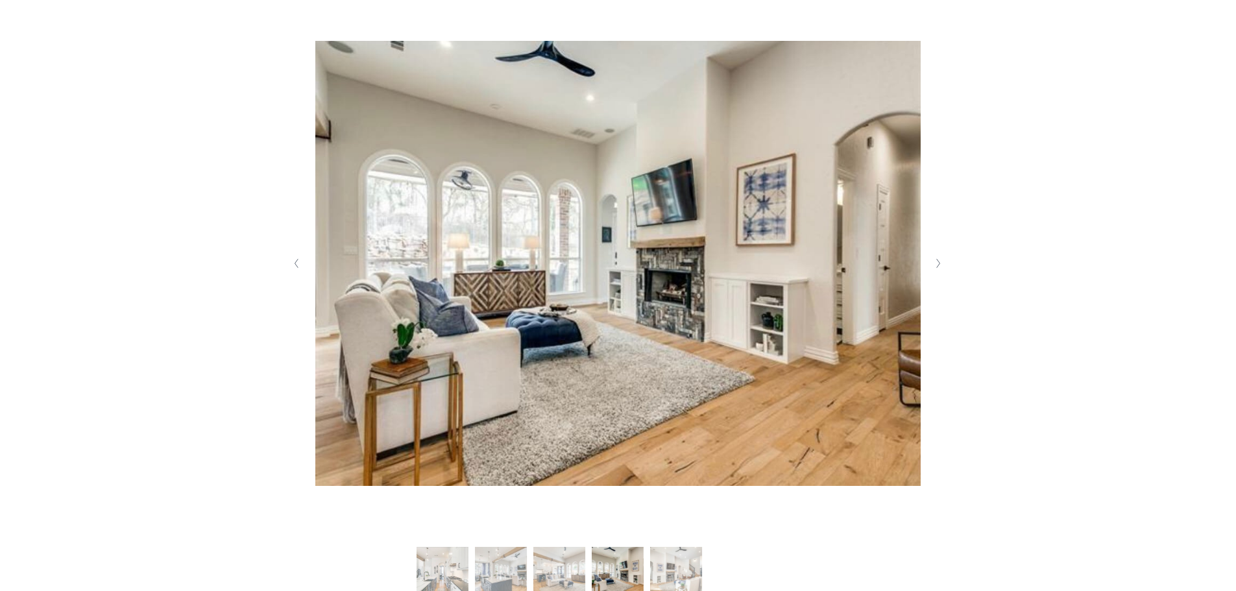
click at [938, 271] on button "Next Slide" at bounding box center [939, 263] width 18 height 21
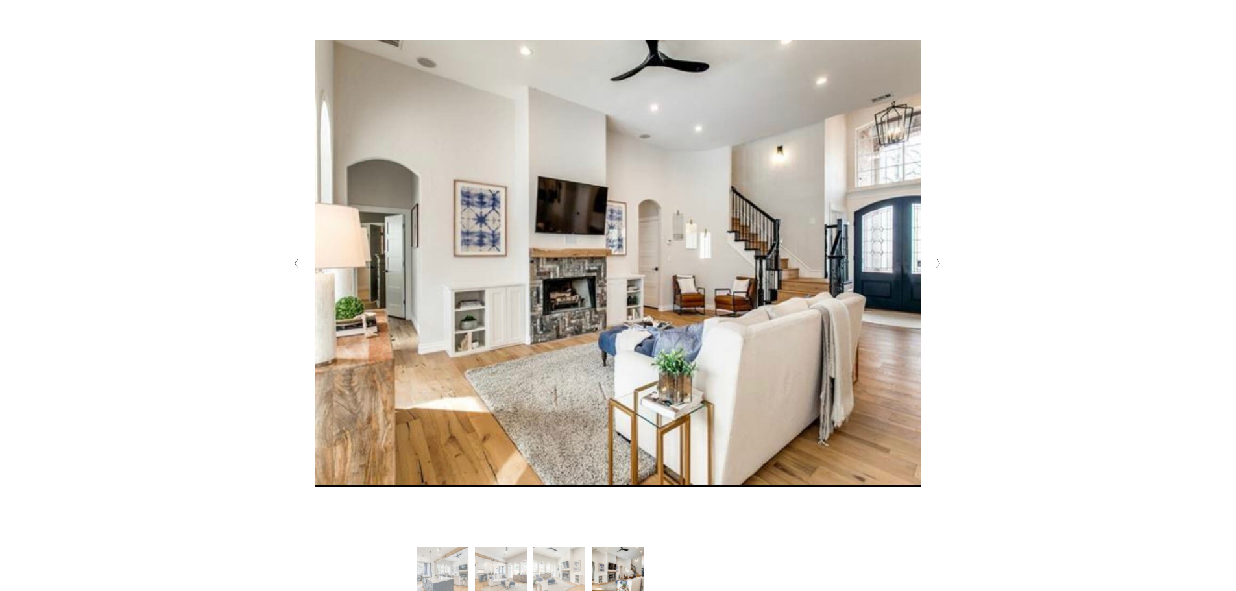
click at [938, 271] on button "Next Slide" at bounding box center [939, 263] width 18 height 21
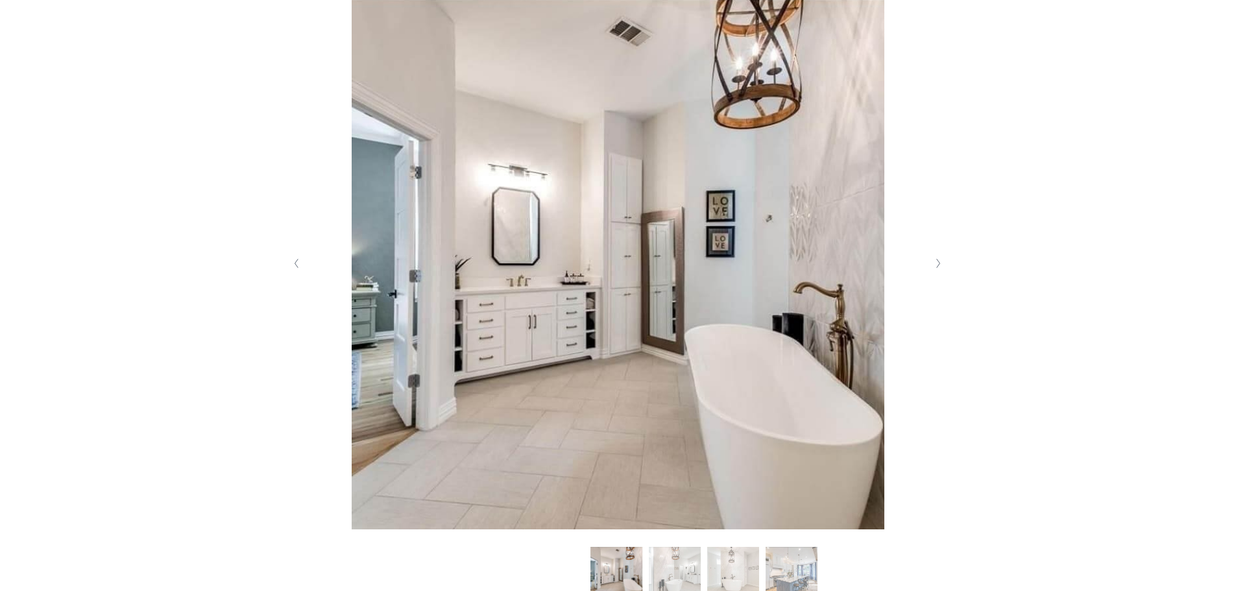
click at [938, 271] on button "Next Slide" at bounding box center [939, 263] width 18 height 21
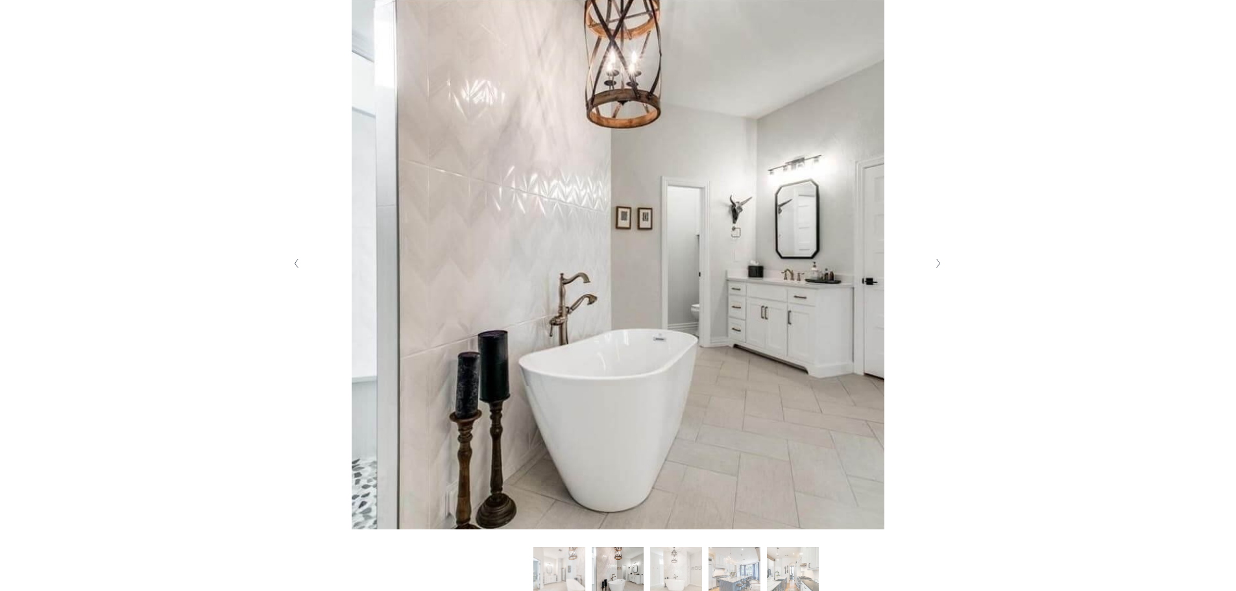
click at [938, 271] on button "Next Slide" at bounding box center [939, 263] width 18 height 21
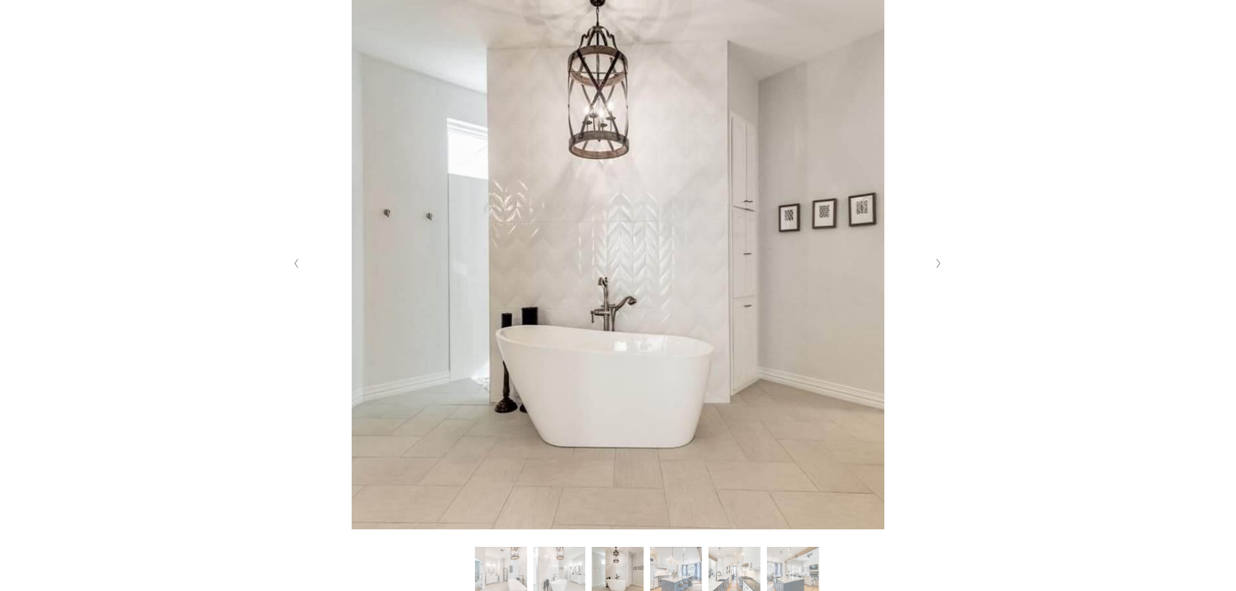
click at [938, 271] on button "Next Slide" at bounding box center [939, 263] width 18 height 21
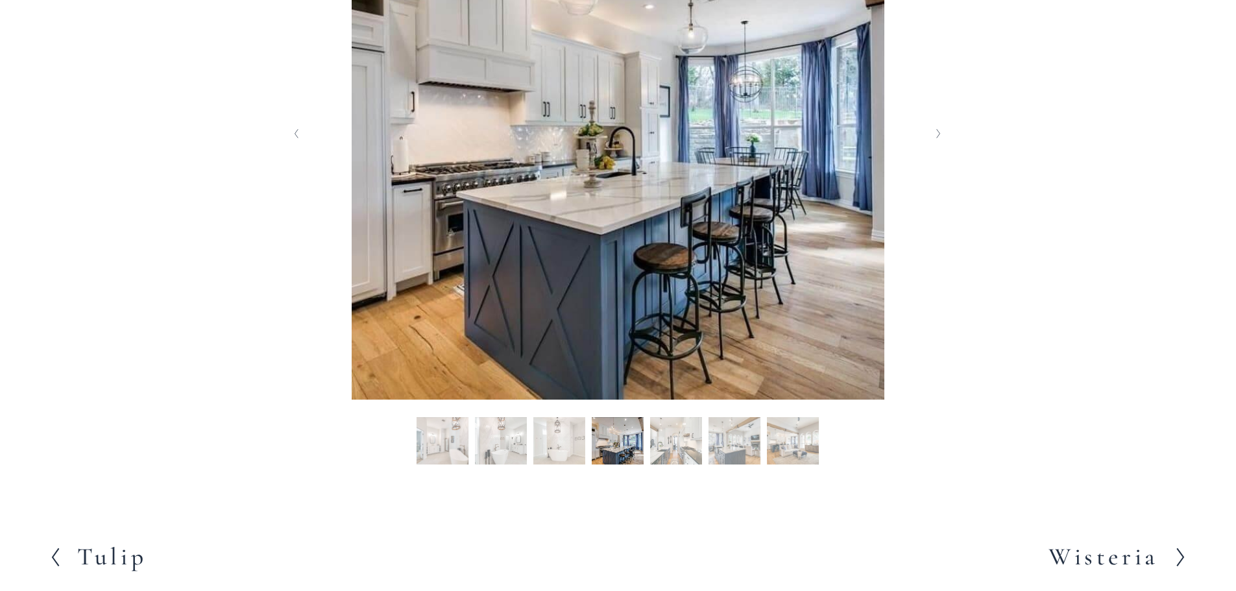
scroll to position [649, 0]
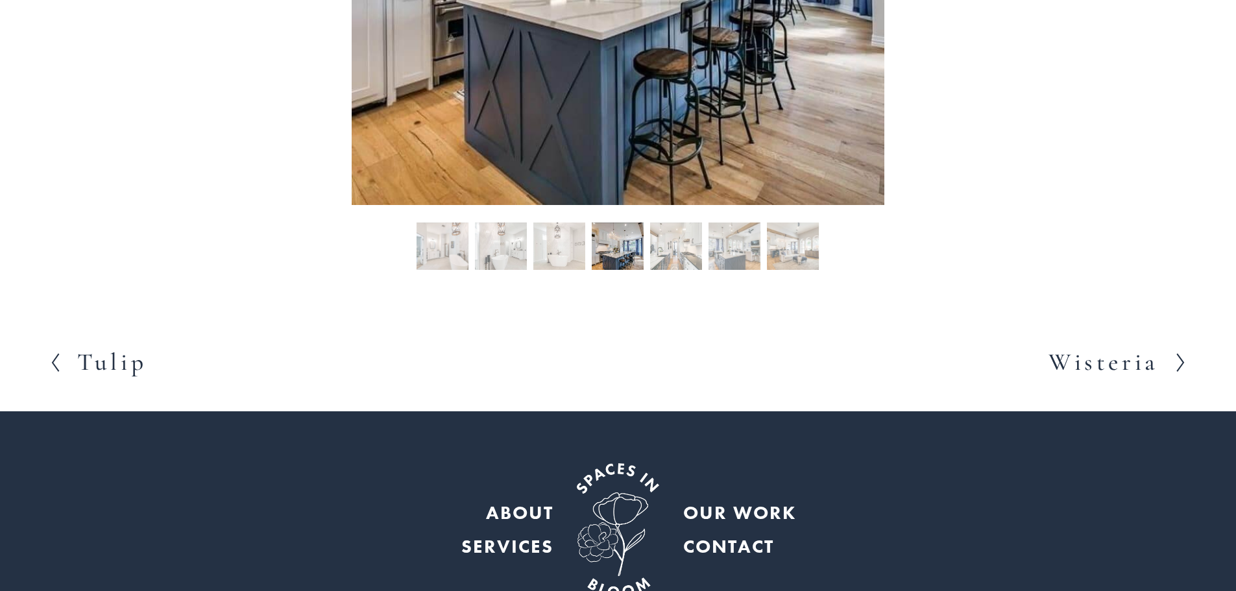
click at [1077, 361] on h2 "Wisteria" at bounding box center [1103, 362] width 110 height 24
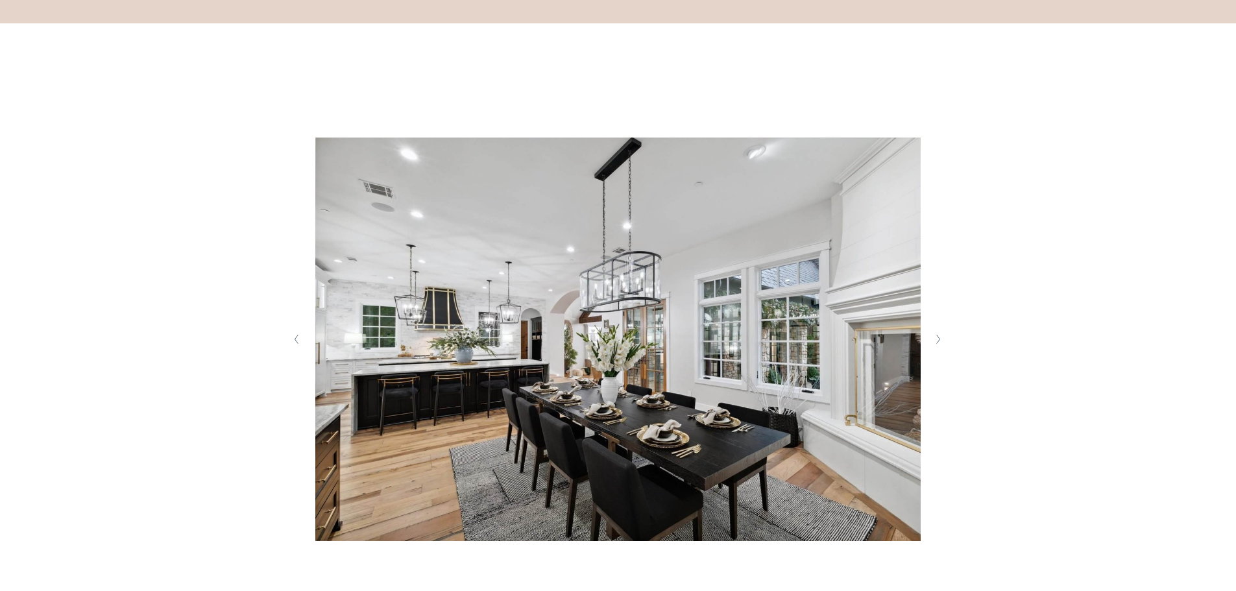
scroll to position [259, 0]
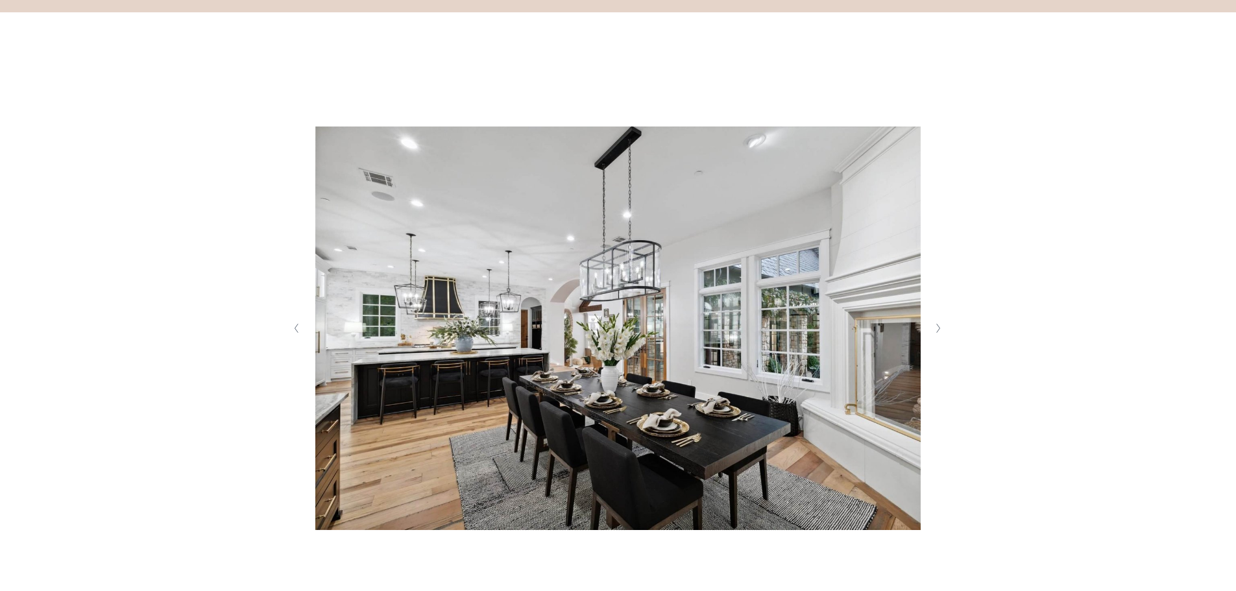
click at [933, 320] on button "Next Slide" at bounding box center [939, 328] width 18 height 21
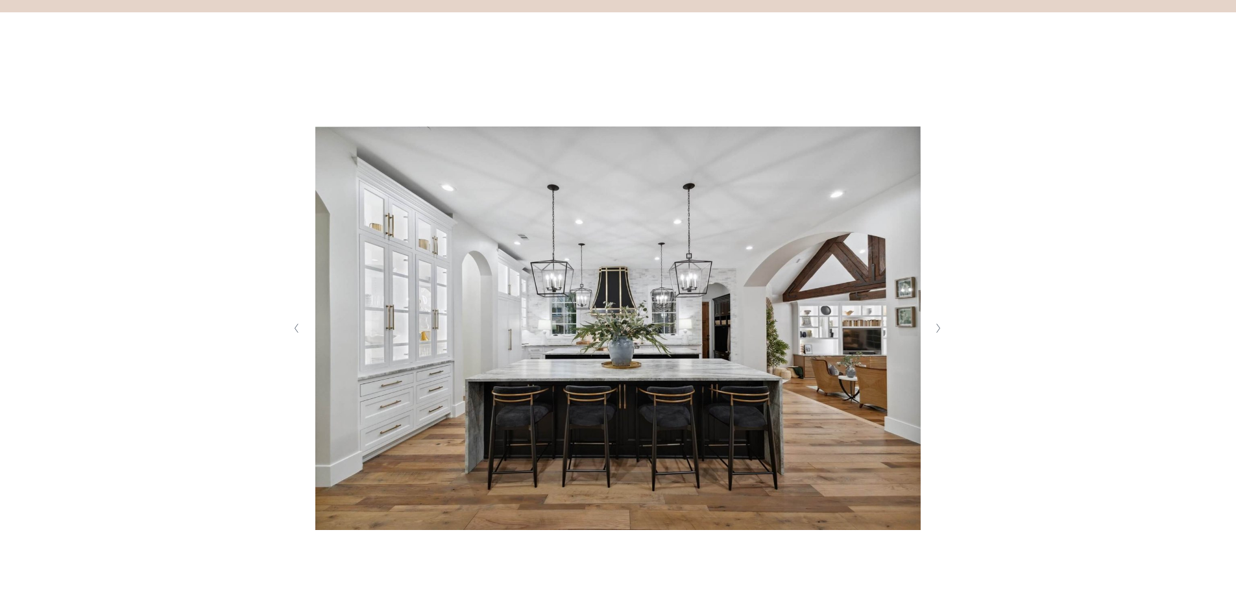
click at [933, 320] on button "Next Slide" at bounding box center [939, 328] width 18 height 21
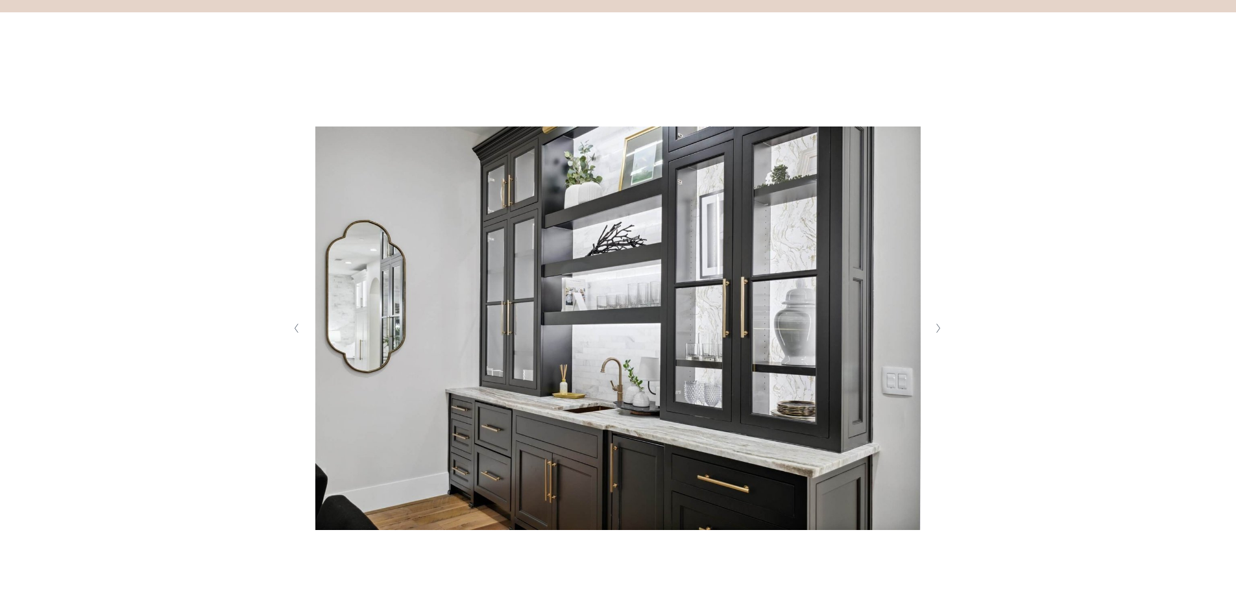
click at [933, 320] on button "Next Slide" at bounding box center [939, 328] width 18 height 21
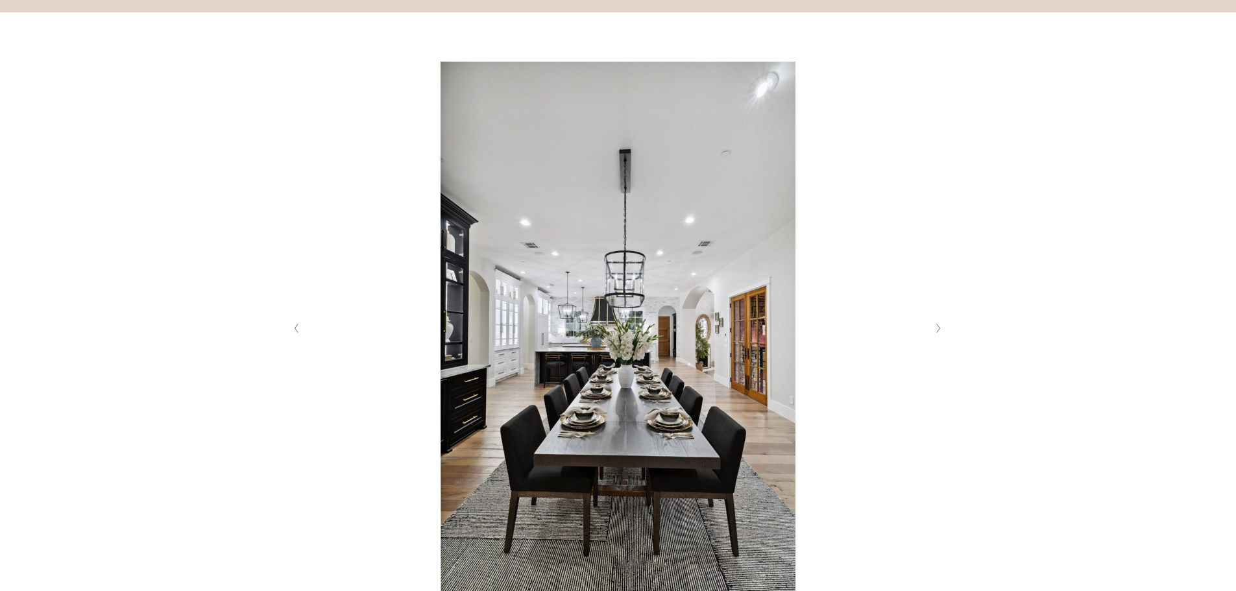
click at [933, 320] on button "Next Slide" at bounding box center [939, 328] width 18 height 21
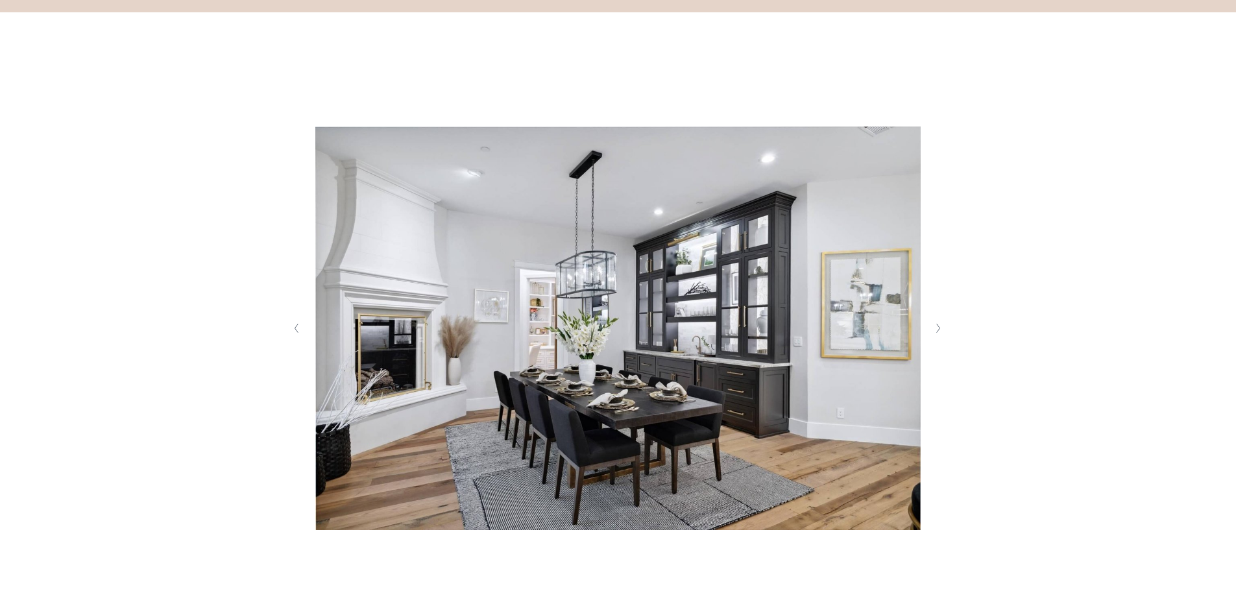
click at [933, 320] on button "Next Slide" at bounding box center [939, 328] width 18 height 21
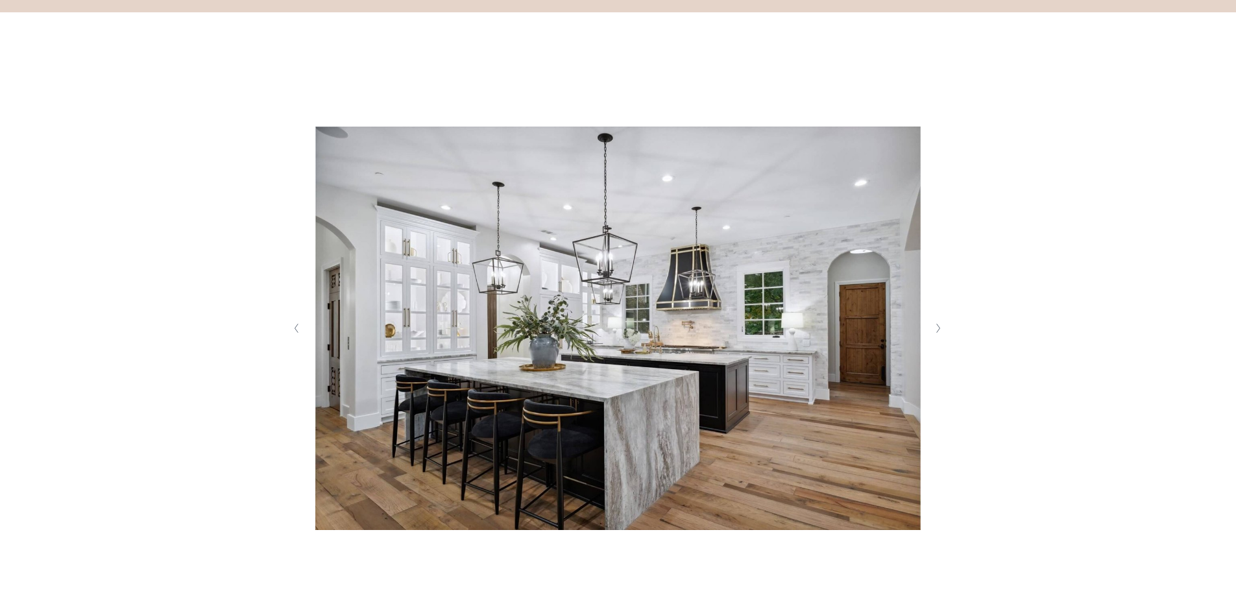
click at [933, 320] on button "Next Slide" at bounding box center [939, 328] width 18 height 21
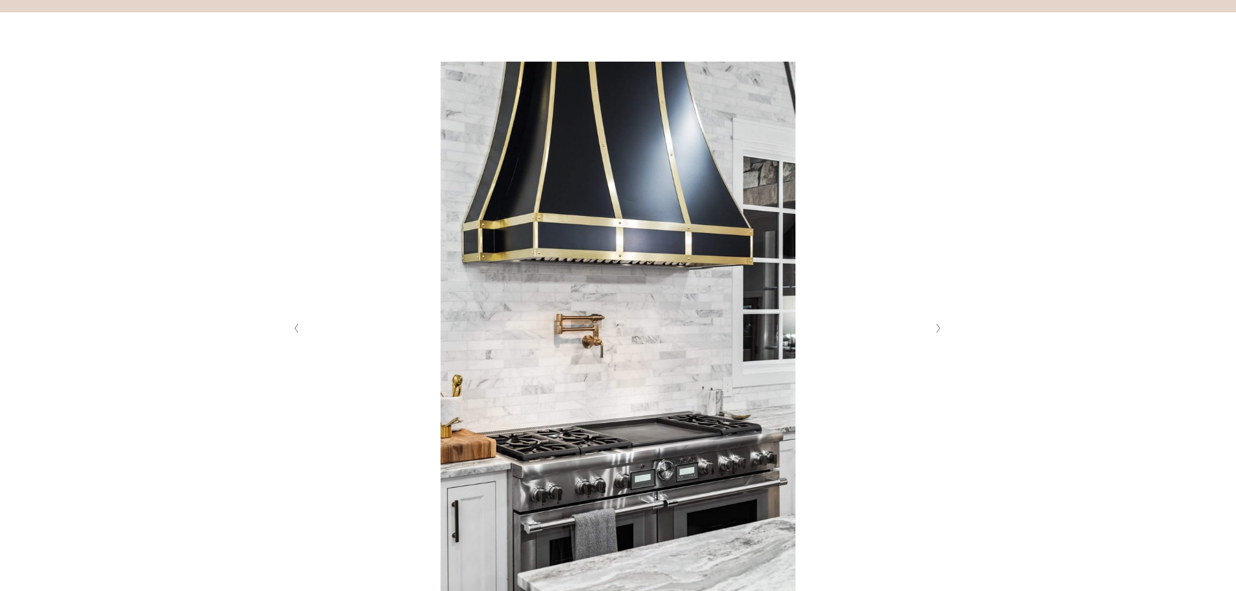
click at [933, 320] on button "Next Slide" at bounding box center [939, 328] width 18 height 21
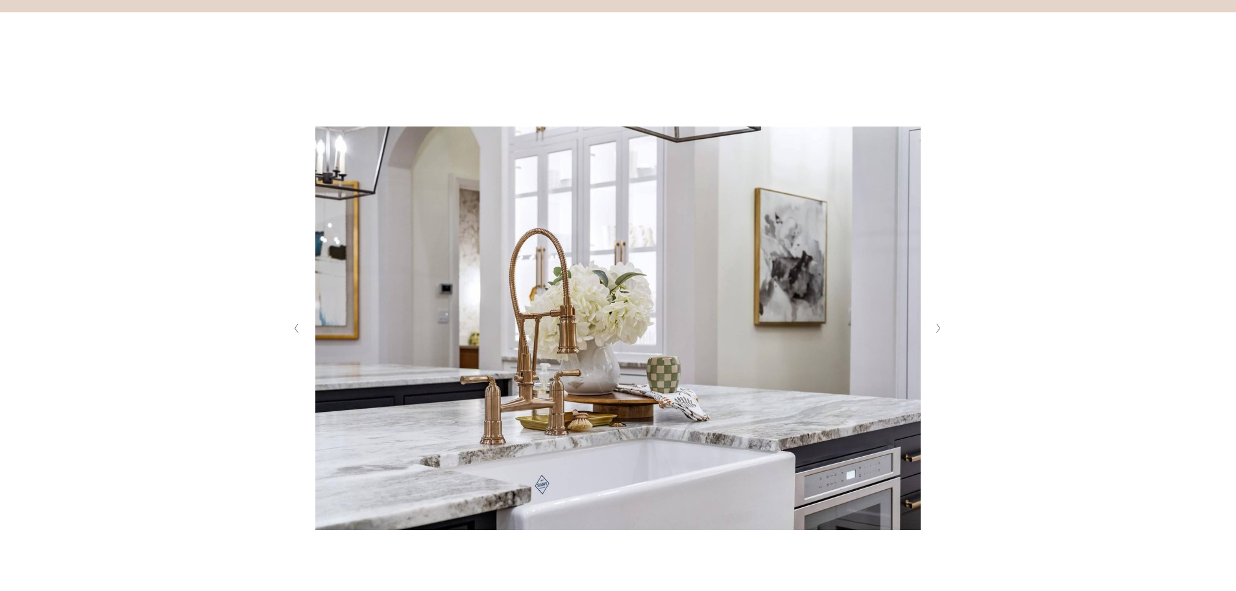
click at [933, 320] on button "Next Slide" at bounding box center [939, 328] width 18 height 21
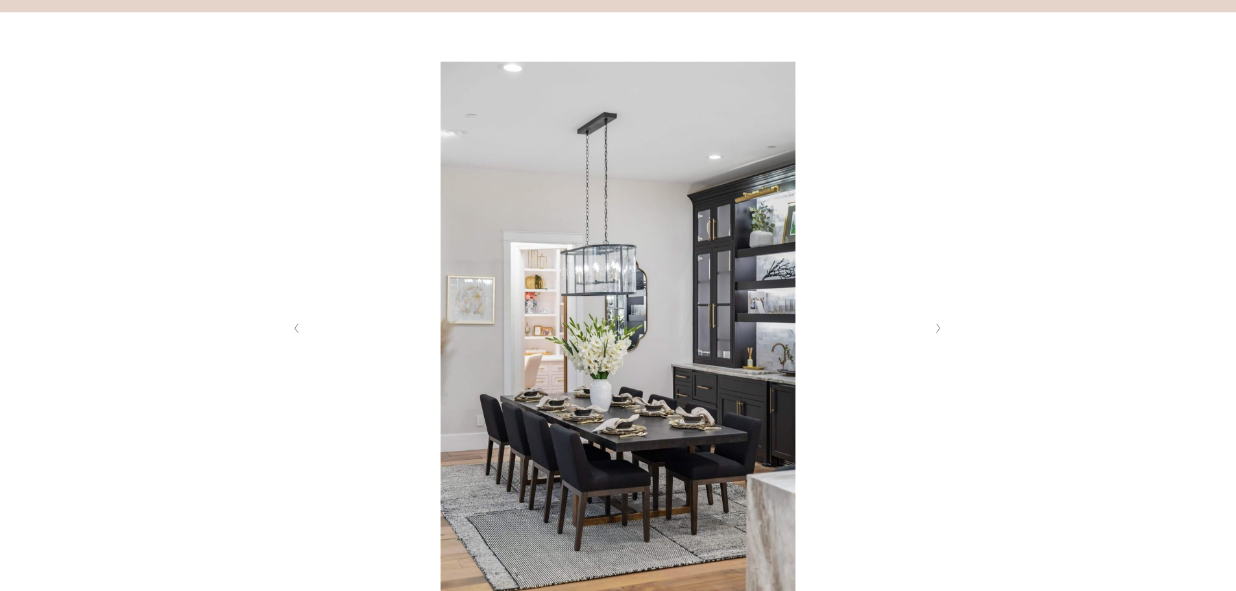
click at [933, 320] on button "Next Slide" at bounding box center [939, 328] width 18 height 21
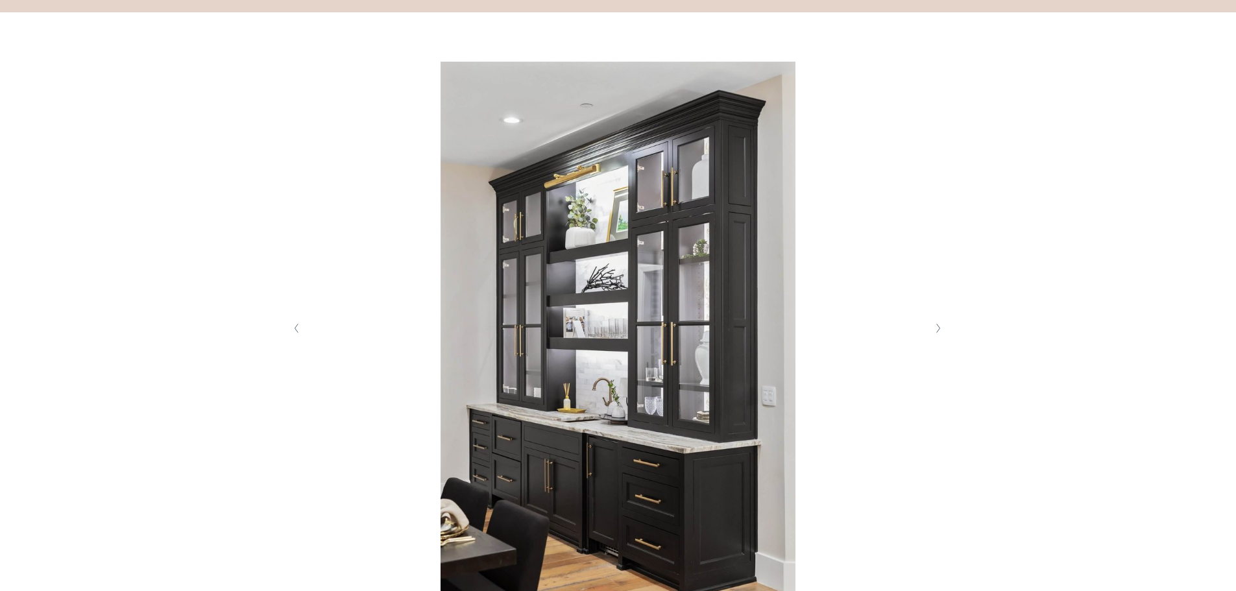
click at [933, 320] on button "Next Slide" at bounding box center [939, 328] width 18 height 21
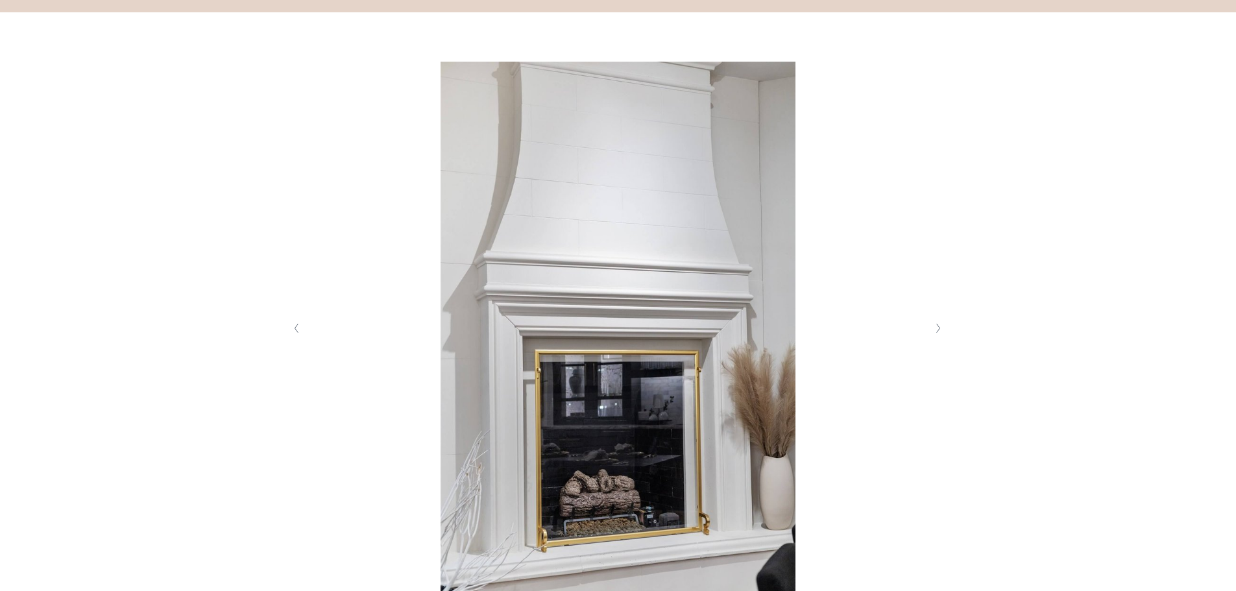
click at [933, 320] on button "Next Slide" at bounding box center [939, 328] width 18 height 21
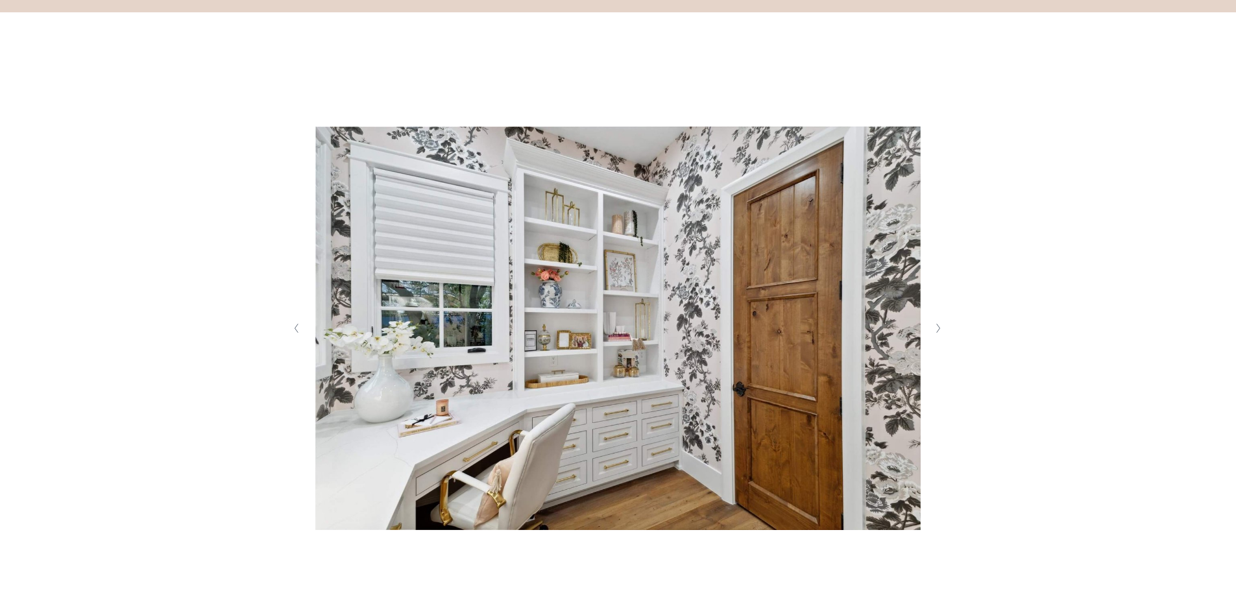
click at [941, 327] on button "Next Slide" at bounding box center [939, 328] width 18 height 21
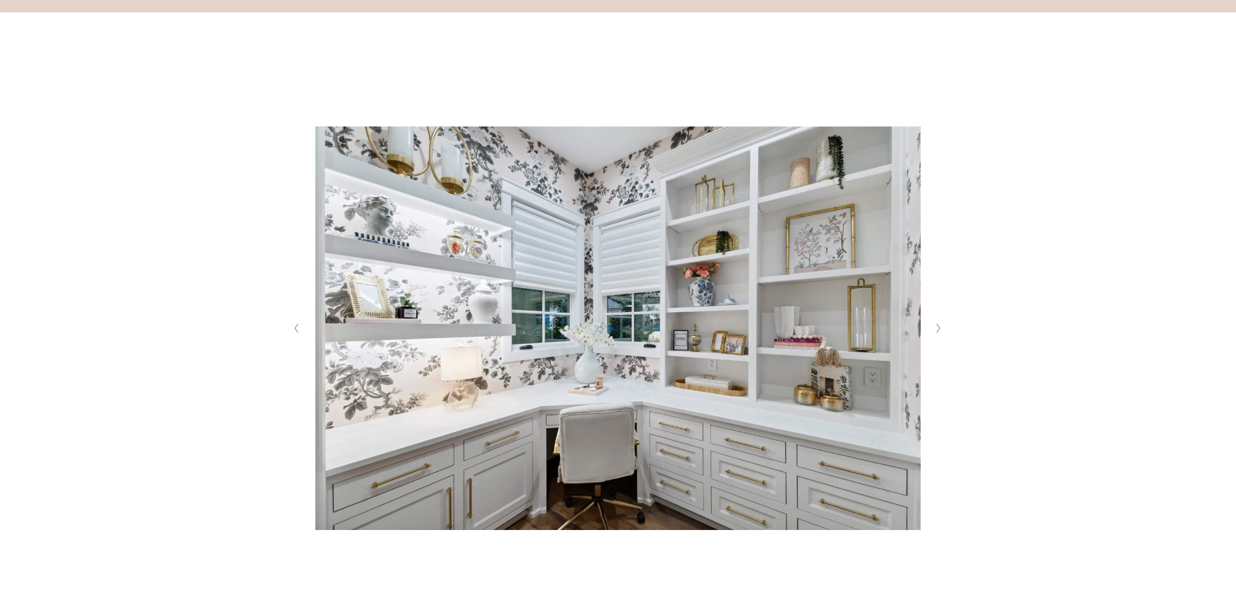
click at [941, 327] on button "Next Slide" at bounding box center [939, 328] width 18 height 21
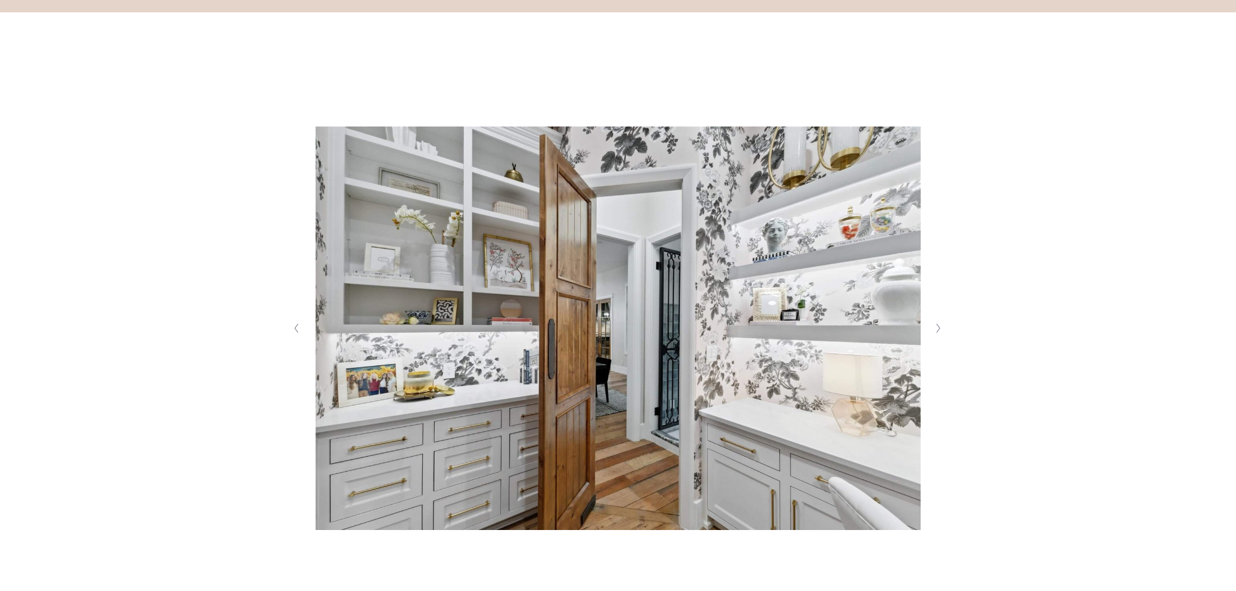
click at [941, 327] on button "Next Slide" at bounding box center [939, 328] width 18 height 21
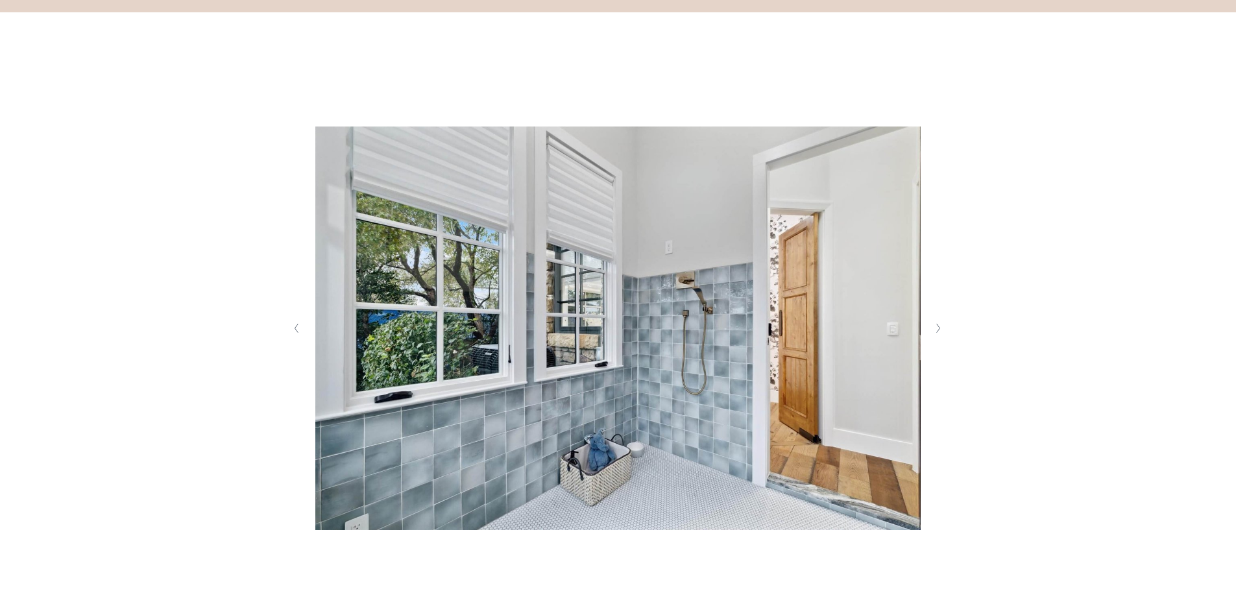
click at [941, 327] on button "Next Slide" at bounding box center [939, 328] width 18 height 21
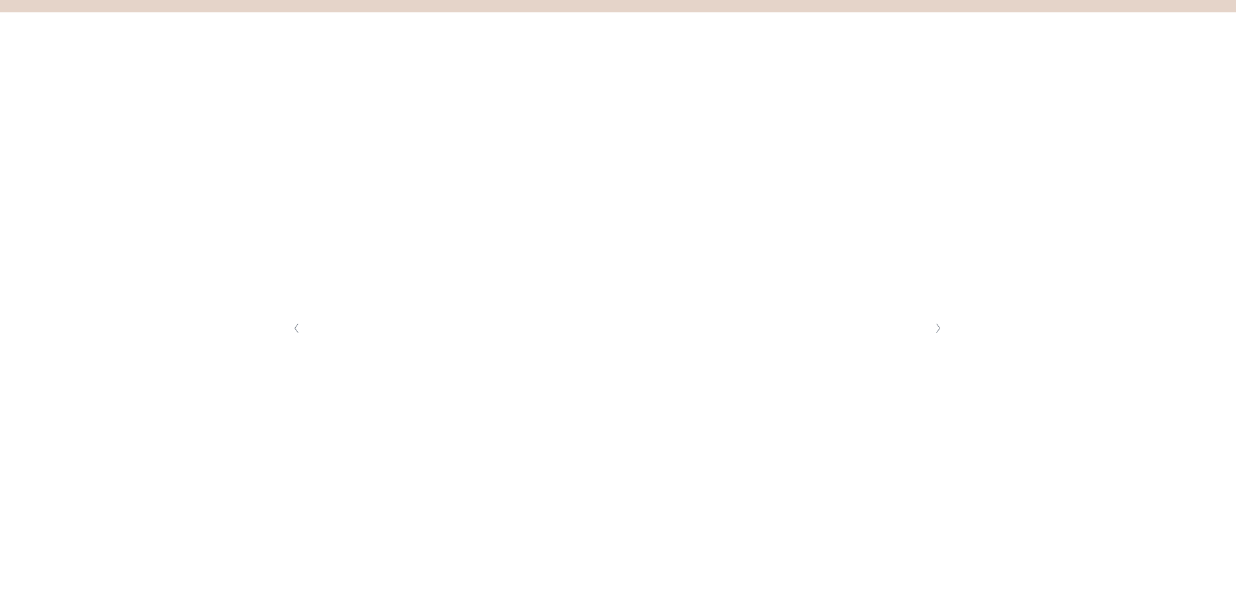
click at [941, 327] on button "Next Slide" at bounding box center [939, 328] width 18 height 21
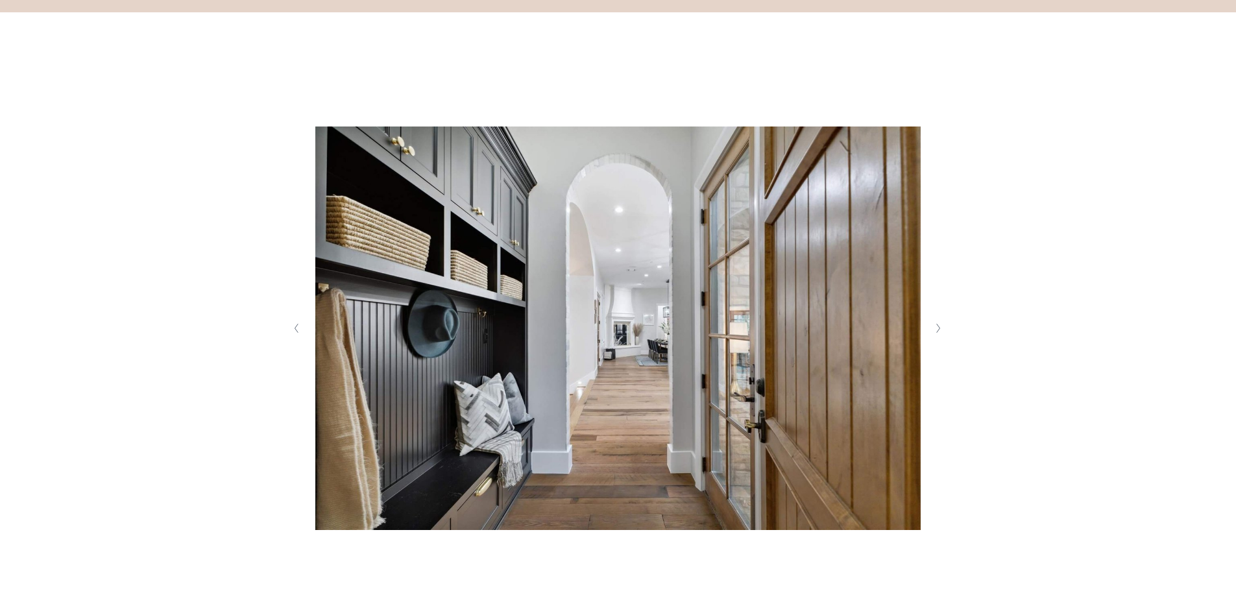
click at [941, 327] on button "Next Slide" at bounding box center [939, 328] width 18 height 21
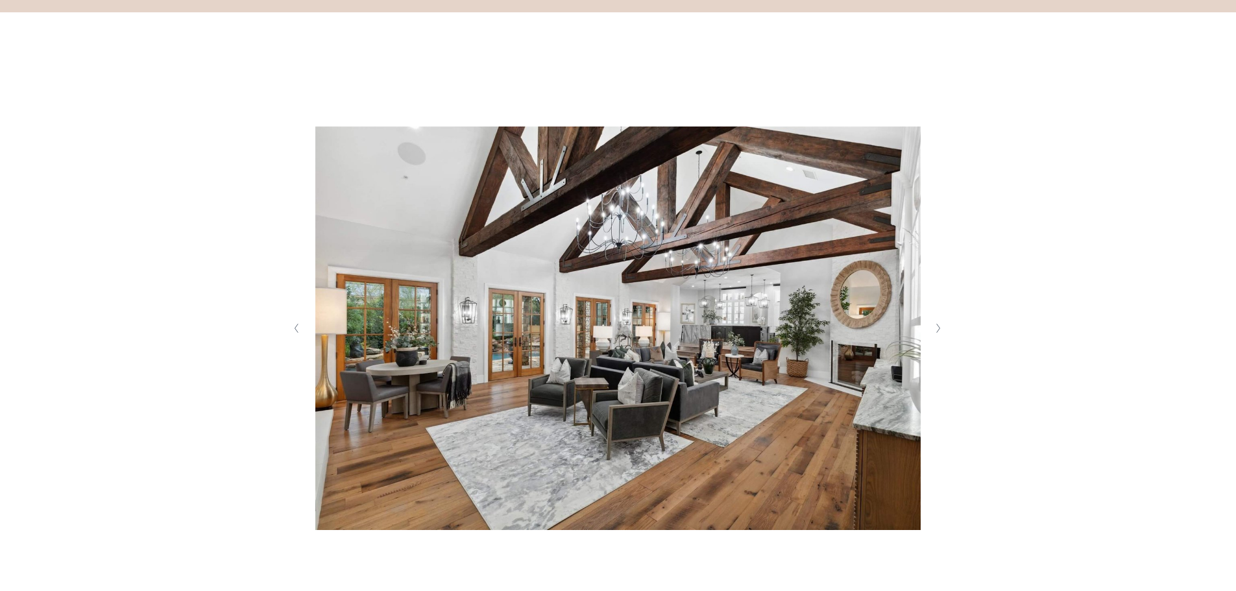
click at [941, 327] on button "Next Slide" at bounding box center [939, 328] width 18 height 21
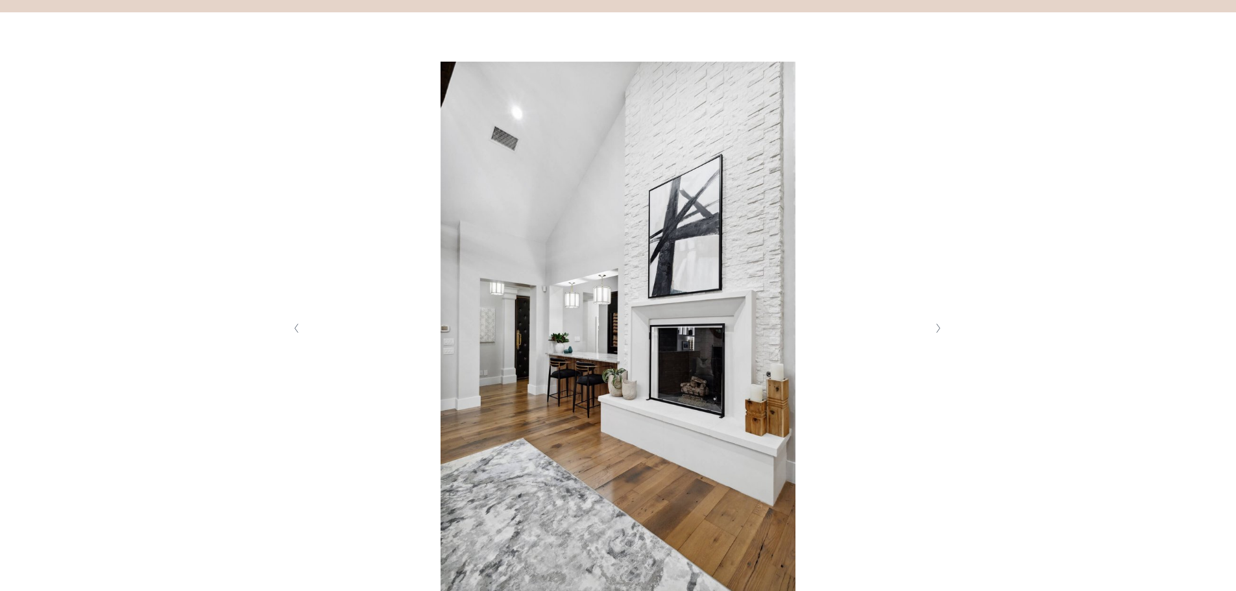
click at [941, 327] on button "Next Slide" at bounding box center [939, 328] width 18 height 21
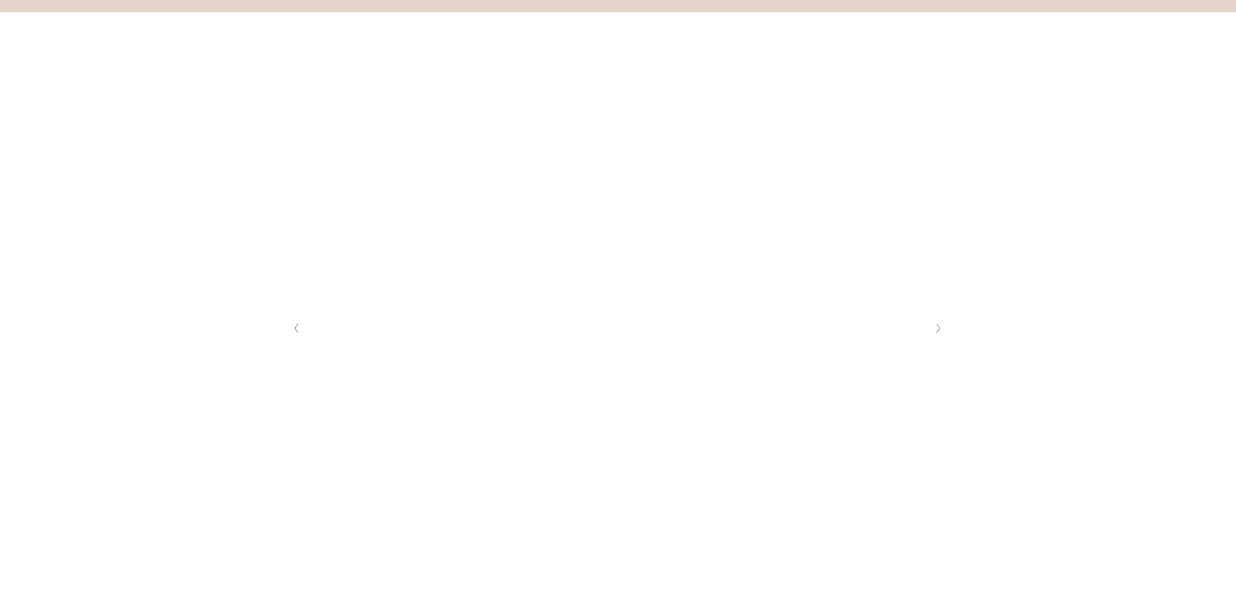
click at [941, 327] on button "Next Slide" at bounding box center [939, 328] width 18 height 21
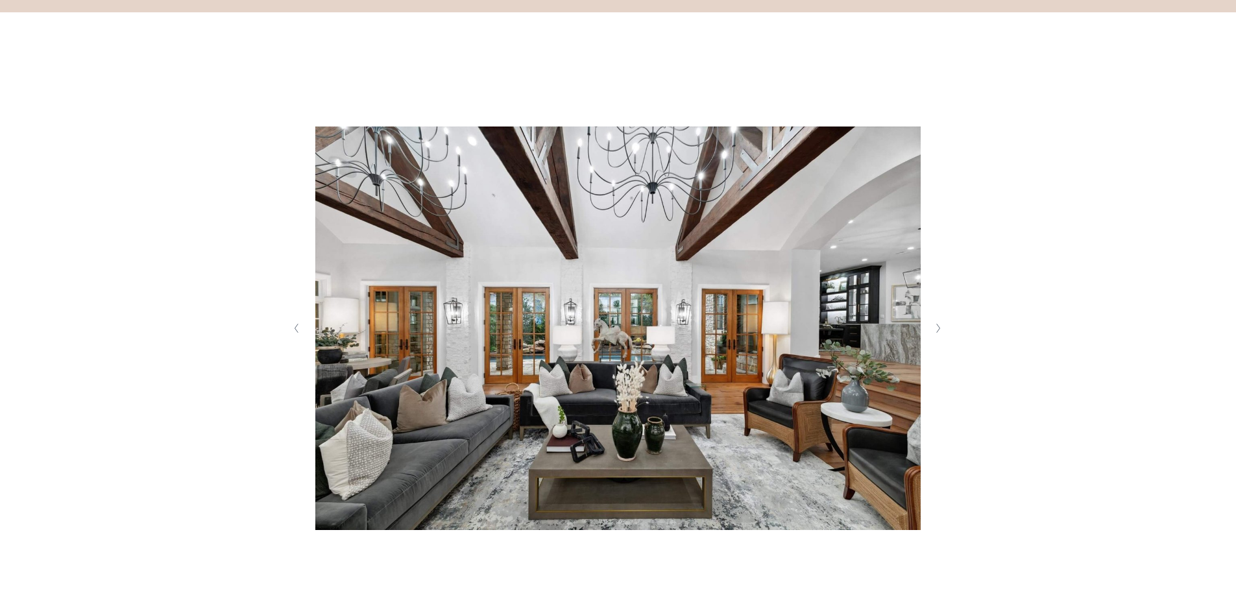
click at [941, 327] on button "Next Slide" at bounding box center [939, 328] width 18 height 21
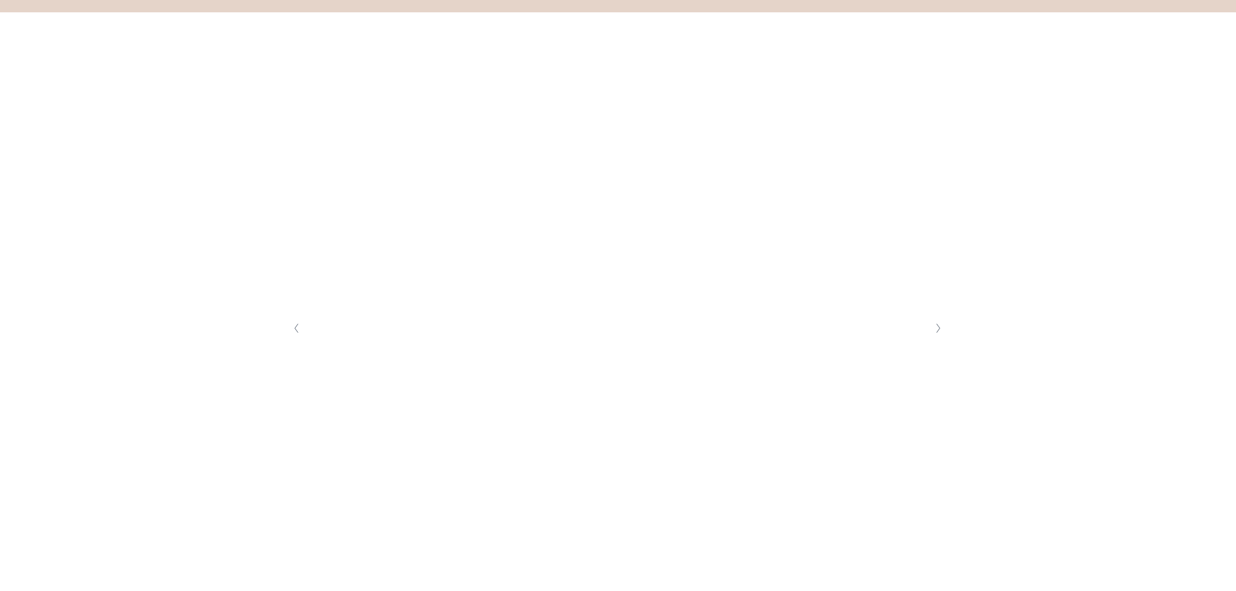
click at [941, 327] on button "Next Slide" at bounding box center [939, 328] width 18 height 21
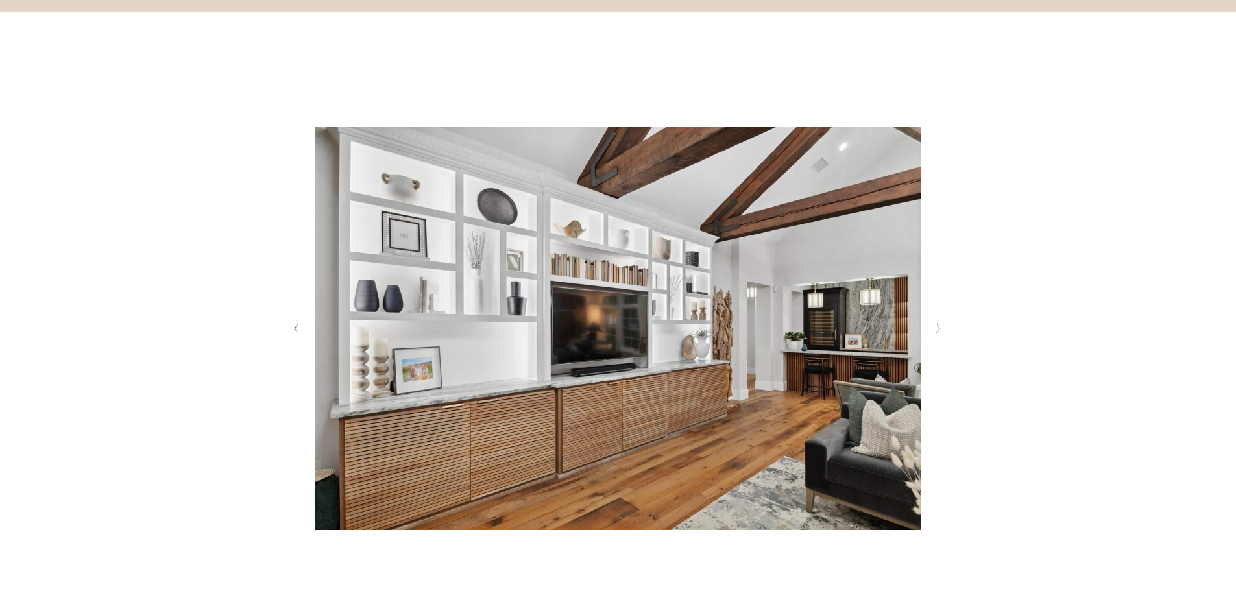
click at [941, 327] on button "Next Slide" at bounding box center [939, 328] width 18 height 21
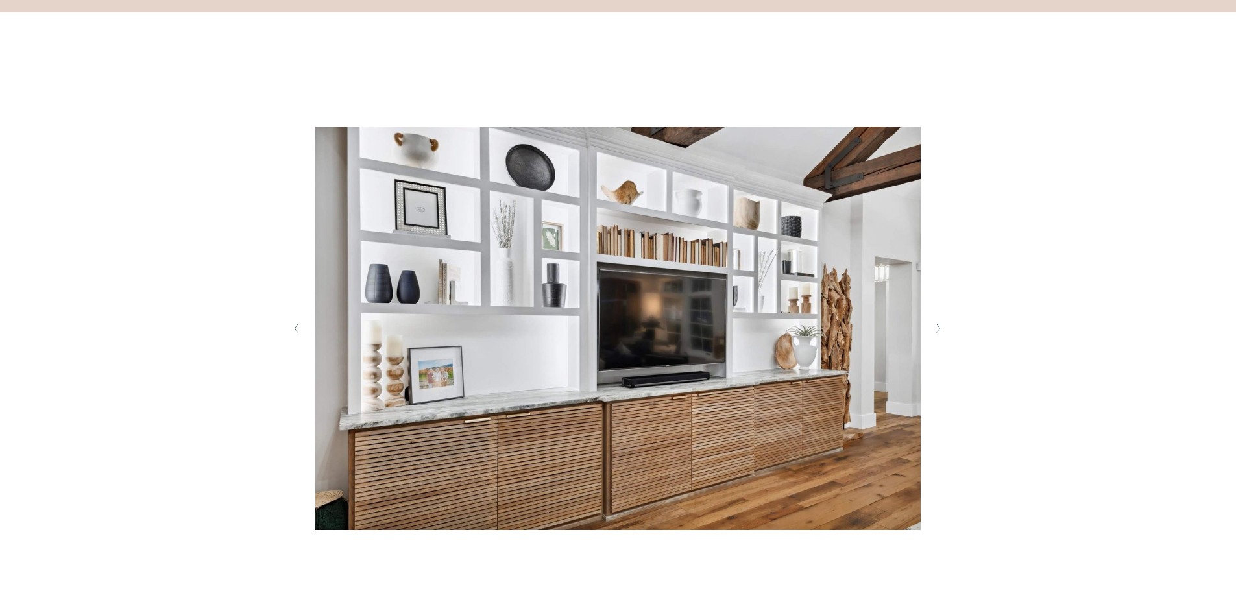
click at [941, 327] on button "Next Slide" at bounding box center [939, 328] width 18 height 21
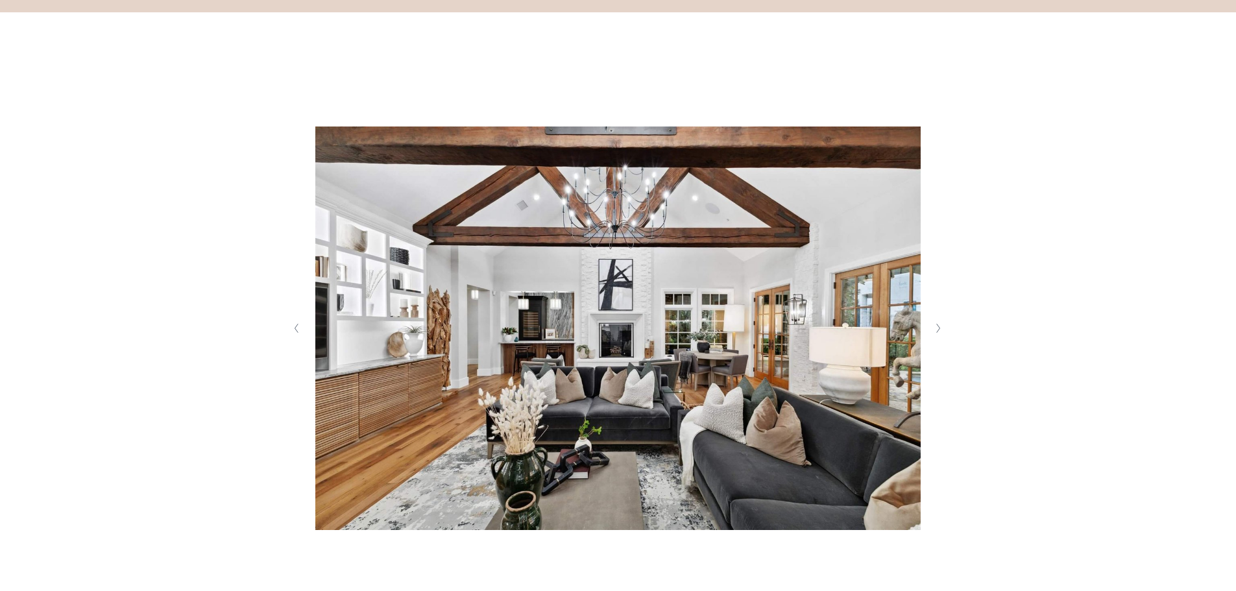
click at [941, 327] on button "Next Slide" at bounding box center [939, 328] width 18 height 21
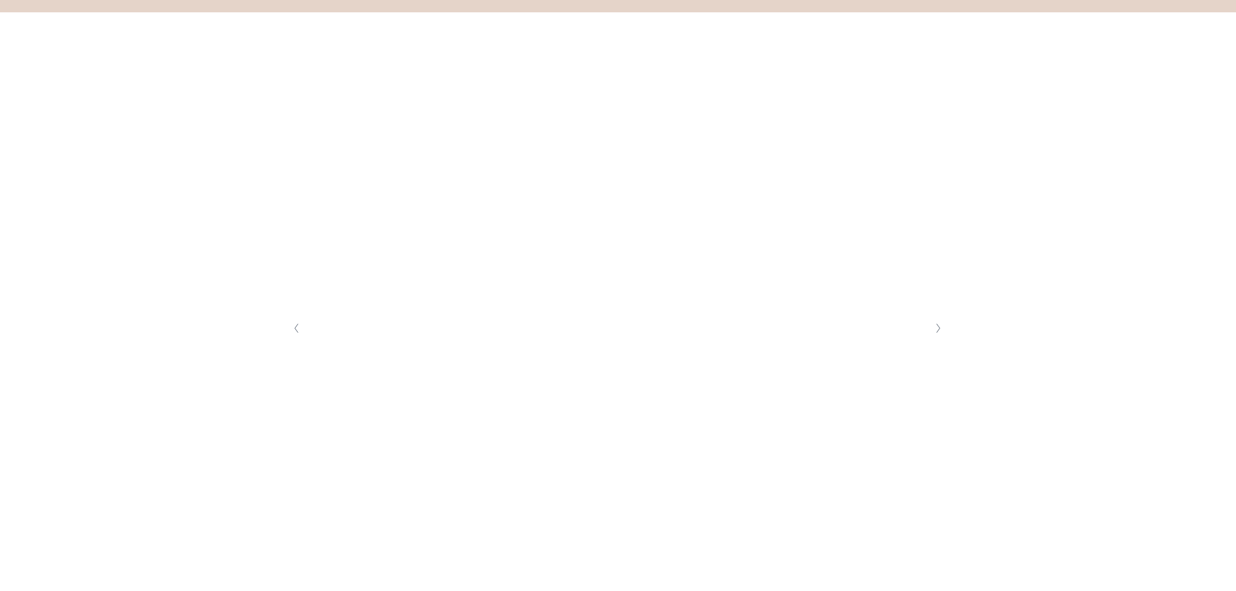
click at [941, 327] on button "Next Slide" at bounding box center [939, 328] width 18 height 21
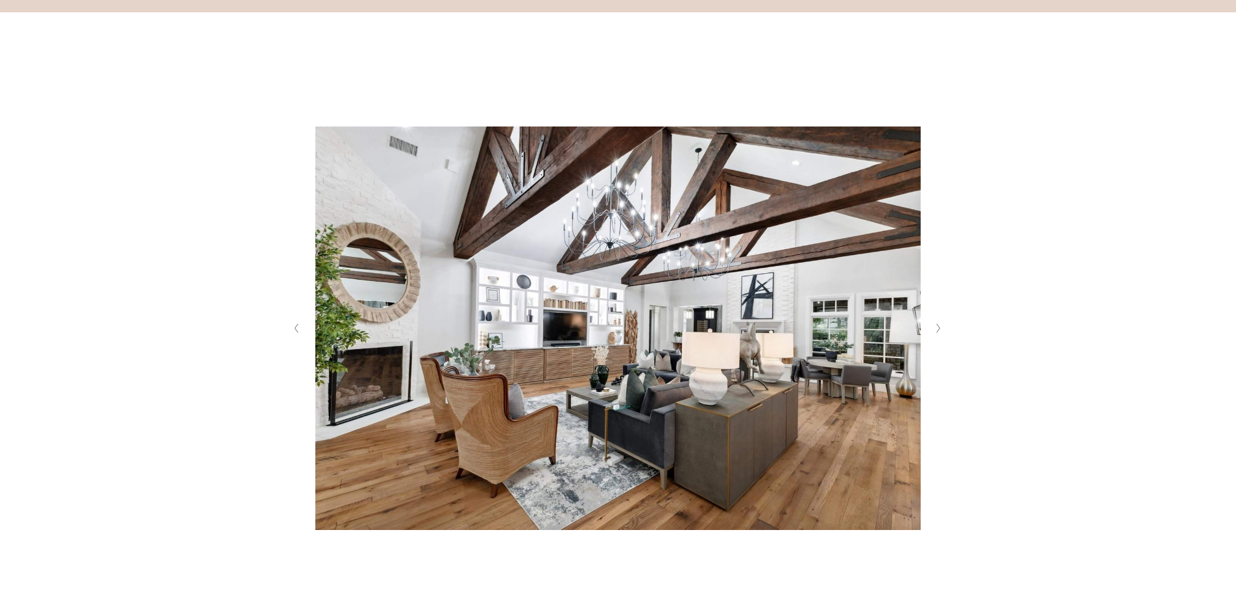
click at [941, 327] on button "Next Slide" at bounding box center [939, 328] width 18 height 21
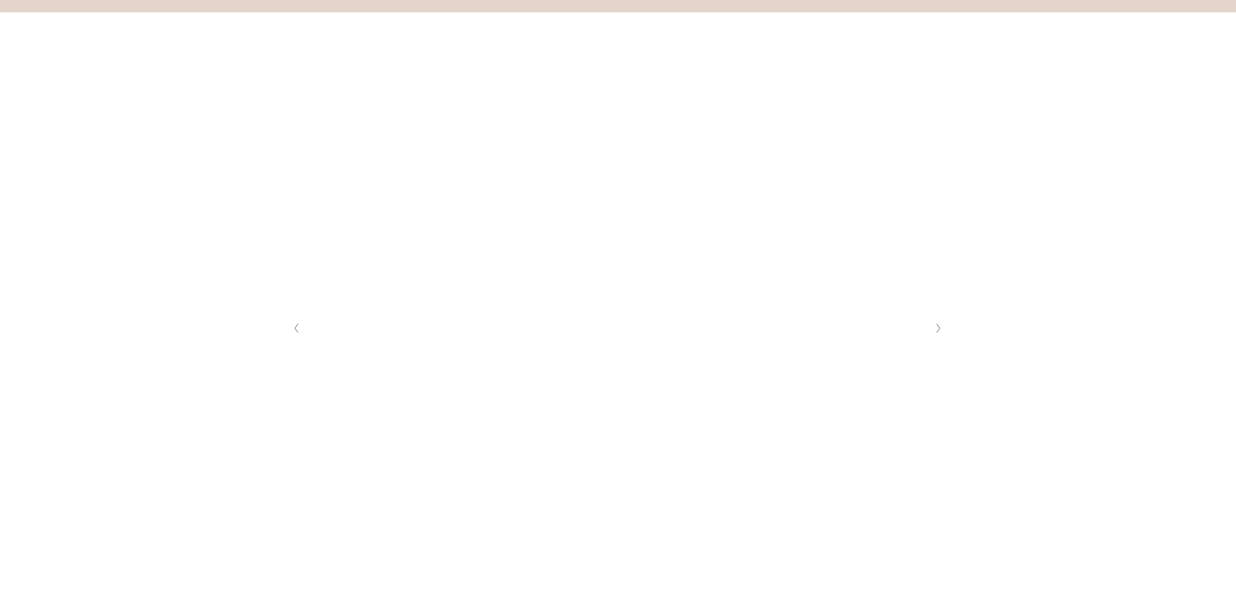
click at [941, 327] on button "Next Slide" at bounding box center [939, 328] width 18 height 21
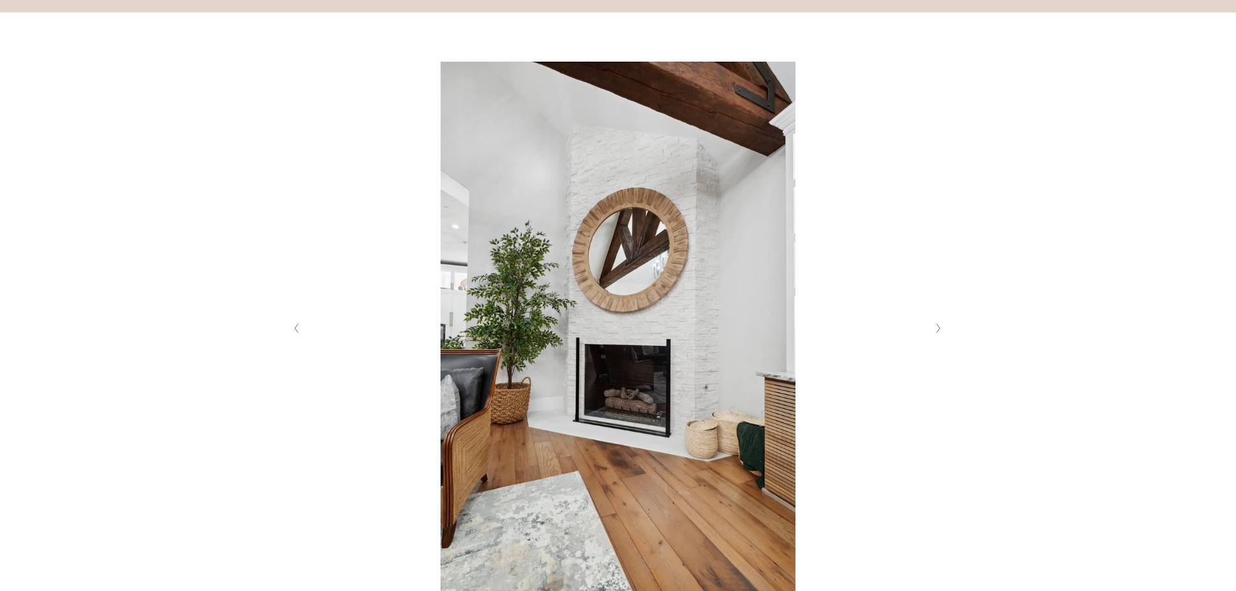
click at [941, 327] on button "Next Slide" at bounding box center [939, 328] width 18 height 21
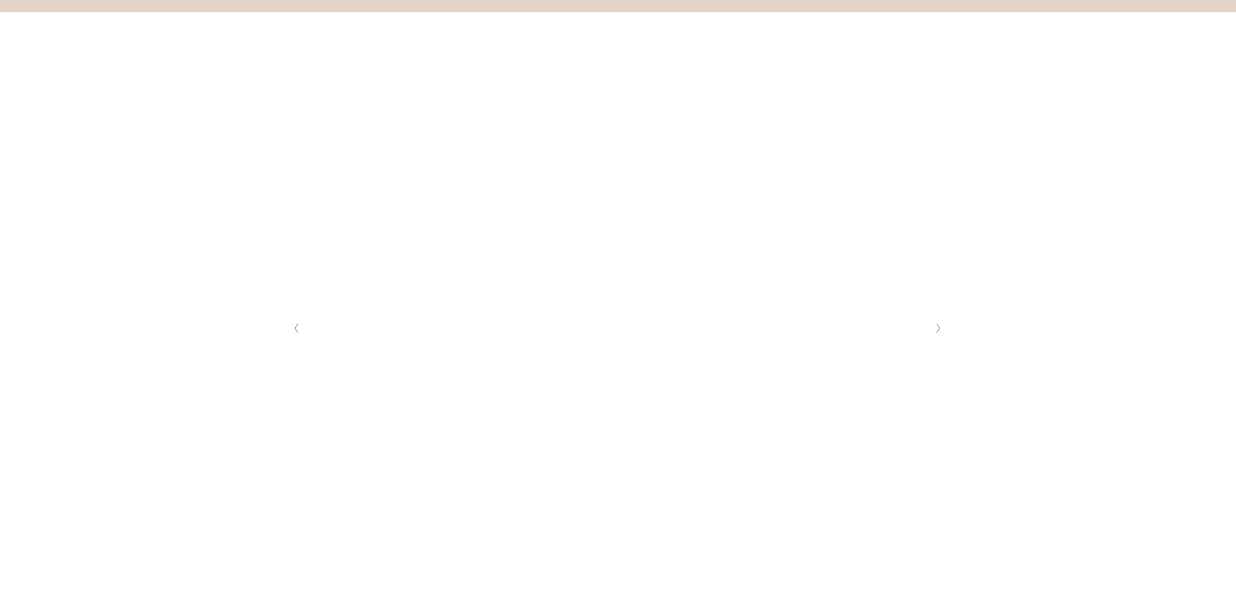
click at [941, 327] on button "Next Slide" at bounding box center [939, 328] width 18 height 21
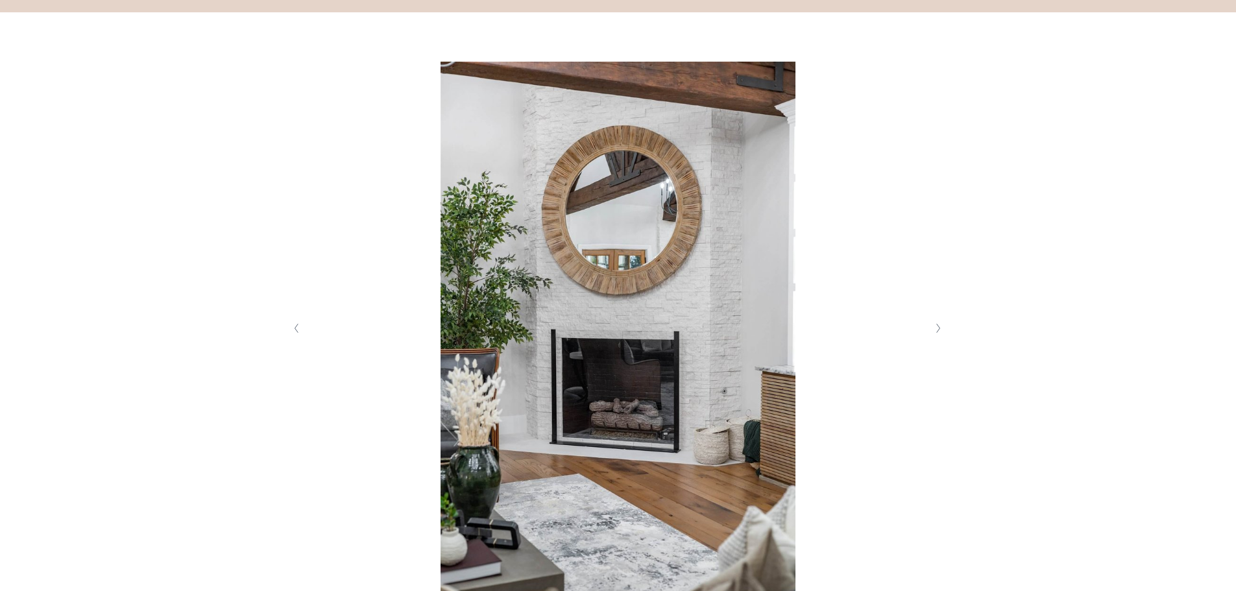
click at [941, 327] on button "Next Slide" at bounding box center [939, 328] width 18 height 21
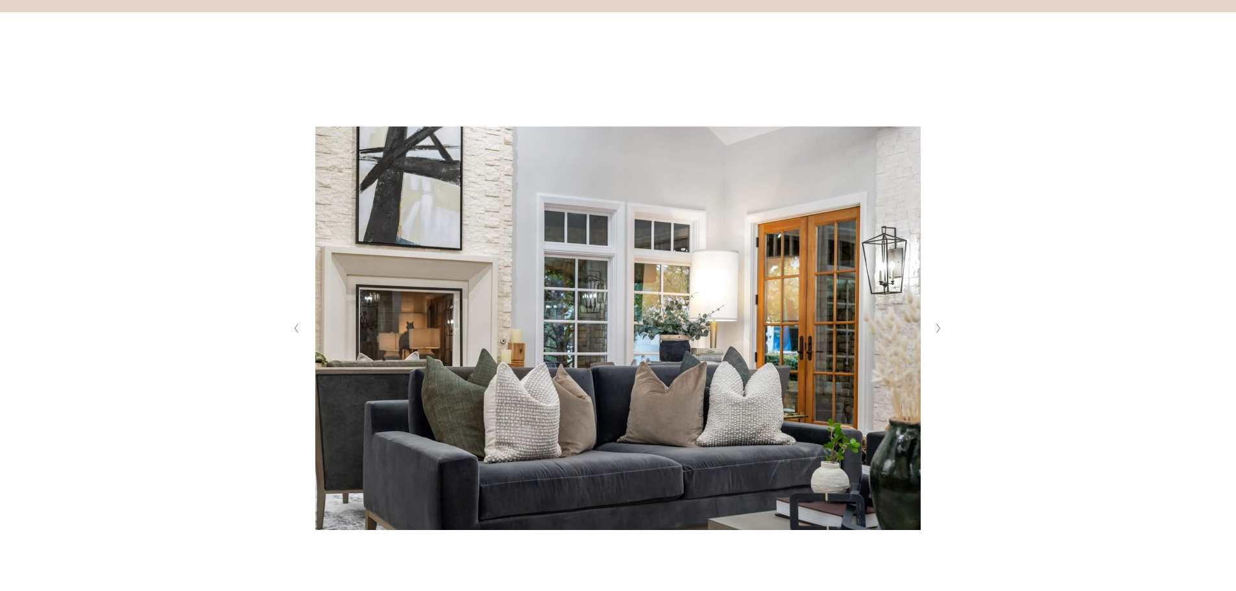
click at [941, 327] on button "Next Slide" at bounding box center [939, 328] width 18 height 21
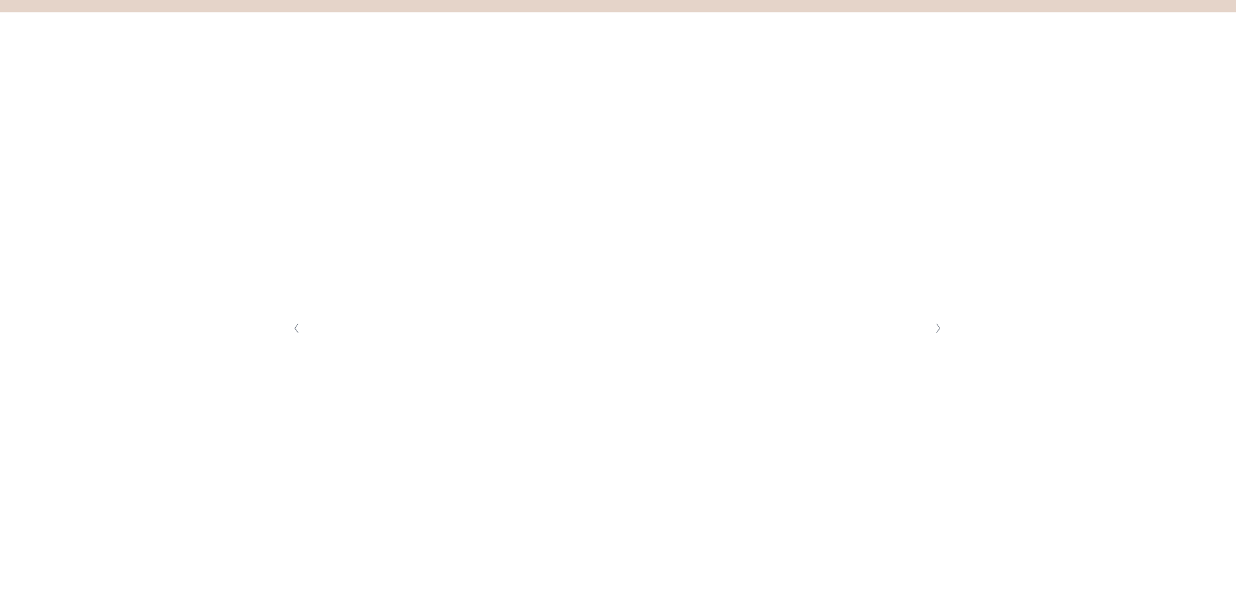
click at [941, 327] on button "Next Slide" at bounding box center [939, 328] width 18 height 21
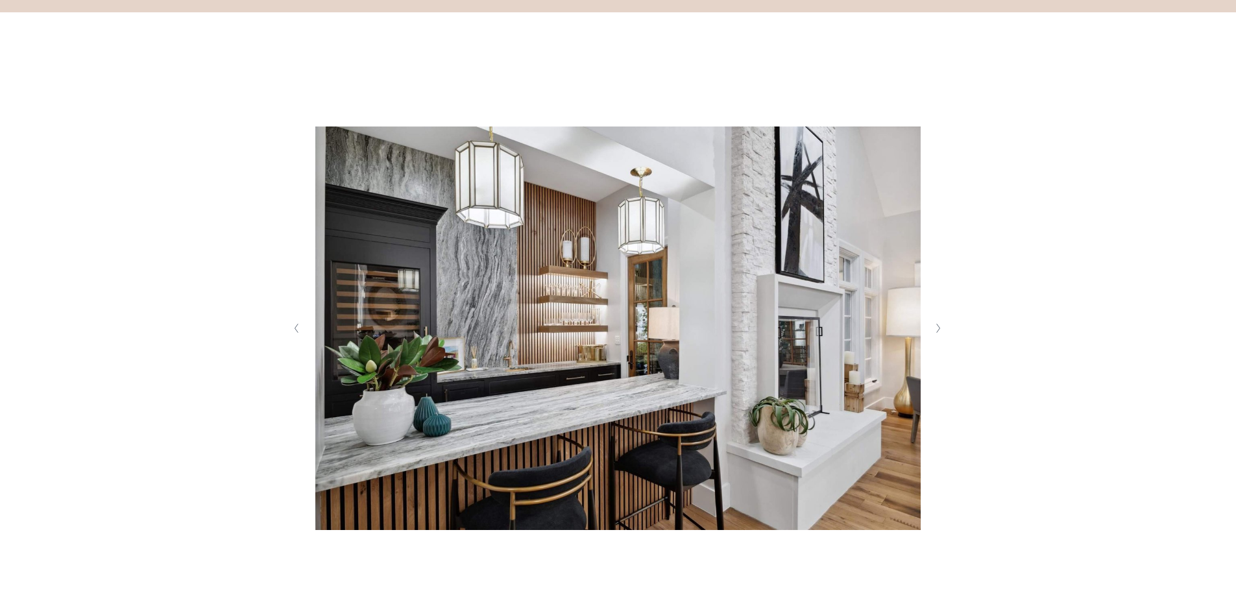
click at [941, 327] on button "Next Slide" at bounding box center [939, 328] width 18 height 21
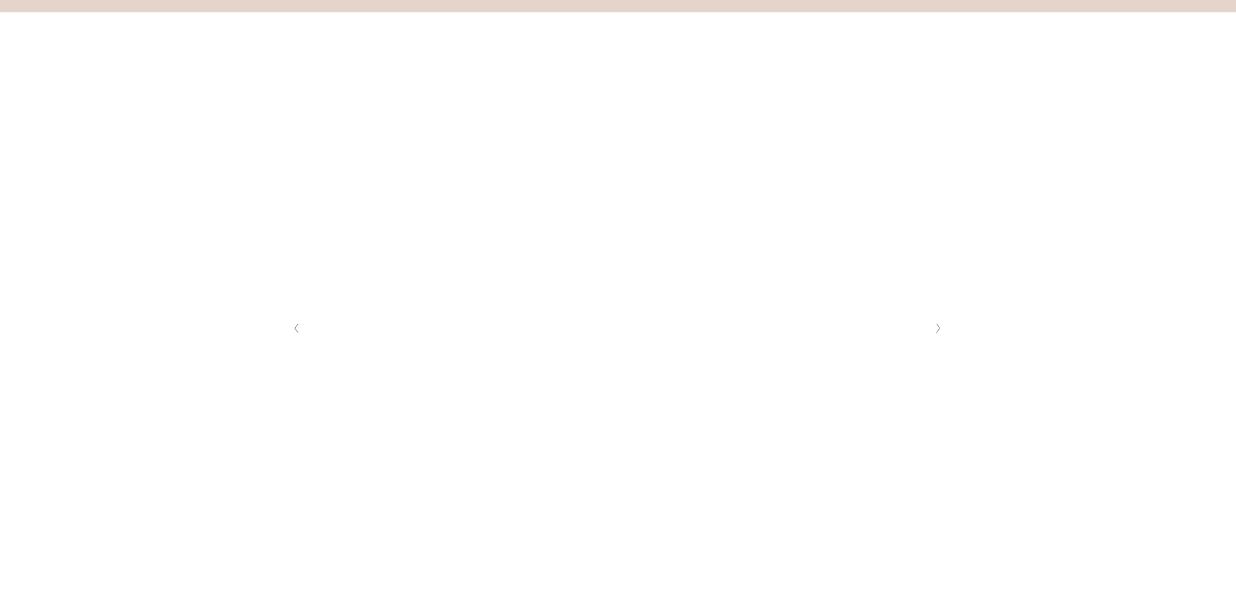
click at [941, 327] on button "Next Slide" at bounding box center [939, 328] width 18 height 21
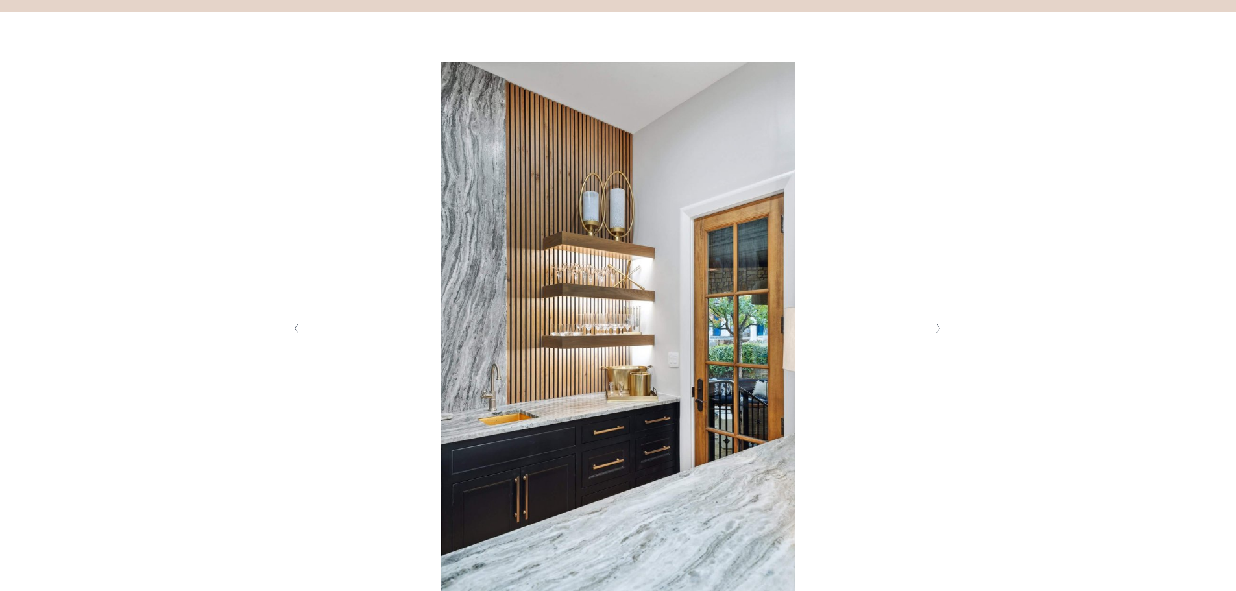
click at [941, 327] on button "Next Slide" at bounding box center [939, 328] width 18 height 21
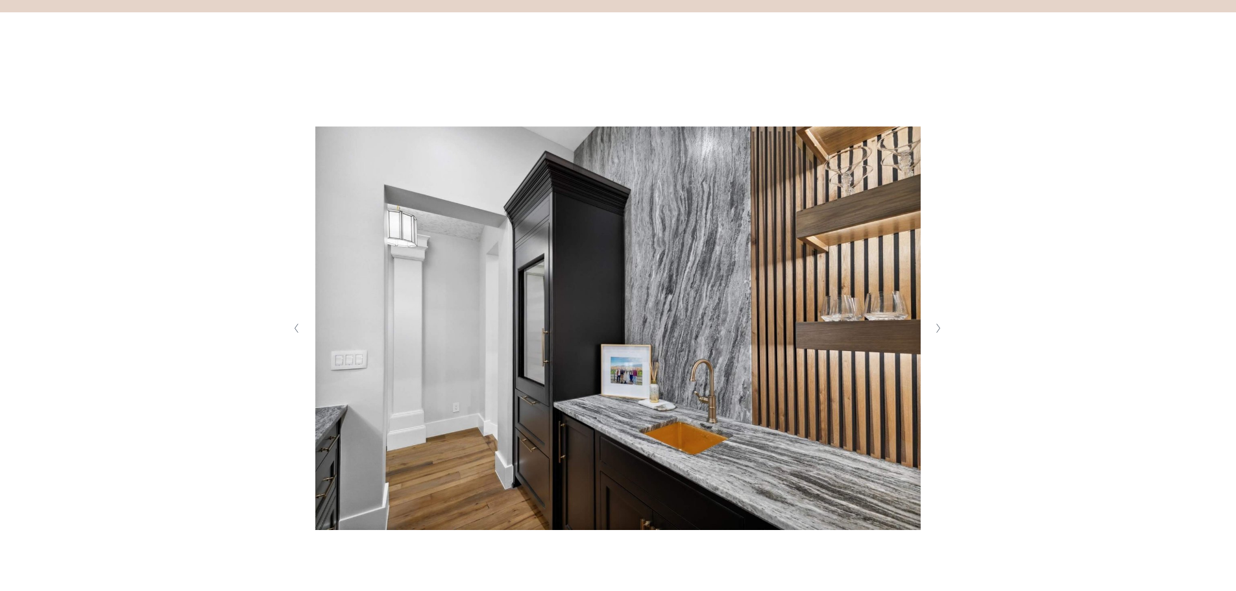
click at [941, 327] on button "Next Slide" at bounding box center [939, 328] width 18 height 21
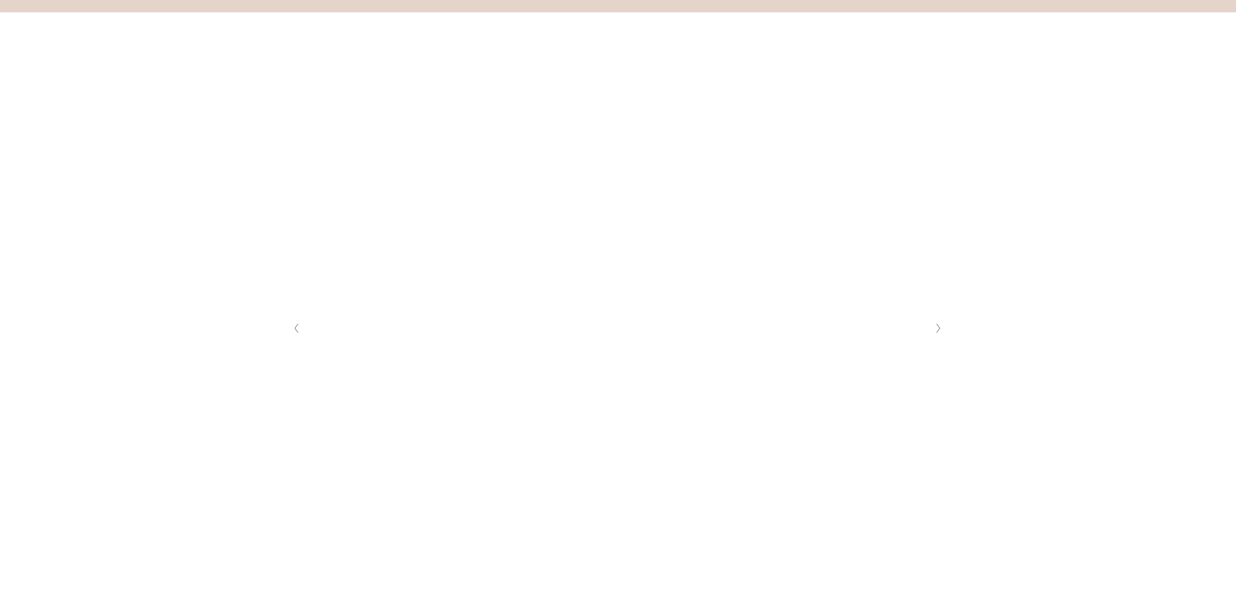
click at [941, 327] on button "Next Slide" at bounding box center [939, 328] width 18 height 21
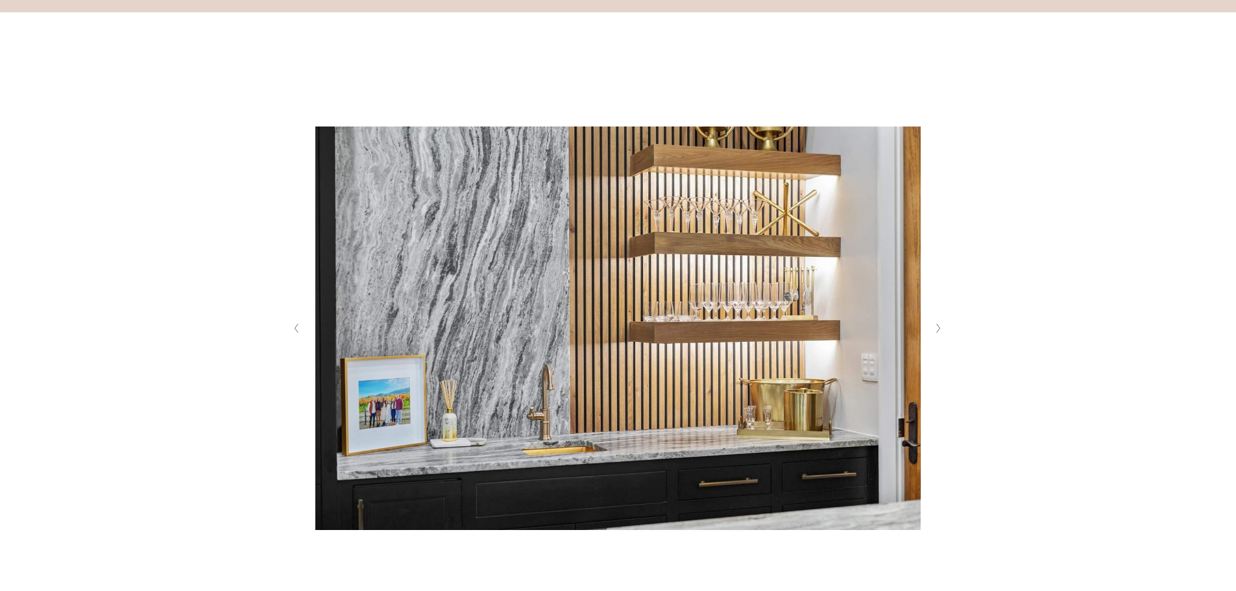
click at [941, 327] on button "Next Slide" at bounding box center [939, 328] width 18 height 21
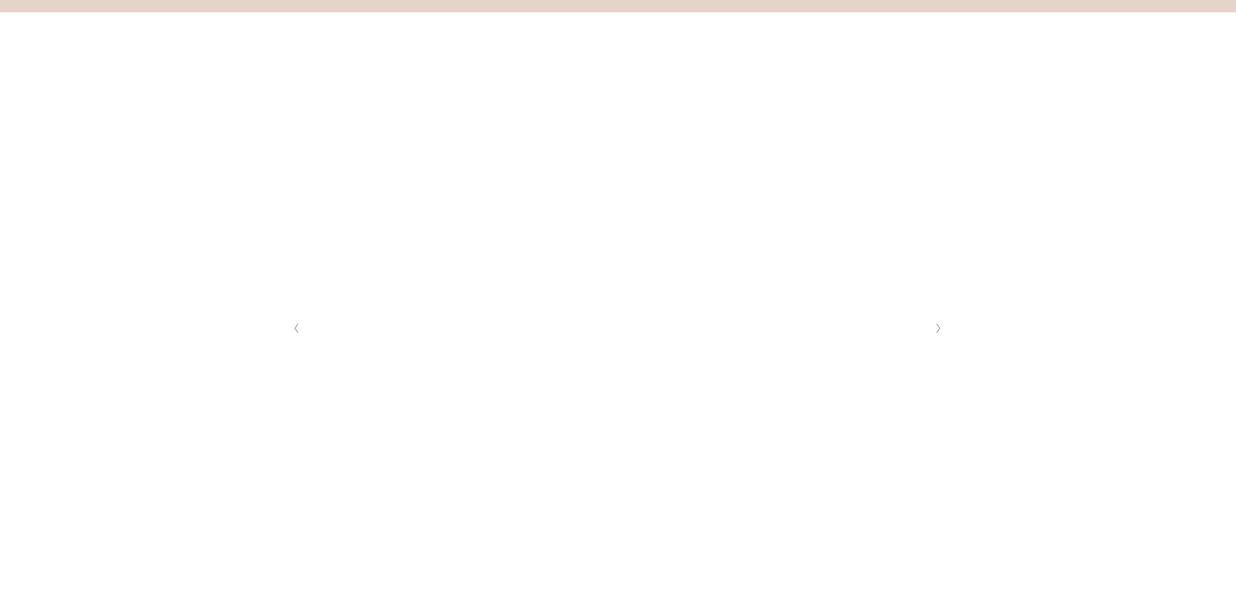
click at [941, 327] on button "Next Slide" at bounding box center [939, 328] width 18 height 21
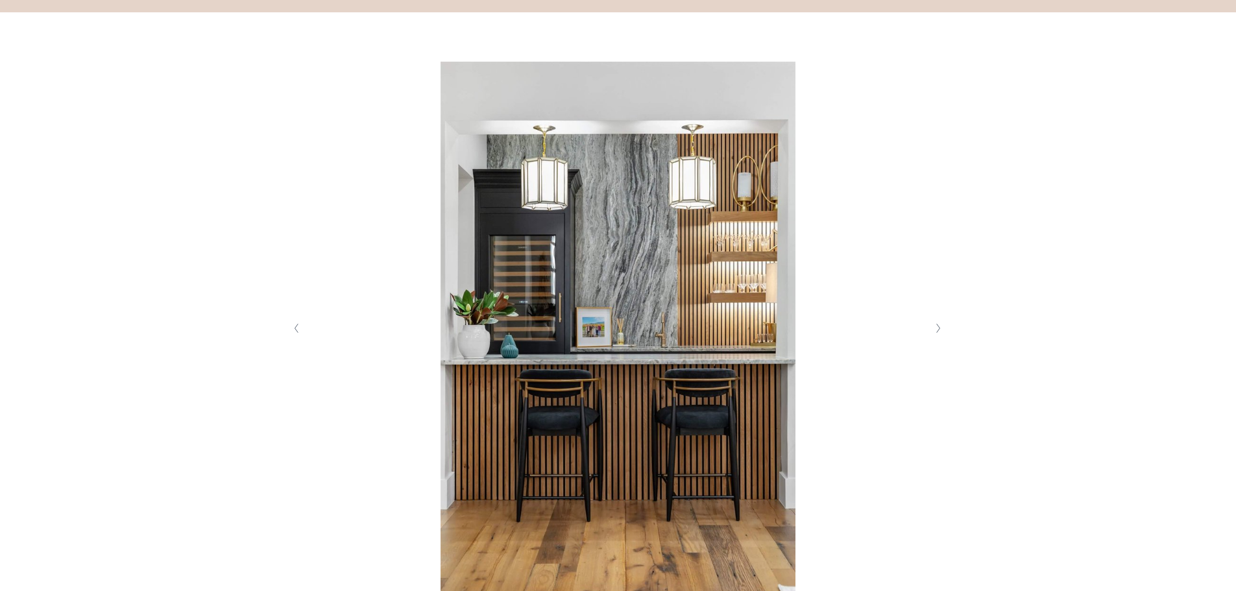
click at [941, 327] on button "Next Slide" at bounding box center [939, 328] width 18 height 21
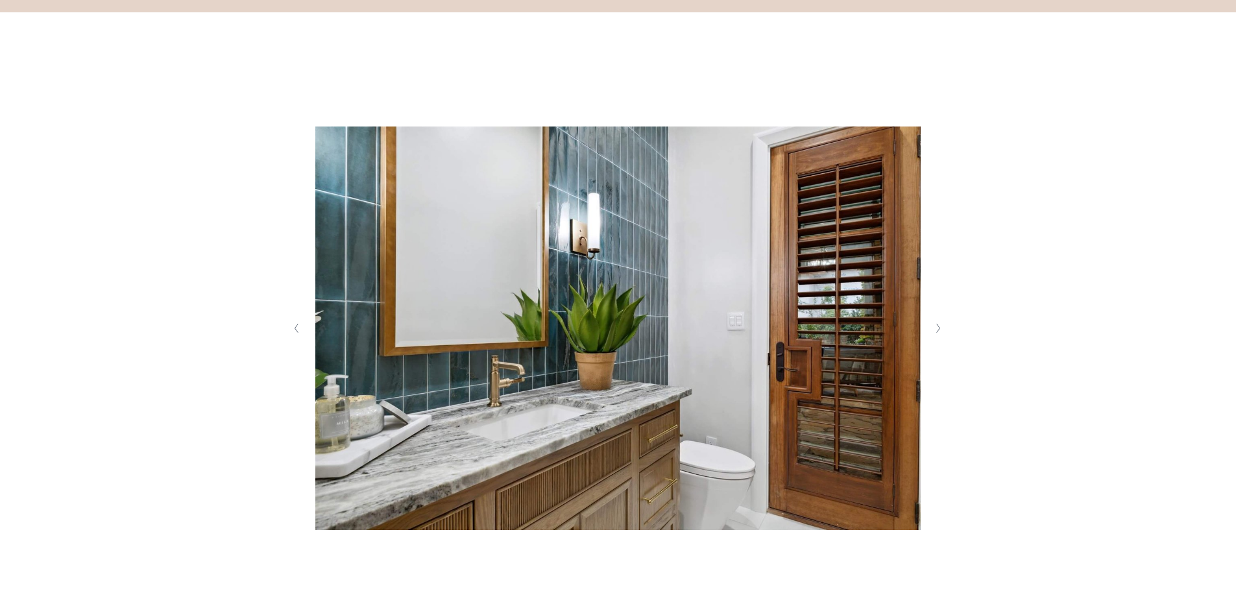
click at [941, 327] on button "Next Slide" at bounding box center [939, 328] width 18 height 21
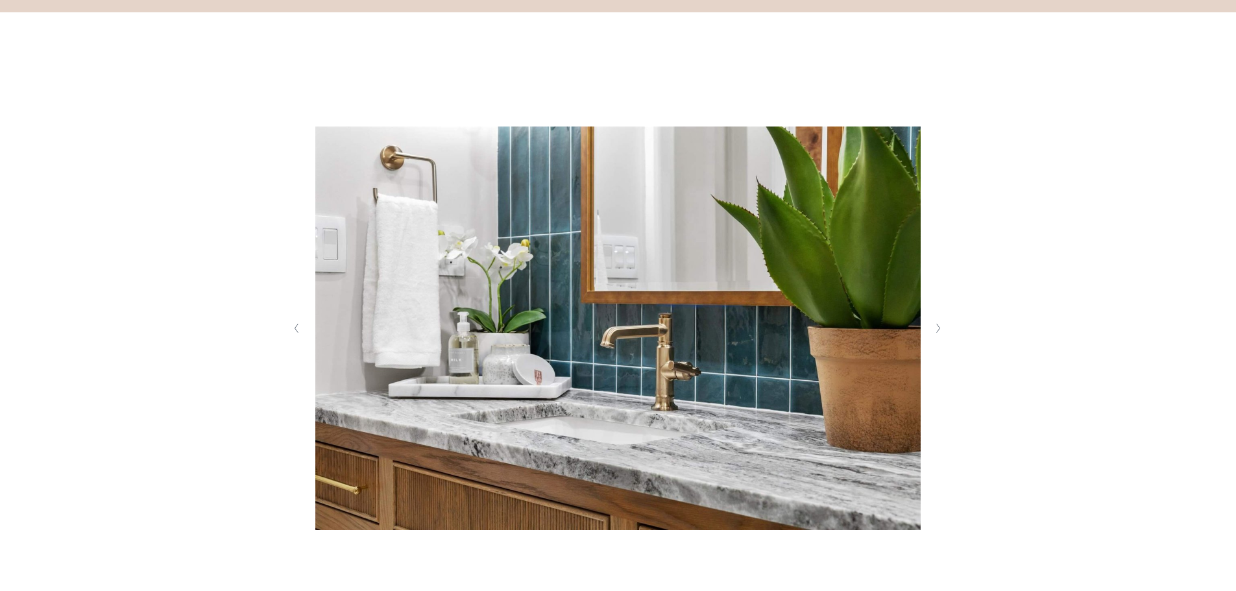
click at [941, 327] on button "Next Slide" at bounding box center [939, 328] width 18 height 21
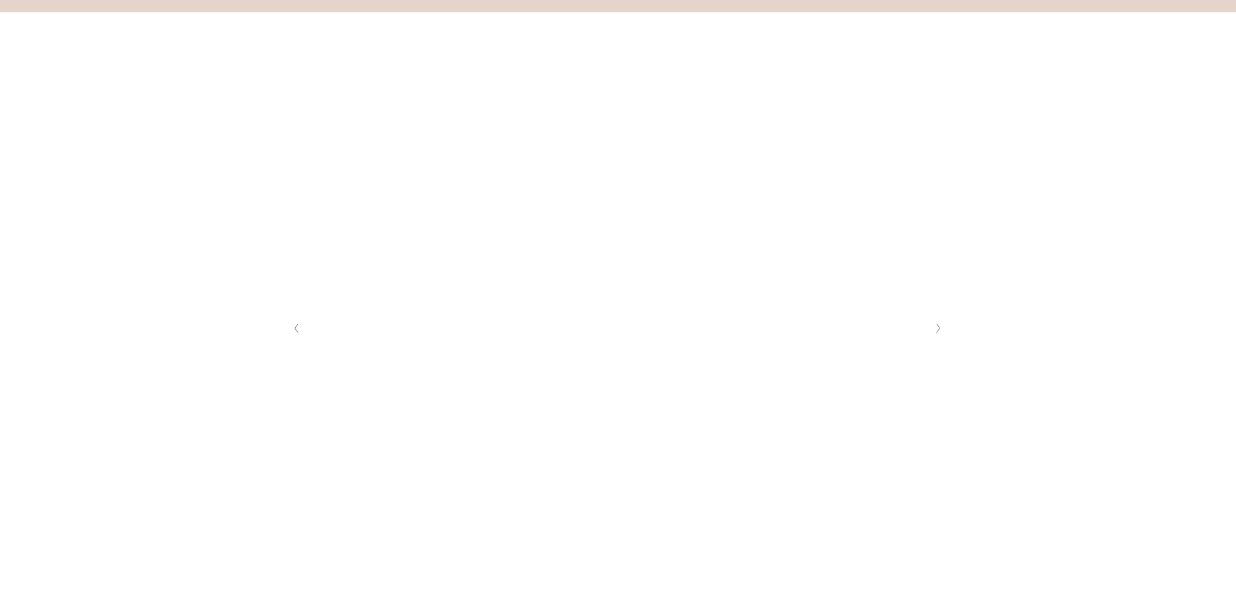
click at [941, 327] on button "Next Slide" at bounding box center [939, 328] width 18 height 21
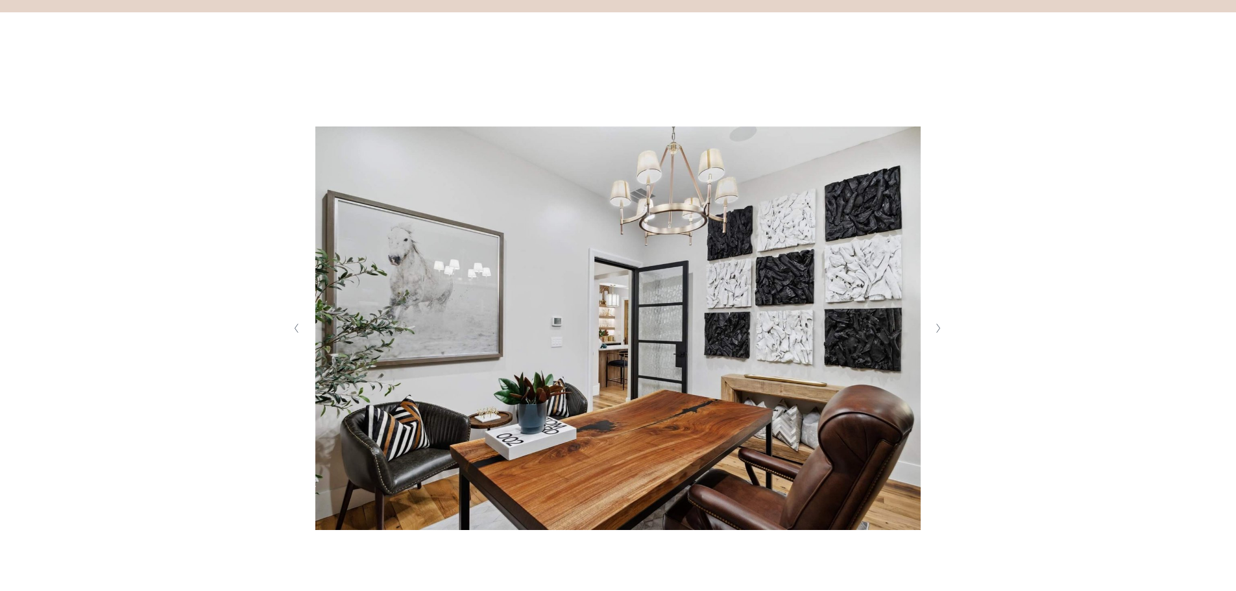
click at [941, 327] on button "Next Slide" at bounding box center [939, 328] width 18 height 21
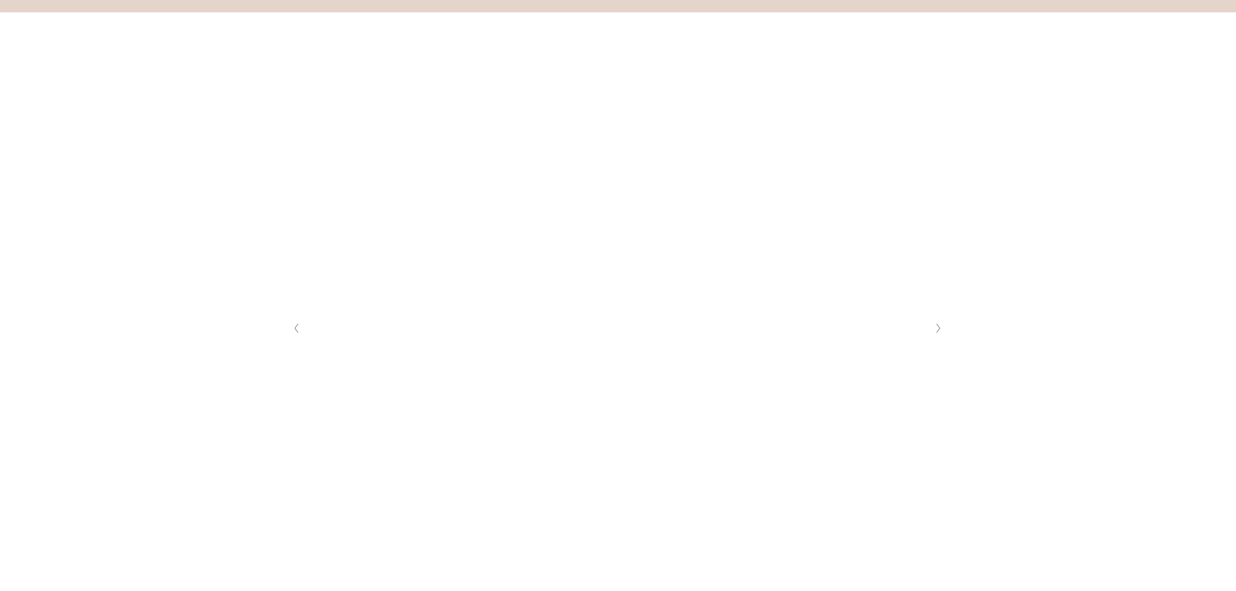
click at [941, 327] on button "Next Slide" at bounding box center [939, 328] width 18 height 21
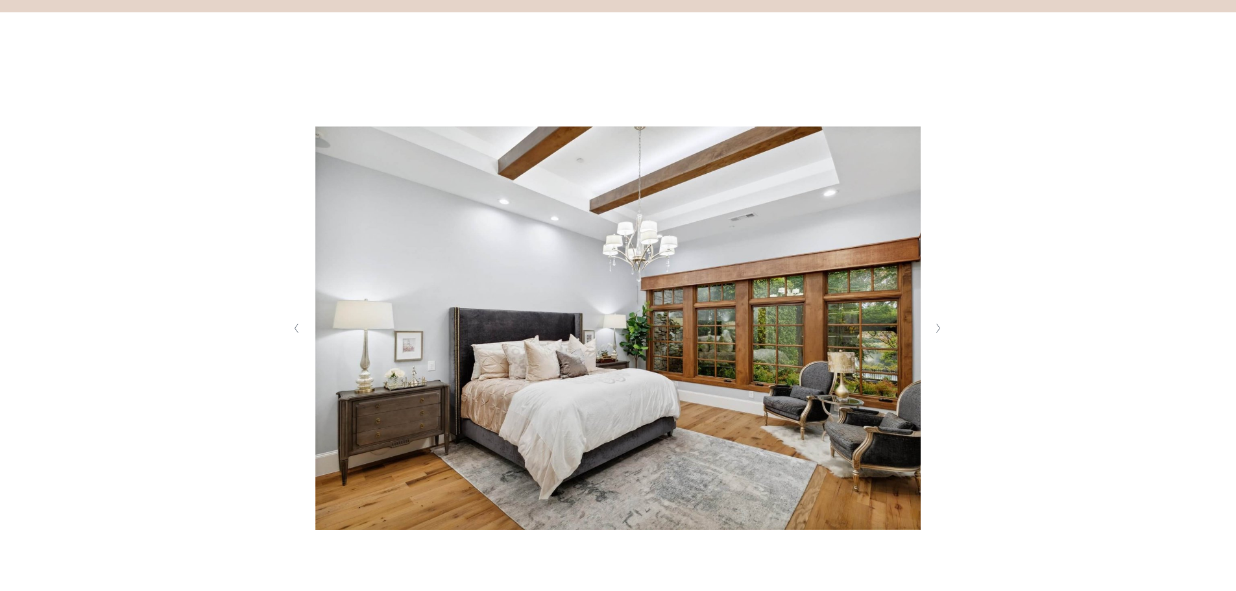
click at [941, 327] on button "Next Slide" at bounding box center [939, 328] width 18 height 21
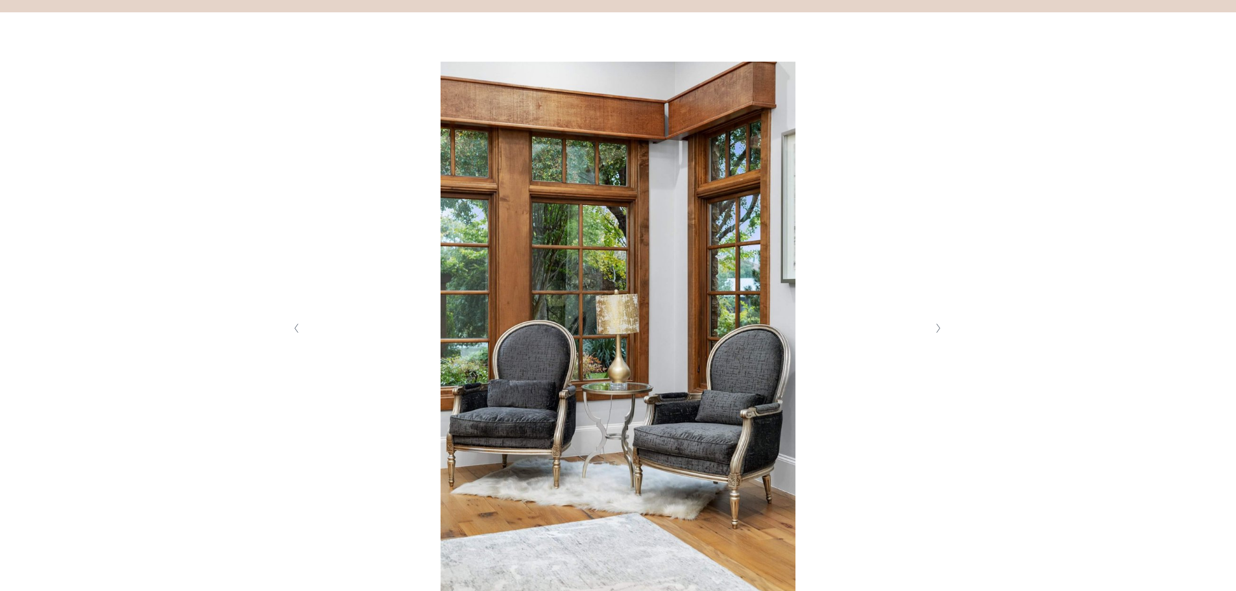
click at [941, 327] on button "Next Slide" at bounding box center [939, 328] width 18 height 21
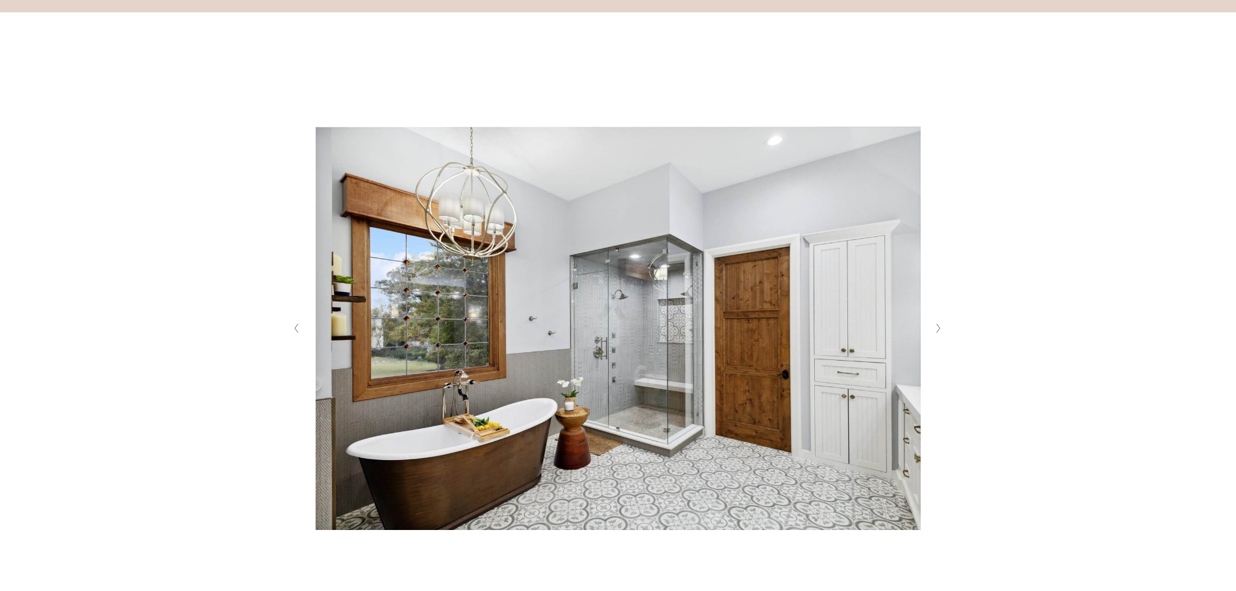
click at [941, 327] on button "Next Slide" at bounding box center [939, 328] width 18 height 21
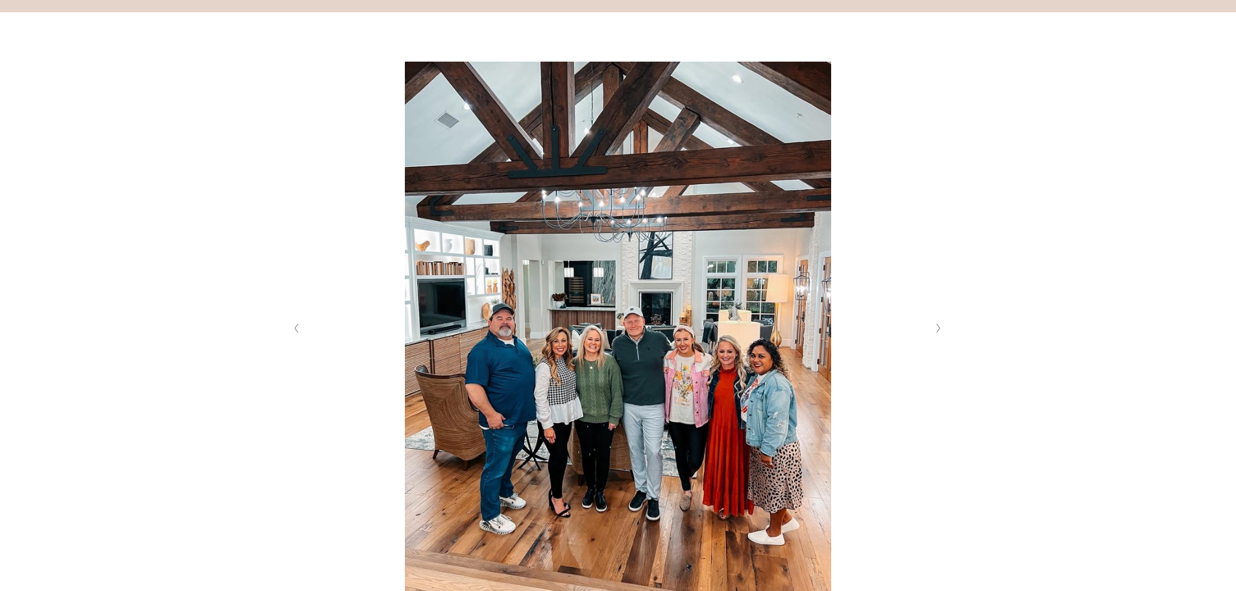
click at [941, 327] on button "Next Slide" at bounding box center [939, 328] width 18 height 21
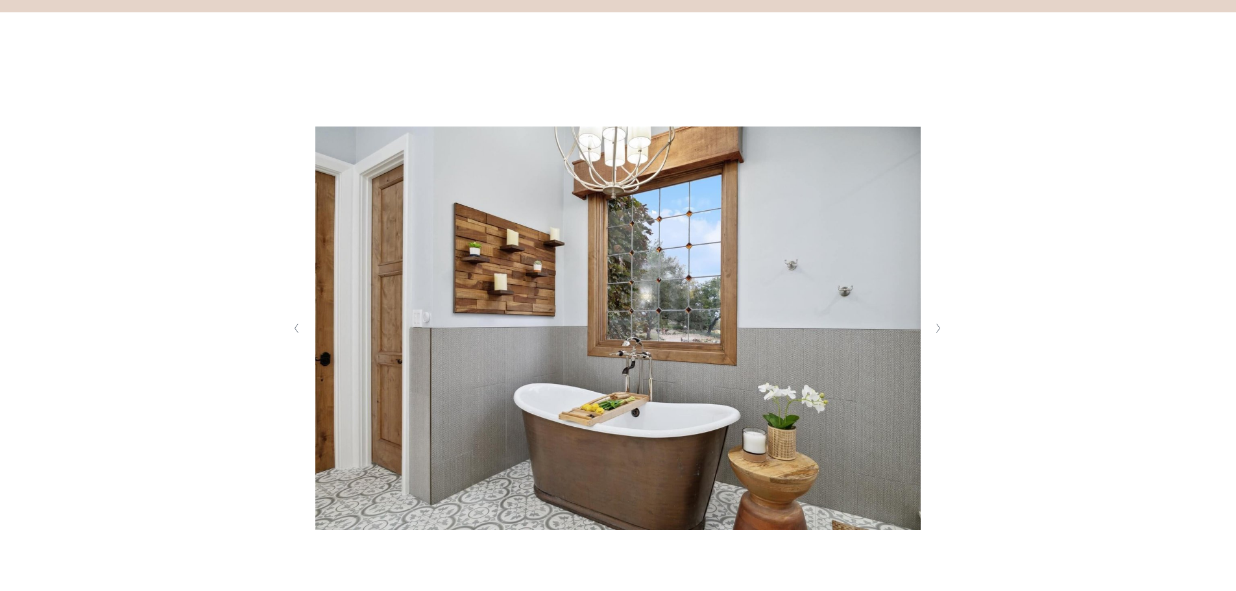
click at [941, 327] on button "Next Slide" at bounding box center [939, 328] width 18 height 21
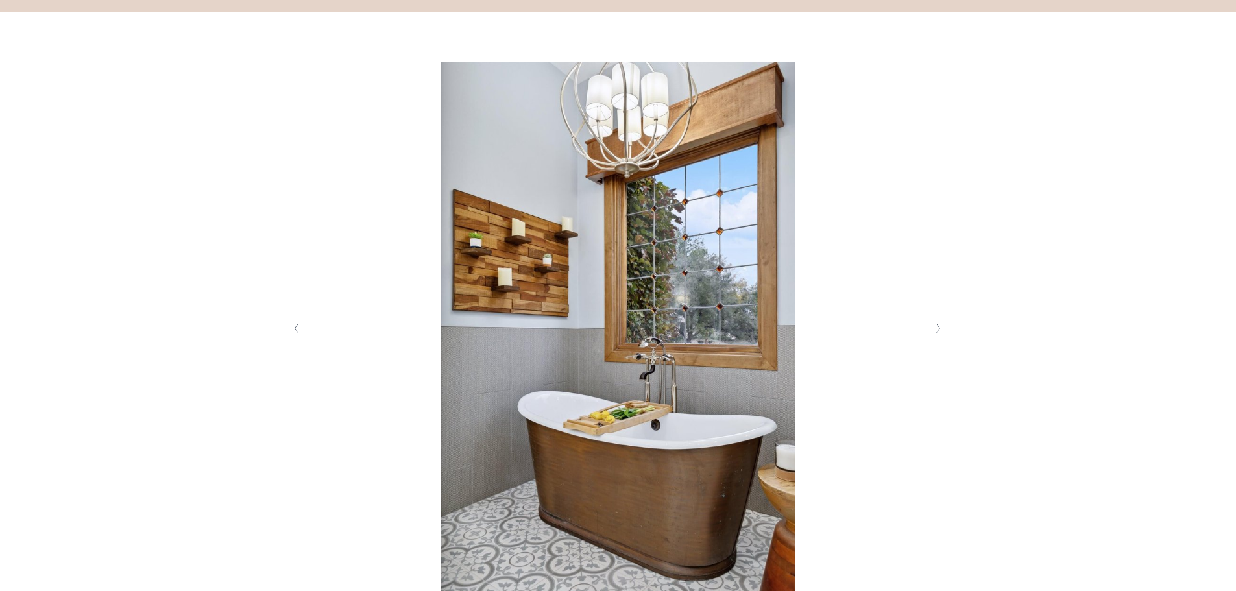
click at [941, 327] on button "Next Slide" at bounding box center [939, 328] width 18 height 21
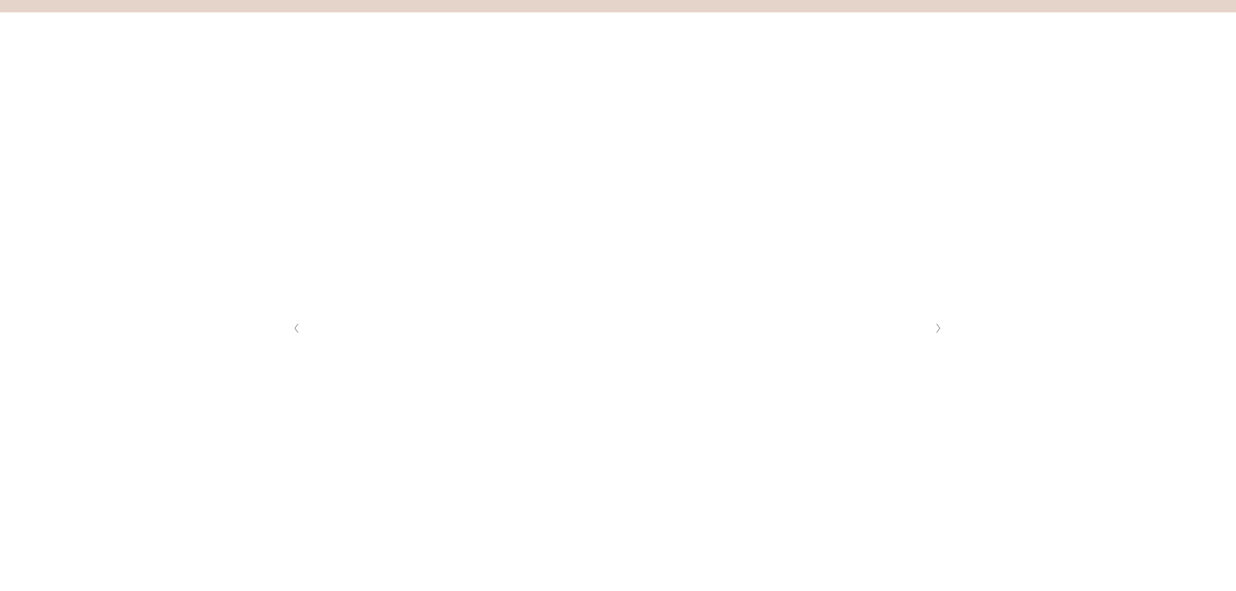
click at [941, 327] on button "Next Slide" at bounding box center [939, 328] width 18 height 21
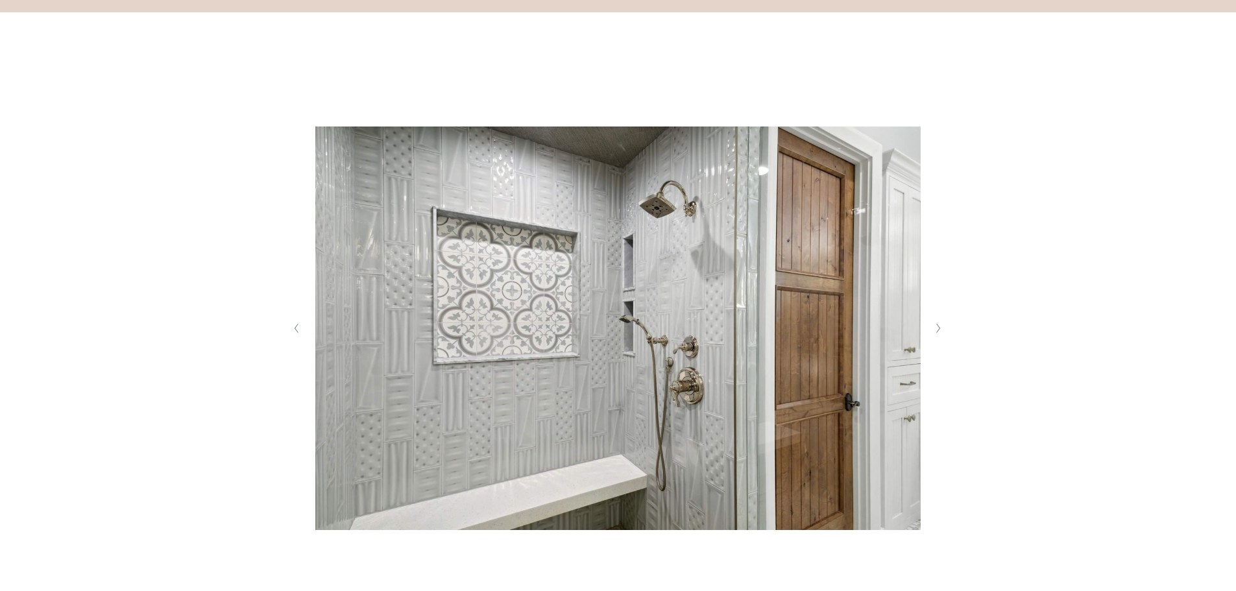
click at [941, 327] on button "Next Slide" at bounding box center [939, 328] width 18 height 21
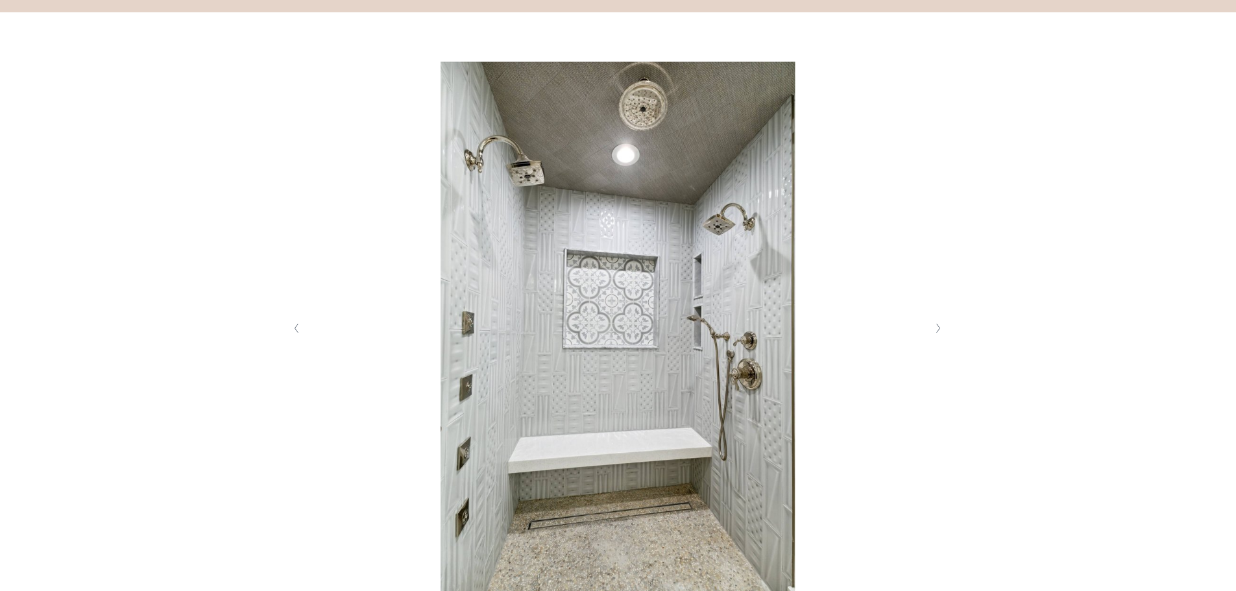
click at [941, 327] on button "Next Slide" at bounding box center [939, 328] width 18 height 21
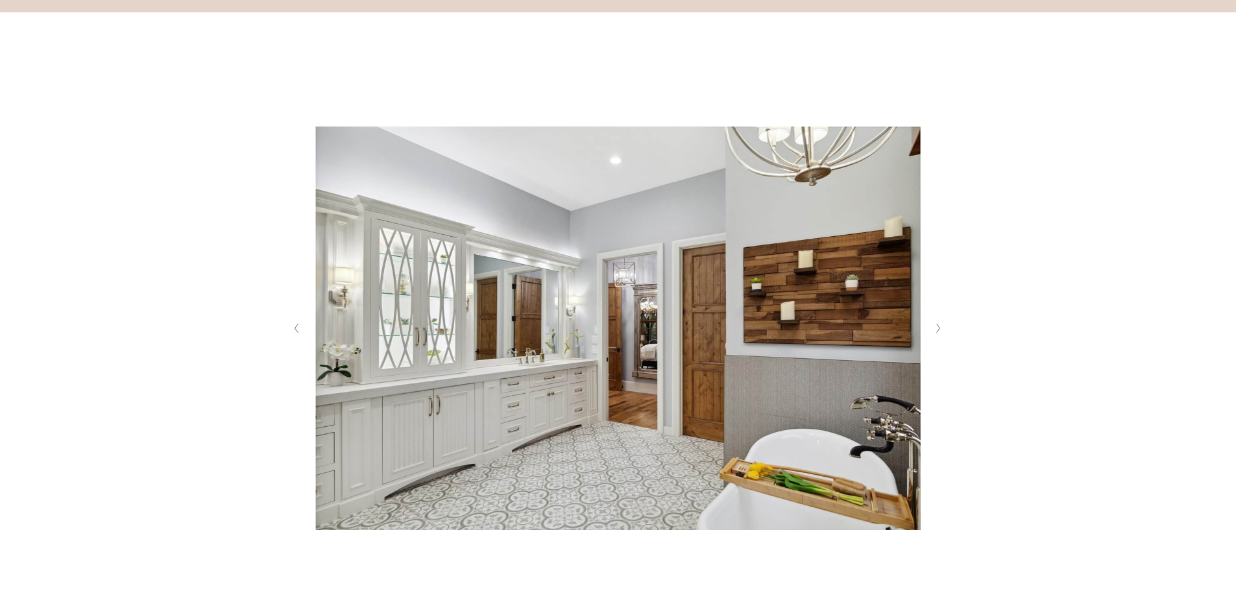
click at [941, 327] on button "Next Slide" at bounding box center [939, 328] width 18 height 21
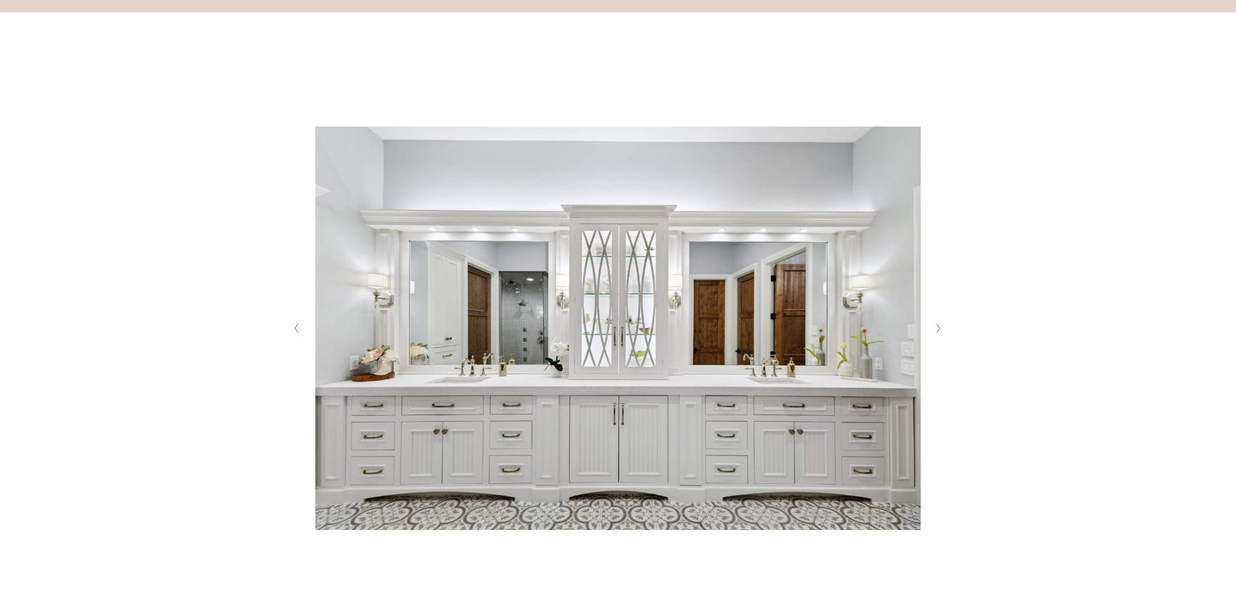
click at [941, 327] on button "Next Slide" at bounding box center [939, 328] width 18 height 21
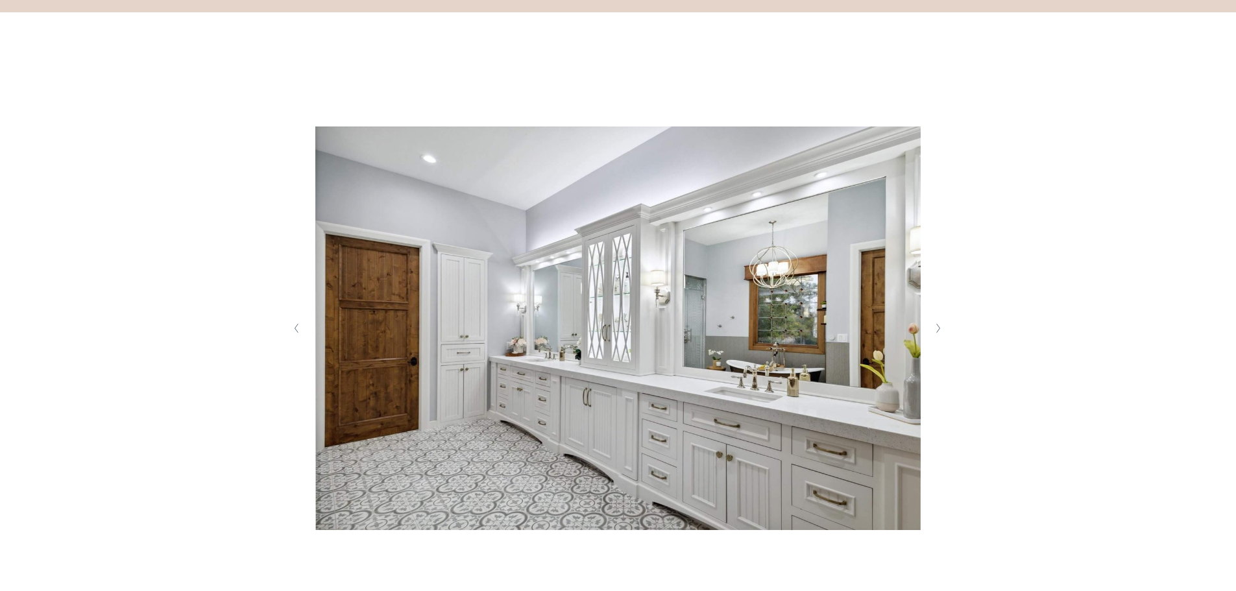
click at [941, 327] on button "Next Slide" at bounding box center [939, 328] width 18 height 21
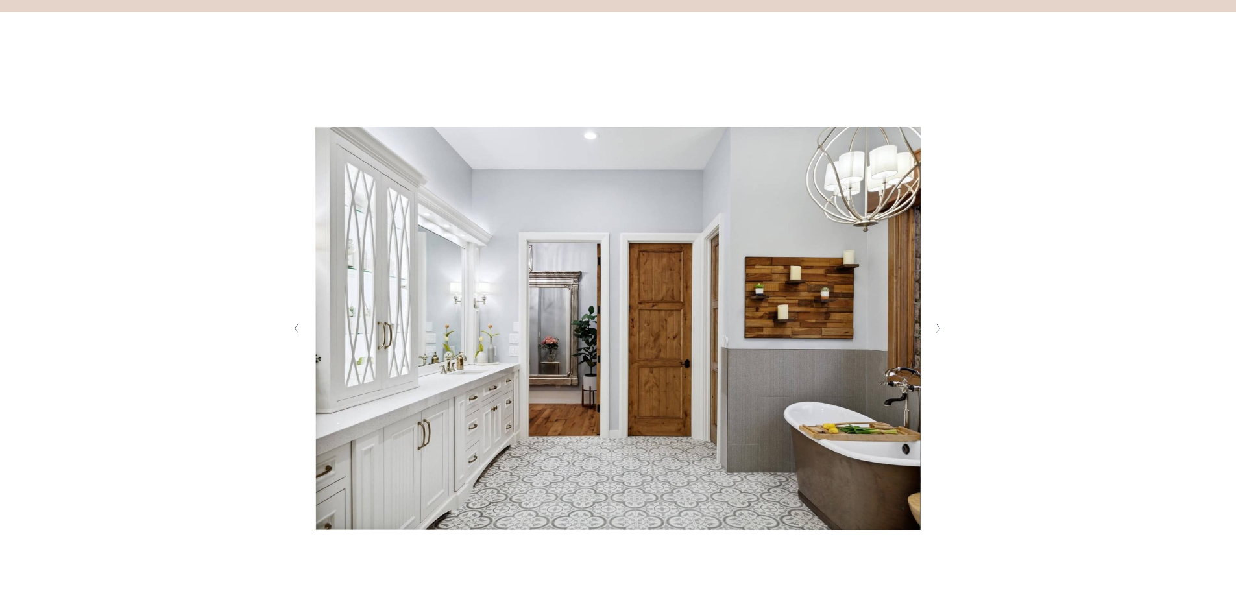
click at [941, 327] on button "Next Slide" at bounding box center [939, 328] width 18 height 21
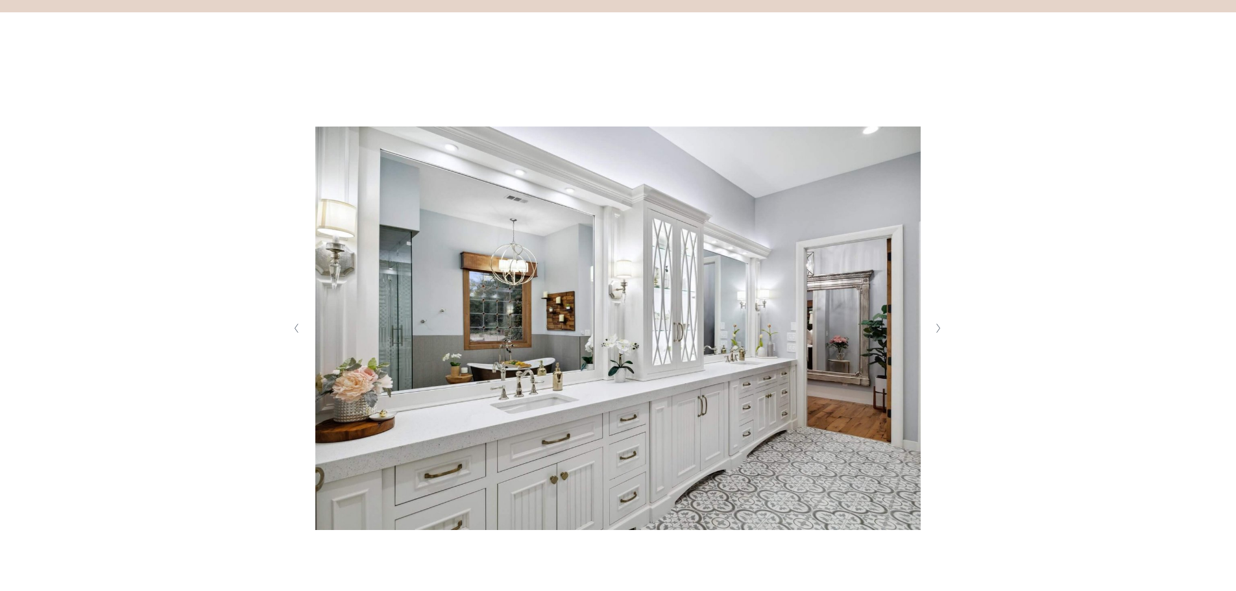
click at [941, 327] on button "Next Slide" at bounding box center [939, 328] width 18 height 21
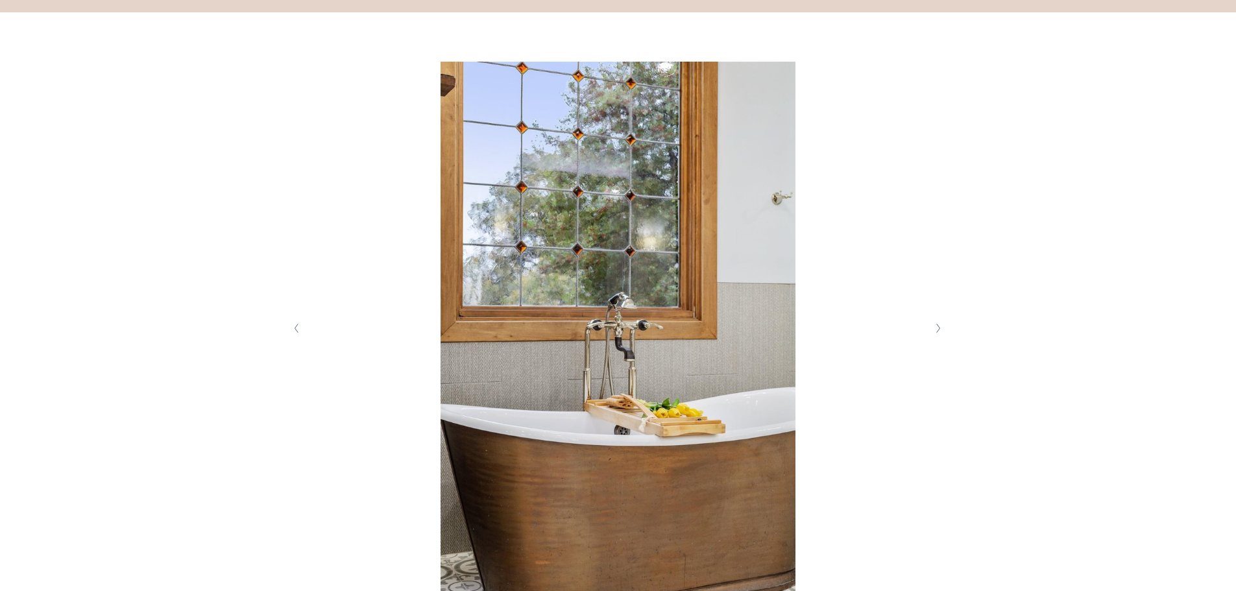
click at [941, 327] on button "Next Slide" at bounding box center [939, 328] width 18 height 21
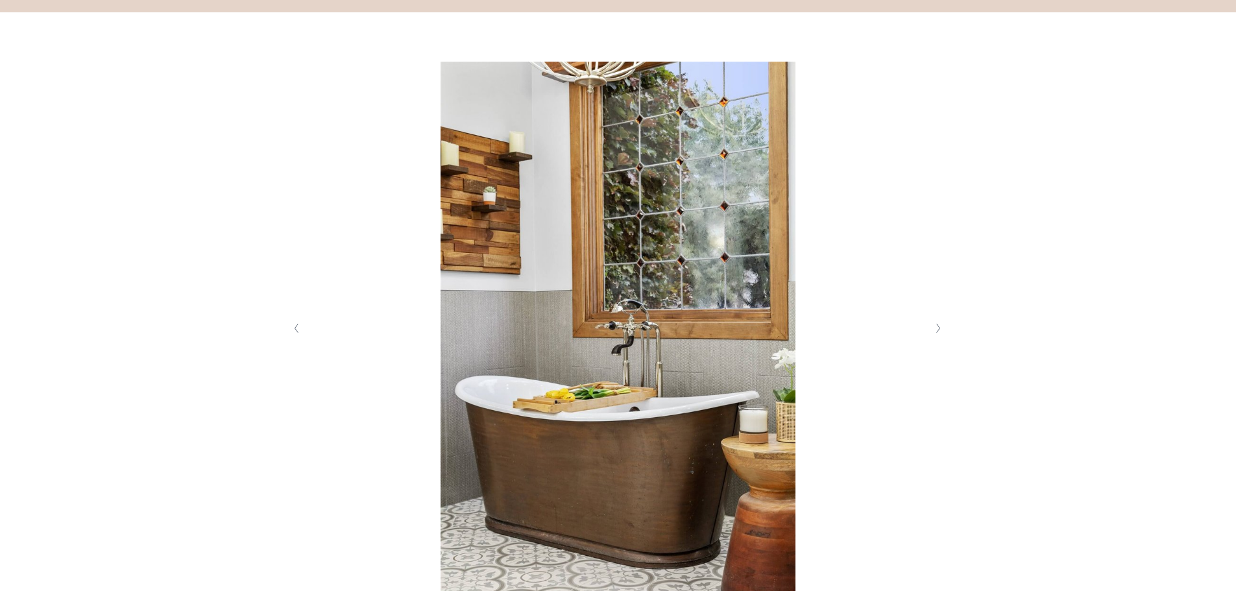
click at [941, 327] on button "Next Slide" at bounding box center [939, 328] width 18 height 21
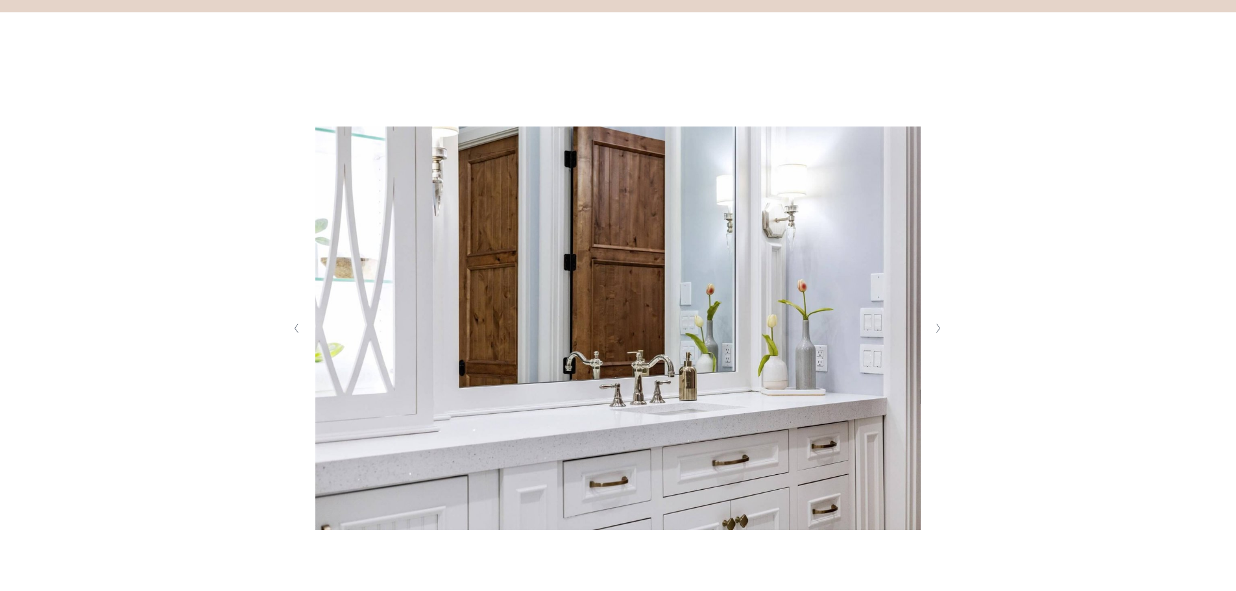
click at [941, 327] on button "Next Slide" at bounding box center [939, 328] width 18 height 21
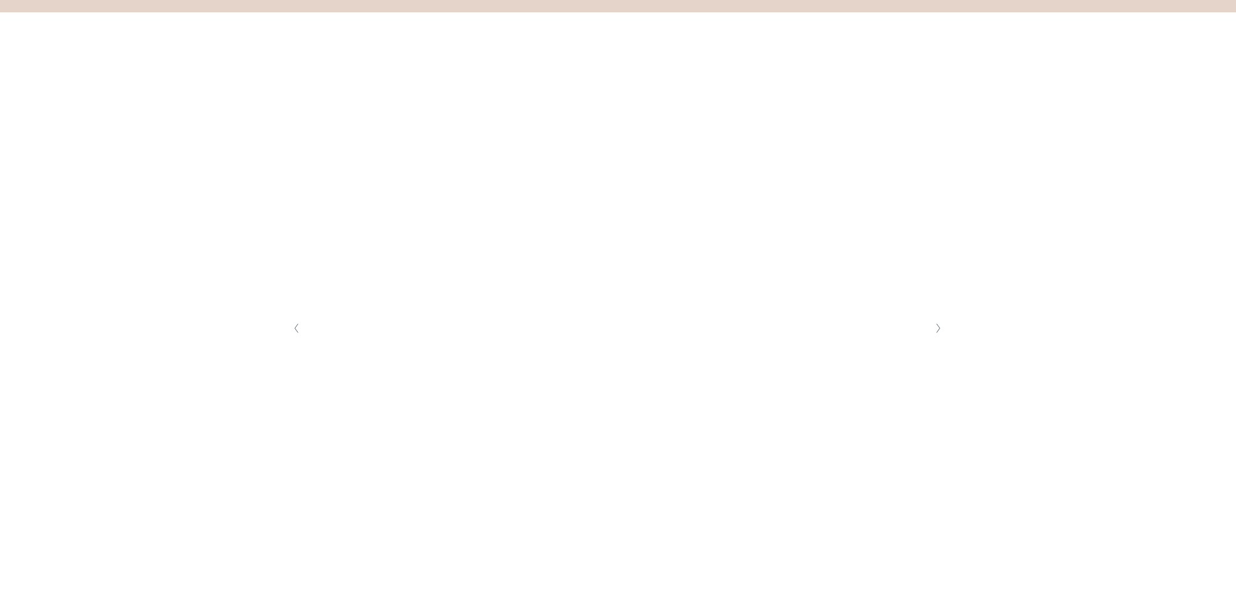
click at [941, 327] on button "Next Slide" at bounding box center [939, 328] width 18 height 21
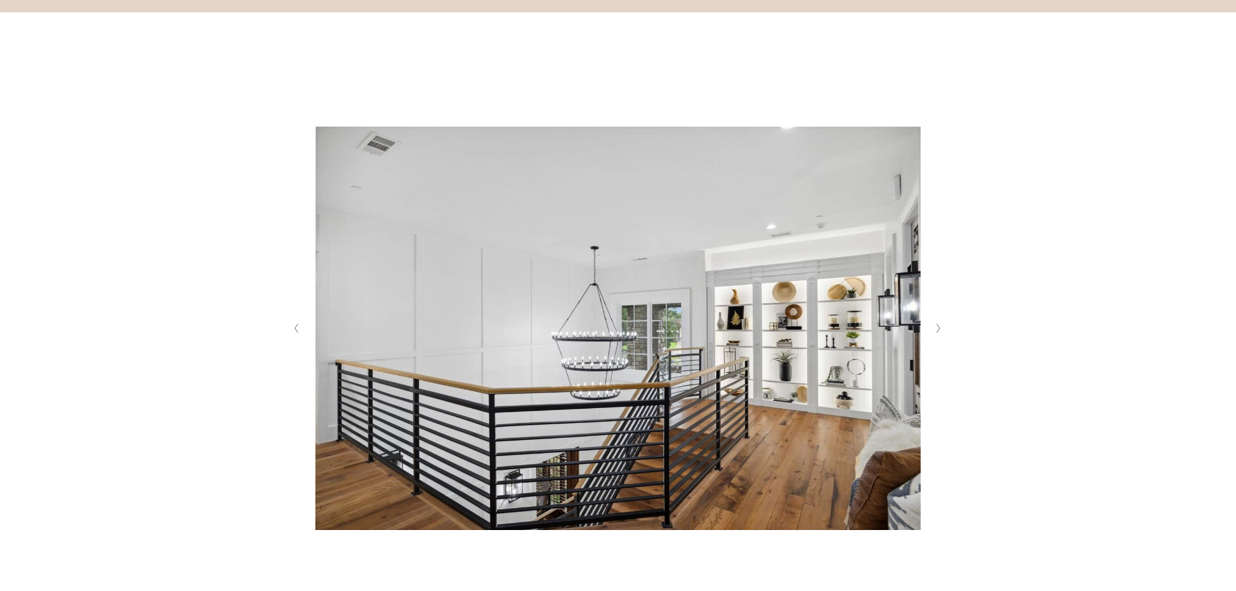
click at [941, 327] on button "Next Slide" at bounding box center [939, 328] width 18 height 21
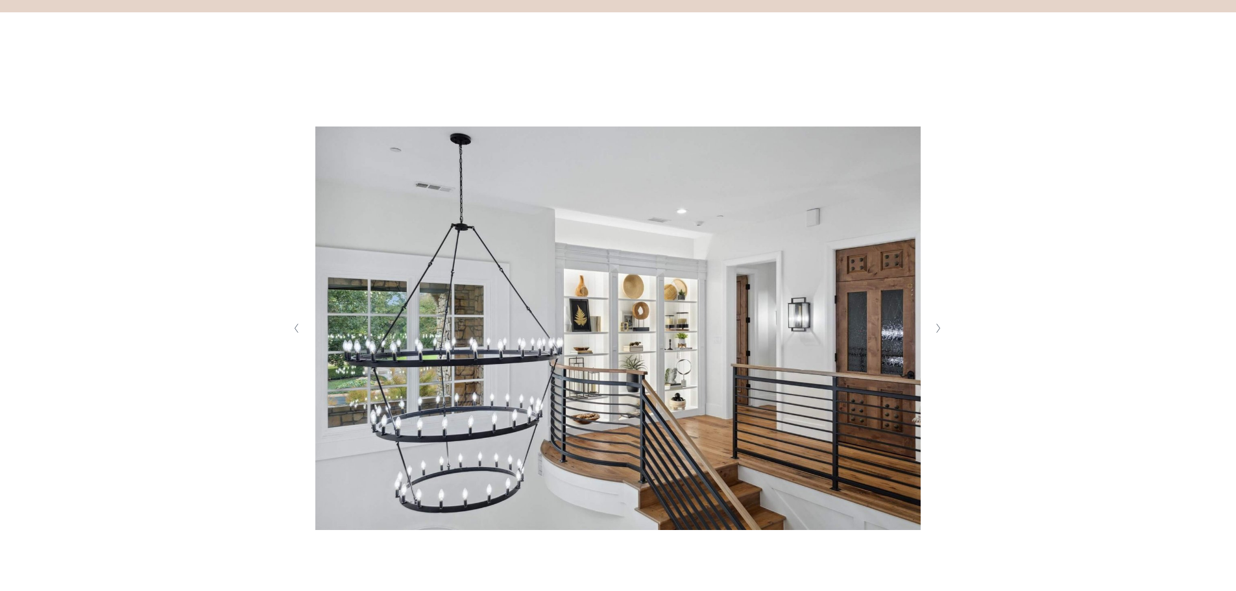
click at [941, 327] on button "Next Slide" at bounding box center [939, 328] width 18 height 21
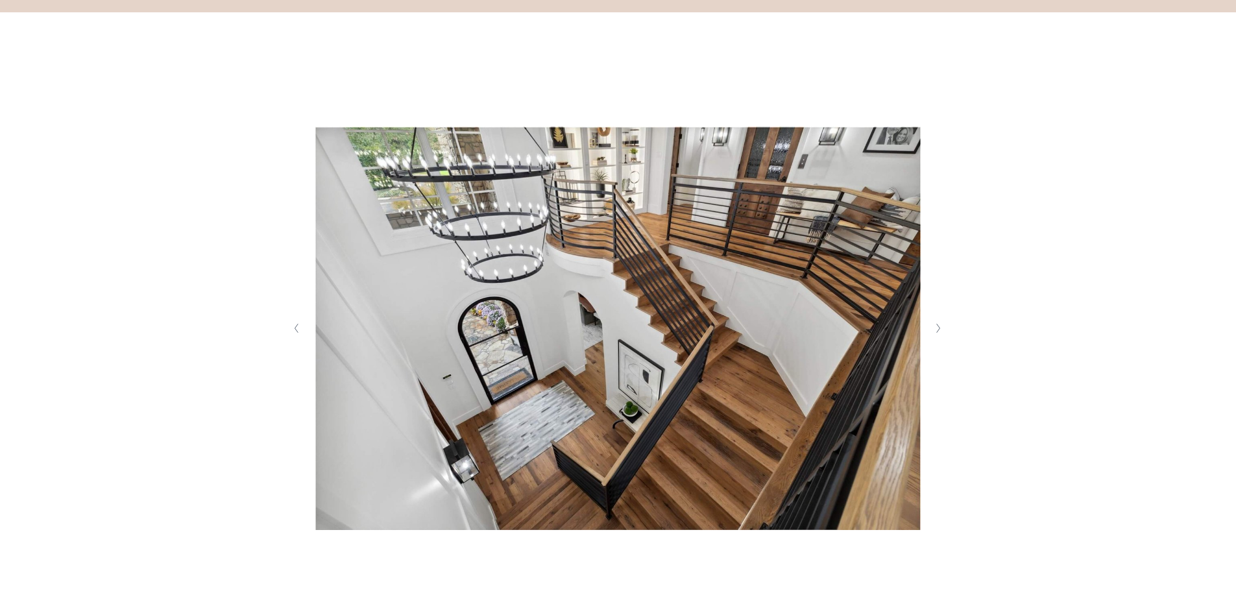
click at [941, 327] on button "Next Slide" at bounding box center [939, 328] width 18 height 21
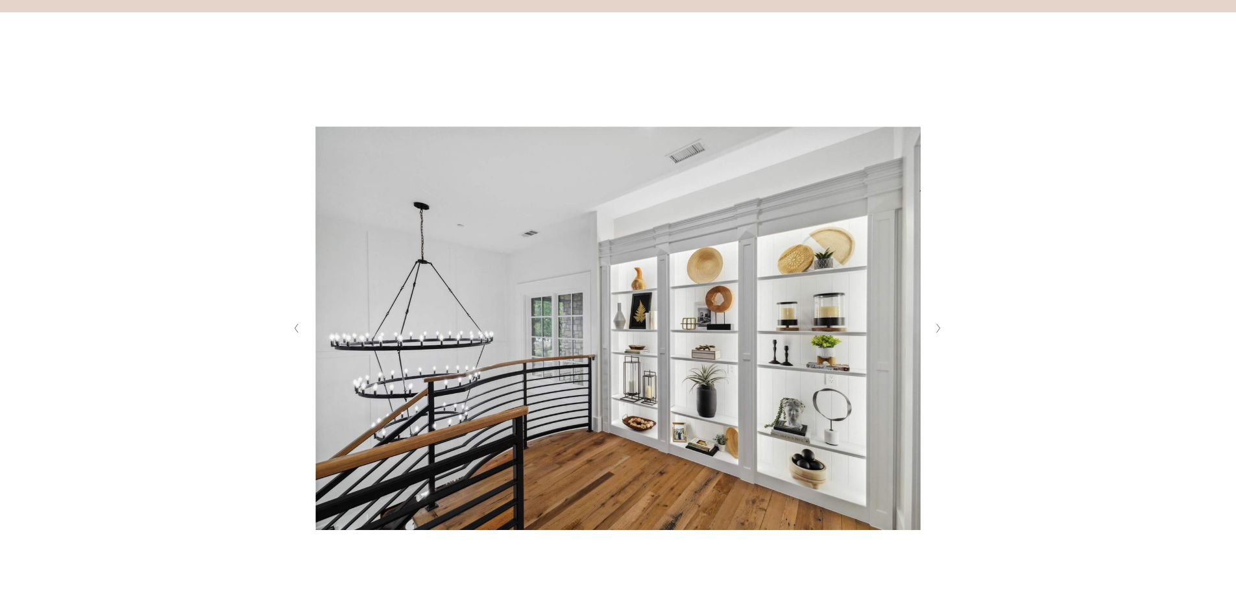
click at [941, 327] on button "Next Slide" at bounding box center [939, 328] width 18 height 21
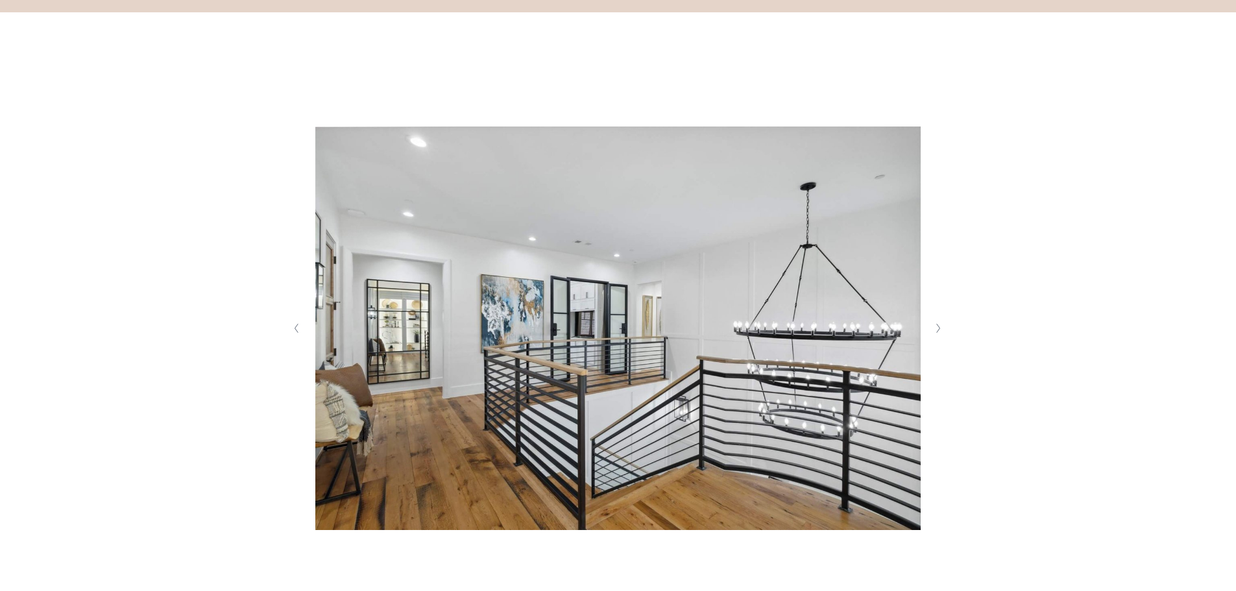
click at [941, 327] on button "Next Slide" at bounding box center [939, 328] width 18 height 21
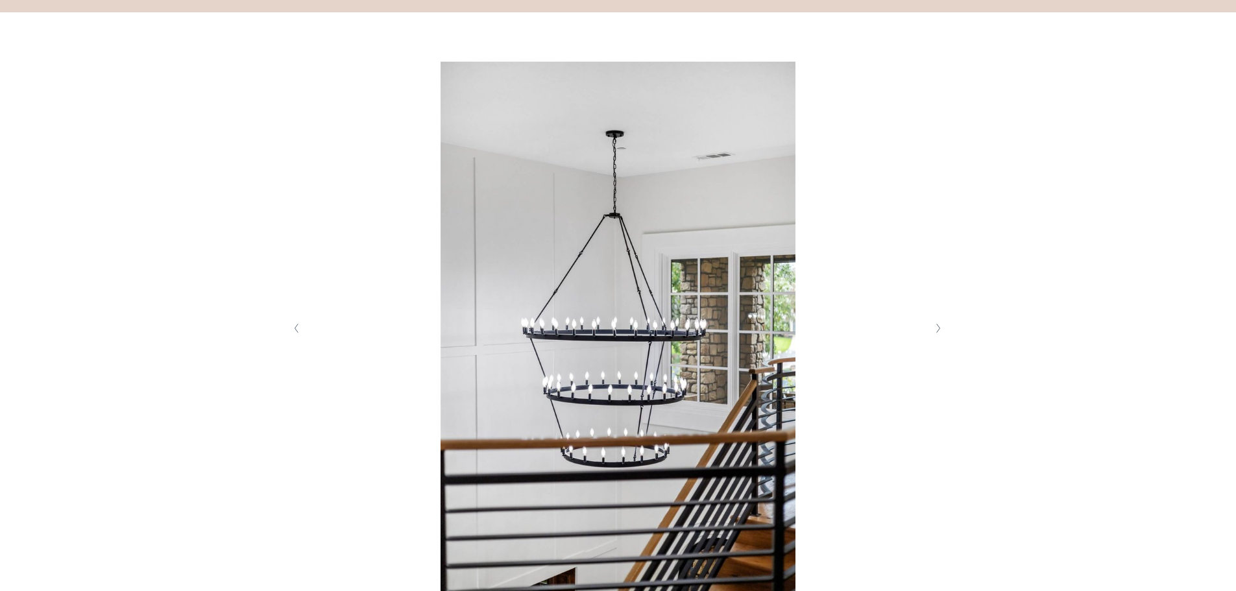
click at [941, 327] on button "Next Slide" at bounding box center [939, 328] width 18 height 21
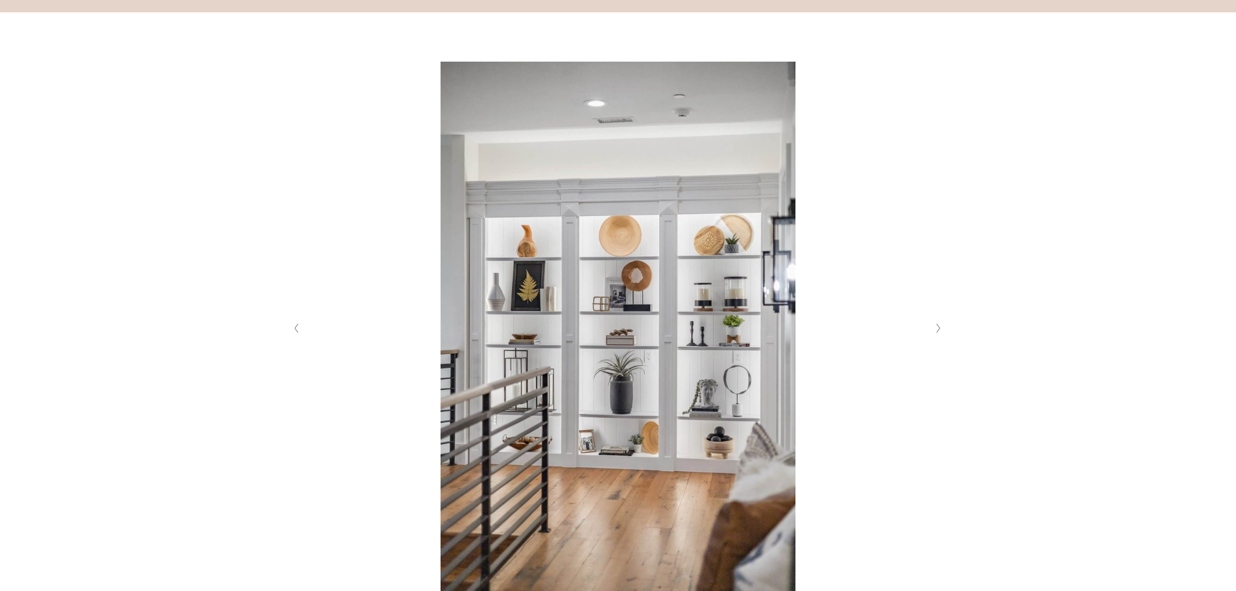
click at [941, 327] on button "Next Slide" at bounding box center [939, 328] width 18 height 21
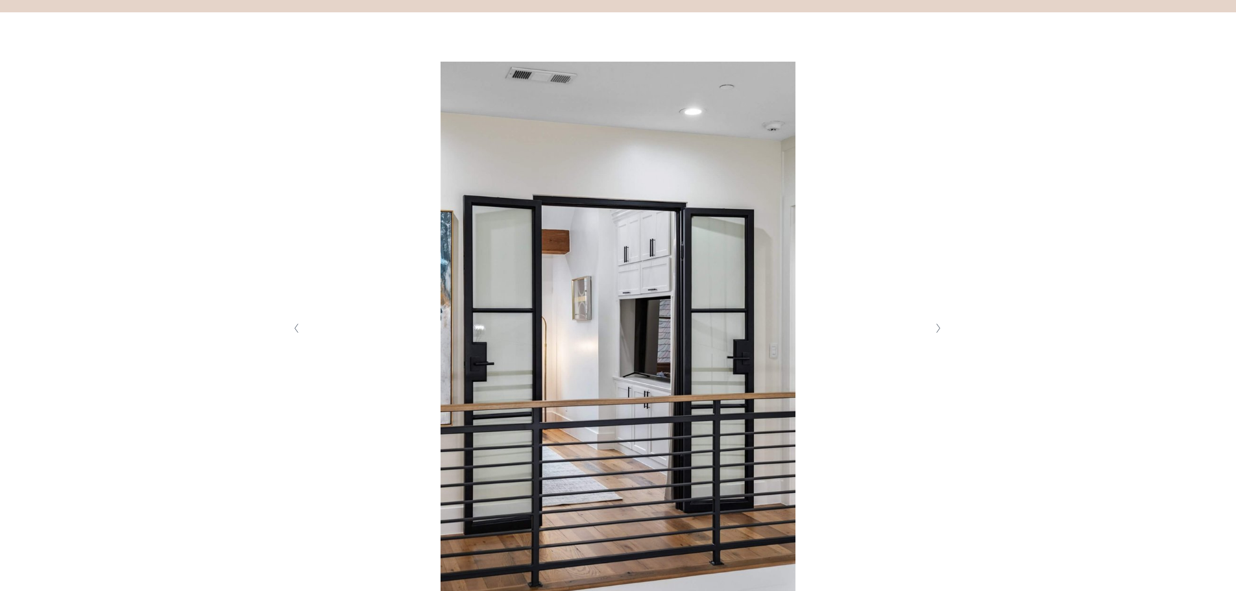
click at [941, 327] on button "Next Slide" at bounding box center [939, 328] width 18 height 21
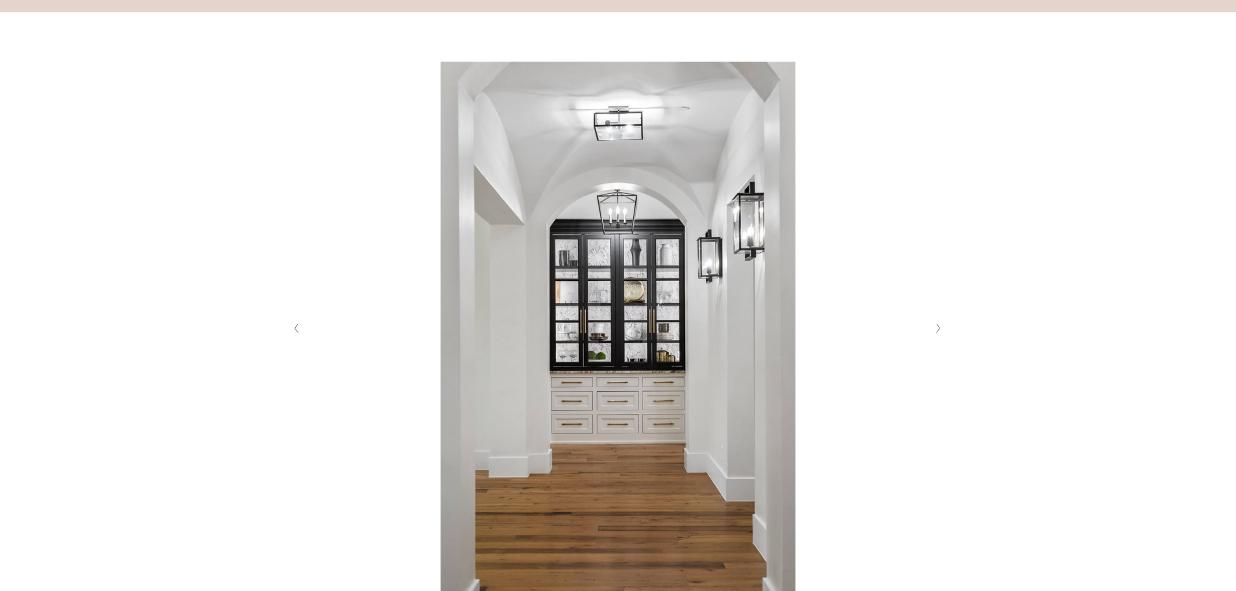
click at [941, 327] on button "Next Slide" at bounding box center [939, 328] width 18 height 21
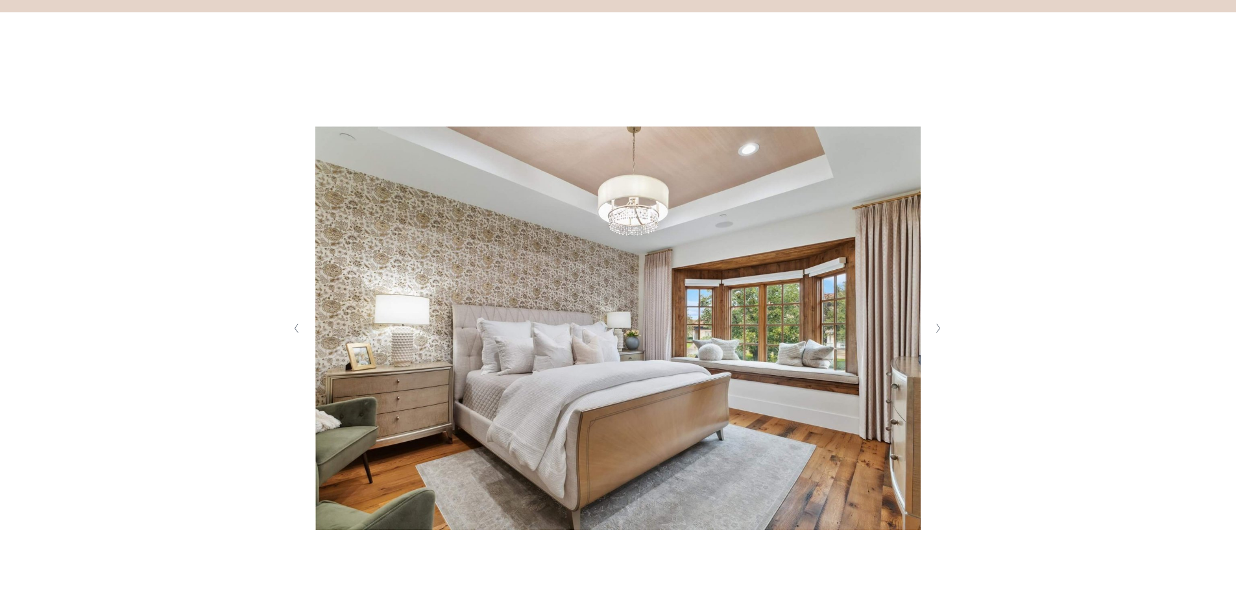
click at [935, 335] on button "Next Slide" at bounding box center [939, 328] width 18 height 21
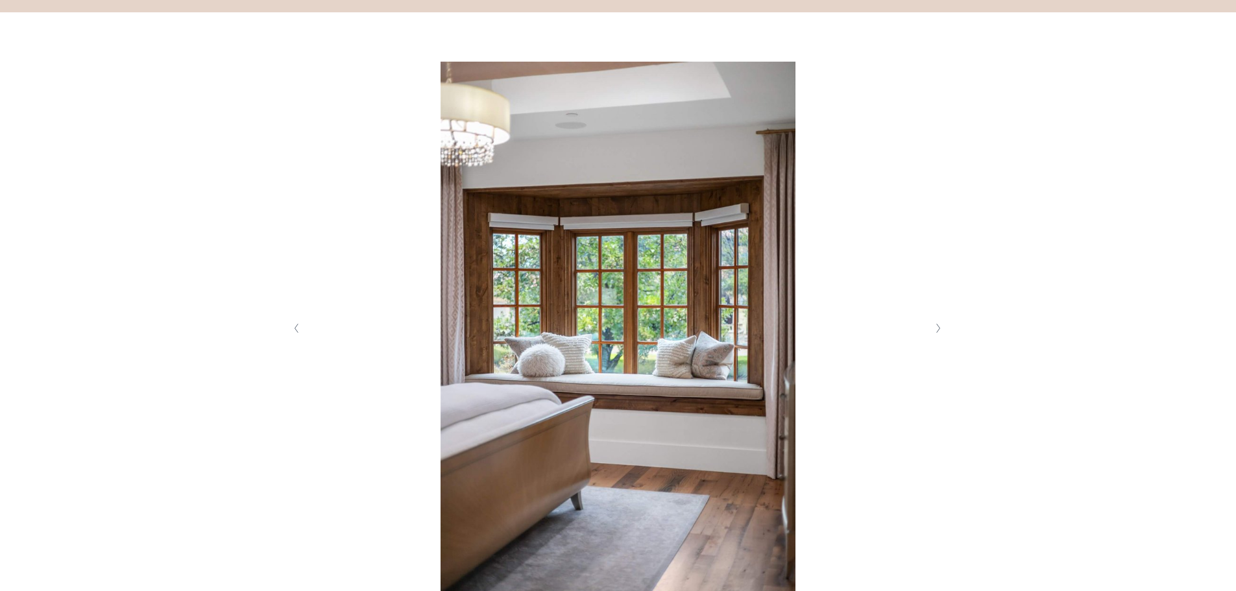
click at [935, 335] on button "Next Slide" at bounding box center [939, 328] width 18 height 21
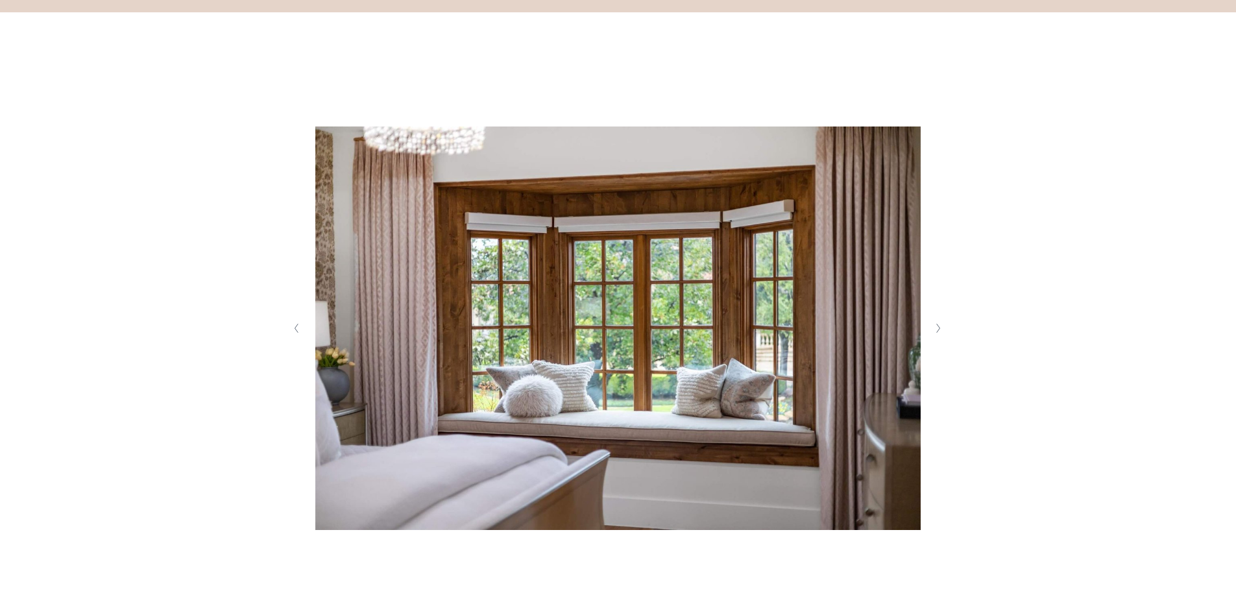
click at [935, 335] on button "Next Slide" at bounding box center [939, 328] width 18 height 21
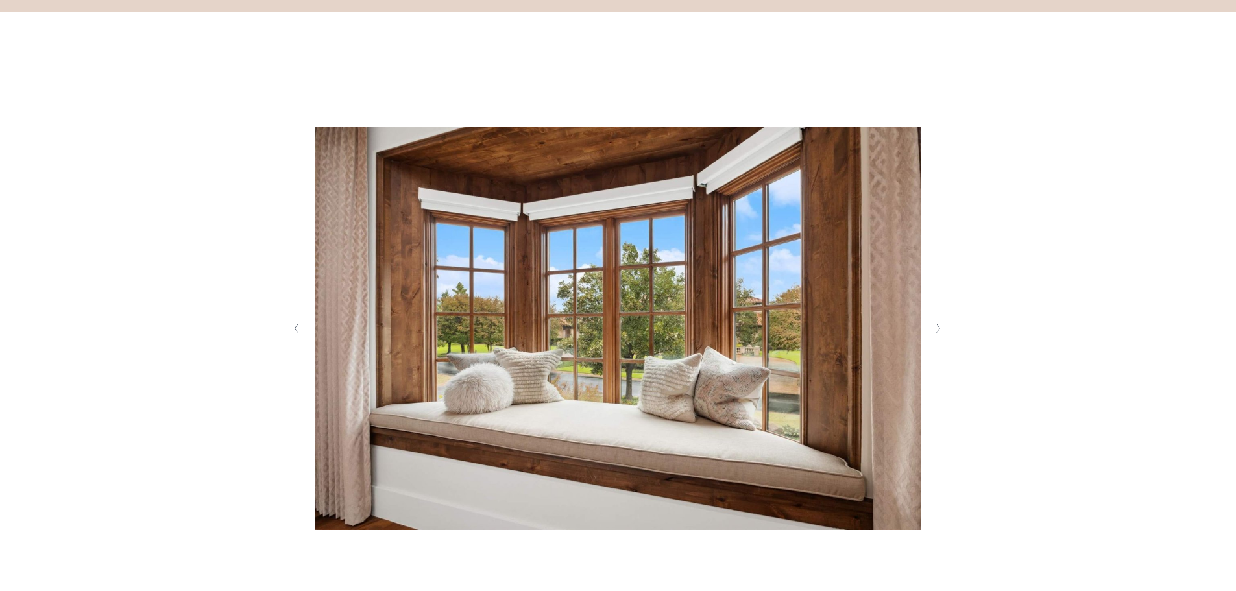
click at [935, 335] on button "Next Slide" at bounding box center [939, 328] width 18 height 21
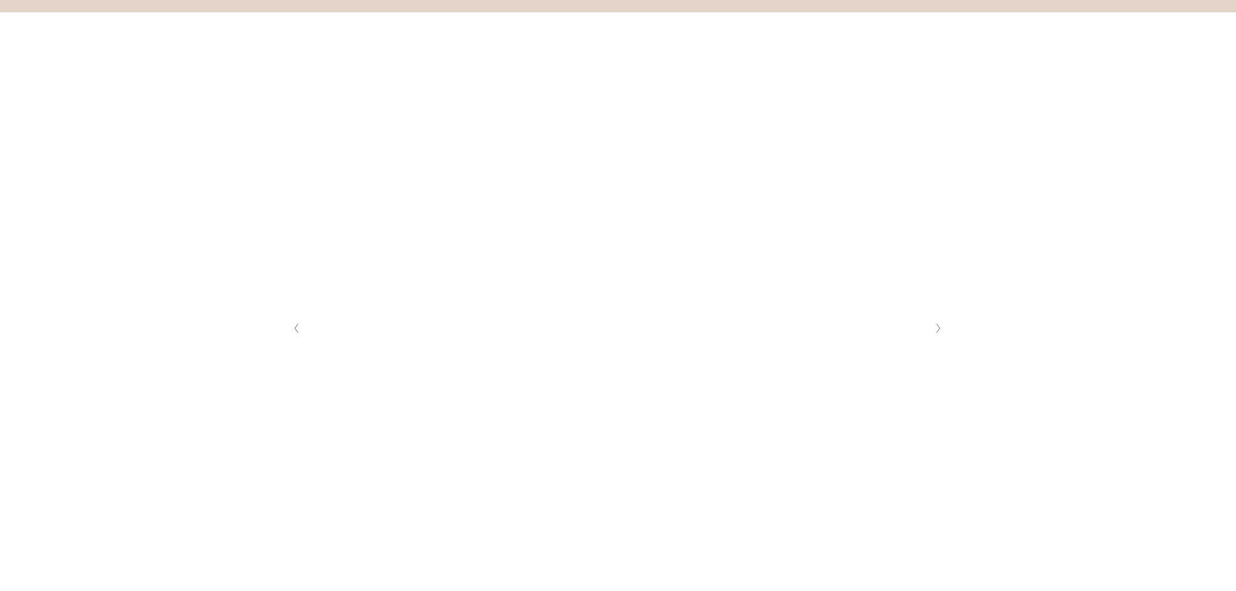
click at [935, 335] on button "Next Slide" at bounding box center [939, 328] width 18 height 21
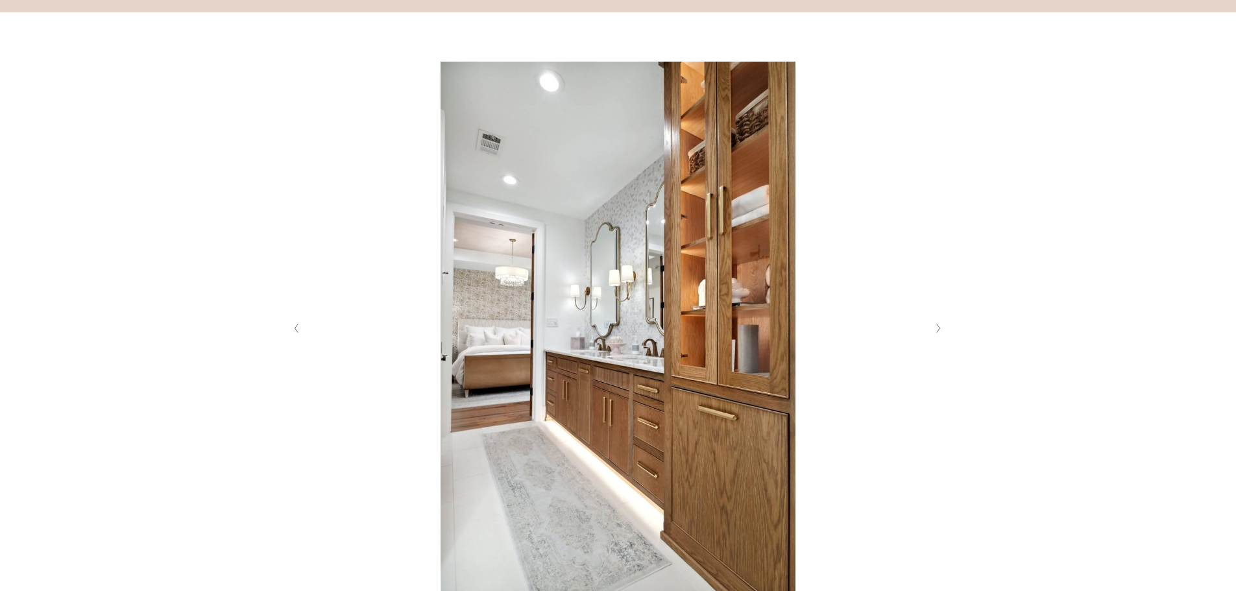
click at [935, 335] on button "Next Slide" at bounding box center [939, 328] width 18 height 21
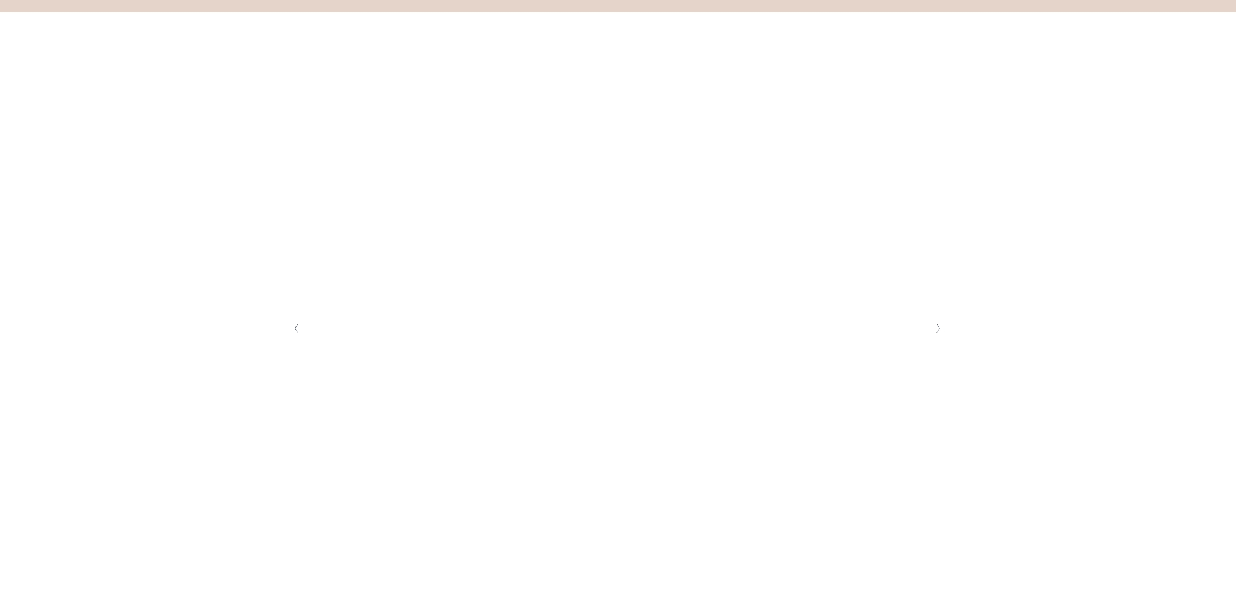
click at [935, 335] on button "Next Slide" at bounding box center [939, 328] width 18 height 21
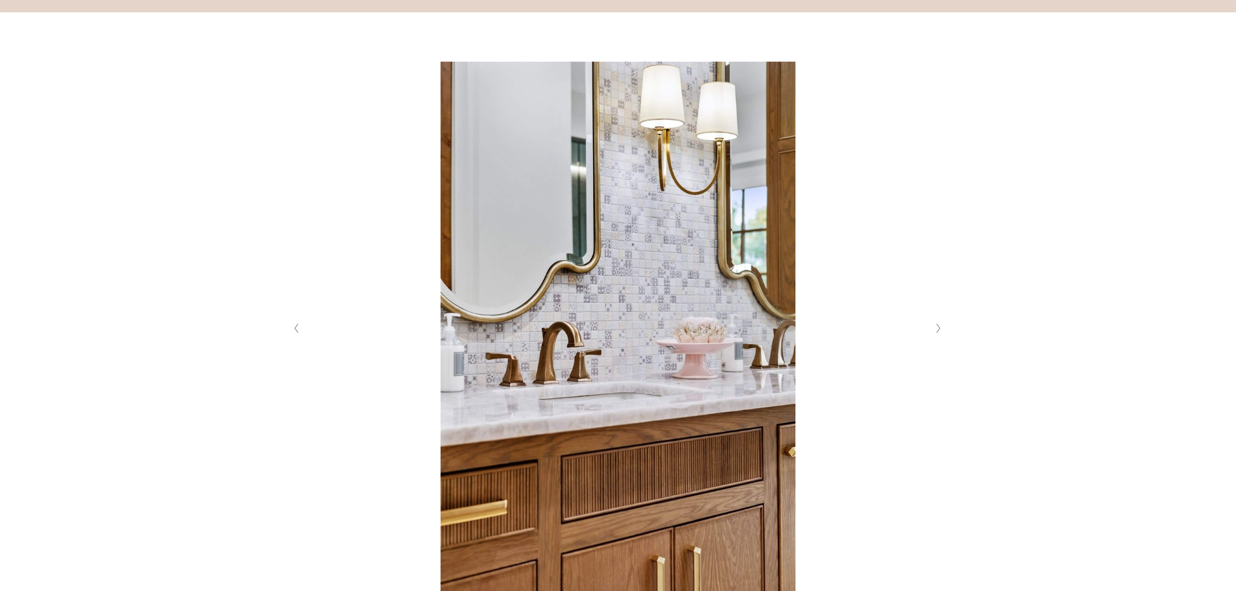
click at [935, 335] on button "Next Slide" at bounding box center [939, 328] width 18 height 21
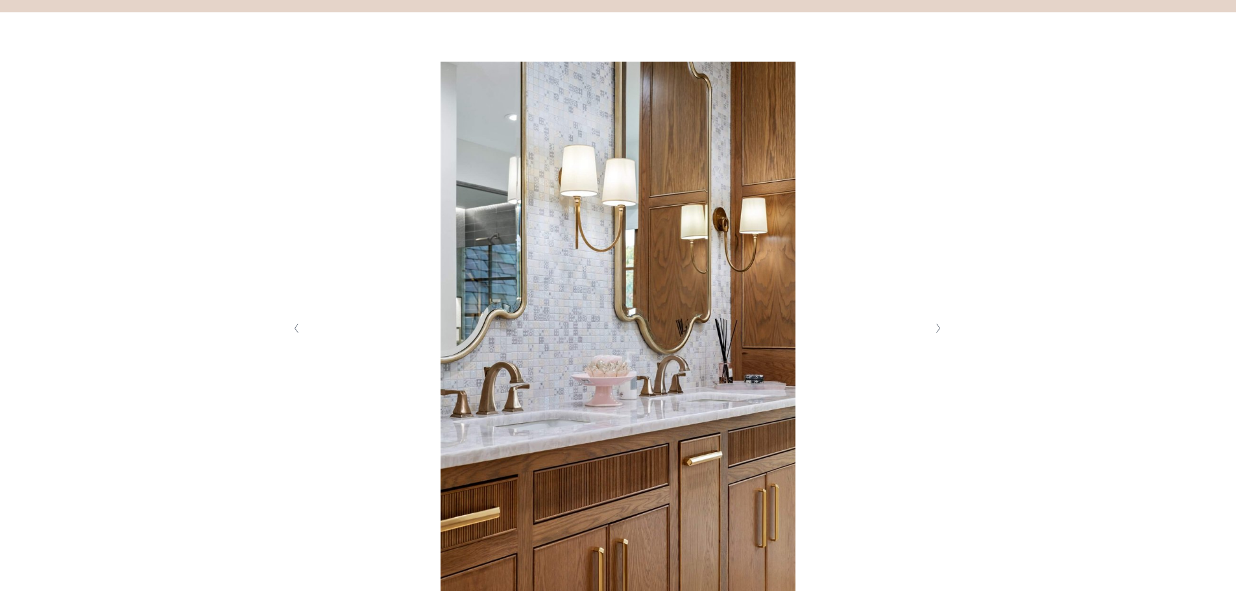
click at [935, 335] on button "Next Slide" at bounding box center [939, 328] width 18 height 21
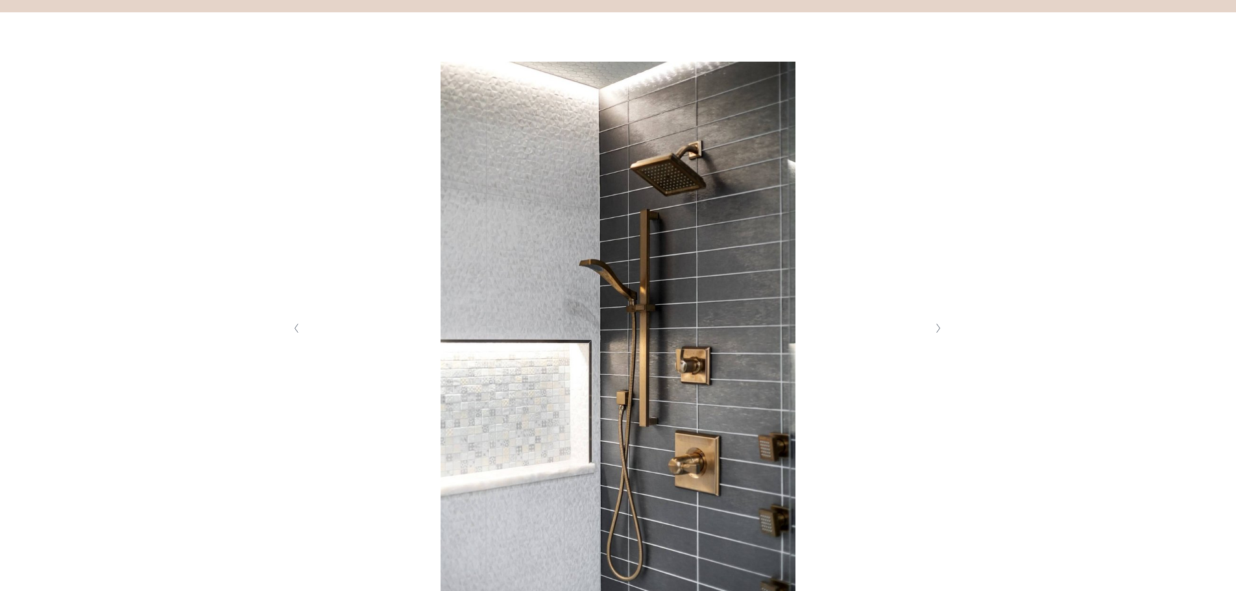
click at [935, 335] on button "Next Slide" at bounding box center [939, 328] width 18 height 21
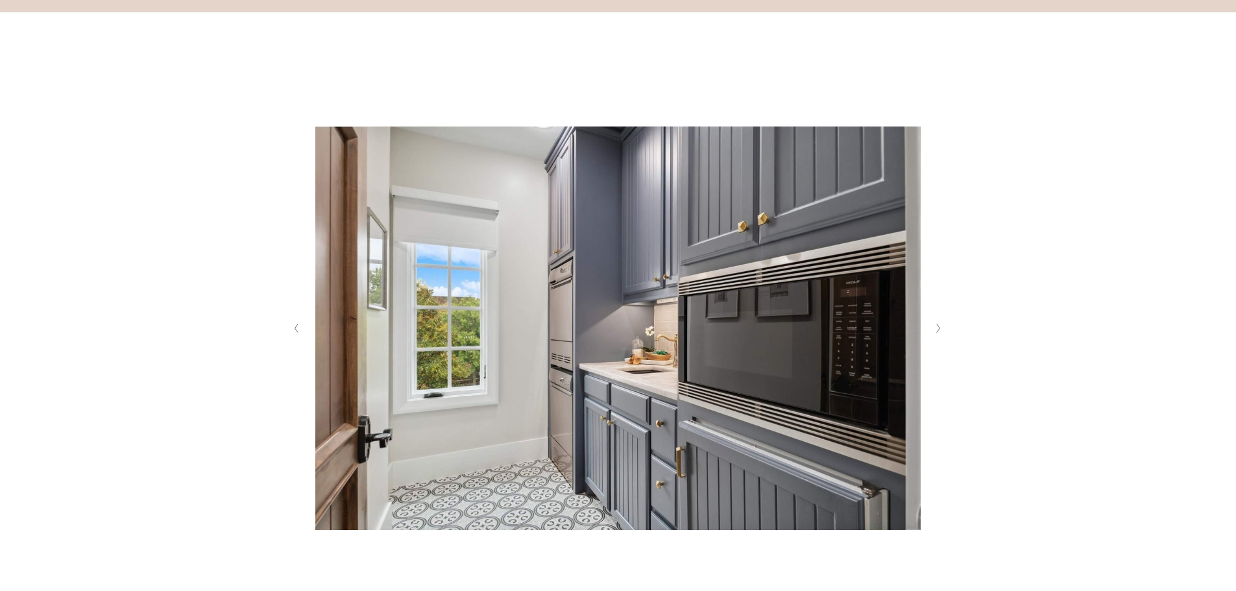
click at [935, 335] on button "Next Slide" at bounding box center [939, 328] width 18 height 21
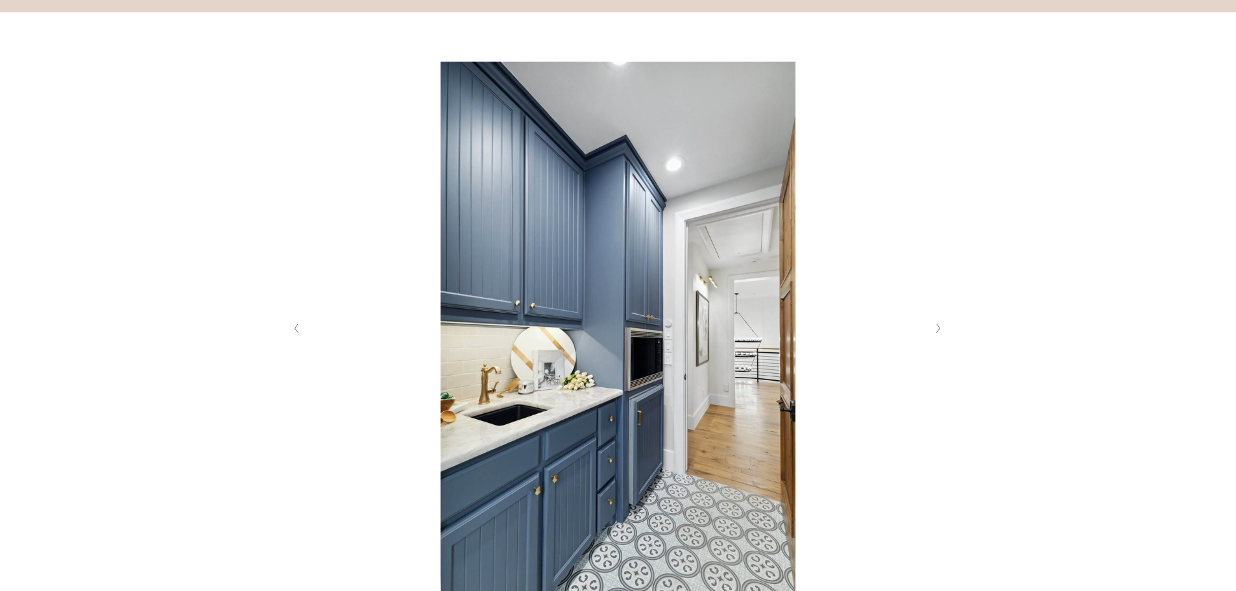
click at [935, 335] on button "Next Slide" at bounding box center [939, 328] width 18 height 21
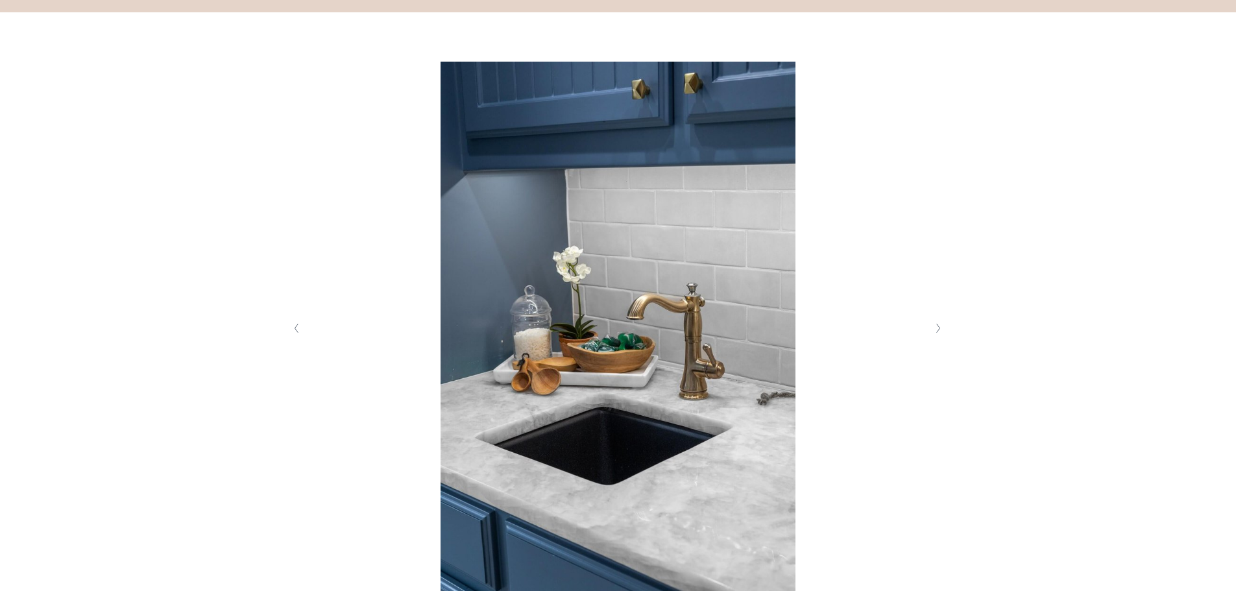
click at [935, 335] on button "Next Slide" at bounding box center [939, 328] width 18 height 21
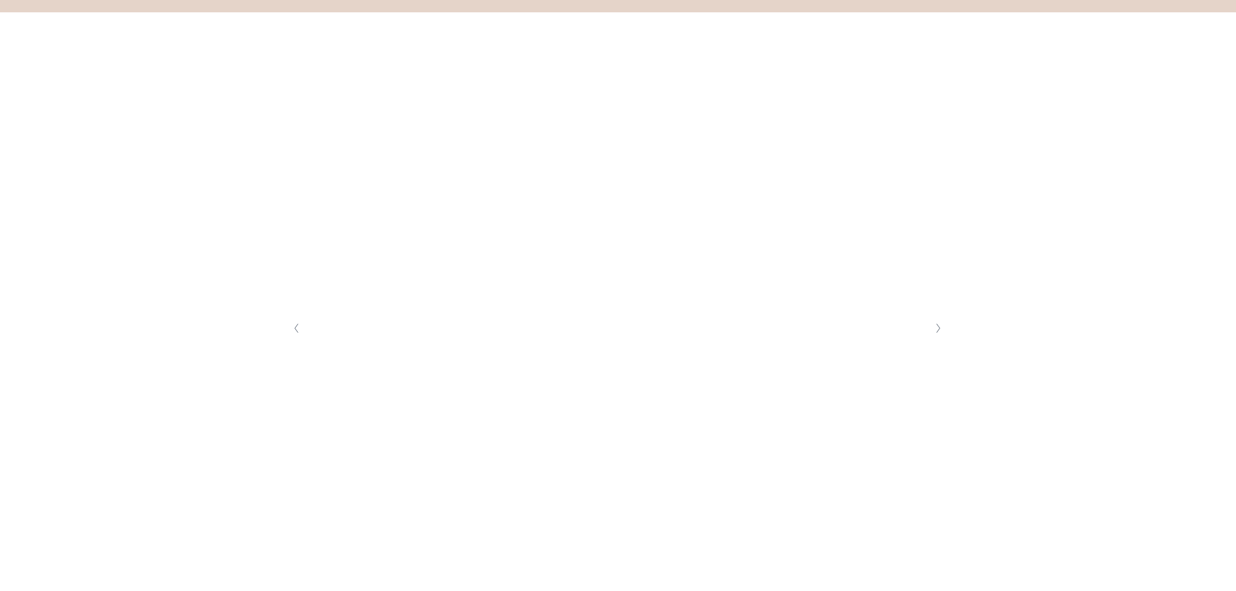
click at [935, 335] on button "Next Slide" at bounding box center [939, 328] width 18 height 21
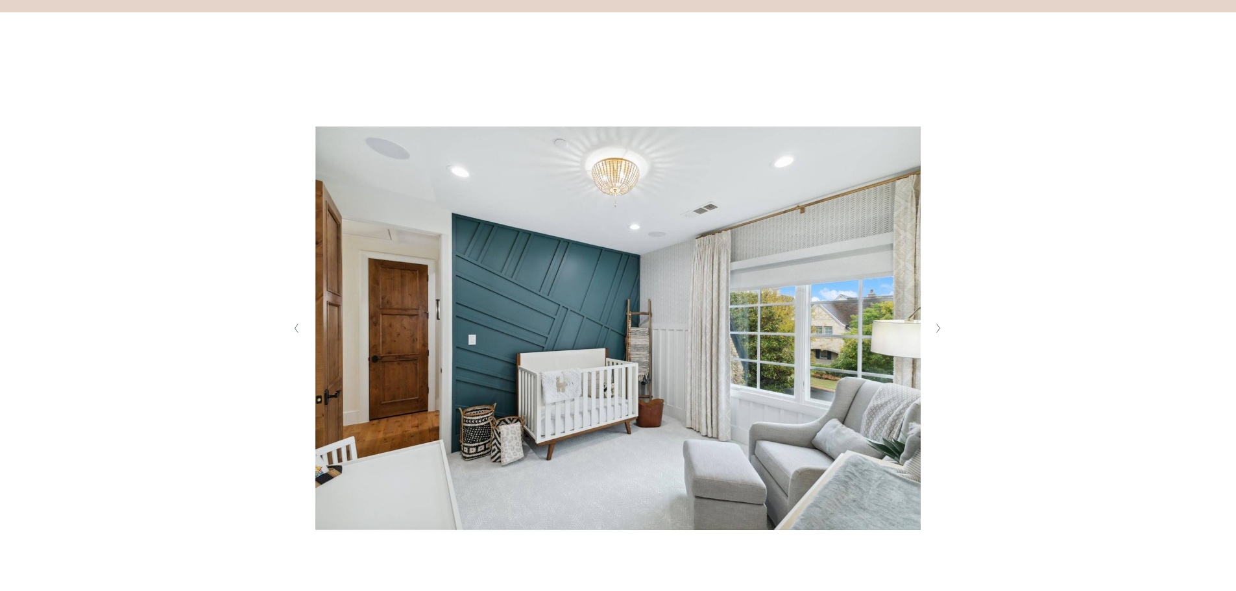
click at [935, 335] on button "Next Slide" at bounding box center [939, 328] width 18 height 21
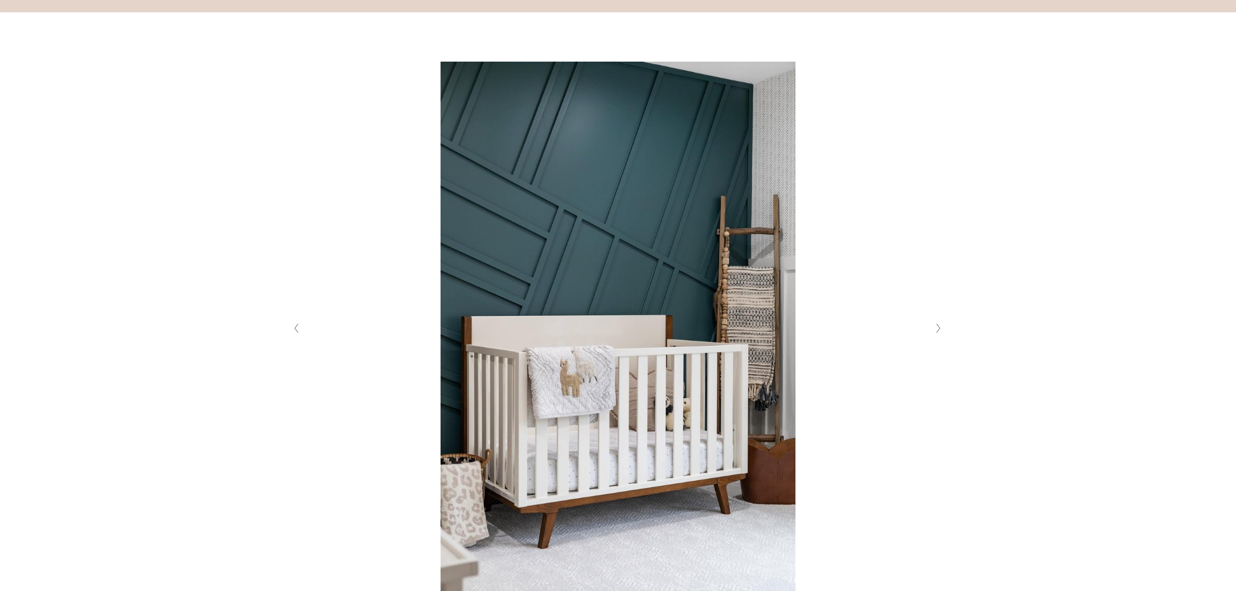
click at [935, 335] on button "Next Slide" at bounding box center [939, 328] width 18 height 21
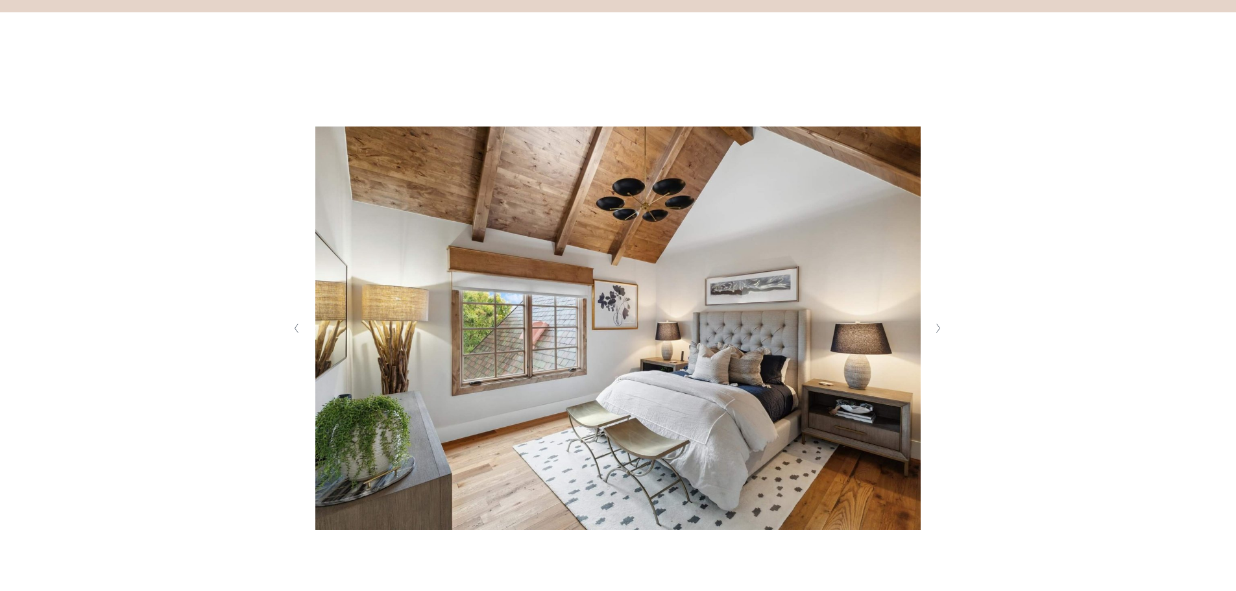
click at [935, 335] on button "Next Slide" at bounding box center [939, 328] width 18 height 21
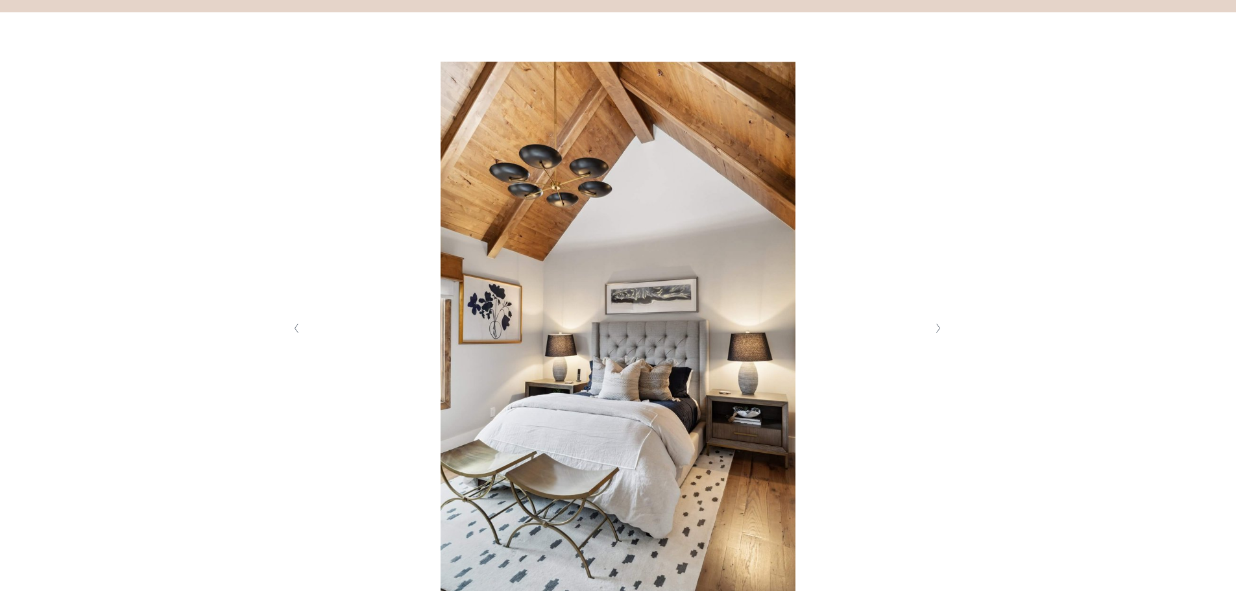
click at [935, 335] on button "Next Slide" at bounding box center [939, 328] width 18 height 21
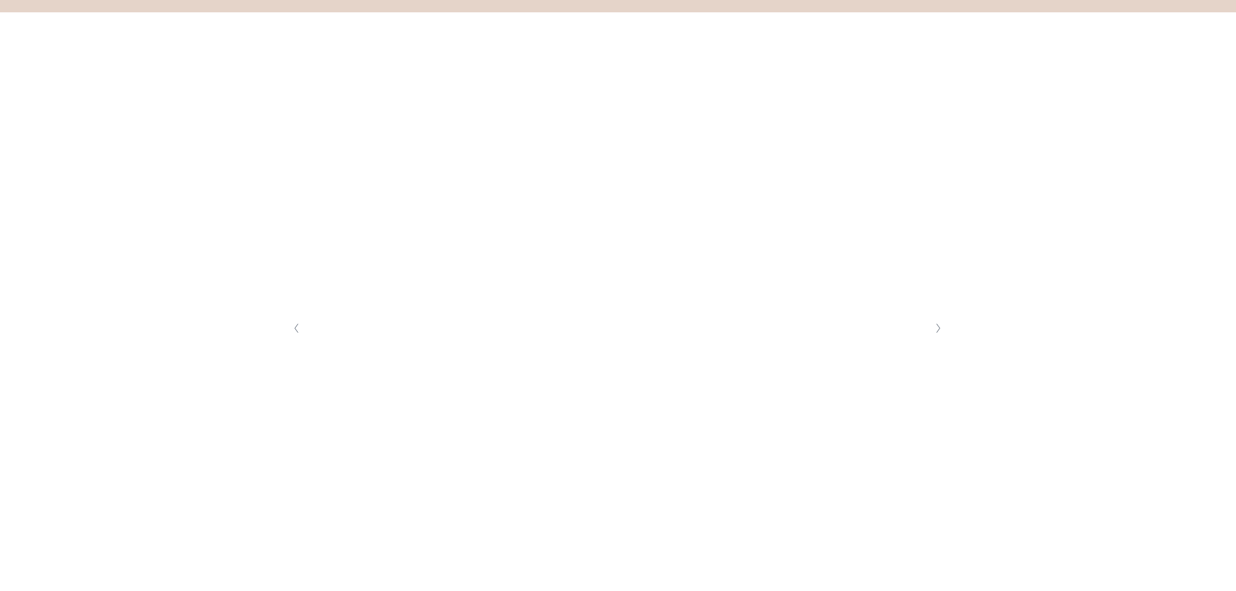
click at [935, 335] on button "Next Slide" at bounding box center [939, 328] width 18 height 21
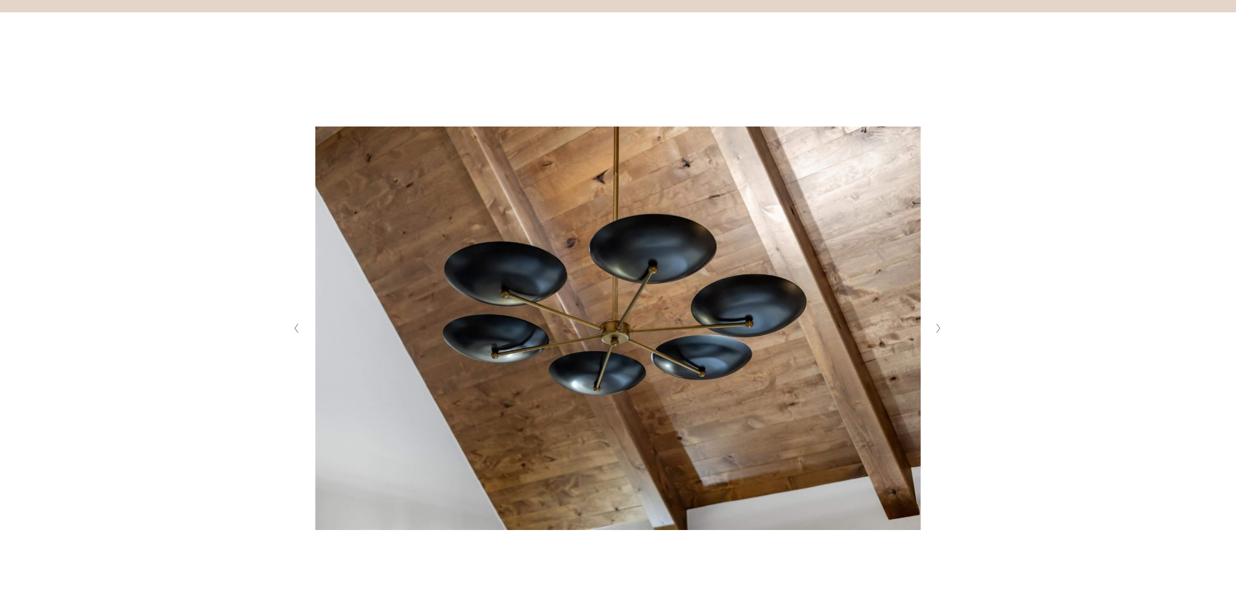
click at [935, 335] on button "Next Slide" at bounding box center [939, 328] width 18 height 21
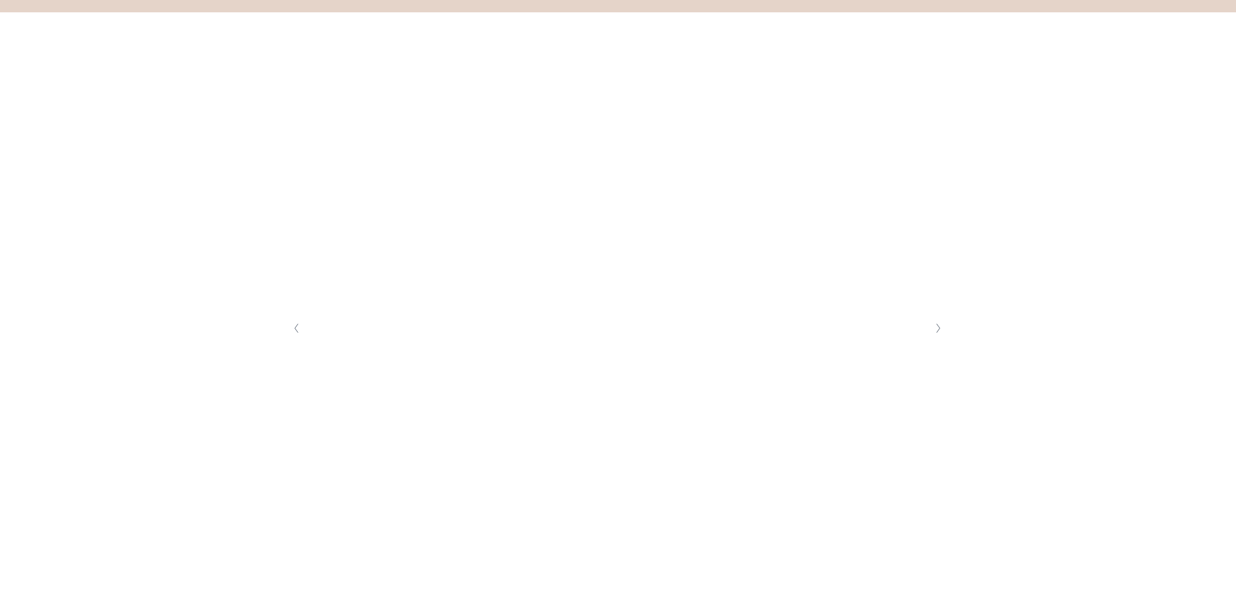
click at [935, 335] on button "Next Slide" at bounding box center [939, 328] width 18 height 21
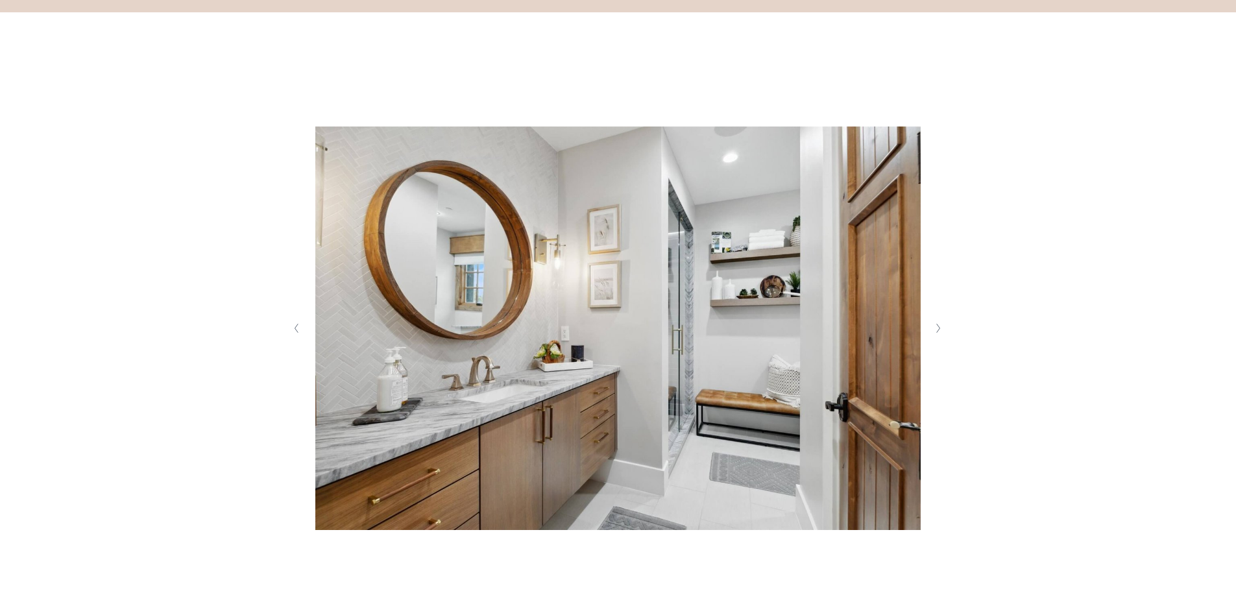
click at [935, 335] on button "Next Slide" at bounding box center [939, 328] width 18 height 21
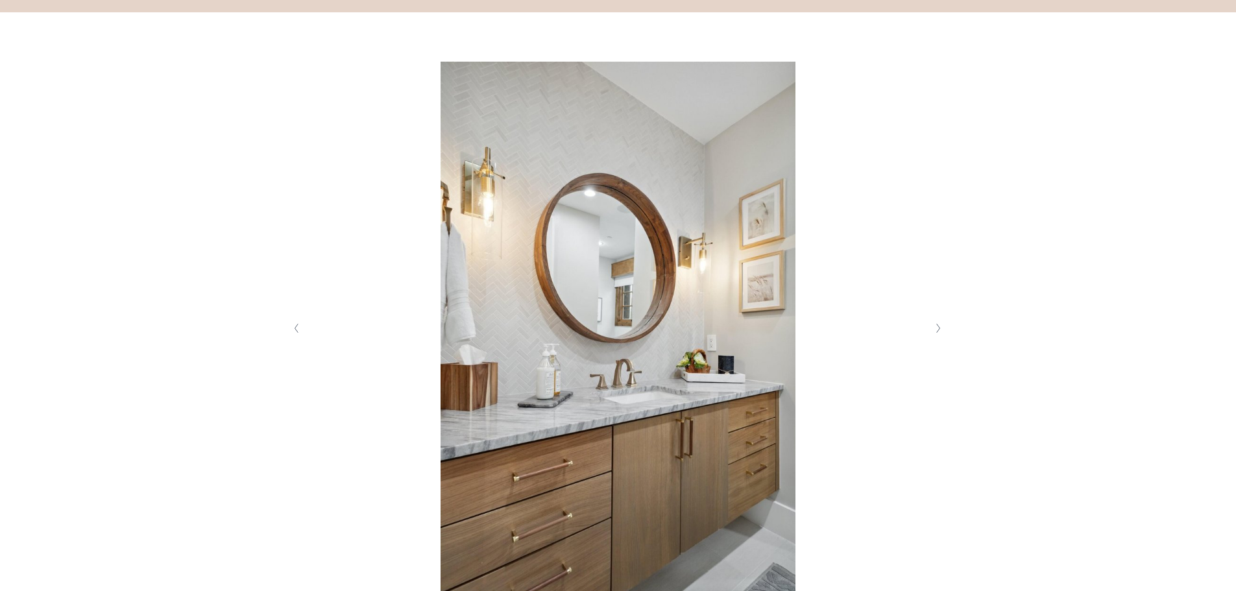
click at [935, 335] on button "Next Slide" at bounding box center [939, 328] width 18 height 21
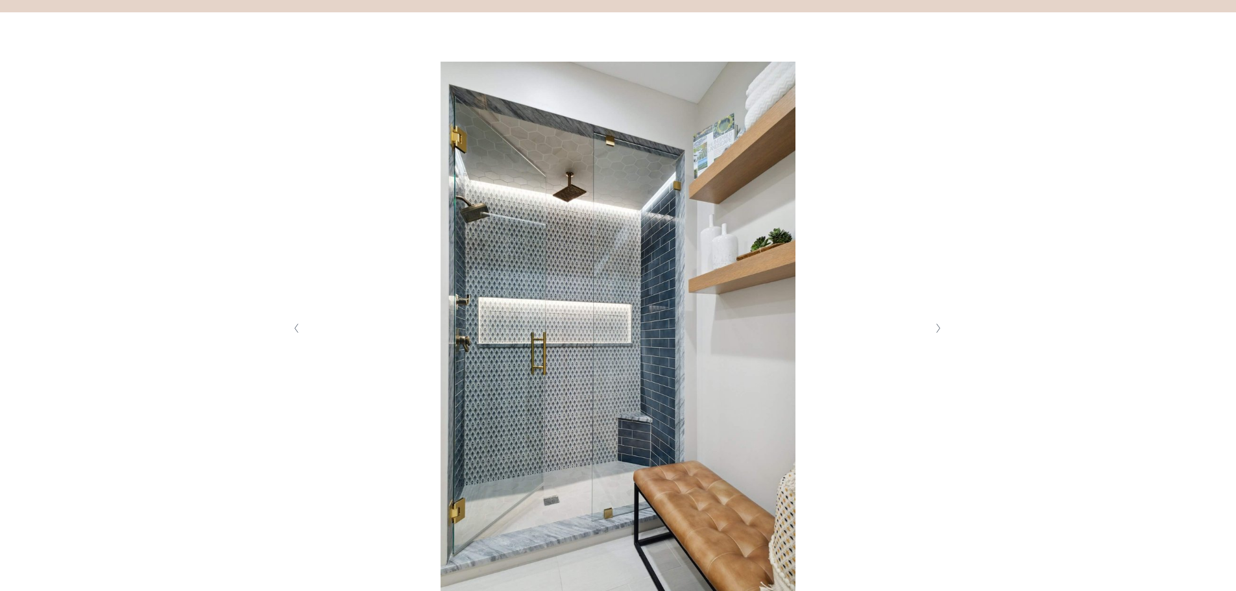
click at [935, 335] on button "Next Slide" at bounding box center [939, 328] width 18 height 21
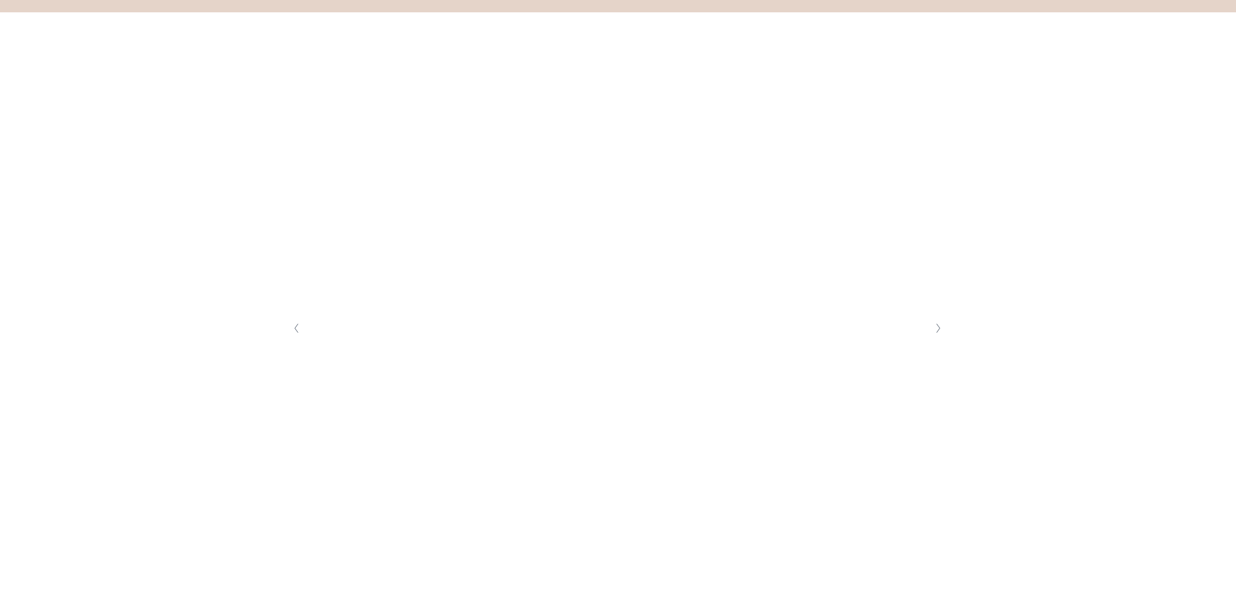
click at [935, 335] on button "Next Slide" at bounding box center [939, 328] width 18 height 21
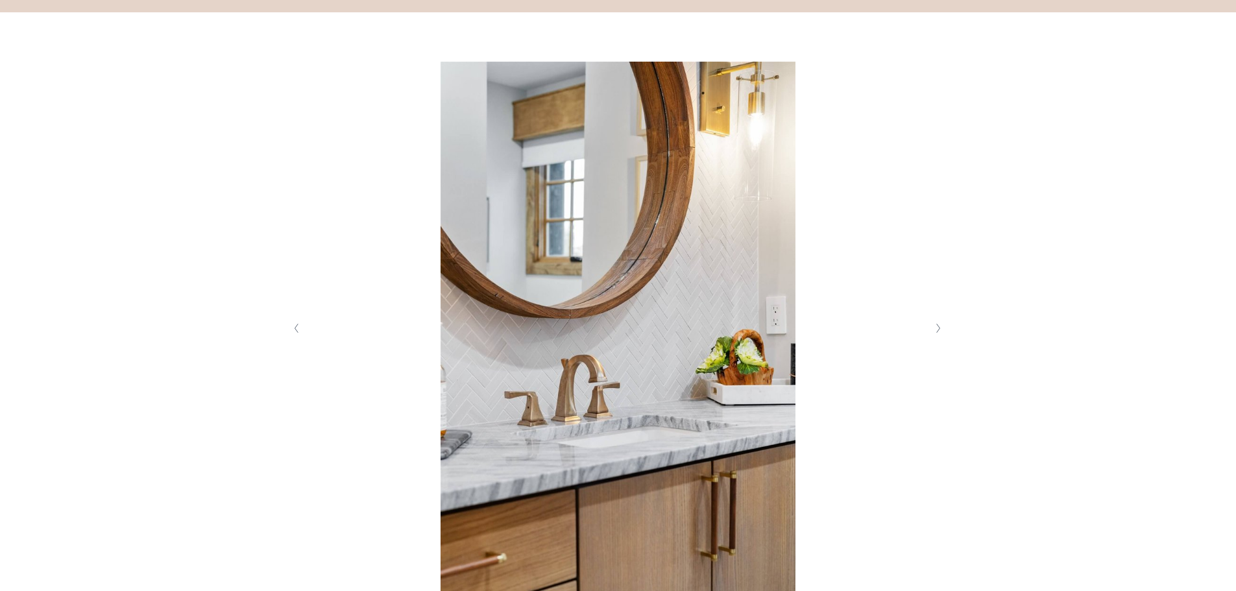
click at [935, 335] on button "Next Slide" at bounding box center [939, 328] width 18 height 21
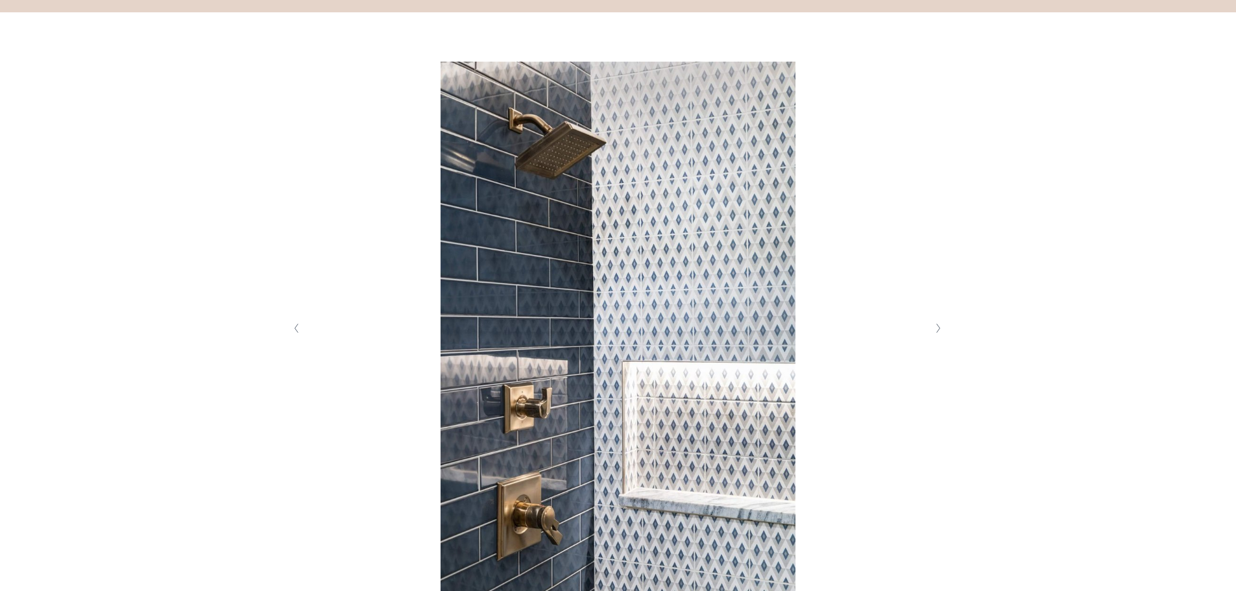
click at [935, 335] on button "Next Slide" at bounding box center [939, 328] width 18 height 21
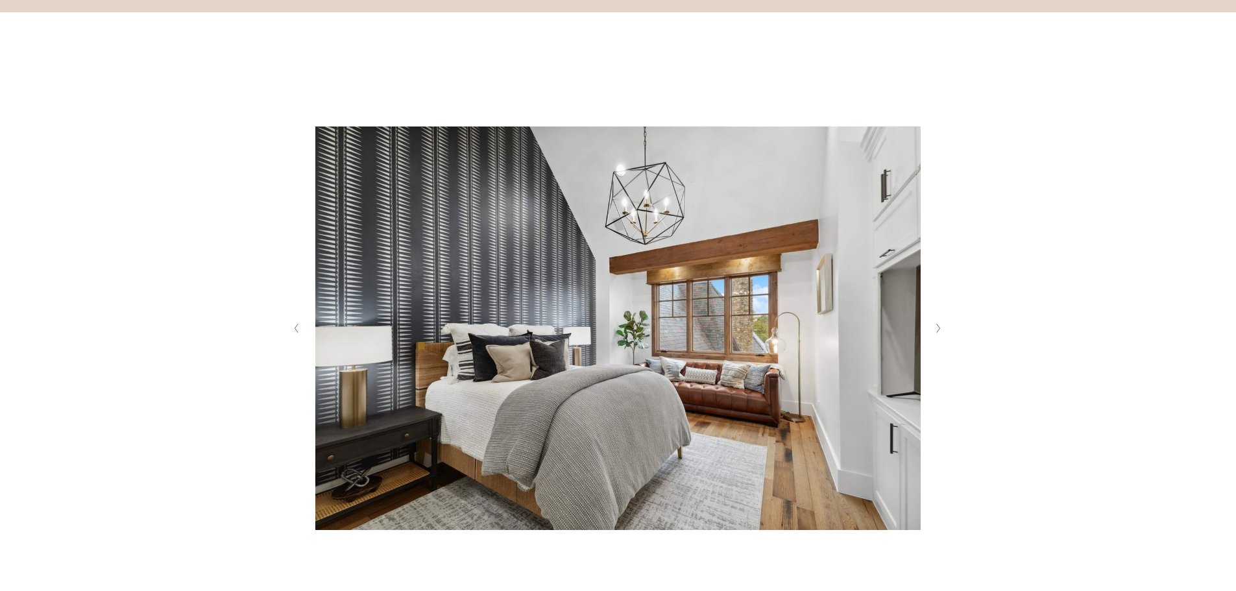
click at [935, 335] on button "Next Slide" at bounding box center [939, 328] width 18 height 21
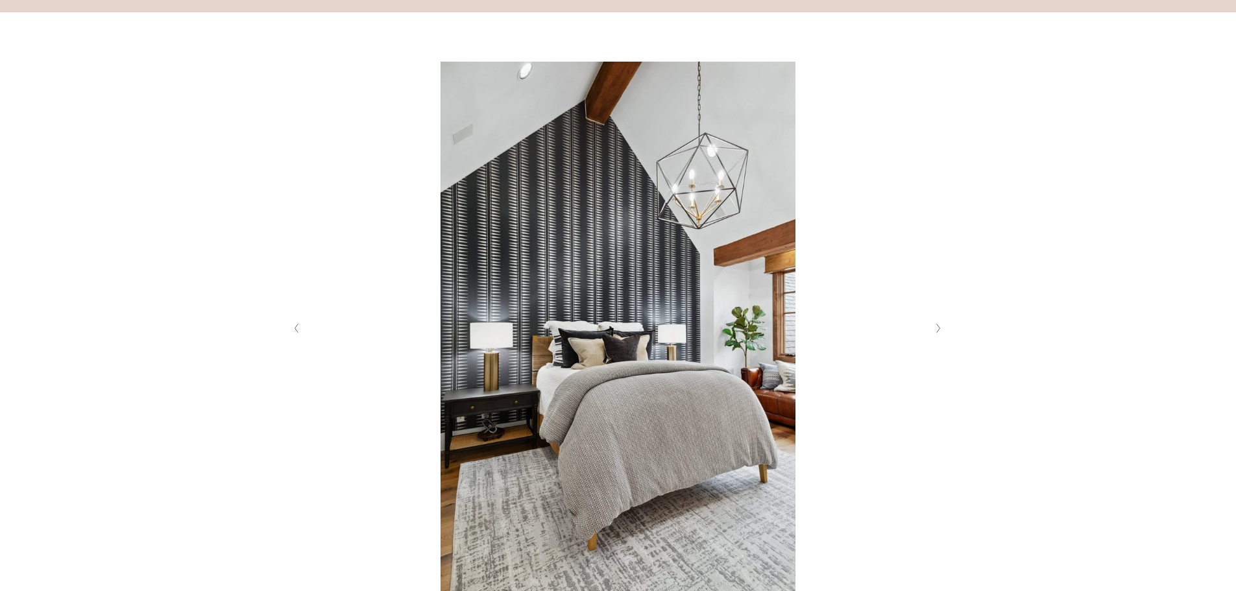
click at [935, 335] on button "Next Slide" at bounding box center [939, 328] width 18 height 21
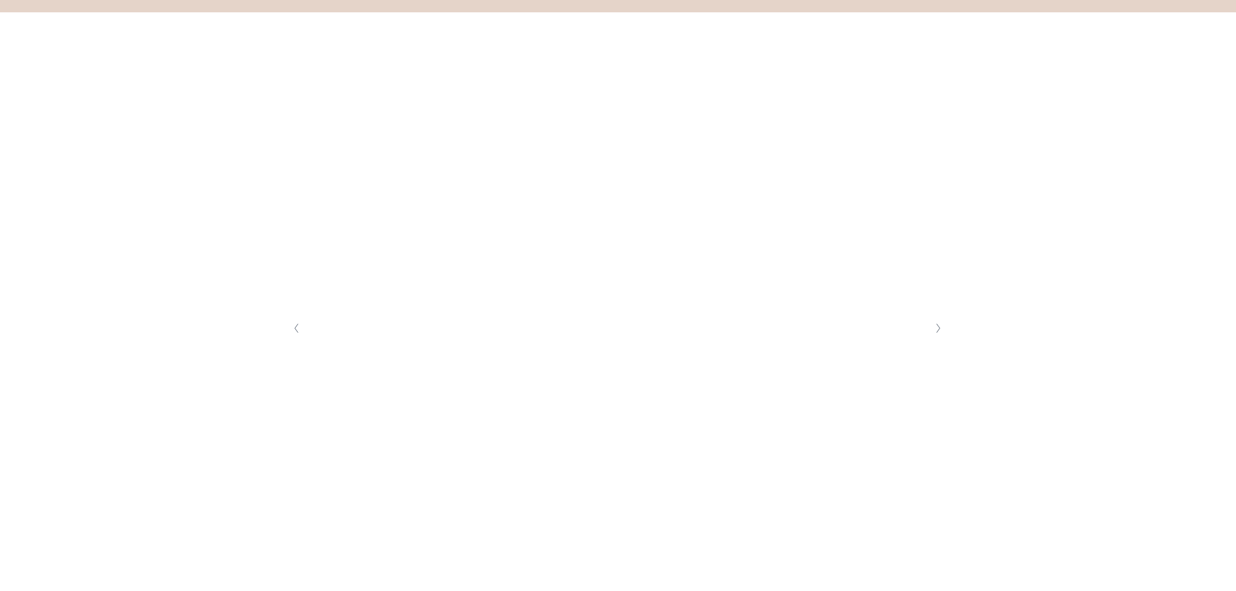
click at [935, 335] on button "Next Slide" at bounding box center [939, 328] width 18 height 21
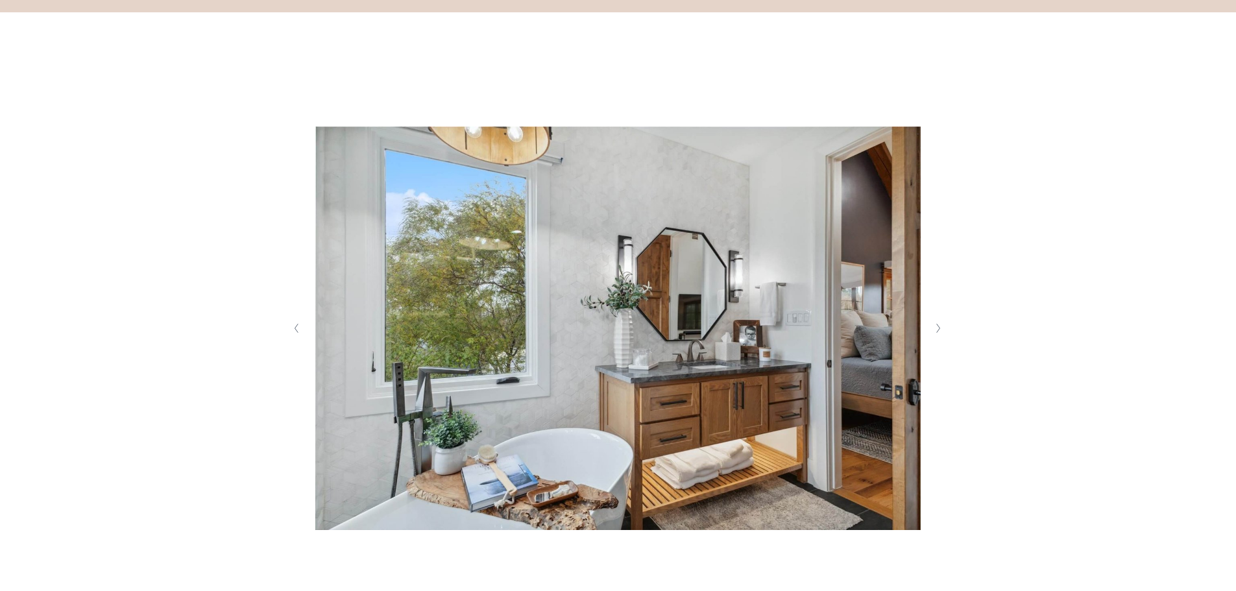
click at [935, 335] on button "Next Slide" at bounding box center [939, 328] width 18 height 21
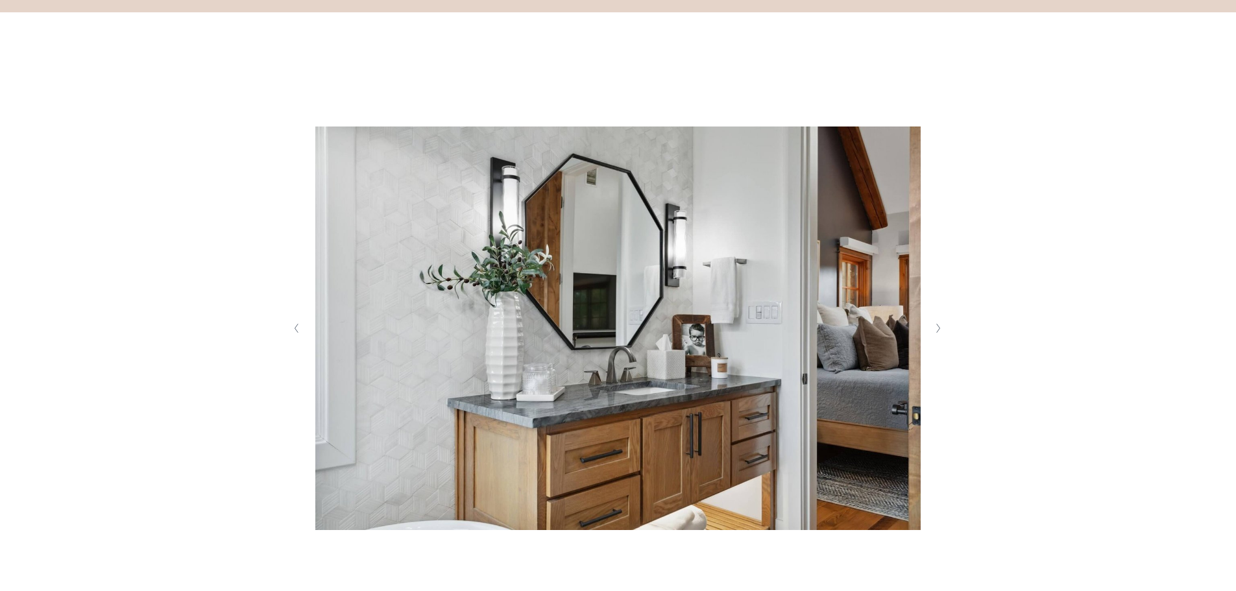
click at [935, 335] on button "Next Slide" at bounding box center [939, 328] width 18 height 21
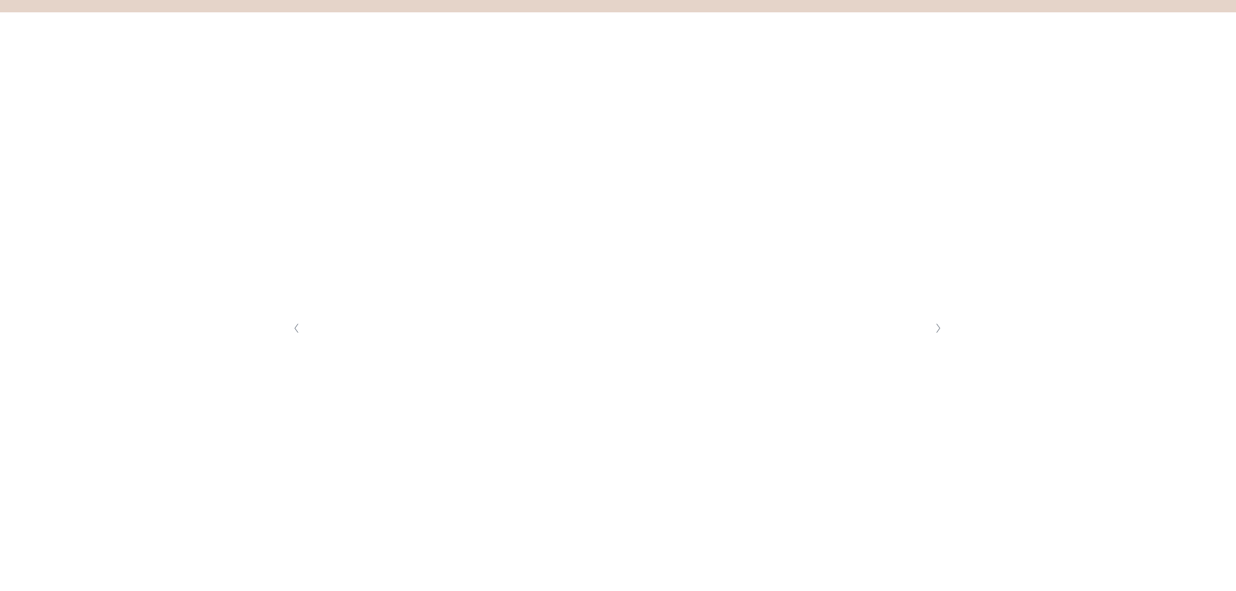
click at [935, 335] on button "Next Slide" at bounding box center [939, 328] width 18 height 21
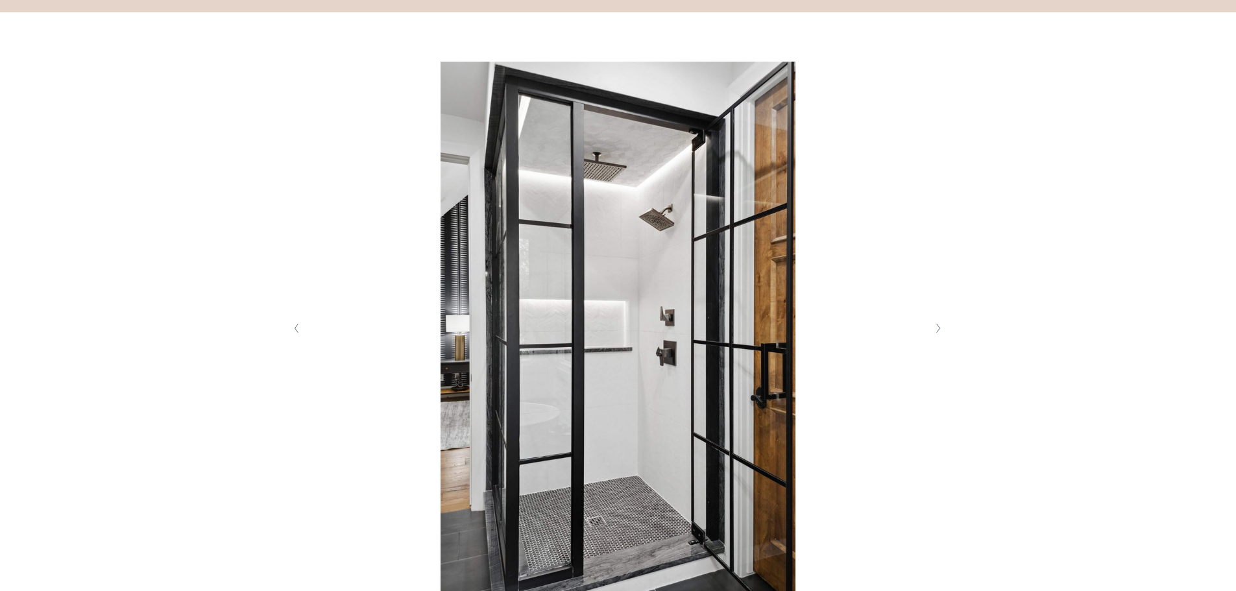
click at [935, 335] on button "Next Slide" at bounding box center [939, 328] width 18 height 21
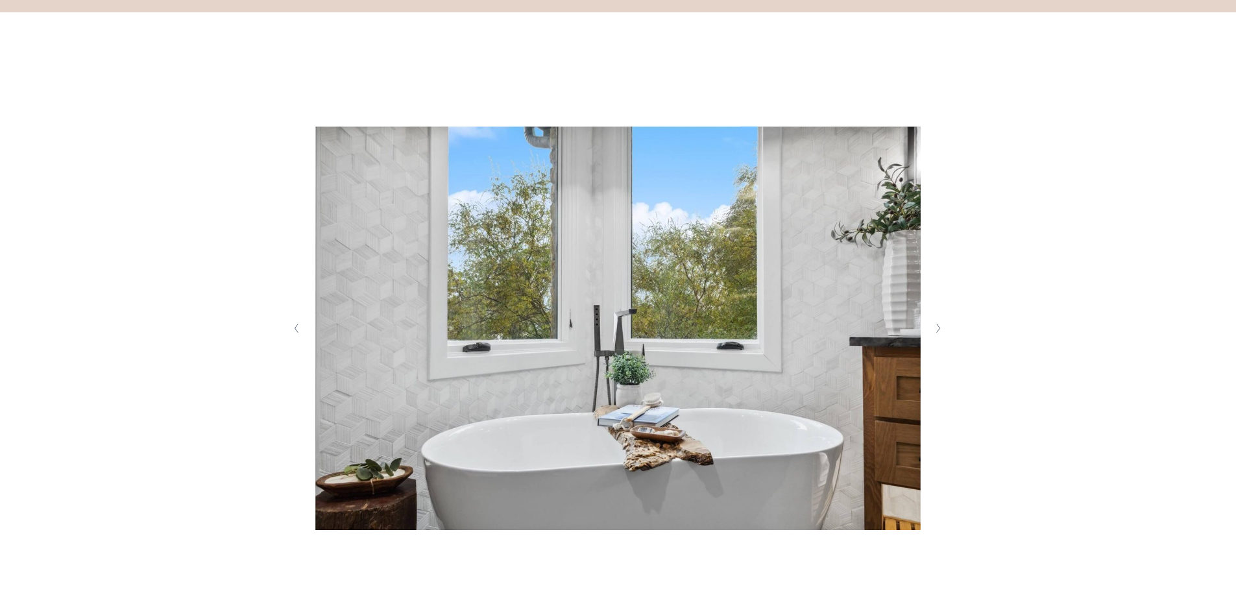
click at [935, 335] on button "Next Slide" at bounding box center [939, 328] width 18 height 21
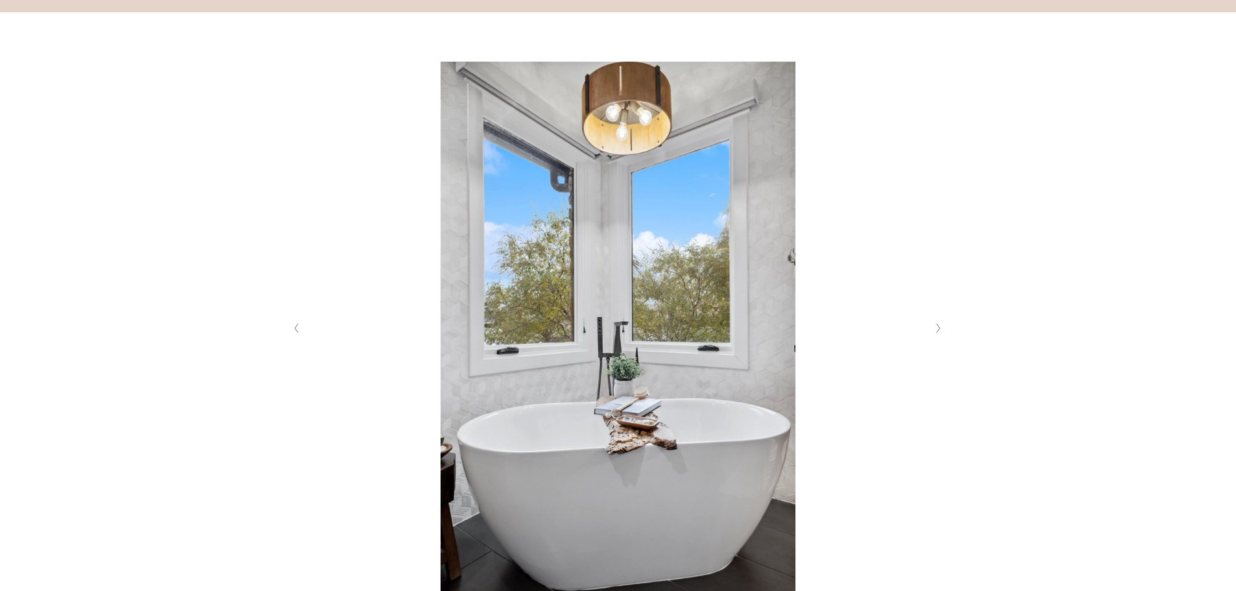
click at [935, 335] on button "Next Slide" at bounding box center [939, 328] width 18 height 21
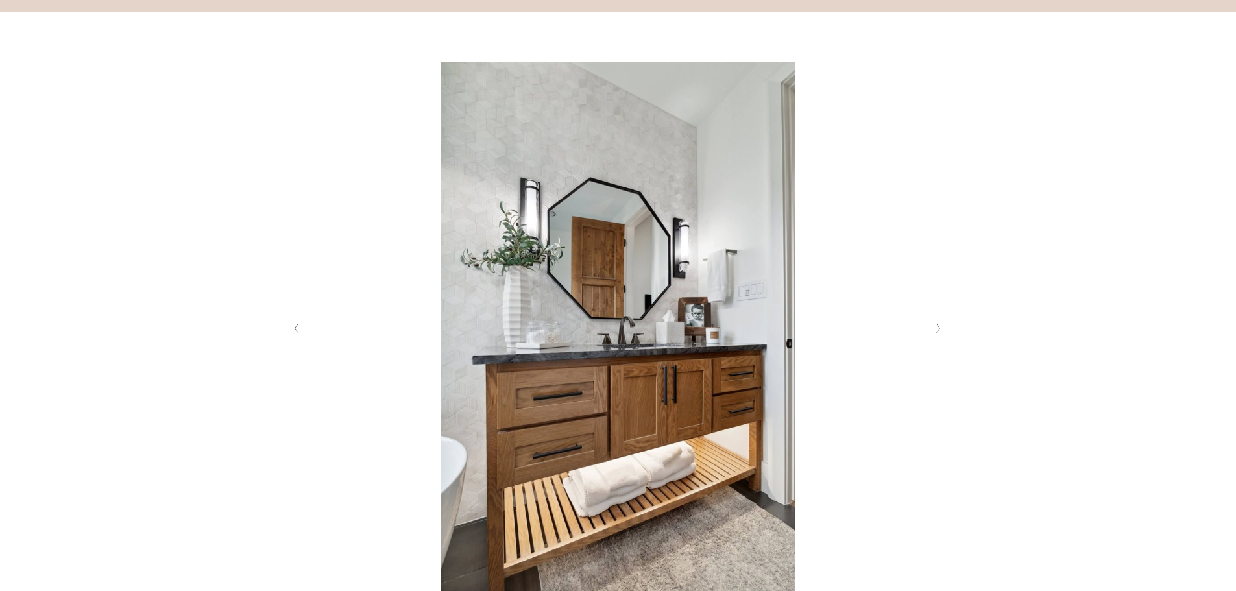
click at [935, 335] on button "Next Slide" at bounding box center [939, 328] width 18 height 21
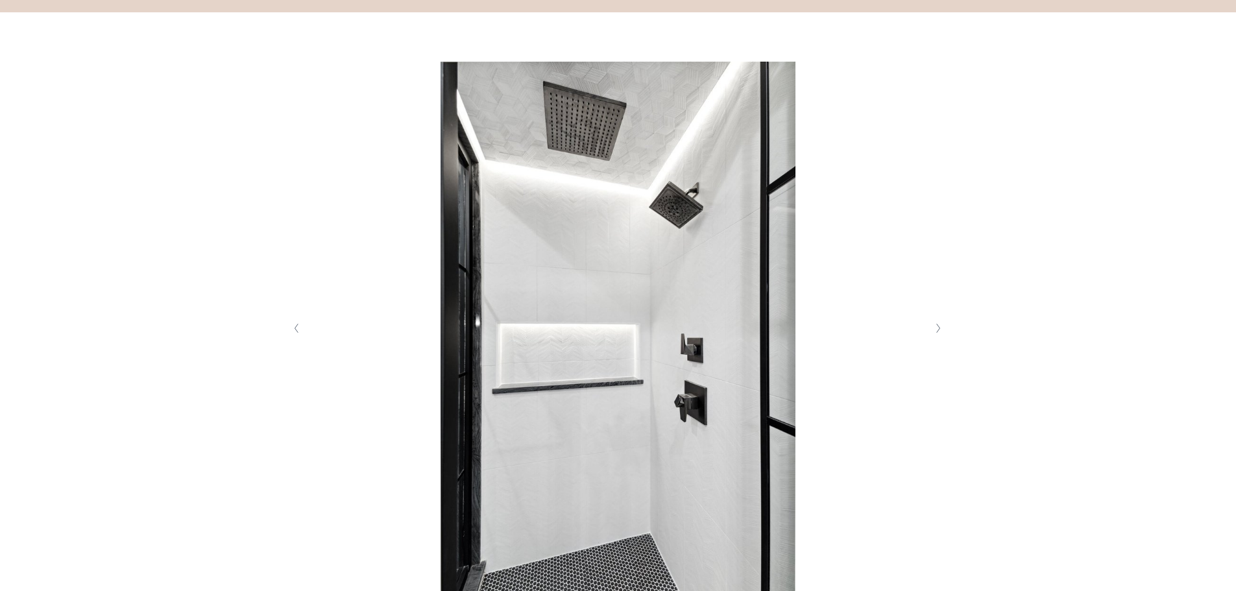
click at [935, 335] on button "Next Slide" at bounding box center [939, 328] width 18 height 21
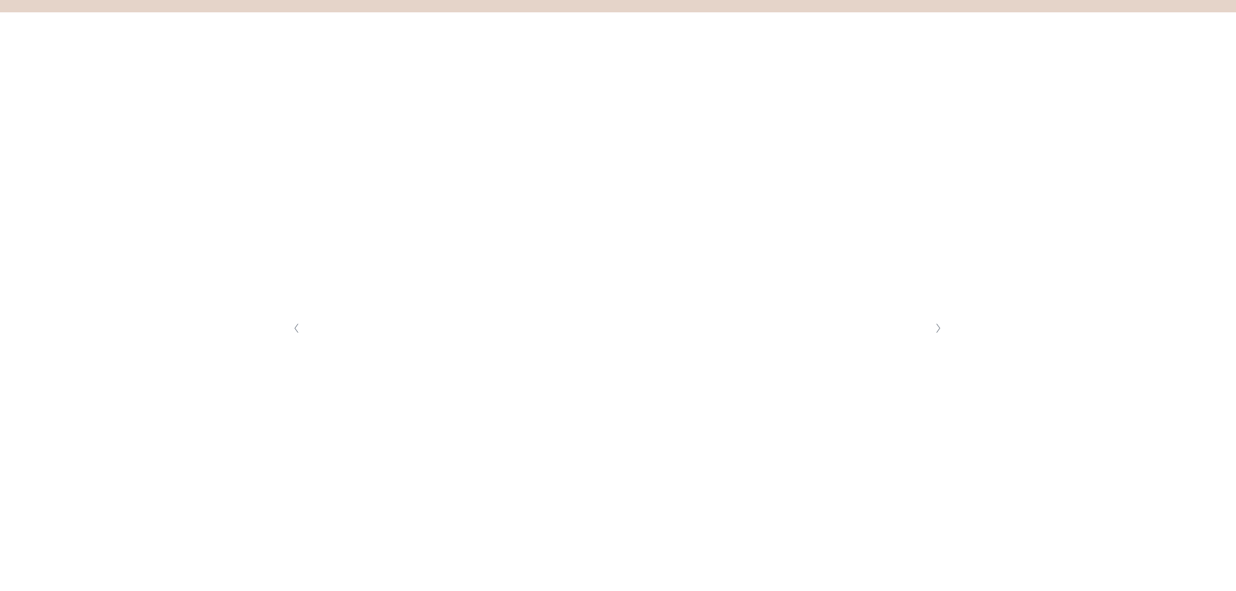
click at [935, 335] on button "Next Slide" at bounding box center [939, 328] width 18 height 21
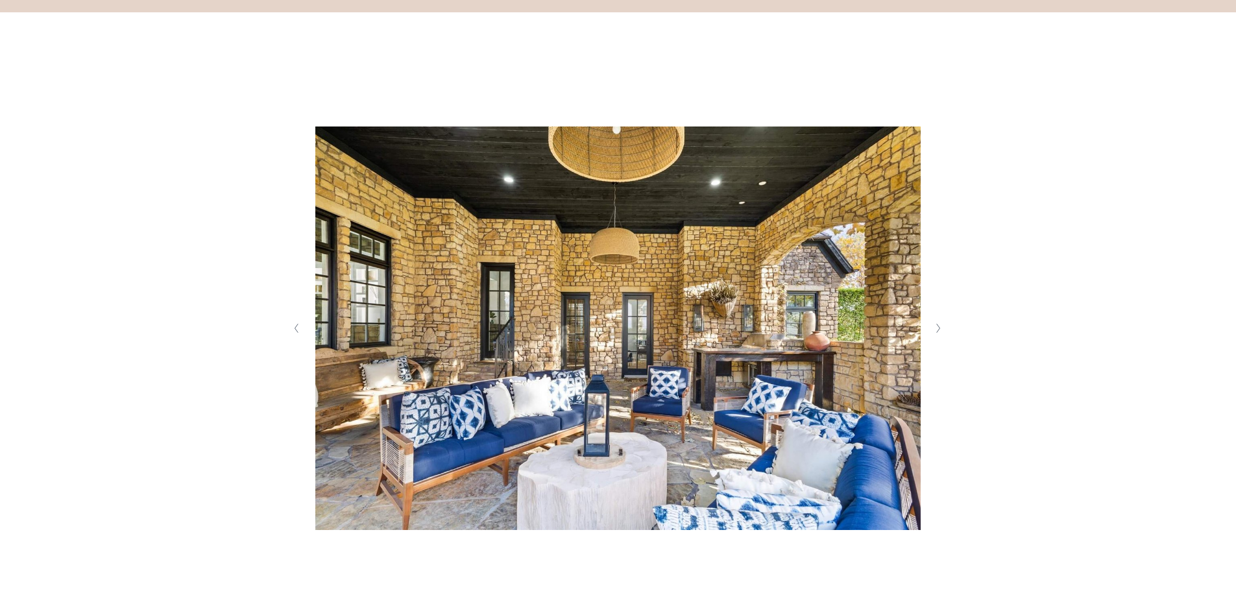
click at [935, 335] on button "Next Slide" at bounding box center [939, 328] width 18 height 21
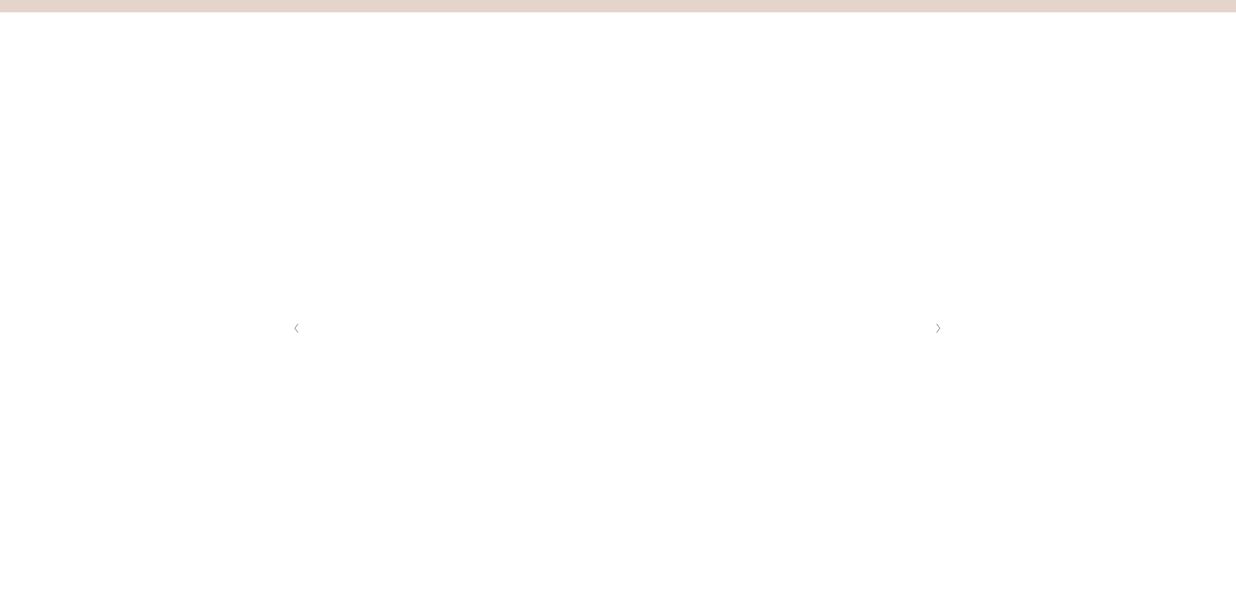
click at [935, 335] on button "Next Slide" at bounding box center [939, 328] width 18 height 21
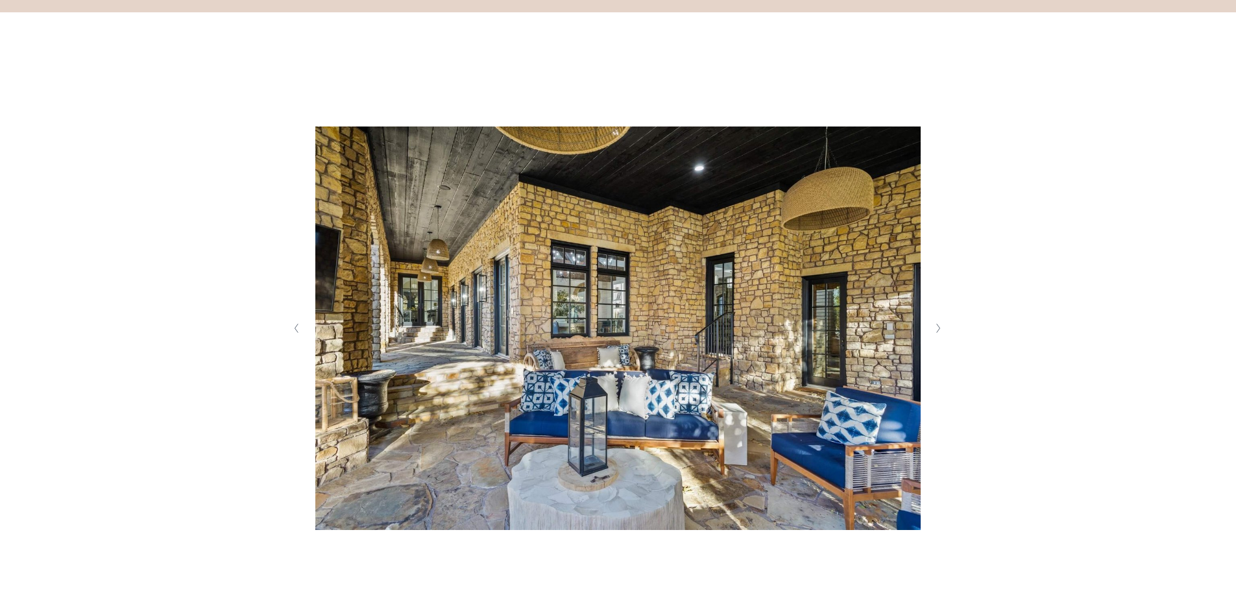
click at [935, 335] on button "Next Slide" at bounding box center [939, 328] width 18 height 21
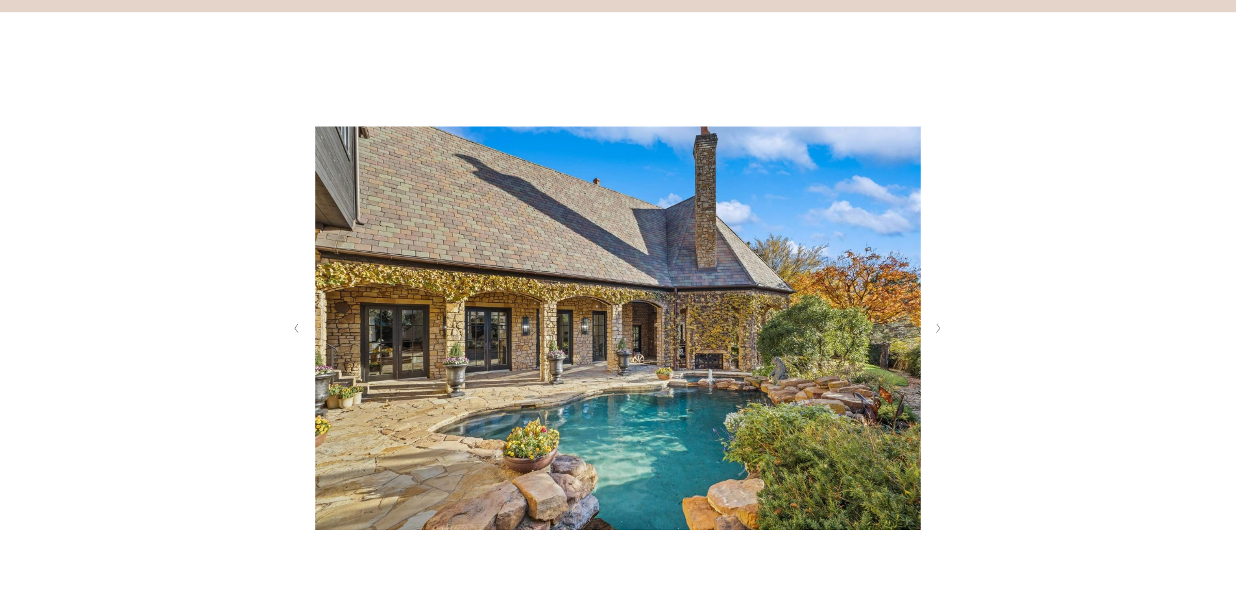
click at [935, 335] on button "Next Slide" at bounding box center [939, 328] width 18 height 21
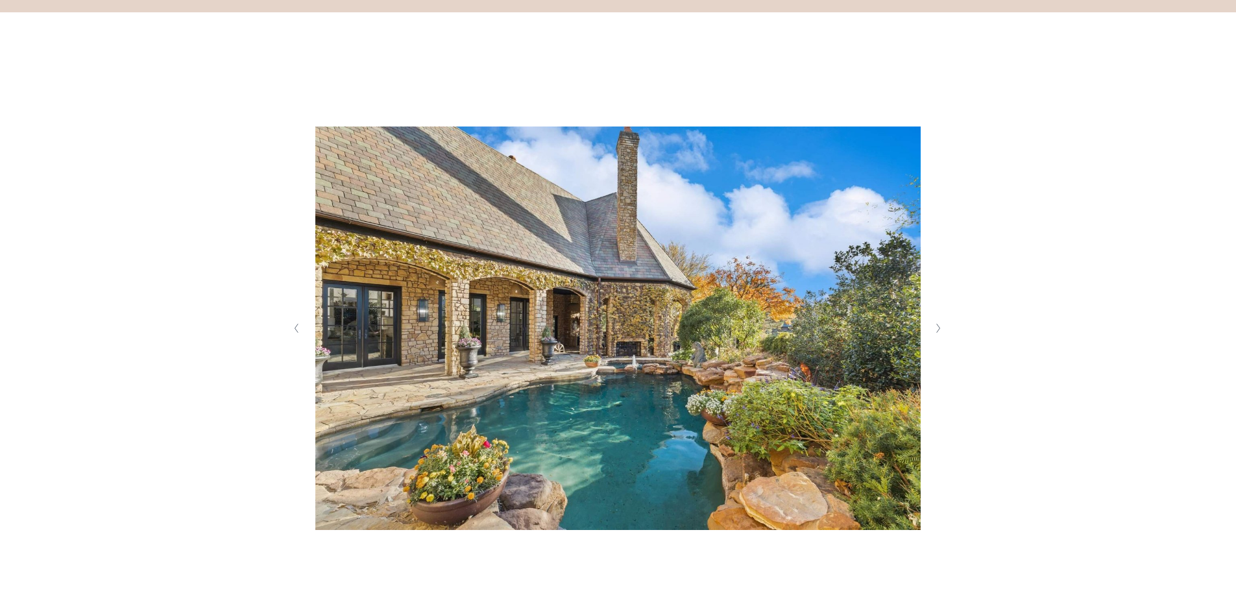
click at [935, 335] on button "Next Slide" at bounding box center [939, 328] width 18 height 21
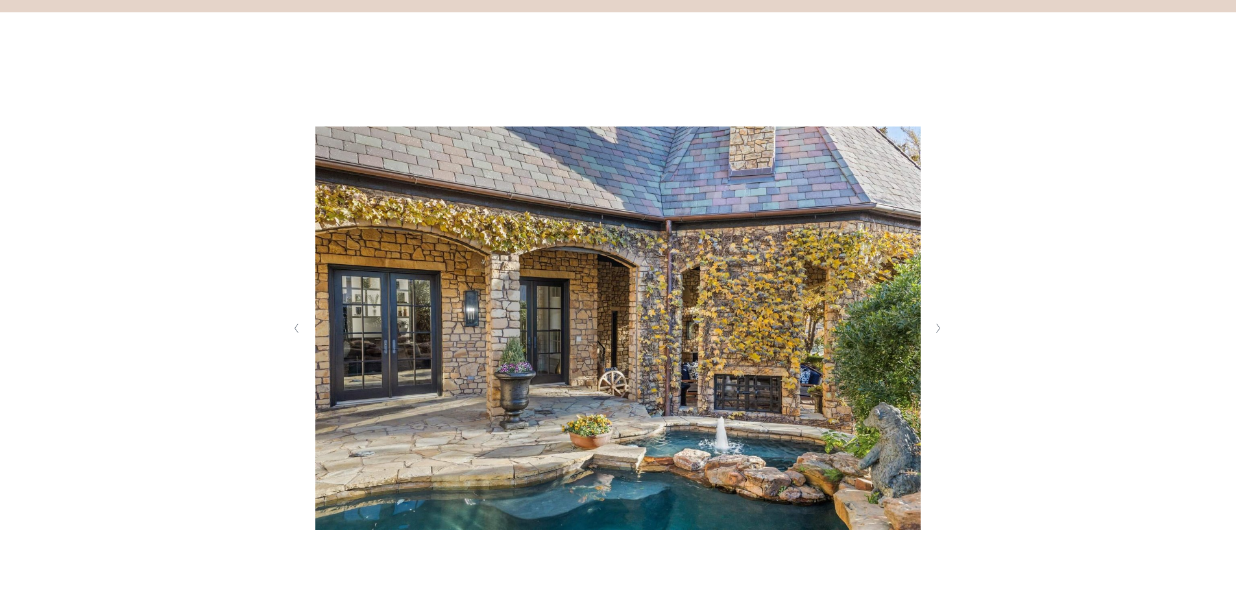
click at [935, 335] on button "Next Slide" at bounding box center [939, 328] width 18 height 21
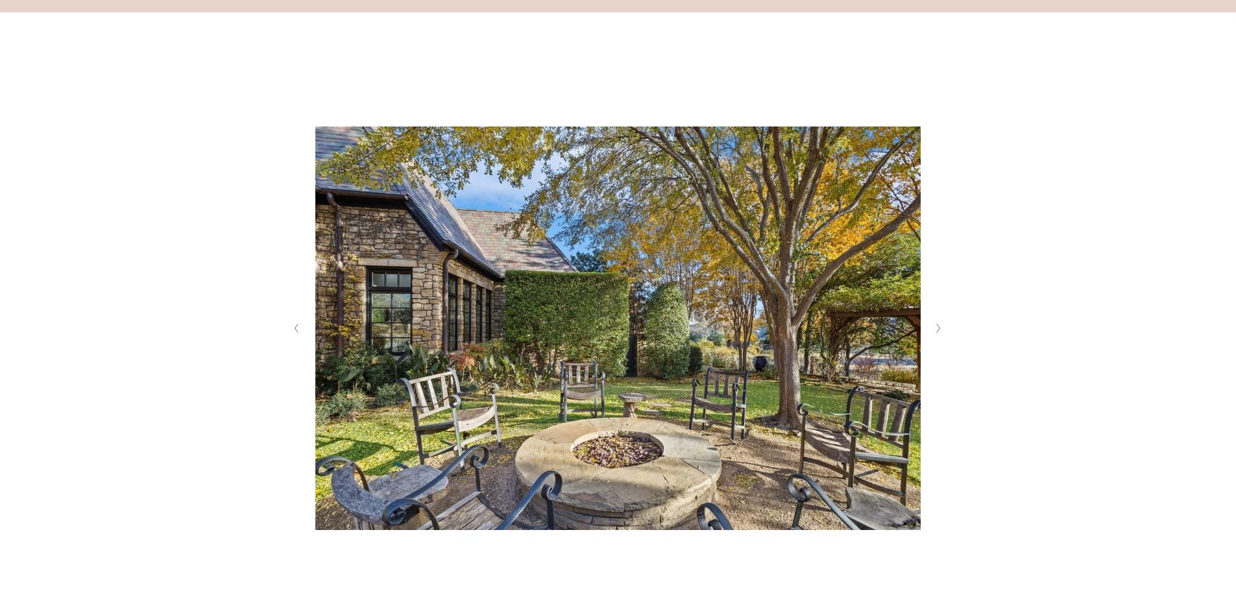
click at [935, 335] on button "Next Slide" at bounding box center [939, 328] width 18 height 21
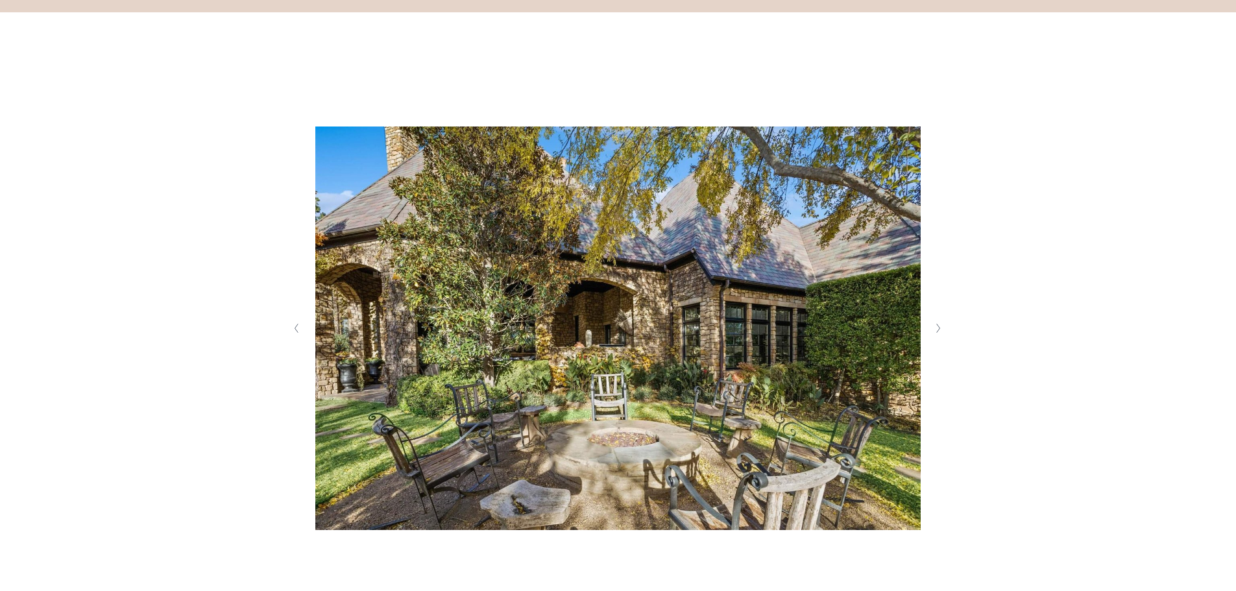
click at [935, 335] on button "Next Slide" at bounding box center [939, 328] width 18 height 21
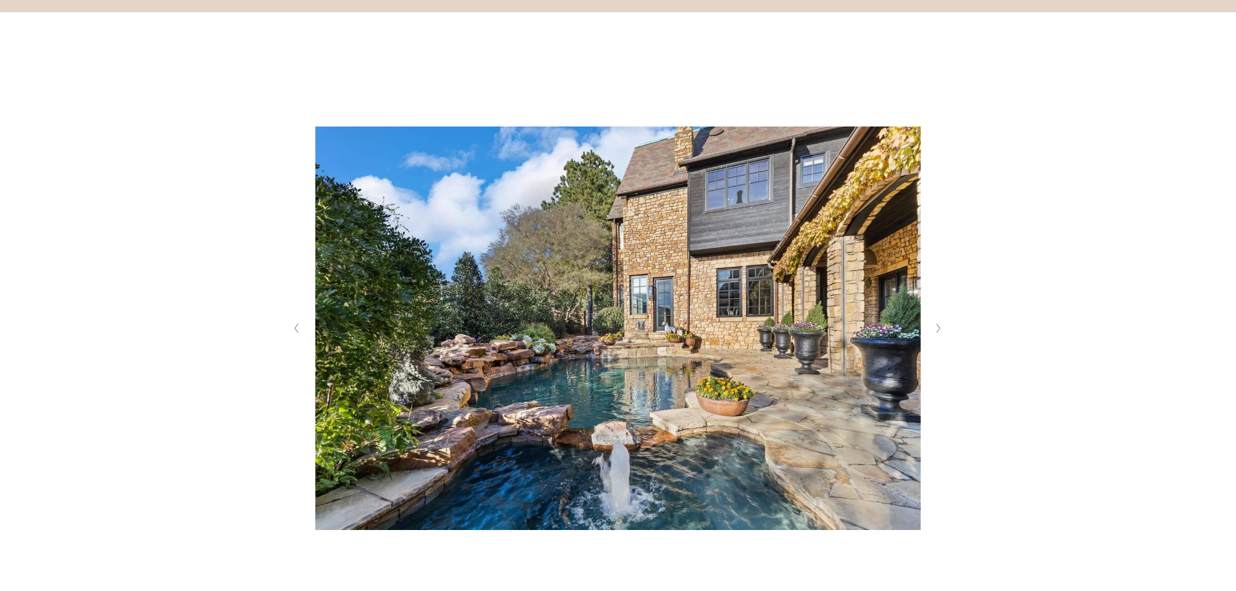
click at [295, 328] on icon "Previous Slide" at bounding box center [296, 328] width 6 height 10
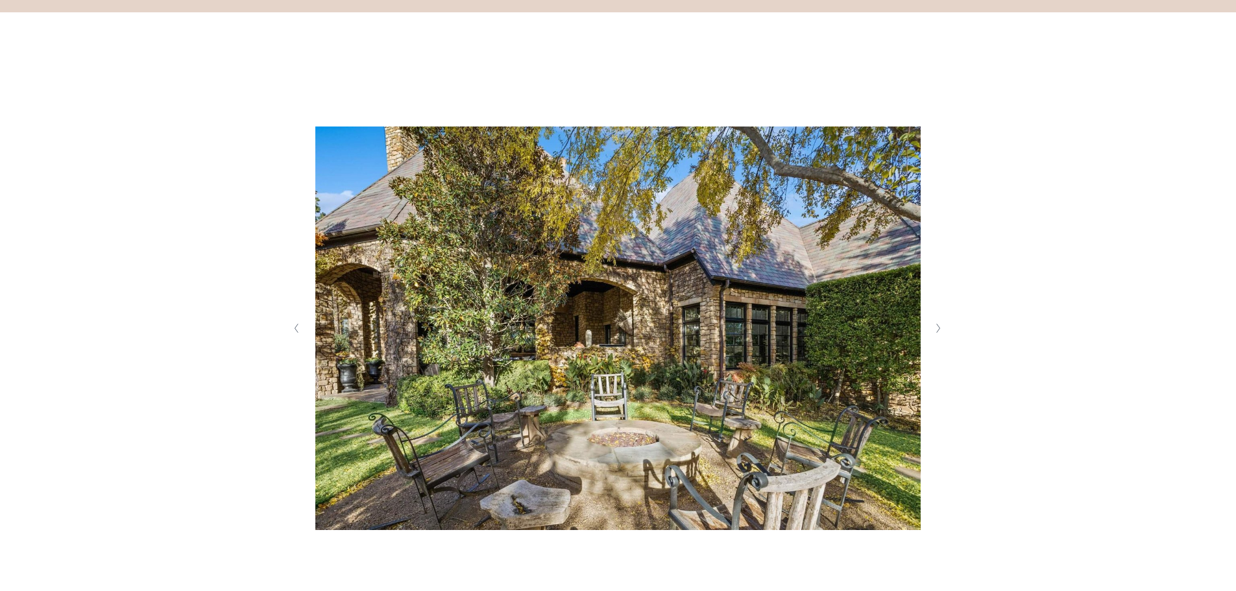
click at [937, 327] on polyline "Next Slide" at bounding box center [938, 328] width 3 height 9
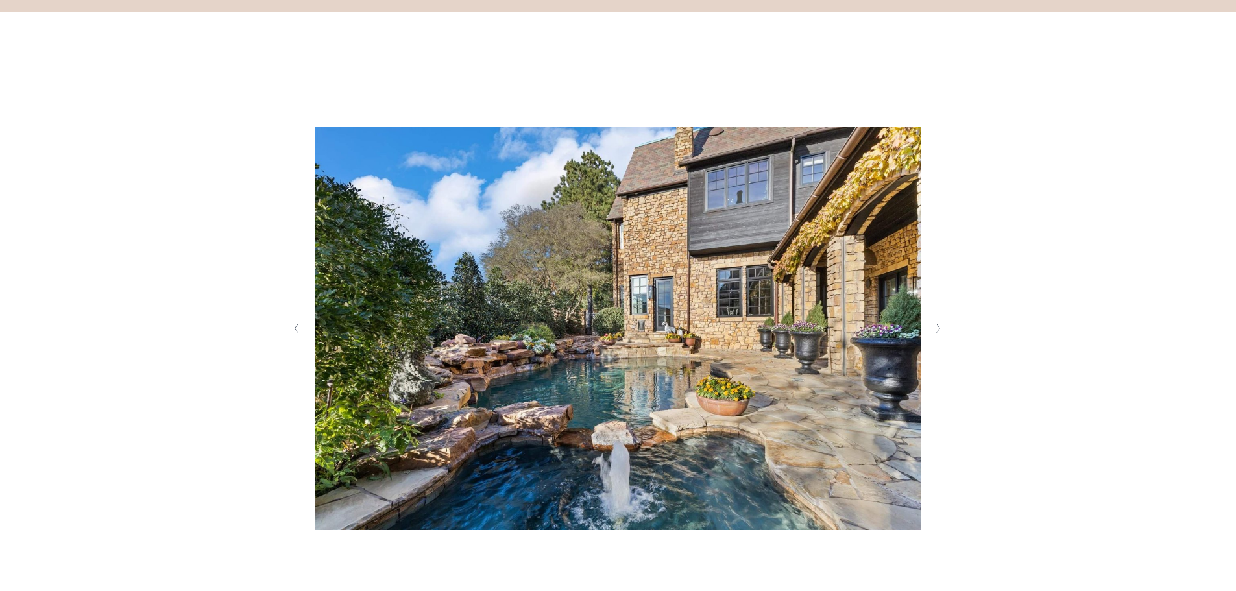
click at [937, 327] on polyline "Next Slide" at bounding box center [938, 328] width 3 height 9
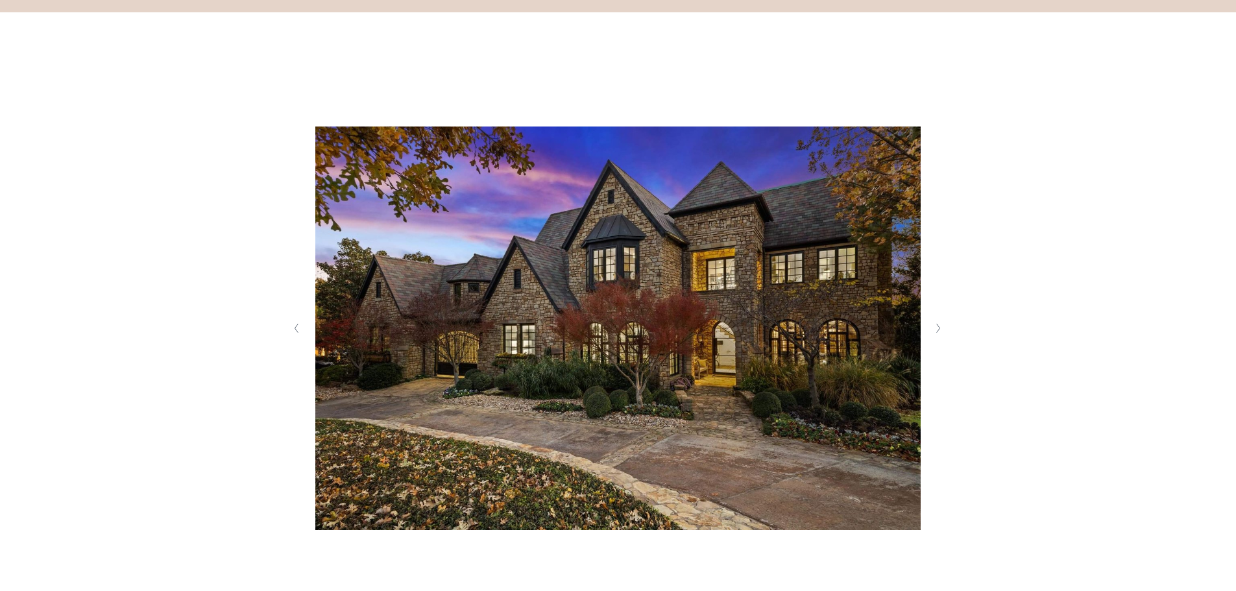
click at [937, 327] on polyline "Next Slide" at bounding box center [938, 328] width 3 height 9
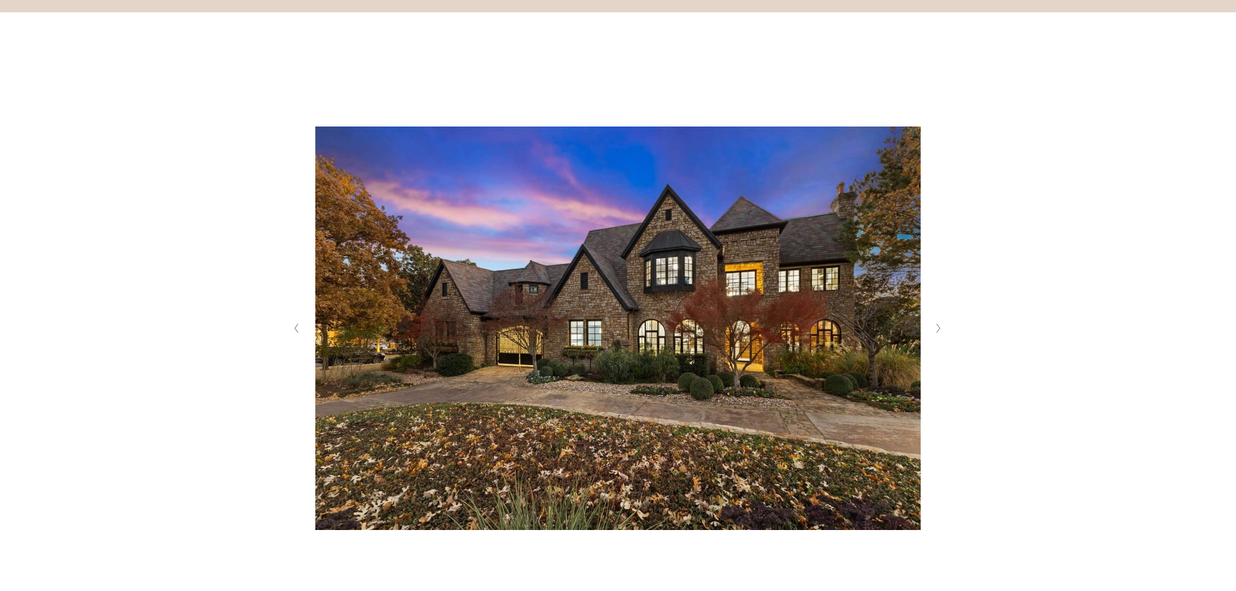
click at [937, 327] on polyline "Next Slide" at bounding box center [938, 328] width 3 height 9
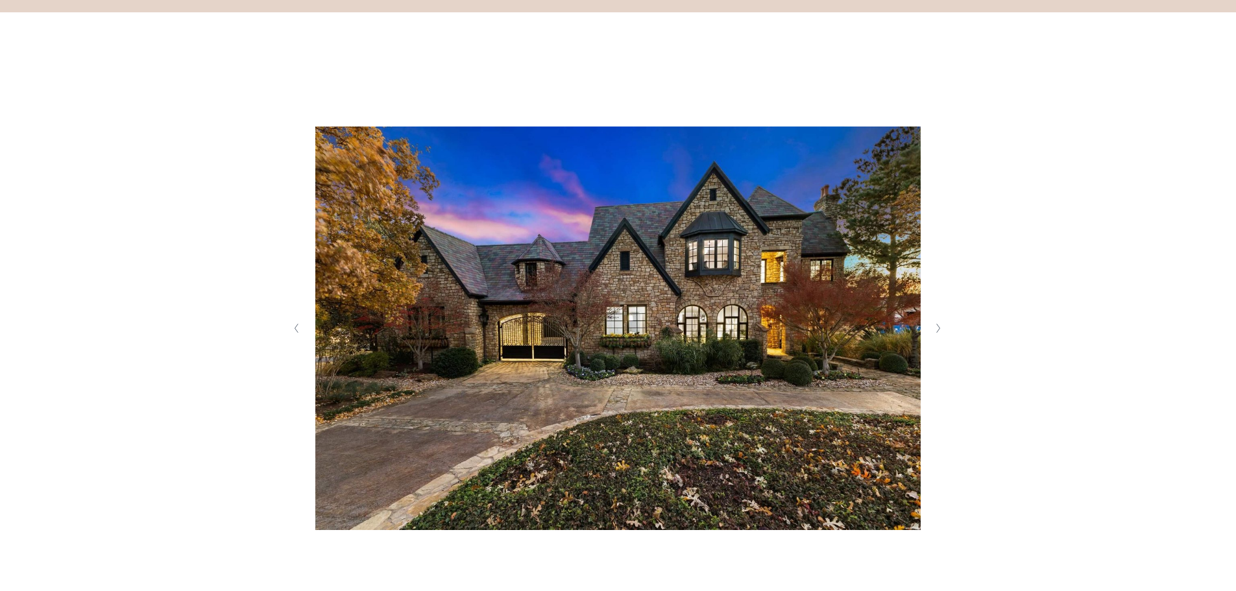
click at [937, 327] on polyline "Next Slide" at bounding box center [938, 328] width 3 height 9
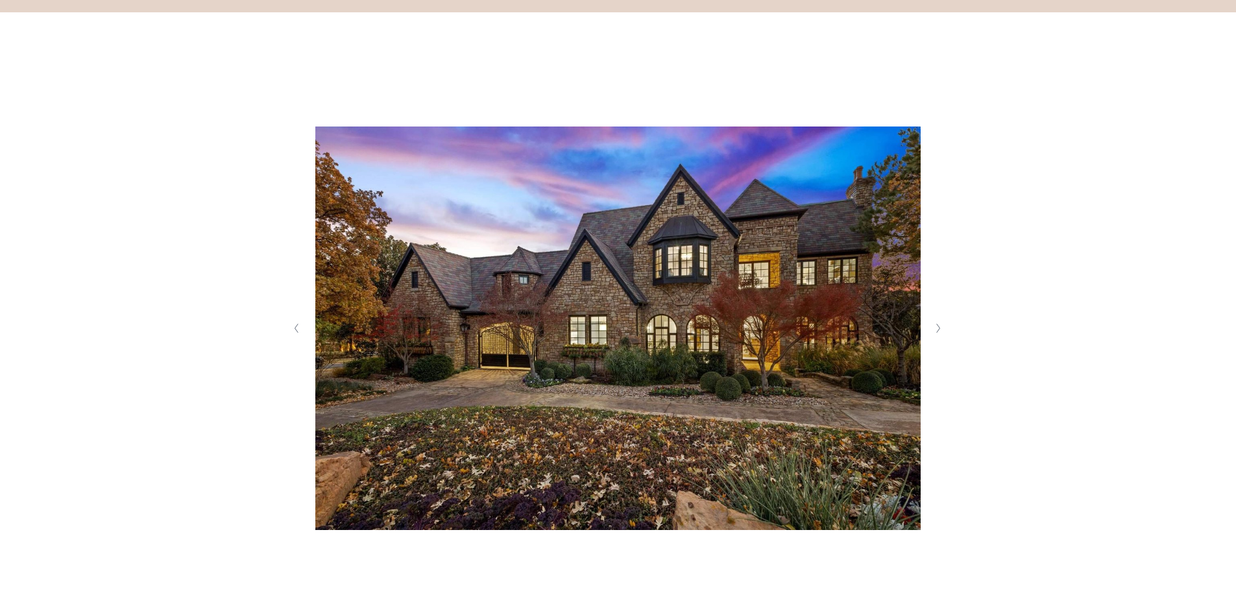
click at [937, 327] on polyline "Next Slide" at bounding box center [938, 328] width 3 height 9
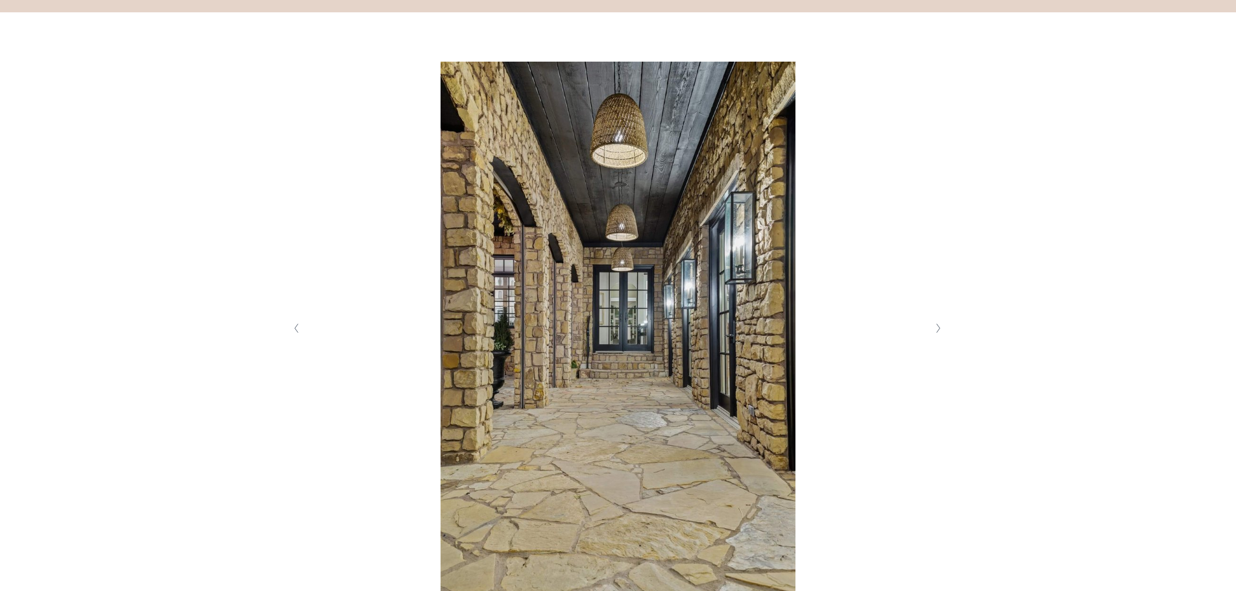
click at [936, 328] on icon "Next Slide" at bounding box center [938, 328] width 6 height 10
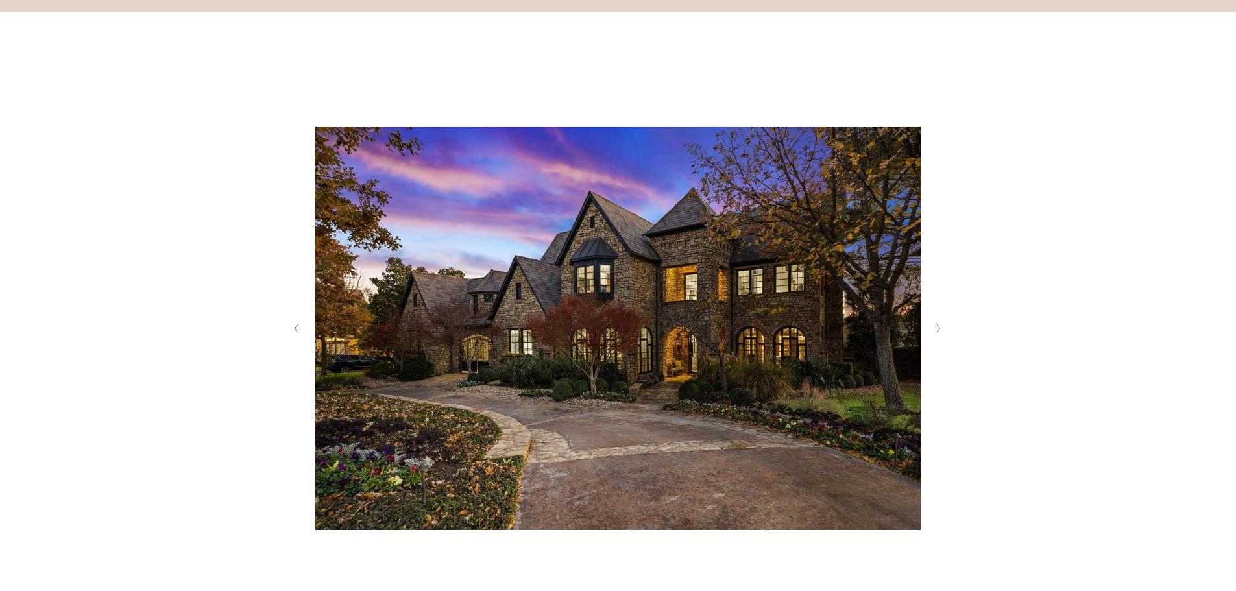
click at [936, 328] on icon "Next Slide" at bounding box center [938, 328] width 6 height 10
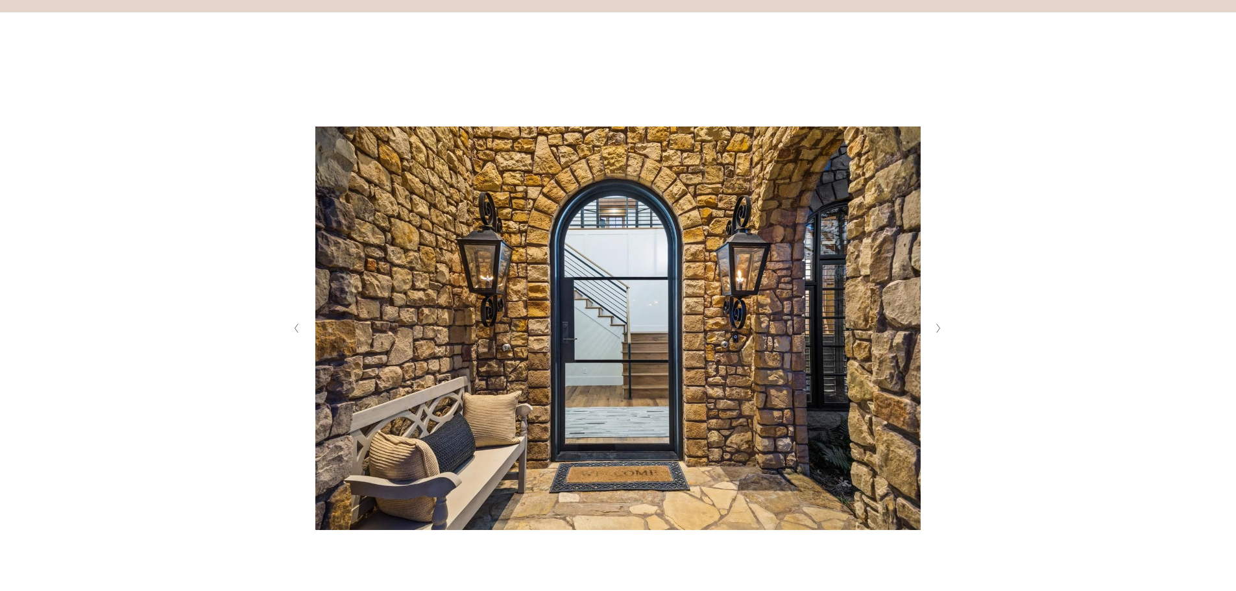
click at [936, 328] on icon "Next Slide" at bounding box center [938, 328] width 6 height 10
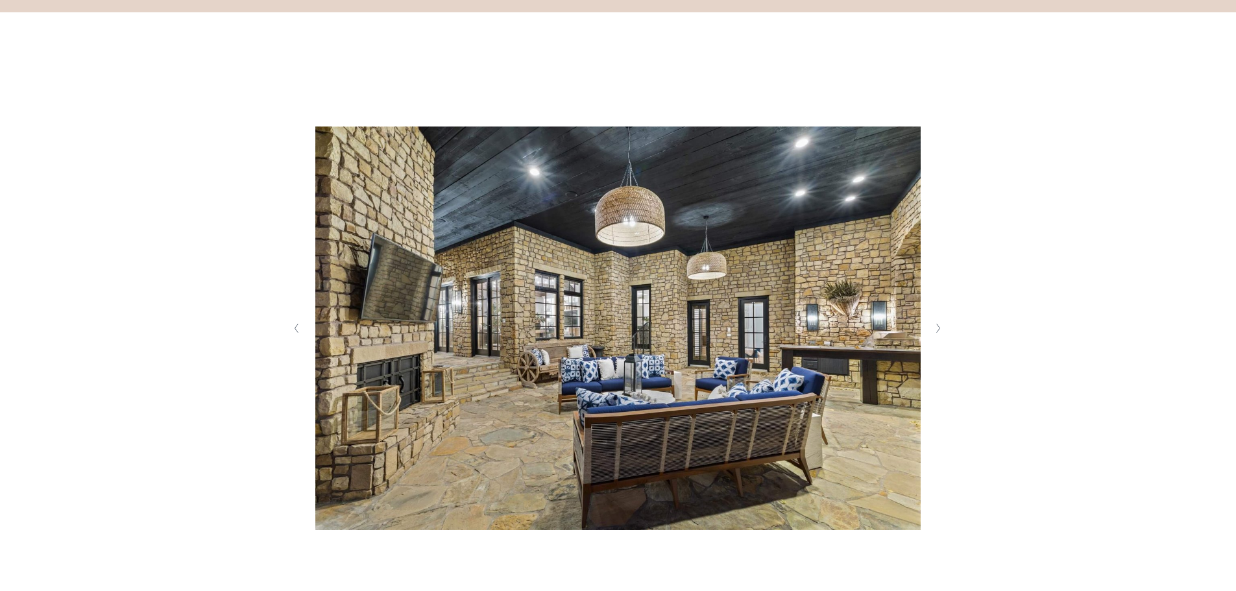
click at [936, 328] on icon "Next Slide" at bounding box center [938, 328] width 6 height 10
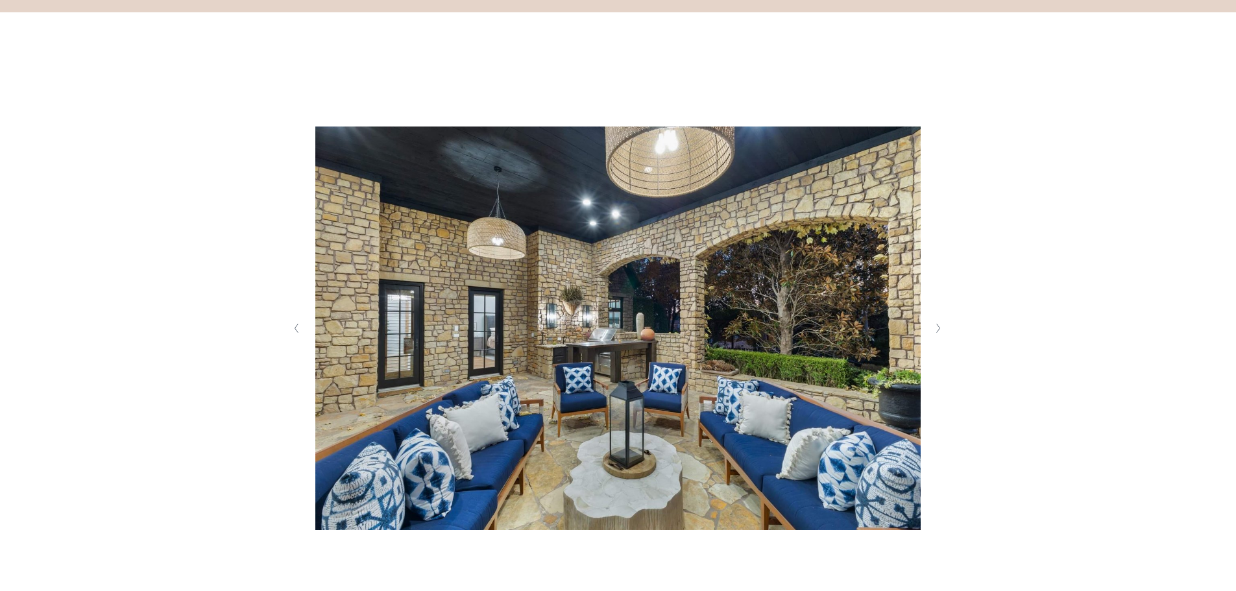
click at [936, 328] on icon "Next Slide" at bounding box center [938, 328] width 6 height 10
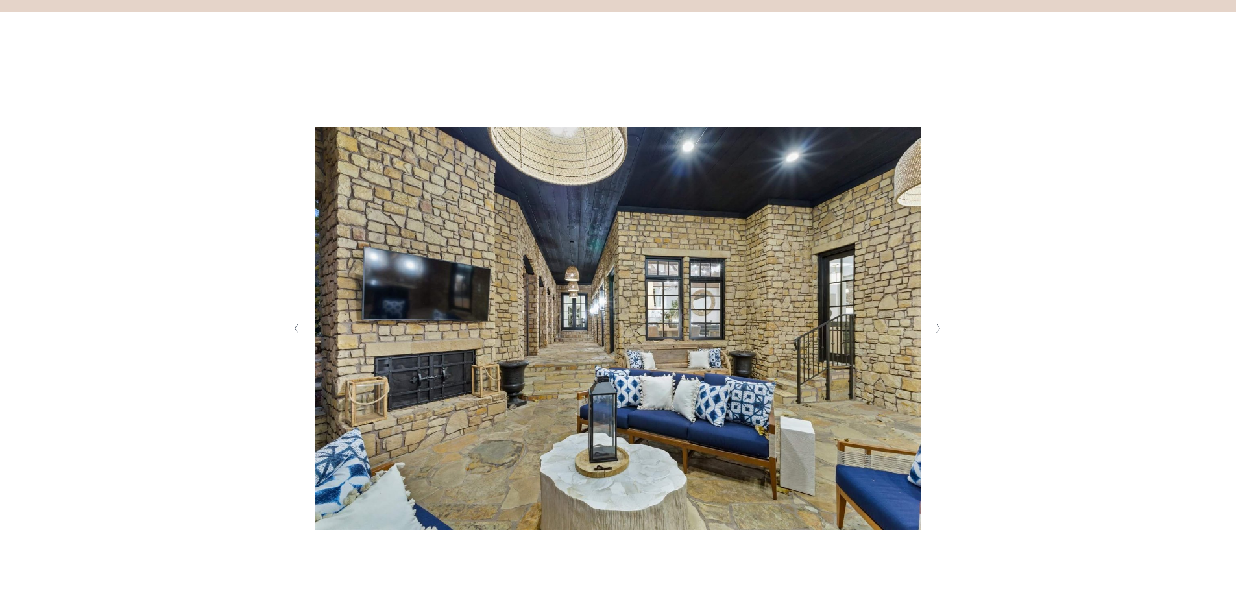
click at [936, 328] on icon "Next Slide" at bounding box center [938, 328] width 6 height 10
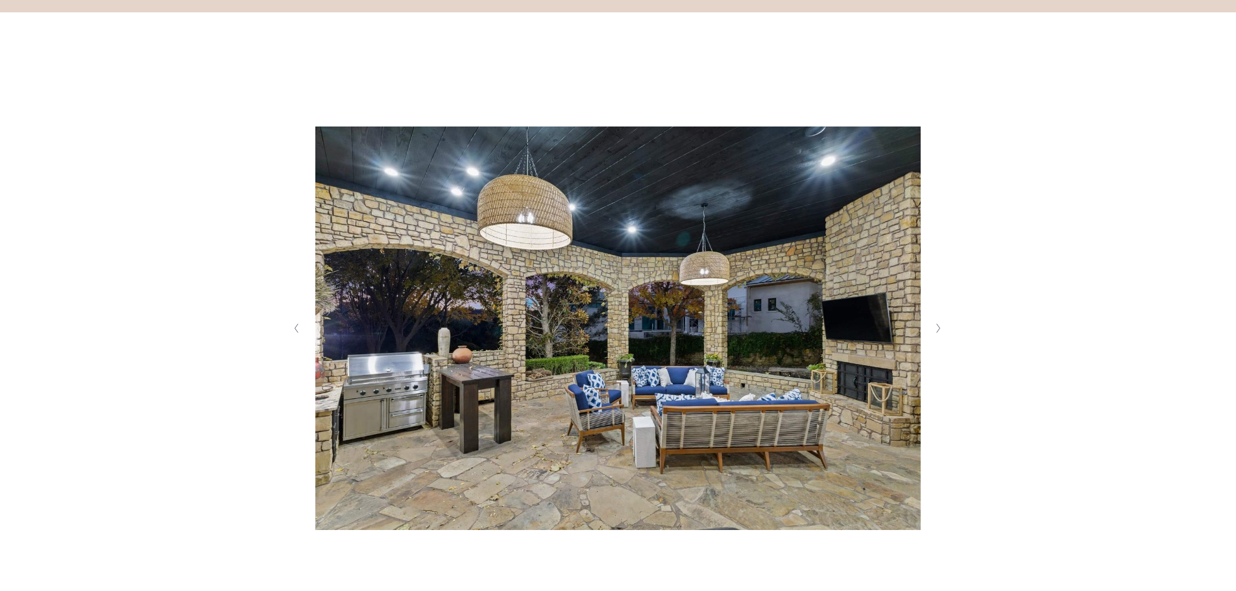
click at [936, 328] on icon "Next Slide" at bounding box center [938, 328] width 6 height 10
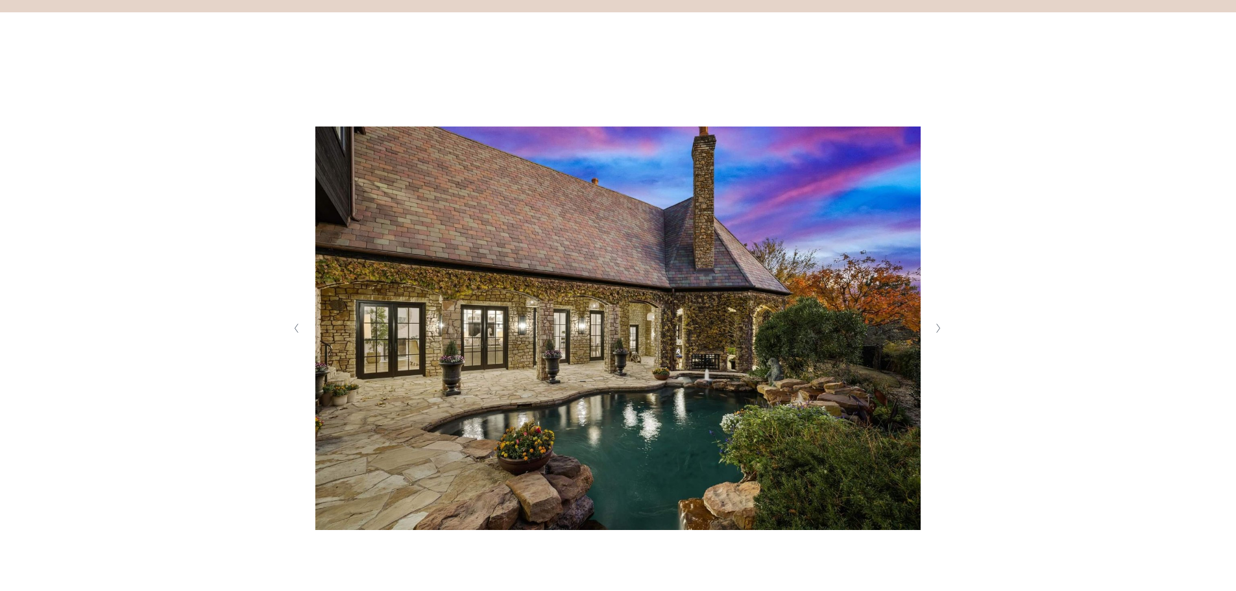
click at [936, 328] on icon "Next Slide" at bounding box center [938, 328] width 6 height 10
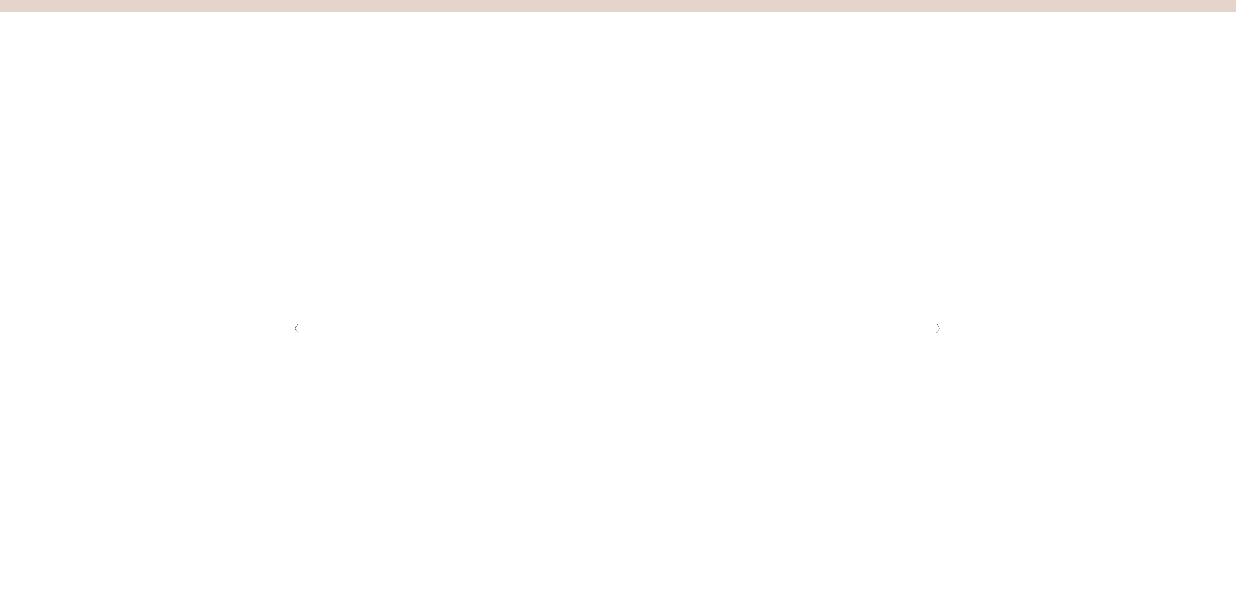
click at [936, 328] on icon "Next Slide" at bounding box center [938, 328] width 6 height 10
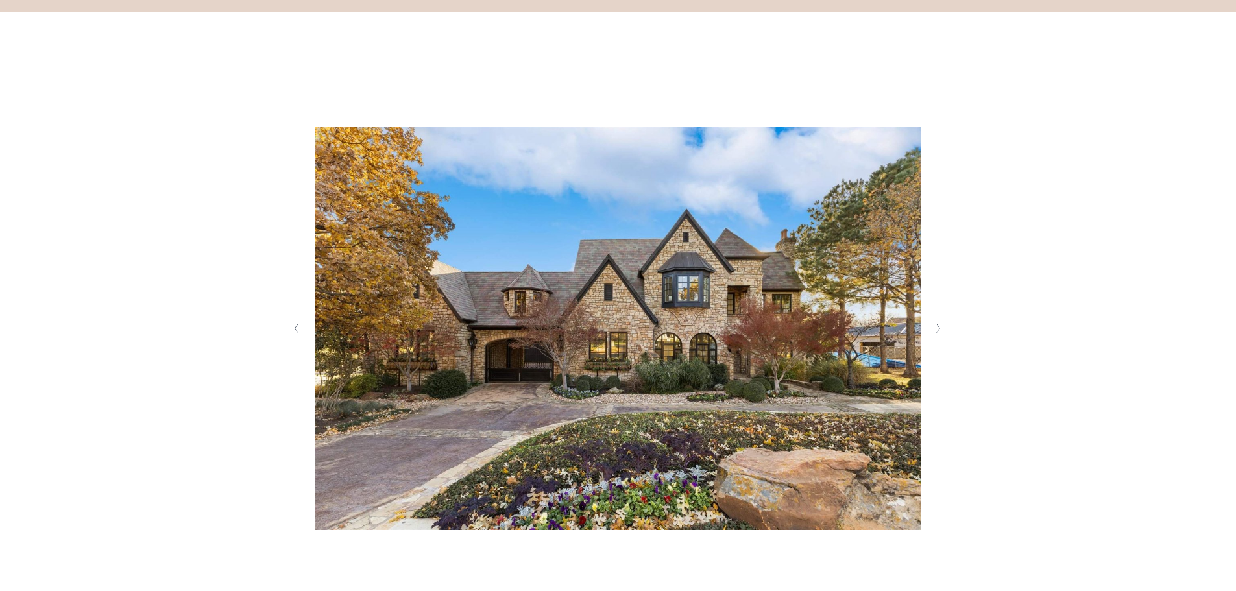
click at [936, 328] on icon "Next Slide" at bounding box center [938, 328] width 6 height 10
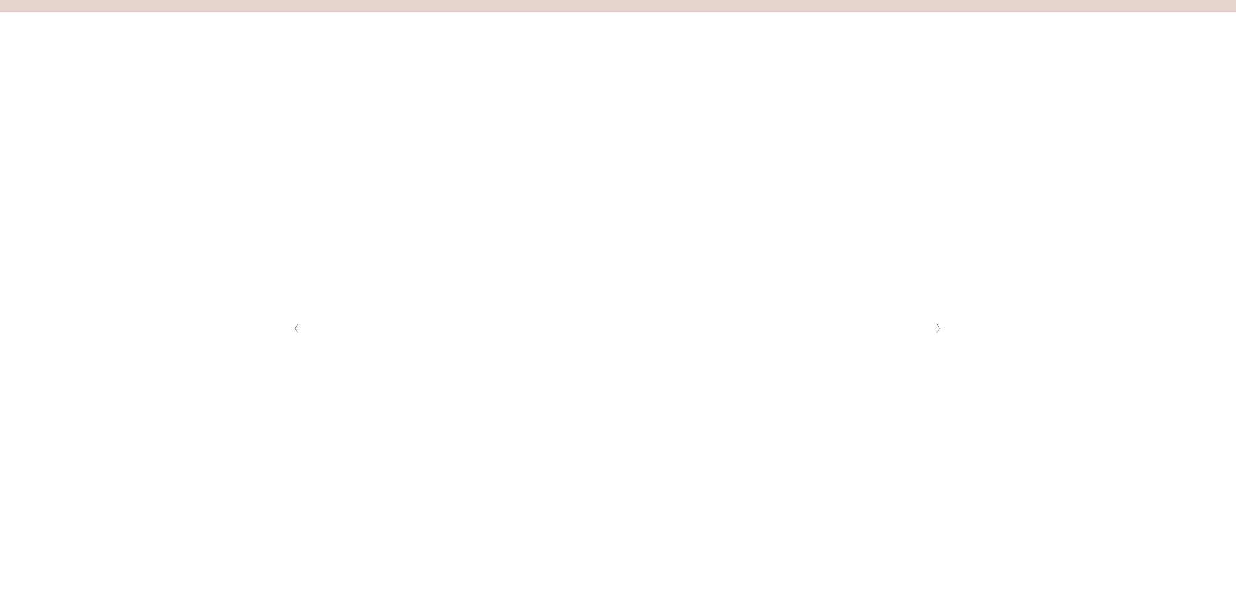
click at [936, 328] on icon "Next Slide" at bounding box center [938, 328] width 6 height 10
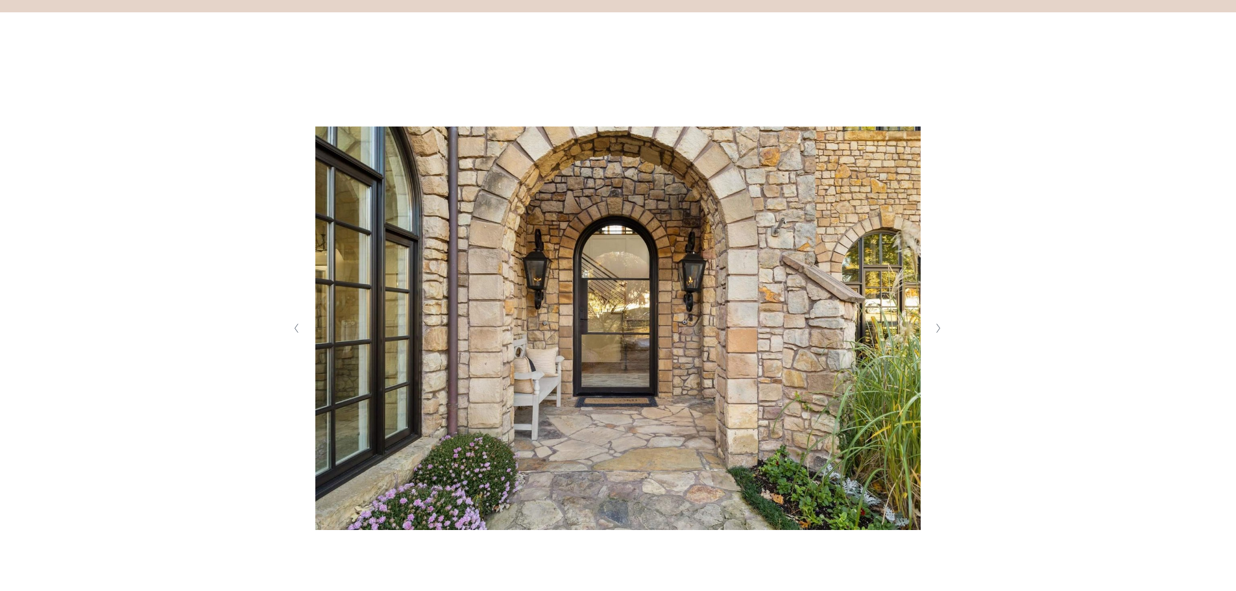
click at [936, 328] on icon "Next Slide" at bounding box center [938, 328] width 6 height 10
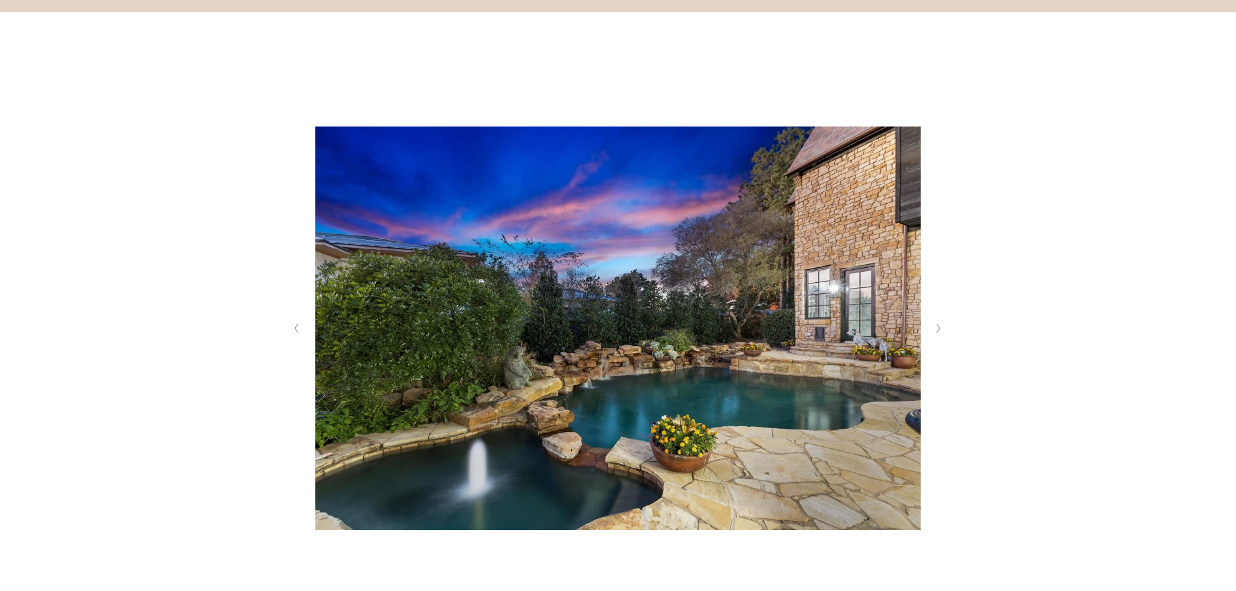
click at [298, 324] on icon "Previous Slide" at bounding box center [296, 328] width 6 height 10
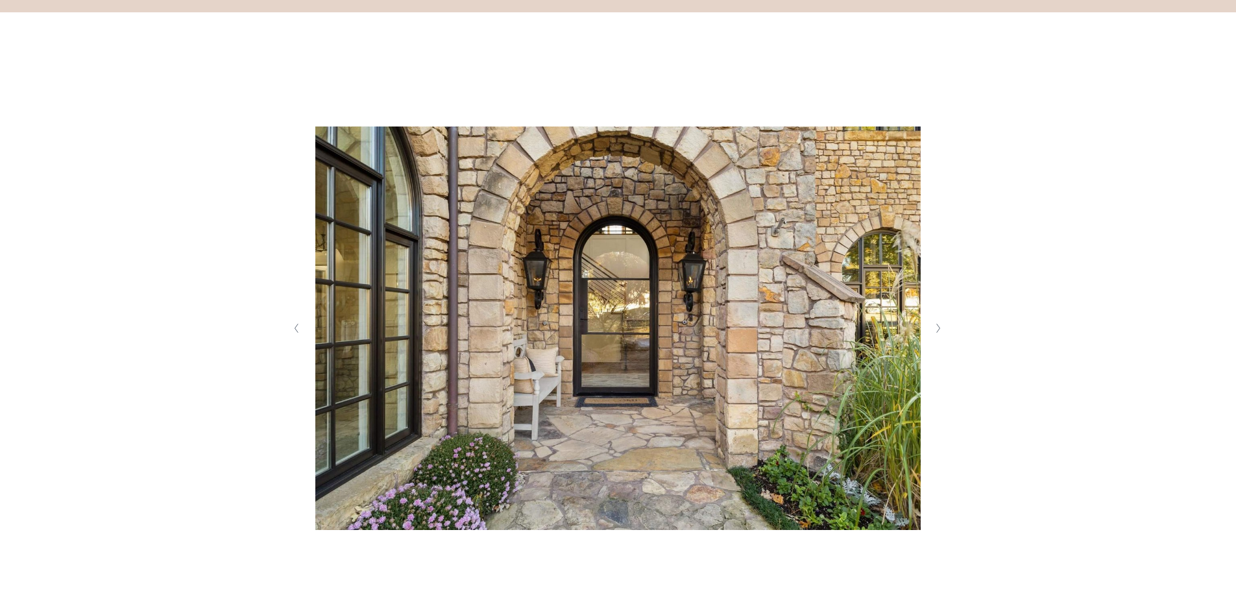
click at [943, 329] on button "Next Slide" at bounding box center [939, 328] width 18 height 21
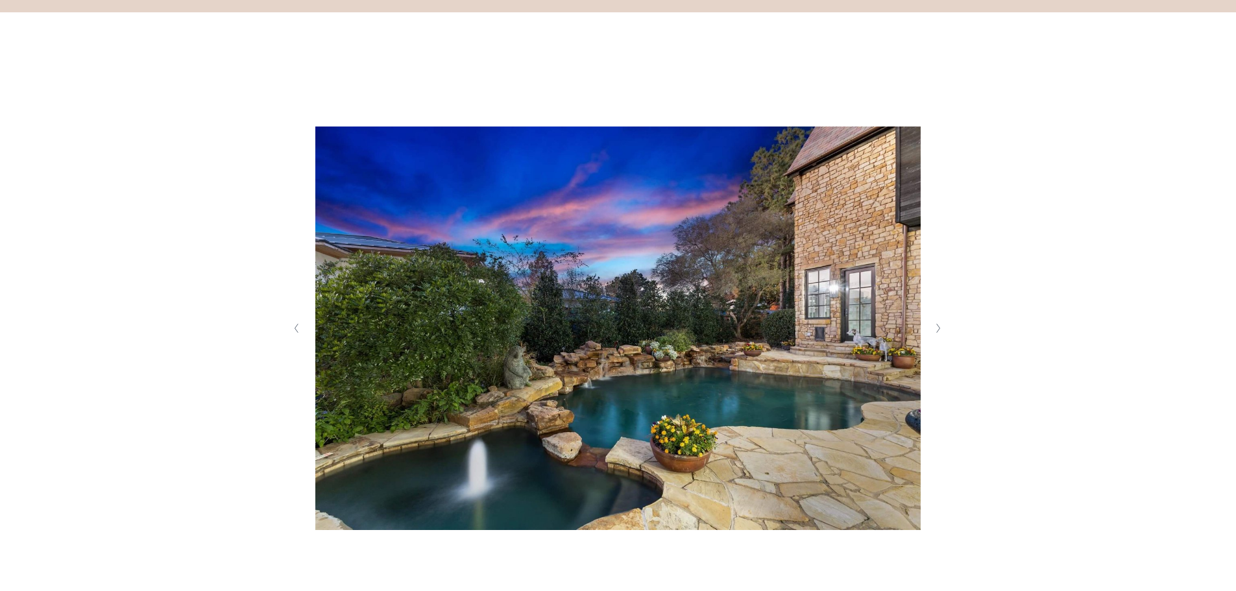
click at [943, 329] on button "Next Slide" at bounding box center [939, 328] width 18 height 21
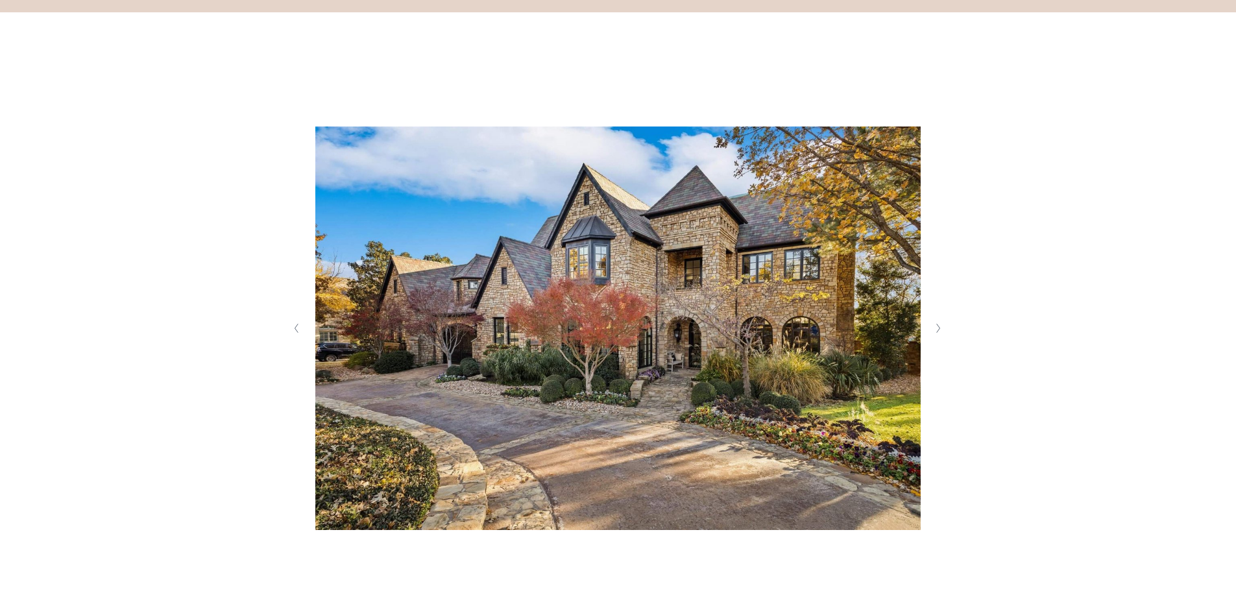
click at [943, 329] on button "Next Slide" at bounding box center [939, 328] width 18 height 21
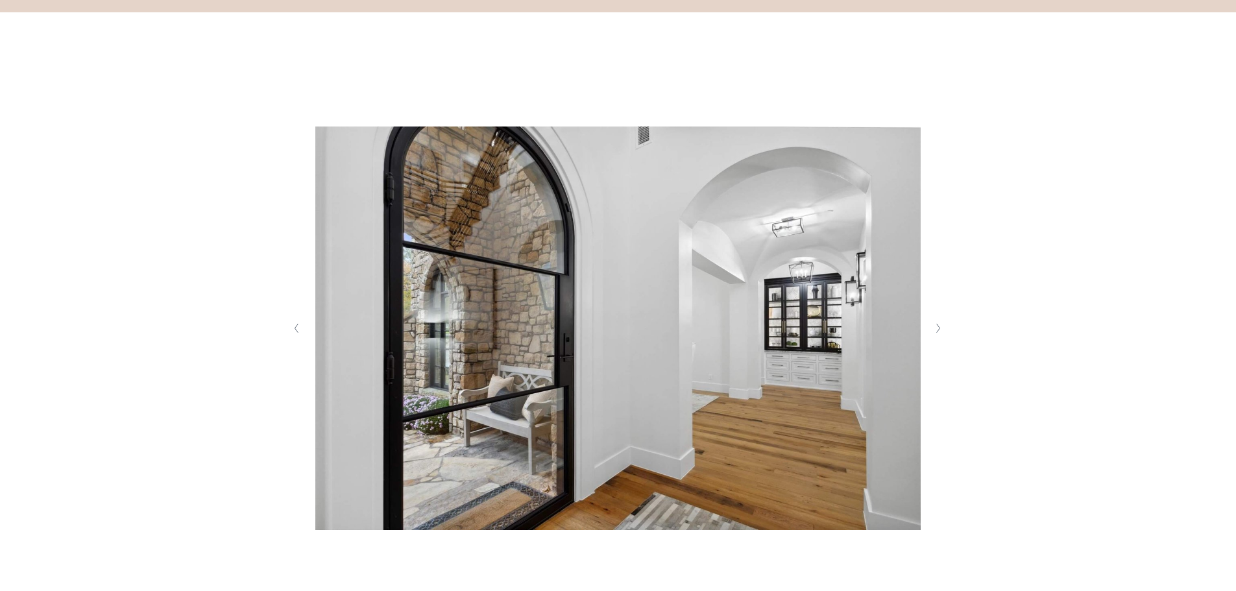
click at [943, 329] on button "Next Slide" at bounding box center [939, 328] width 18 height 21
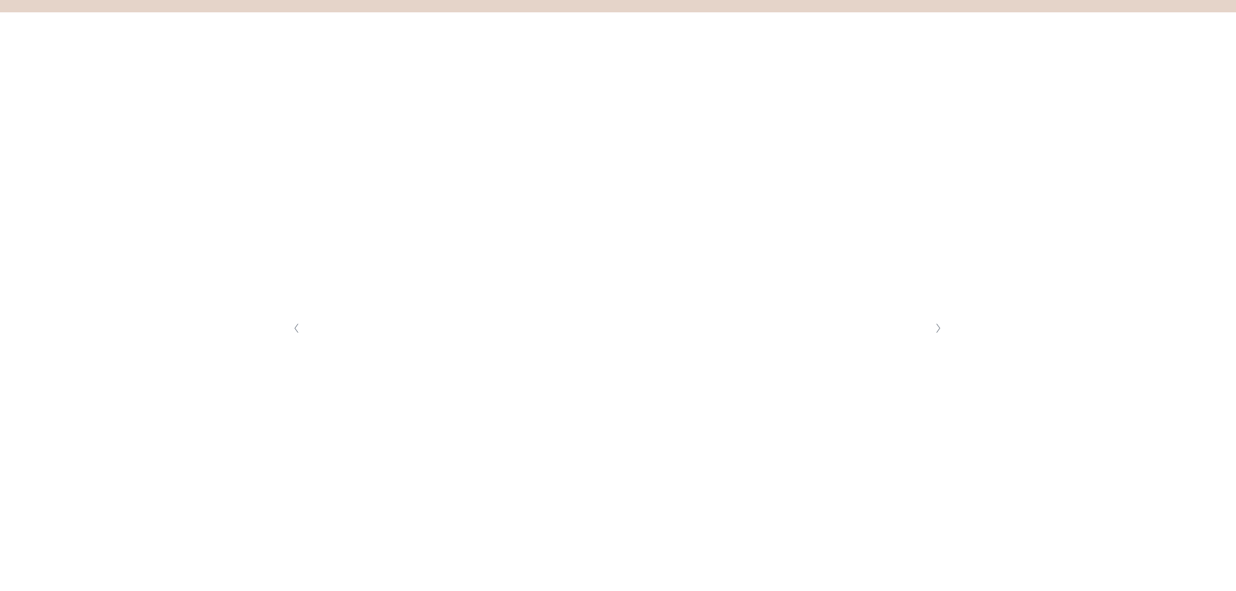
click at [942, 328] on button "Next Slide" at bounding box center [939, 328] width 18 height 21
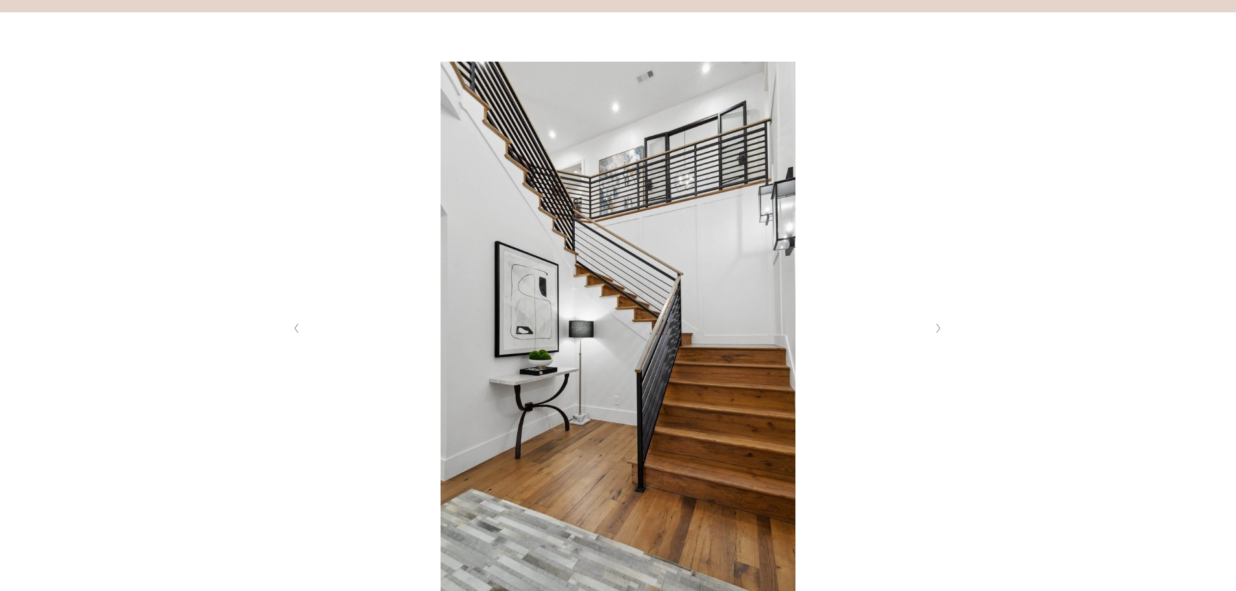
click at [942, 328] on button "Next Slide" at bounding box center [939, 328] width 18 height 21
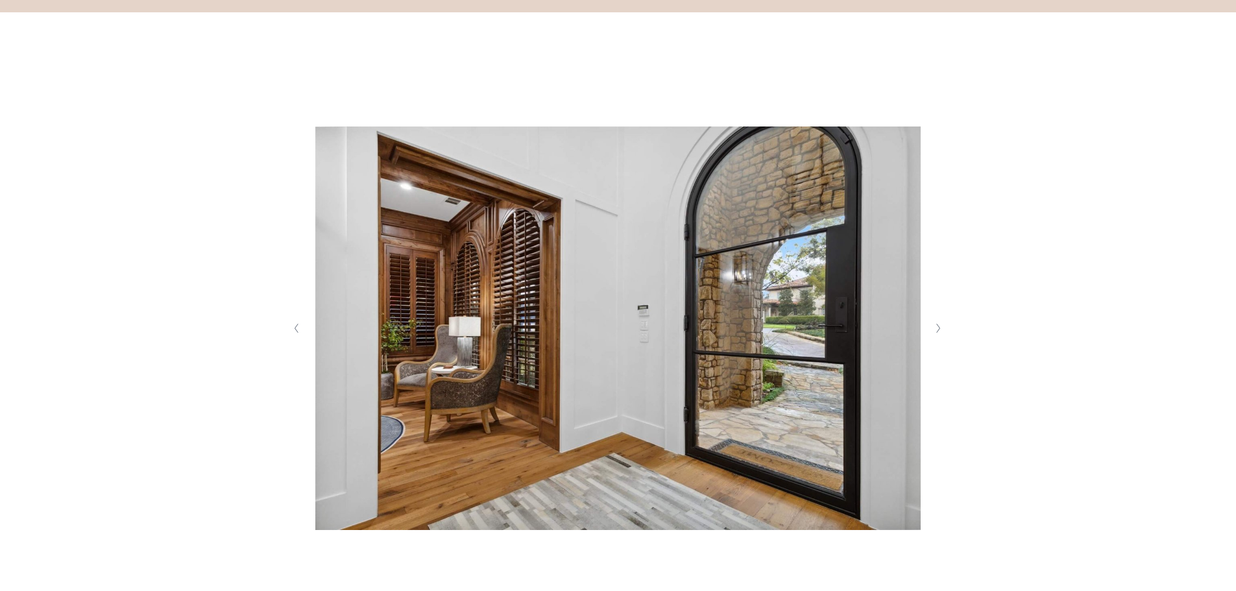
click at [942, 328] on button "Next Slide" at bounding box center [939, 328] width 18 height 21
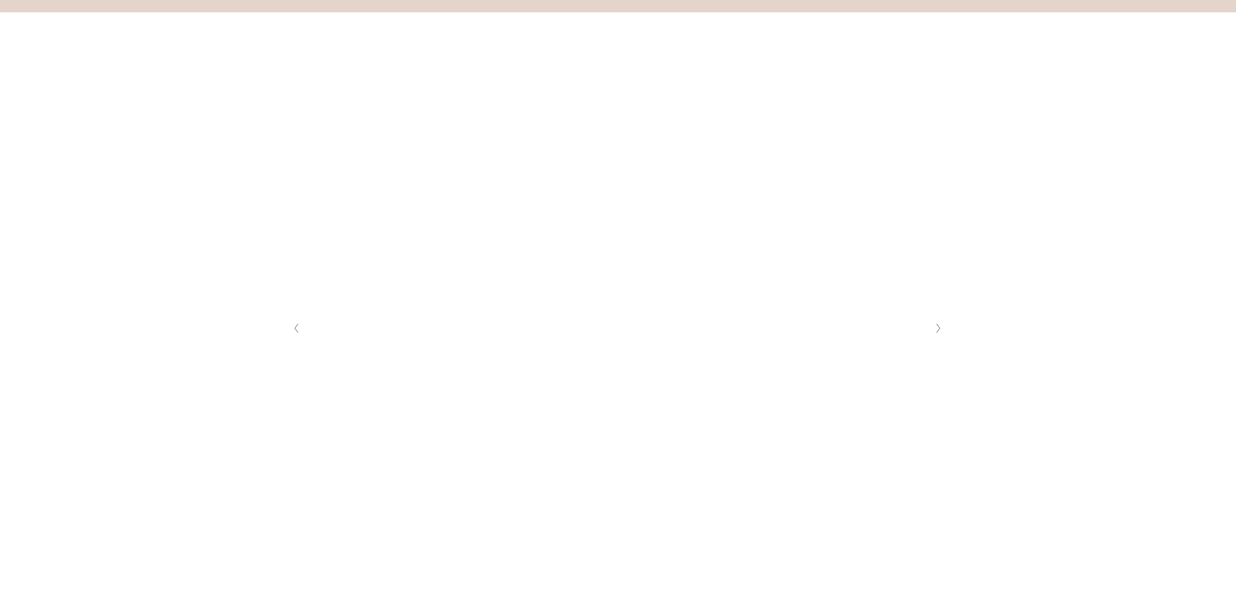
click at [941, 328] on button "Next Slide" at bounding box center [939, 328] width 18 height 21
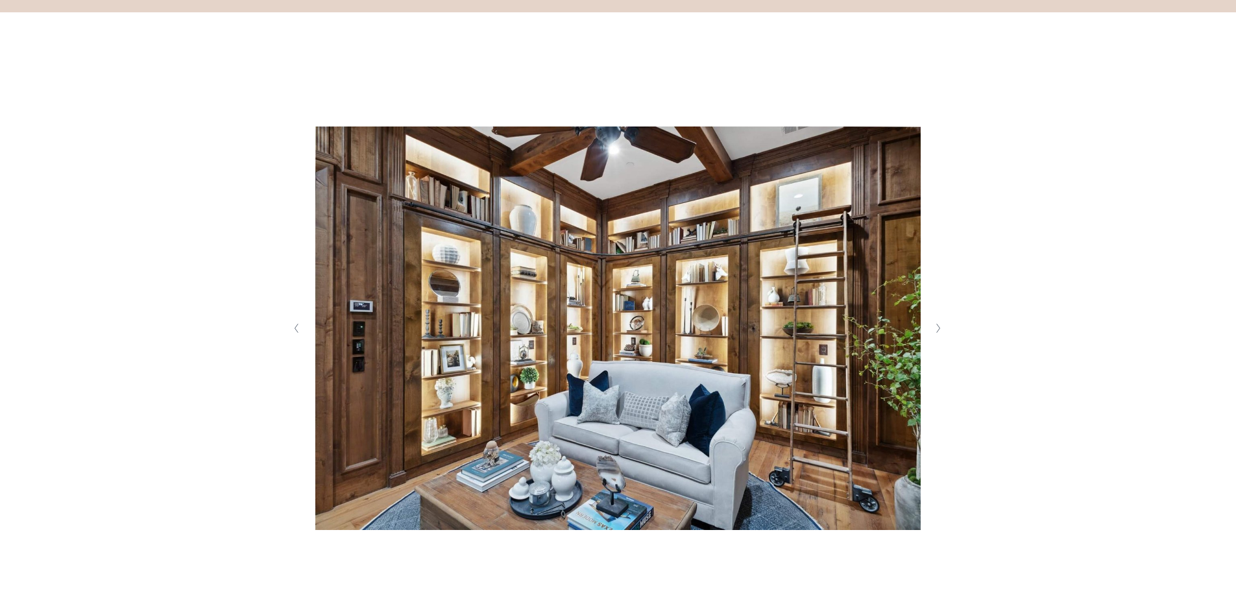
click at [941, 328] on button "Next Slide" at bounding box center [939, 328] width 18 height 21
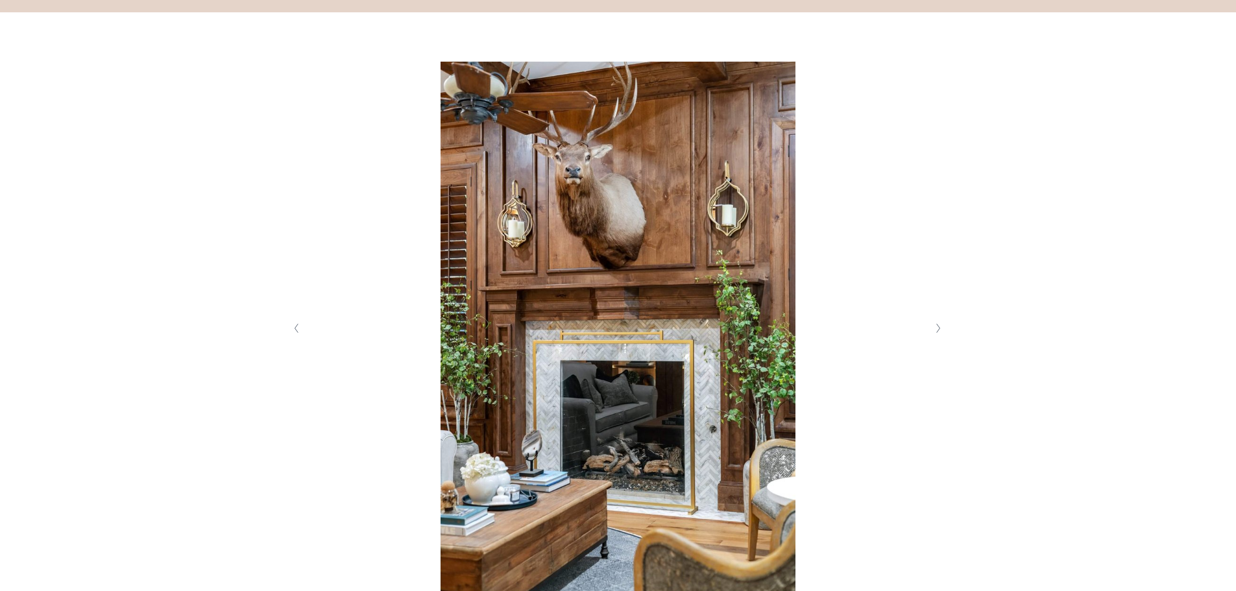
click at [941, 328] on button "Next Slide" at bounding box center [939, 328] width 18 height 21
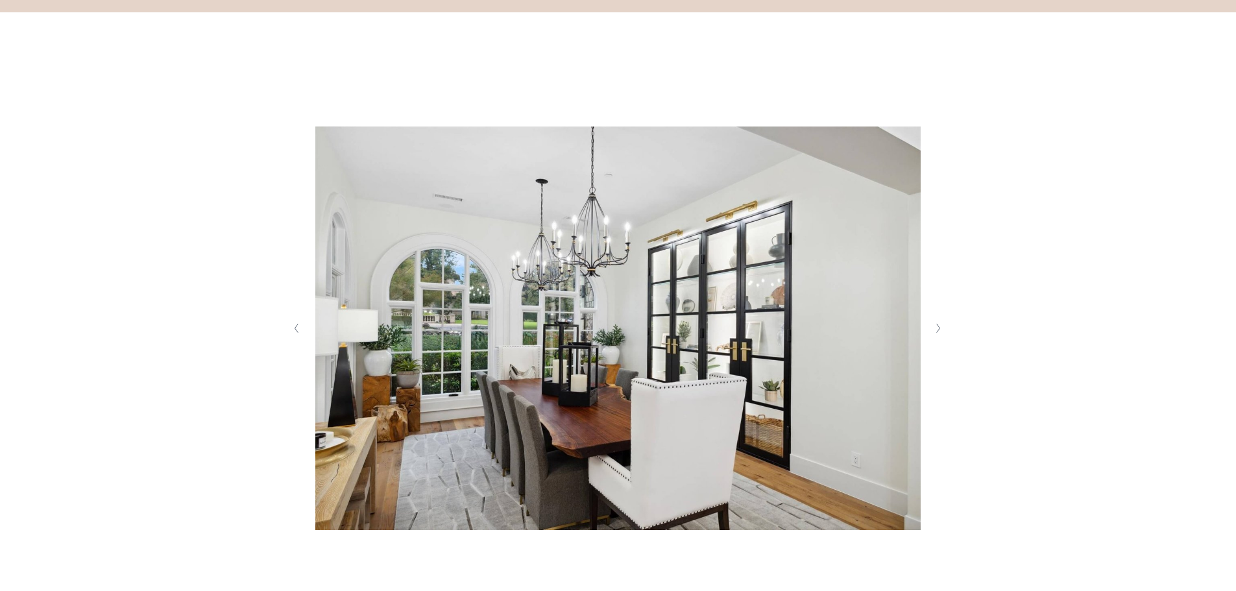
click at [941, 328] on button "Next Slide" at bounding box center [939, 328] width 18 height 21
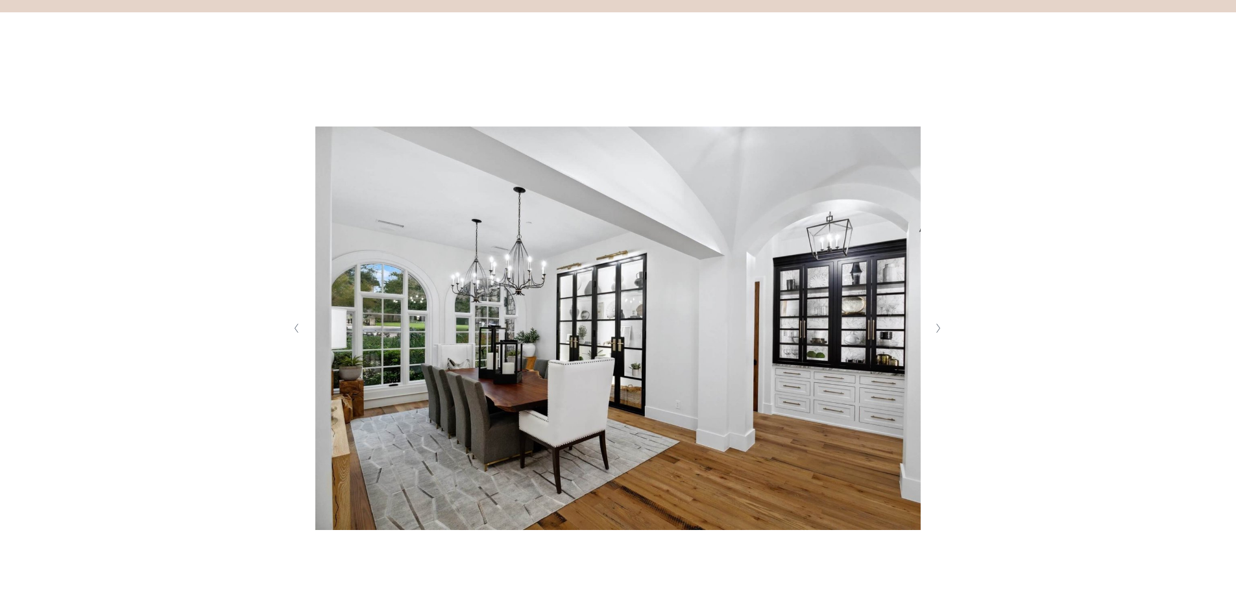
click at [941, 328] on button "Next Slide" at bounding box center [939, 328] width 18 height 21
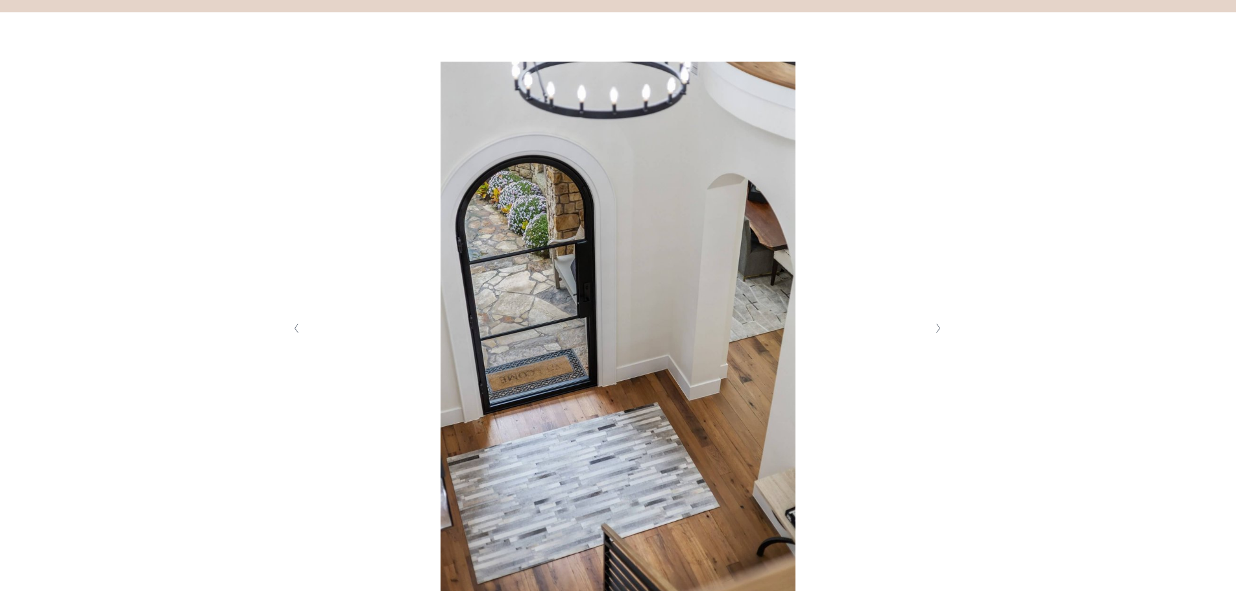
click at [941, 328] on button "Next Slide" at bounding box center [939, 328] width 18 height 21
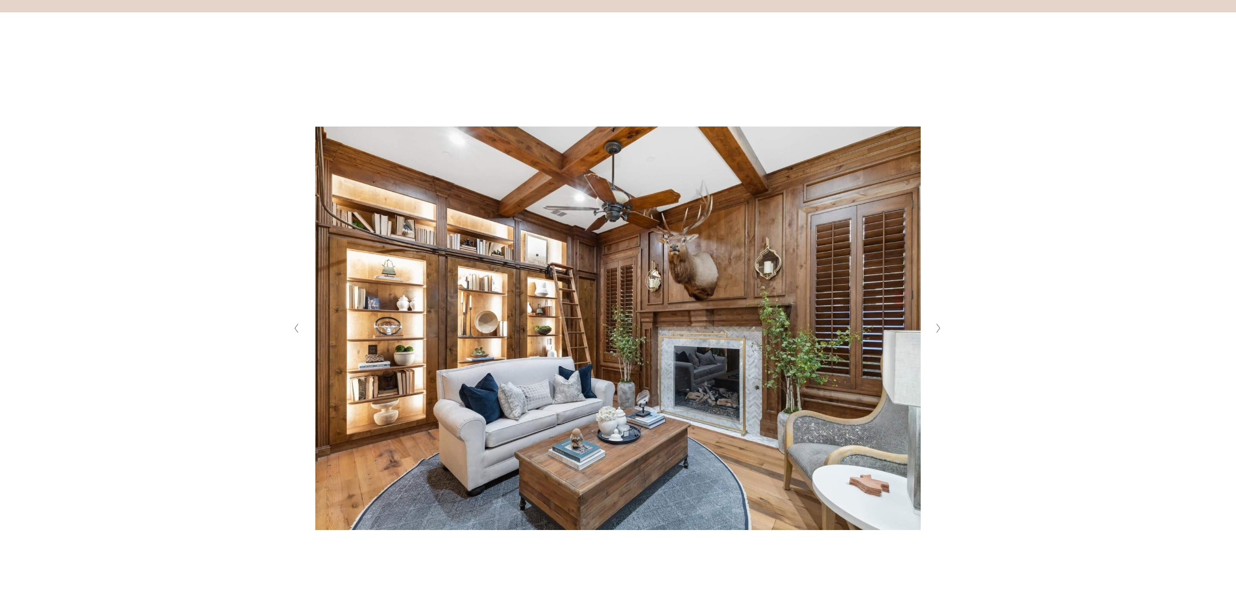
click at [292, 334] on button "Previous Slide" at bounding box center [297, 328] width 18 height 21
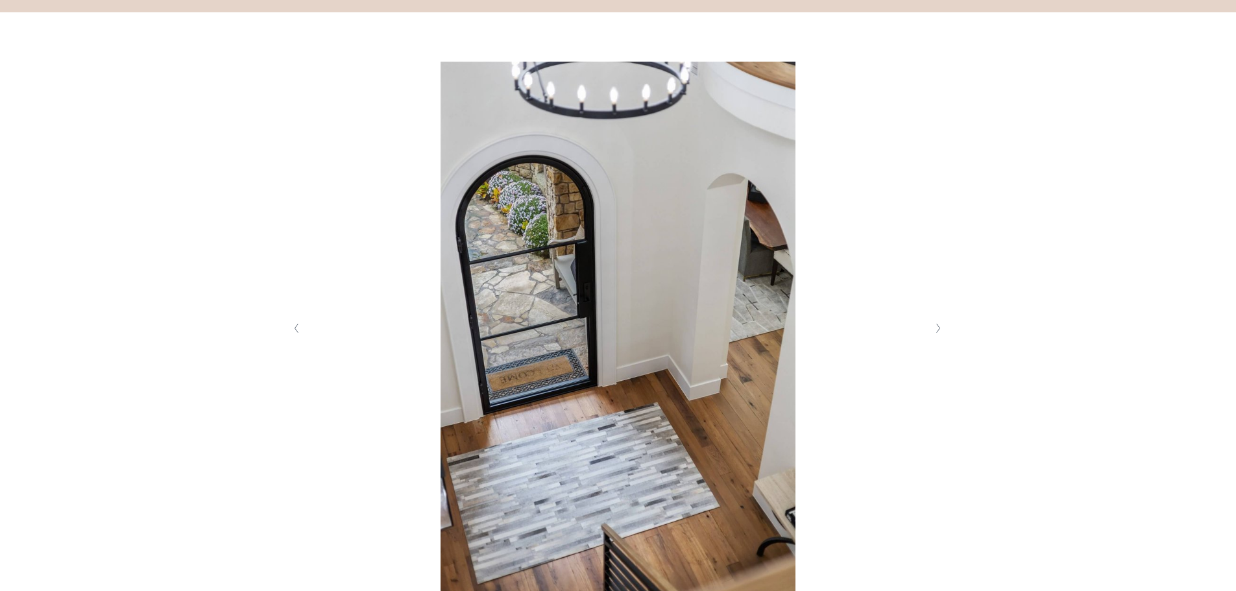
click at [292, 334] on button "Previous Slide" at bounding box center [297, 328] width 18 height 21
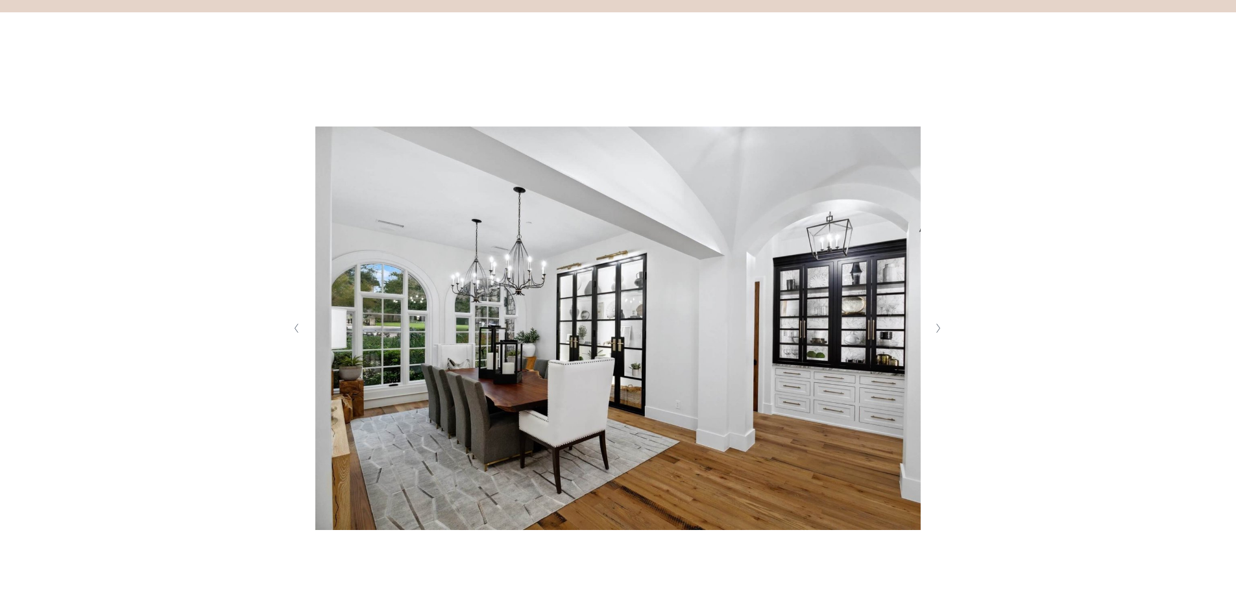
click at [292, 334] on button "Previous Slide" at bounding box center [297, 328] width 18 height 21
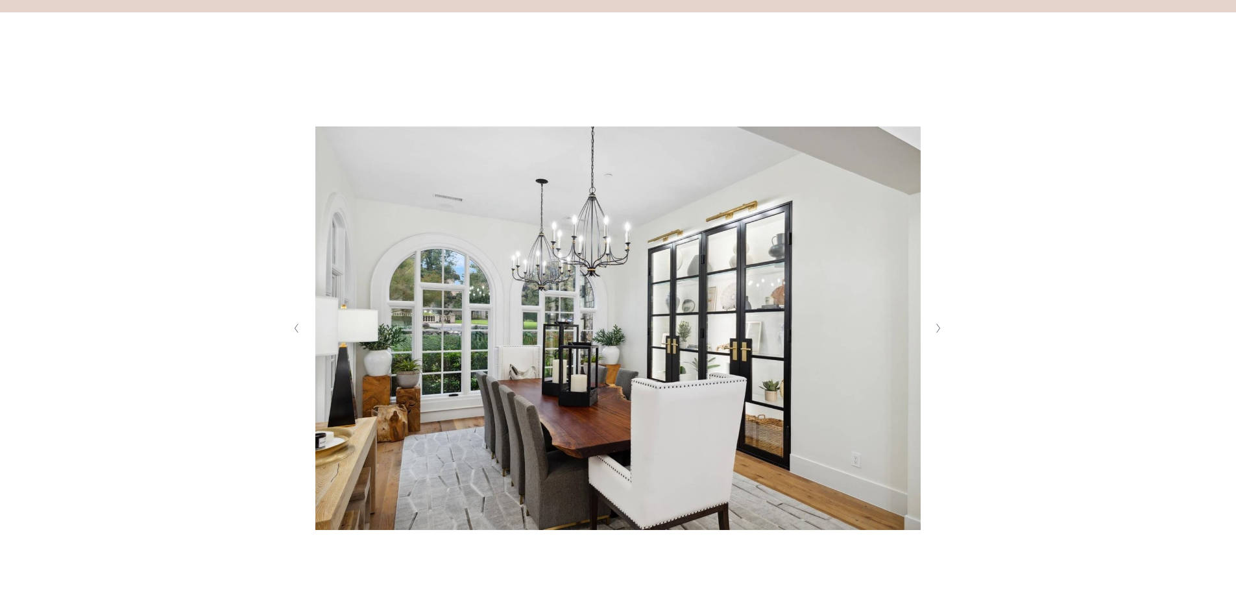
click at [944, 331] on button "Next Slide" at bounding box center [939, 328] width 18 height 21
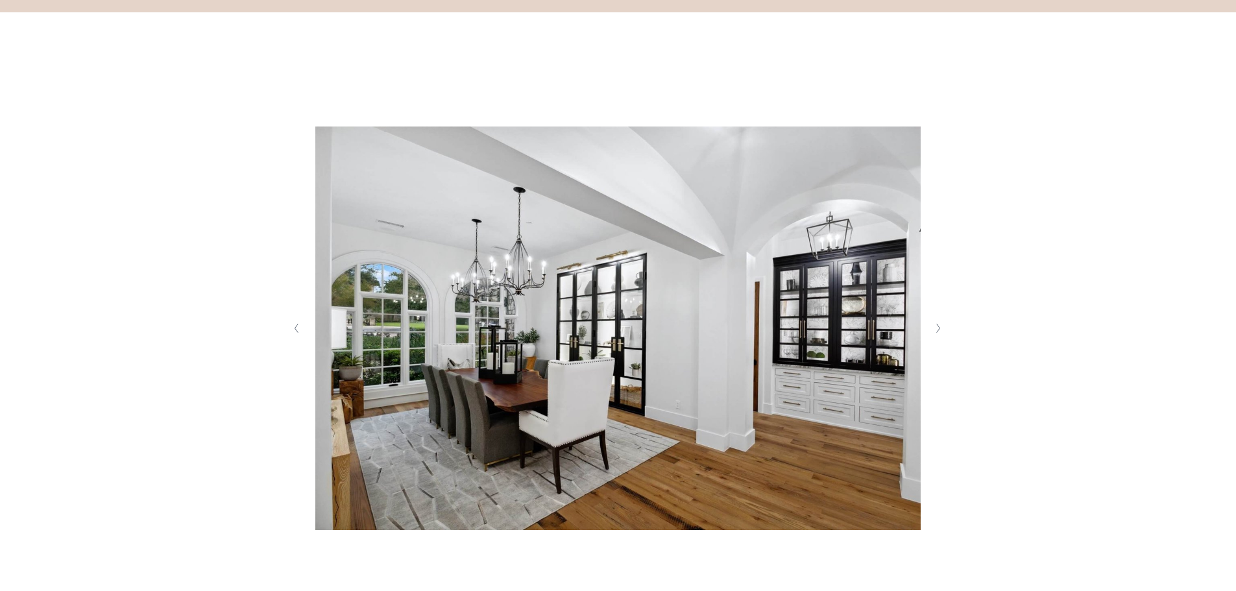
click at [944, 331] on button "Next Slide" at bounding box center [939, 328] width 18 height 21
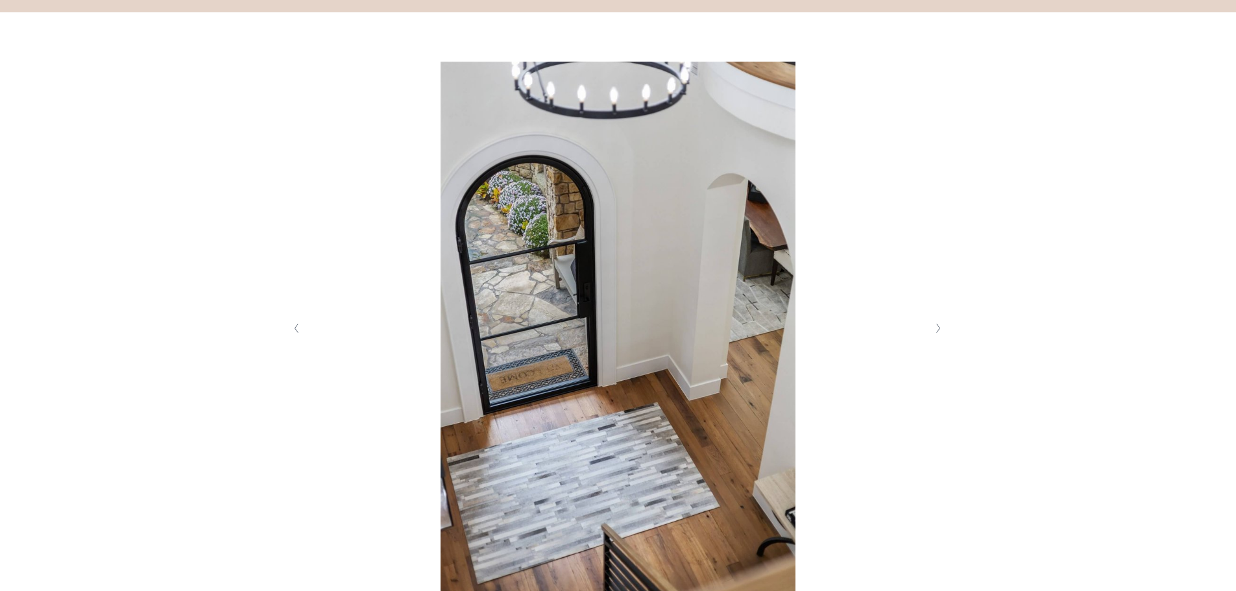
click at [944, 331] on button "Next Slide" at bounding box center [939, 328] width 18 height 21
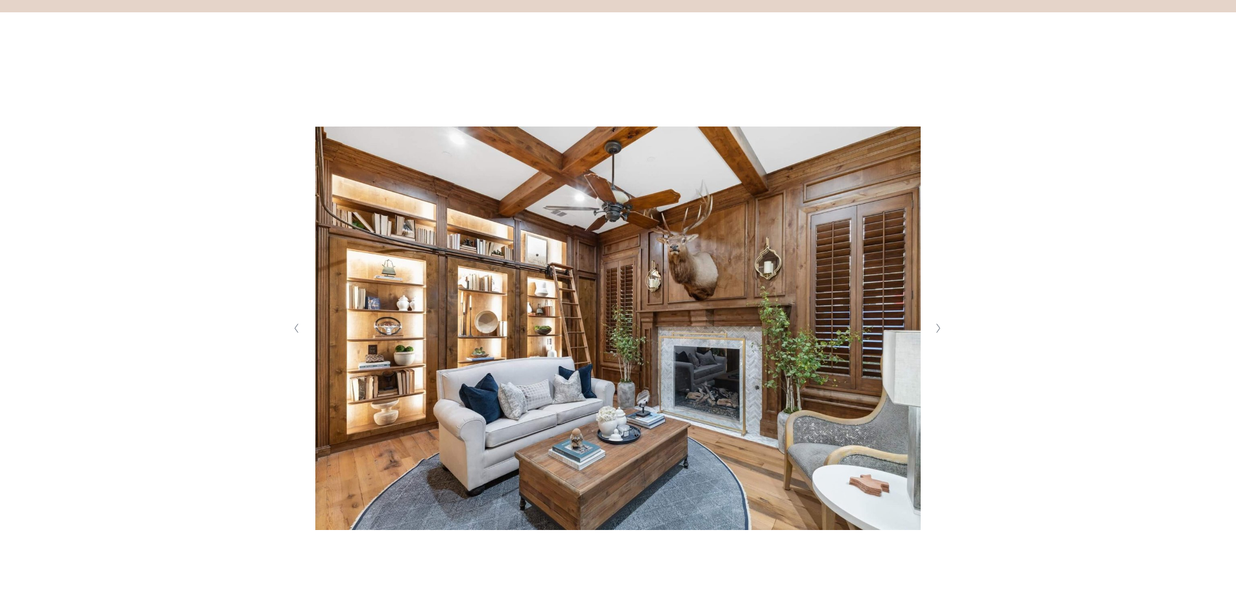
click at [944, 331] on button "Next Slide" at bounding box center [939, 328] width 18 height 21
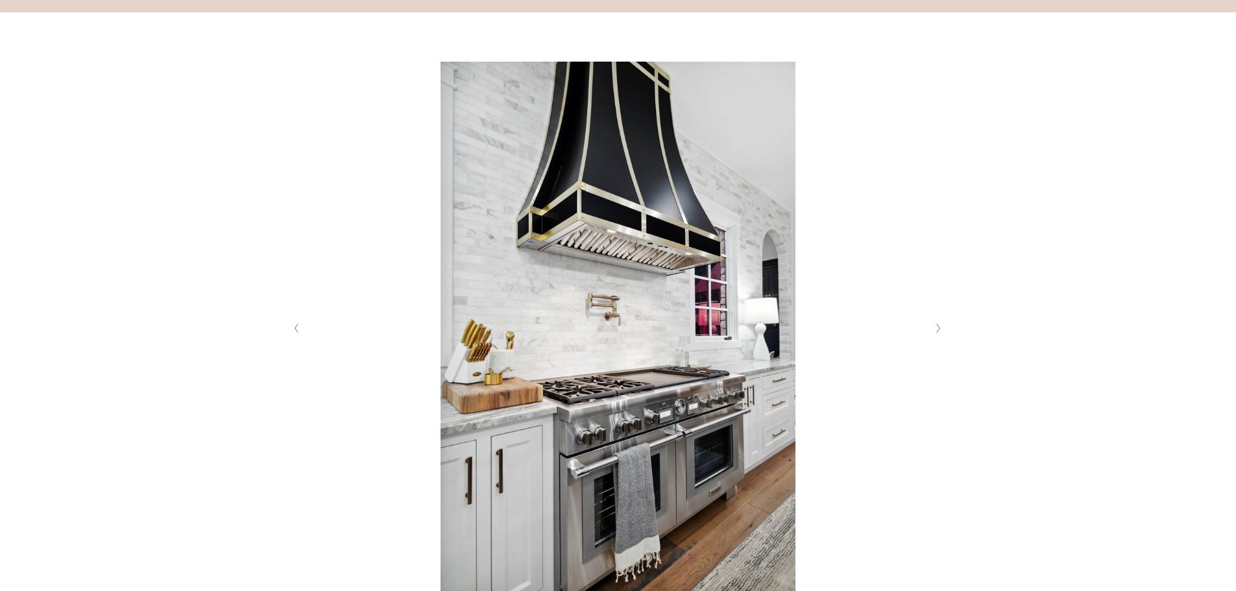
click at [944, 331] on button "Next Slide" at bounding box center [939, 328] width 18 height 21
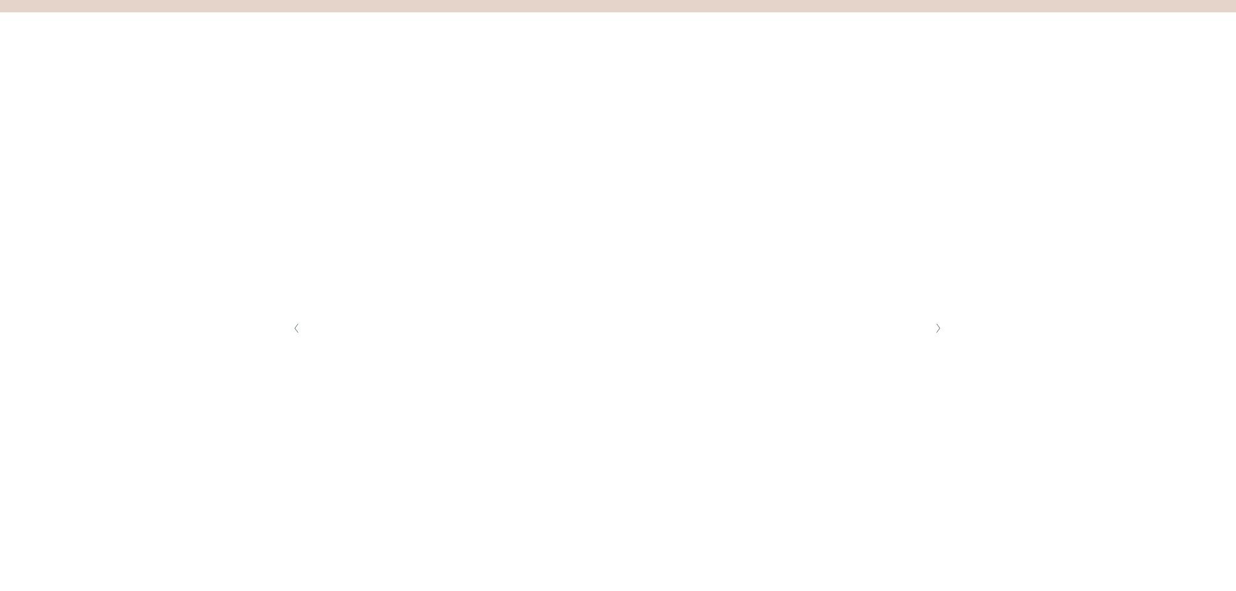
click at [944, 331] on button "Next Slide" at bounding box center [939, 328] width 18 height 21
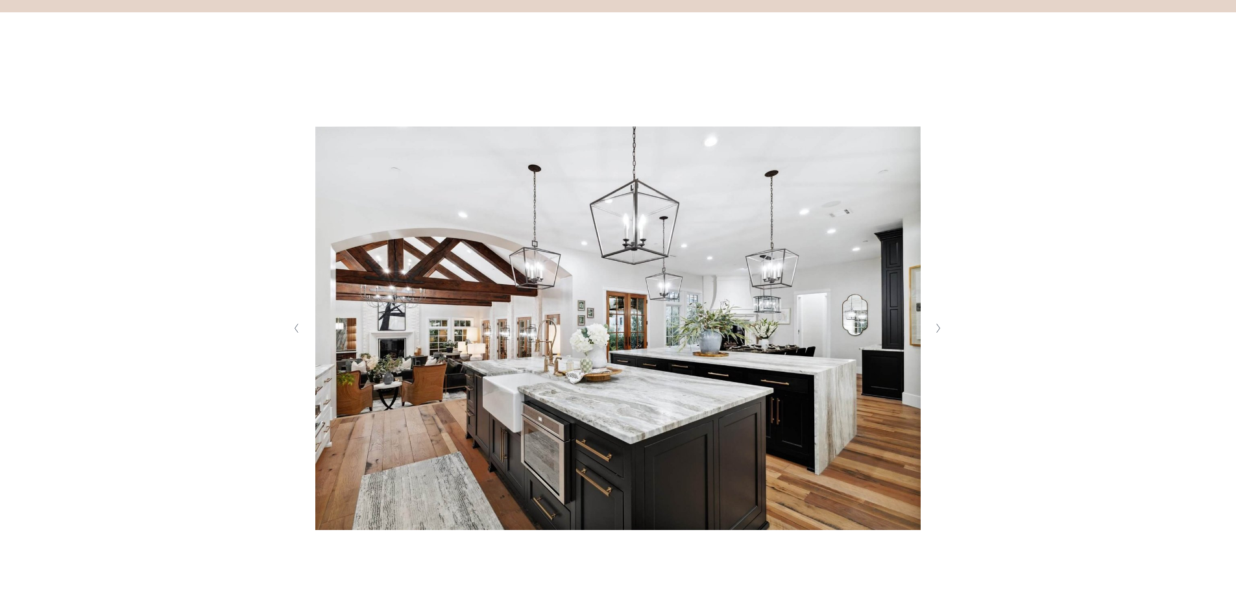
click at [944, 331] on button "Next Slide" at bounding box center [939, 328] width 18 height 21
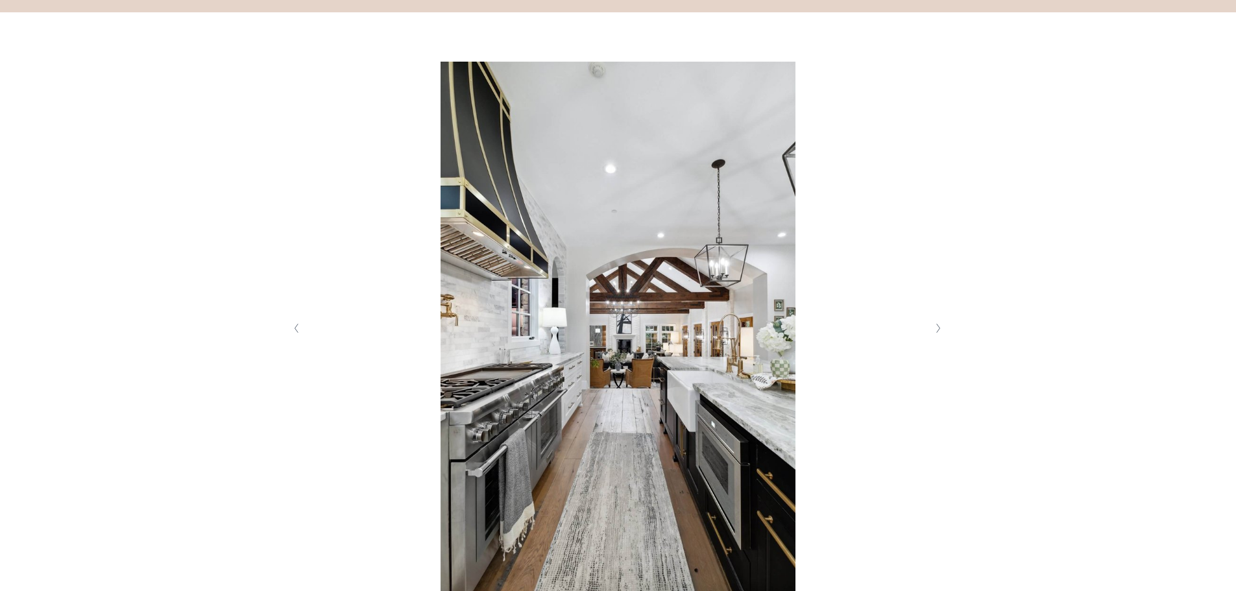
click at [944, 331] on button "Next Slide" at bounding box center [939, 328] width 18 height 21
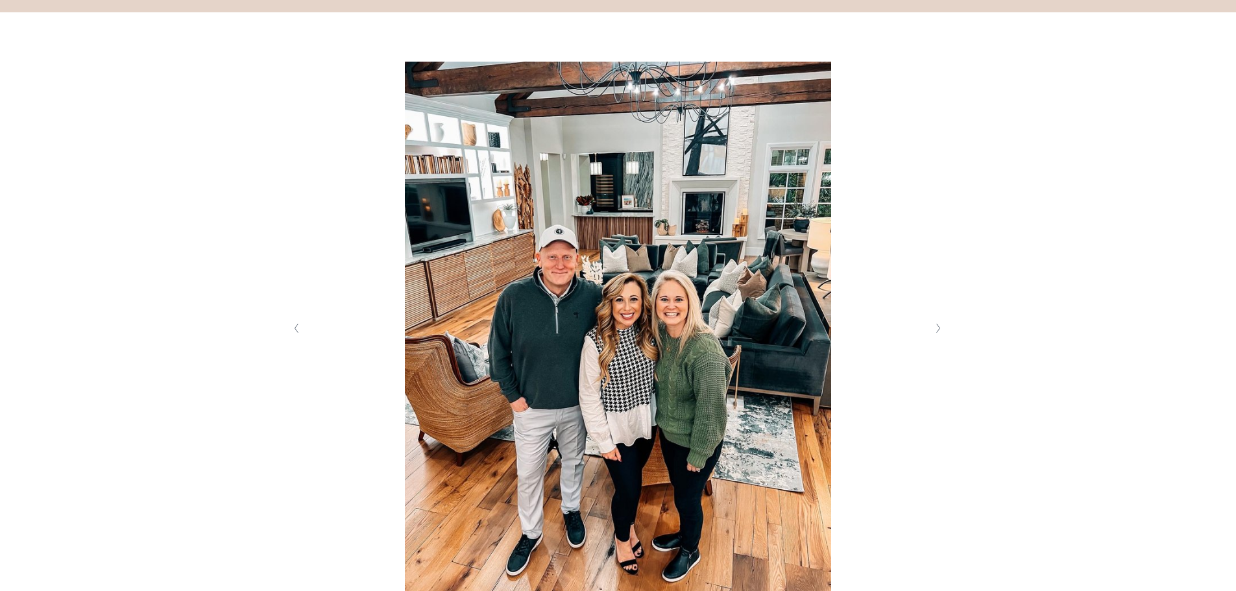
click at [944, 331] on button "Next Slide" at bounding box center [939, 328] width 18 height 21
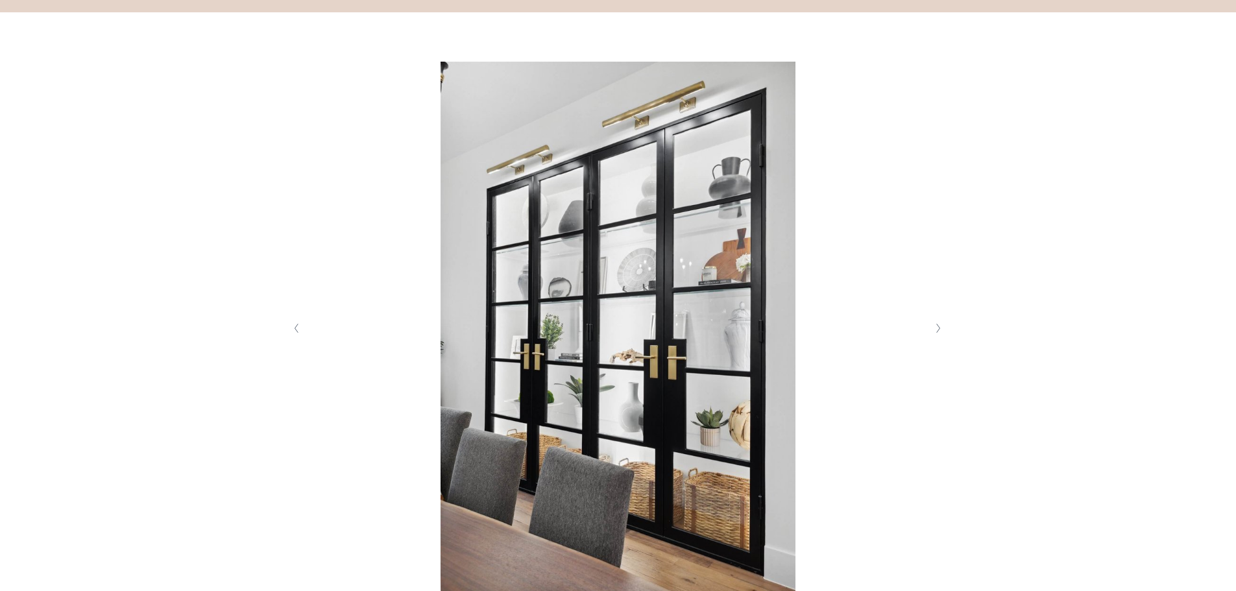
click at [944, 331] on button "Next Slide" at bounding box center [939, 328] width 18 height 21
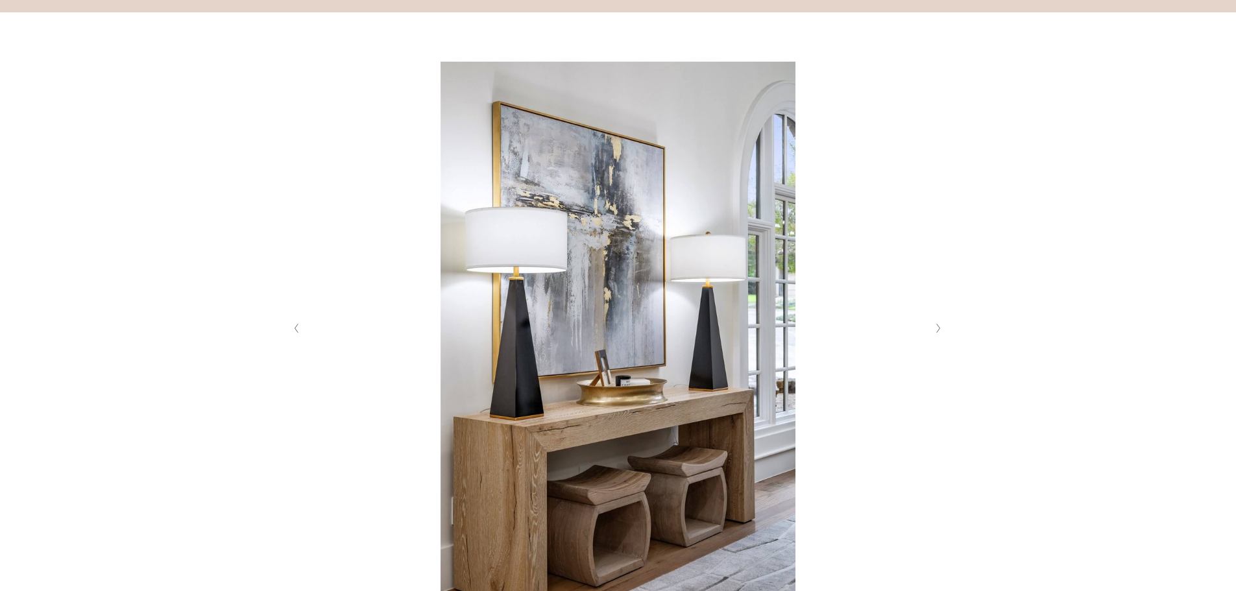
click at [944, 331] on button "Next Slide" at bounding box center [939, 328] width 18 height 21
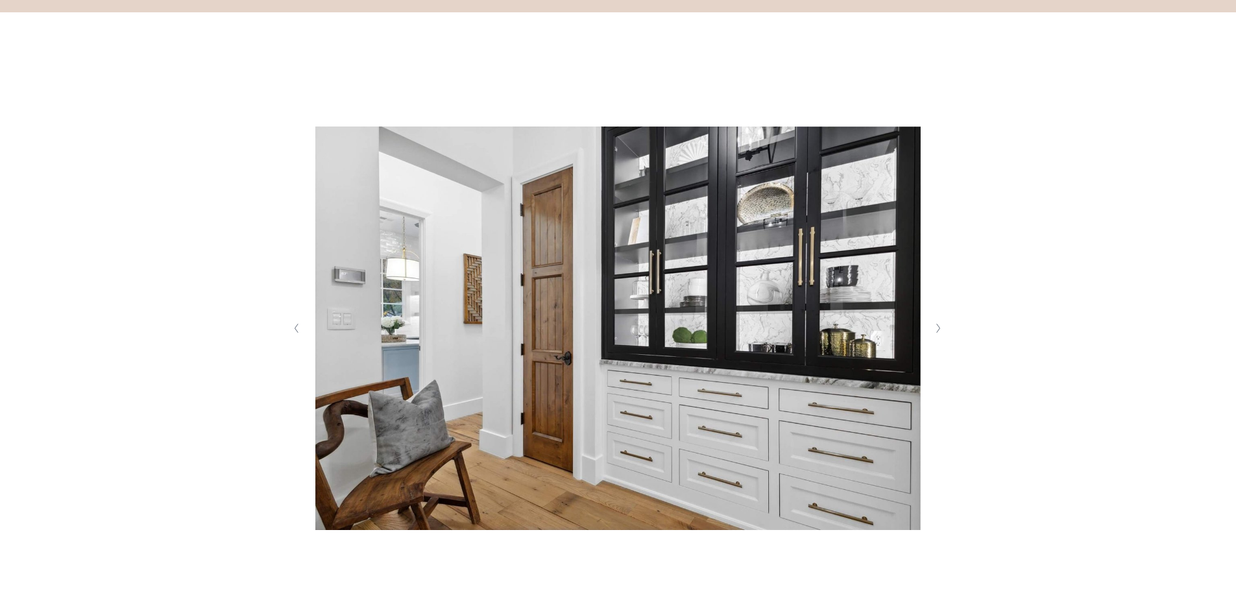
click at [944, 331] on button "Next Slide" at bounding box center [939, 328] width 18 height 21
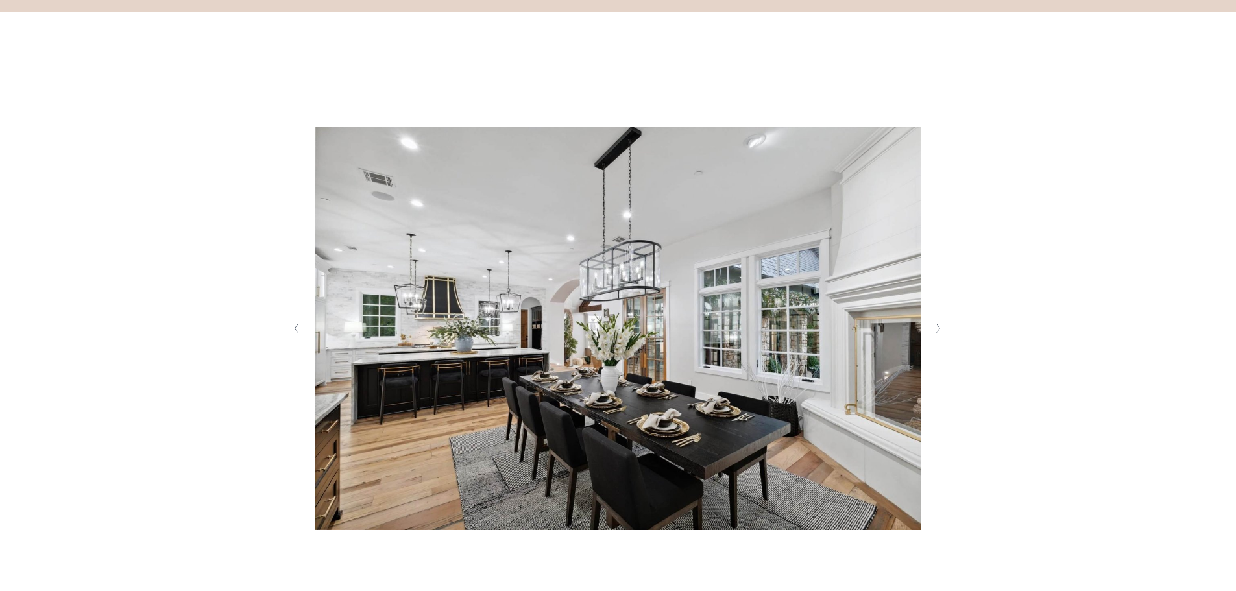
click at [944, 331] on button "Next Slide" at bounding box center [939, 328] width 18 height 21
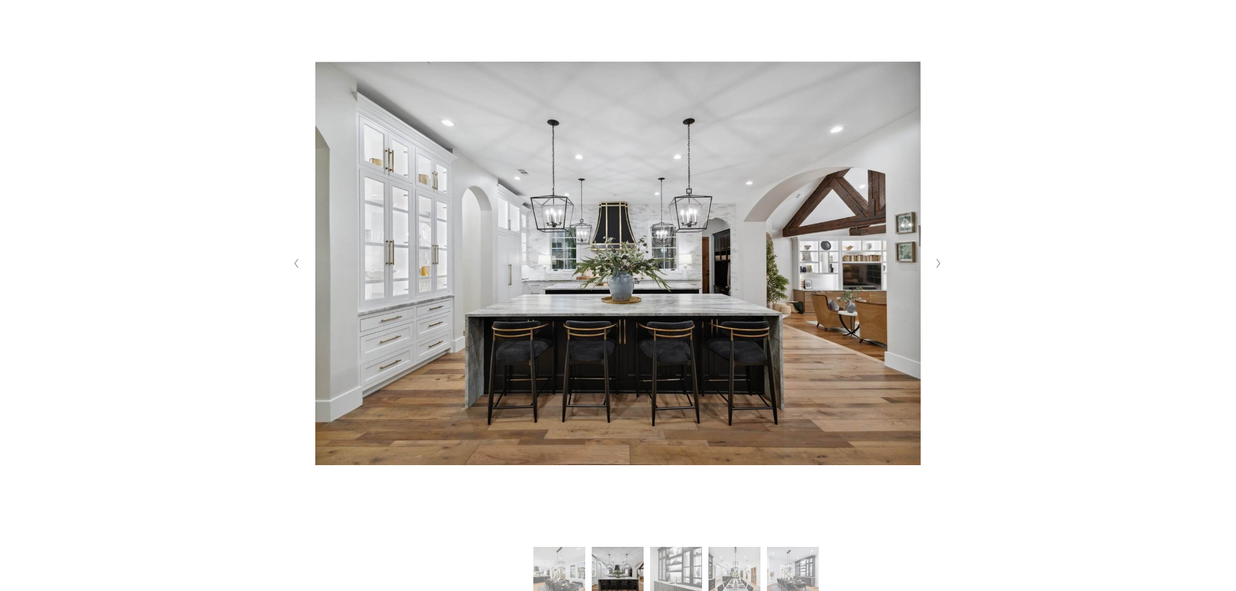
scroll to position [584, 0]
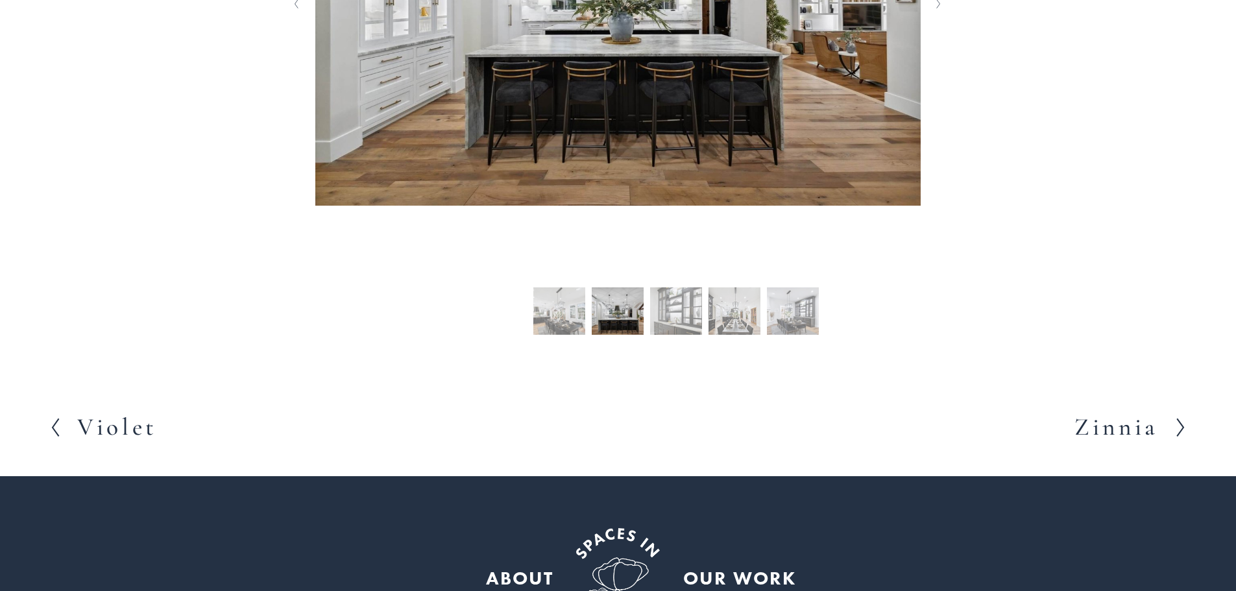
click at [1101, 426] on h2 "Zinnia" at bounding box center [1116, 427] width 84 height 24
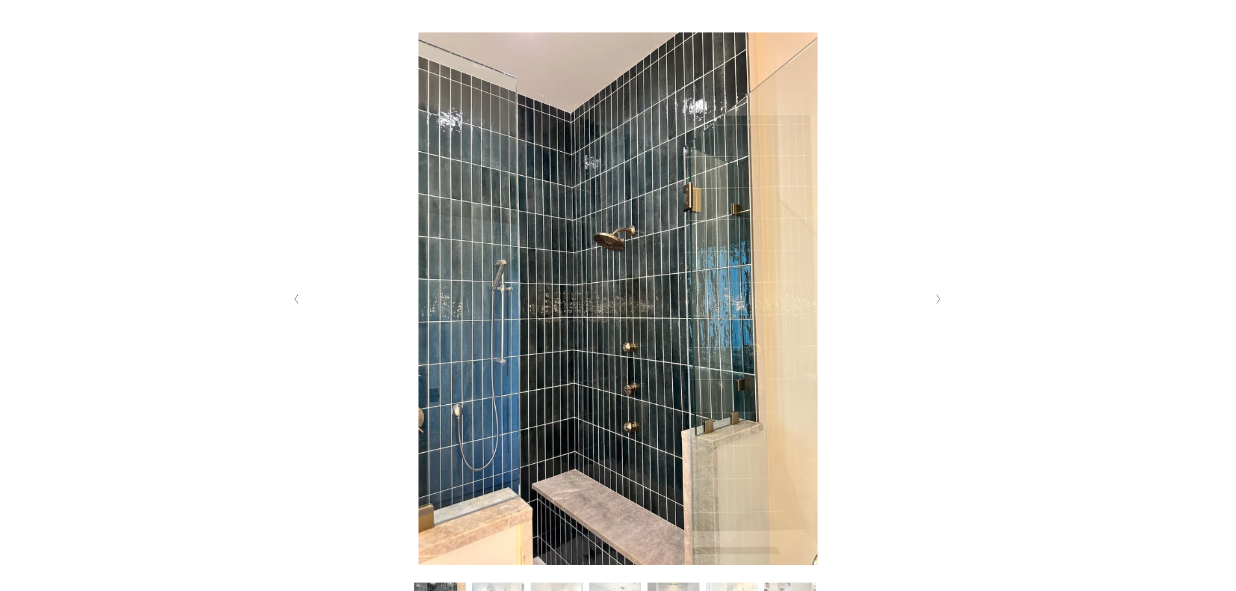
scroll to position [259, 0]
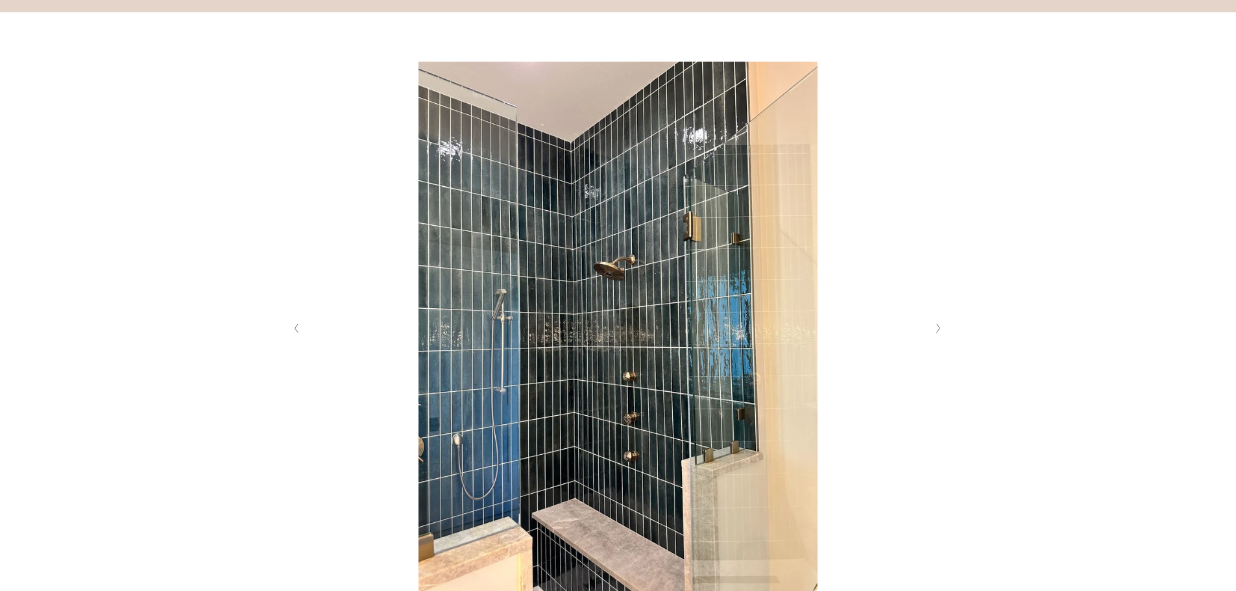
click at [936, 324] on icon "Next Slide" at bounding box center [938, 328] width 6 height 10
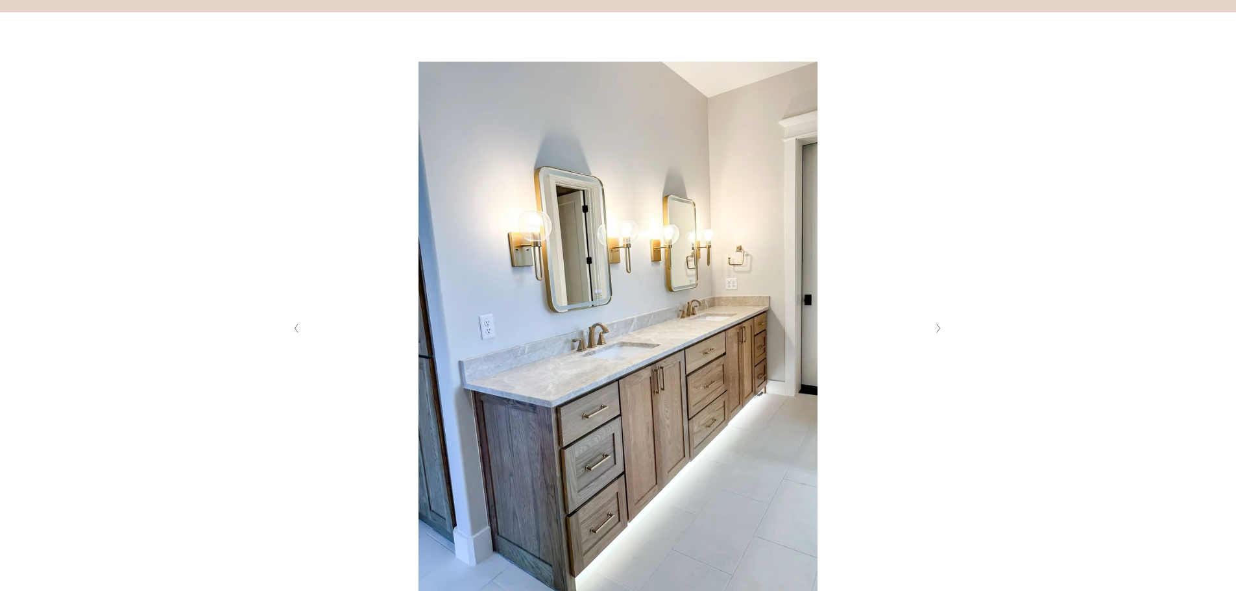
click at [936, 324] on icon "Next Slide" at bounding box center [938, 328] width 6 height 10
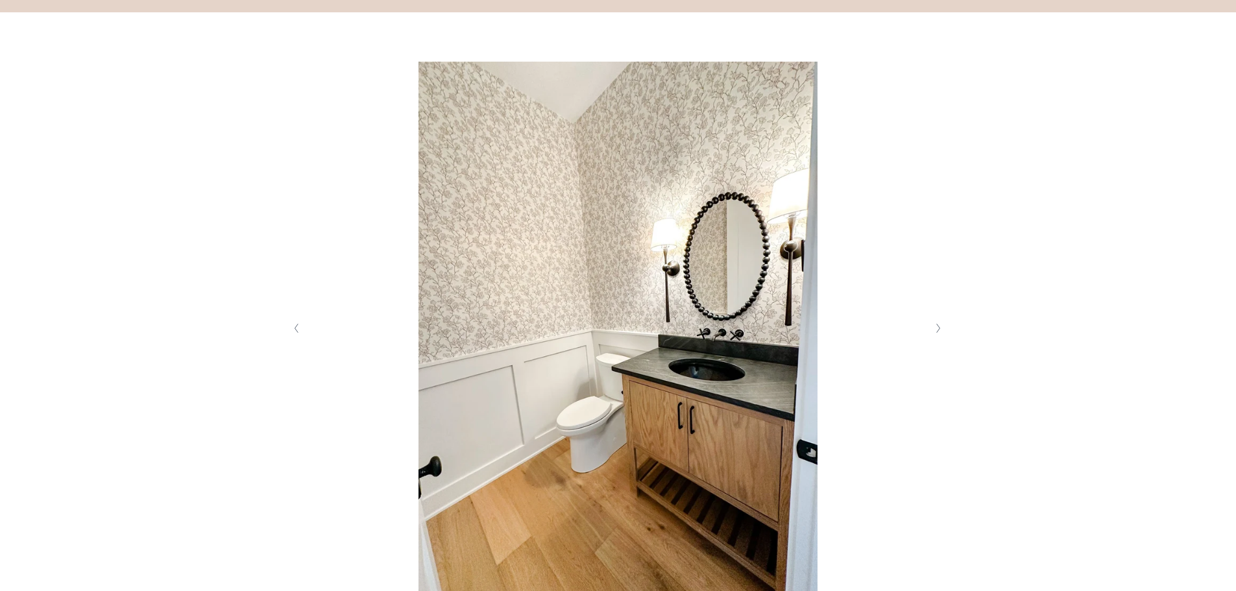
click at [935, 324] on icon "Next Slide" at bounding box center [938, 328] width 6 height 10
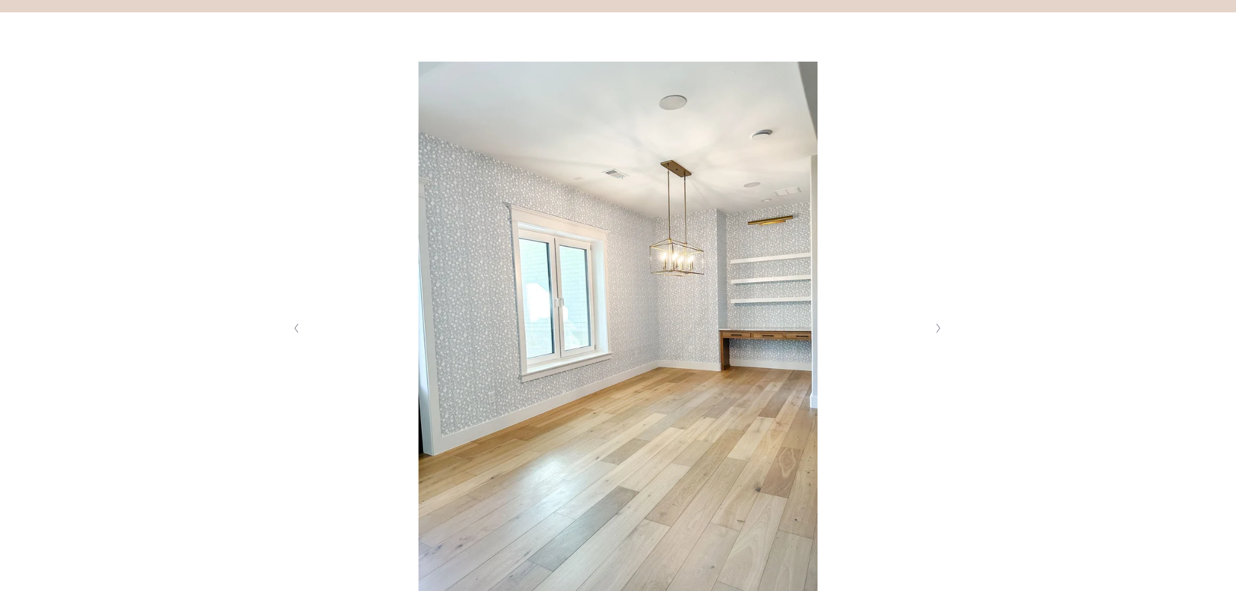
click at [935, 324] on icon "Next Slide" at bounding box center [938, 328] width 6 height 10
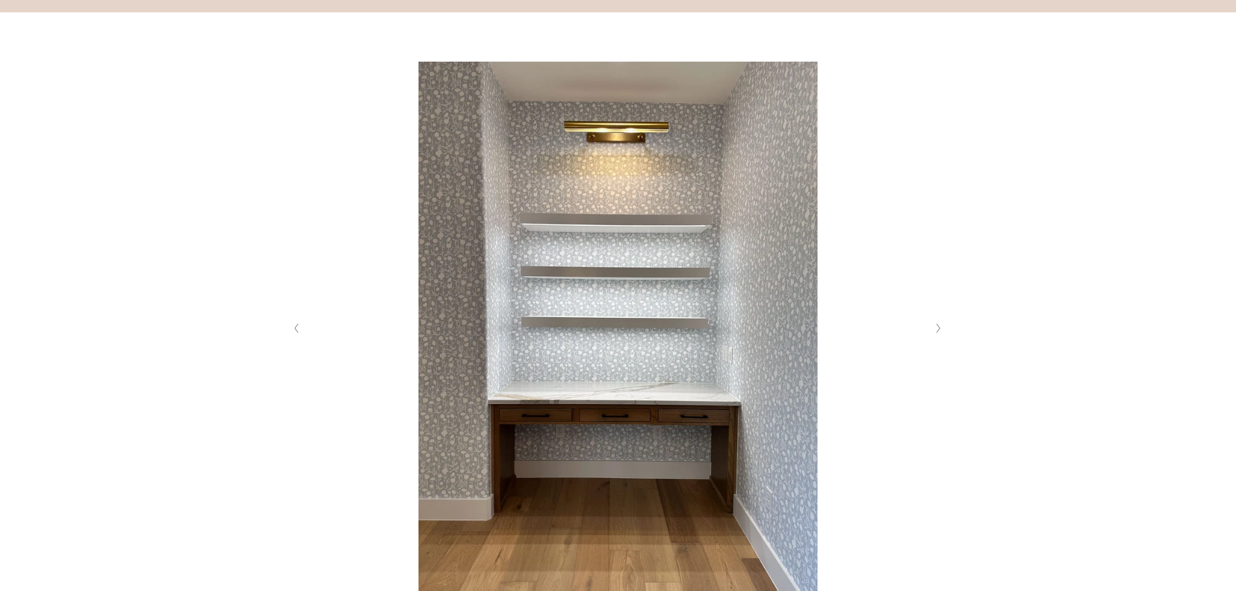
click at [935, 324] on icon "Next Slide" at bounding box center [938, 328] width 6 height 10
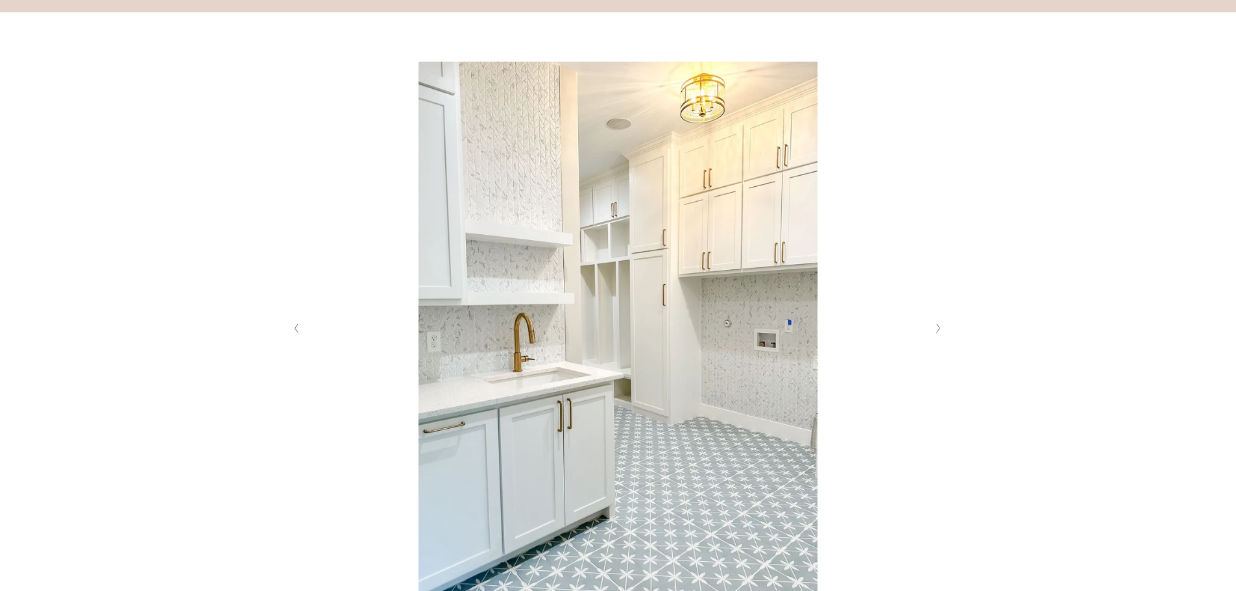
click at [935, 324] on icon "Next Slide" at bounding box center [938, 328] width 6 height 10
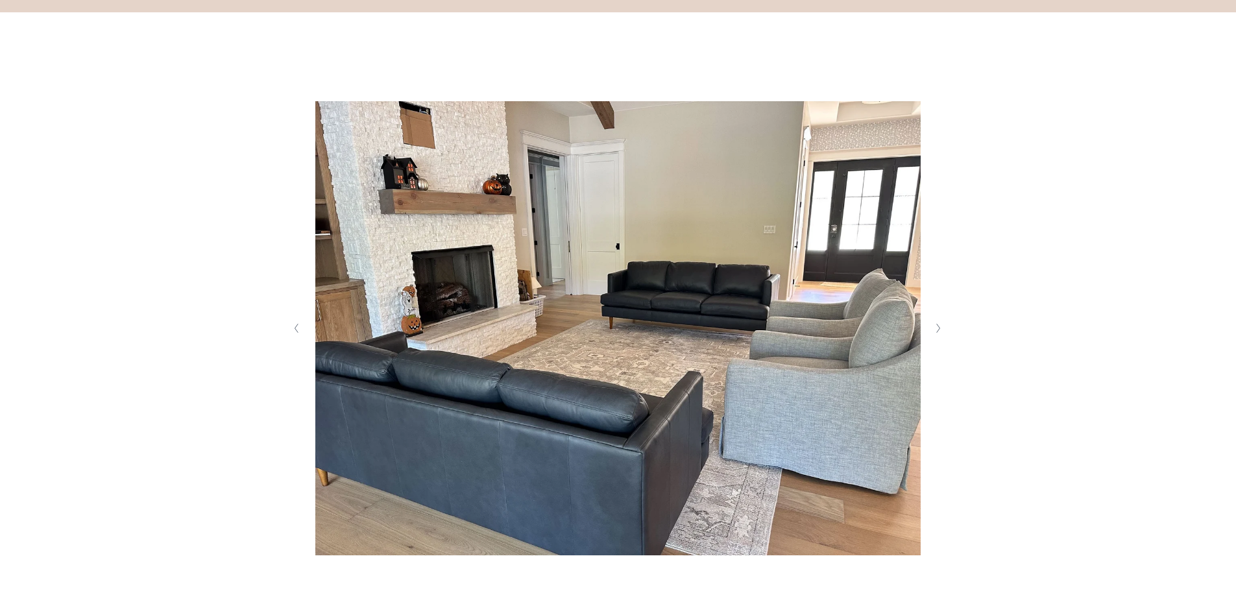
click at [935, 324] on icon "Next Slide" at bounding box center [938, 328] width 6 height 10
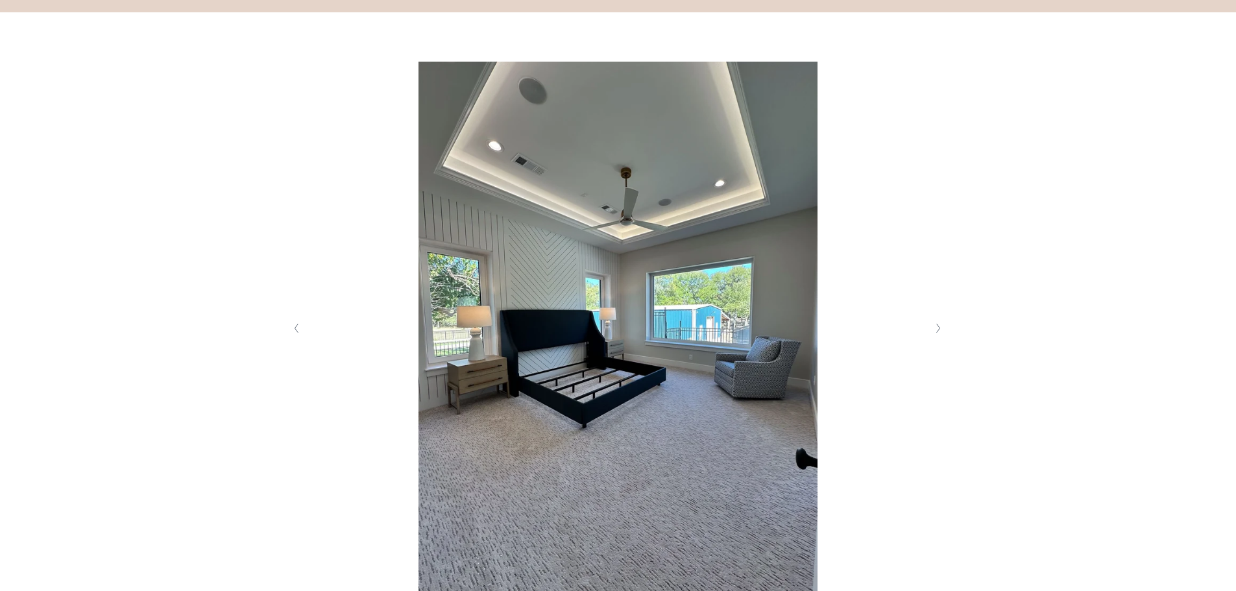
click at [935, 324] on icon "Next Slide" at bounding box center [938, 328] width 6 height 10
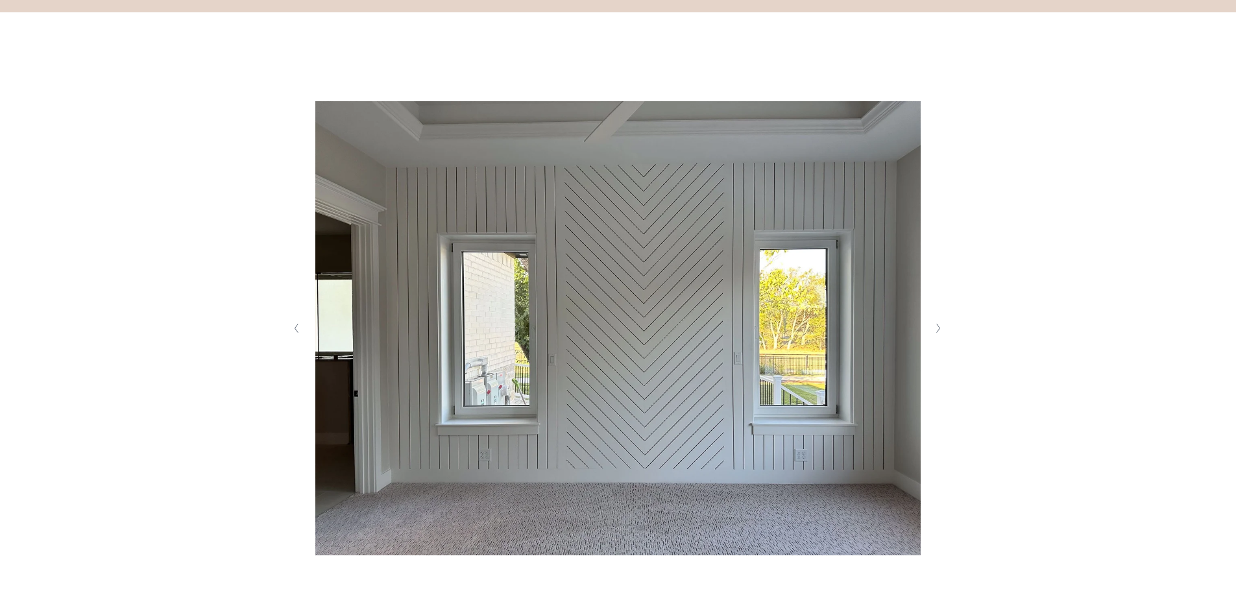
click at [935, 324] on icon "Next Slide" at bounding box center [938, 328] width 6 height 10
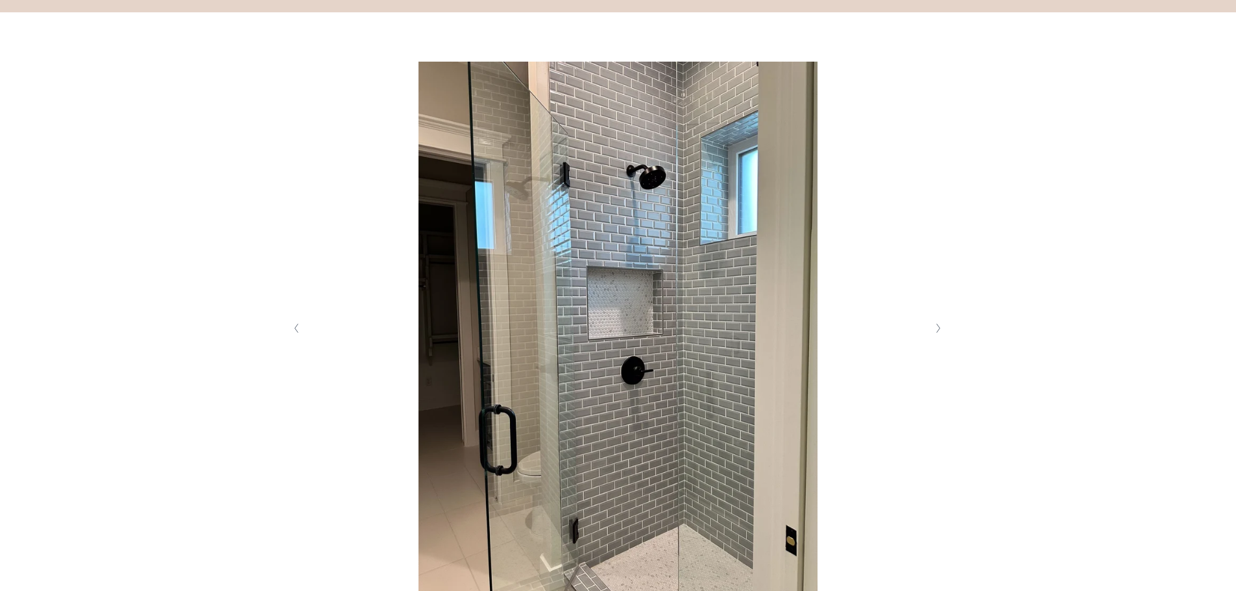
click at [935, 324] on icon "Next Slide" at bounding box center [938, 328] width 6 height 10
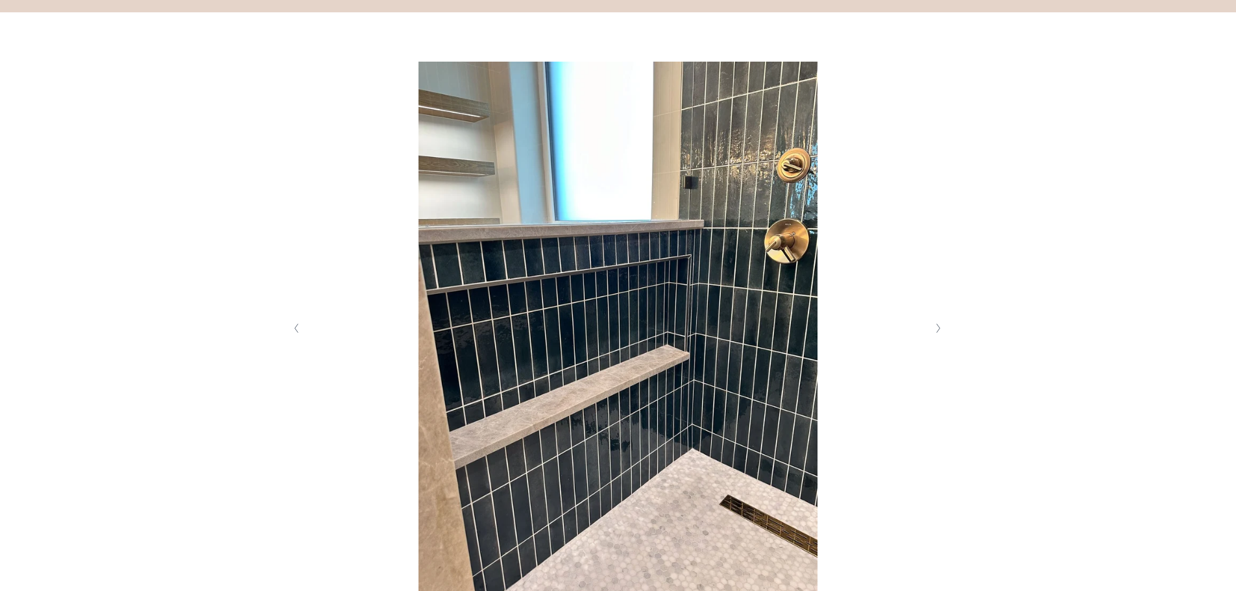
click at [935, 324] on icon "Next Slide" at bounding box center [938, 328] width 6 height 10
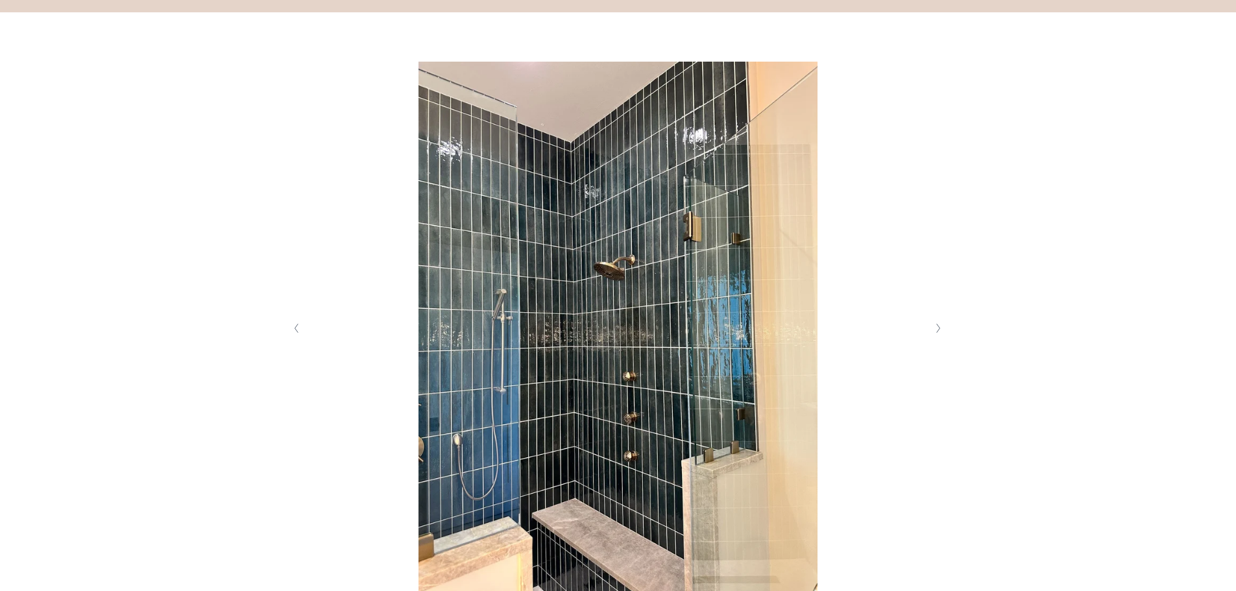
click at [935, 324] on icon "Next Slide" at bounding box center [938, 328] width 6 height 10
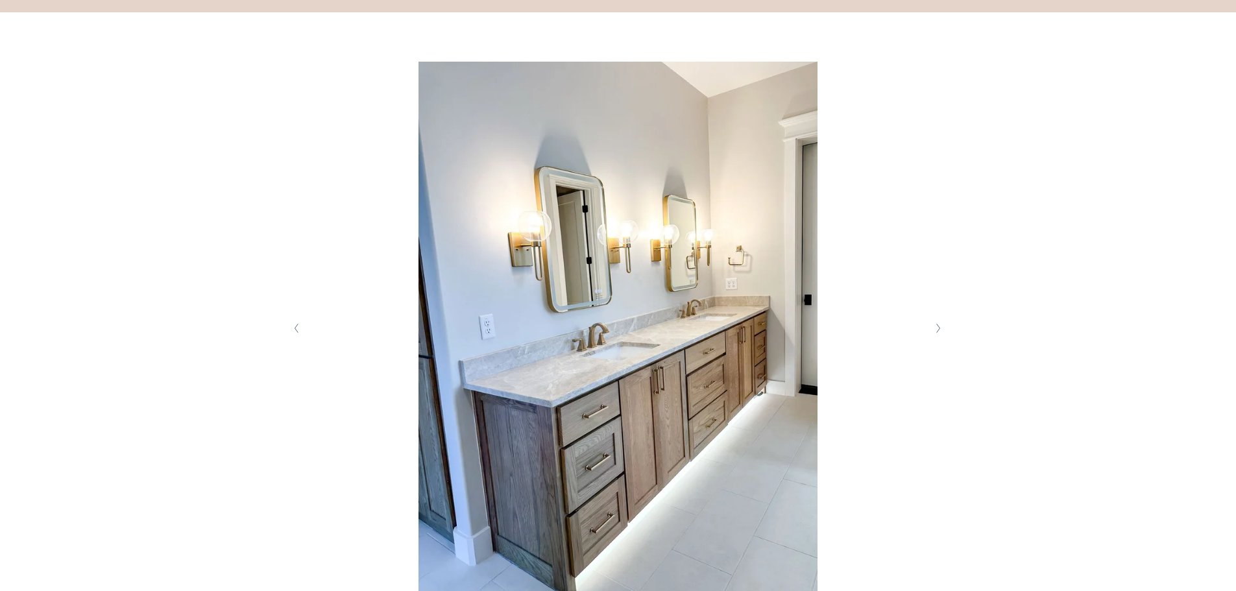
click at [935, 324] on icon "Next Slide" at bounding box center [938, 328] width 6 height 10
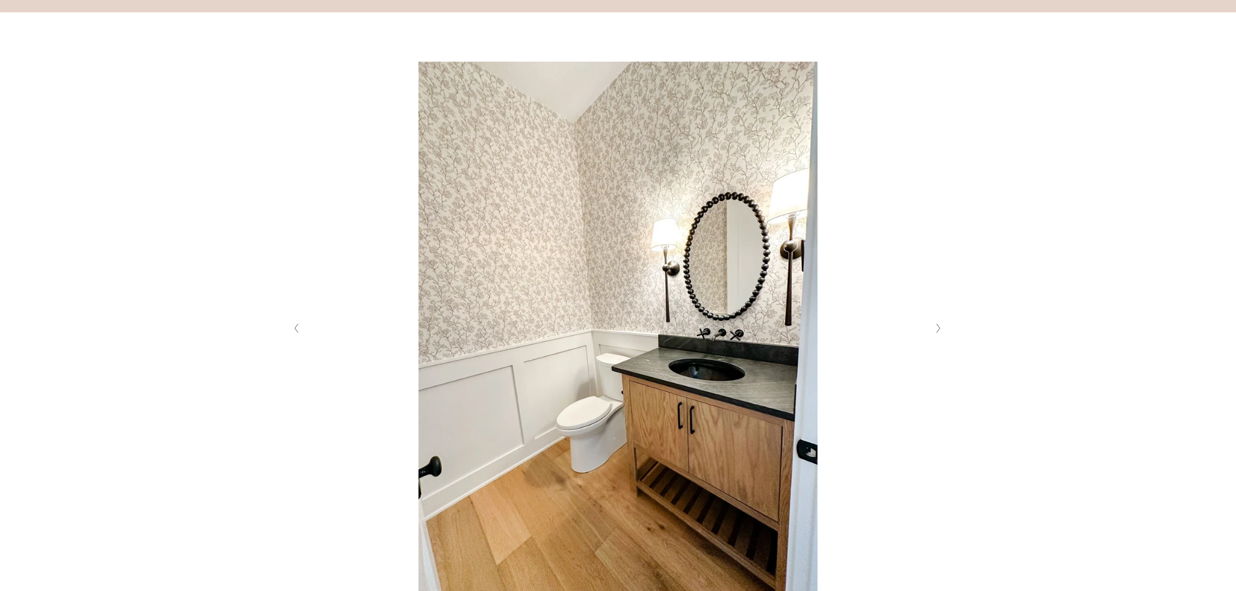
click at [935, 324] on icon "Next Slide" at bounding box center [938, 328] width 6 height 10
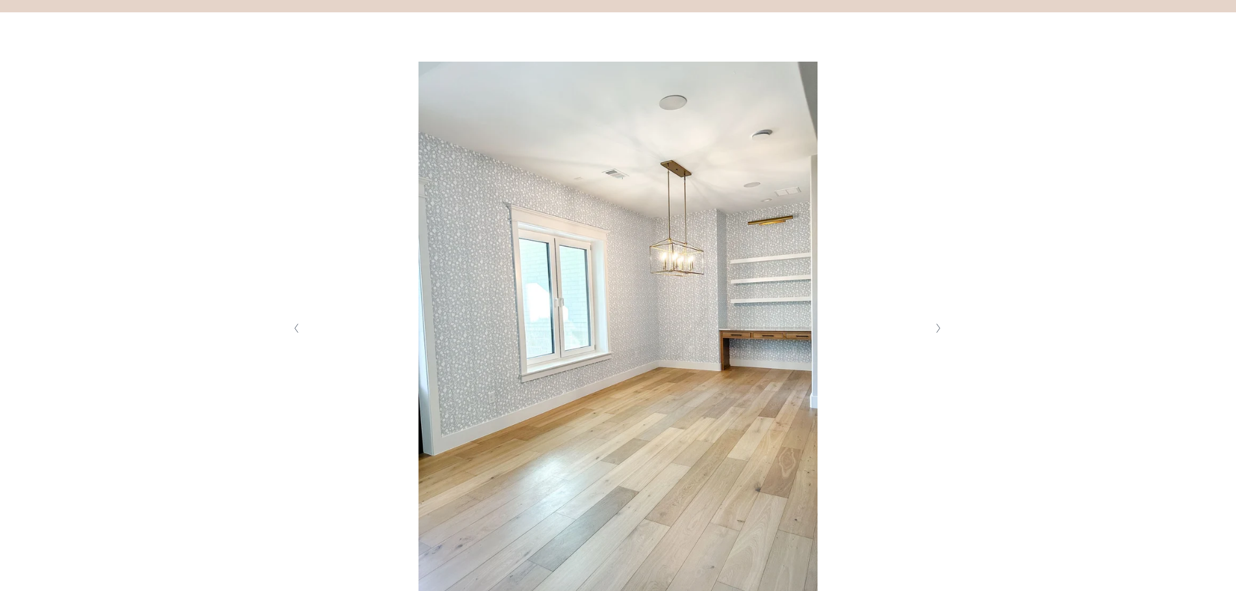
click at [935, 324] on icon "Next Slide" at bounding box center [938, 328] width 6 height 10
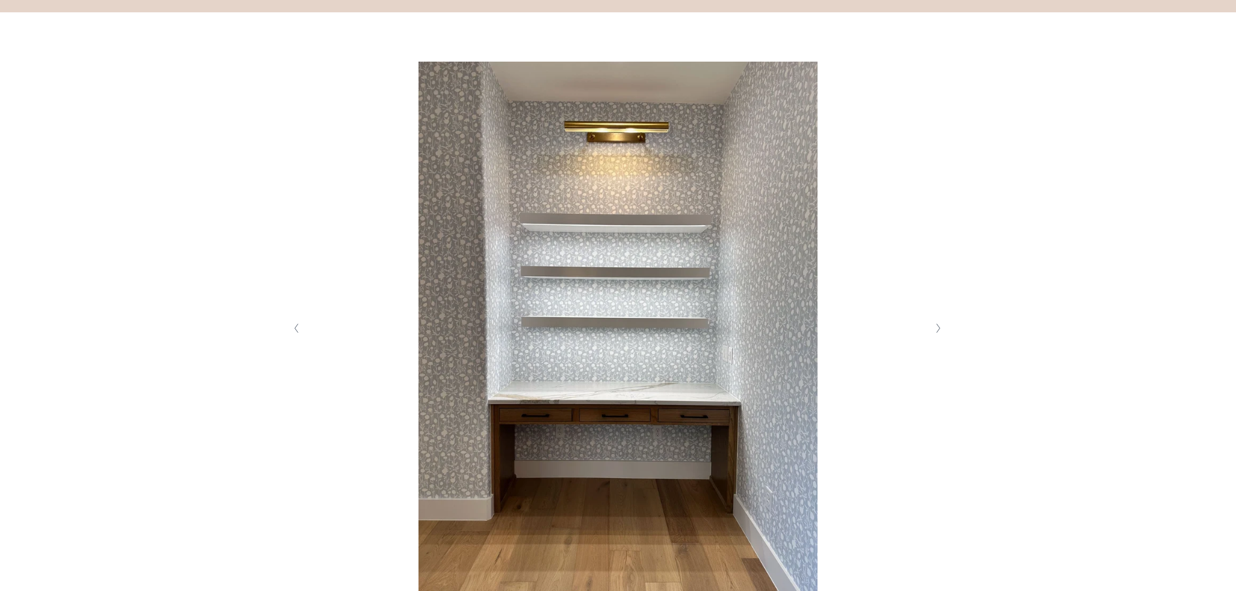
click at [935, 324] on icon "Next Slide" at bounding box center [938, 328] width 6 height 10
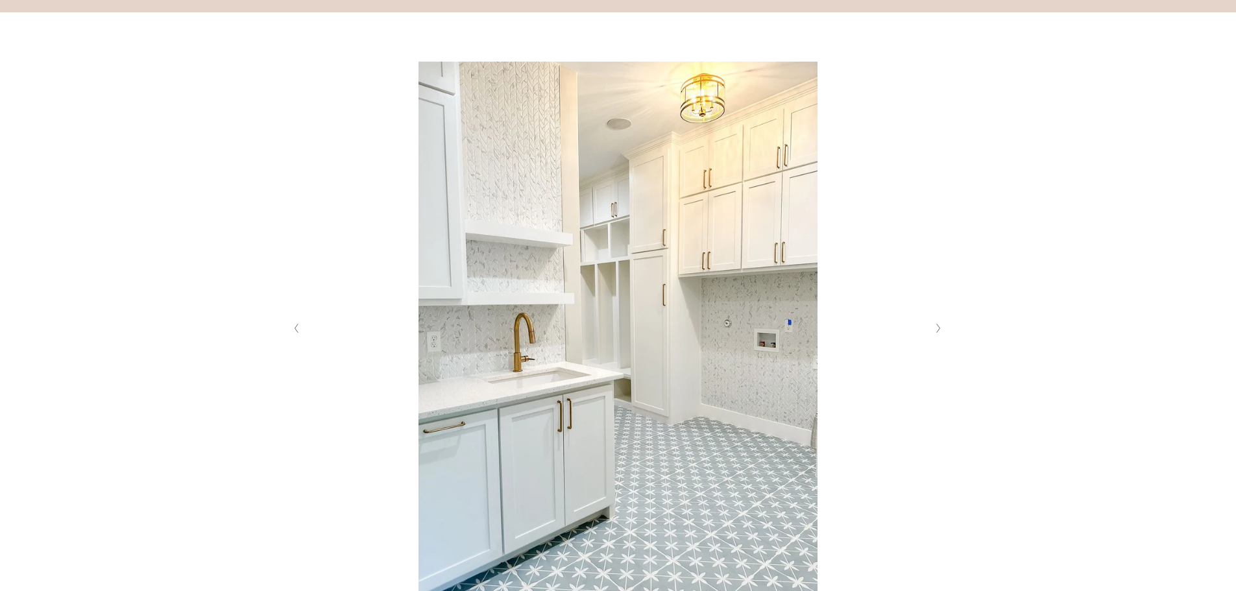
click at [302, 339] on button "Previous Slide" at bounding box center [297, 328] width 18 height 21
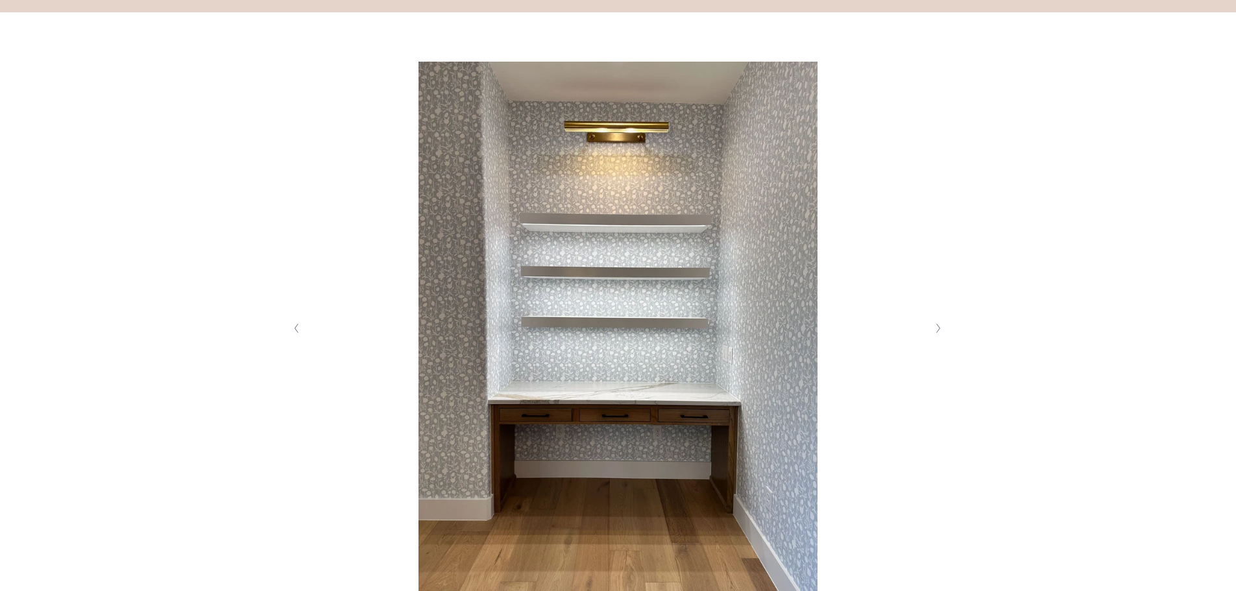
click at [302, 339] on button "Previous Slide" at bounding box center [297, 328] width 18 height 21
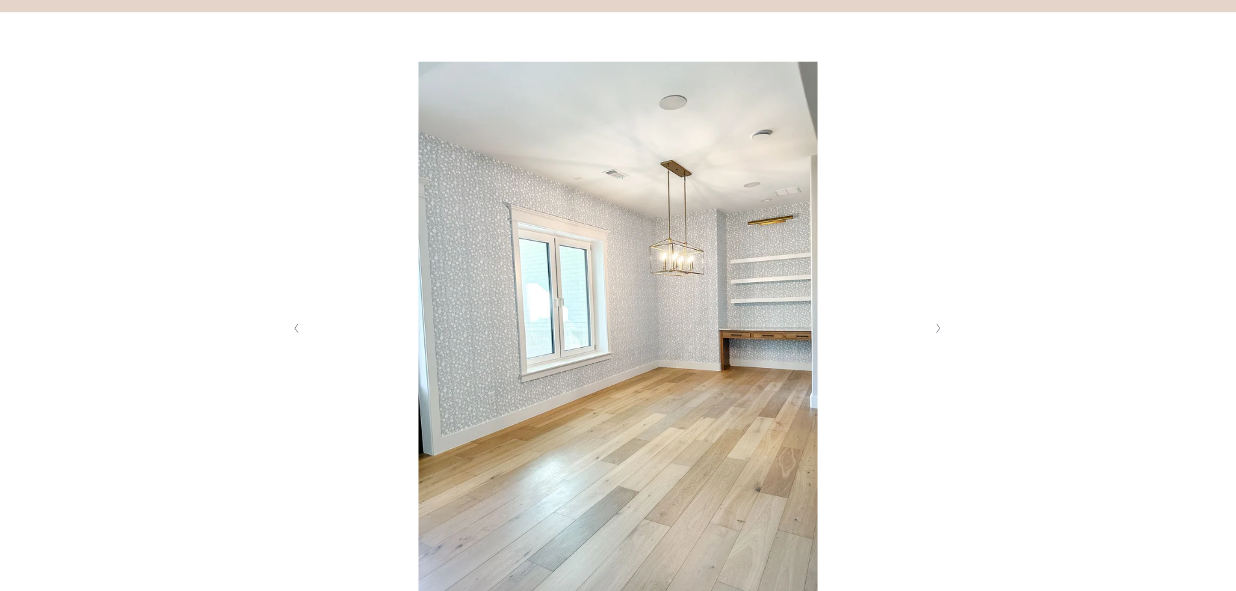
drag, startPoint x: 314, startPoint y: 341, endPoint x: 963, endPoint y: 219, distance: 660.2
click at [963, 219] on div at bounding box center [618, 357] width 778 height 690
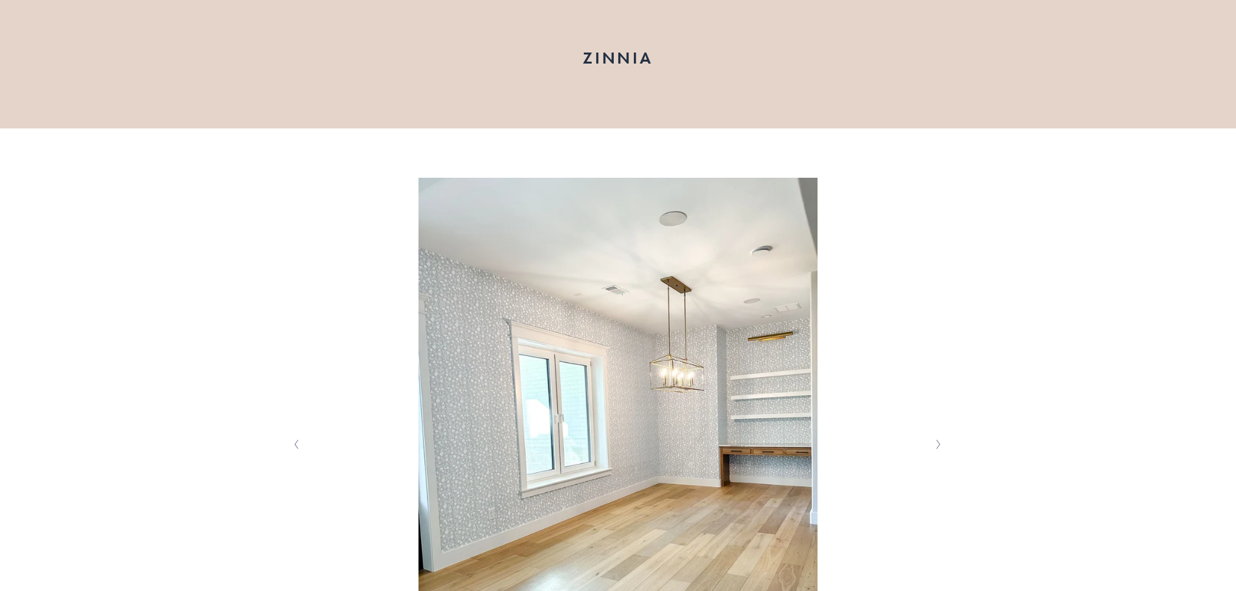
scroll to position [54, 0]
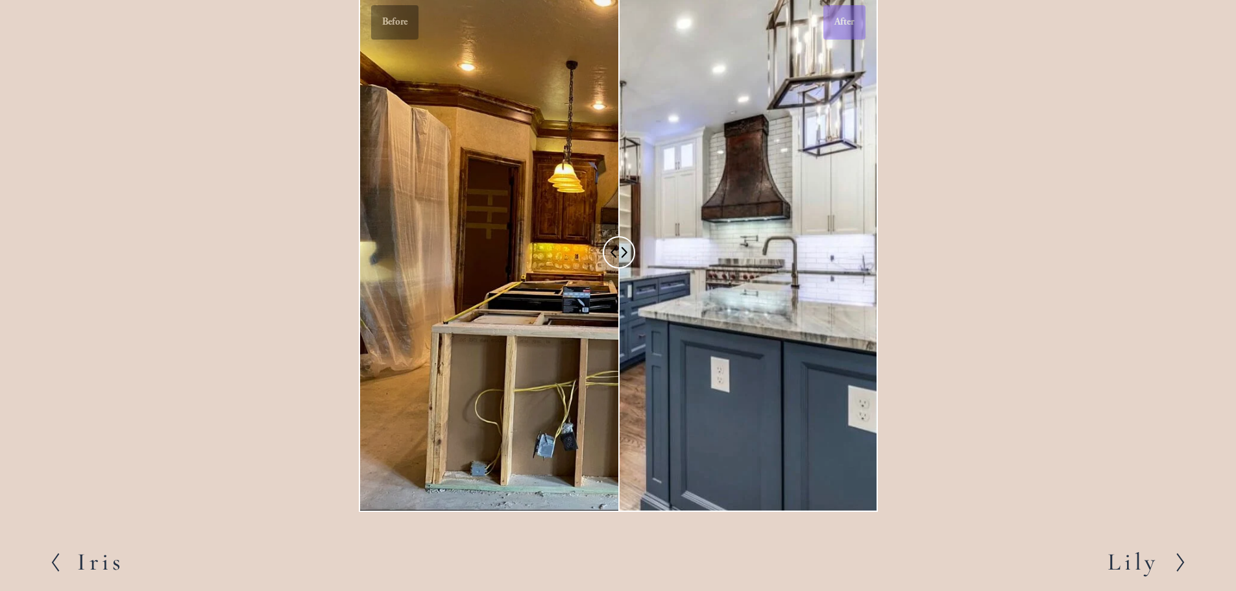
scroll to position [1103, 0]
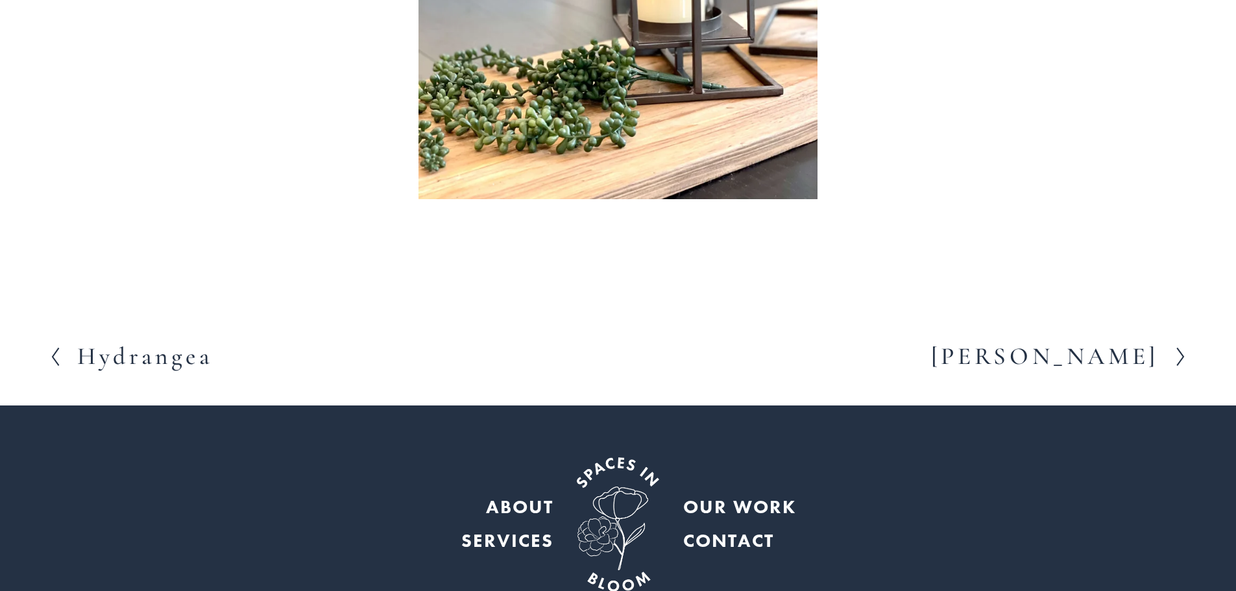
scroll to position [649, 0]
